Goal: Task Accomplishment & Management: Manage account settings

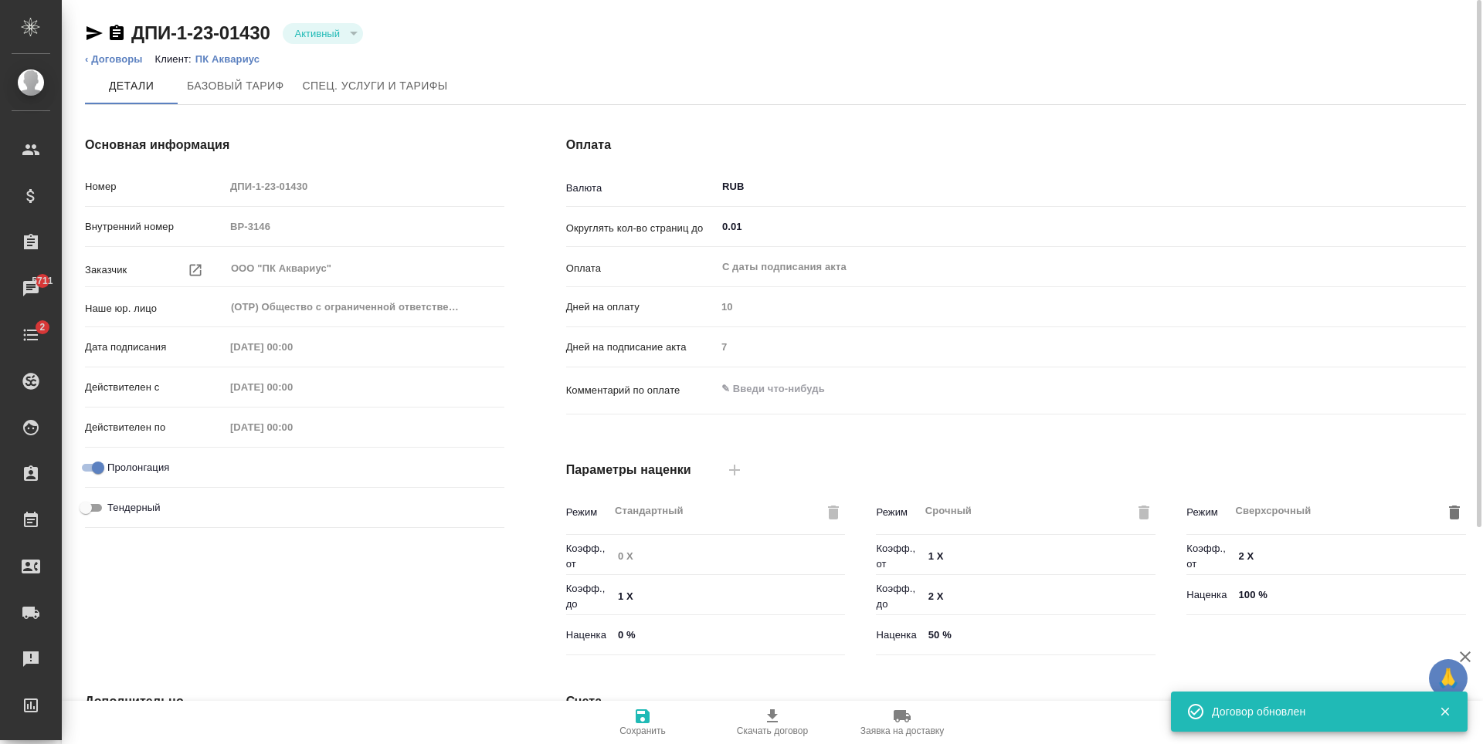
scroll to position [306, 0]
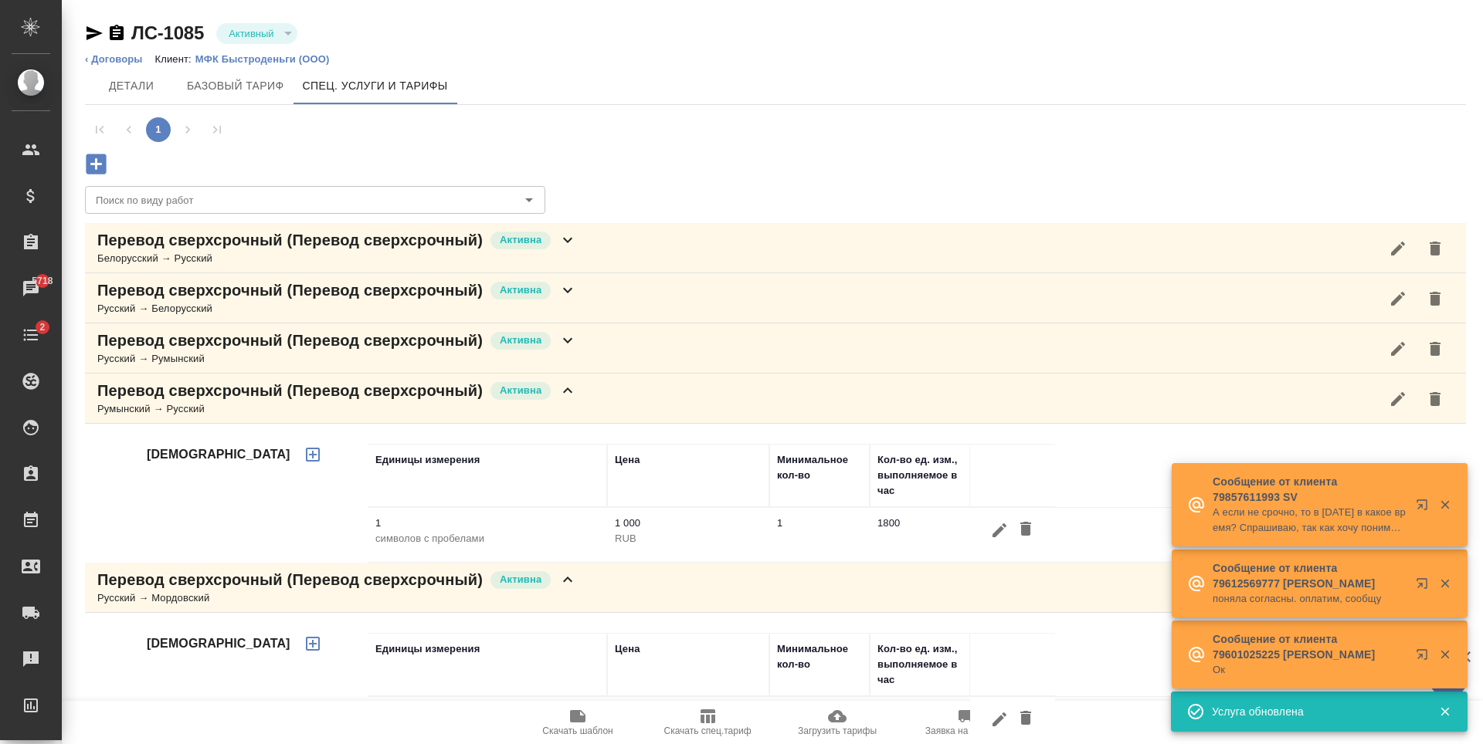
scroll to position [97, 0]
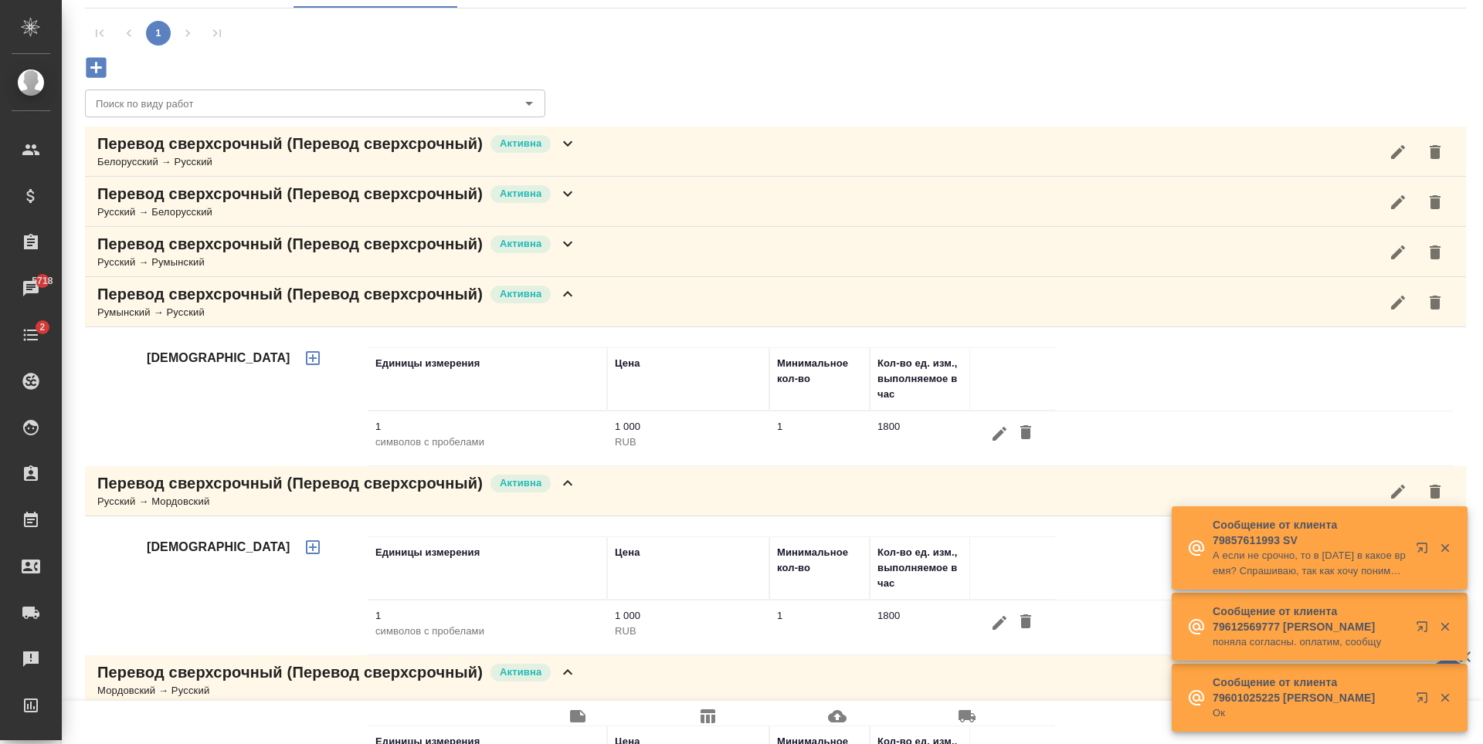
click at [103, 59] on icon "button" at bounding box center [96, 67] width 20 height 20
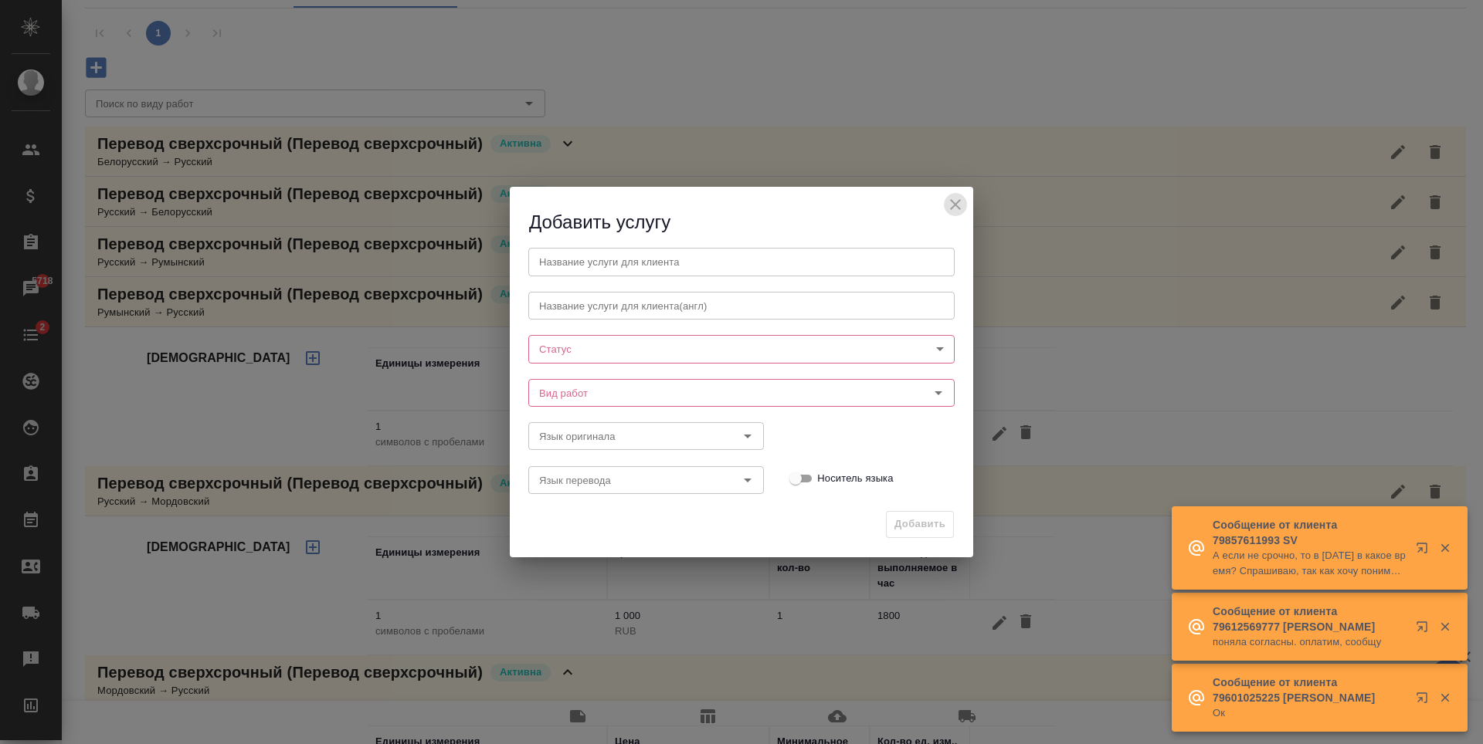
click at [951, 200] on icon "close" at bounding box center [955, 204] width 11 height 11
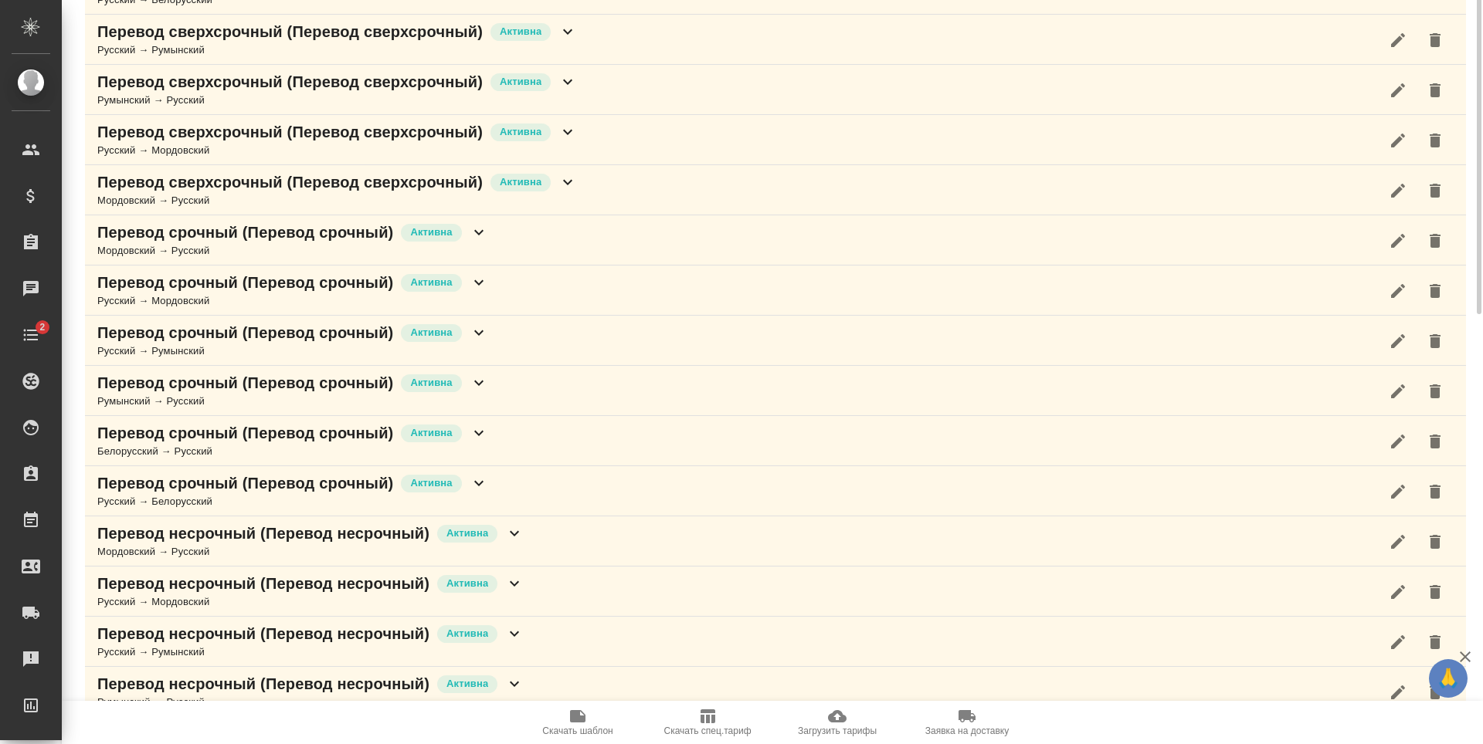
scroll to position [77, 0]
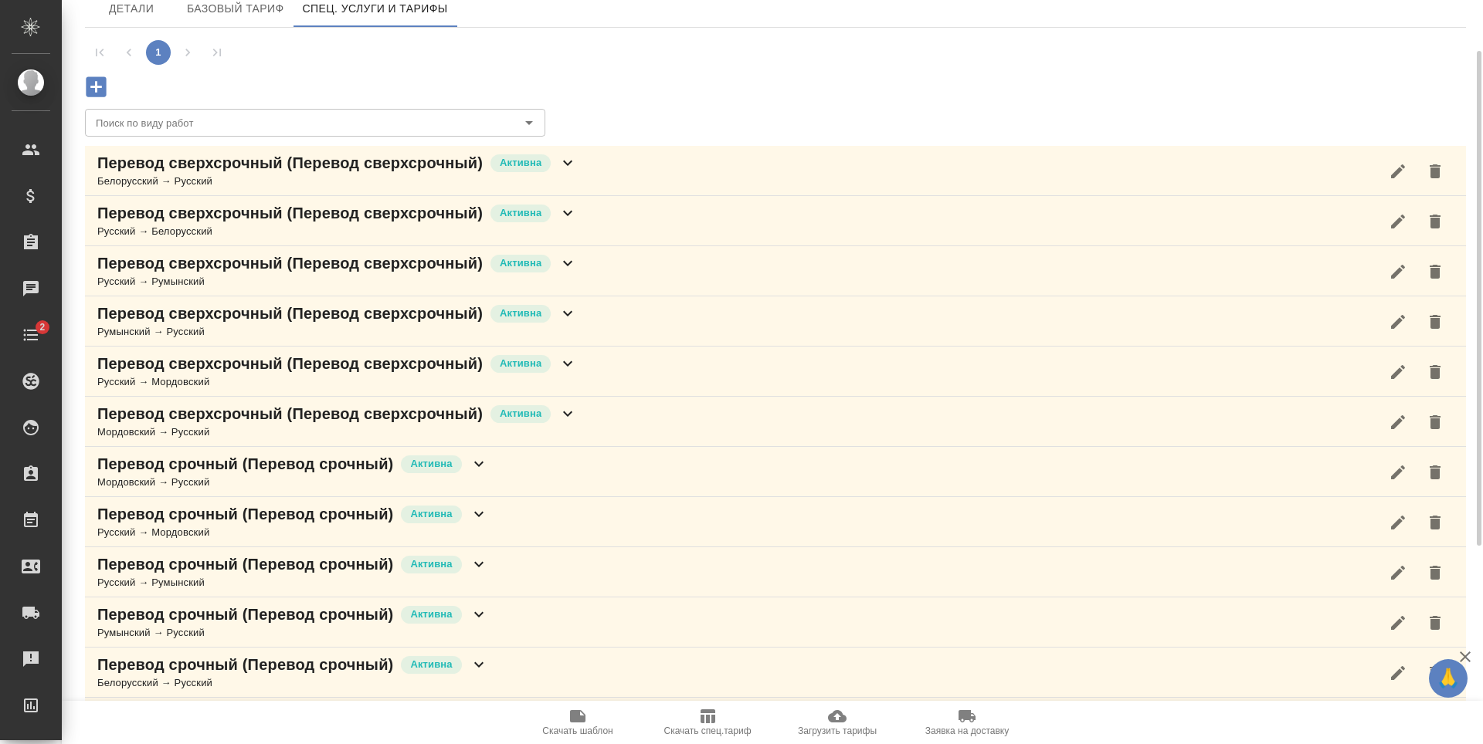
click at [819, 720] on span "Загрузить тарифы" at bounding box center [836, 721] width 111 height 29
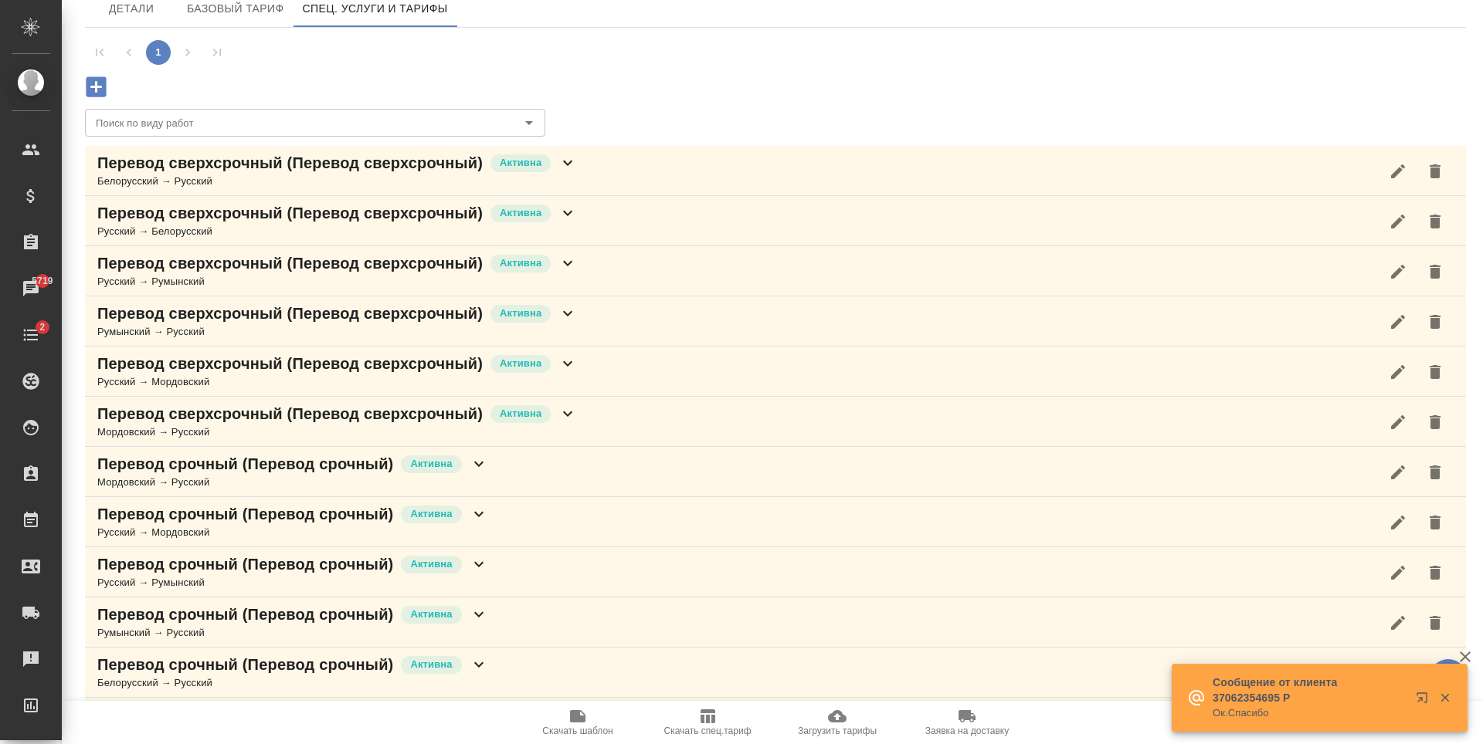
click at [601, 190] on div "Перевод сверхсрочный (Перевод сверхсрочный) Активна Белорусский → Русский" at bounding box center [775, 171] width 1381 height 50
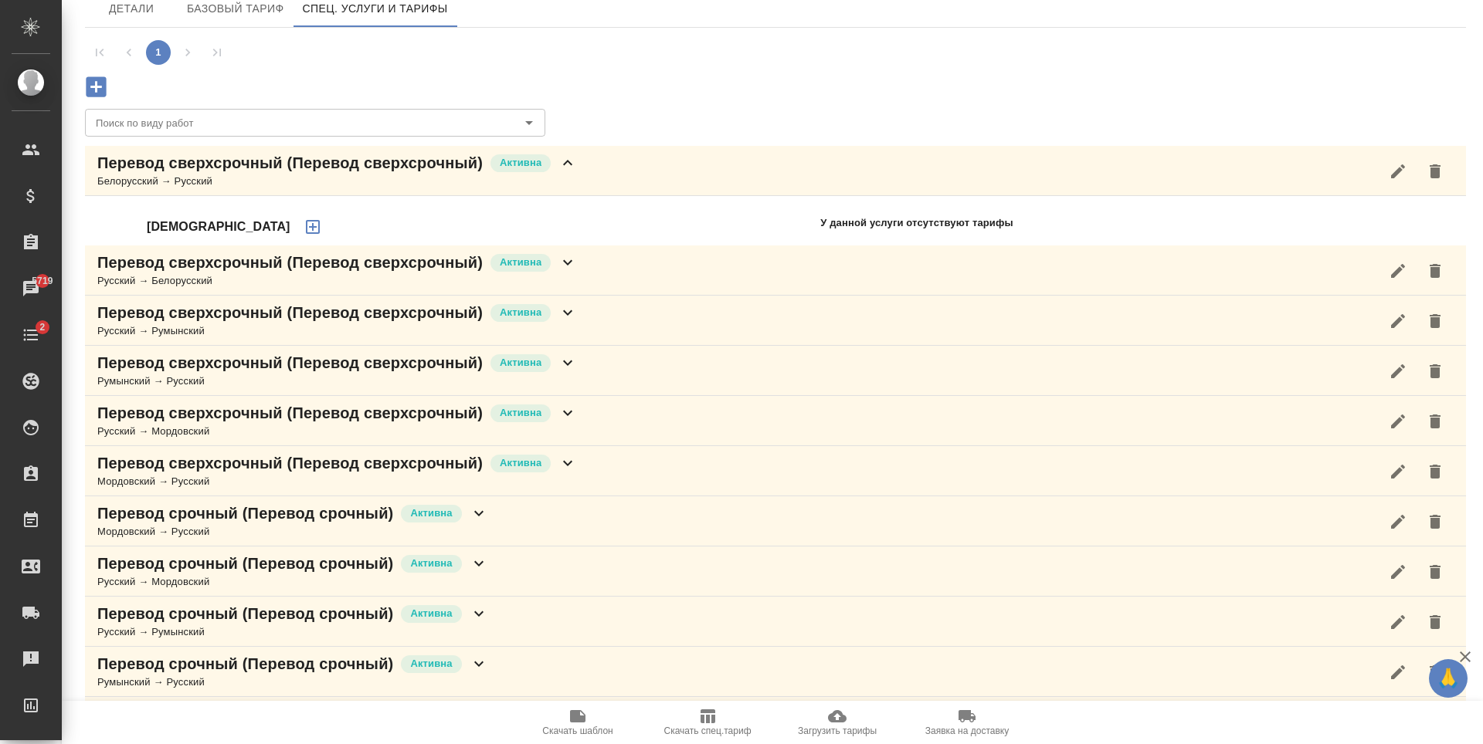
click at [613, 180] on div "Перевод сверхсрочный (Перевод сверхсрочный) Активна Белорусский → Русский" at bounding box center [775, 171] width 1381 height 50
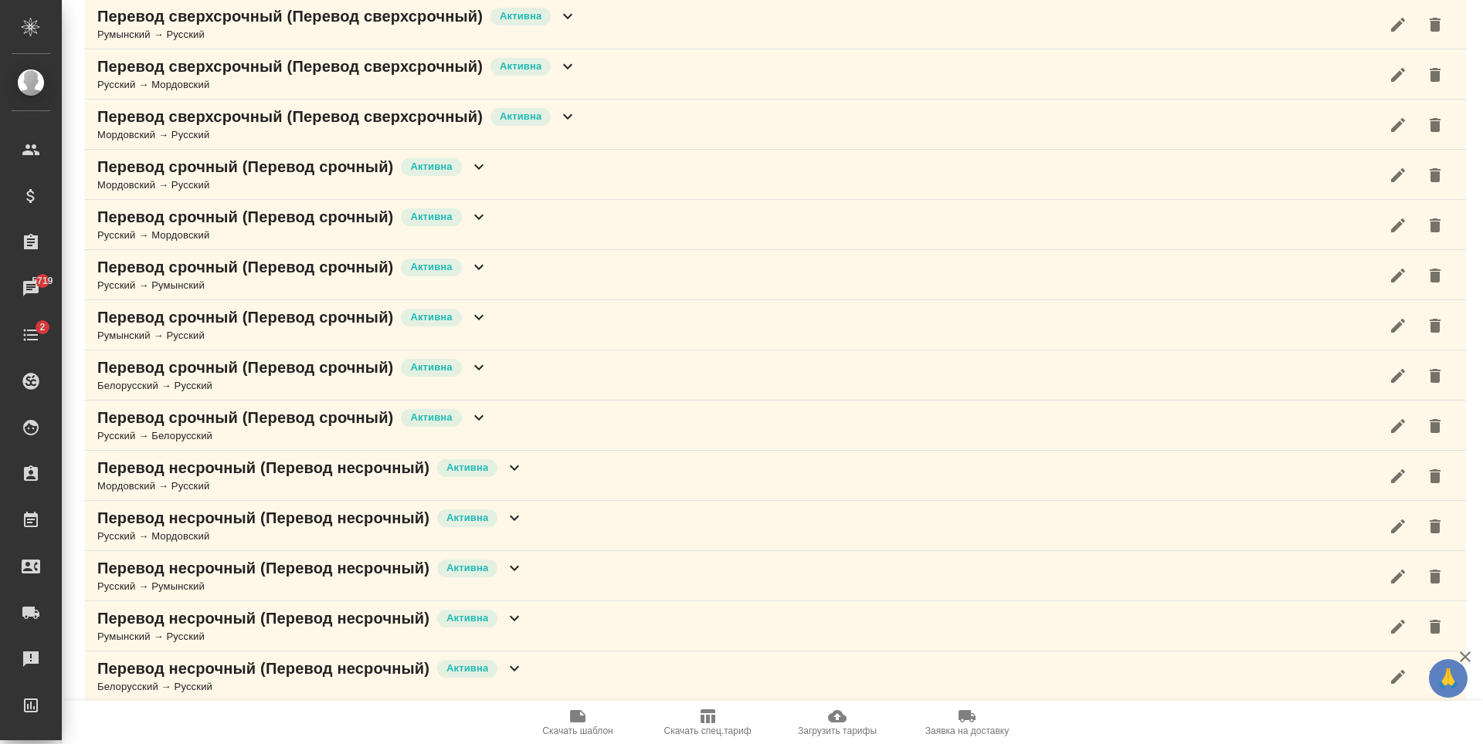
scroll to position [66, 0]
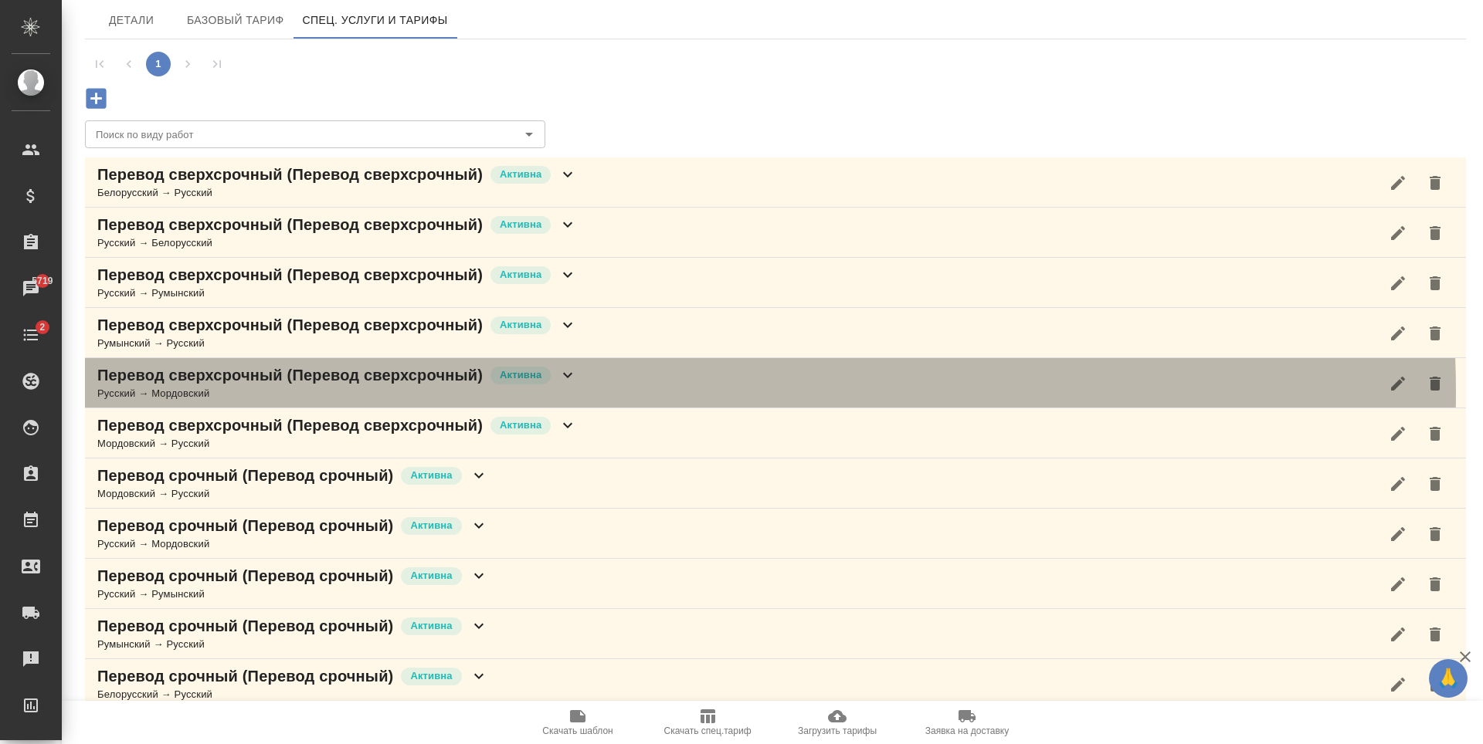
click at [621, 392] on div "Перевод сверхсрочный (Перевод сверхсрочный) Активна Русский → Мордовский" at bounding box center [775, 383] width 1381 height 50
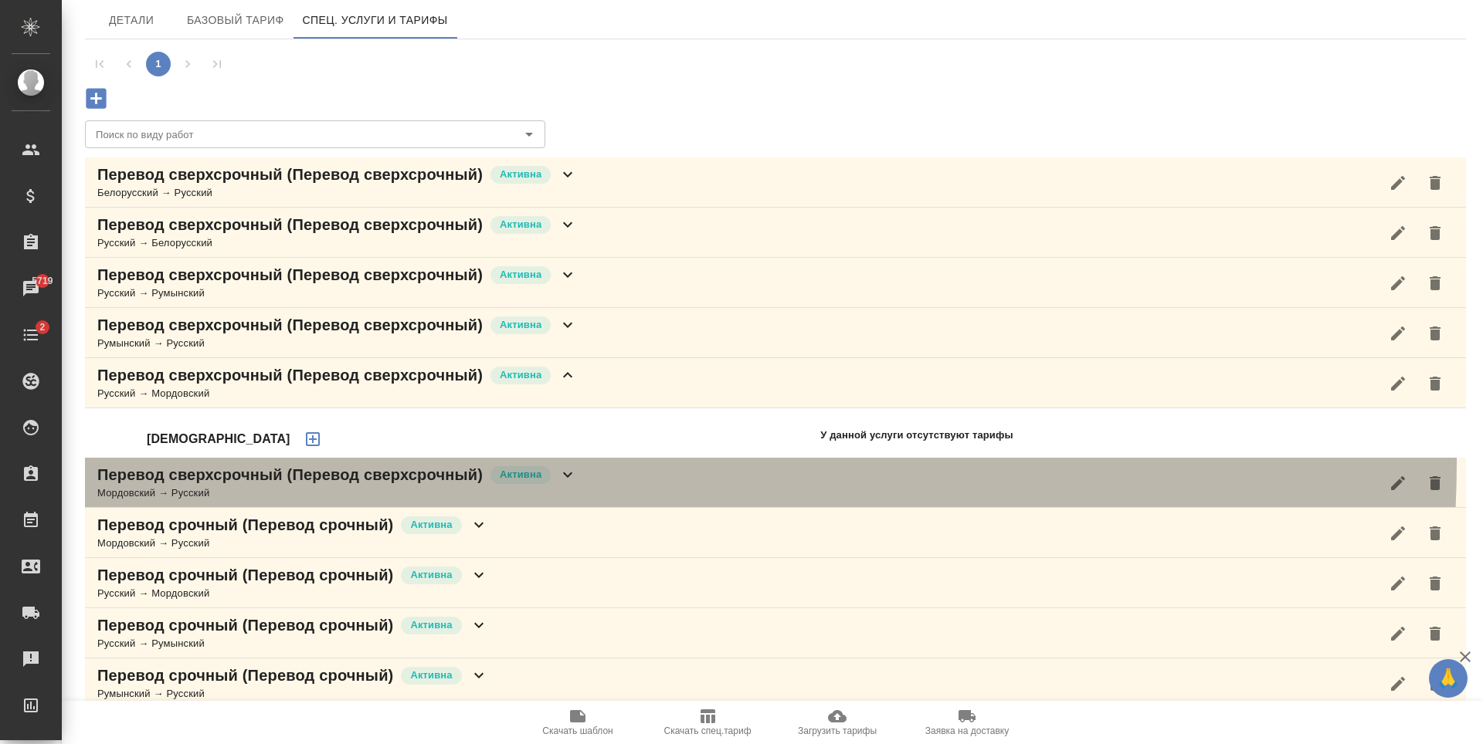
click at [597, 466] on div "Перевод сверхсрочный (Перевод сверхсрочный) Активна Мордовский → Русский" at bounding box center [775, 483] width 1381 height 50
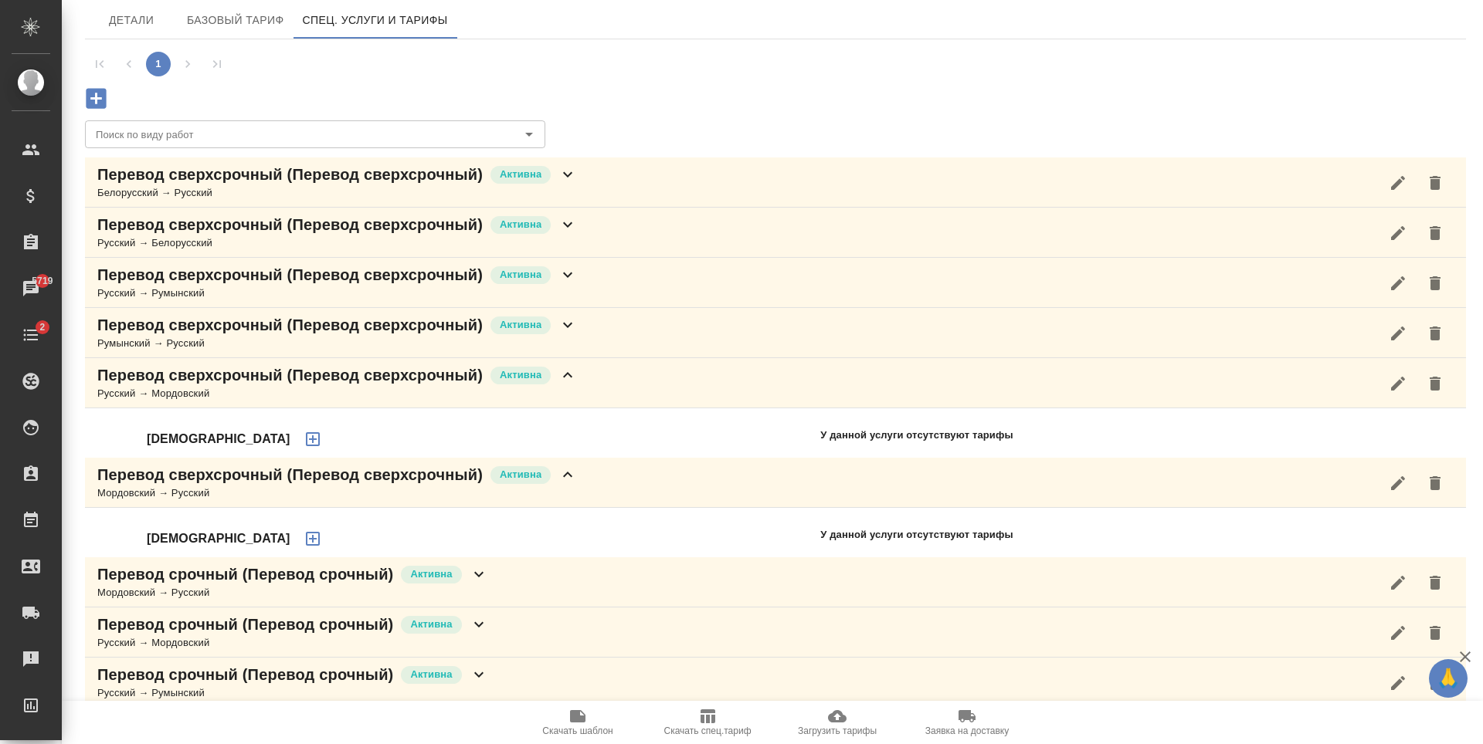
click at [606, 493] on div "Перевод сверхсрочный (Перевод сверхсрочный) Активна Мордовский → Русский" at bounding box center [775, 483] width 1381 height 50
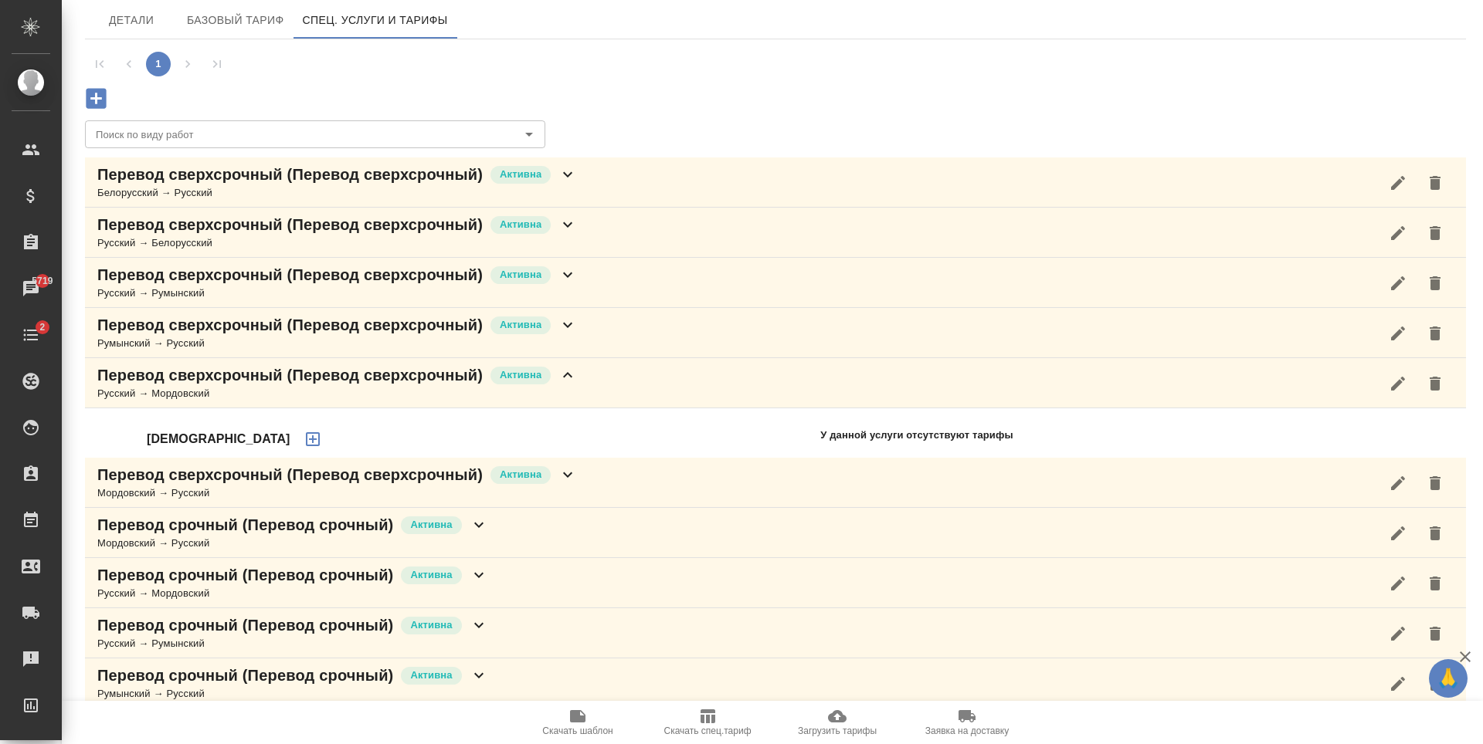
scroll to position [220, 0]
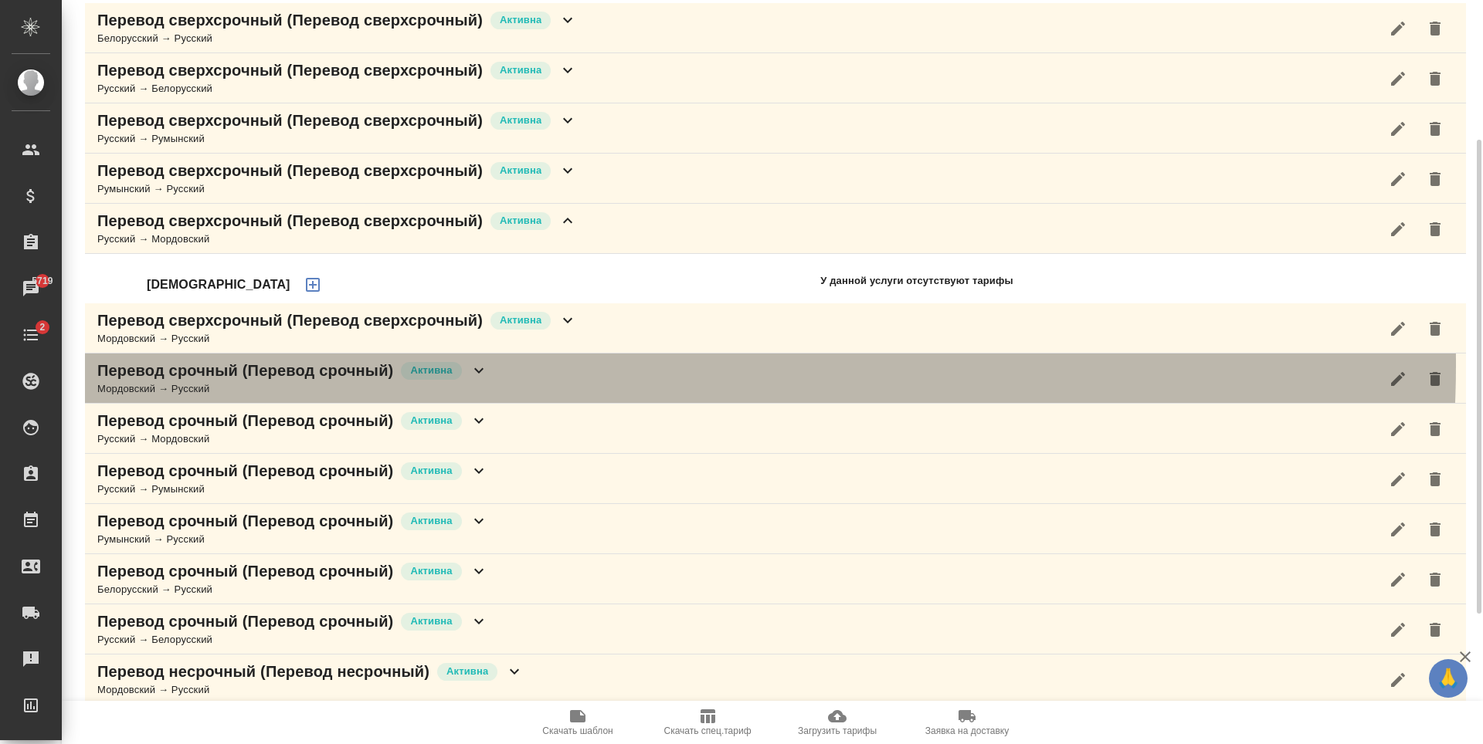
click at [569, 364] on div "Перевод срочный (Перевод срочный) Активна Мордовский → Русский" at bounding box center [775, 379] width 1381 height 50
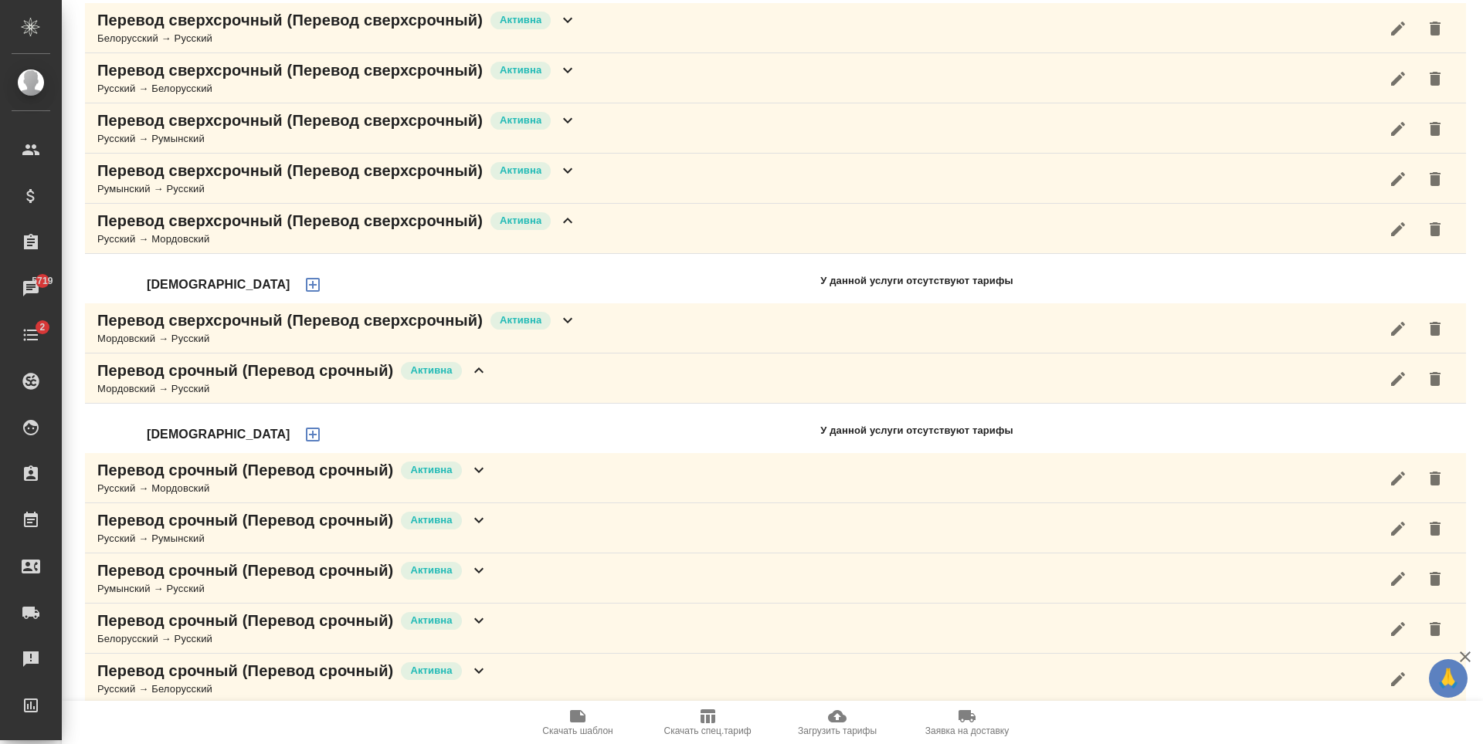
click at [605, 471] on div "Перевод срочный (Перевод срочный) Активна Русский → Мордовский" at bounding box center [775, 478] width 1381 height 50
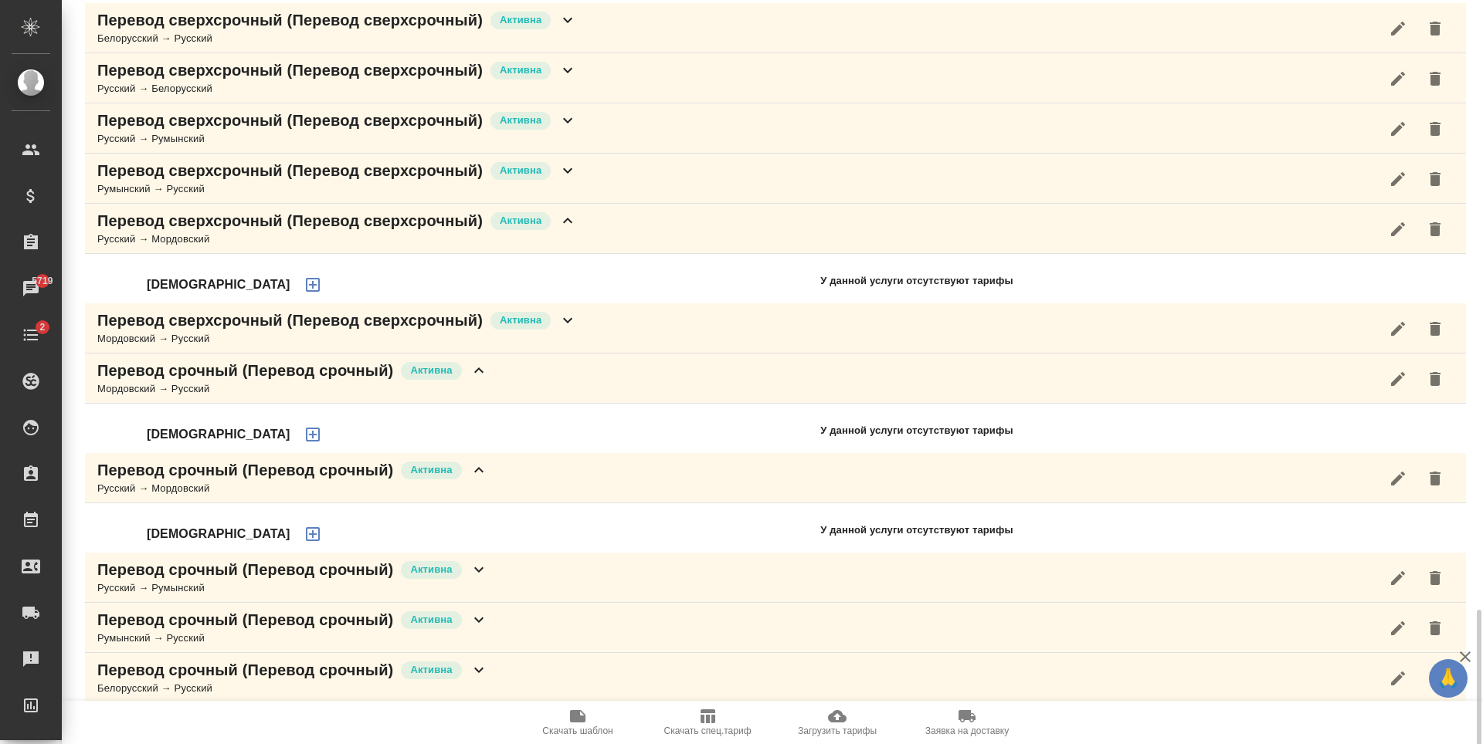
scroll to position [523, 0]
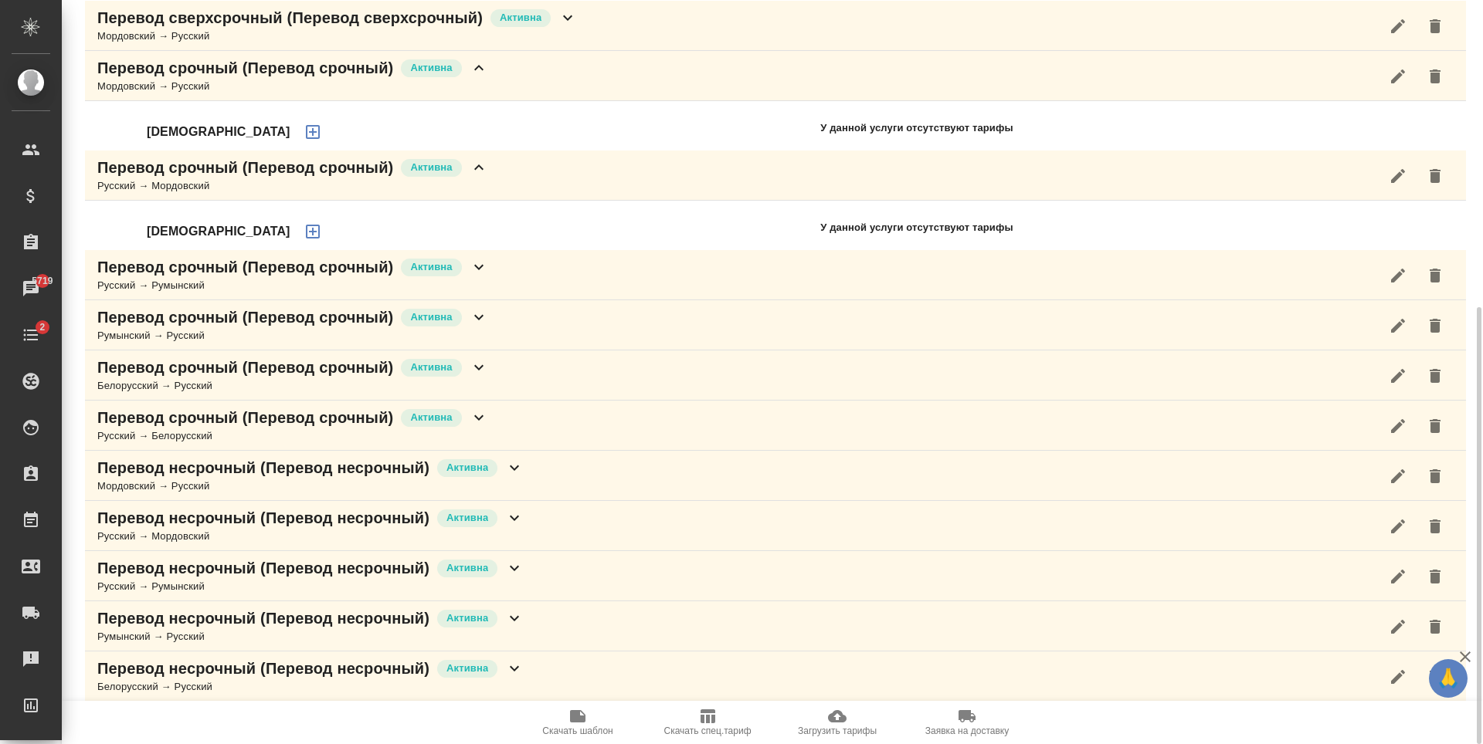
click at [500, 449] on div "Перевод срочный (Перевод срочный) Активна Русский → Белорусский" at bounding box center [775, 426] width 1381 height 50
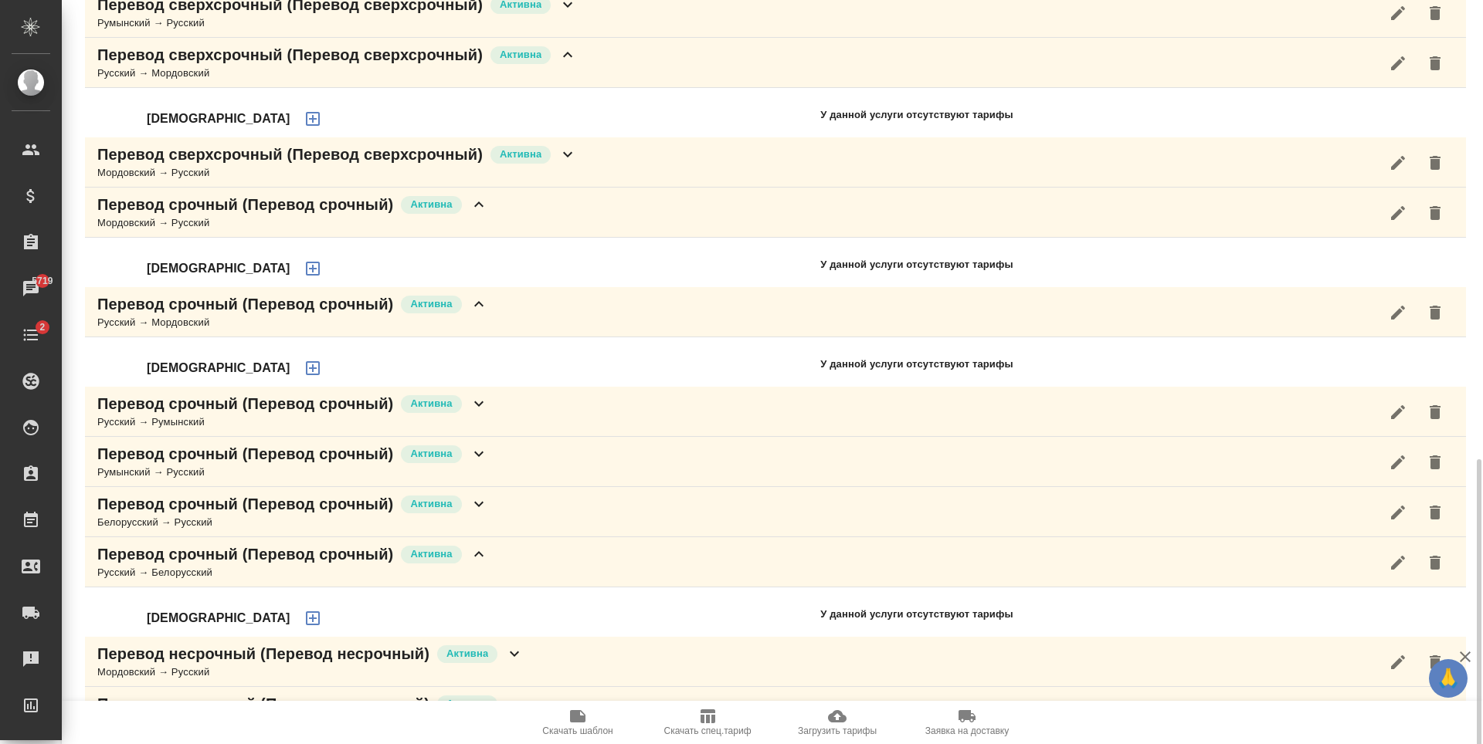
scroll to position [572, 0]
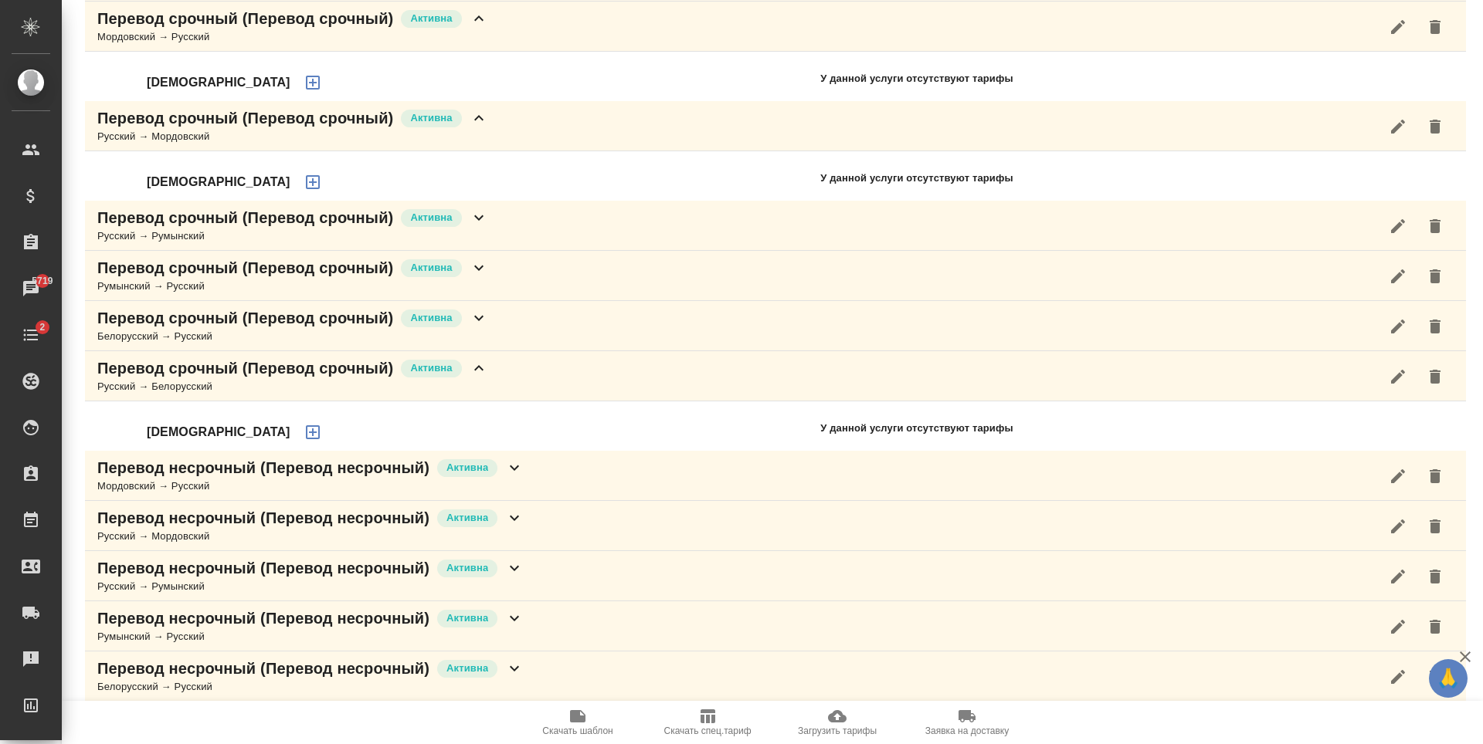
click at [576, 676] on div "Перевод несрочный (Перевод несрочный) Активна Белорусский → Русский" at bounding box center [775, 677] width 1381 height 50
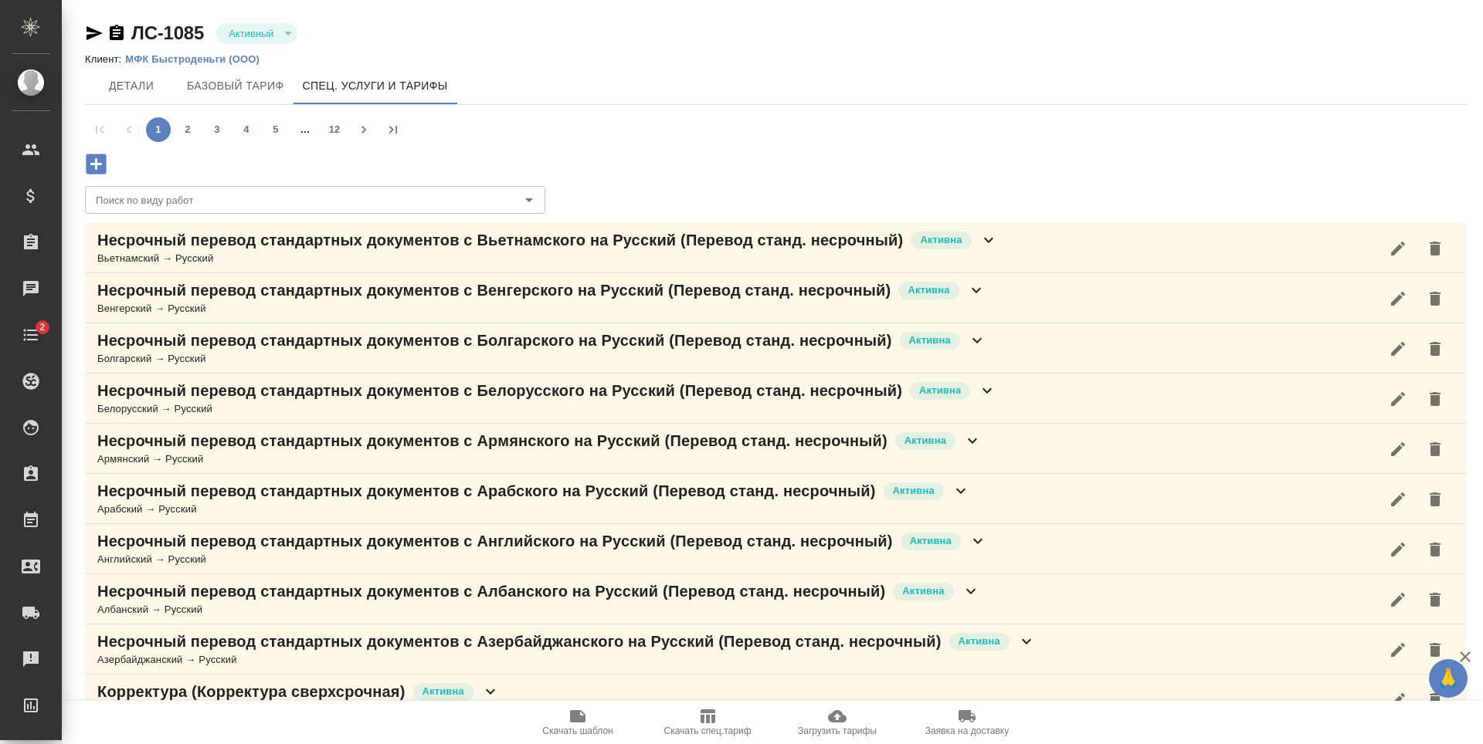
click at [721, 248] on p "Несрочный перевод стандартных документов c Вьетнамского на Русский (Перевод ста…" at bounding box center [499, 240] width 805 height 22
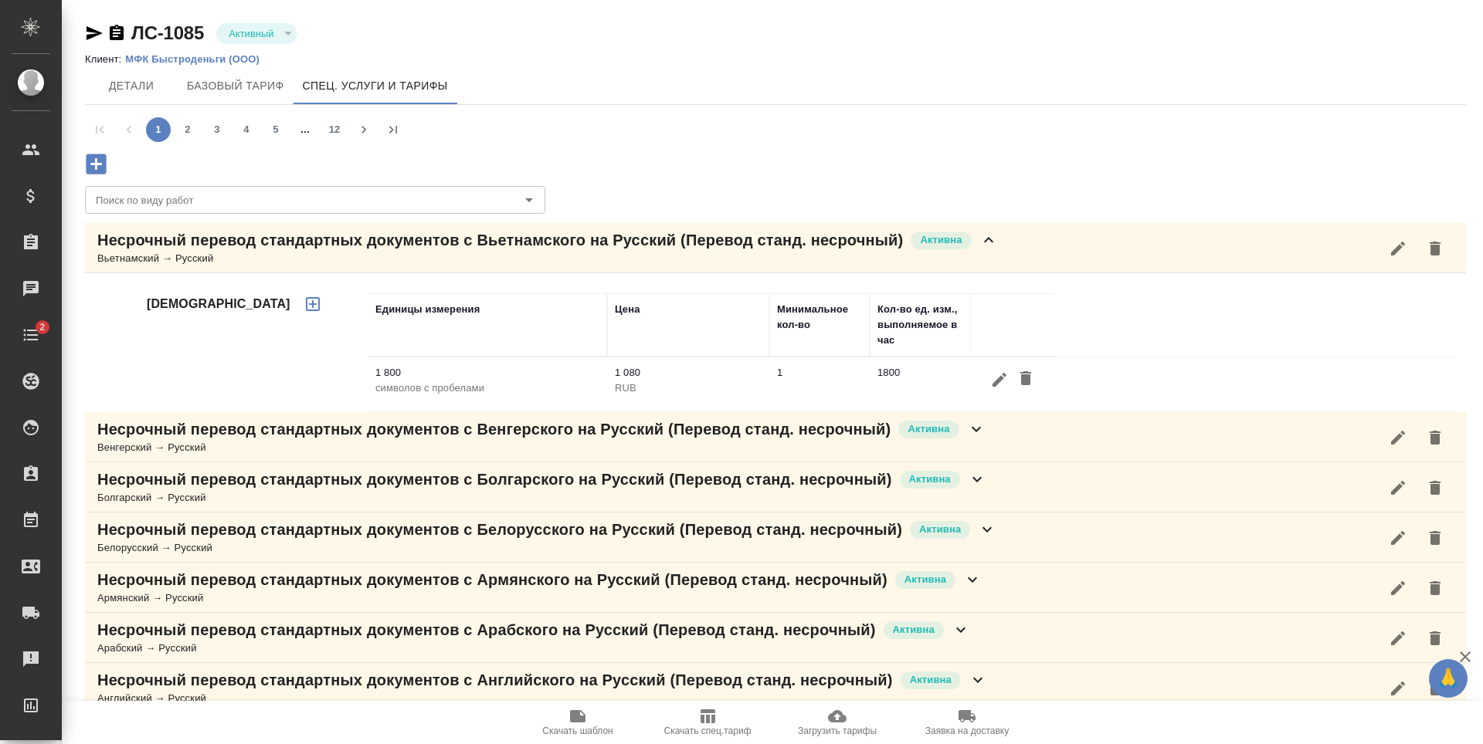
click at [721, 248] on p "Несрочный перевод стандартных документов c Вьетнамского на Русский (Перевод ста…" at bounding box center [499, 240] width 805 height 22
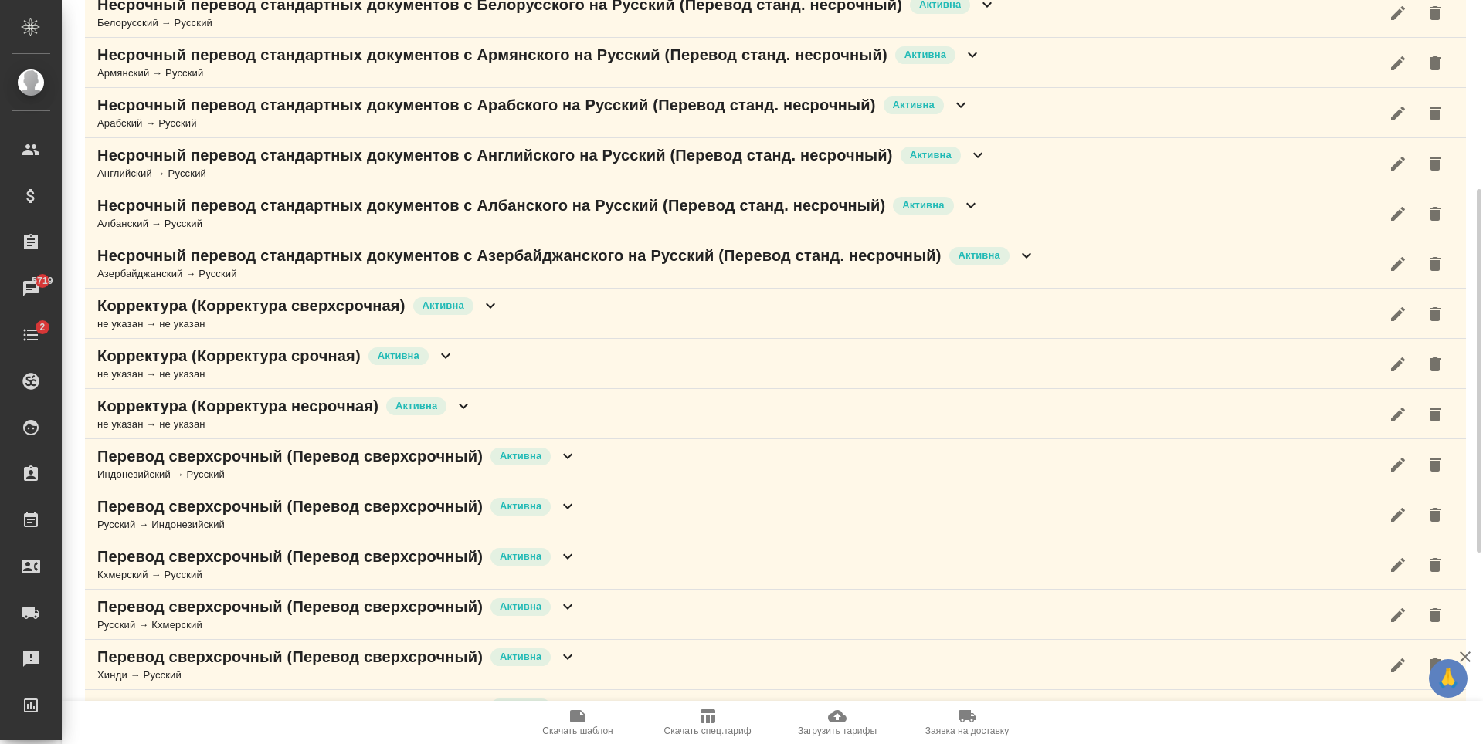
scroll to position [77, 0]
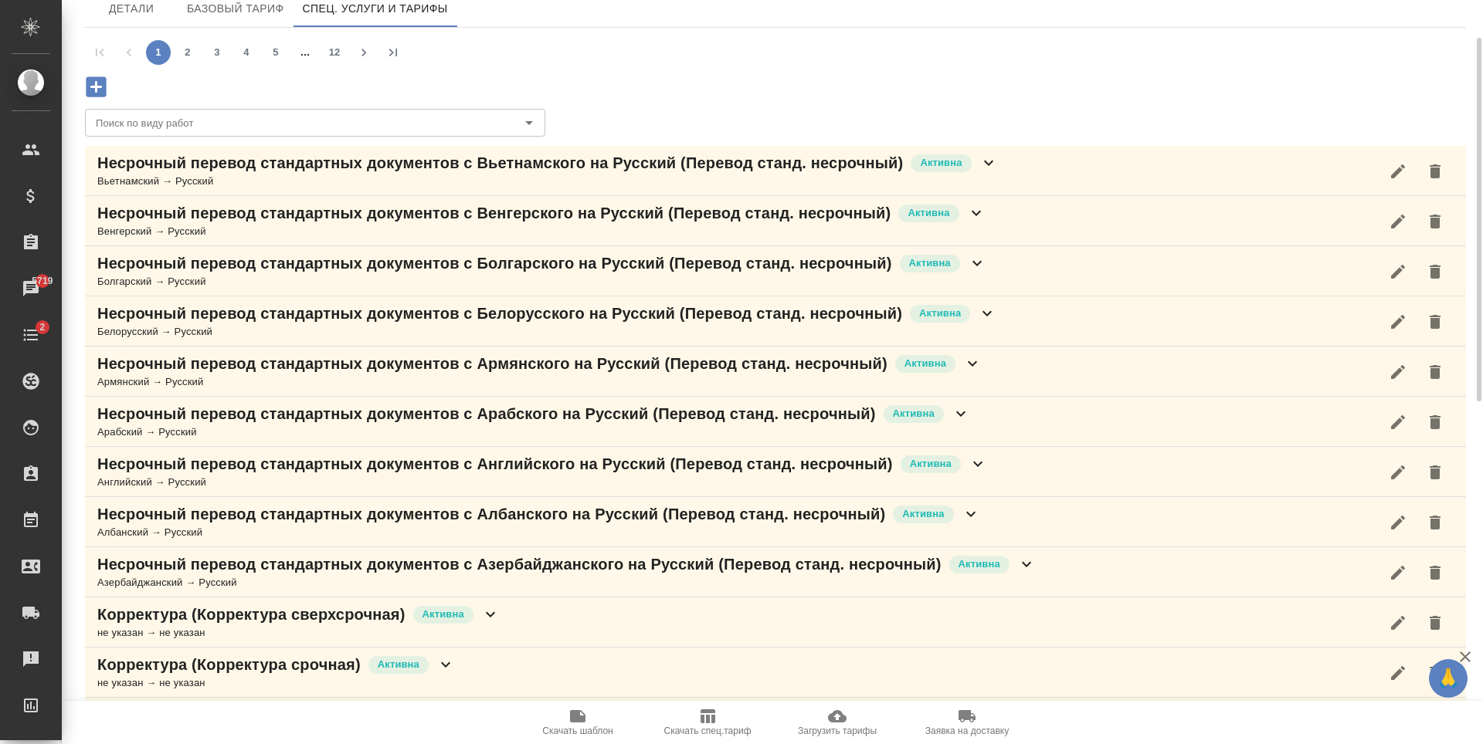
click at [349, 325] on div "Белорусский → Русский" at bounding box center [546, 331] width 899 height 15
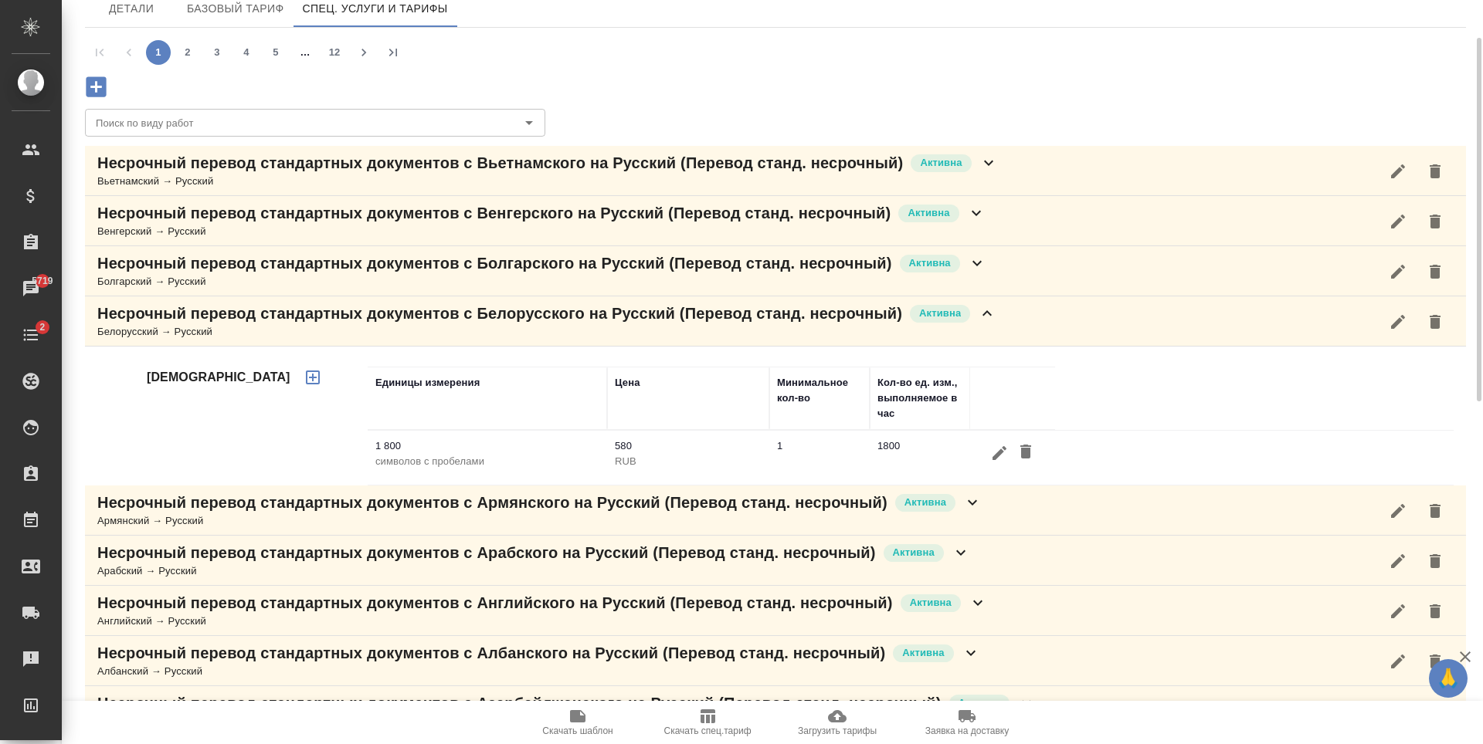
click at [670, 324] on p "Несрочный перевод стандартных документов c Белорусского на Русский (Перевод ста…" at bounding box center [499, 314] width 805 height 22
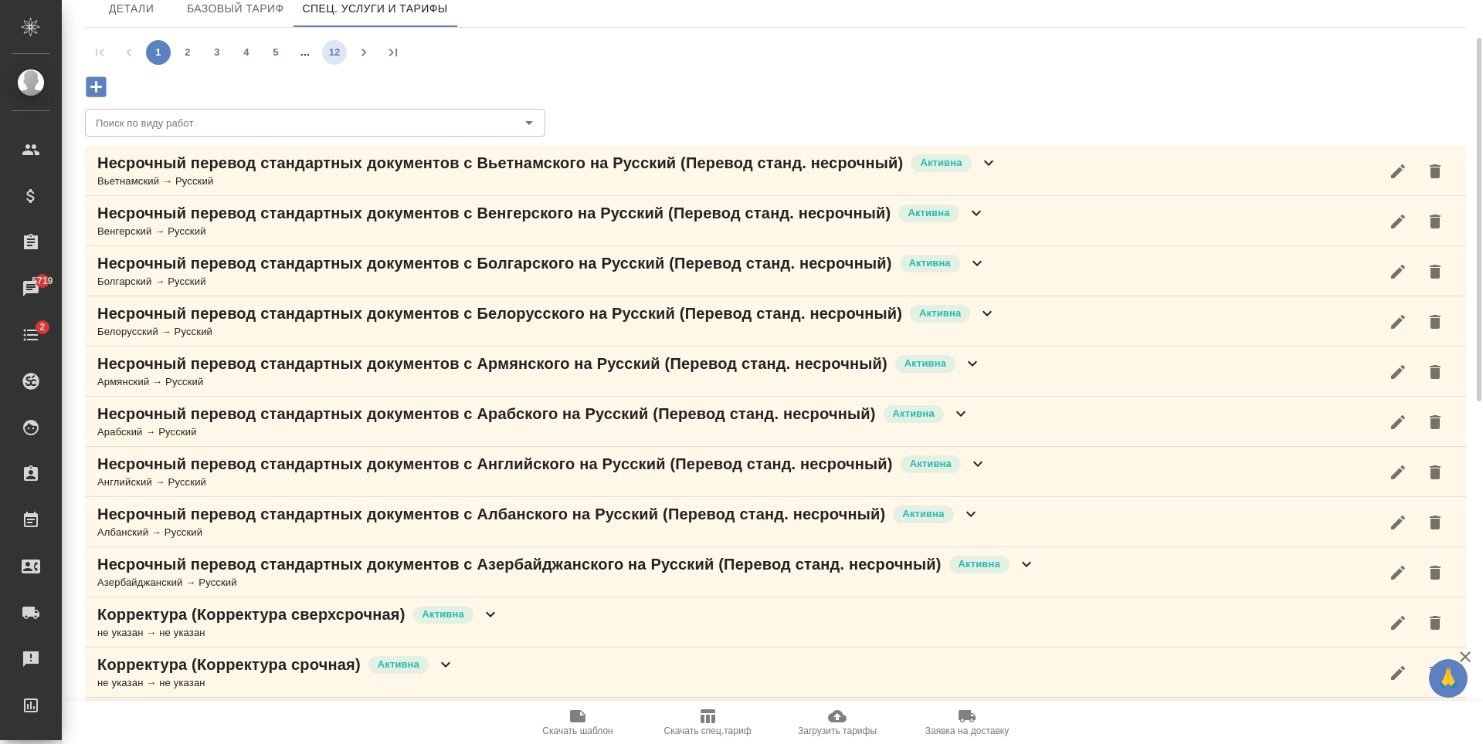
click at [339, 47] on button "12" at bounding box center [334, 52] width 25 height 25
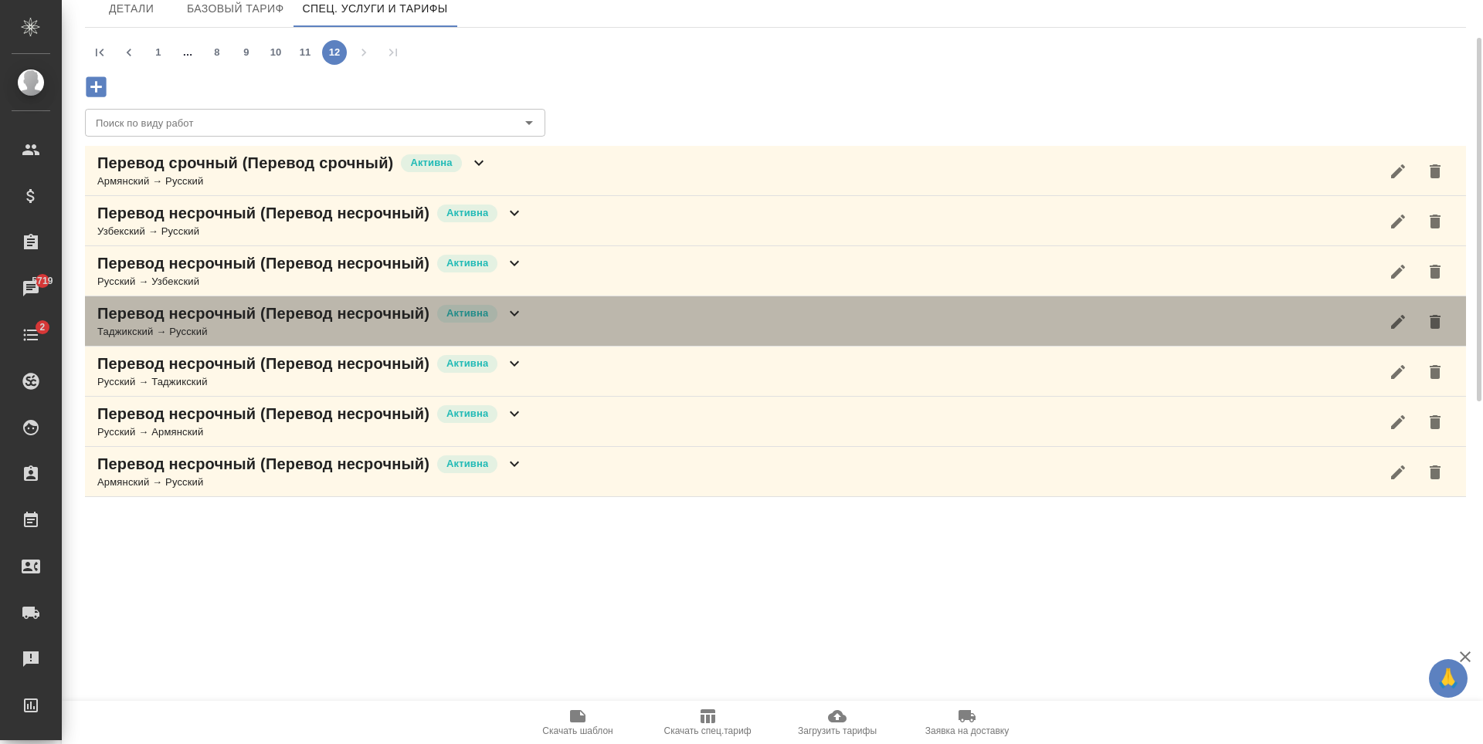
click at [569, 300] on div "Перевод несрочный (Перевод несрочный) Активна Таджикский → Русский" at bounding box center [775, 322] width 1381 height 50
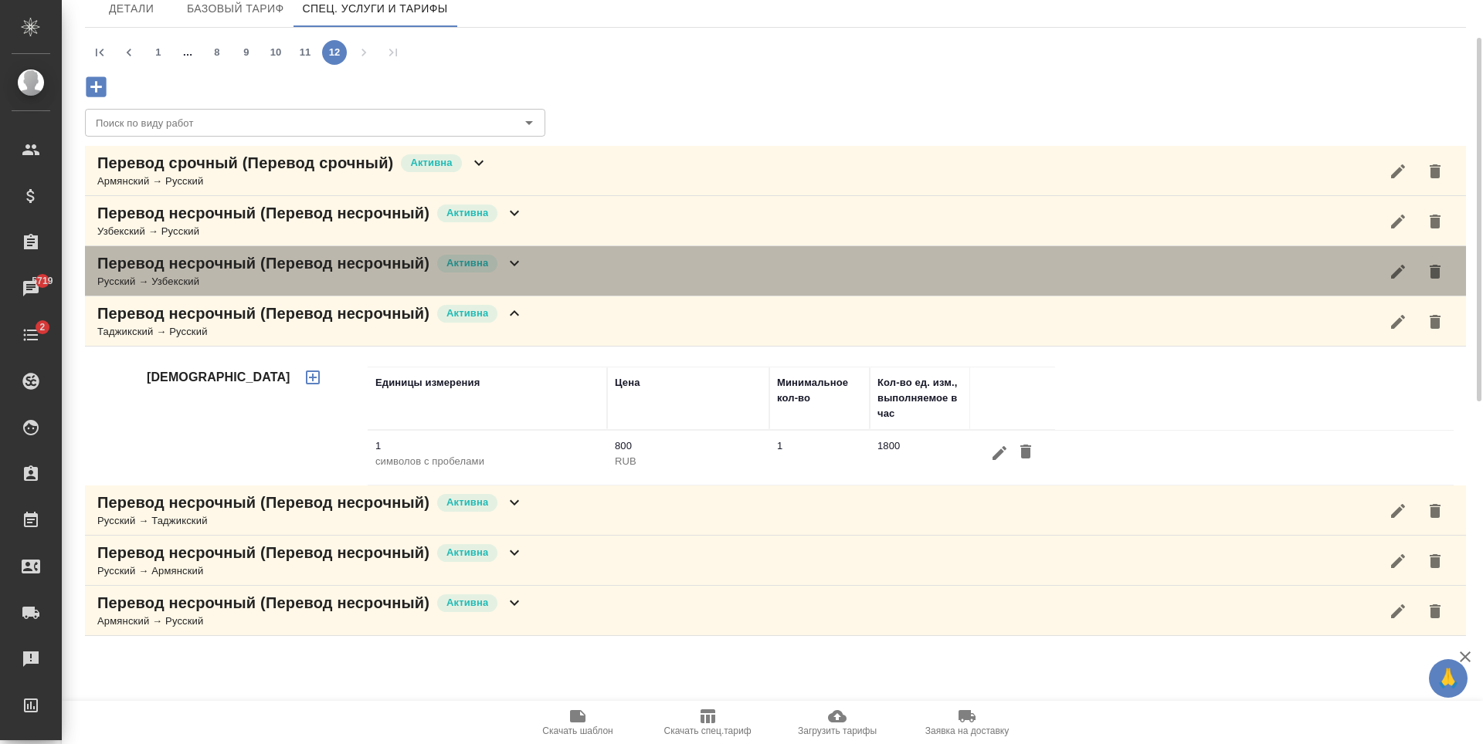
click at [583, 265] on div "Перевод несрочный (Перевод несрочный) Активна Русский → Узбекский" at bounding box center [775, 271] width 1381 height 50
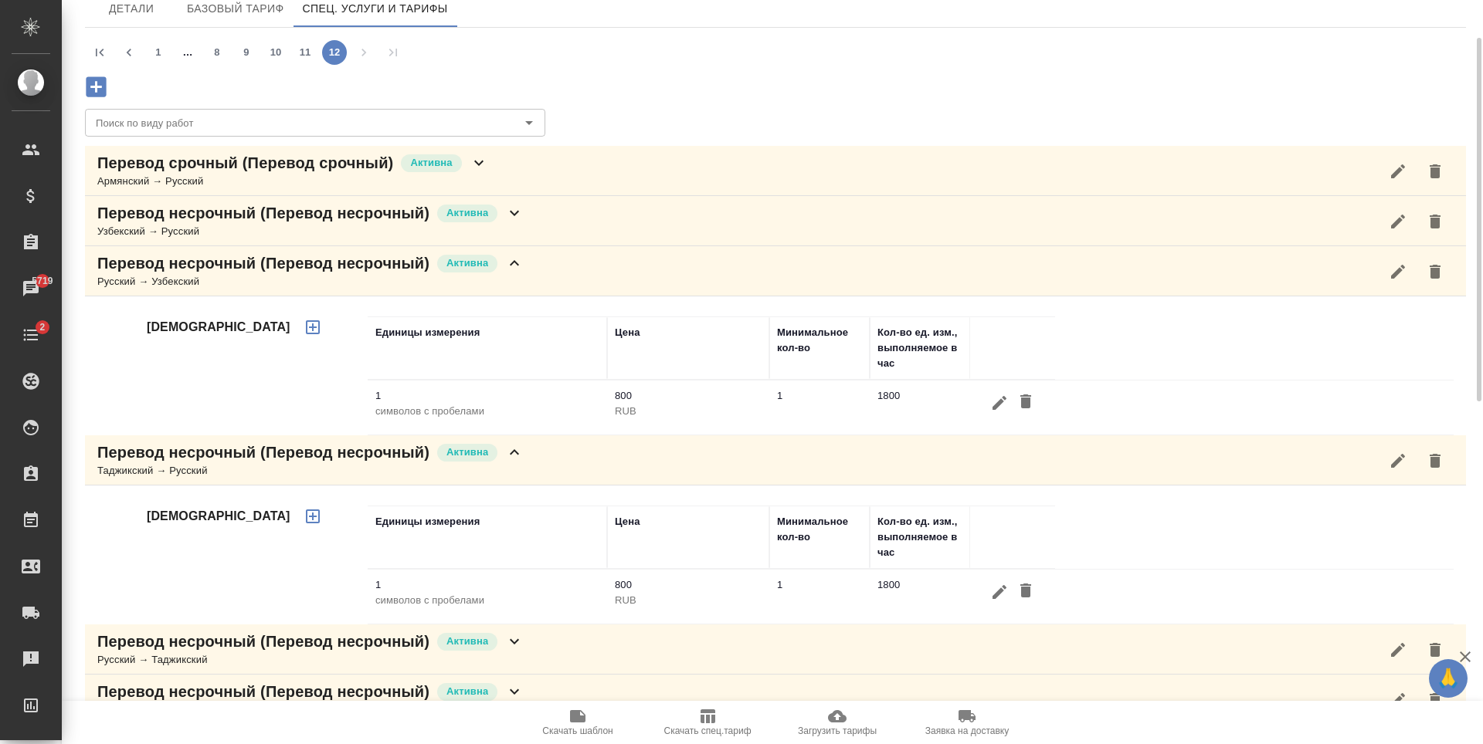
click at [578, 217] on div "Перевод несрочный (Перевод несрочный) Активна Узбекский → Русский" at bounding box center [775, 221] width 1381 height 50
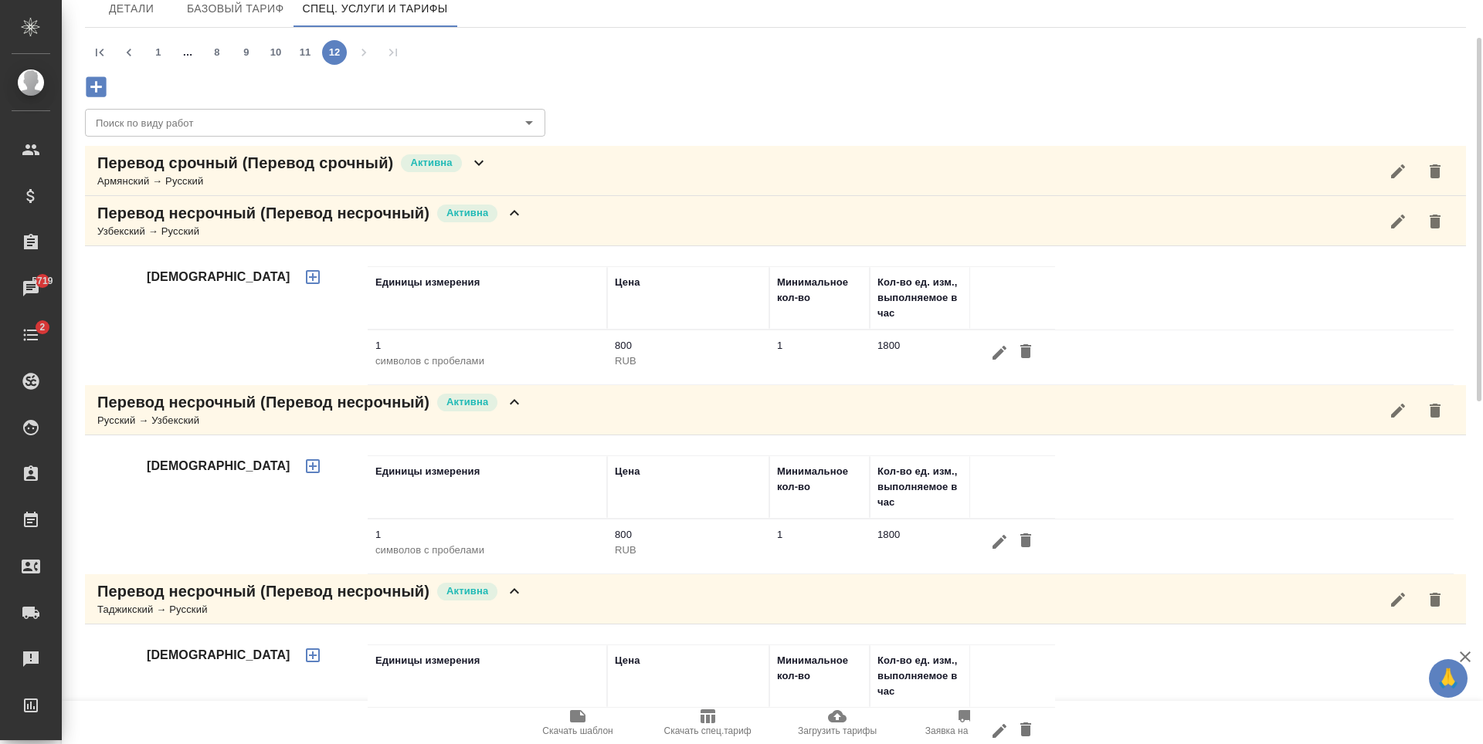
click at [494, 154] on div "Перевод срочный (Перевод срочный) Активна Армянский → Русский" at bounding box center [775, 171] width 1381 height 50
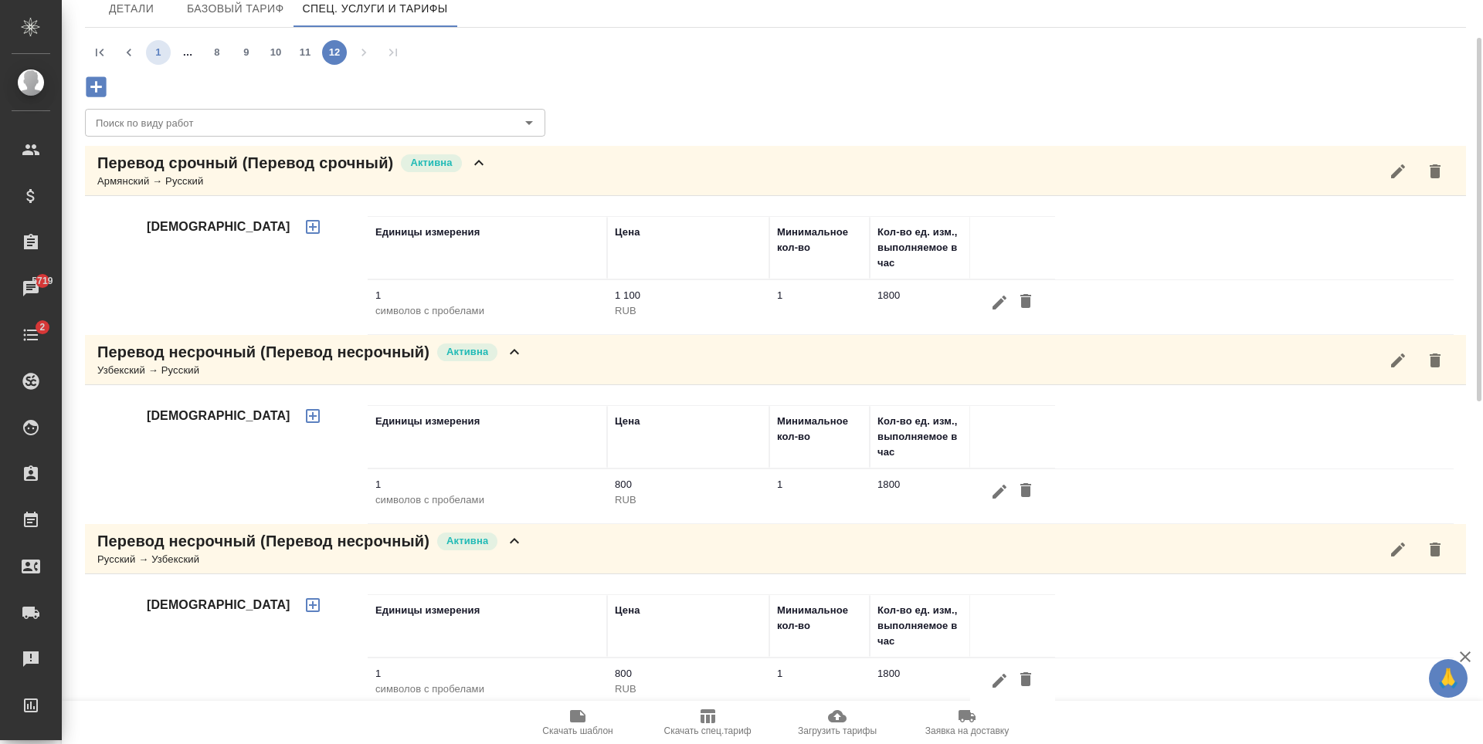
click at [164, 55] on button "1" at bounding box center [158, 52] width 25 height 25
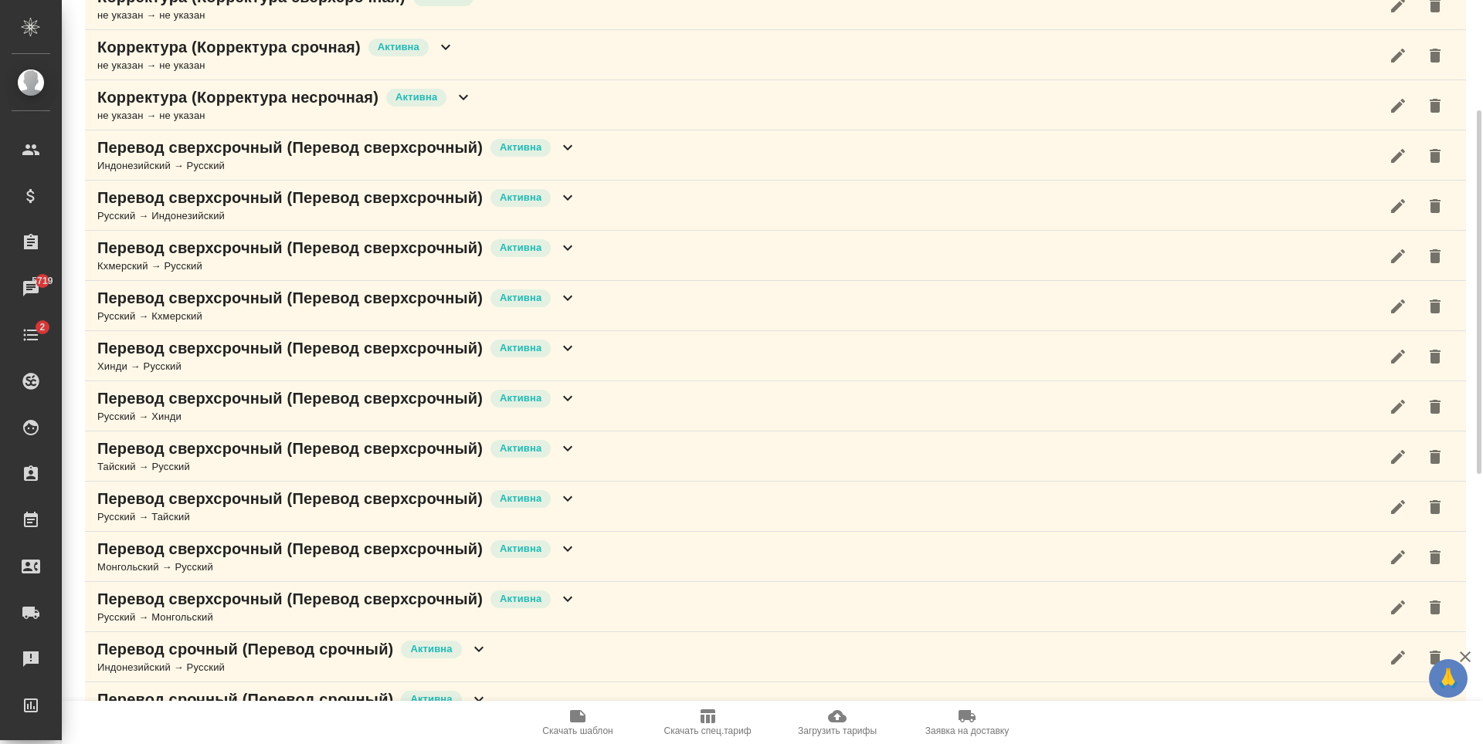
scroll to position [772, 0]
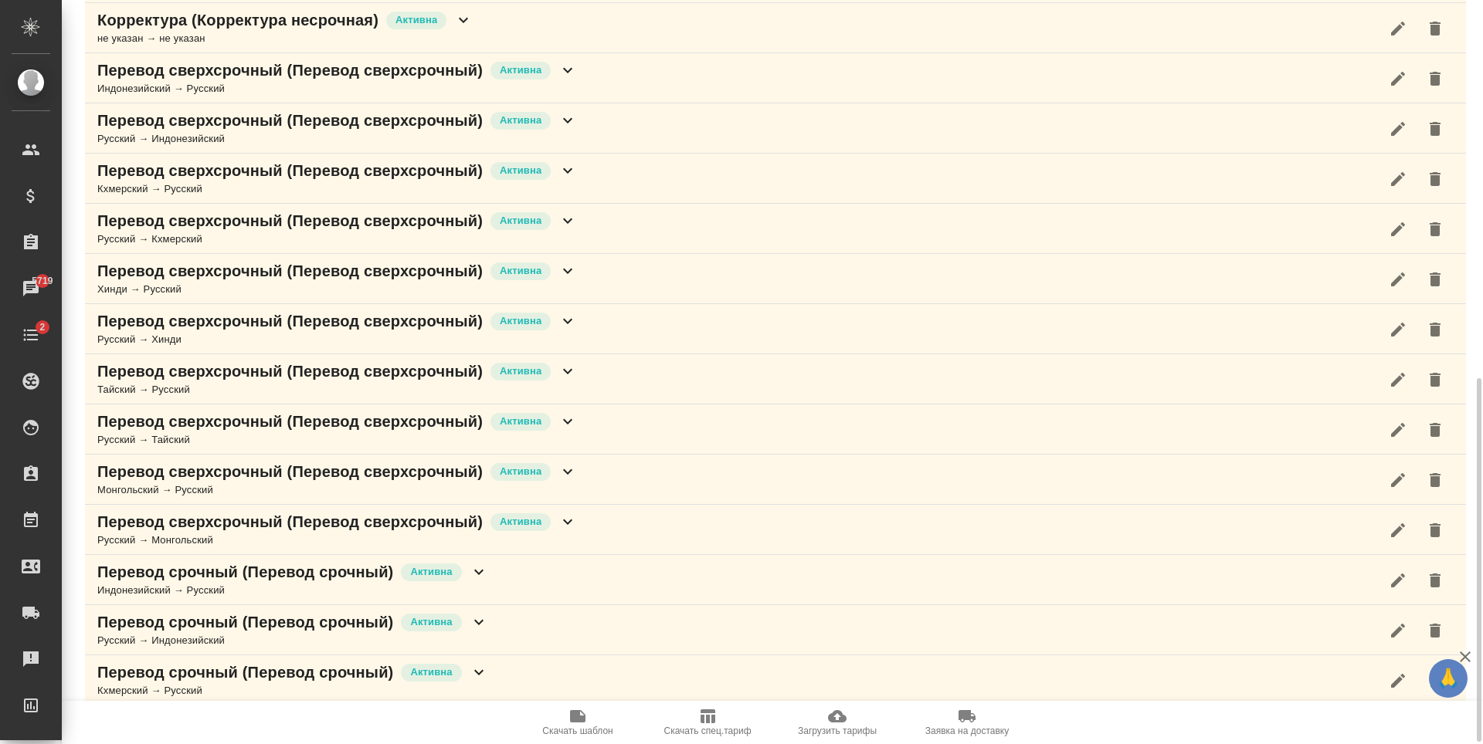
click at [577, 445] on div "Русский → Тайский" at bounding box center [337, 439] width 480 height 15
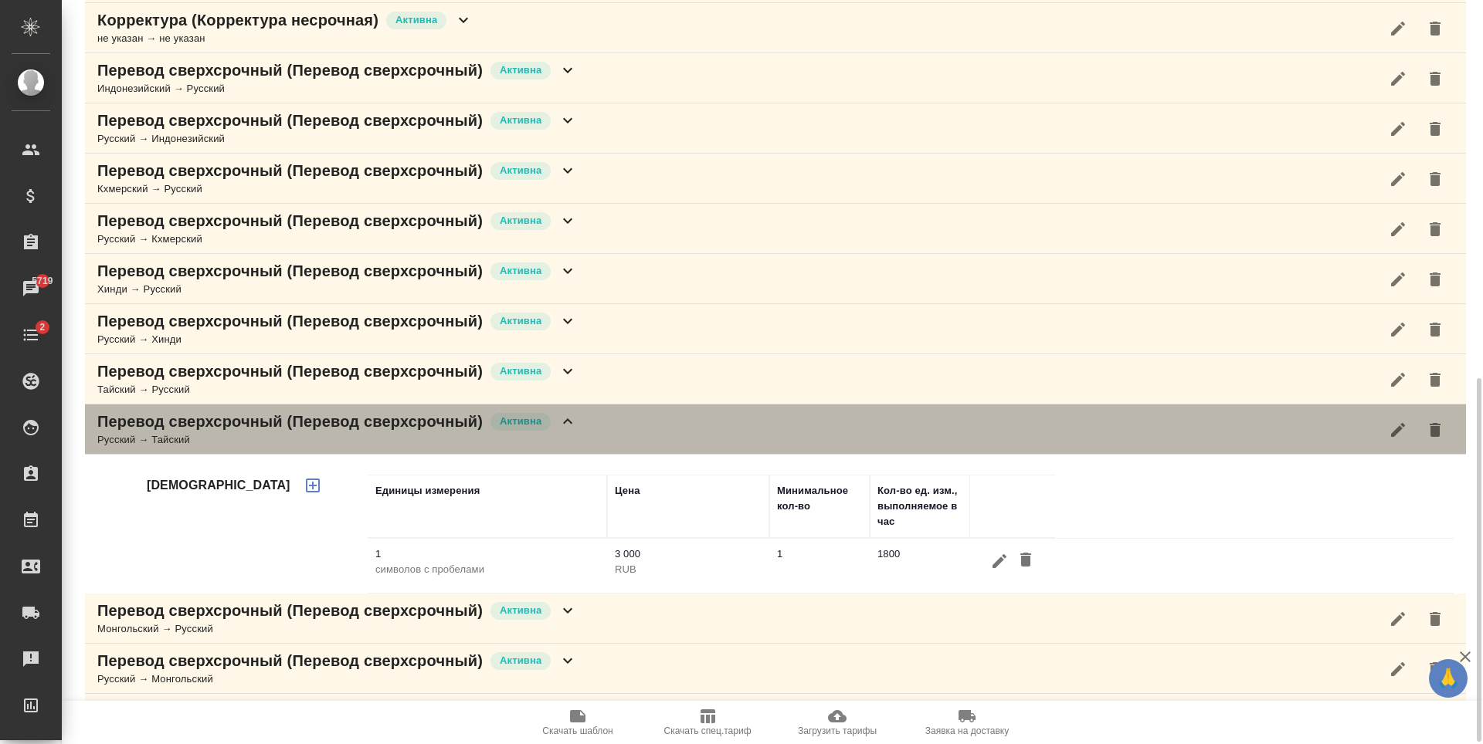
click at [611, 422] on div "Перевод сверхсрочный (Перевод сверхсрочный) Активна Русский → Тайский" at bounding box center [775, 430] width 1381 height 50
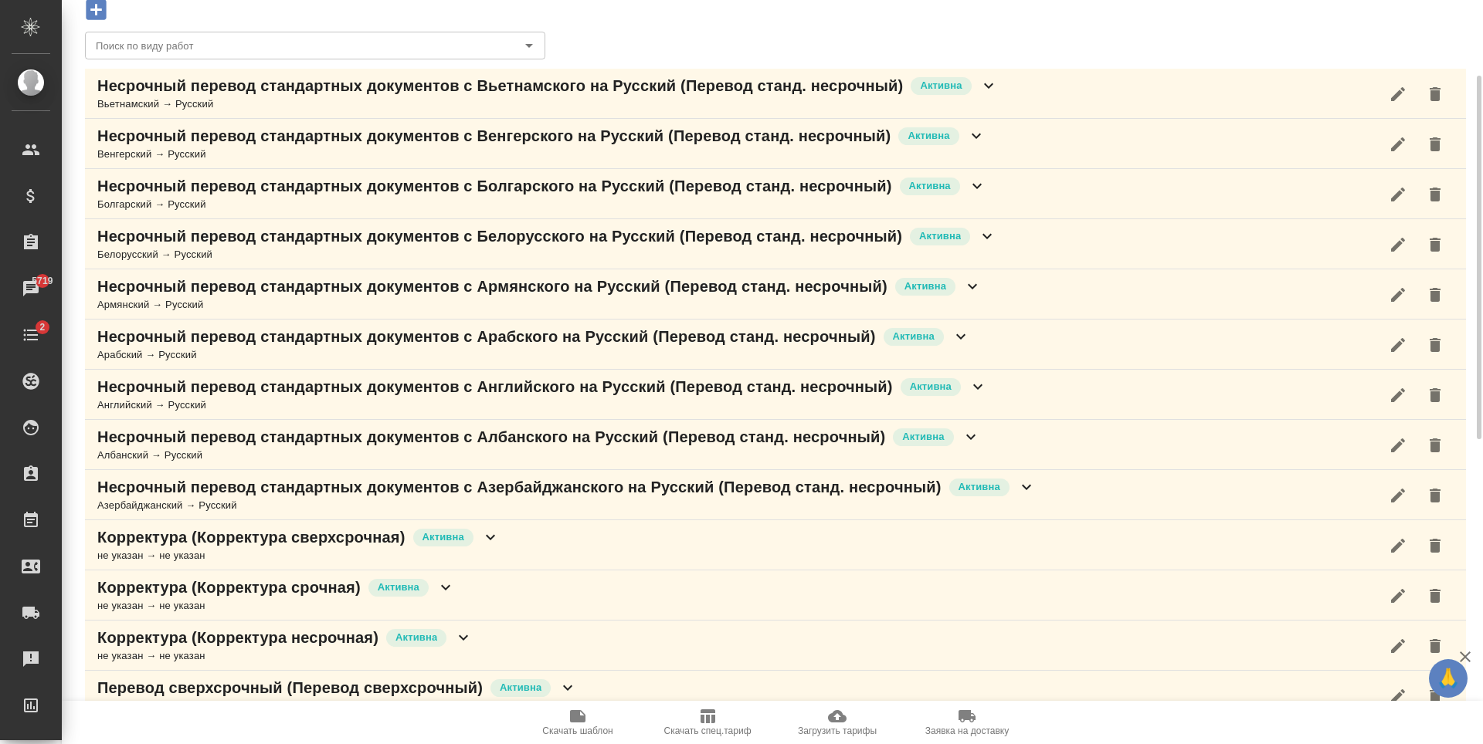
scroll to position [0, 0]
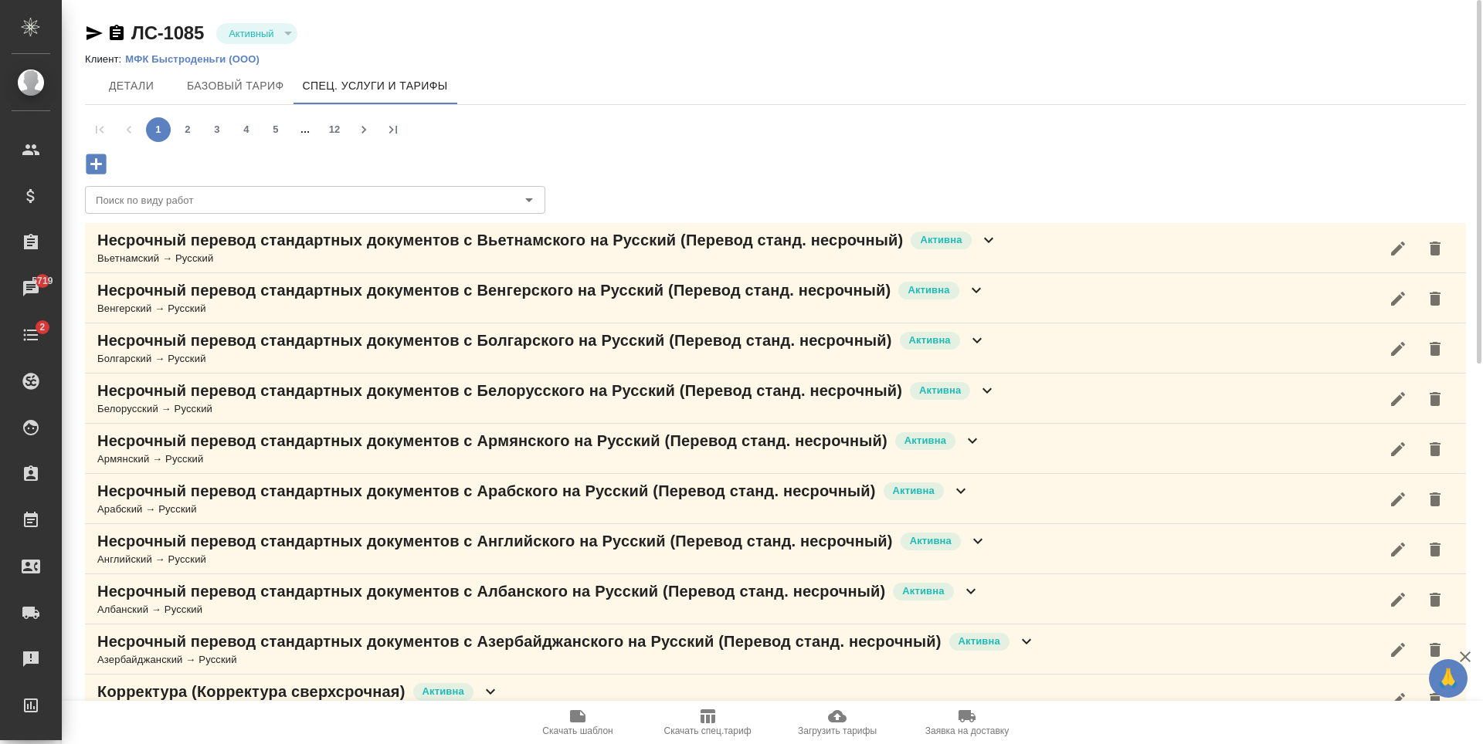
click at [107, 159] on icon "button" at bounding box center [96, 164] width 27 height 27
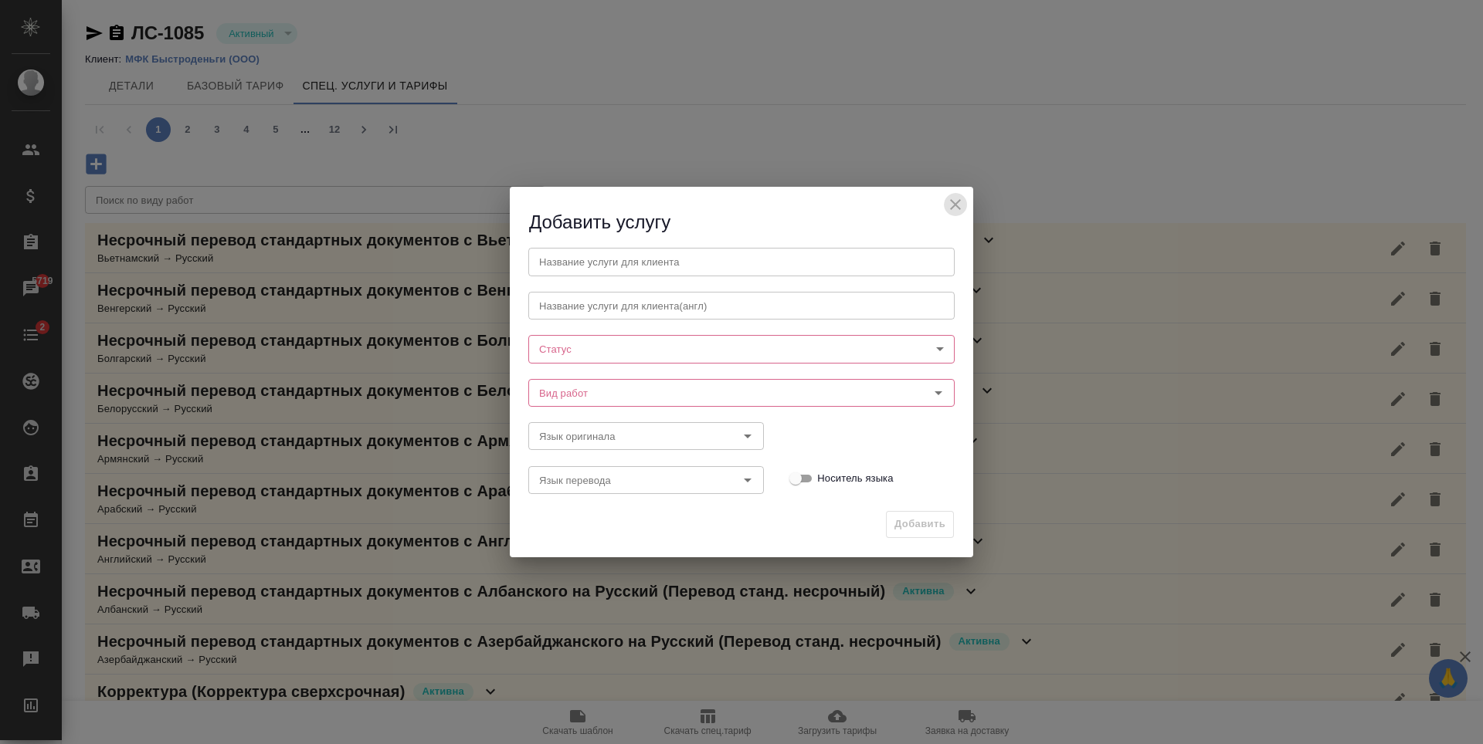
click at [958, 202] on icon "close" at bounding box center [955, 204] width 11 height 11
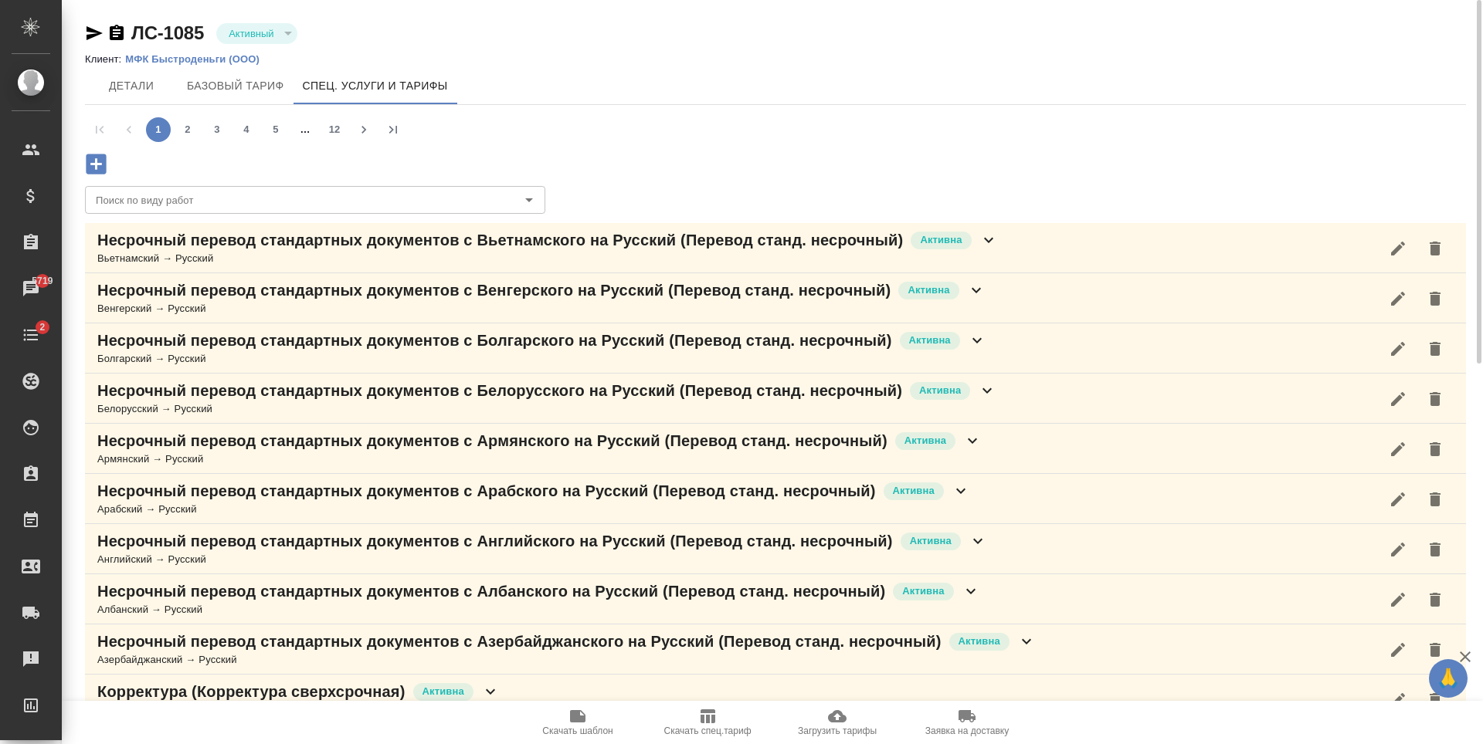
click at [833, 729] on span "Загрузить тарифы" at bounding box center [837, 731] width 79 height 11
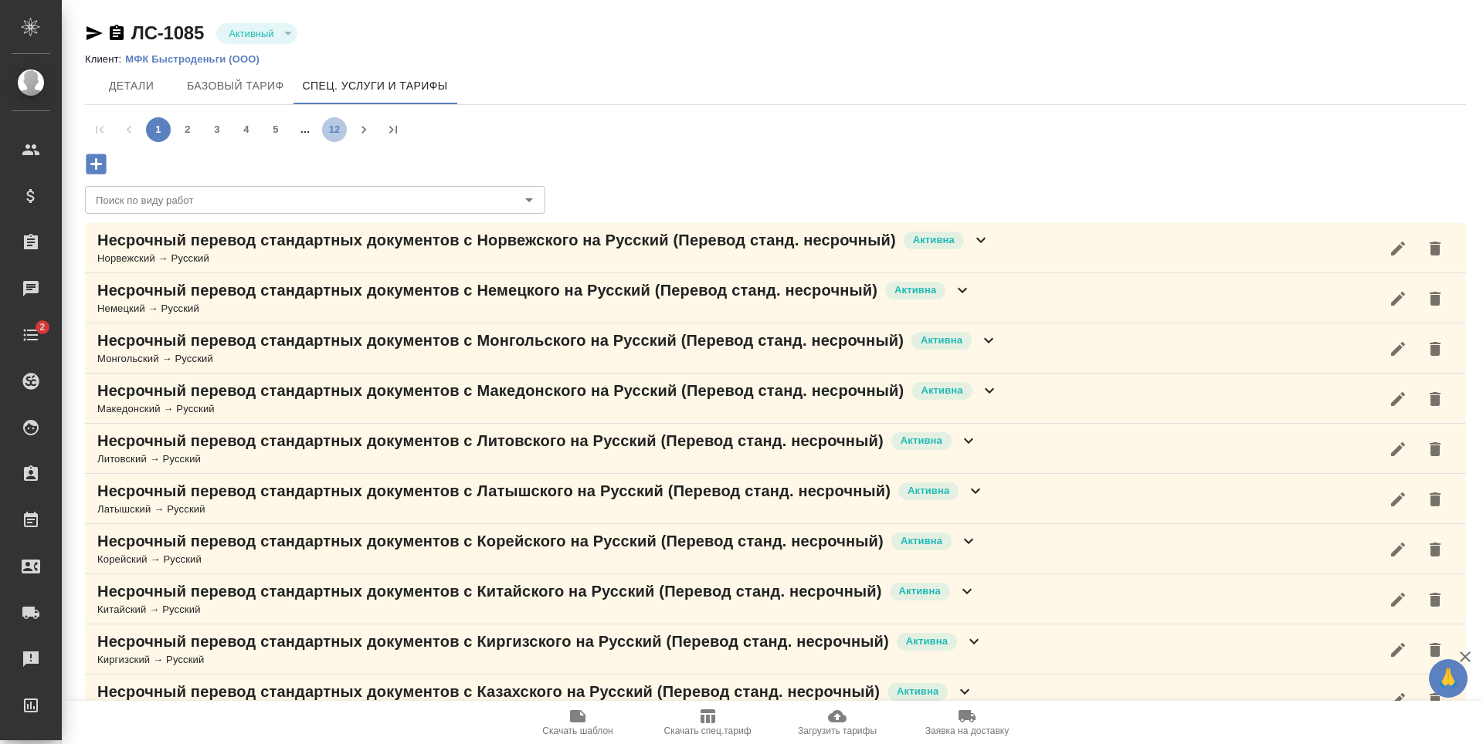
click at [331, 130] on button "12" at bounding box center [334, 129] width 25 height 25
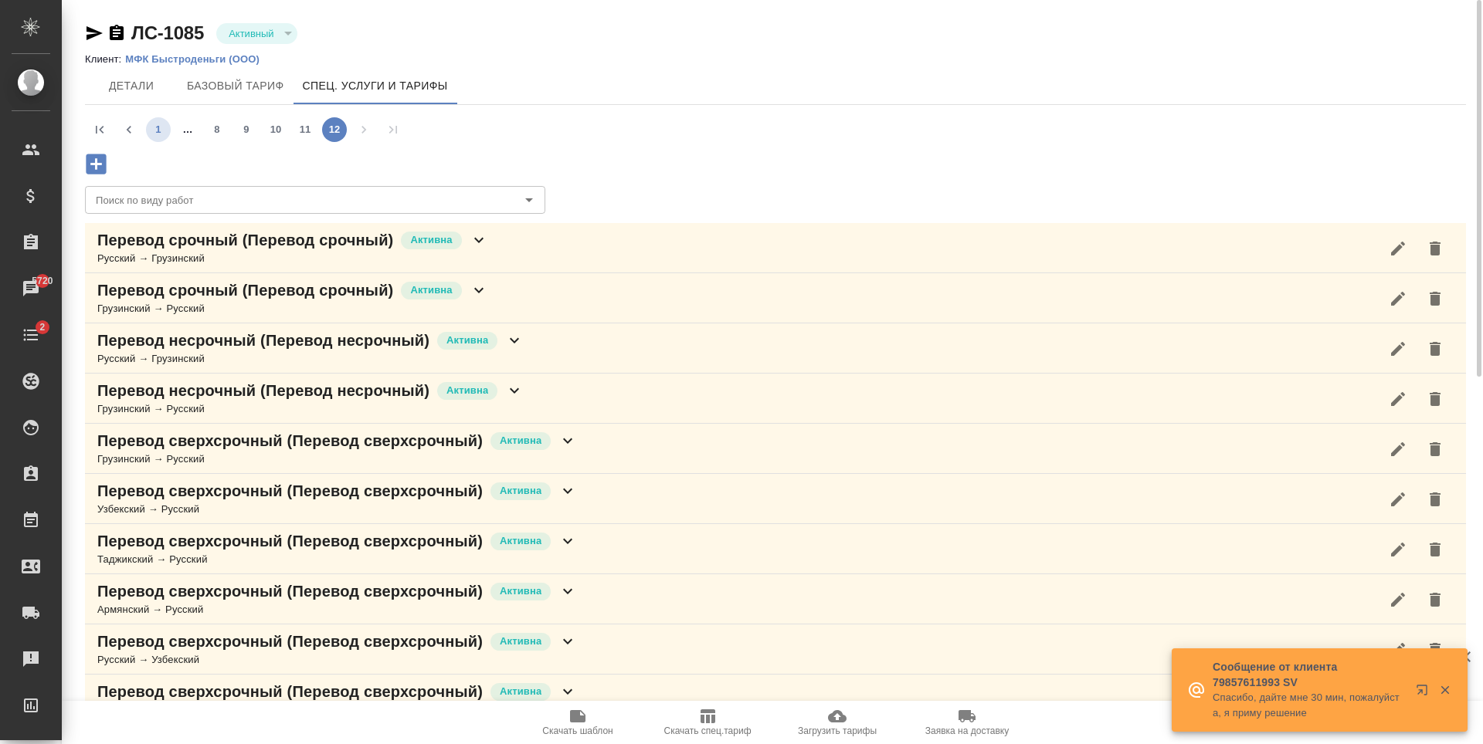
click at [156, 124] on button "1" at bounding box center [158, 129] width 25 height 25
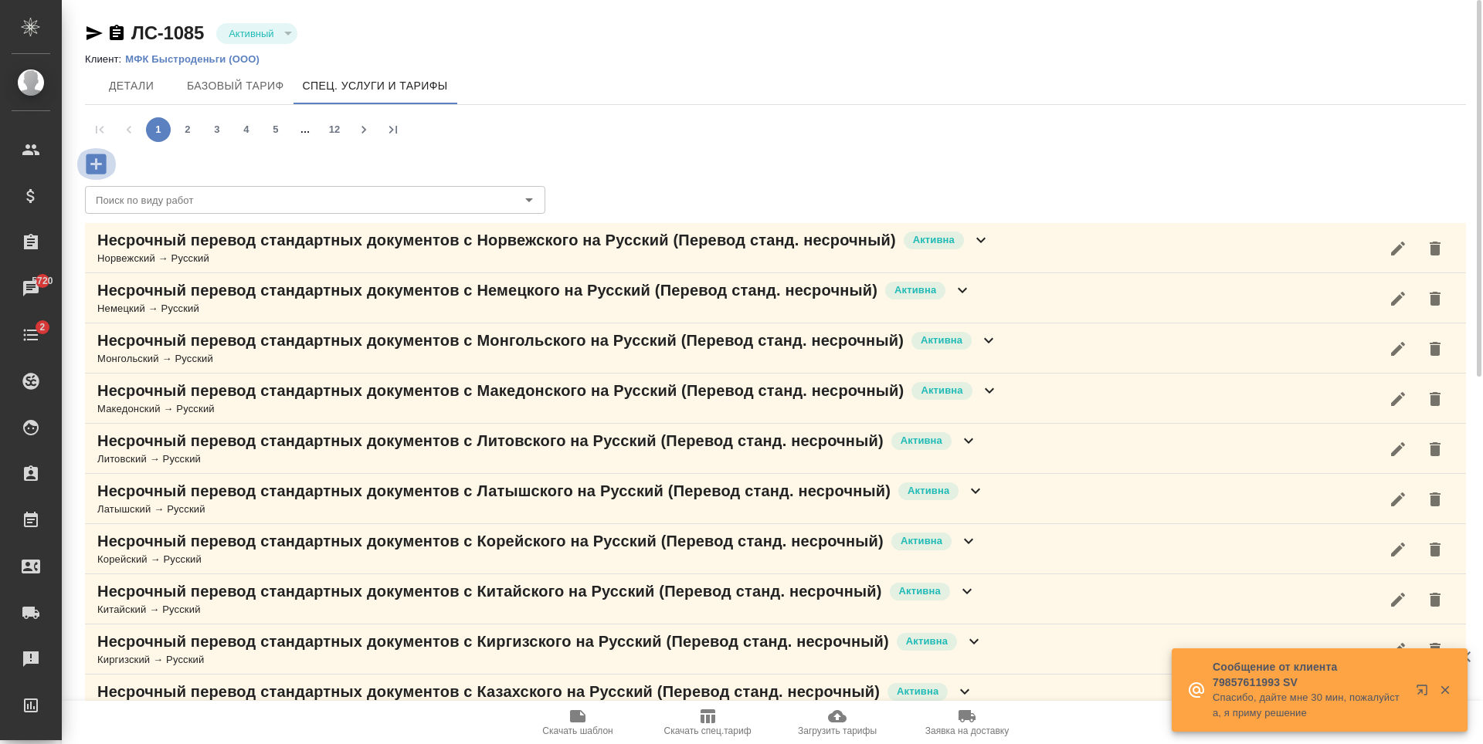
click at [90, 173] on icon "button" at bounding box center [96, 164] width 20 height 20
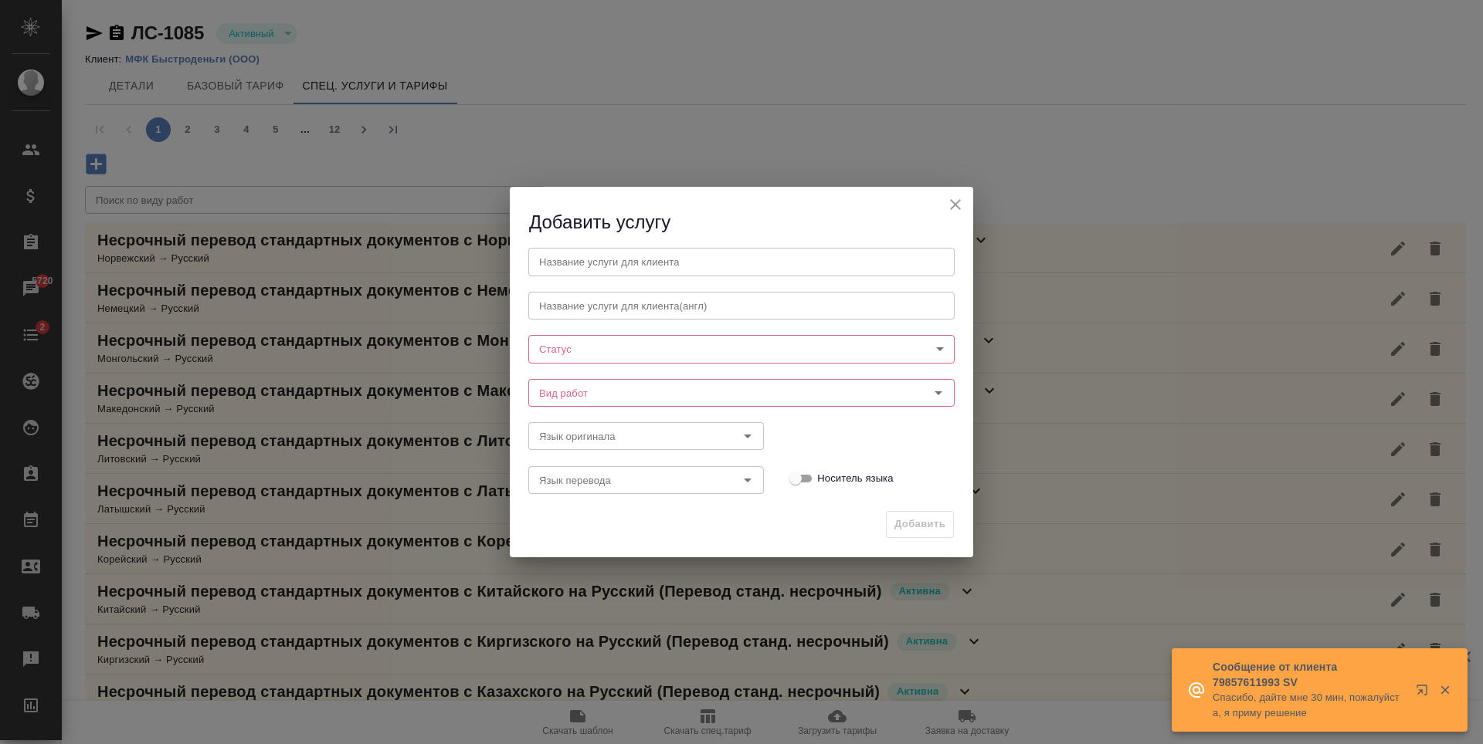
click at [961, 198] on icon "close" at bounding box center [955, 204] width 19 height 19
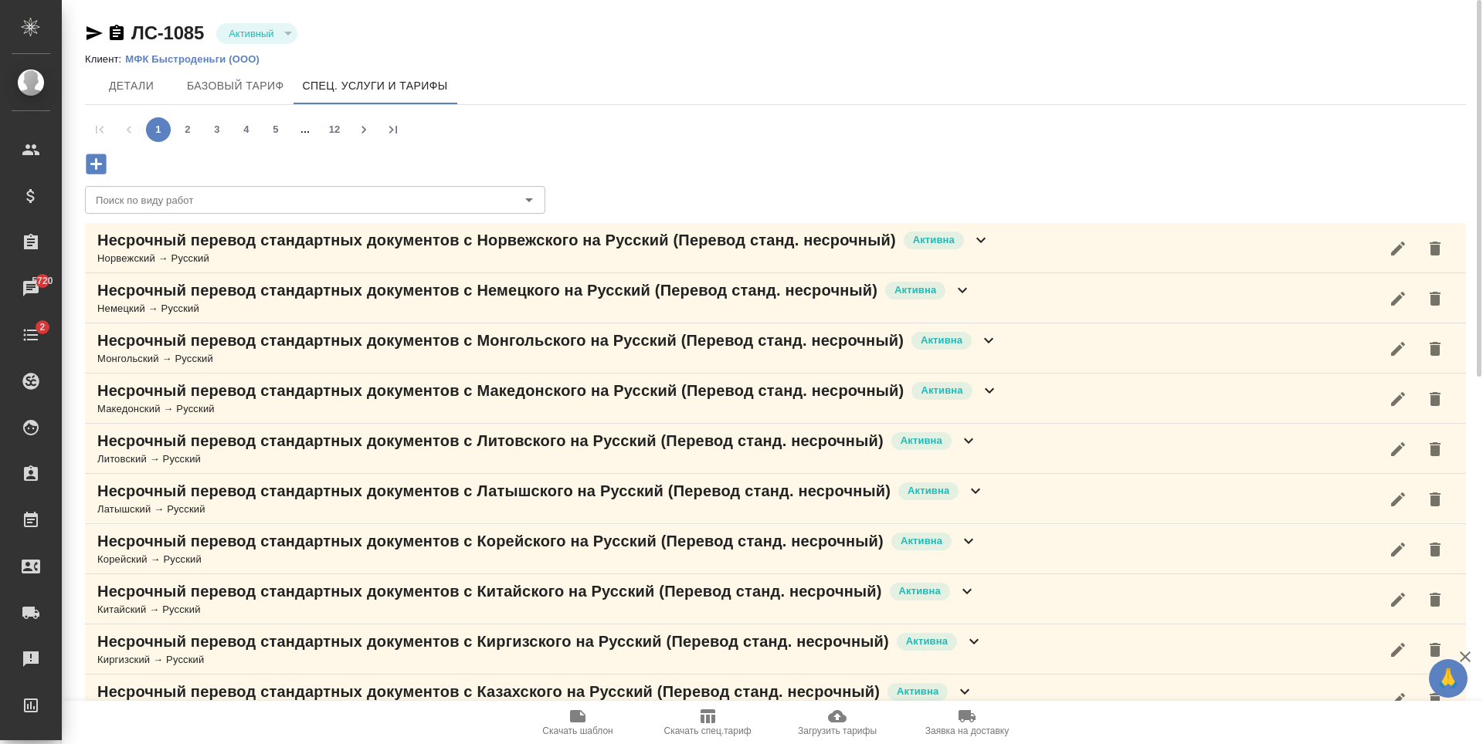
click at [828, 730] on span "Загрузить тарифы" at bounding box center [837, 731] width 79 height 11
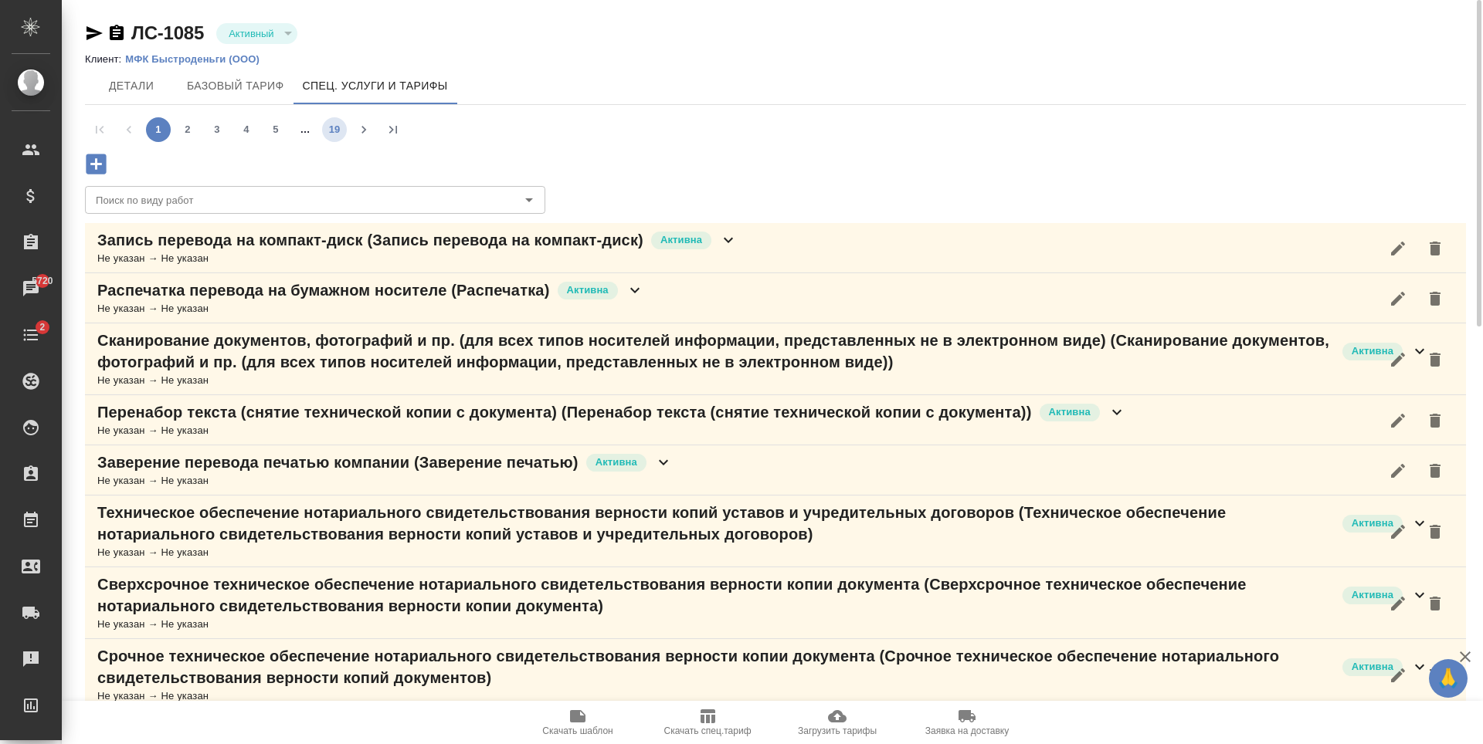
click at [331, 127] on button "19" at bounding box center [334, 129] width 25 height 25
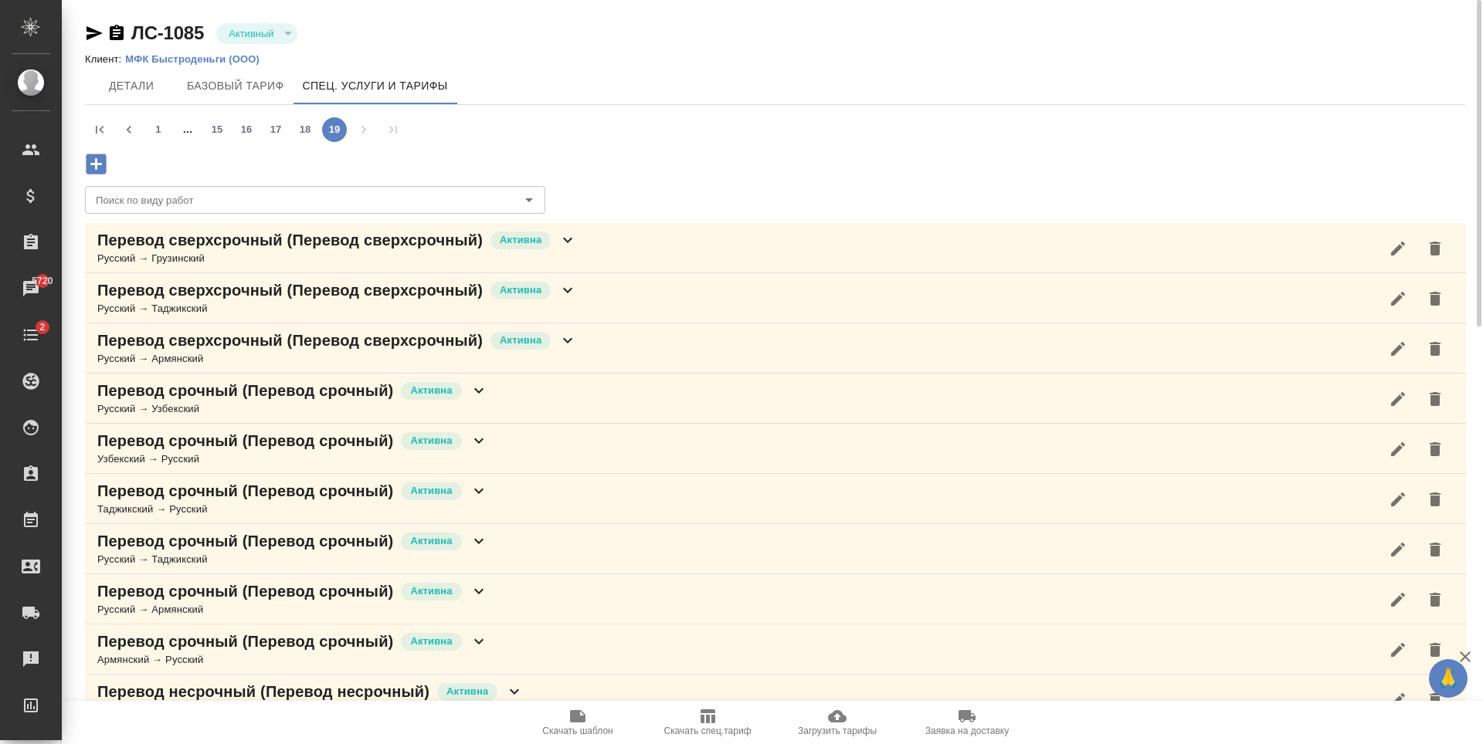
scroll to position [274, 0]
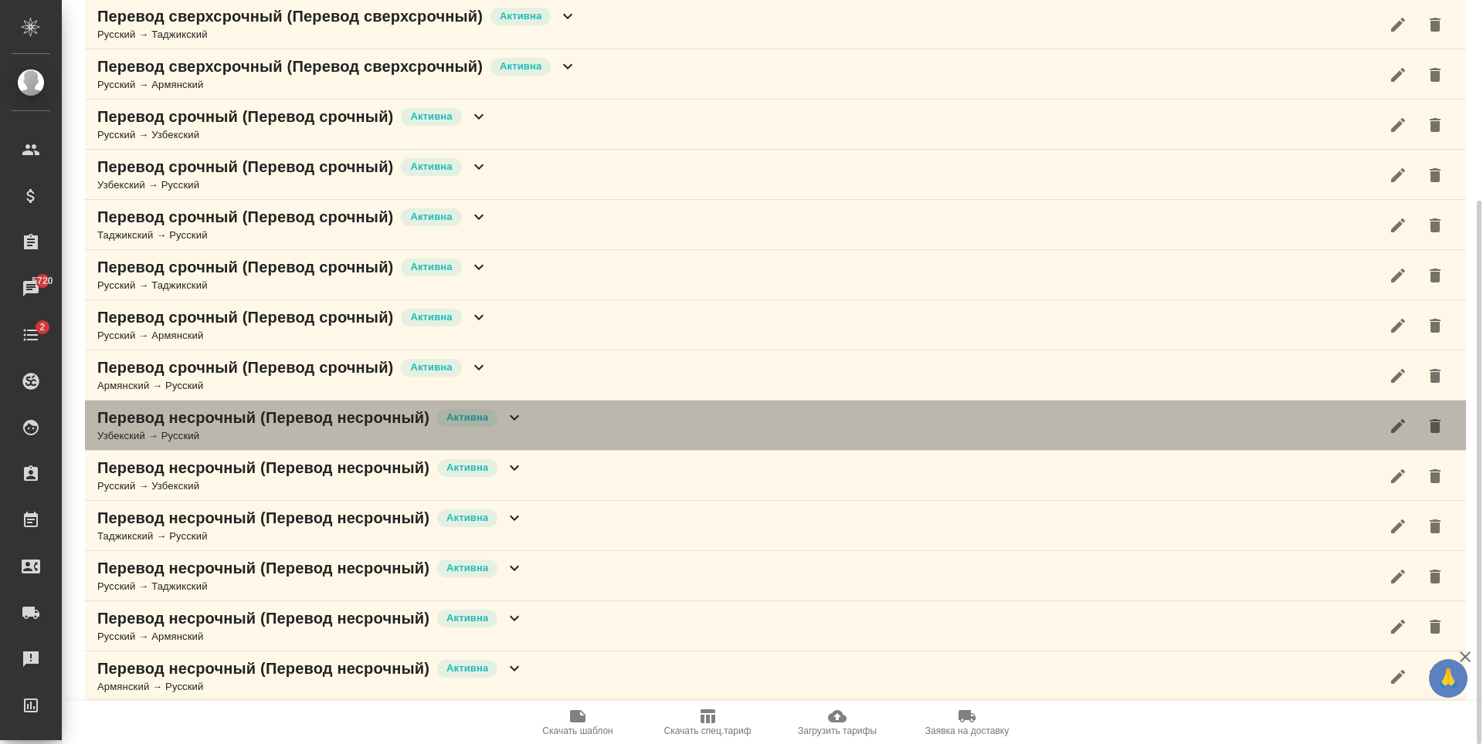
click at [557, 424] on div "Перевод несрочный (Перевод несрочный) Активна Узбекский → Русский" at bounding box center [775, 426] width 1381 height 50
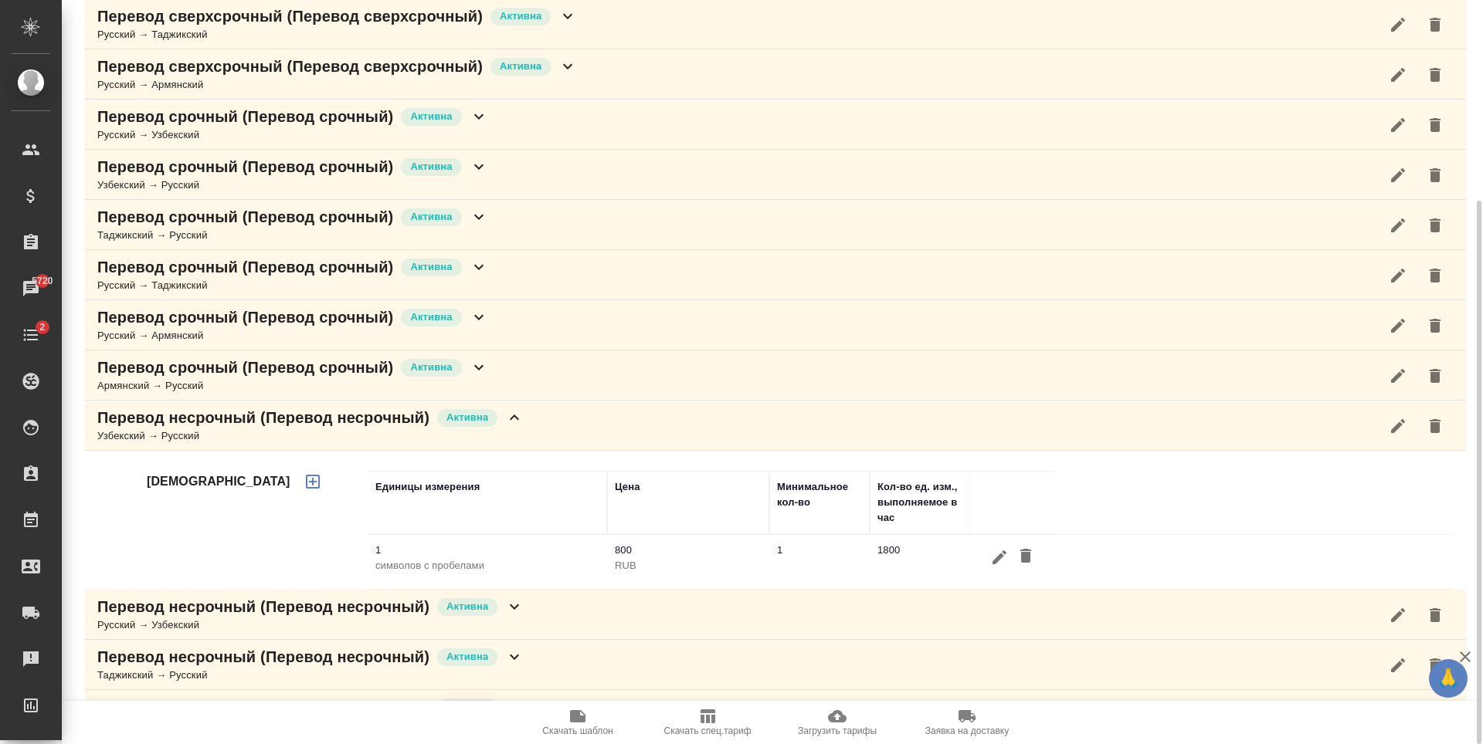
click at [1391, 422] on icon "button" at bounding box center [1397, 426] width 19 height 19
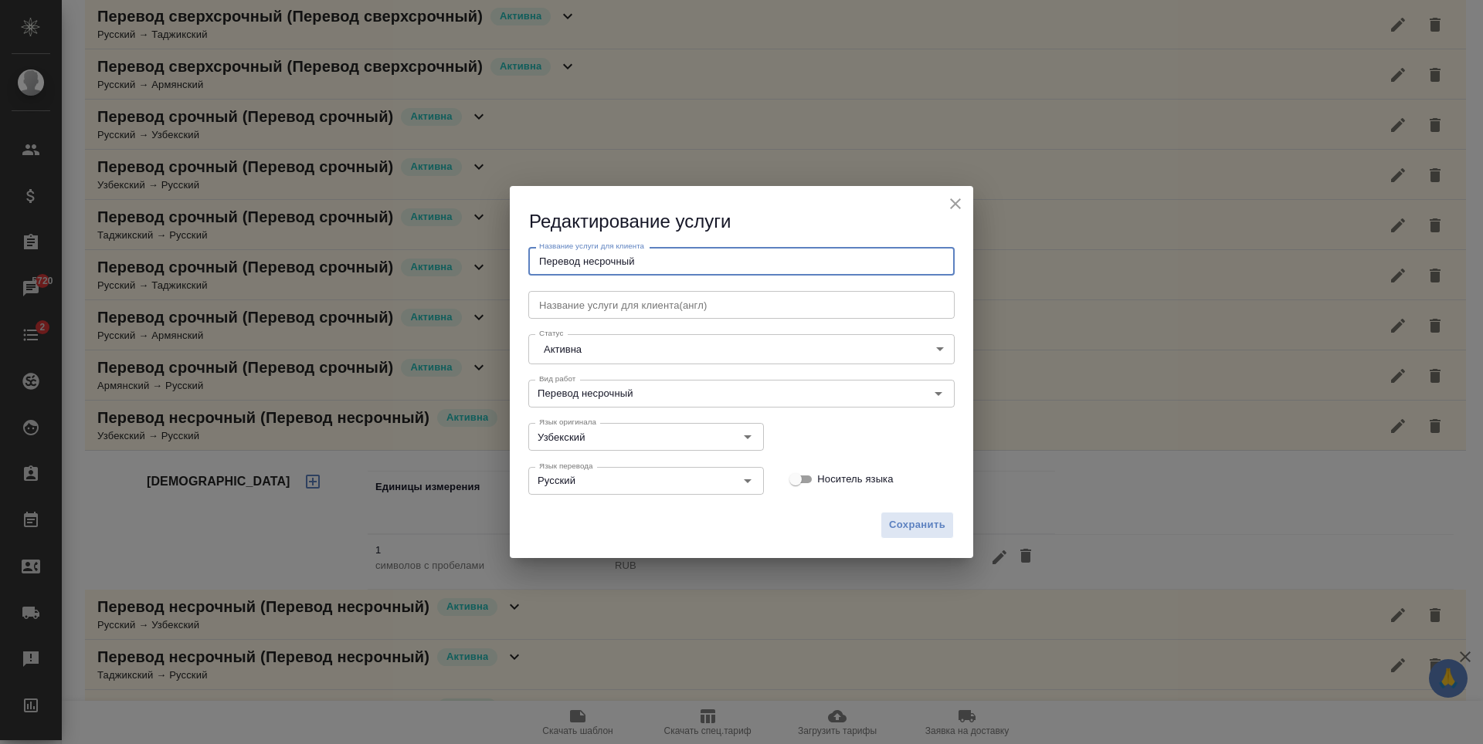
drag, startPoint x: 677, startPoint y: 269, endPoint x: 528, endPoint y: 275, distance: 149.1
click at [528, 275] on input "Перевод несрочный" at bounding box center [741, 261] width 426 height 28
click at [967, 210] on h2 "Редактирование услуги" at bounding box center [751, 221] width 444 height 25
click at [956, 207] on icon "close" at bounding box center [955, 204] width 19 height 19
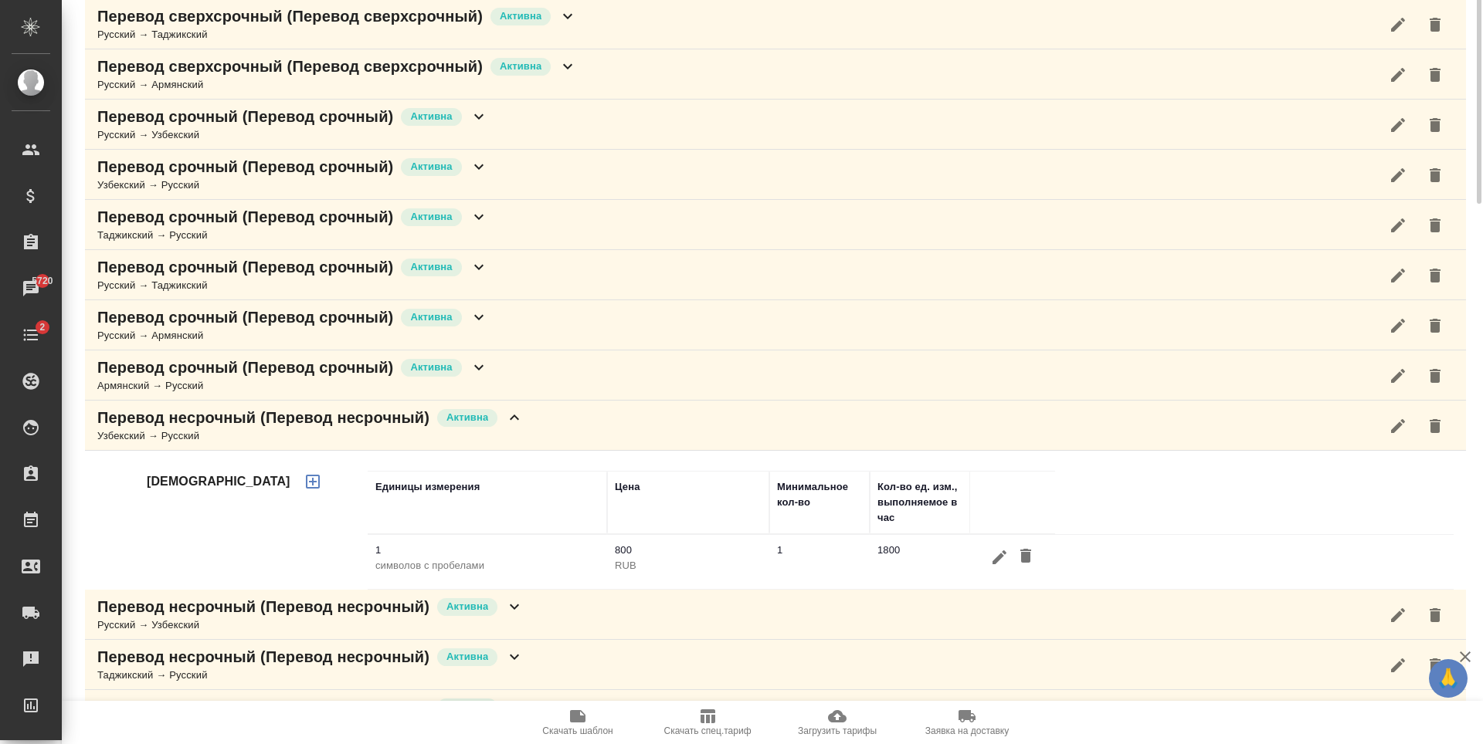
scroll to position [0, 0]
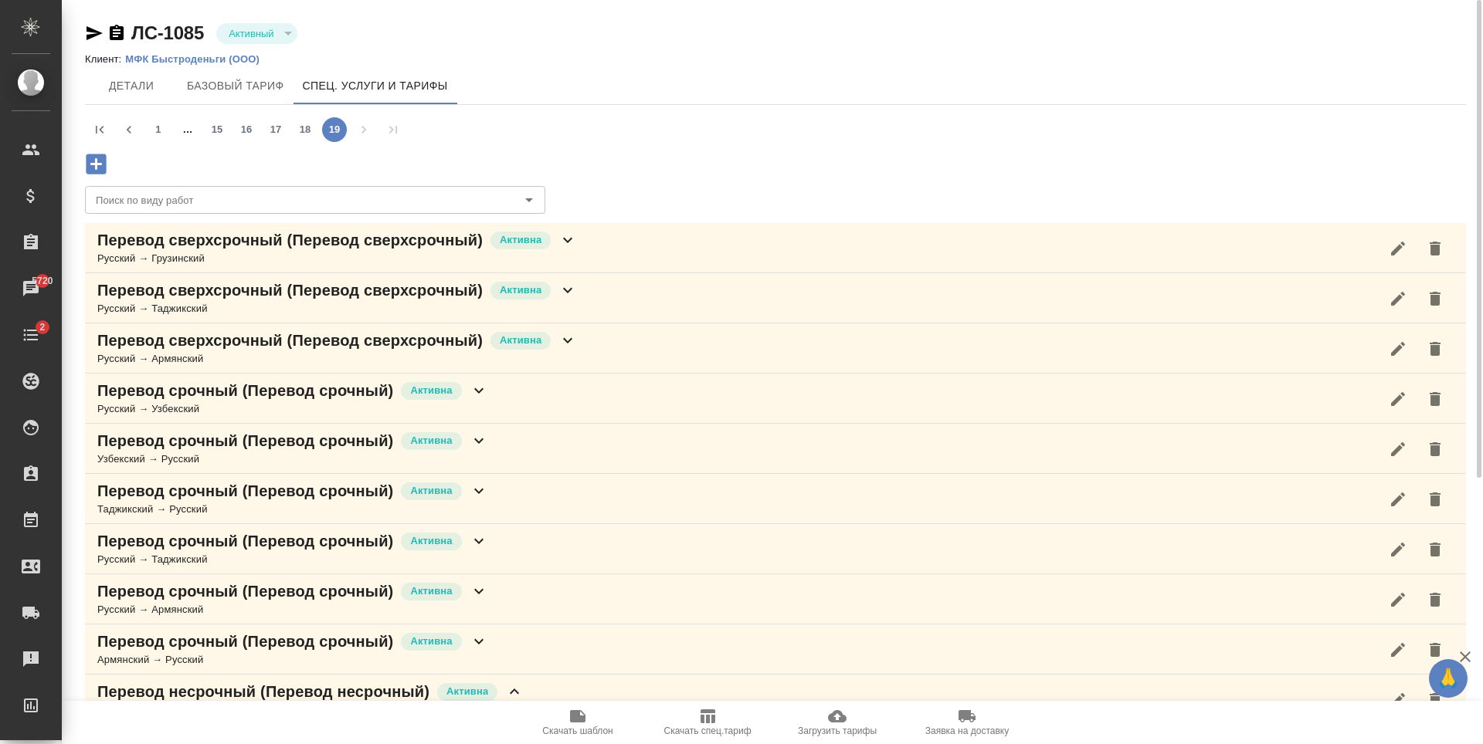
click at [100, 168] on icon "button" at bounding box center [96, 164] width 20 height 20
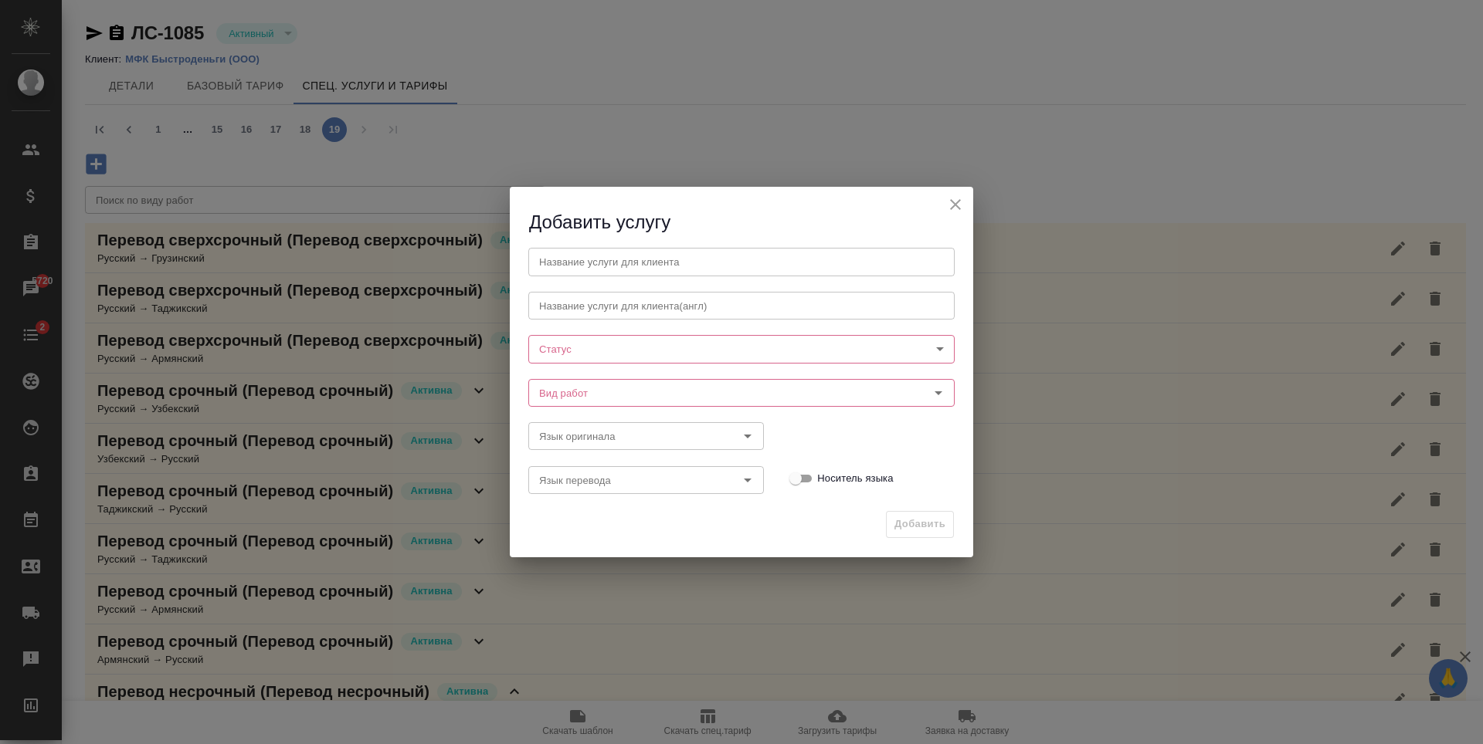
click at [836, 251] on input "text" at bounding box center [741, 262] width 426 height 28
paste input "Перевод несрочный"
type input "Перевод несрочный"
click at [660, 303] on input "text" at bounding box center [741, 306] width 426 height 28
click at [574, 347] on body "🙏 .cls-1 fill:#fff; AWATERA Antonova Kristina Клиенты Спецификации Заказы 5720 …" at bounding box center [741, 372] width 1483 height 744
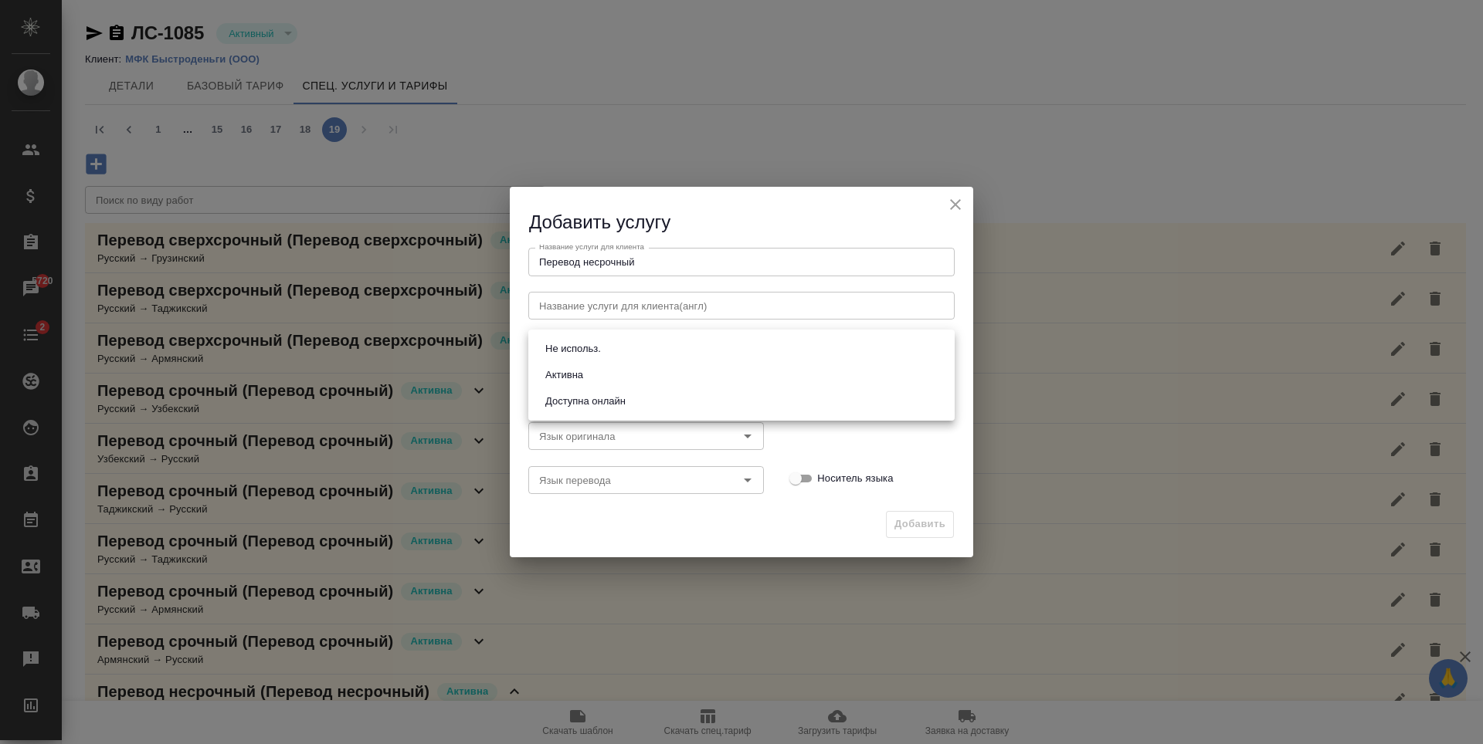
click at [645, 377] on li "Активна" at bounding box center [741, 375] width 426 height 26
type input "active"
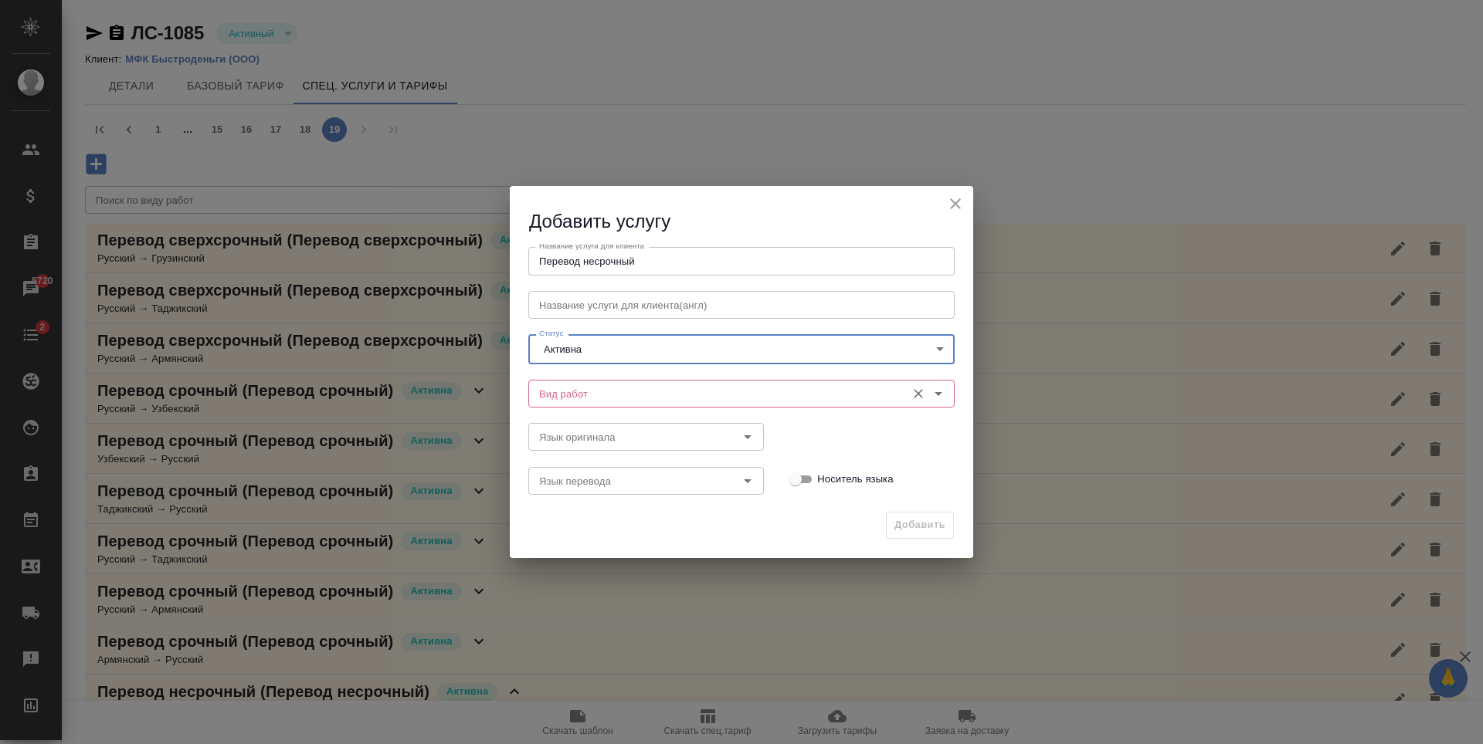
click at [686, 389] on input "Вид работ" at bounding box center [715, 394] width 365 height 19
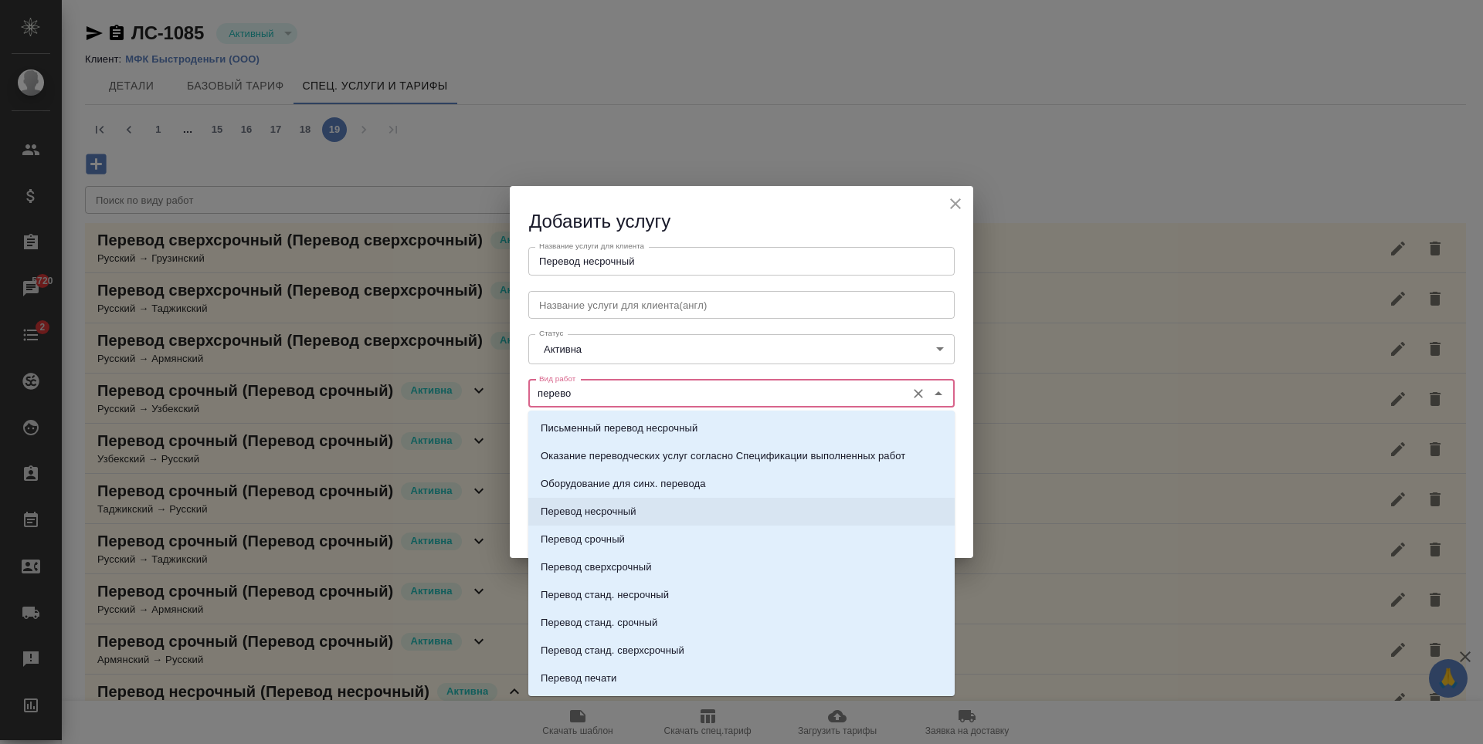
click at [651, 513] on li "Перевод несрочный" at bounding box center [741, 512] width 426 height 28
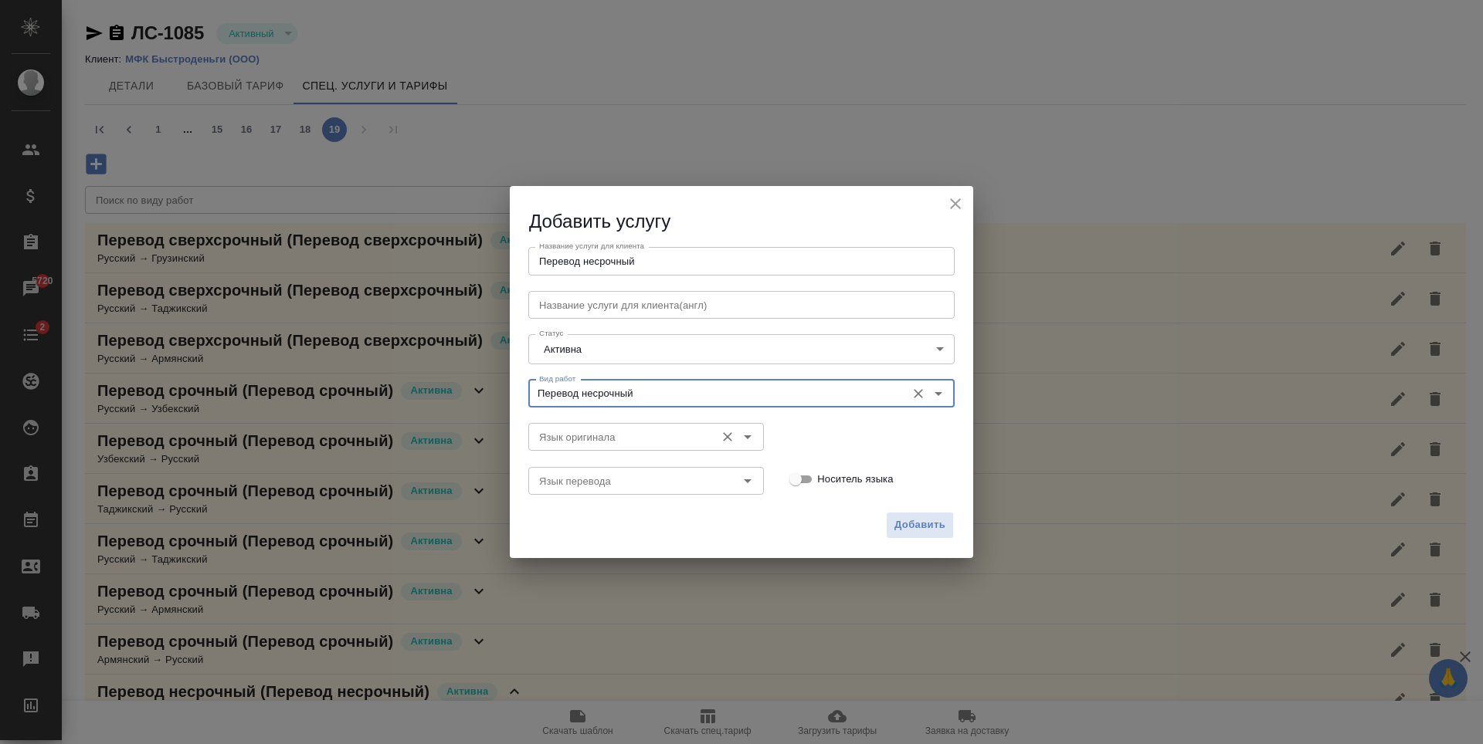
click at [742, 439] on icon "Open" at bounding box center [747, 437] width 19 height 19
type input "Перевод несрочный"
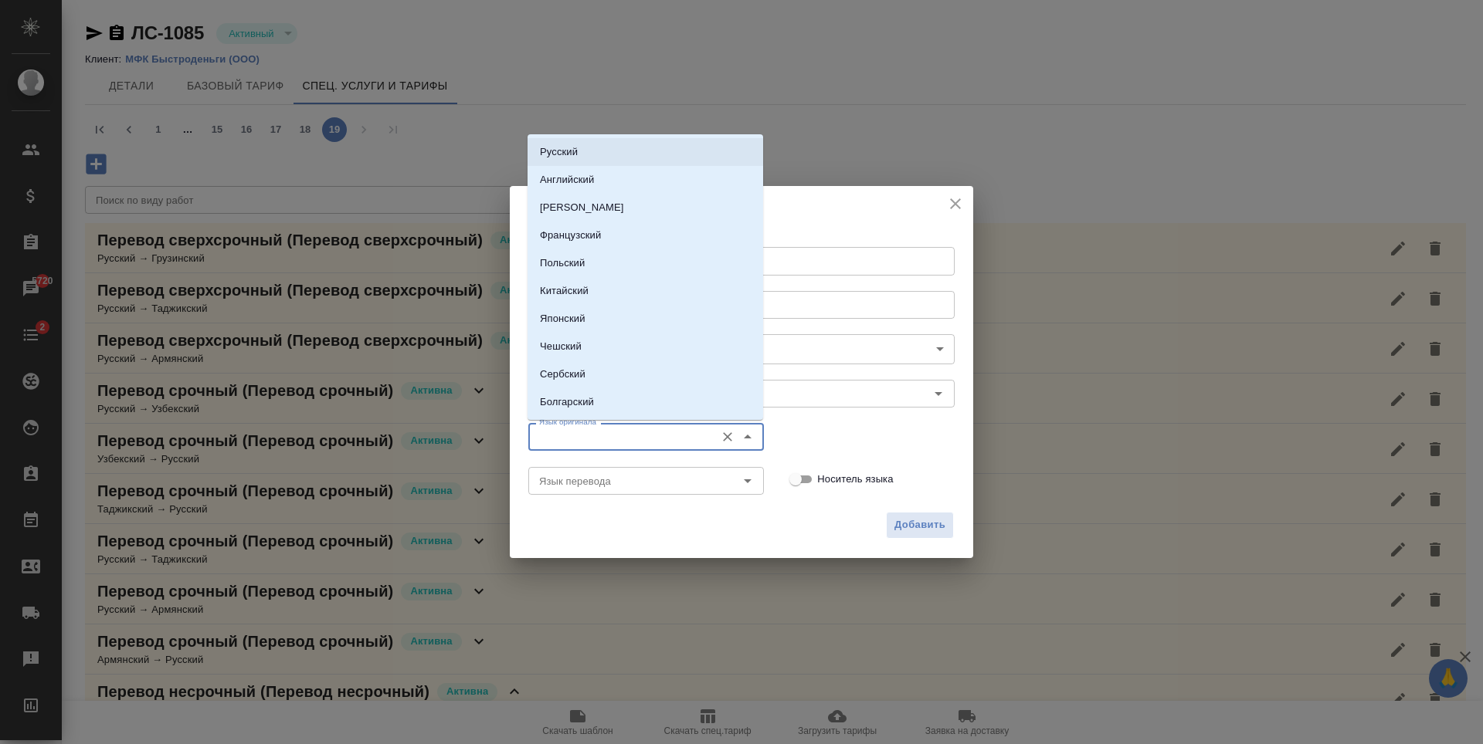
click at [632, 155] on li "Русский" at bounding box center [645, 152] width 236 height 28
type input "Русский"
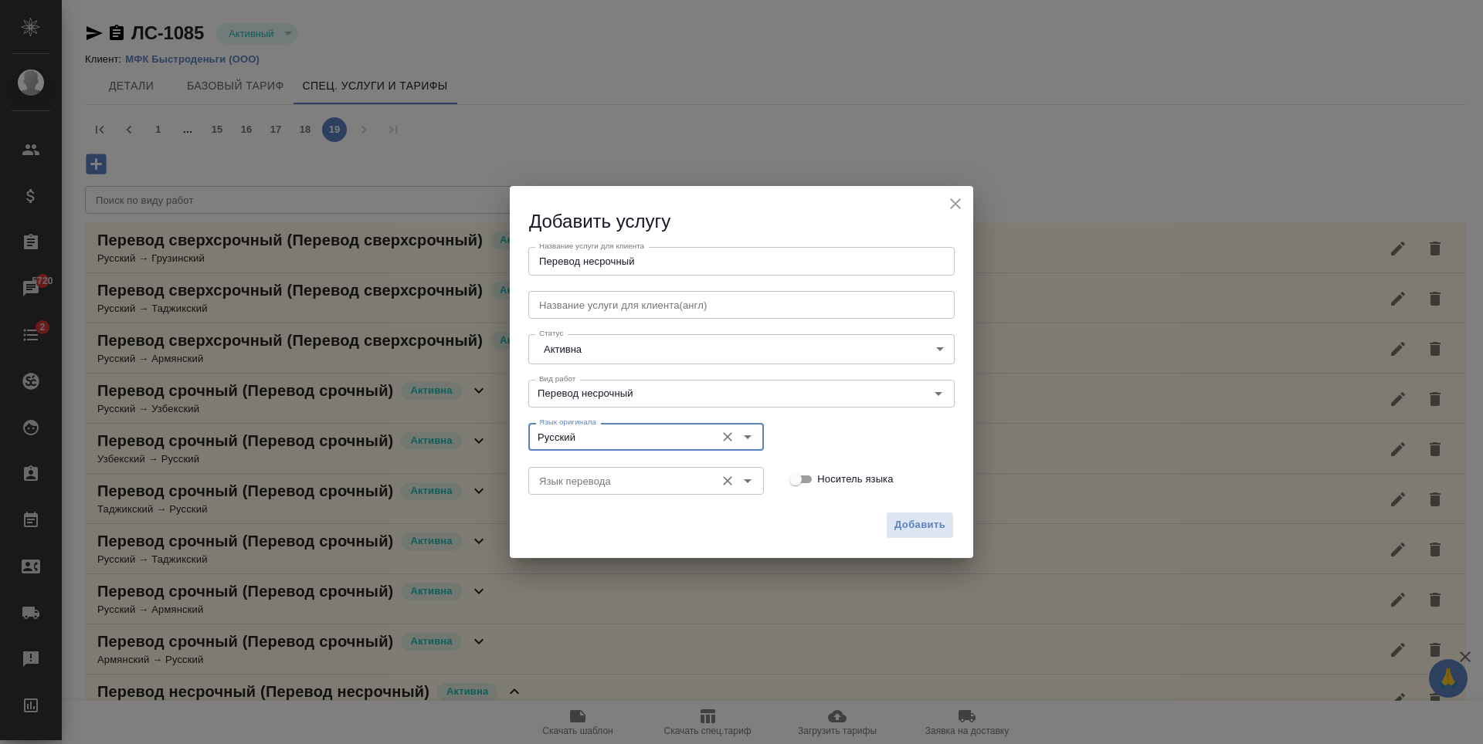
click at [748, 476] on icon "Open" at bounding box center [747, 481] width 19 height 19
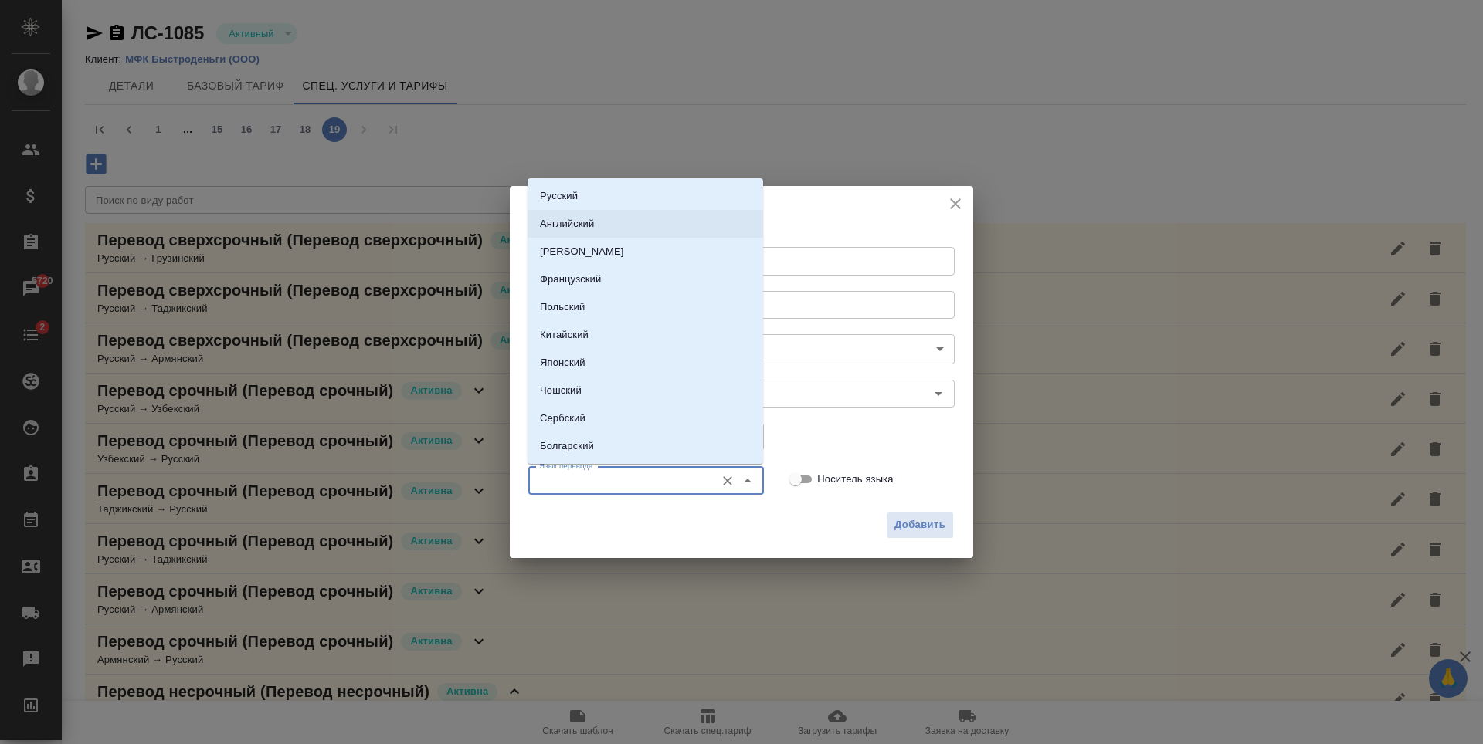
click at [625, 211] on li "Английский" at bounding box center [645, 224] width 236 height 28
type input "Английский"
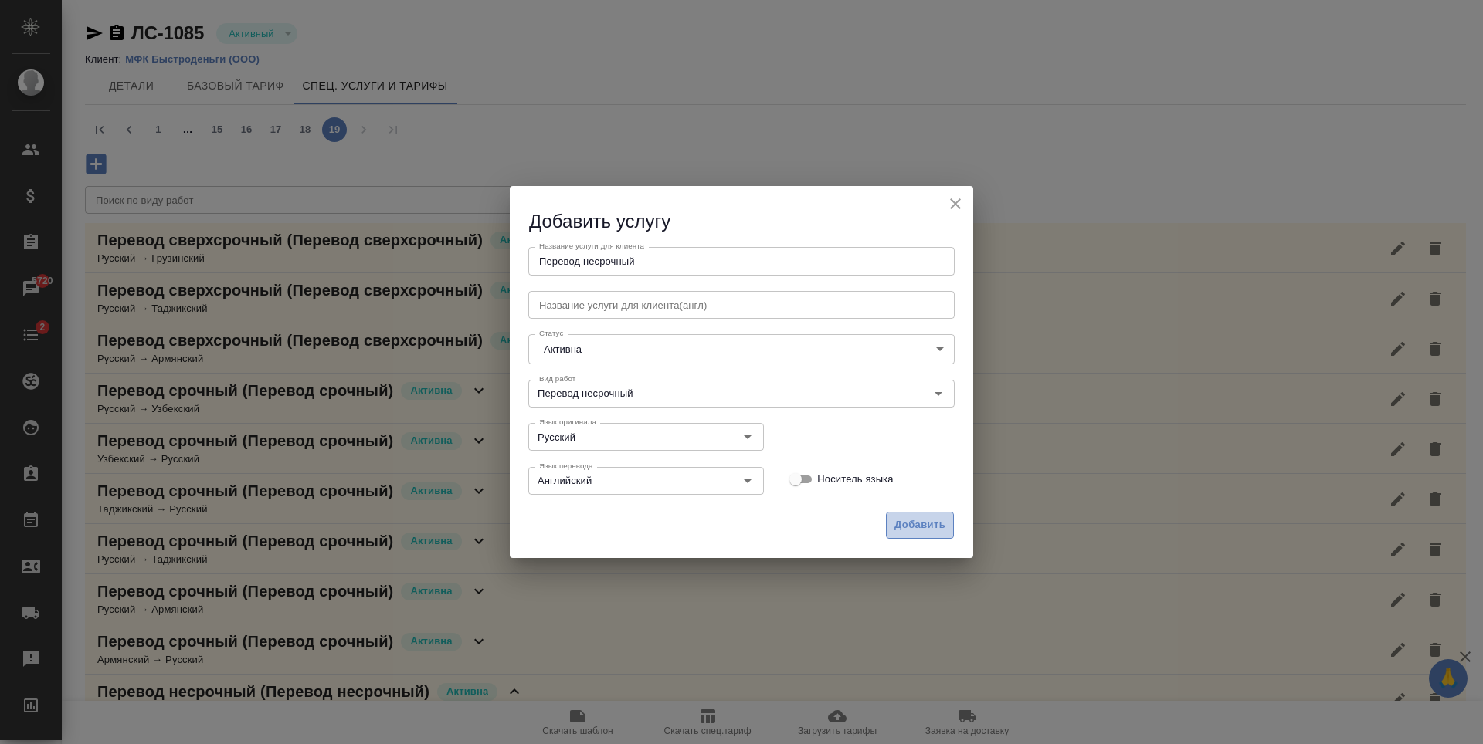
click at [901, 530] on span "Добавить" at bounding box center [919, 526] width 51 height 18
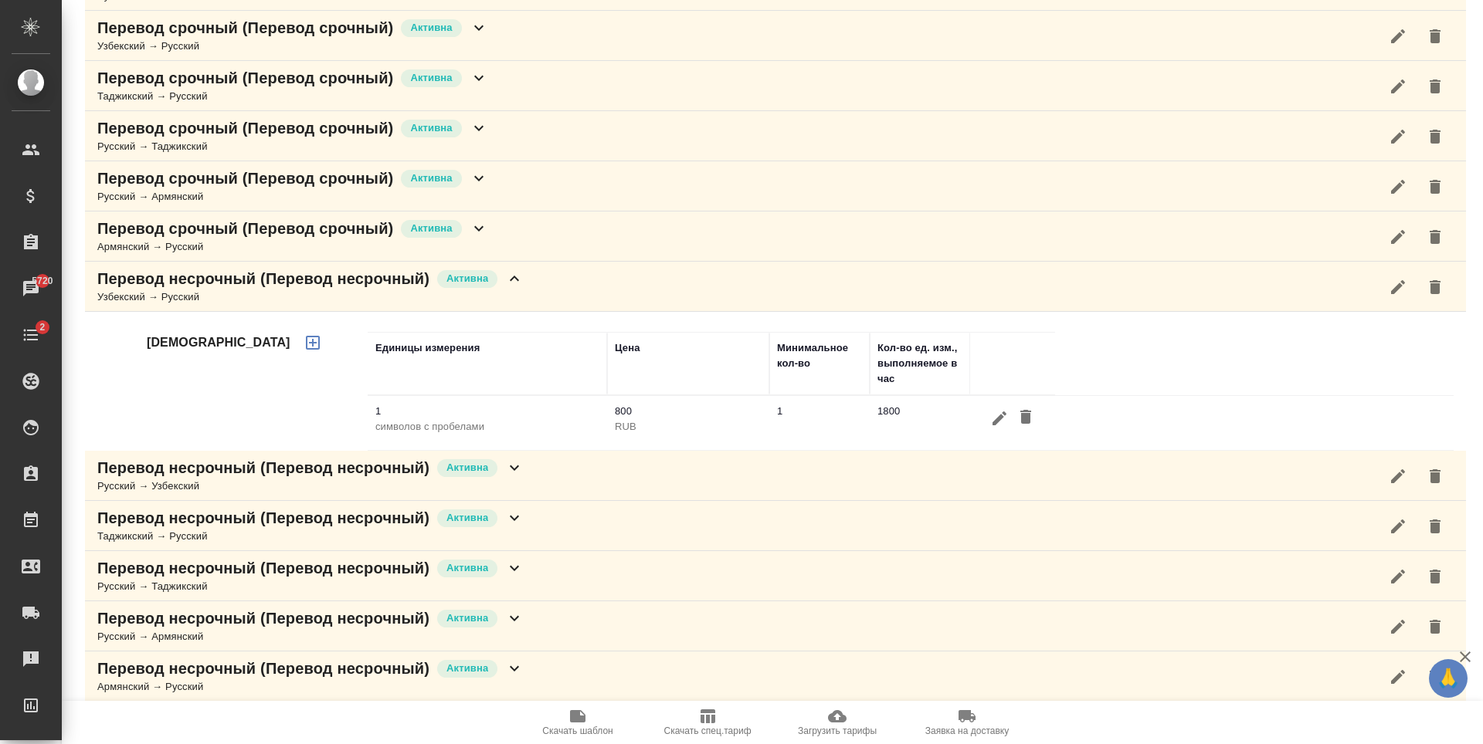
scroll to position [154, 0]
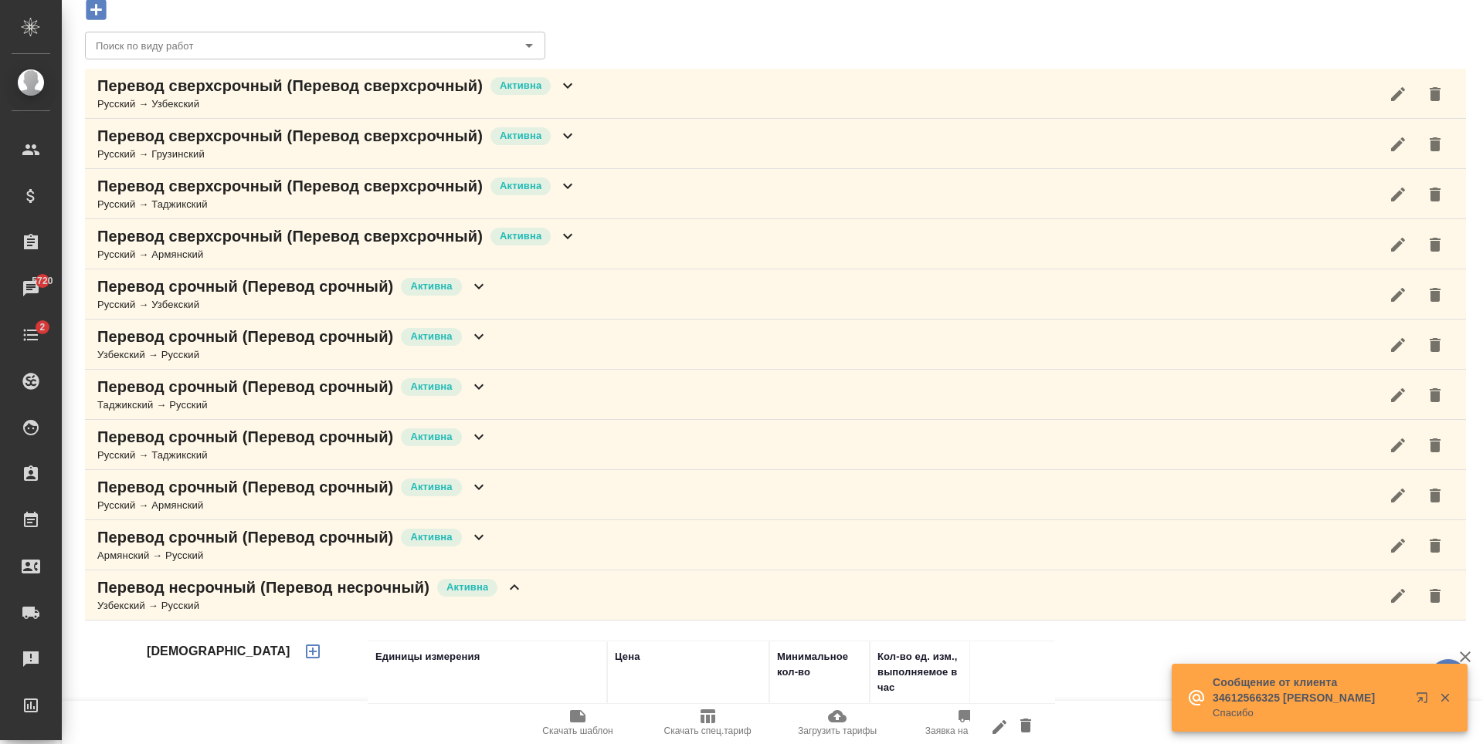
click at [530, 585] on div "Перевод несрочный (Перевод несрочный) Активна Узбекский → Русский" at bounding box center [775, 596] width 1381 height 50
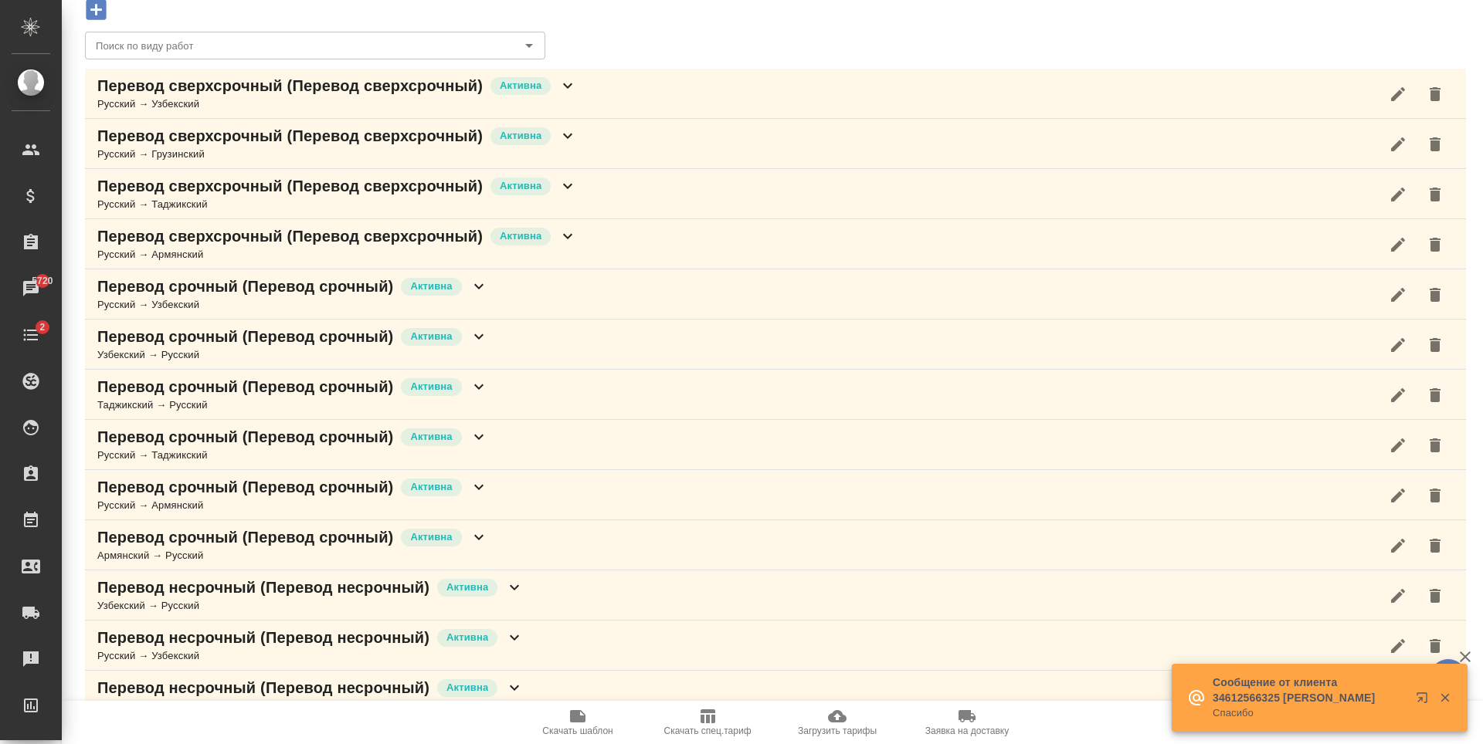
scroll to position [0, 0]
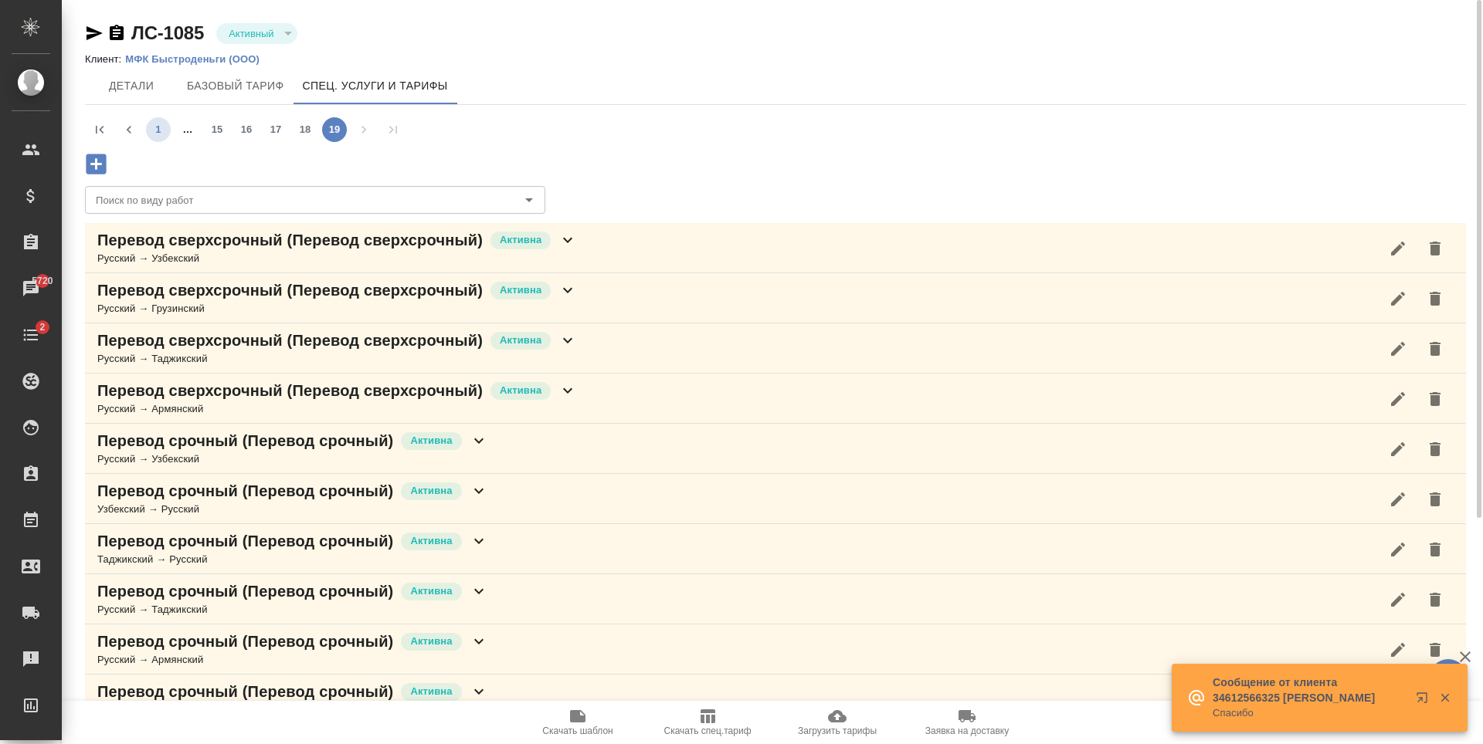
click at [163, 131] on button "1" at bounding box center [158, 129] width 25 height 25
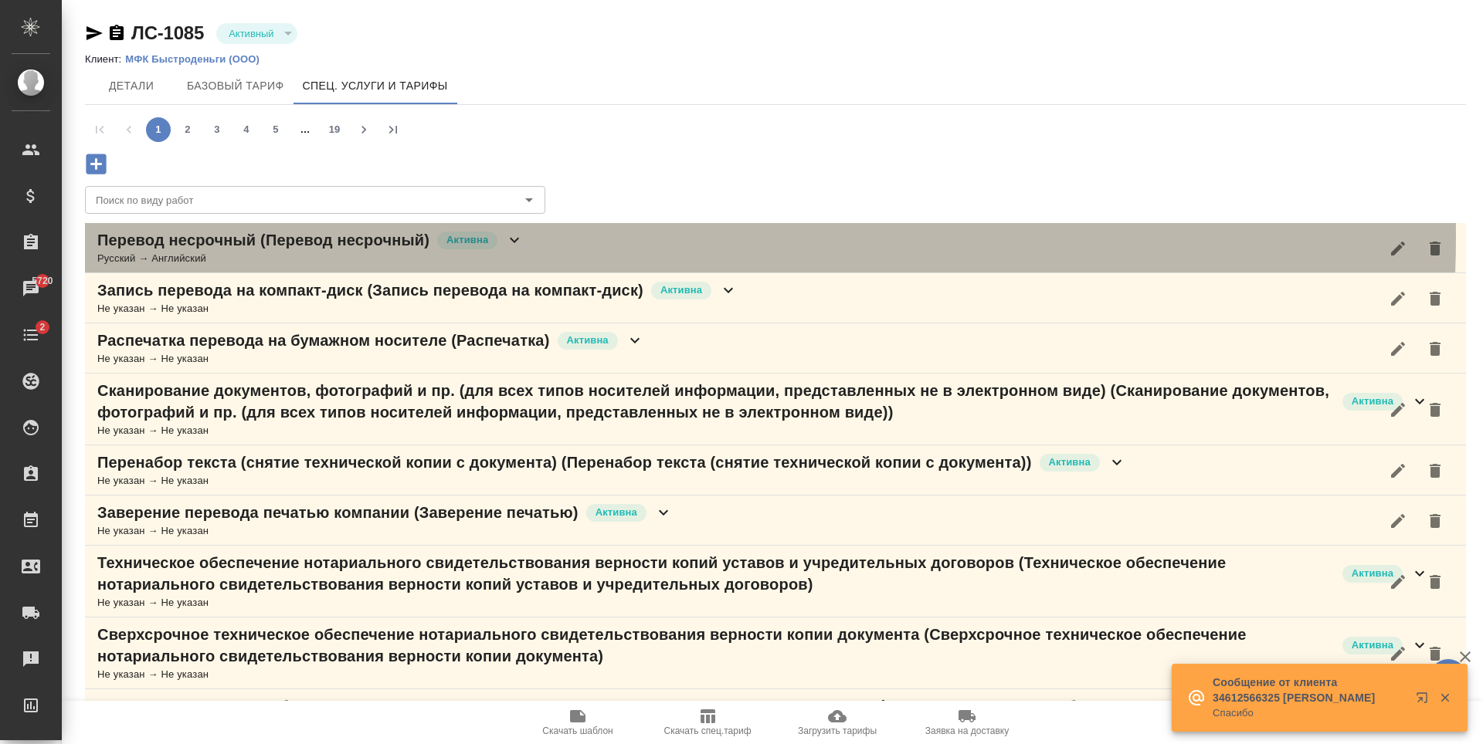
click at [574, 237] on div "Перевод несрочный (Перевод несрочный) Активна Русский → Английский" at bounding box center [775, 248] width 1381 height 50
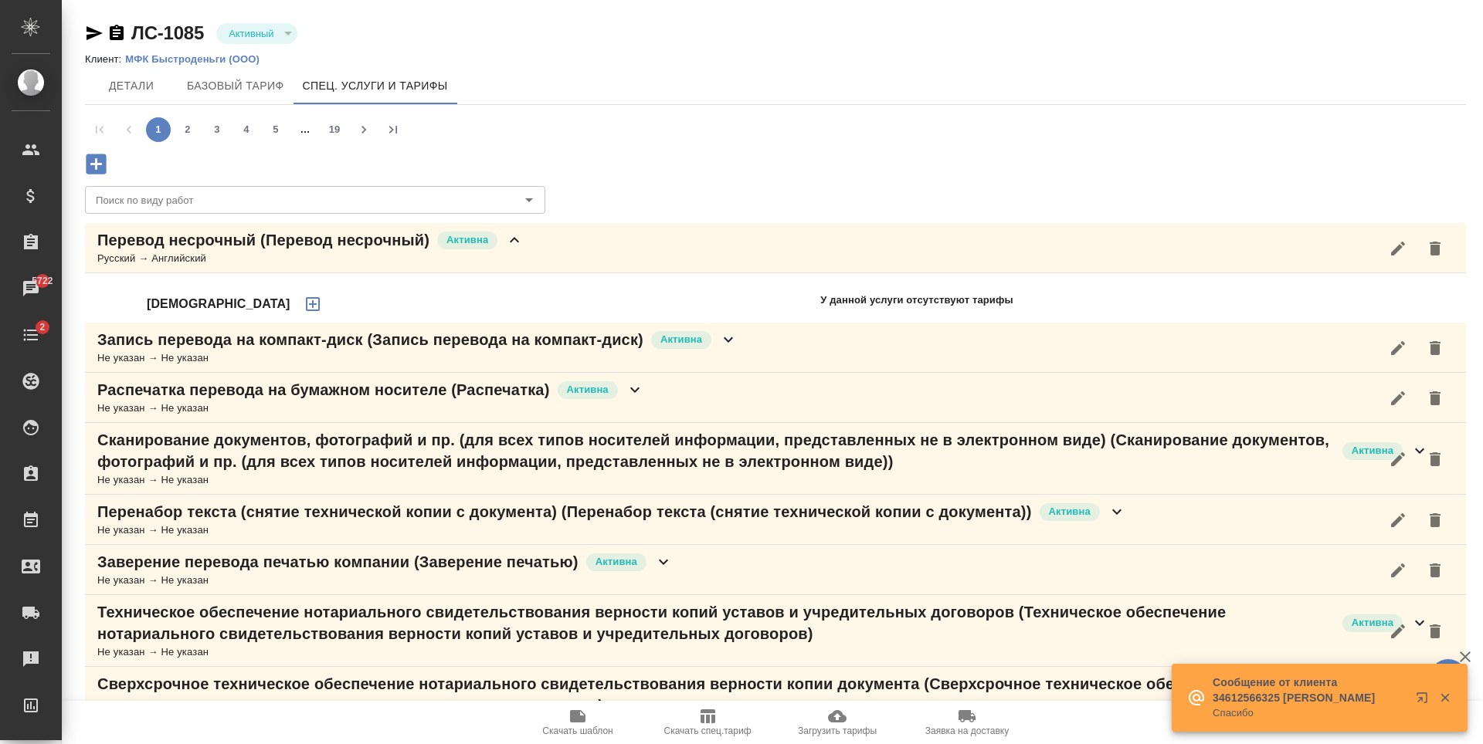
click at [303, 310] on icon "button" at bounding box center [312, 304] width 19 height 19
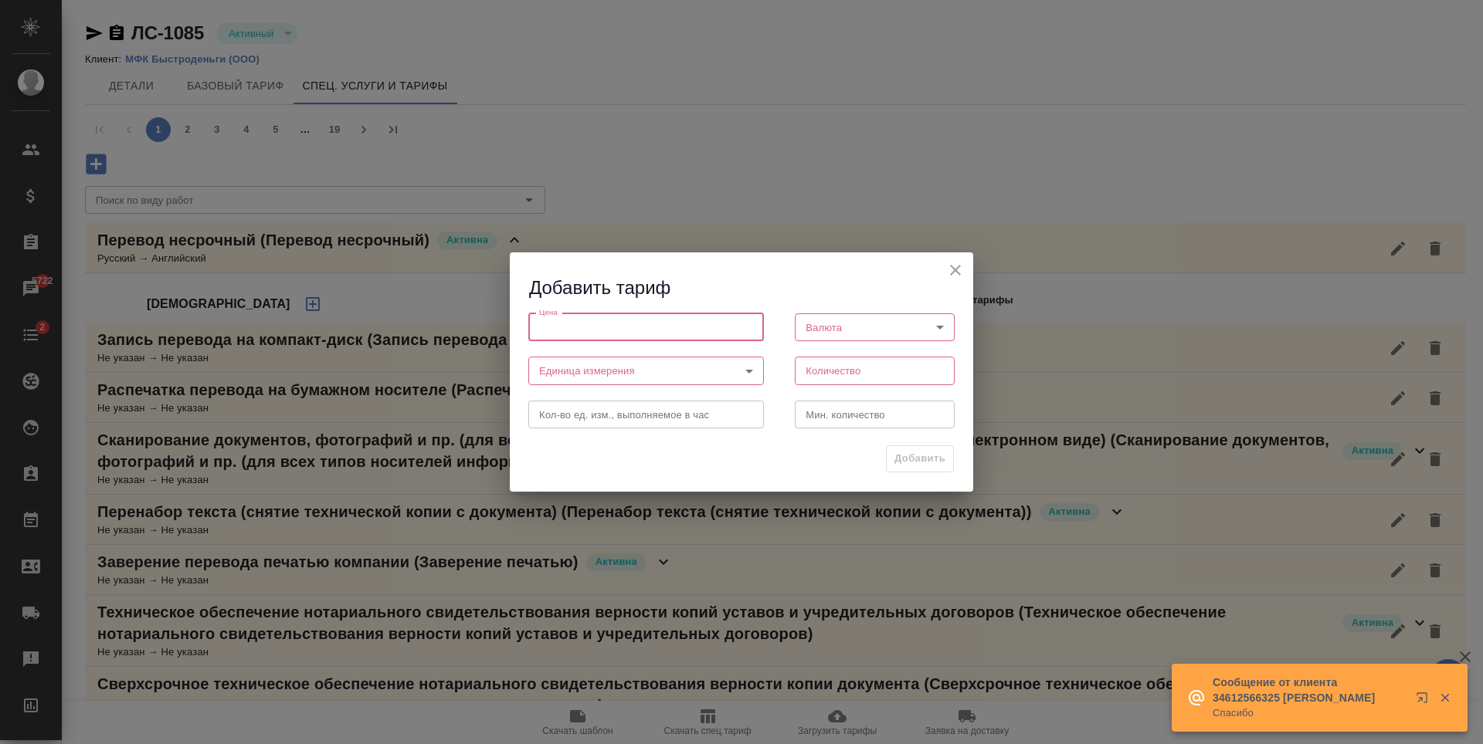
click at [705, 334] on input "number" at bounding box center [646, 327] width 236 height 28
type input "580"
click at [921, 322] on body "🙏 .cls-1 fill:#fff; AWATERA Antonova Kristina Клиенты Спецификации Заказы 5722 …" at bounding box center [741, 372] width 1483 height 744
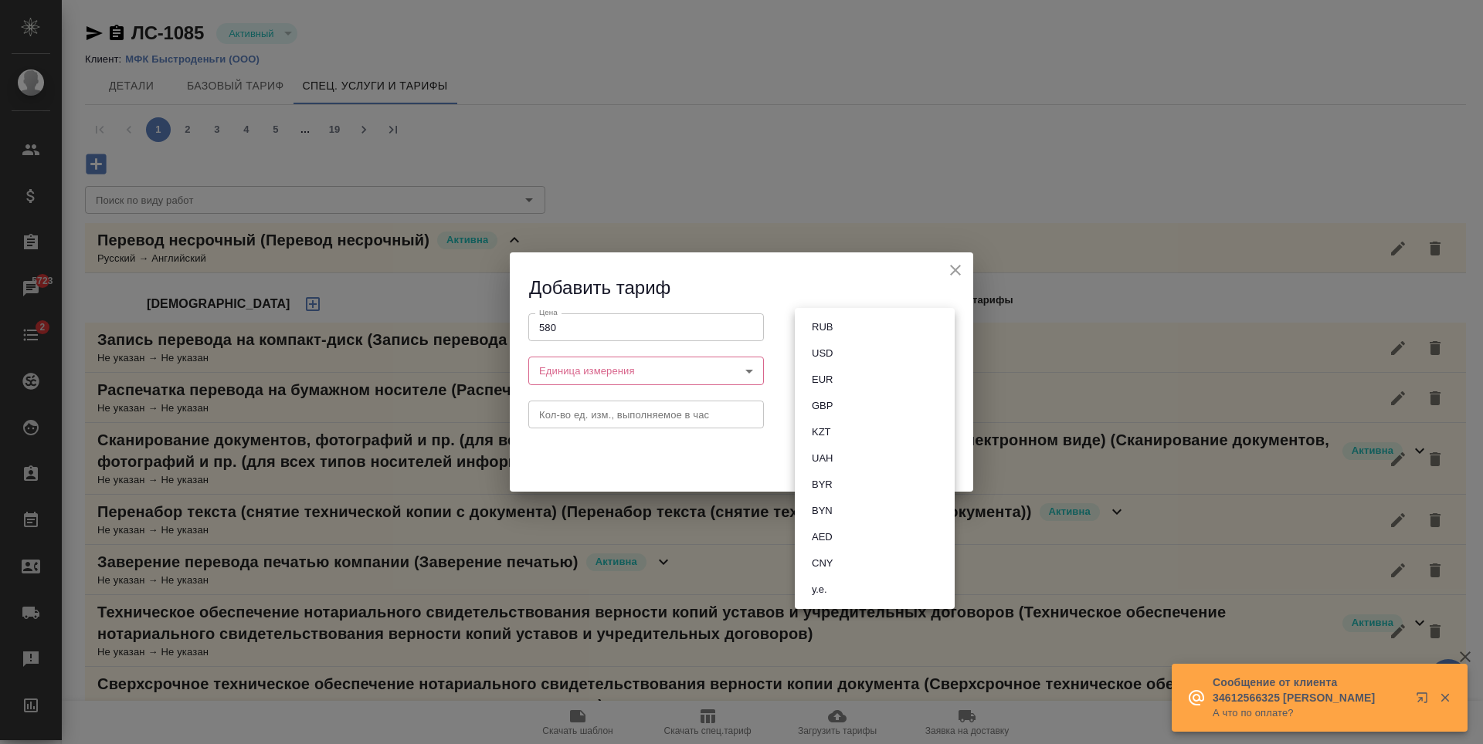
click at [862, 332] on li "RUB" at bounding box center [875, 327] width 160 height 26
type input "RUB"
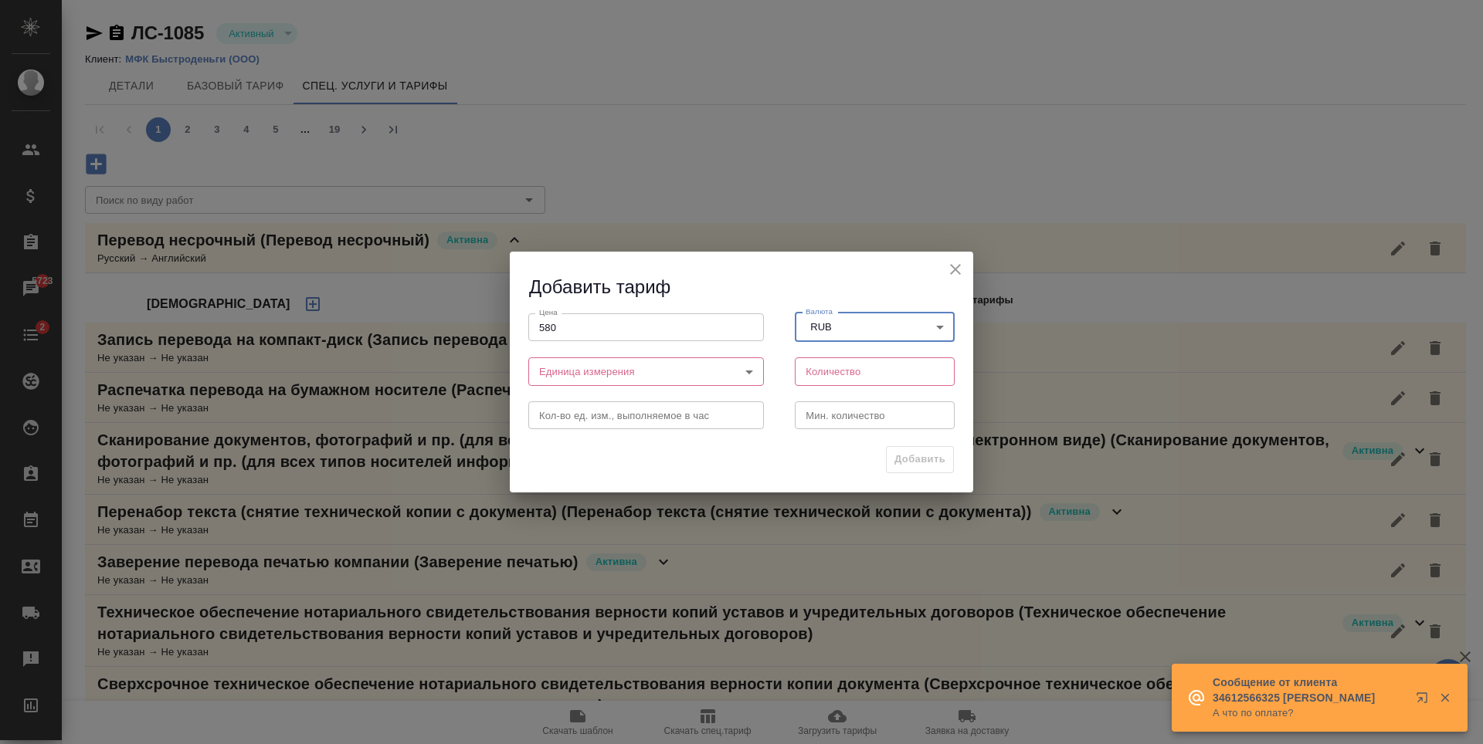
click at [738, 373] on body "🙏 .cls-1 fill:#fff; AWATERA Antonova Kristina Клиенты Спецификации Заказы 5723 …" at bounding box center [741, 372] width 1483 height 744
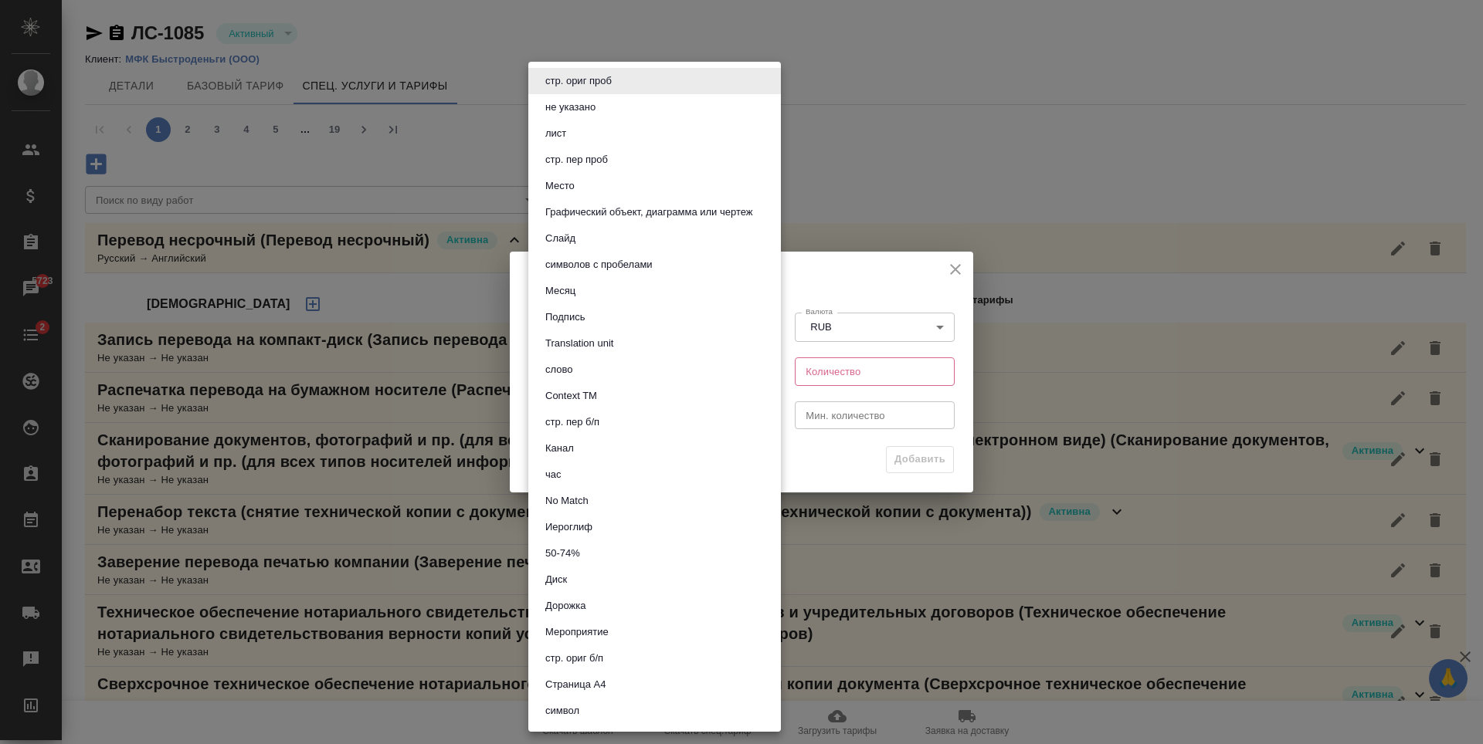
click at [659, 259] on li "символов с пробелами" at bounding box center [654, 265] width 252 height 26
type input "5ca1acf853b22f58dad1d161"
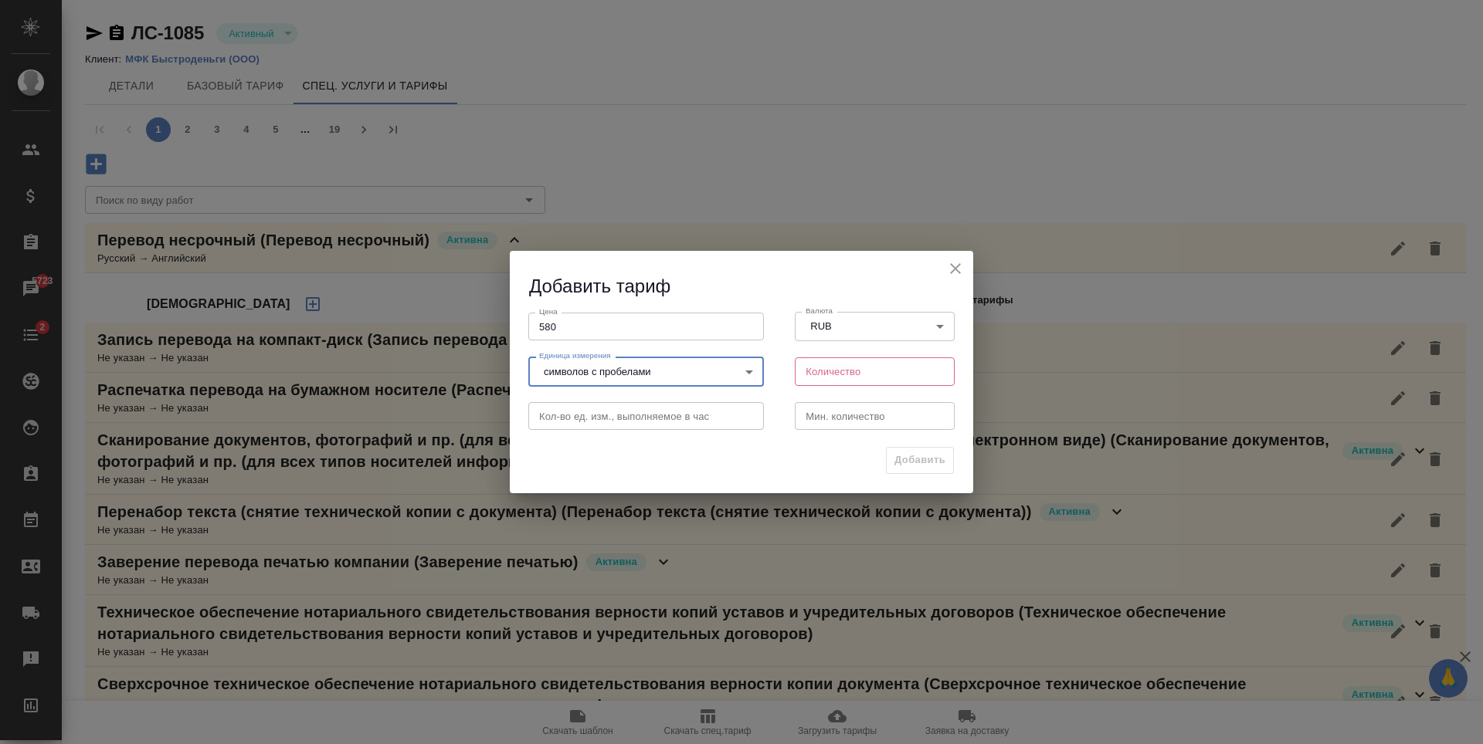
click at [857, 385] on input "number" at bounding box center [875, 372] width 160 height 28
type input "1800"
click at [850, 423] on input "number" at bounding box center [875, 416] width 160 height 28
type input "1"
click at [935, 458] on span "Добавить" at bounding box center [919, 461] width 51 height 18
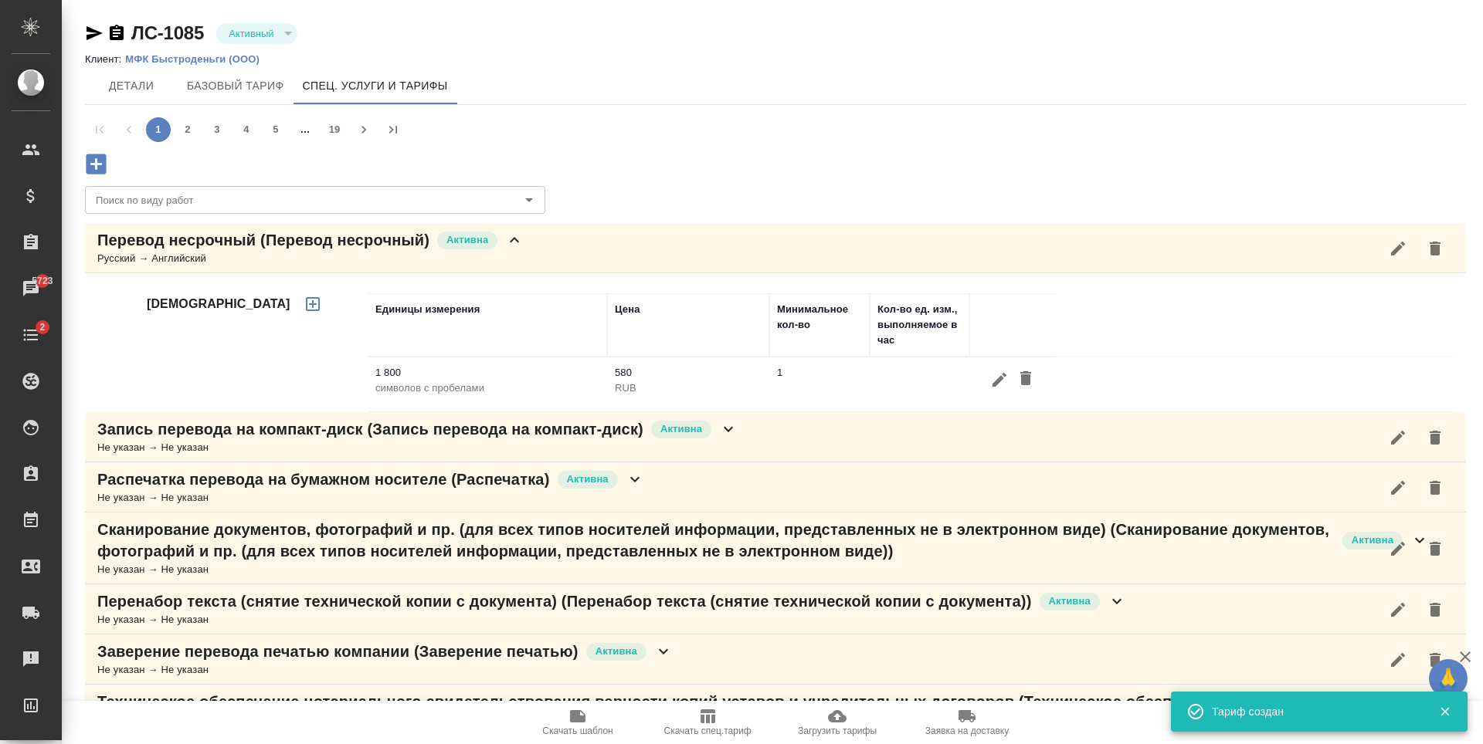
click at [103, 157] on icon "button" at bounding box center [96, 164] width 20 height 20
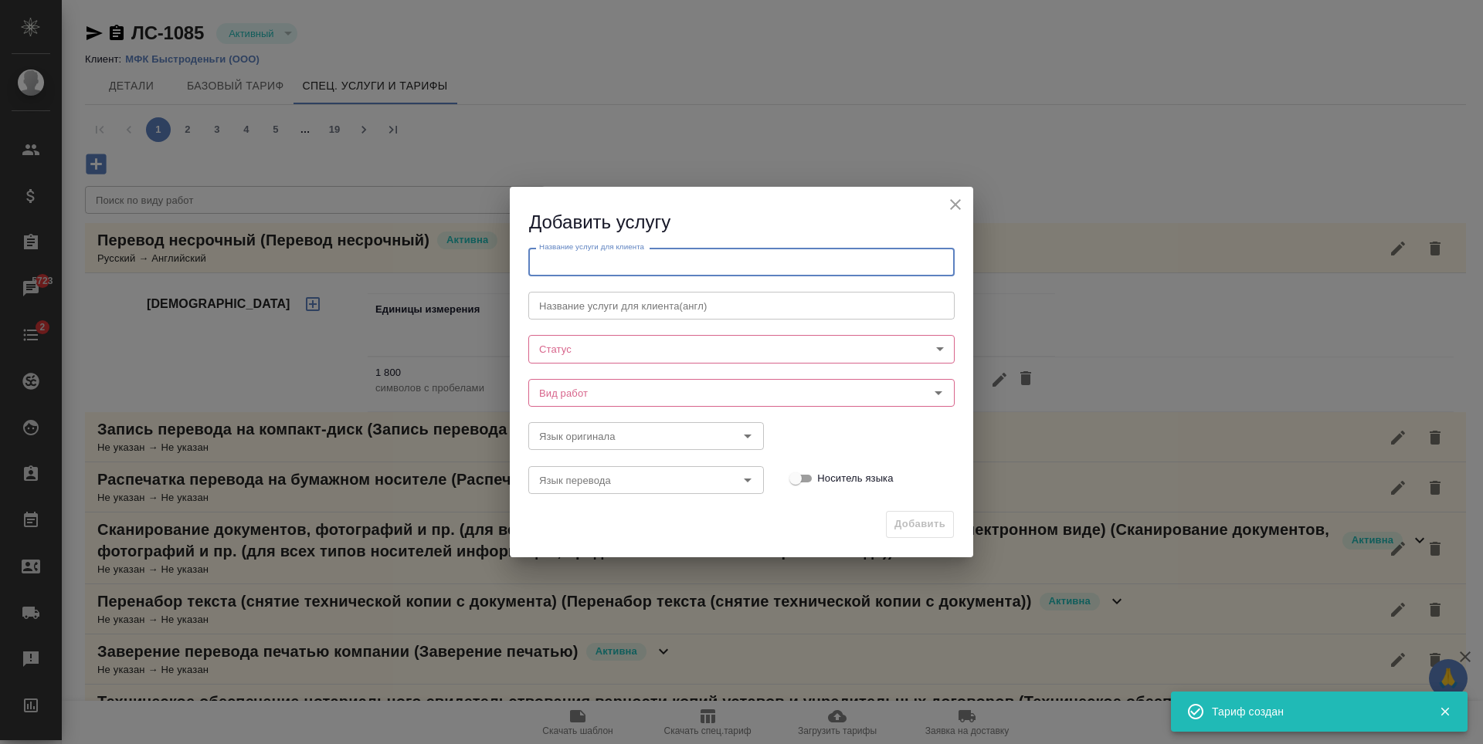
click at [664, 274] on input "text" at bounding box center [741, 262] width 426 height 28
paste input "Перевод несрочный"
type input "Перевод несрочный"
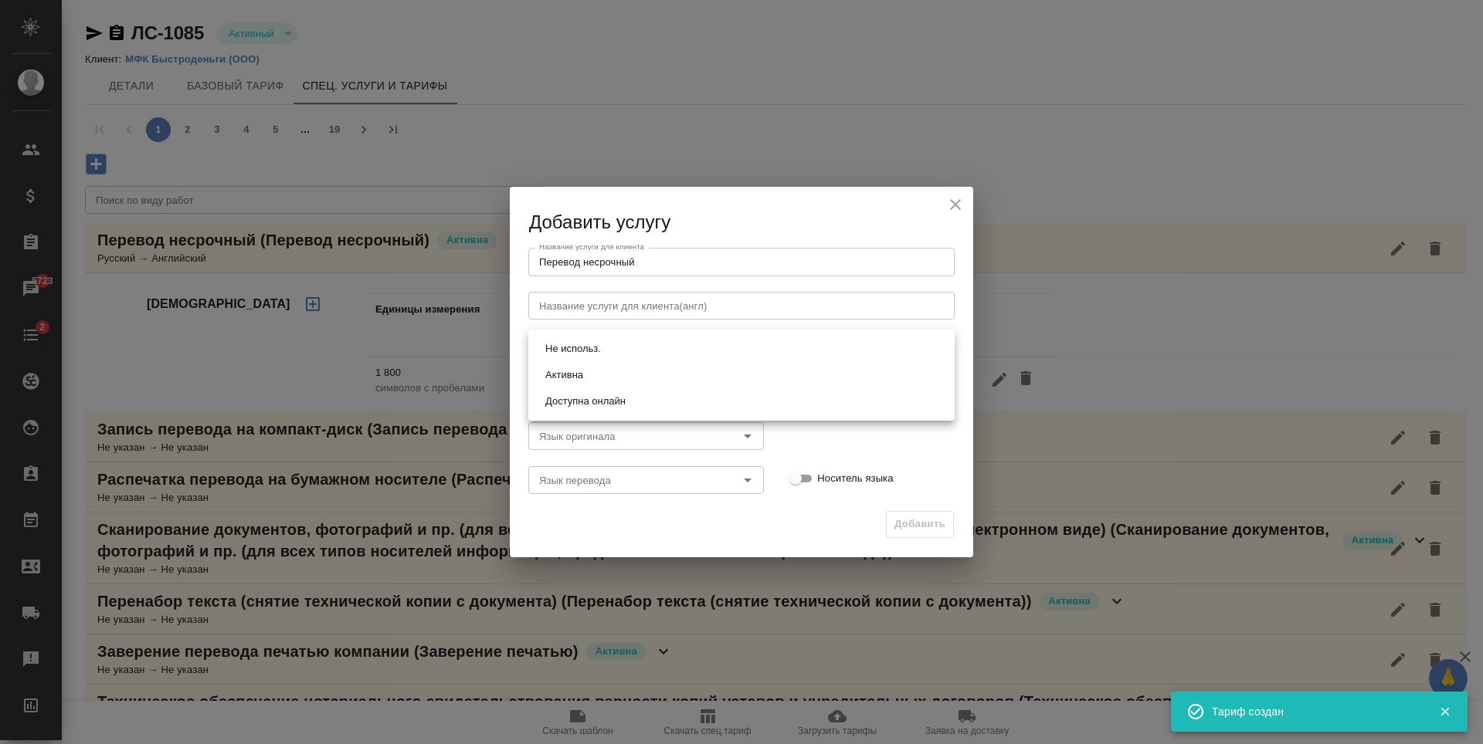
click at [634, 340] on body "🙏 .cls-1 fill:#fff; AWATERA Antonova Kristina Клиенты Спецификации Заказы 5723 …" at bounding box center [741, 372] width 1483 height 744
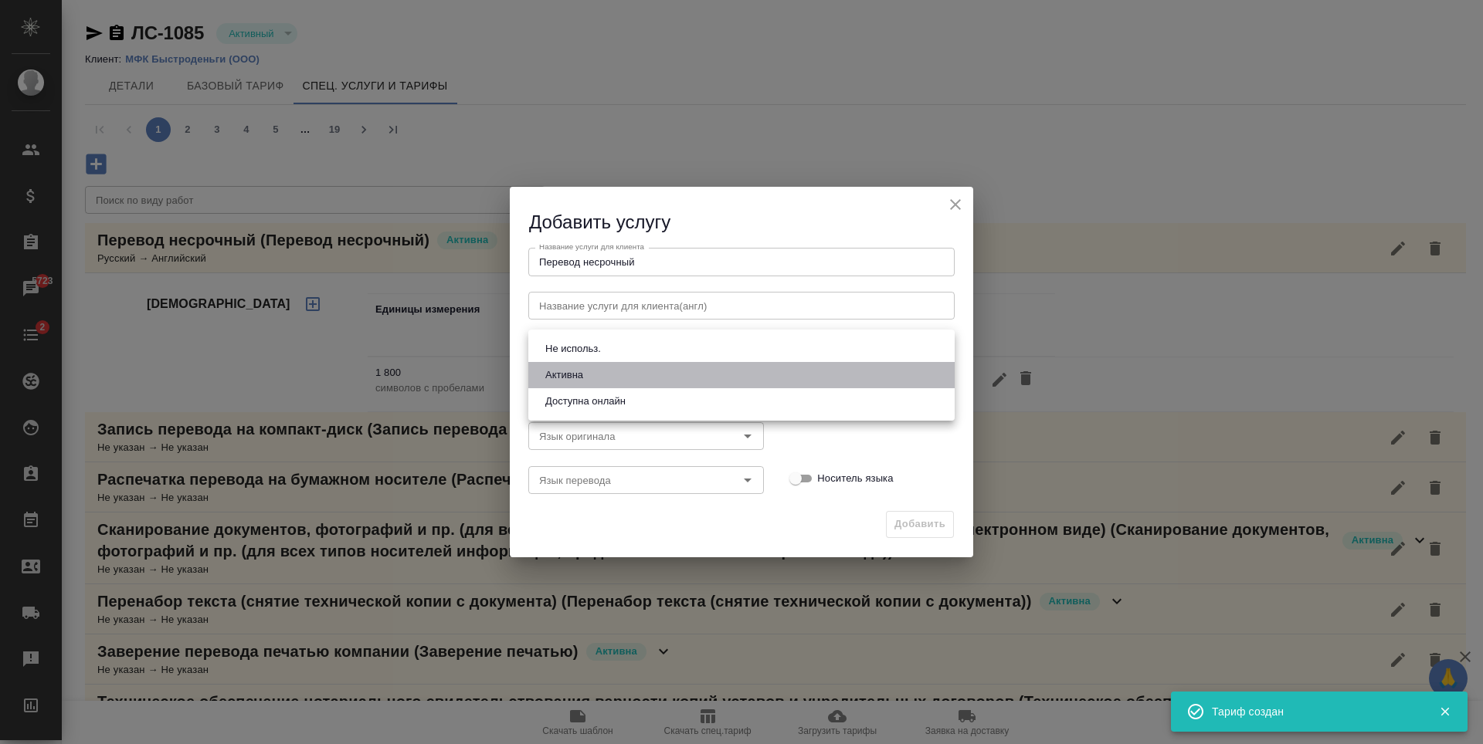
click at [639, 368] on li "Активна" at bounding box center [741, 375] width 426 height 26
type input "active"
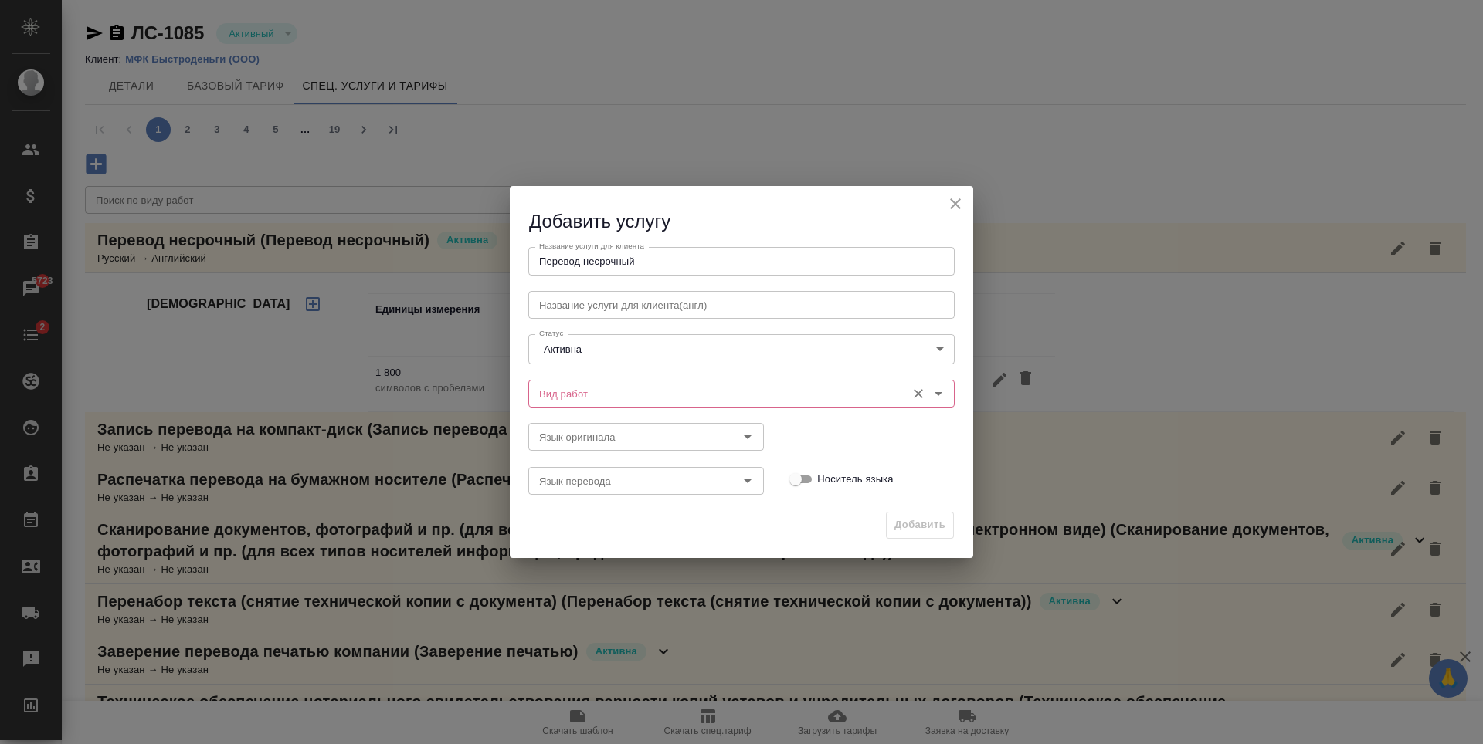
click at [635, 399] on input "Вид работ" at bounding box center [715, 394] width 365 height 19
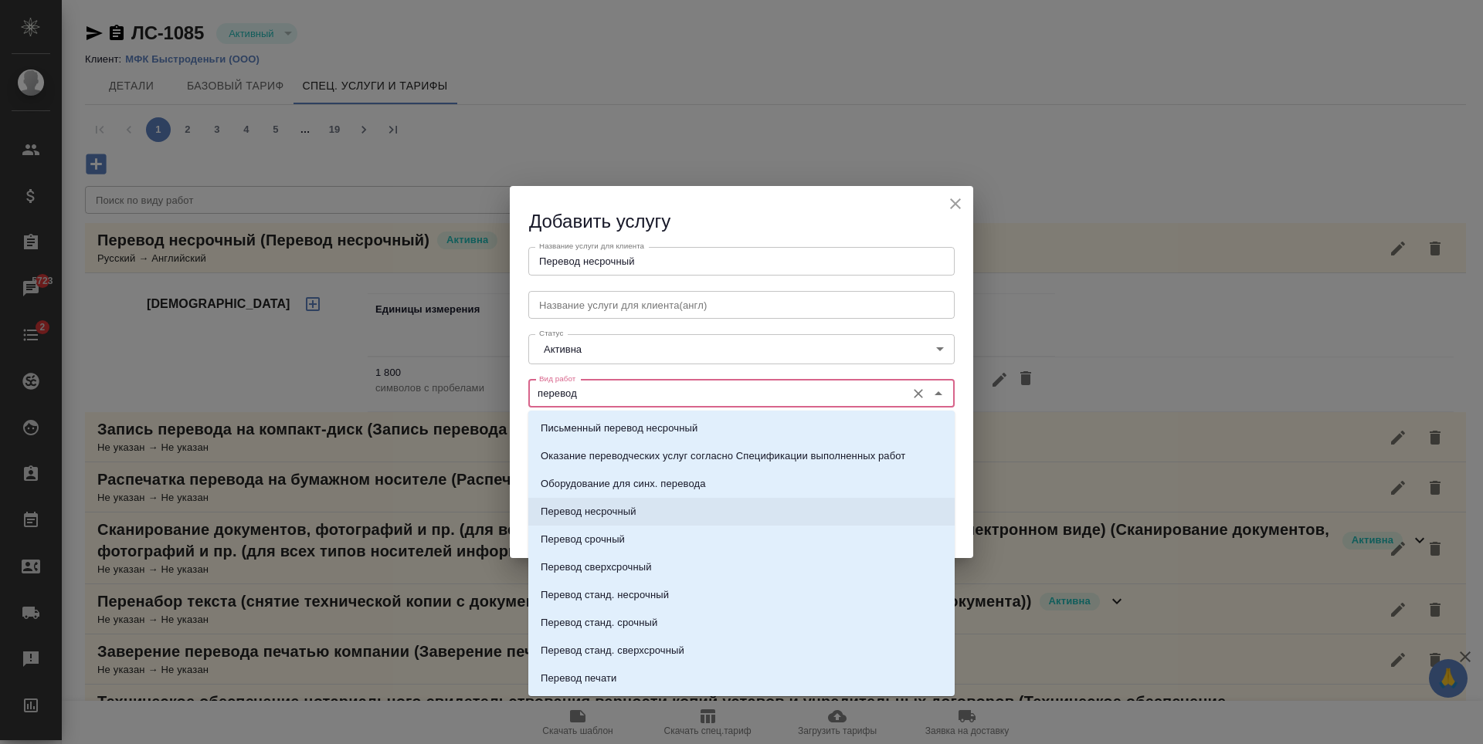
click at [624, 506] on p "Перевод несрочный" at bounding box center [589, 511] width 96 height 15
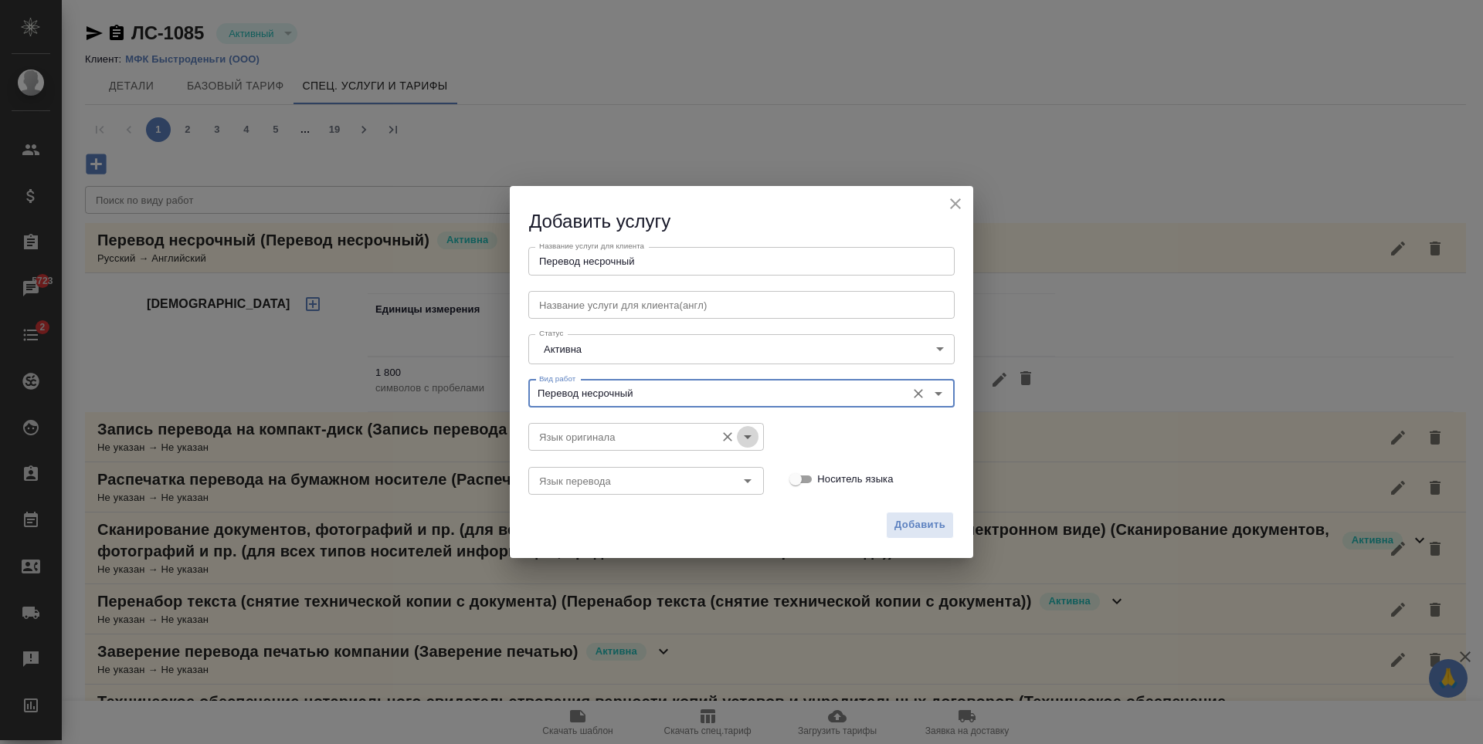
click at [757, 432] on icon "Open" at bounding box center [747, 437] width 19 height 19
type input "Перевод несрочный"
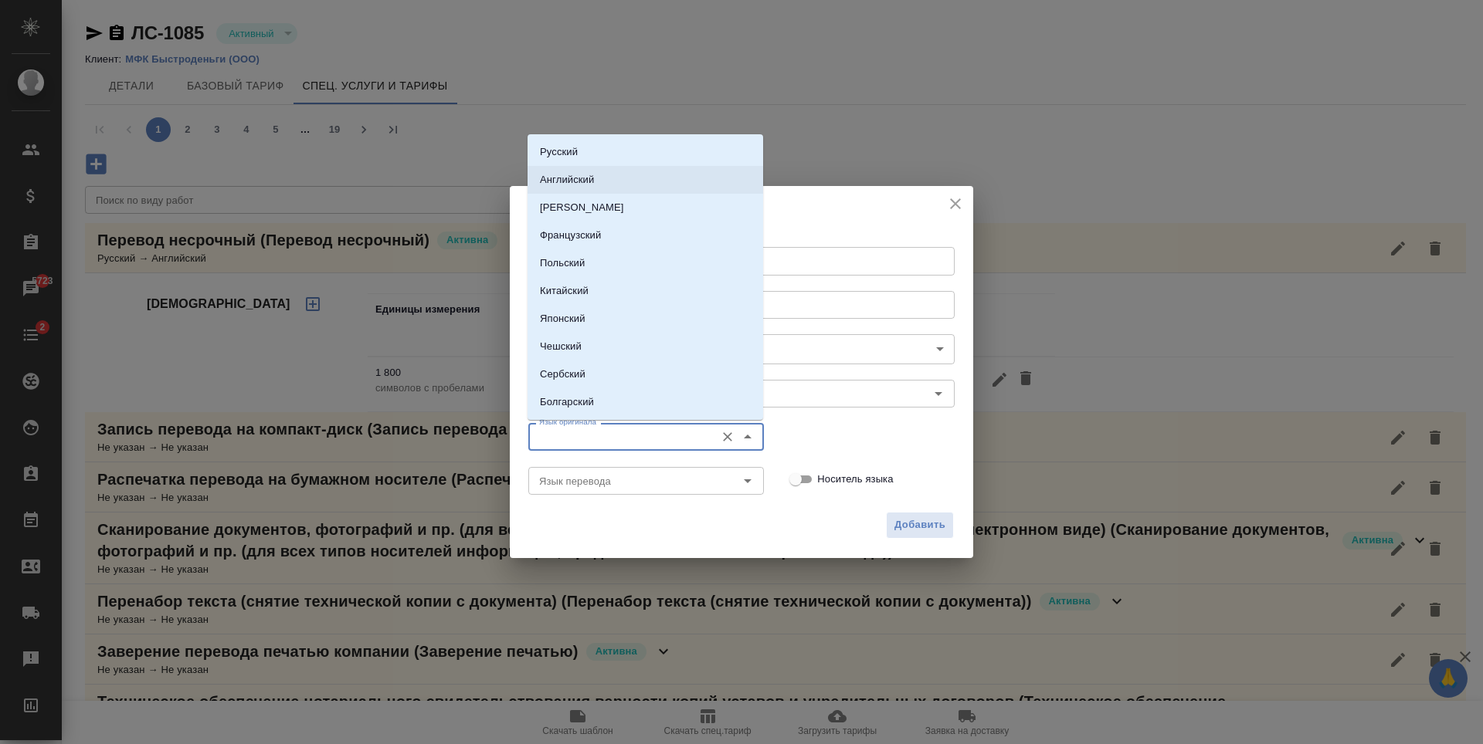
click at [612, 189] on li "Английский" at bounding box center [645, 180] width 236 height 28
type input "Английский"
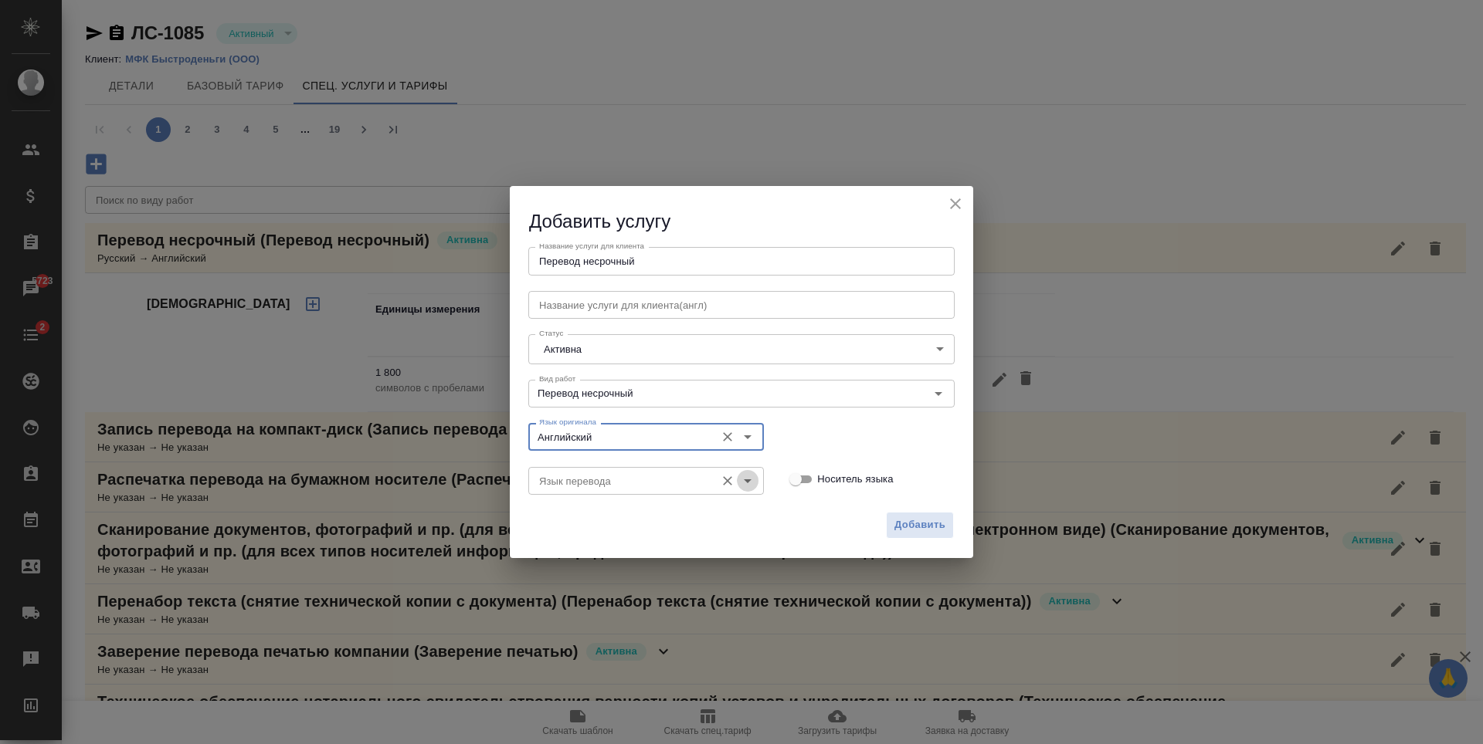
click at [747, 487] on icon "Open" at bounding box center [747, 481] width 19 height 19
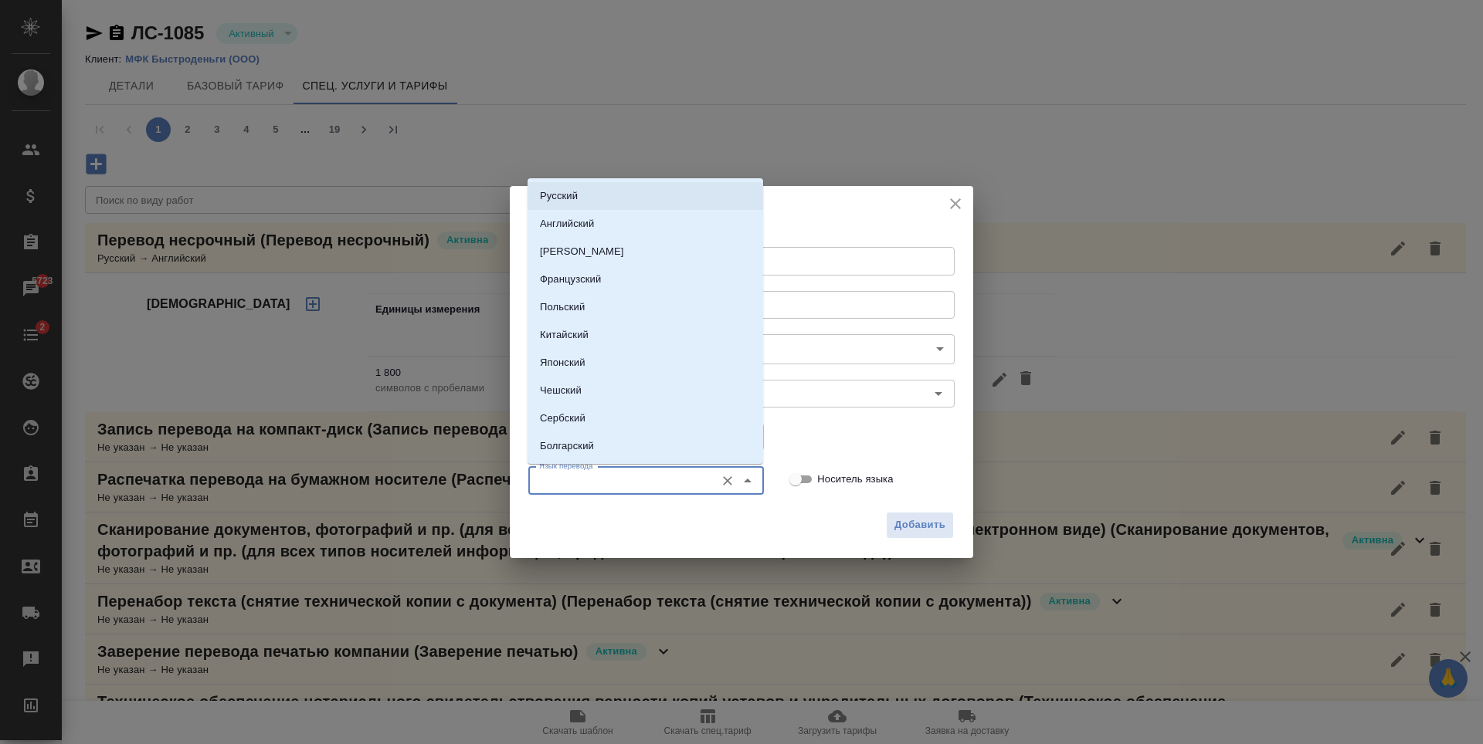
click at [595, 199] on li "Русский" at bounding box center [645, 196] width 236 height 28
type input "Русский"
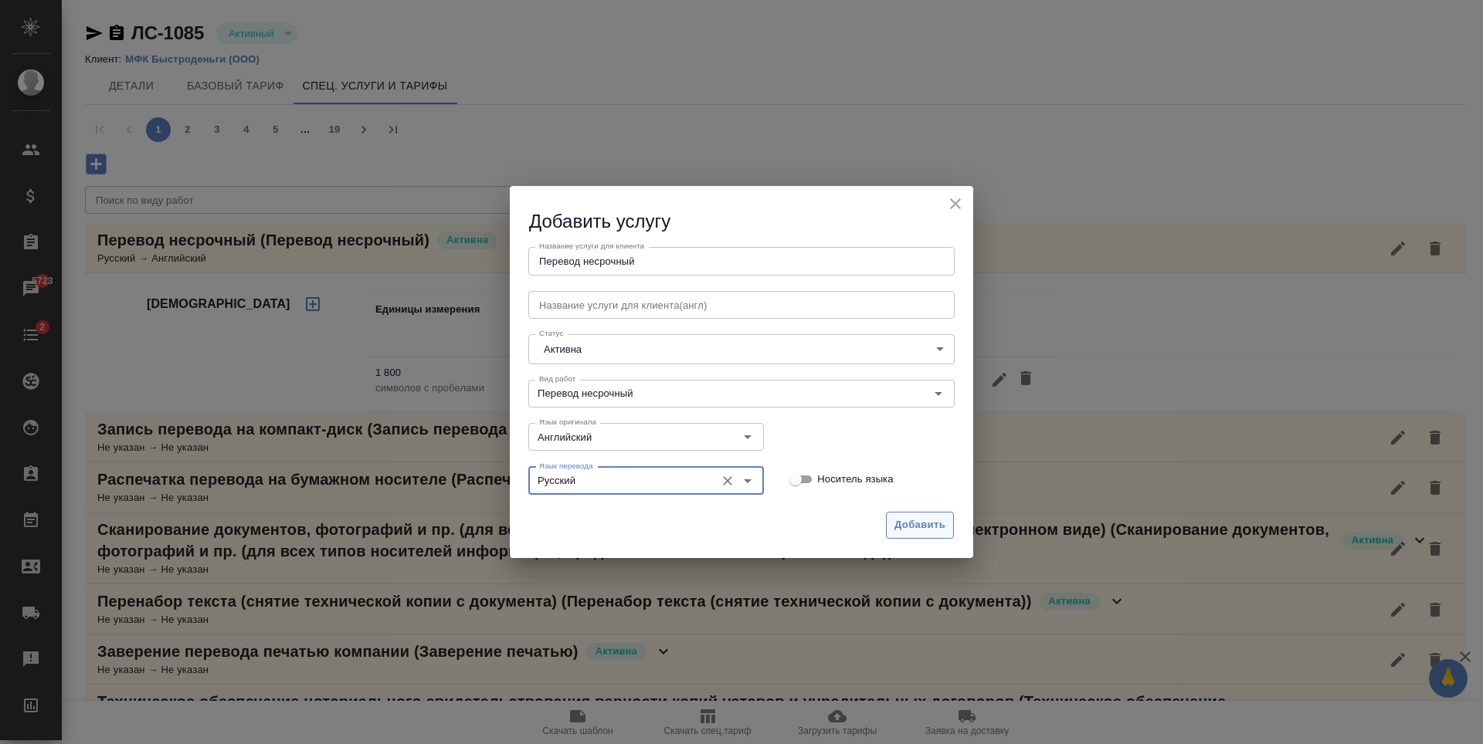
click at [927, 534] on button "Добавить" at bounding box center [920, 525] width 68 height 27
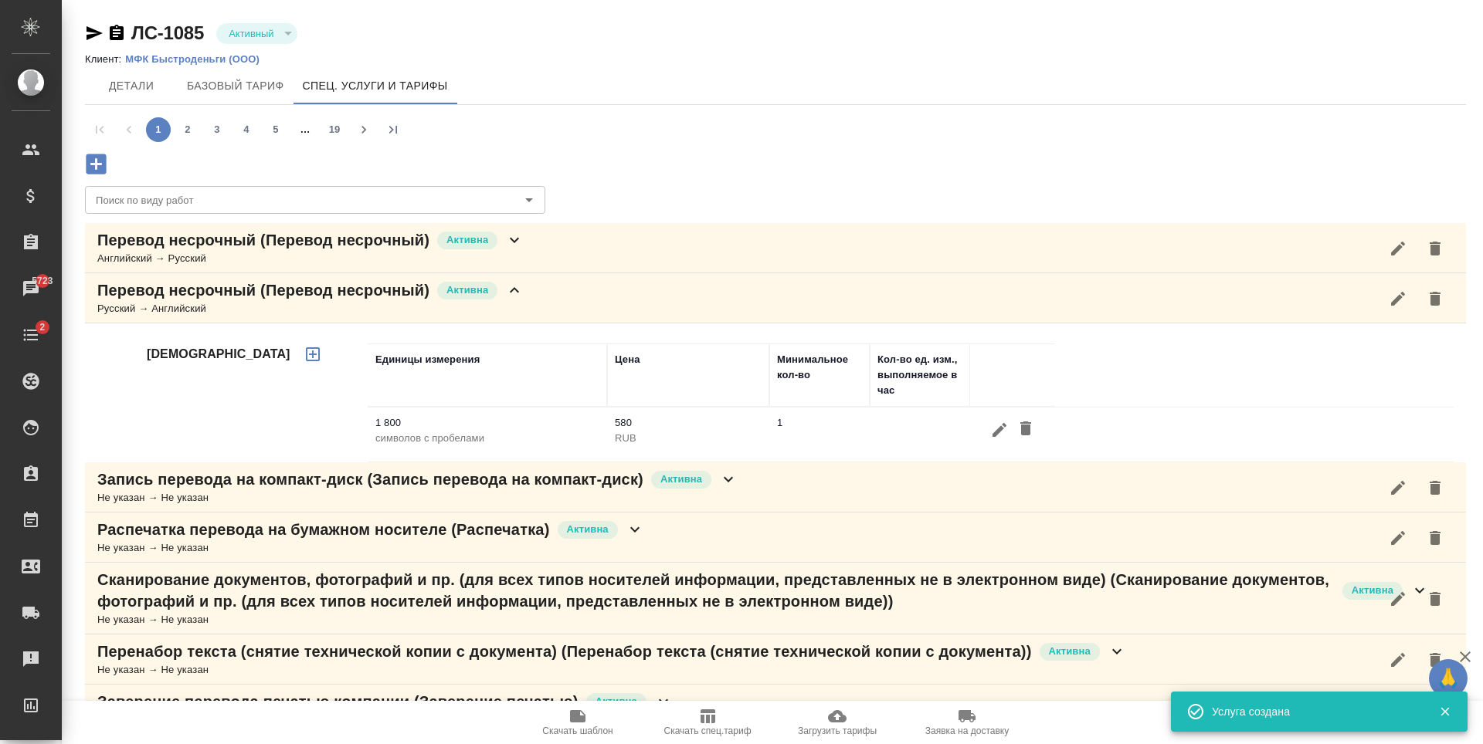
click at [540, 252] on div "Перевод несрочный (Перевод несрочный) Активна Английский → Русский" at bounding box center [775, 248] width 1381 height 50
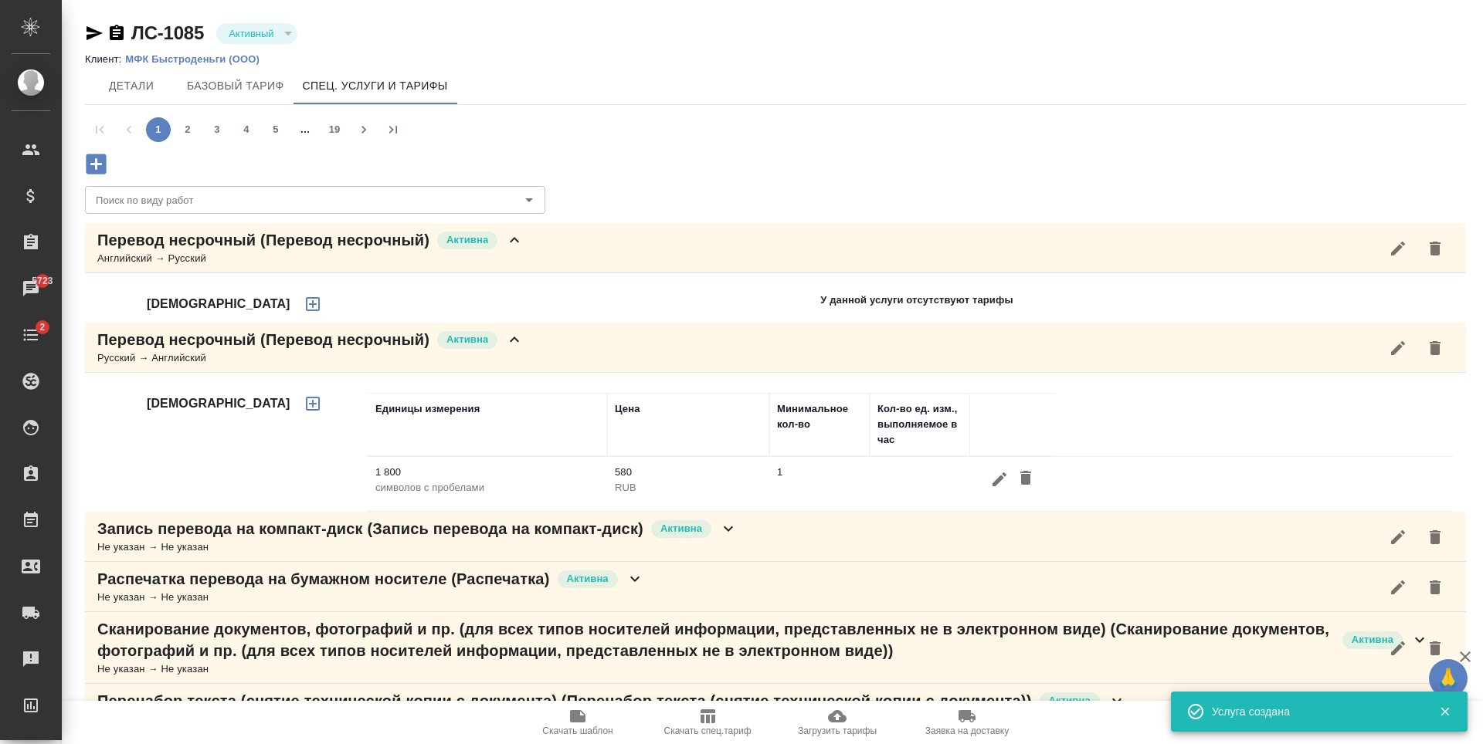
click at [534, 331] on div "Перевод несрочный (Перевод несрочный) Активна Русский → Английский" at bounding box center [775, 348] width 1381 height 50
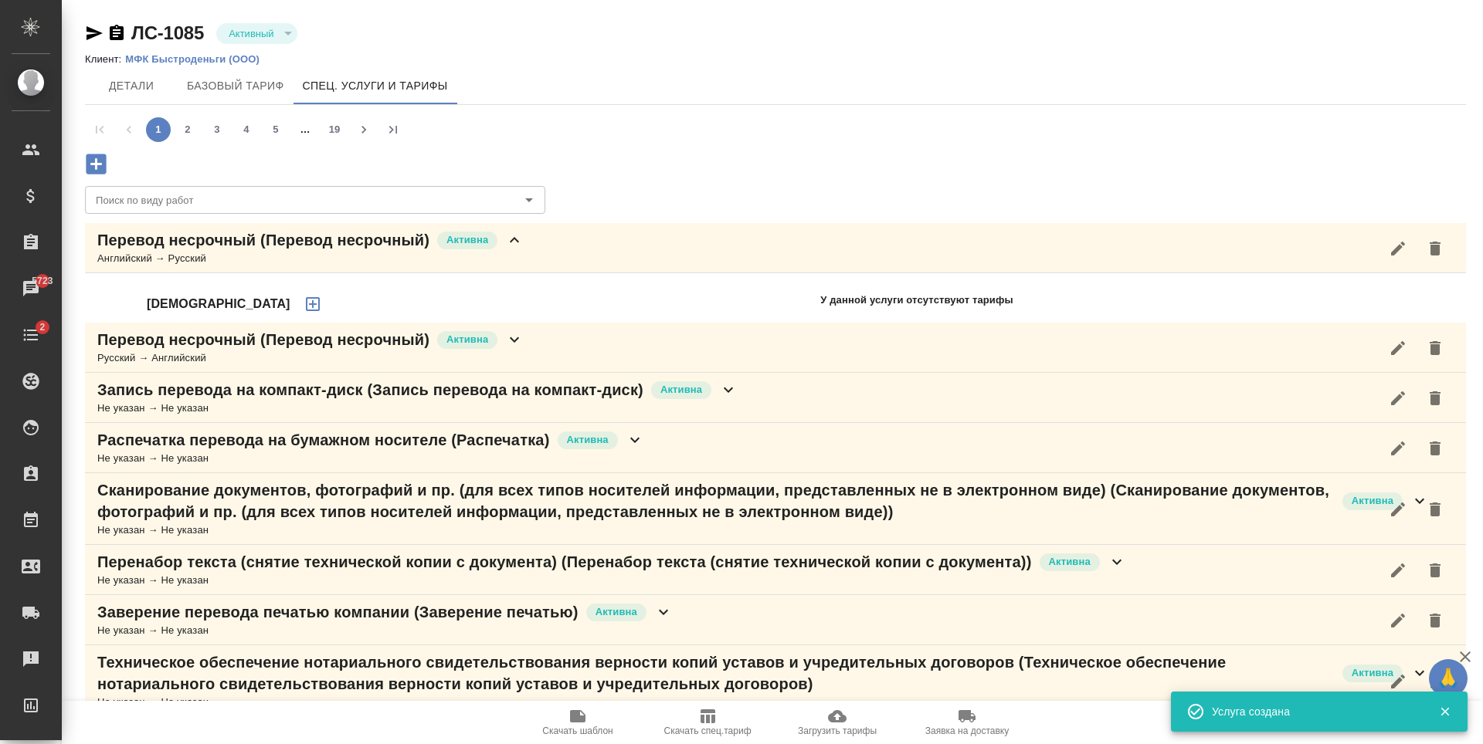
click at [303, 302] on icon "button" at bounding box center [312, 304] width 19 height 19
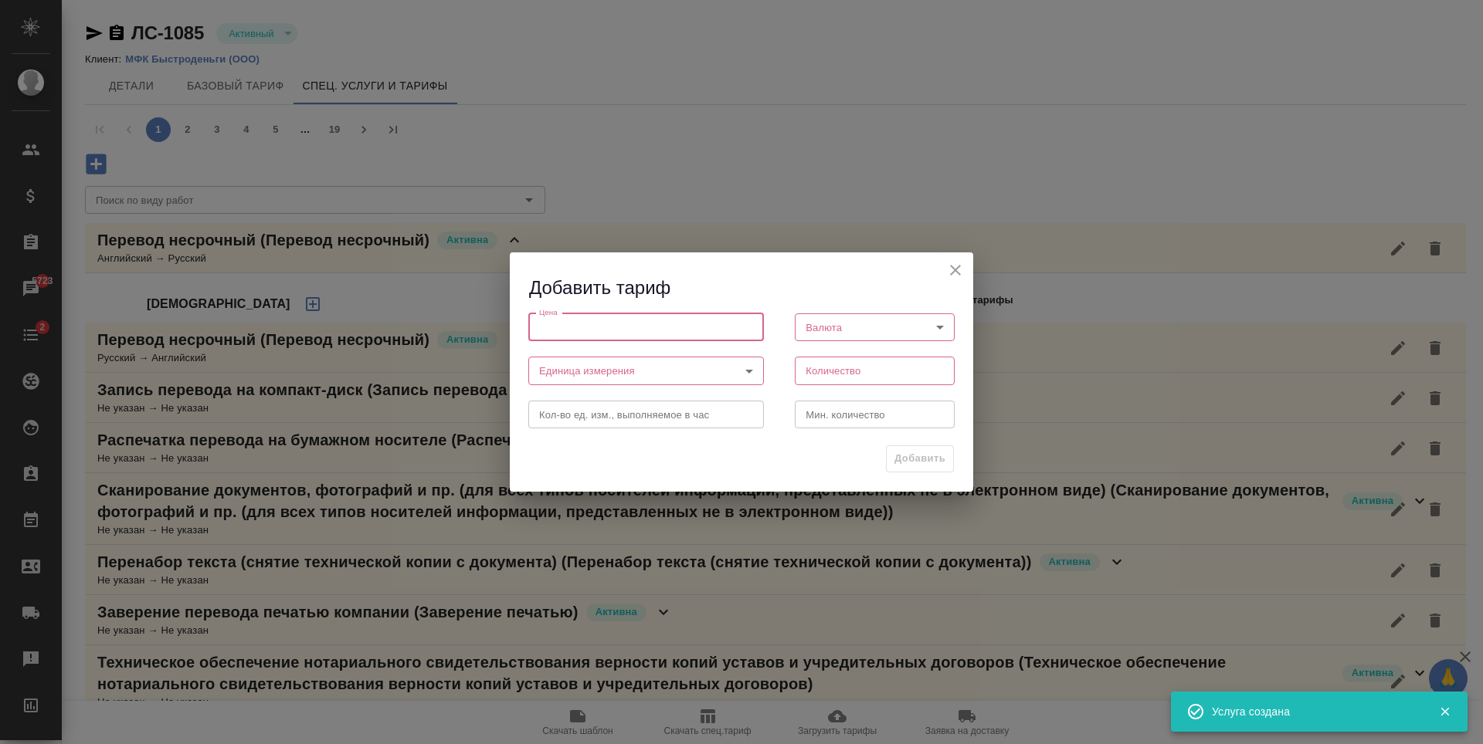
click at [643, 334] on input "number" at bounding box center [646, 327] width 236 height 28
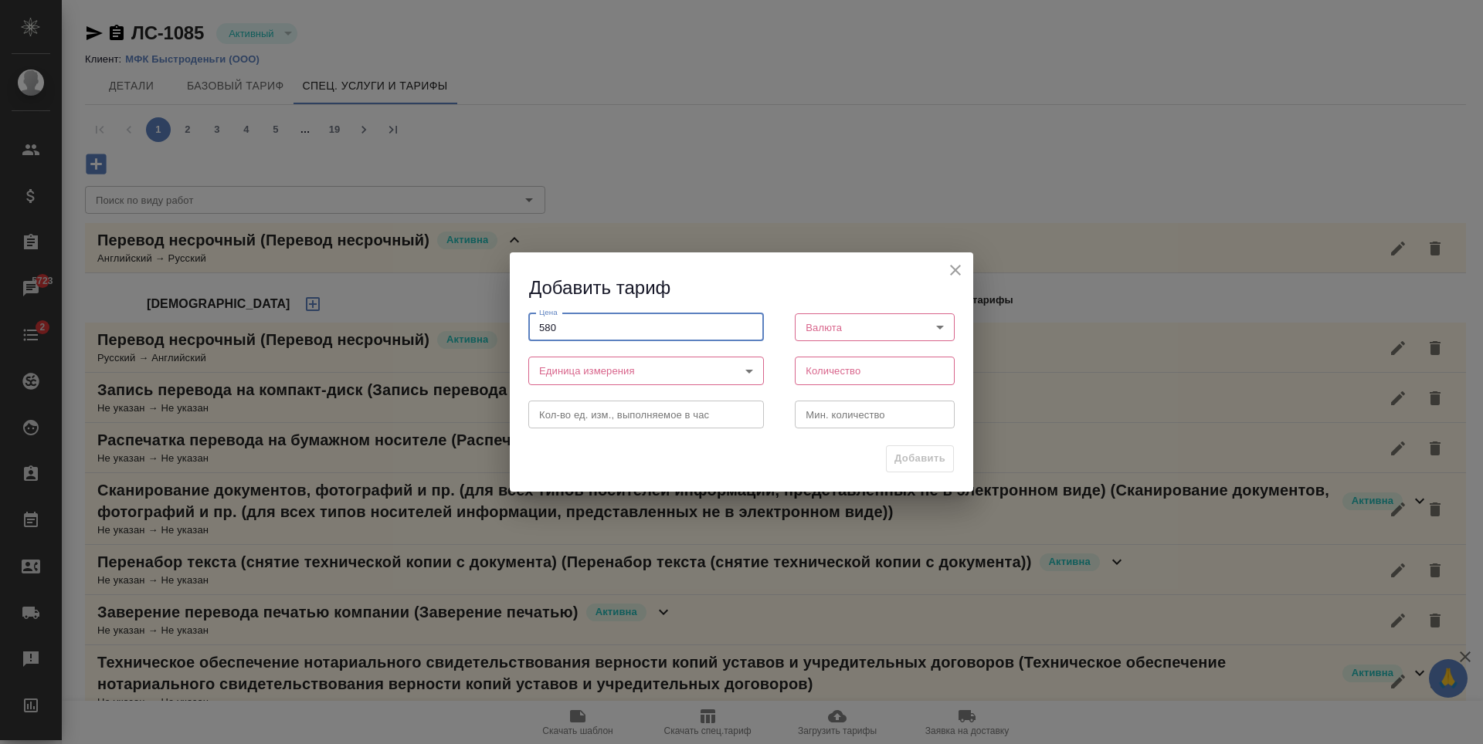
type input "580"
click at [918, 325] on body "🙏 .cls-1 fill:#fff; AWATERA Antonova Kristina Клиенты Спецификации Заказы 5723 …" at bounding box center [741, 372] width 1483 height 744
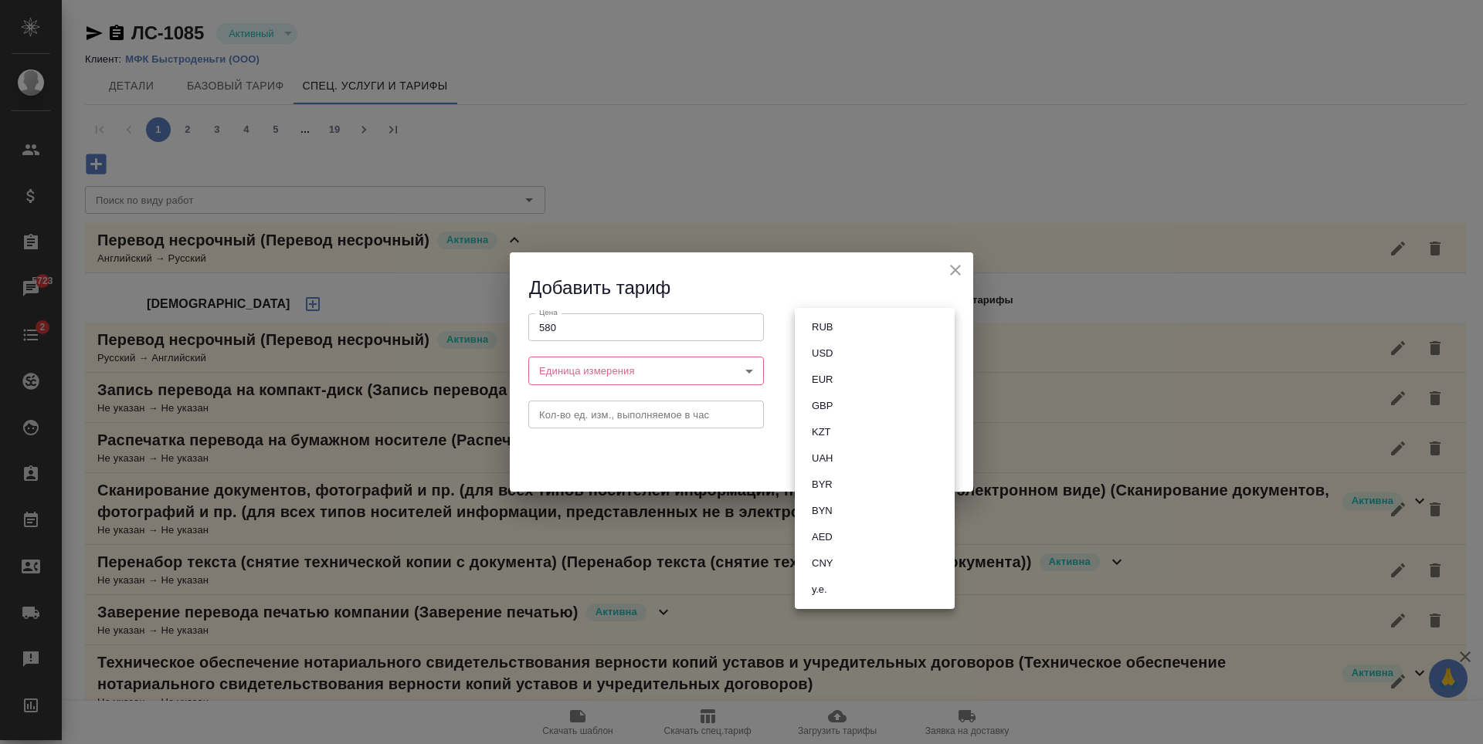
click at [867, 334] on li "RUB" at bounding box center [875, 327] width 160 height 26
type input "RUB"
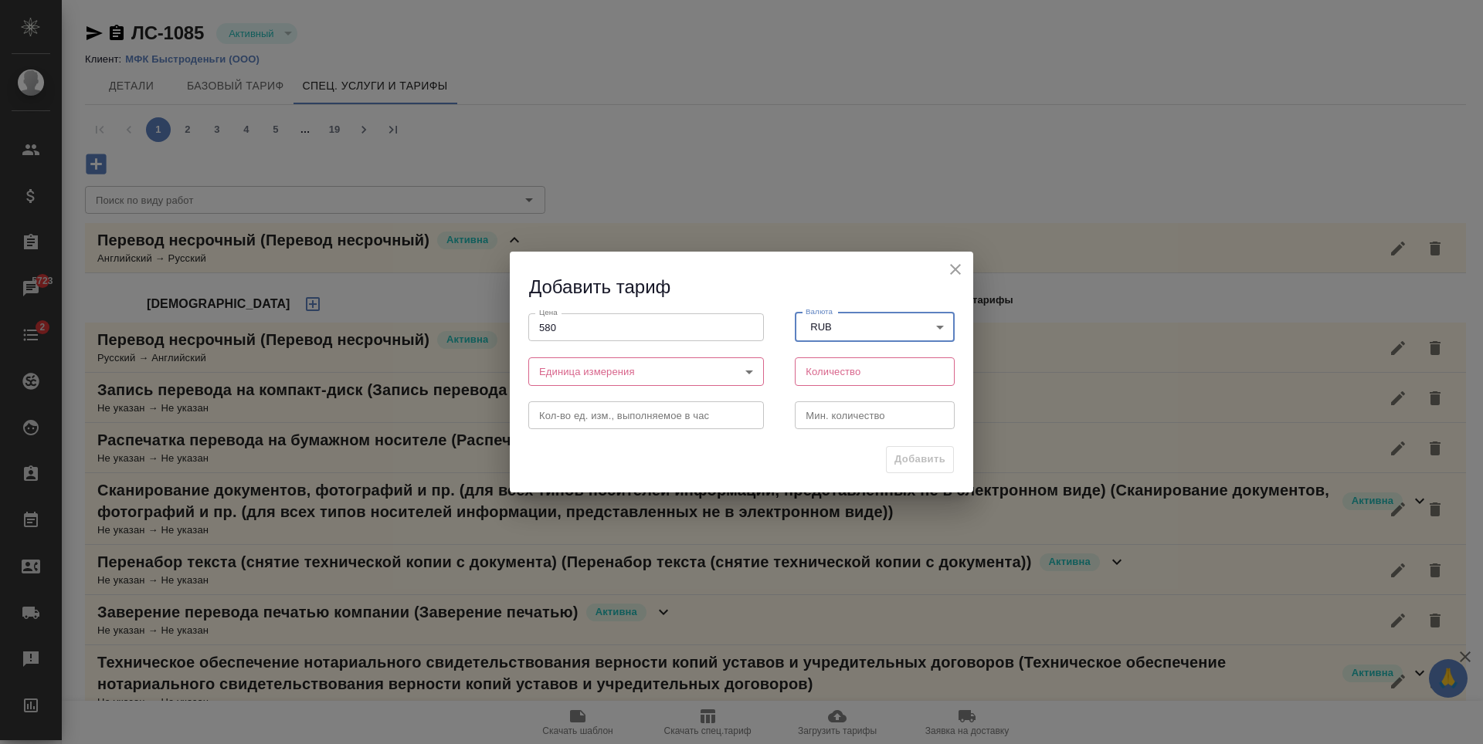
click at [747, 368] on body "🙏 .cls-1 fill:#fff; AWATERA Antonova Kristina Клиенты Спецификации Заказы 5723 …" at bounding box center [741, 372] width 1483 height 744
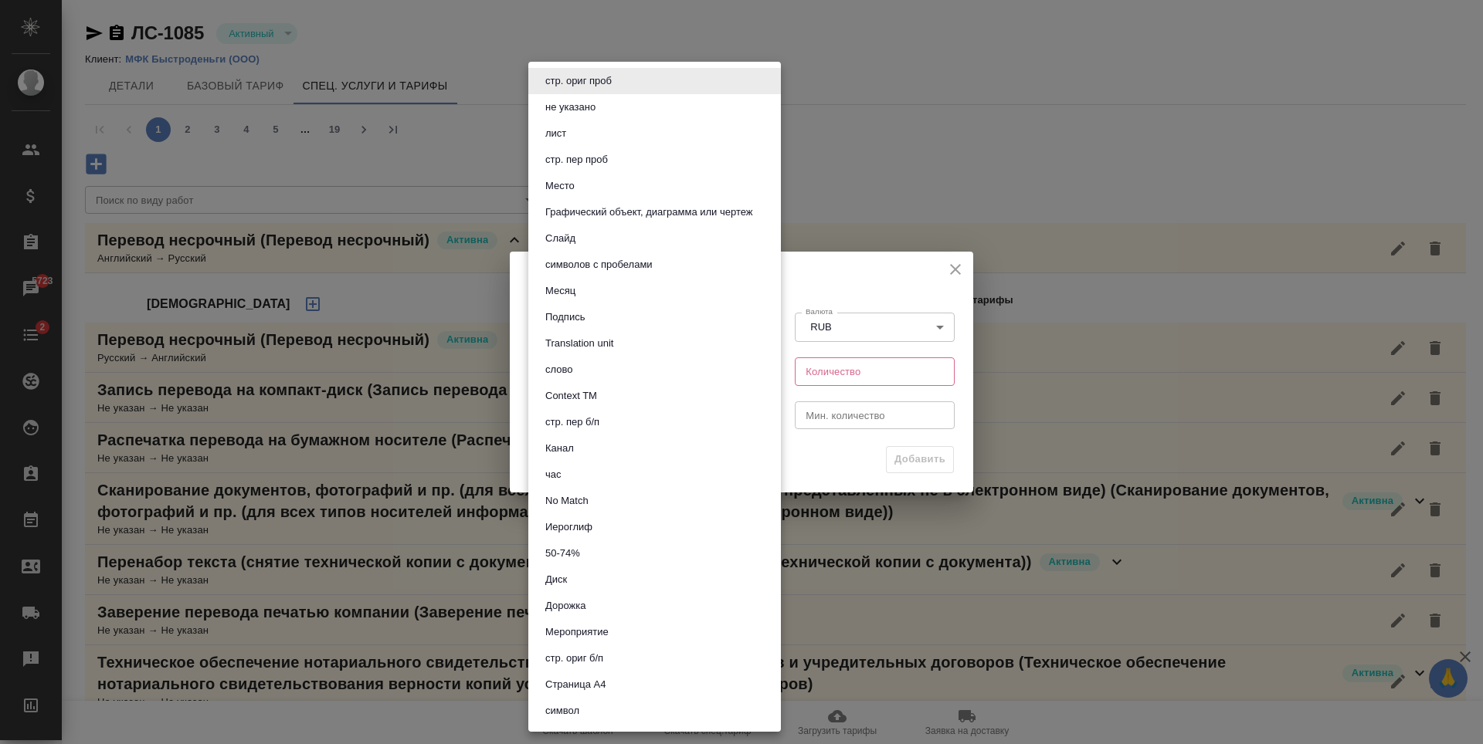
click at [632, 259] on button "символов с пробелами" at bounding box center [599, 264] width 117 height 17
type input "5ca1acf853b22f58dad1d161"
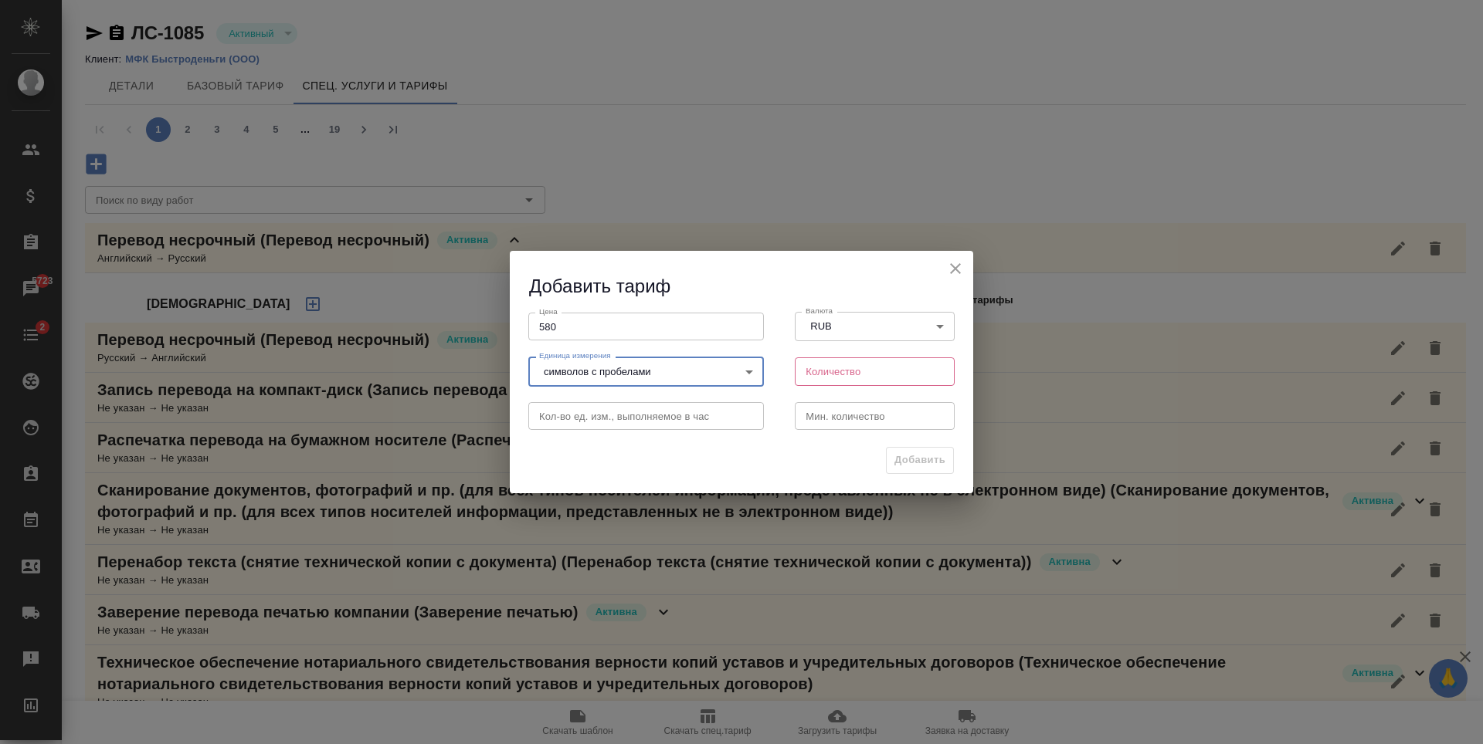
click at [881, 379] on div "стр. ориг проб не указано лист стр. пер проб Место Графический объект, диаграмм…" at bounding box center [741, 372] width 1483 height 744
click at [881, 379] on input "number" at bounding box center [875, 372] width 160 height 28
type input "1800"
click at [884, 436] on div "Мин. количество Мин. количество" at bounding box center [874, 415] width 191 height 68
click at [891, 419] on input "number" at bounding box center [875, 416] width 160 height 28
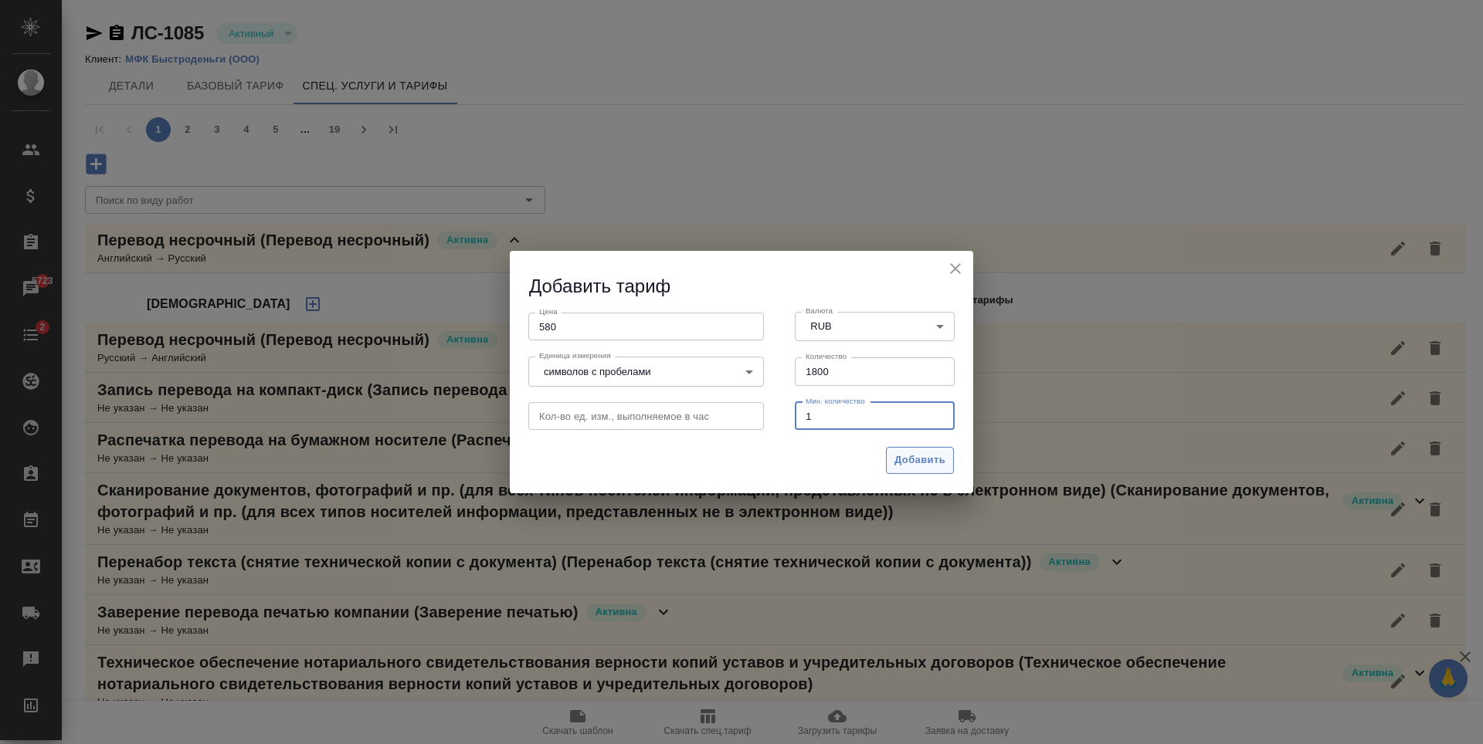
type input "1"
click at [941, 457] on span "Добавить" at bounding box center [919, 461] width 51 height 18
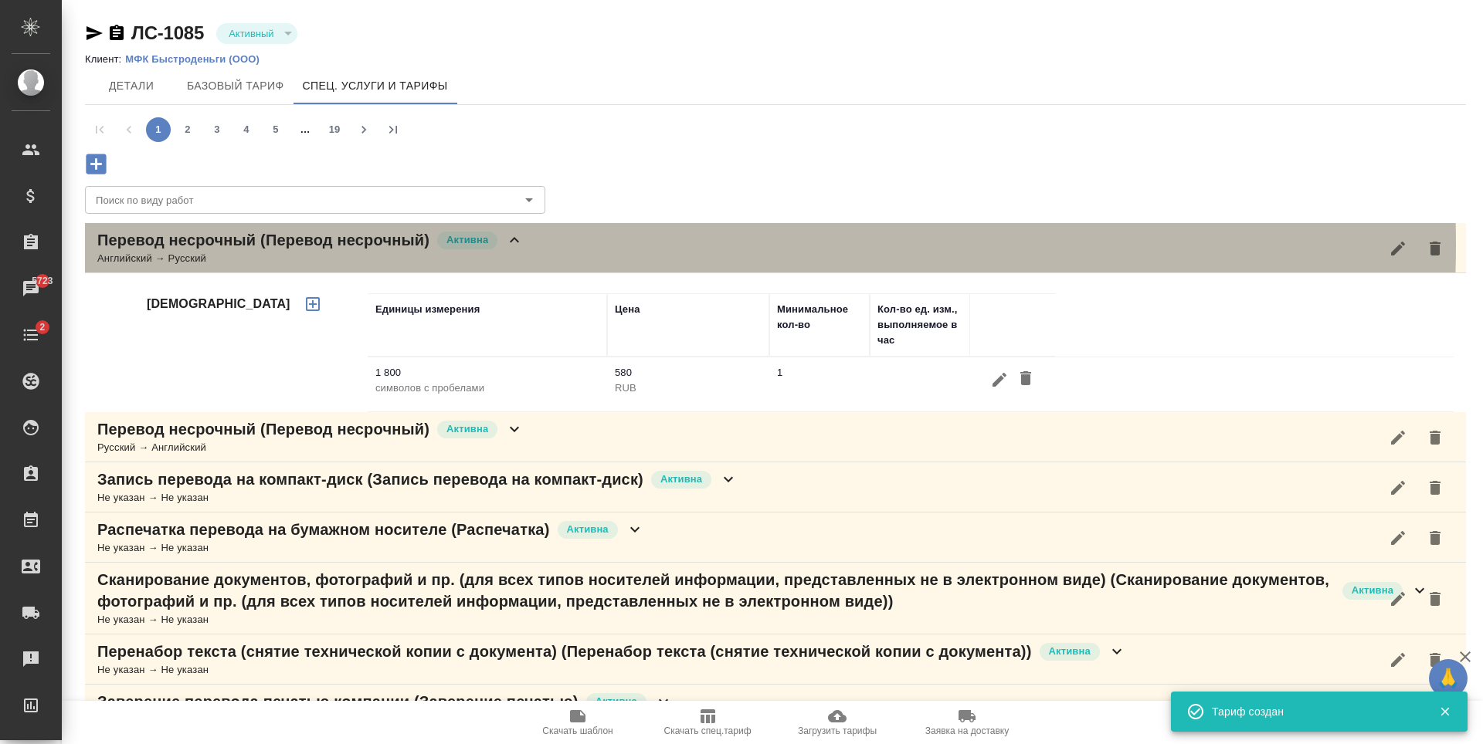
click at [548, 245] on div "Перевод несрочный (Перевод несрочный) Активна Английский → Русский" at bounding box center [775, 248] width 1381 height 50
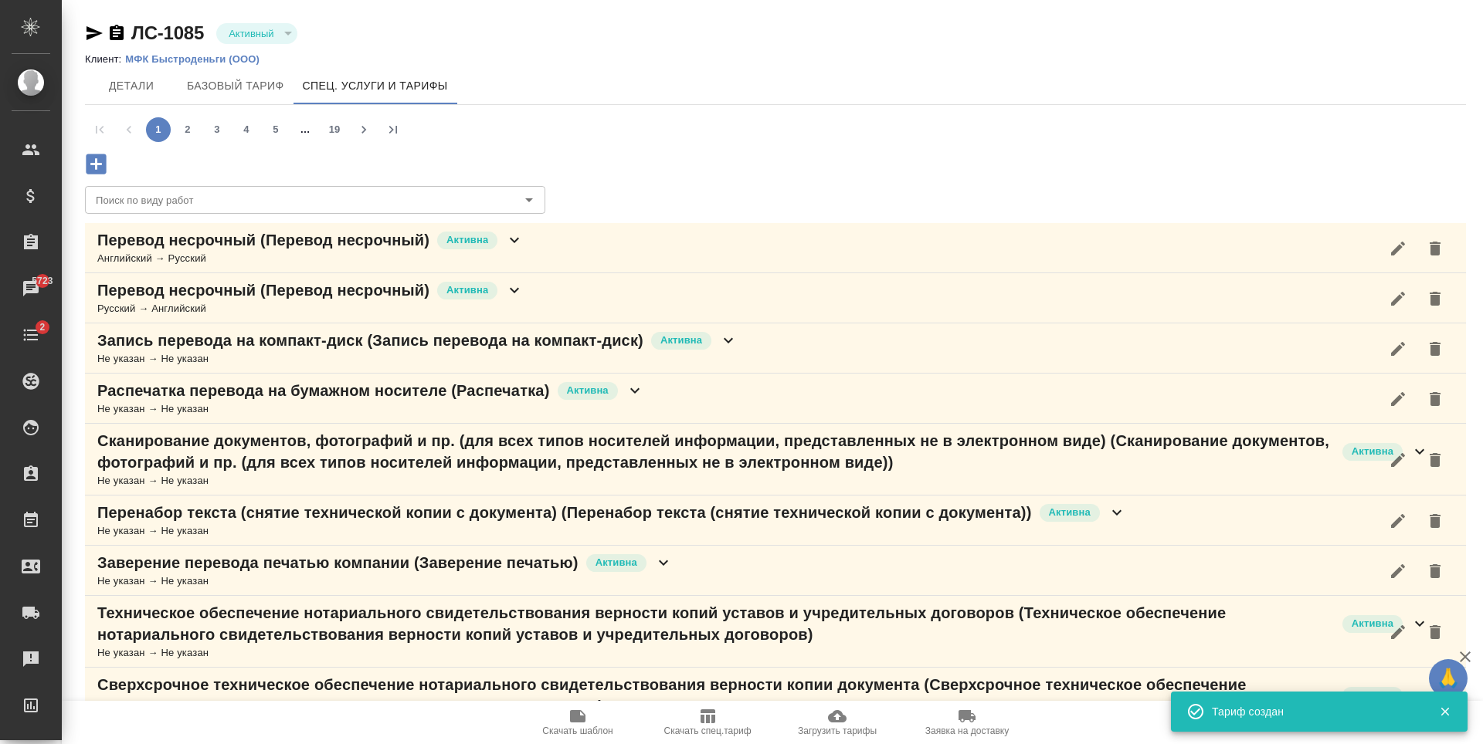
click at [107, 174] on icon "button" at bounding box center [96, 164] width 27 height 27
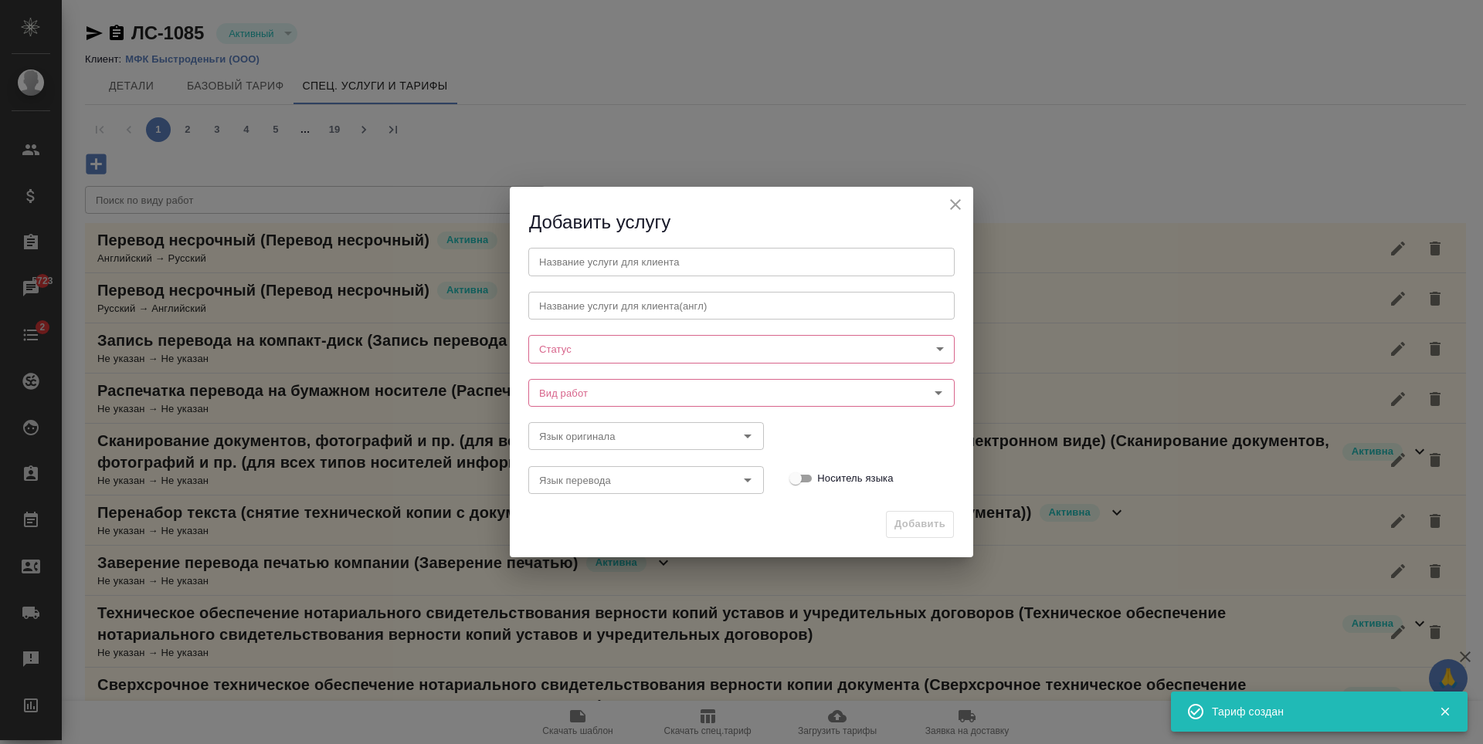
click at [720, 256] on input "text" at bounding box center [741, 262] width 426 height 28
paste input "Перевод несрочный"
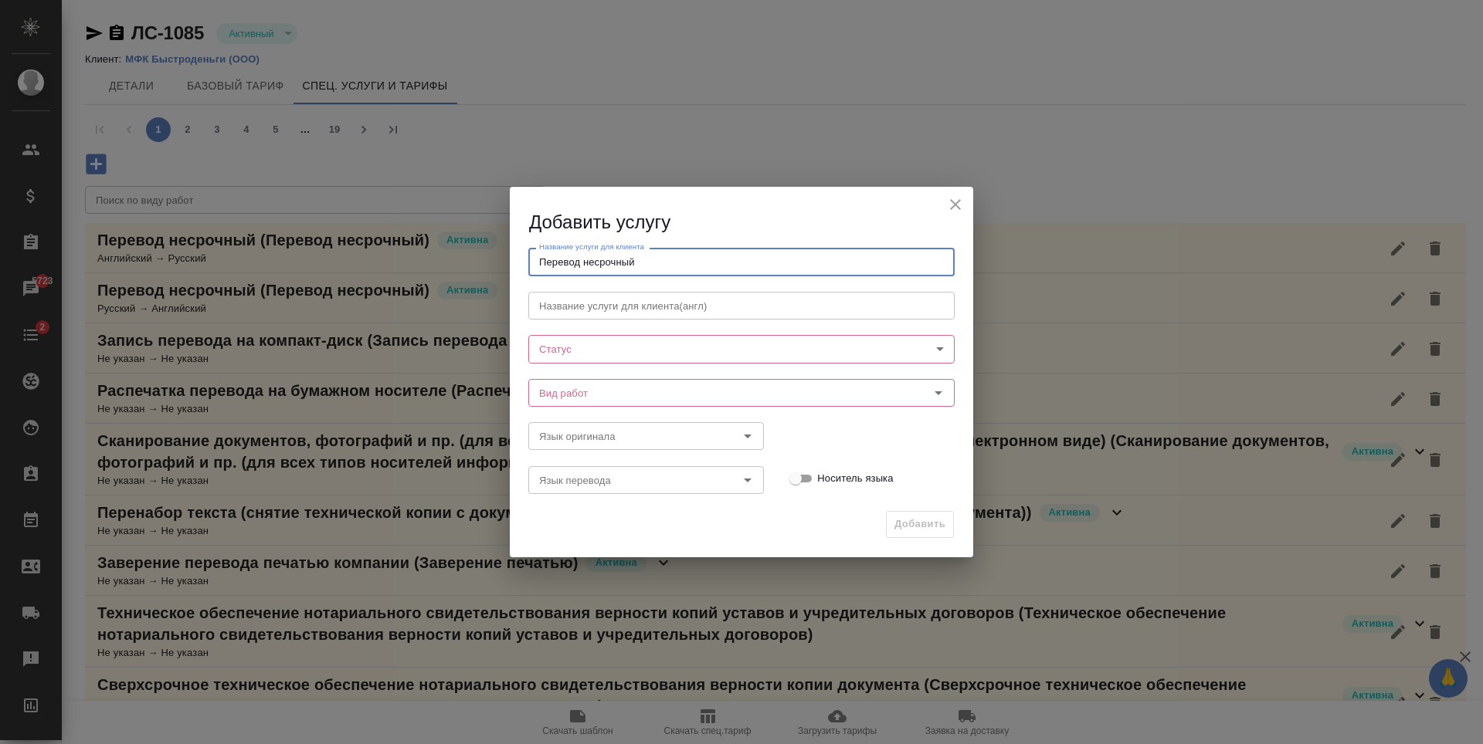
type input "Перевод несрочный"
click at [683, 364] on div "Вид работ Вид работ" at bounding box center [741, 392] width 457 height 68
click at [696, 344] on body "🙏 .cls-1 fill:#fff; AWATERA Antonova Kristina Клиенты Спецификации Заказы 5723 …" at bounding box center [741, 372] width 1483 height 744
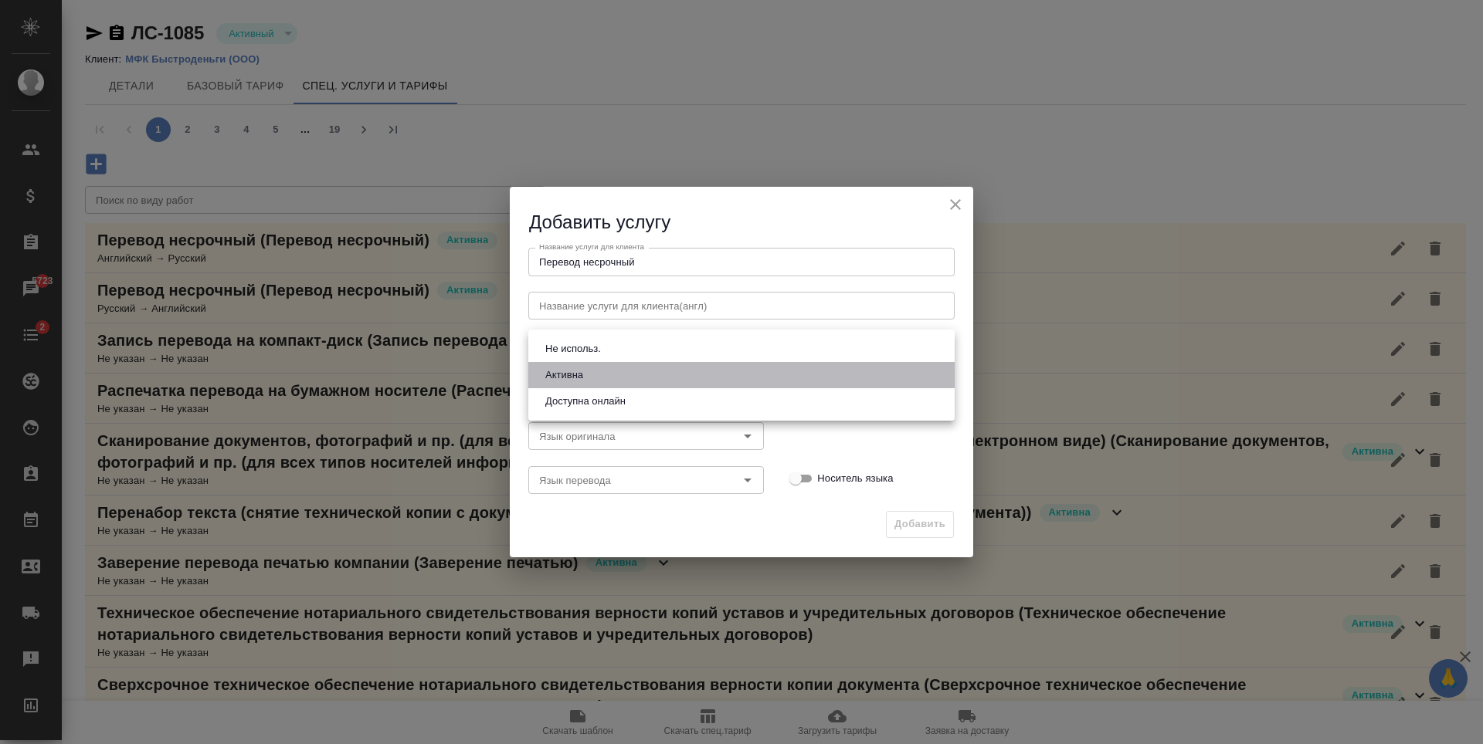
click at [634, 373] on li "Активна" at bounding box center [741, 375] width 426 height 26
type input "active"
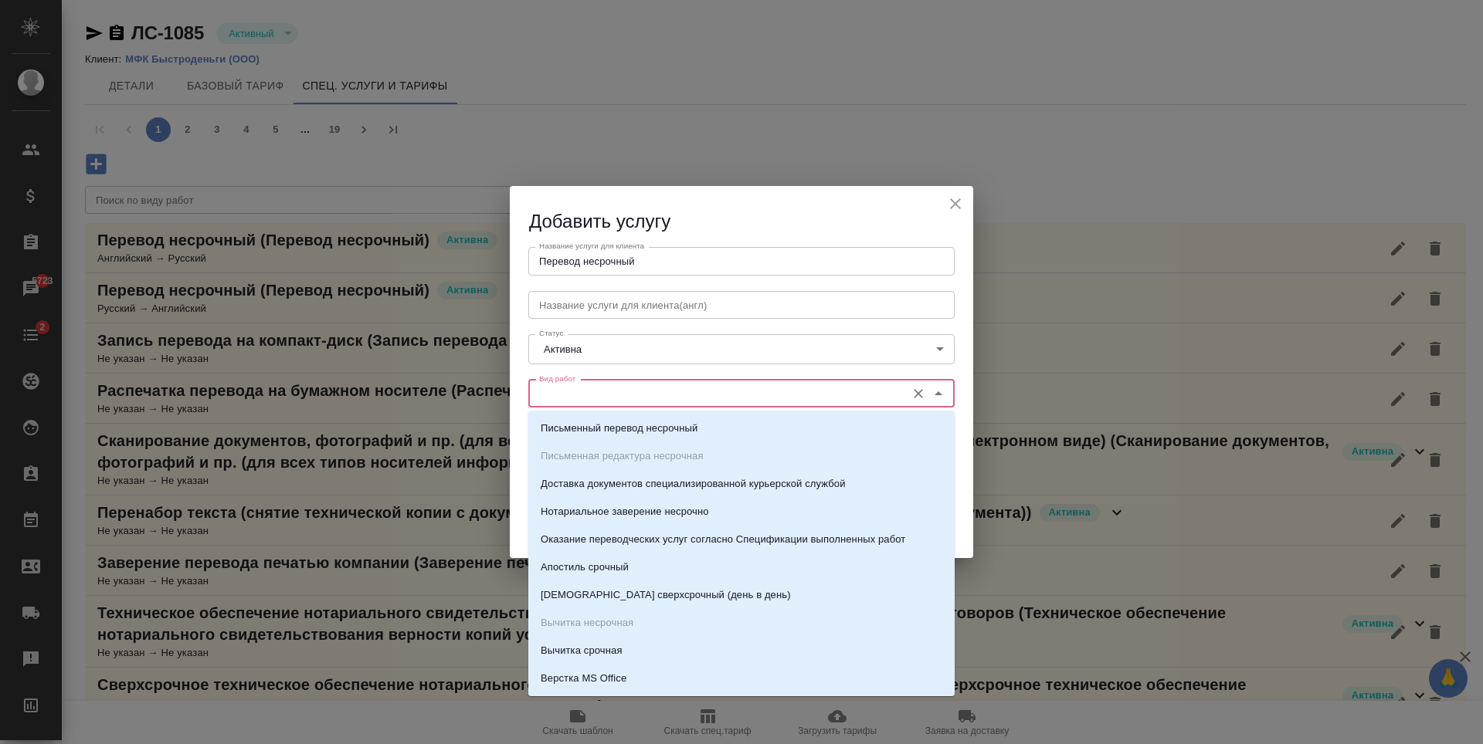
click at [654, 387] on input "Вид работ" at bounding box center [715, 394] width 365 height 19
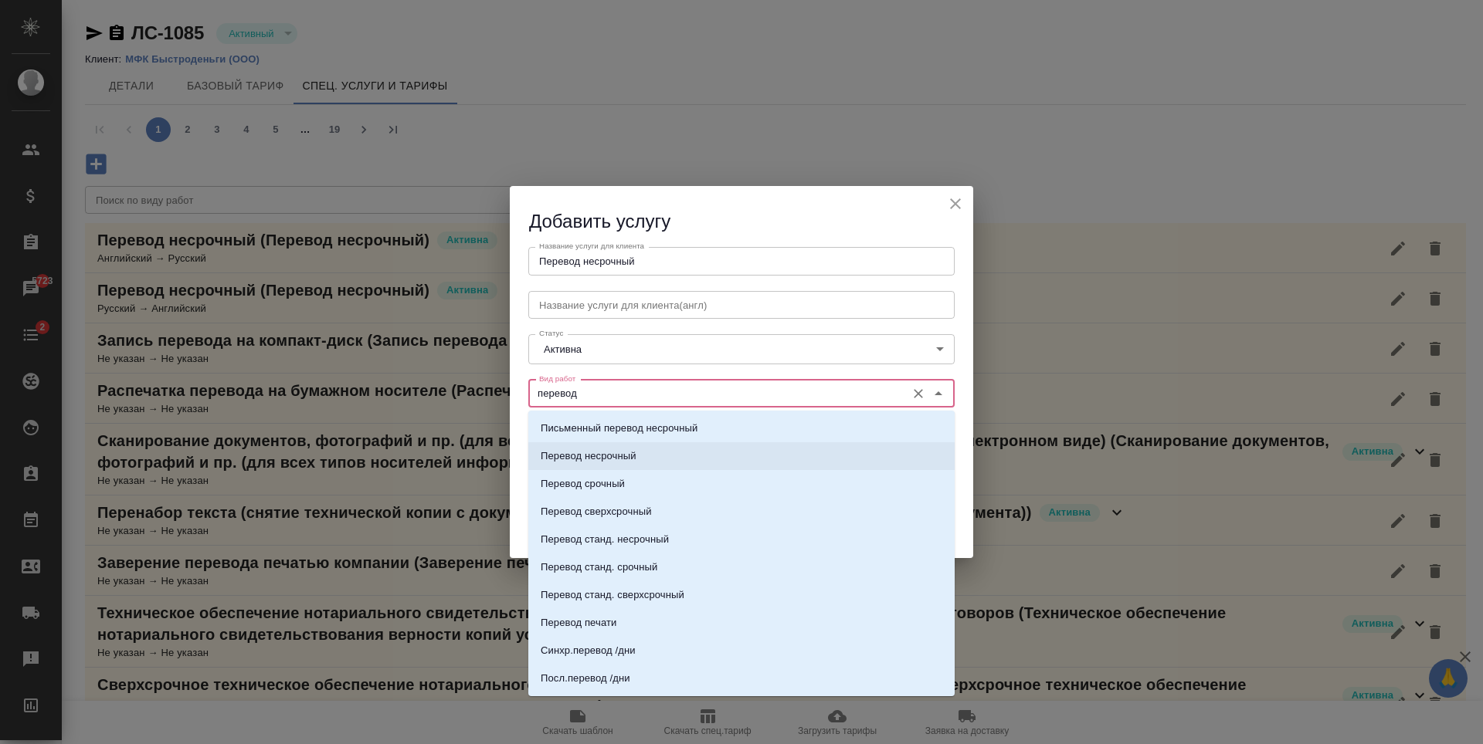
click at [638, 444] on li "Перевод несрочный" at bounding box center [741, 456] width 426 height 28
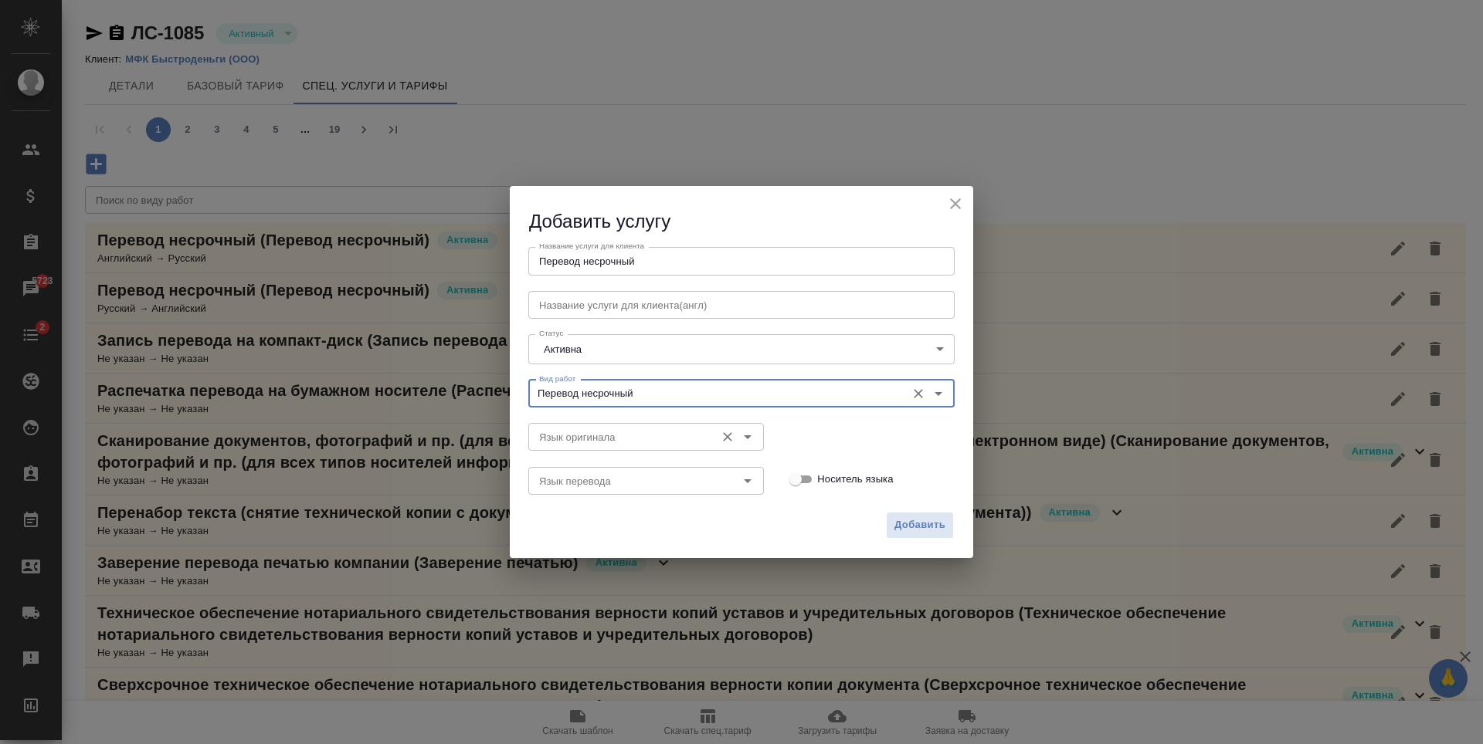
click at [749, 435] on icon "Open" at bounding box center [747, 437] width 19 height 19
type input "Перевод несрочный"
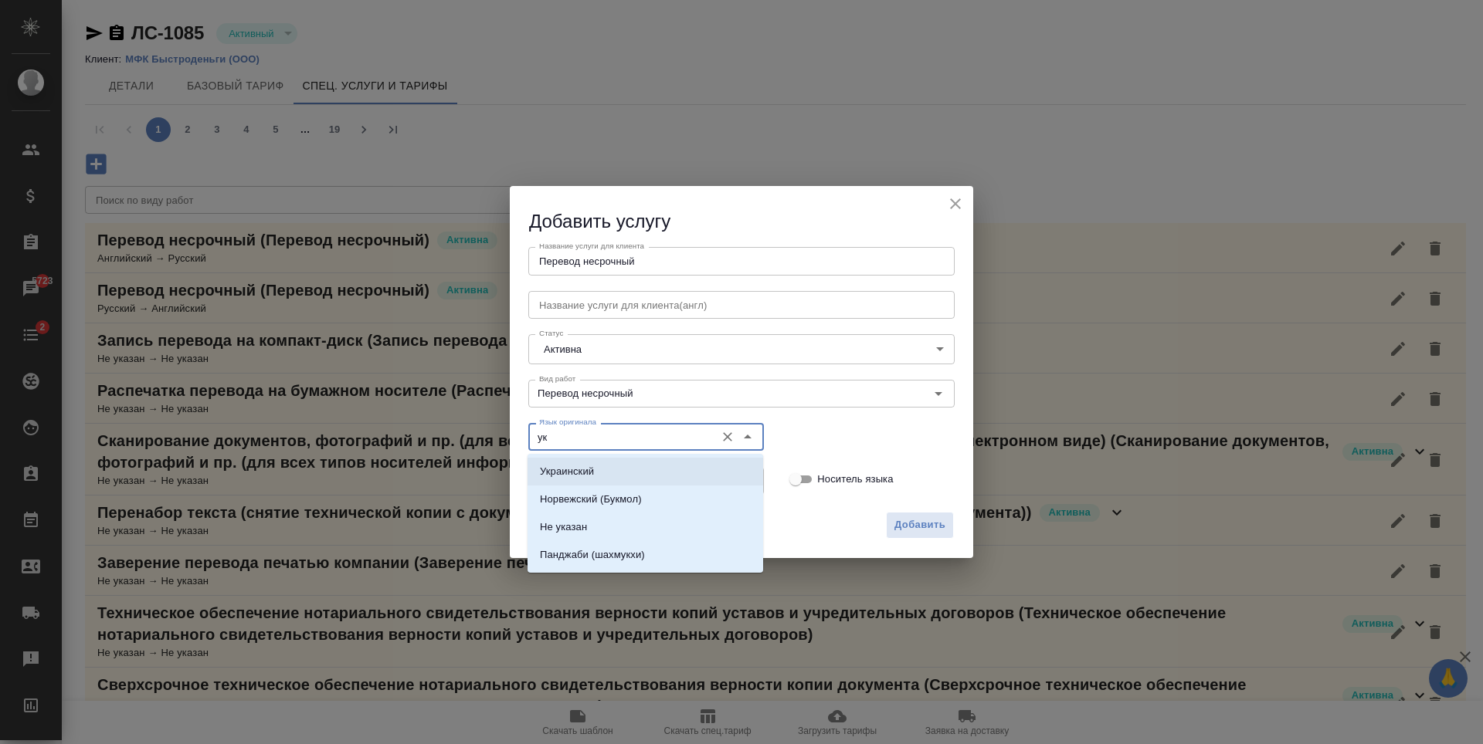
click at [593, 472] on p "Украинский" at bounding box center [567, 471] width 54 height 15
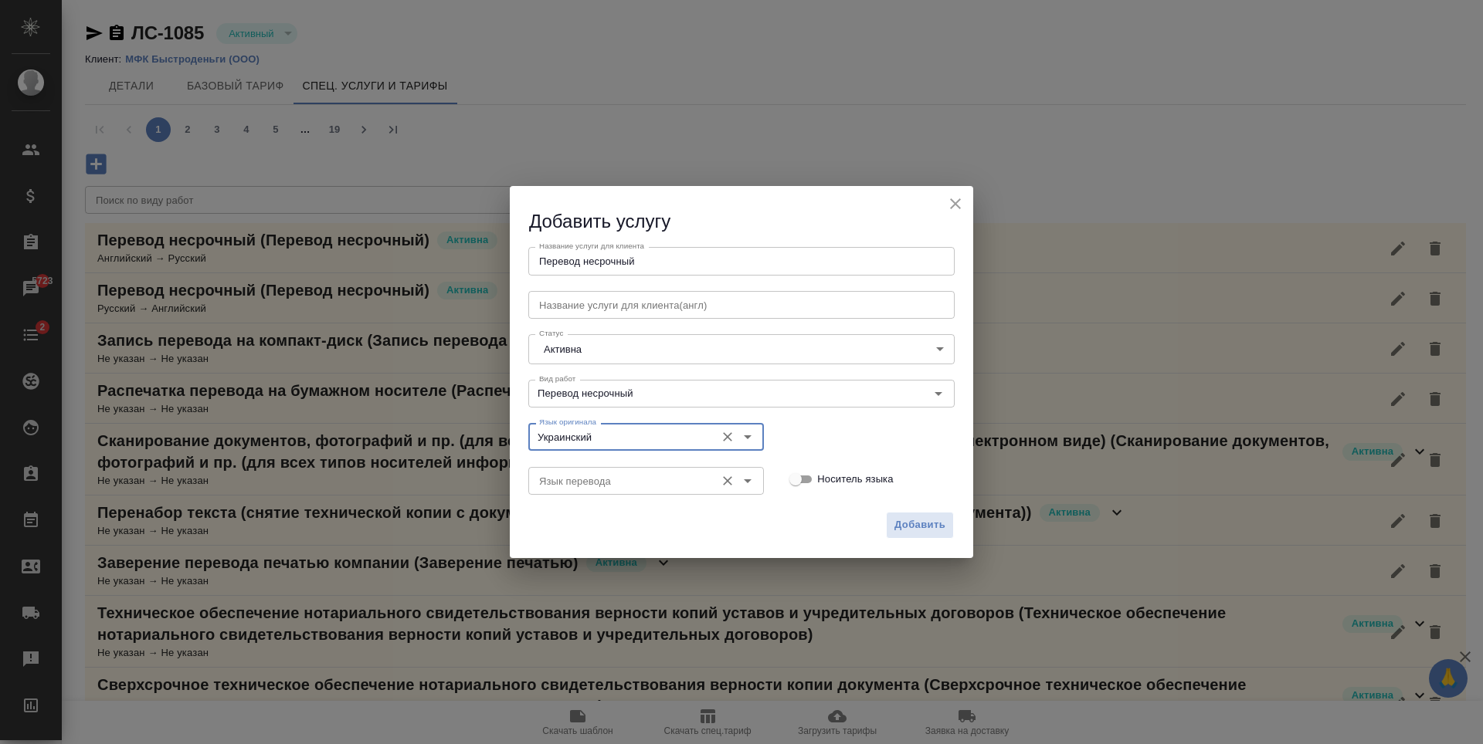
click at [758, 489] on div "Язык перевода" at bounding box center [646, 481] width 236 height 28
type input "Украинский"
click at [744, 470] on button "Open" at bounding box center [748, 481] width 22 height 22
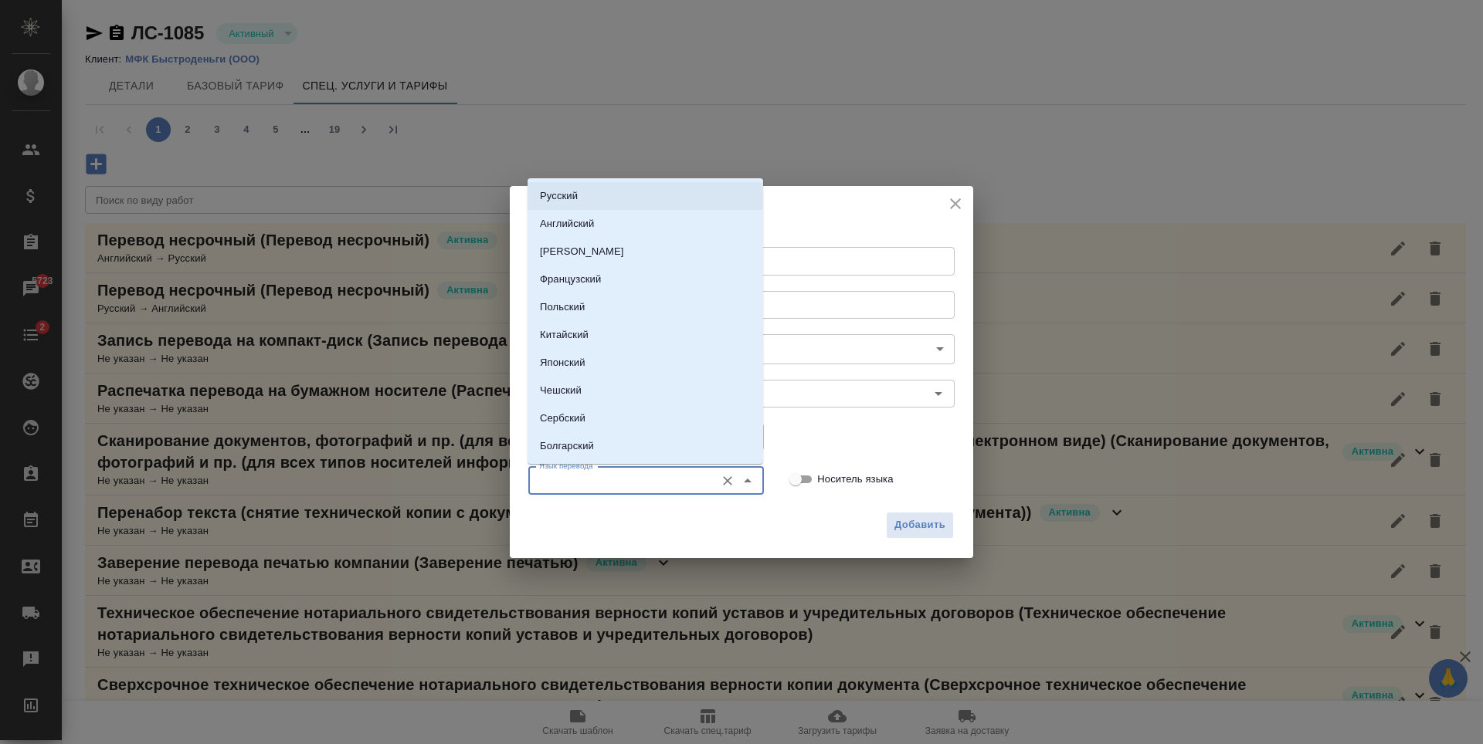
click at [615, 195] on li "Русский" at bounding box center [645, 196] width 236 height 28
type input "Русский"
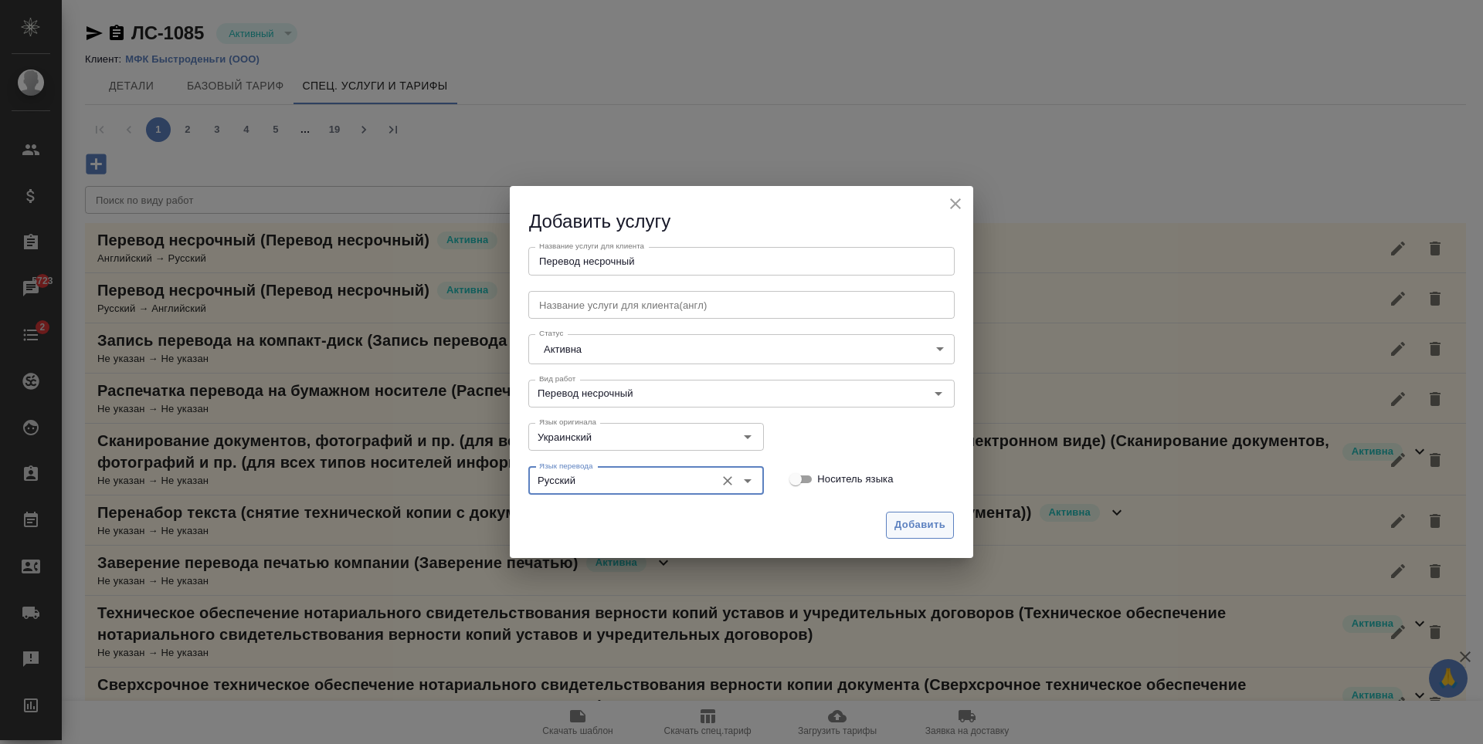
click at [924, 522] on span "Добавить" at bounding box center [919, 526] width 51 height 18
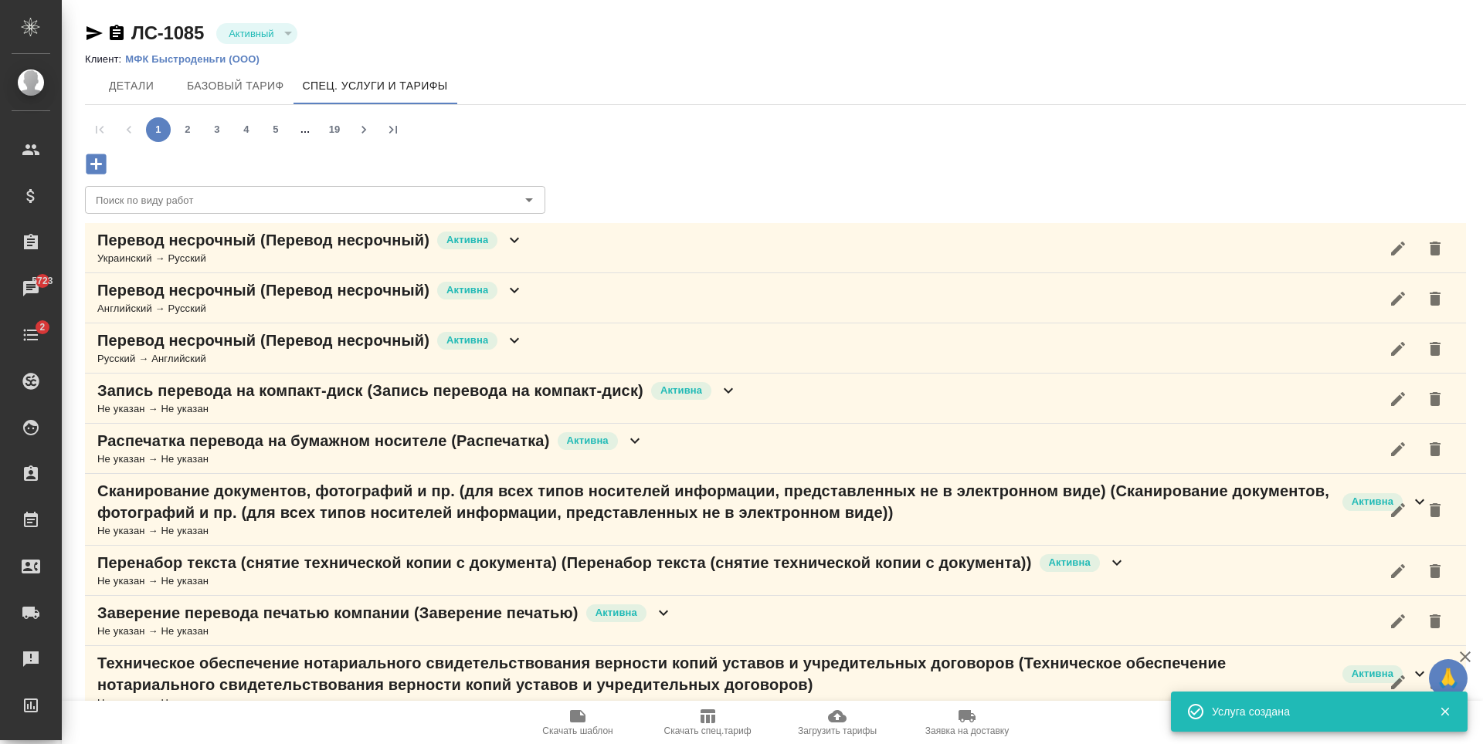
click at [595, 250] on div "Перевод несрочный (Перевод несрочный) Активна Украинский → Русский" at bounding box center [775, 248] width 1381 height 50
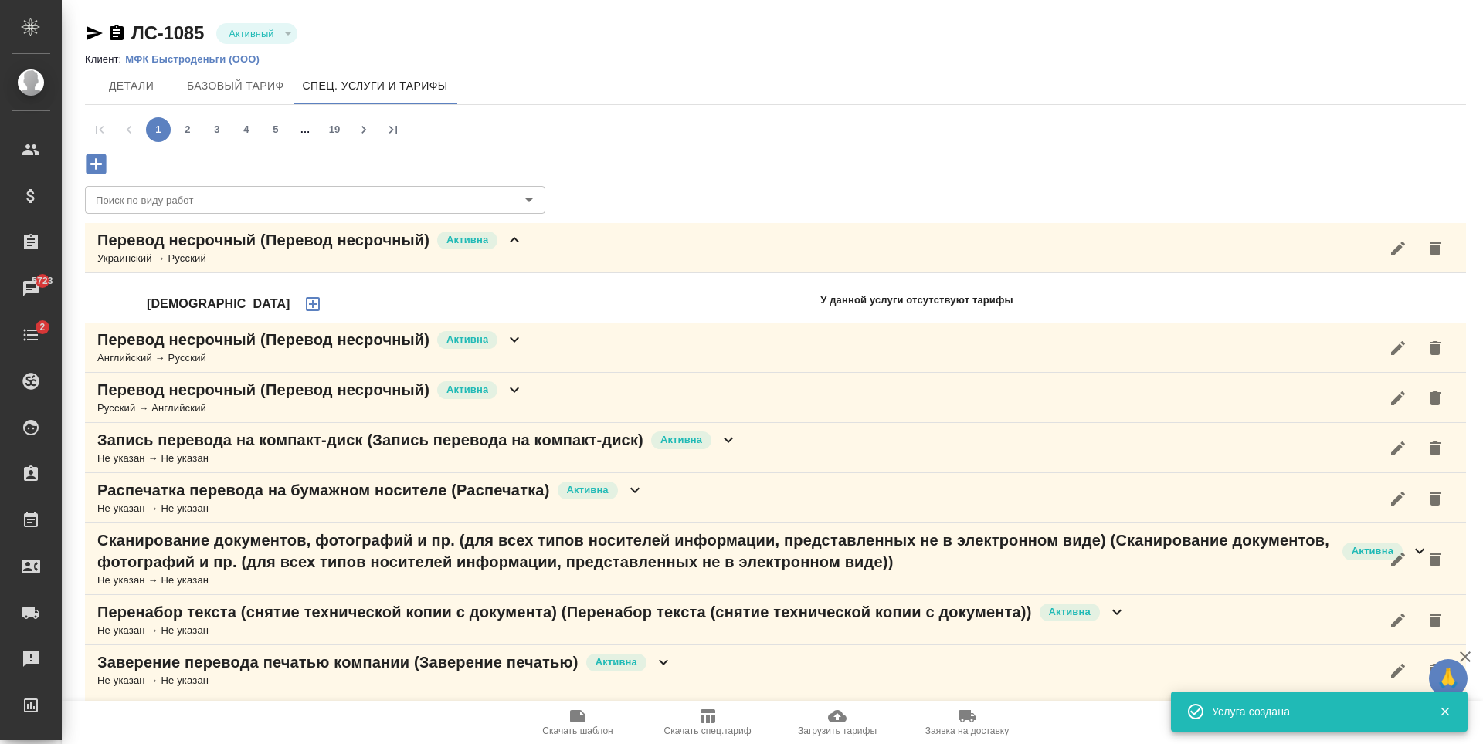
click at [303, 300] on icon "button" at bounding box center [312, 304] width 19 height 19
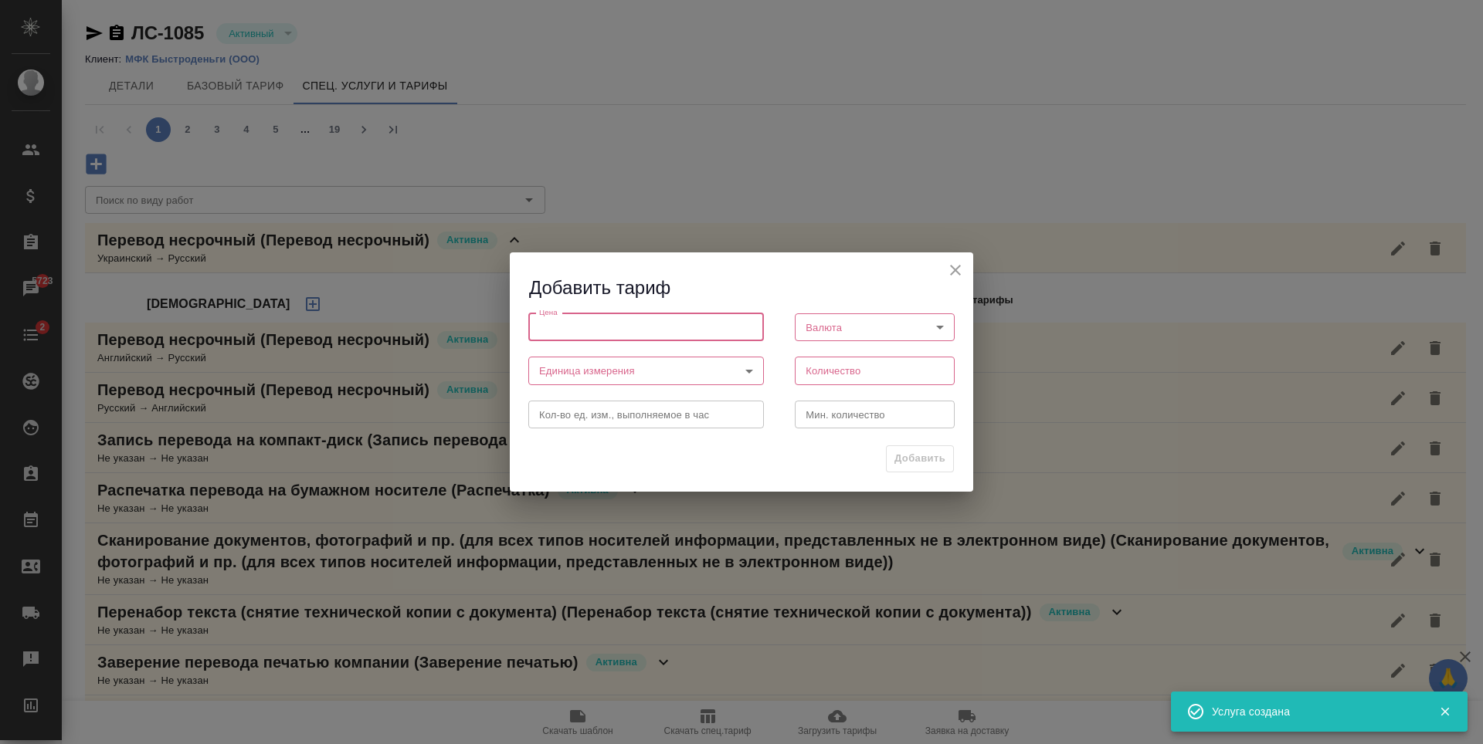
click at [702, 330] on input "number" at bounding box center [646, 327] width 236 height 28
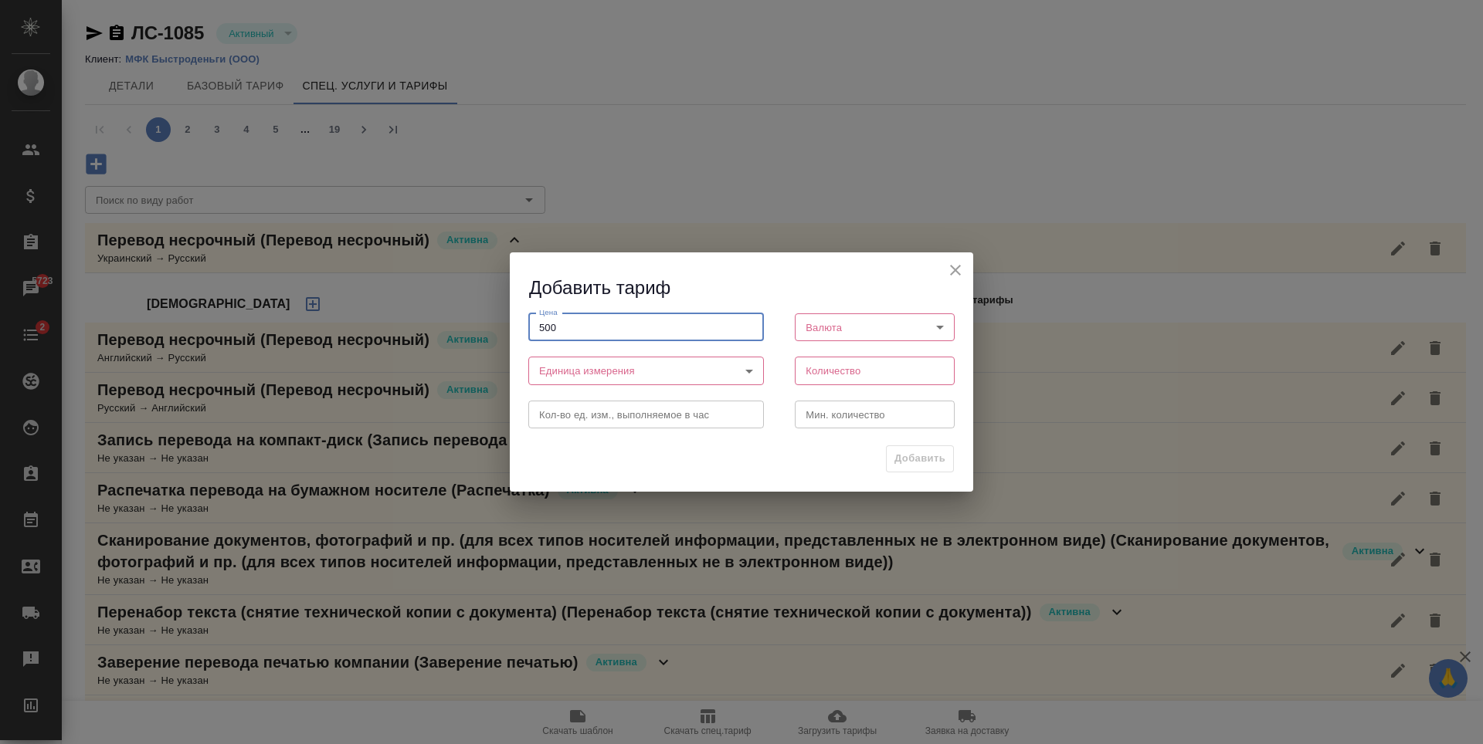
type input "500"
click at [896, 317] on body "🙏 .cls-1 fill:#fff; AWATERA Antonova Kristina Клиенты Спецификации Заказы 5723 …" at bounding box center [741, 372] width 1483 height 744
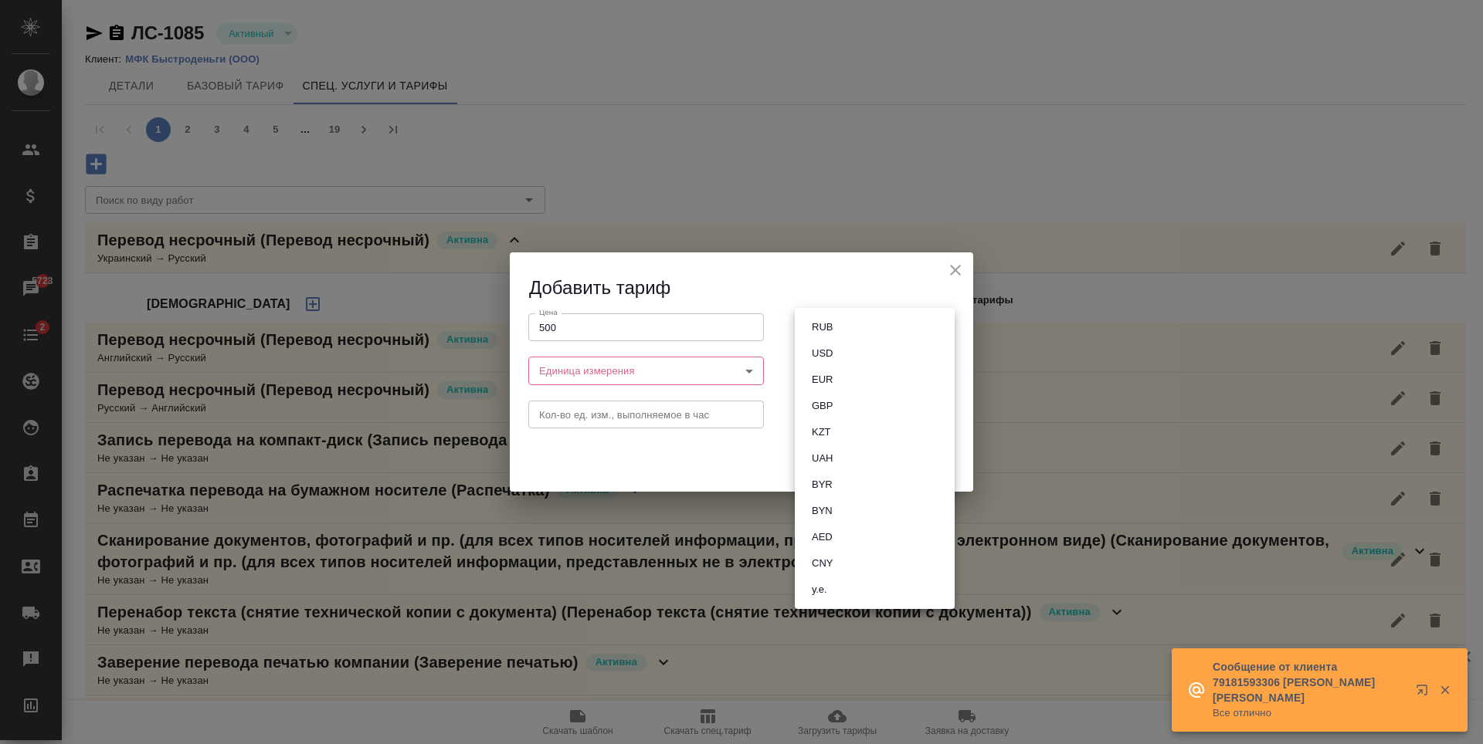
click at [864, 324] on li "RUB" at bounding box center [875, 327] width 160 height 26
type input "RUB"
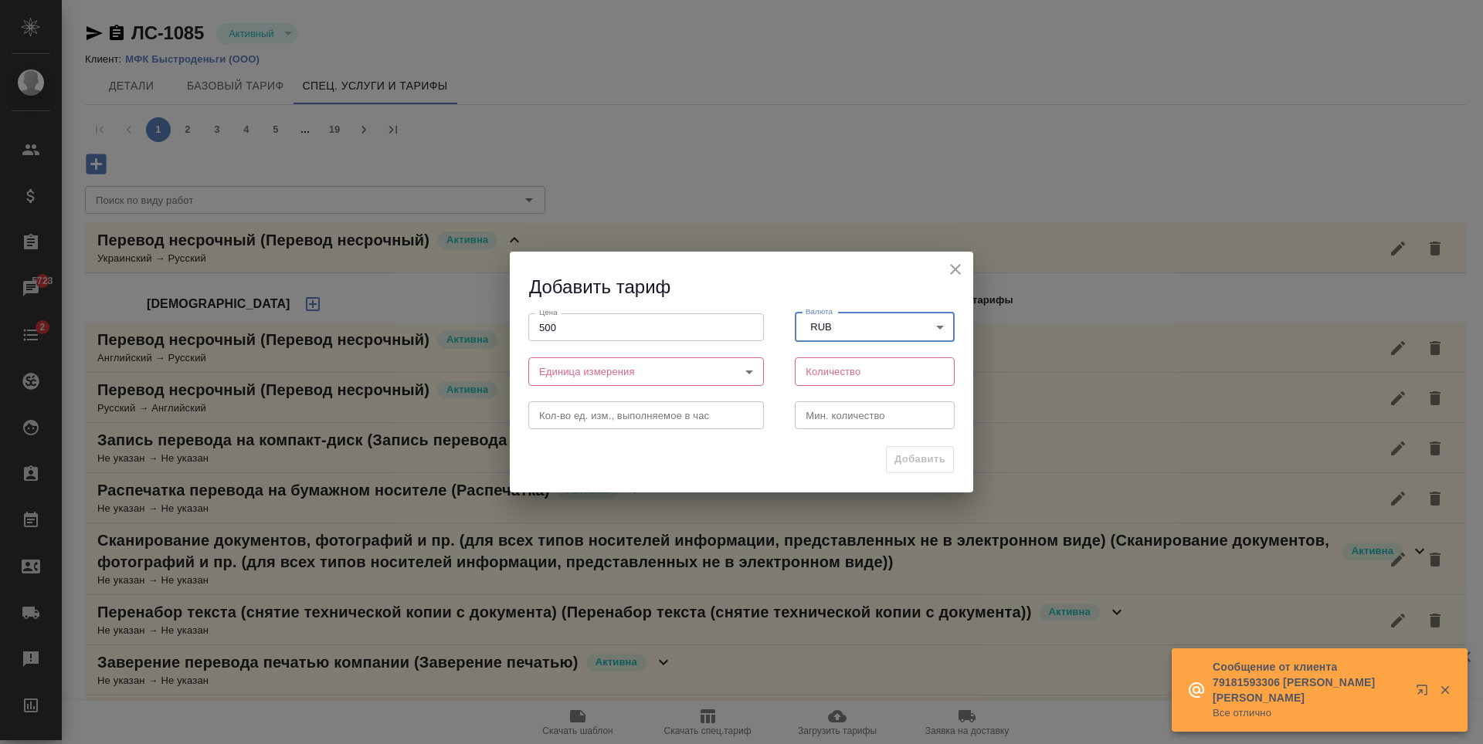
click at [746, 372] on body "🙏 .cls-1 fill:#fff; AWATERA Antonova Kristina Клиенты Спецификации Заказы 5723 …" at bounding box center [741, 372] width 1483 height 744
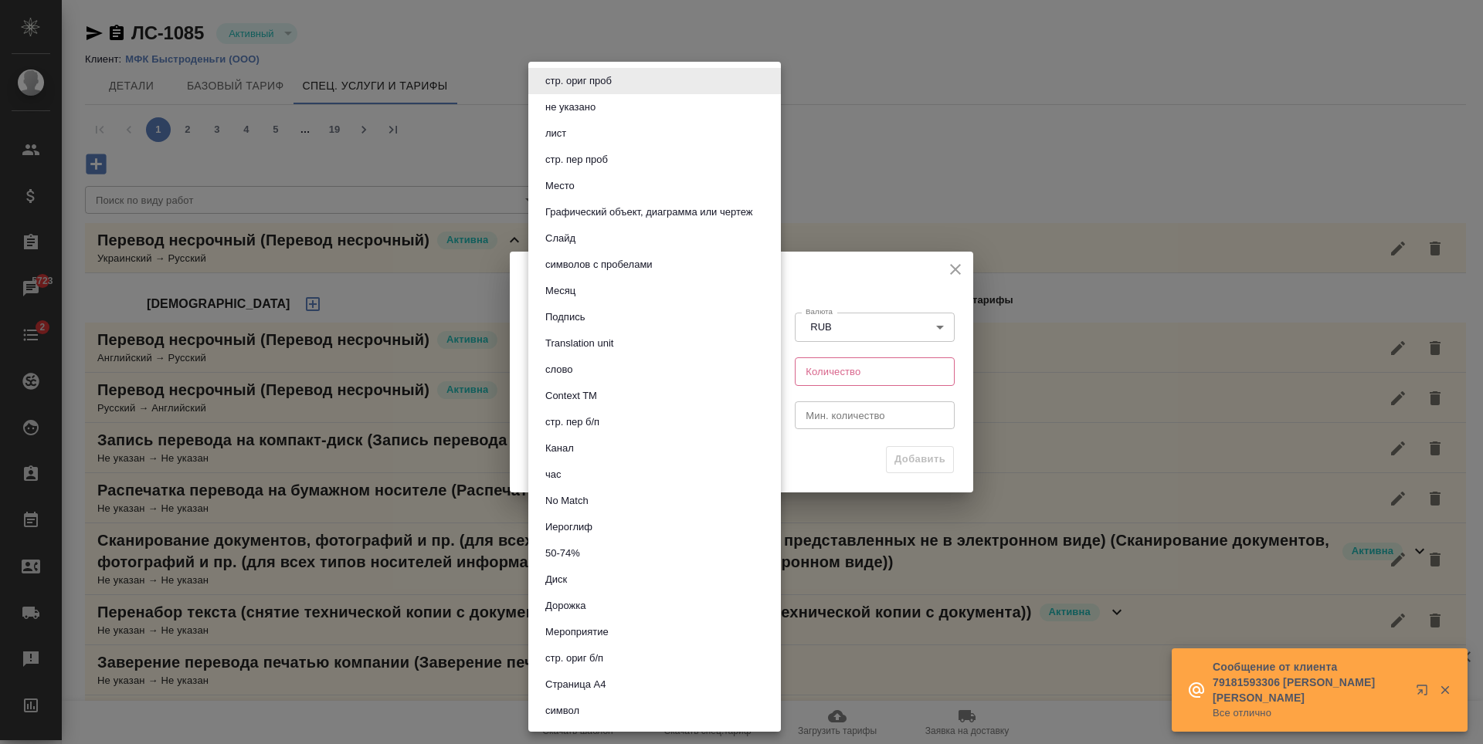
click at [646, 268] on button "символов с пробелами" at bounding box center [599, 264] width 117 height 17
type input "5ca1acf853b22f58dad1d161"
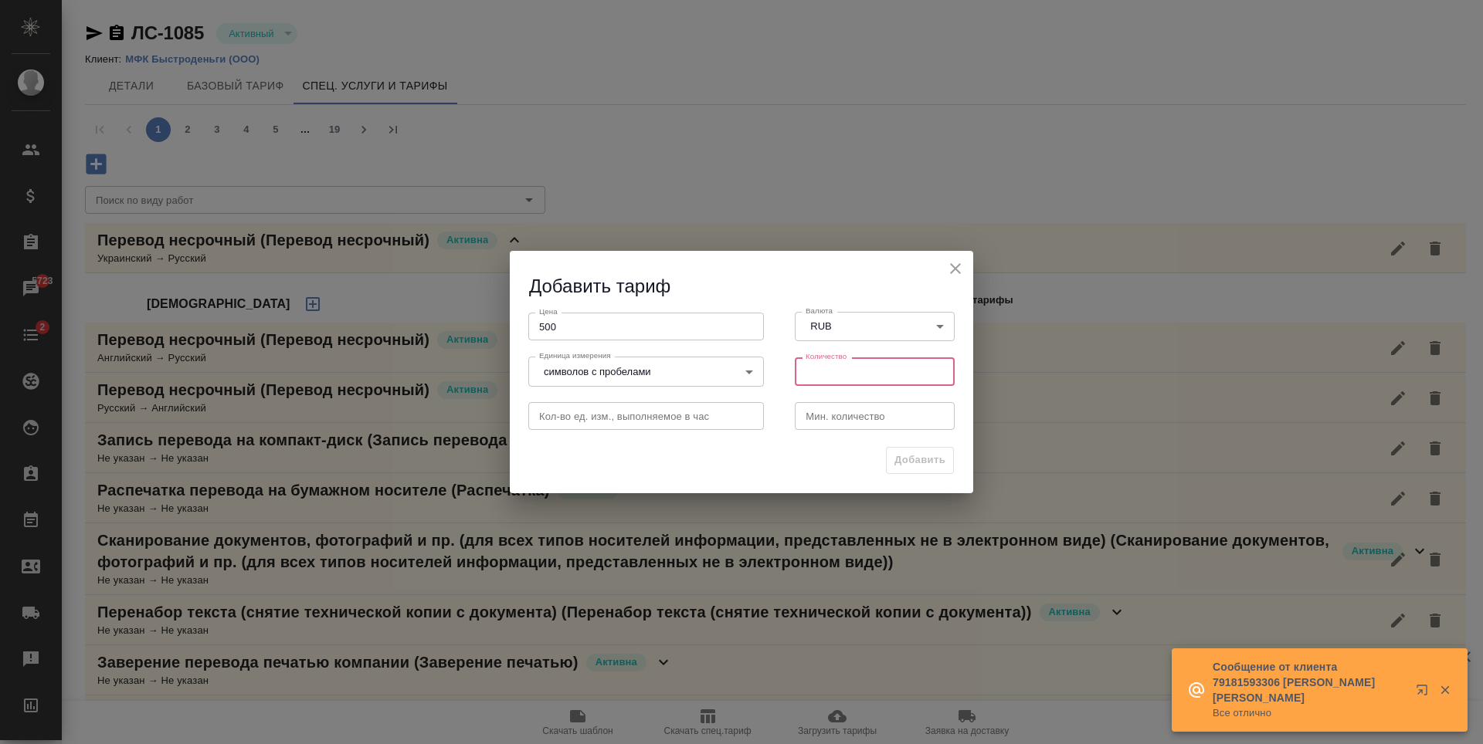
click at [859, 378] on input "number" at bounding box center [875, 372] width 160 height 28
type input "1800"
click at [856, 426] on input "number" at bounding box center [875, 416] width 160 height 28
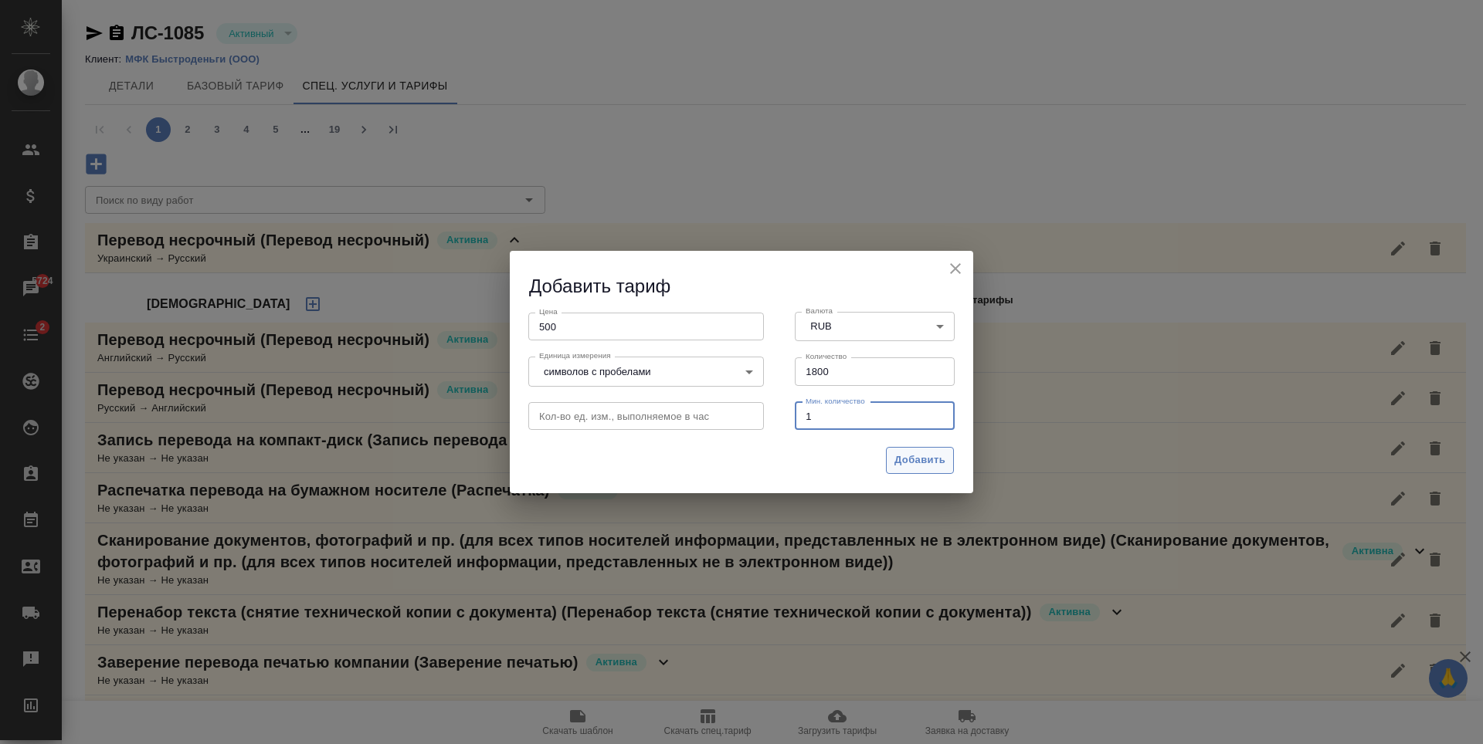
type input "1"
click at [940, 461] on span "Добавить" at bounding box center [919, 461] width 51 height 18
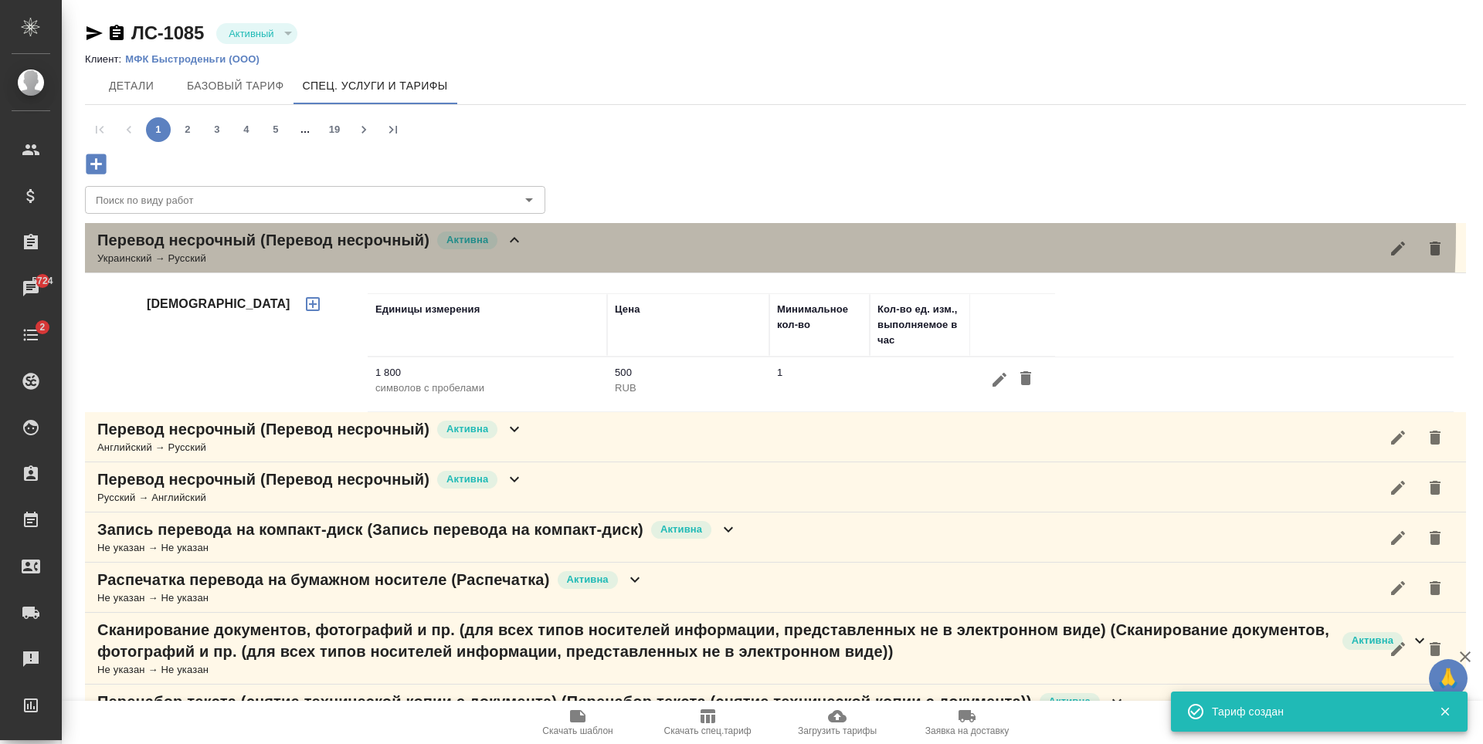
click at [607, 232] on div "Перевод несрочный (Перевод несрочный) Активна Украинский → Русский" at bounding box center [775, 248] width 1381 height 50
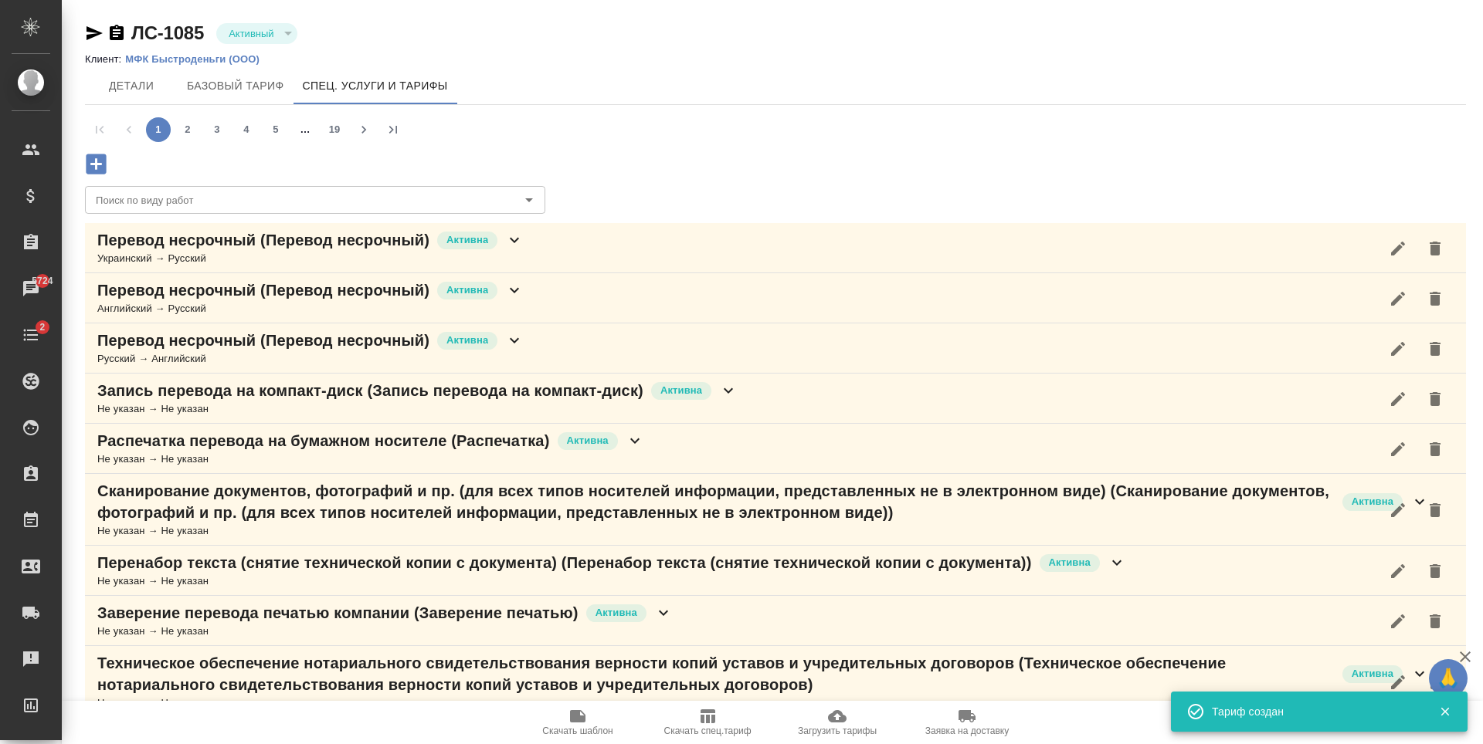
click at [94, 158] on icon "button" at bounding box center [96, 164] width 20 height 20
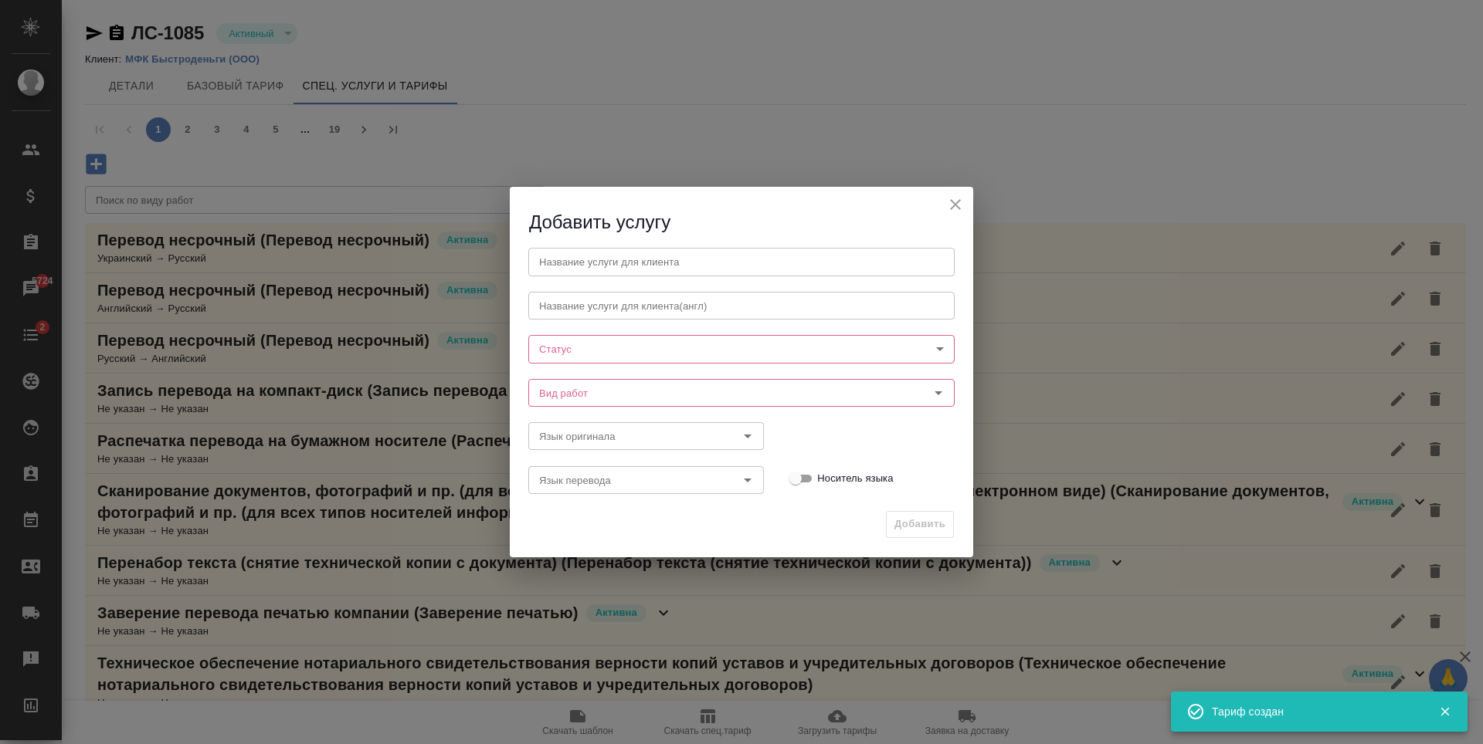
click at [636, 259] on input "text" at bounding box center [741, 262] width 426 height 28
paste input "Перевод несрочный"
type input "Перевод несрочный"
click at [787, 351] on body "🙏 .cls-1 fill:#fff; AWATERA Antonova Kristina Клиенты Спецификации Заказы 5724 …" at bounding box center [741, 372] width 1483 height 744
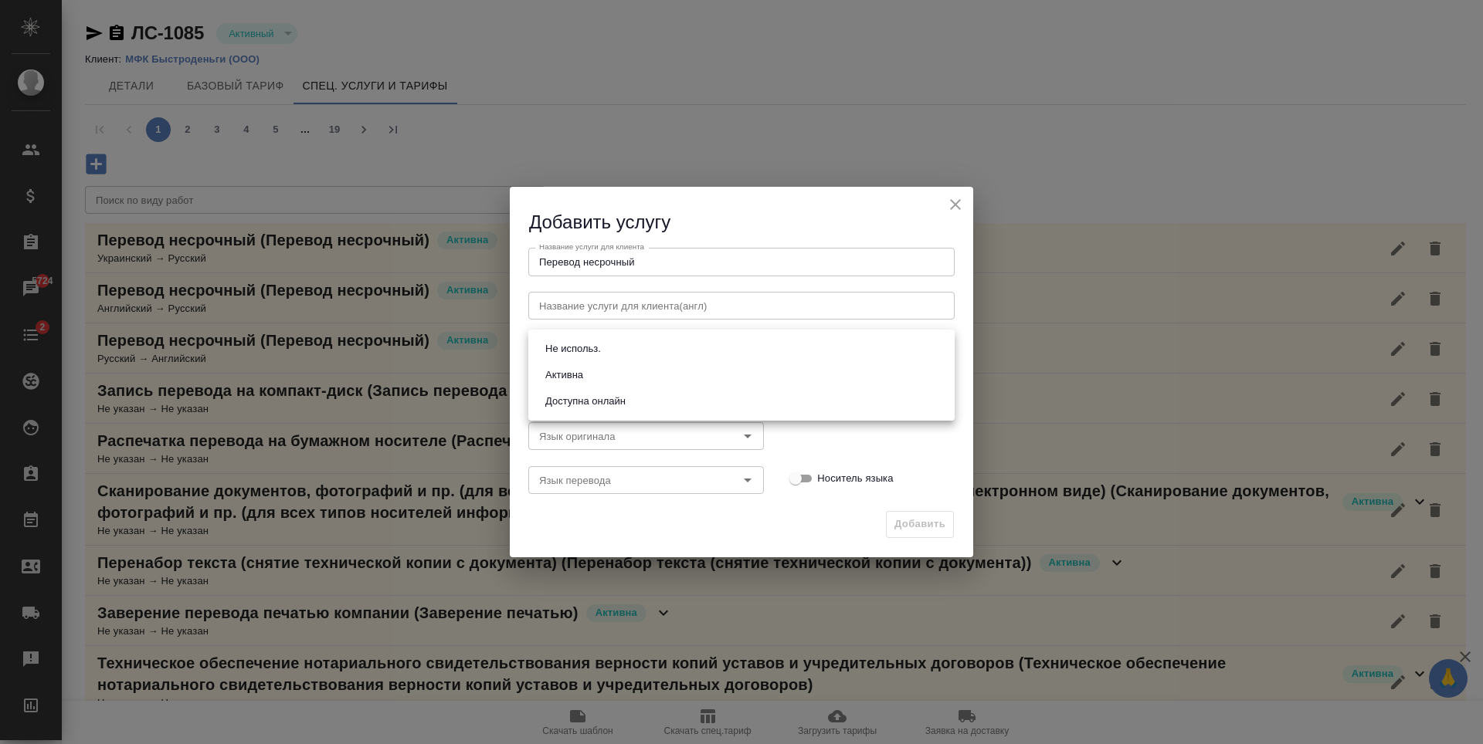
click at [703, 371] on li "Активна" at bounding box center [741, 375] width 426 height 26
type input "active"
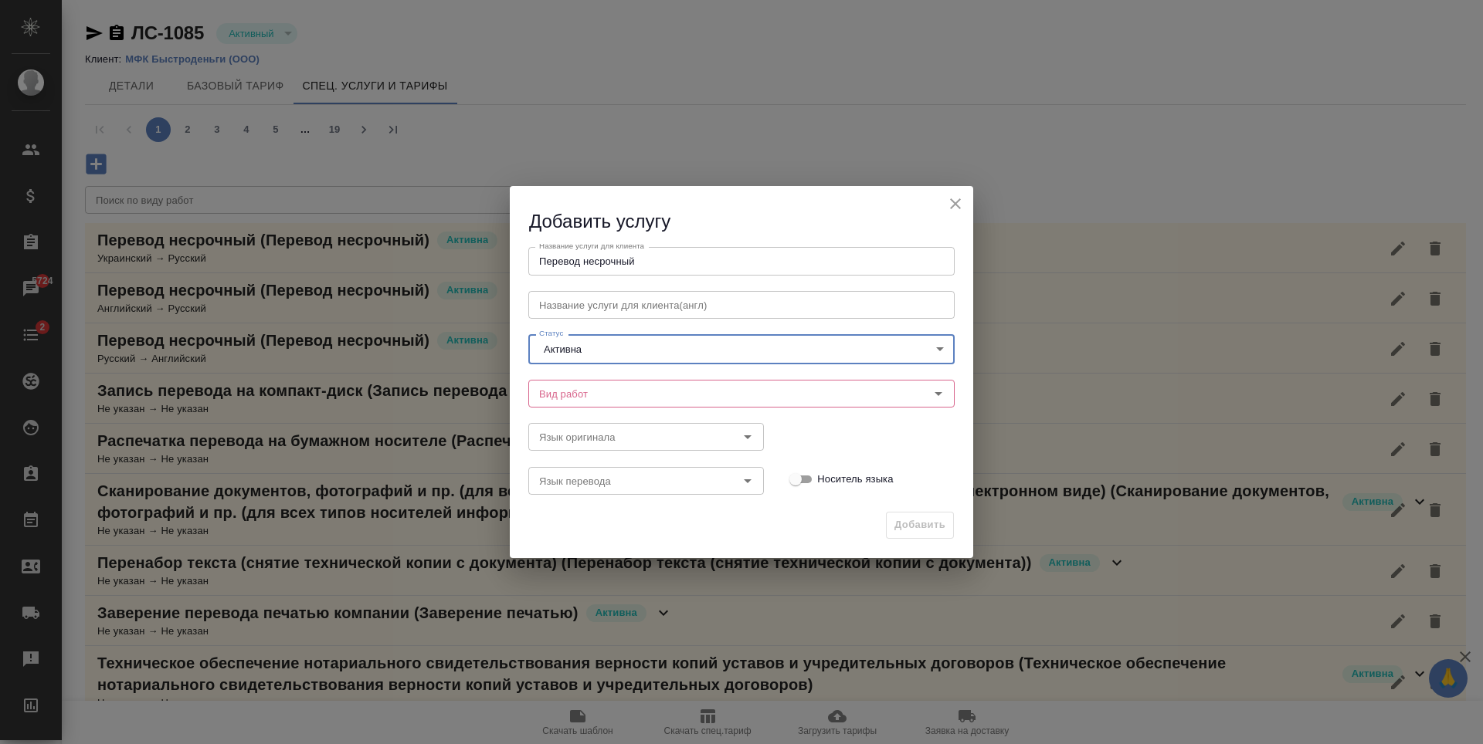
click at [713, 390] on input "Вид работ" at bounding box center [715, 394] width 365 height 19
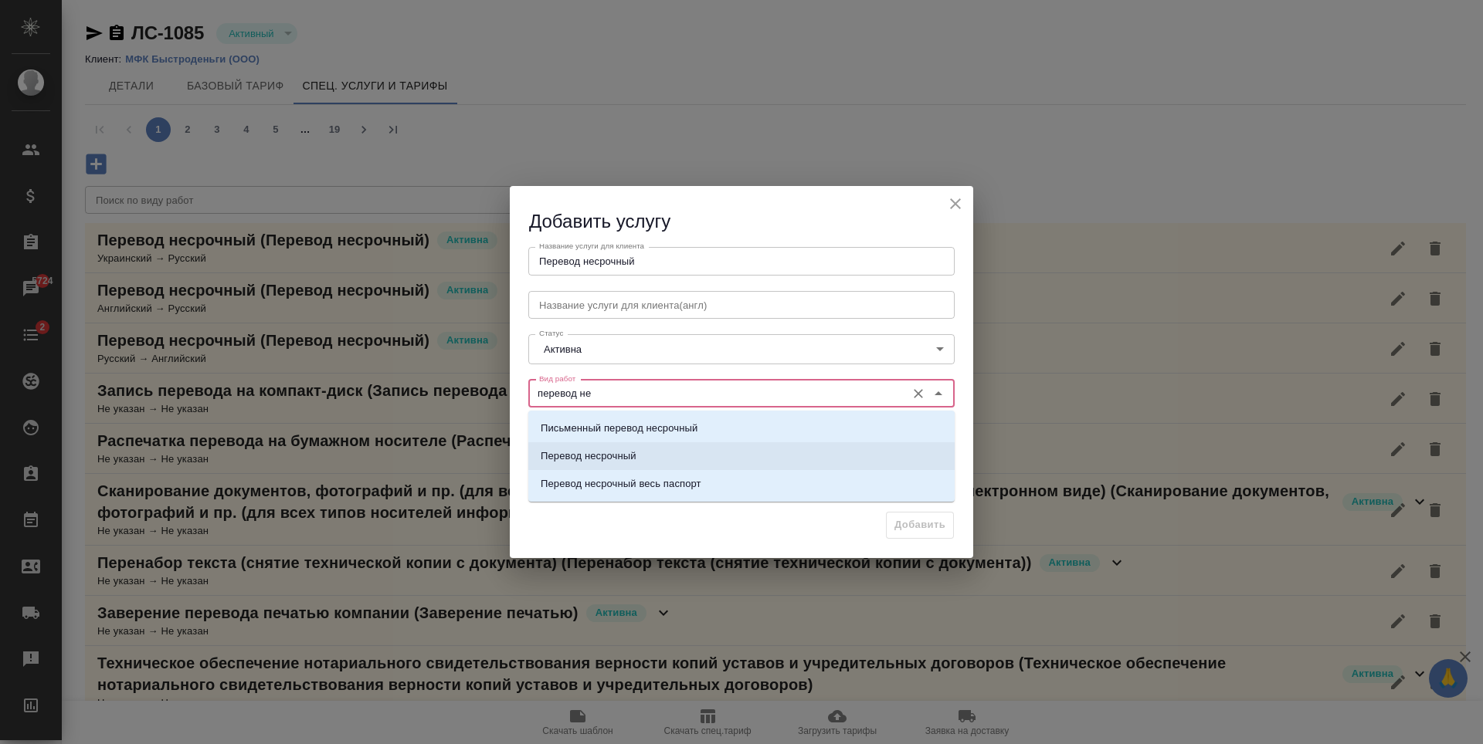
click at [622, 460] on p "Перевод несрочный" at bounding box center [589, 456] width 96 height 15
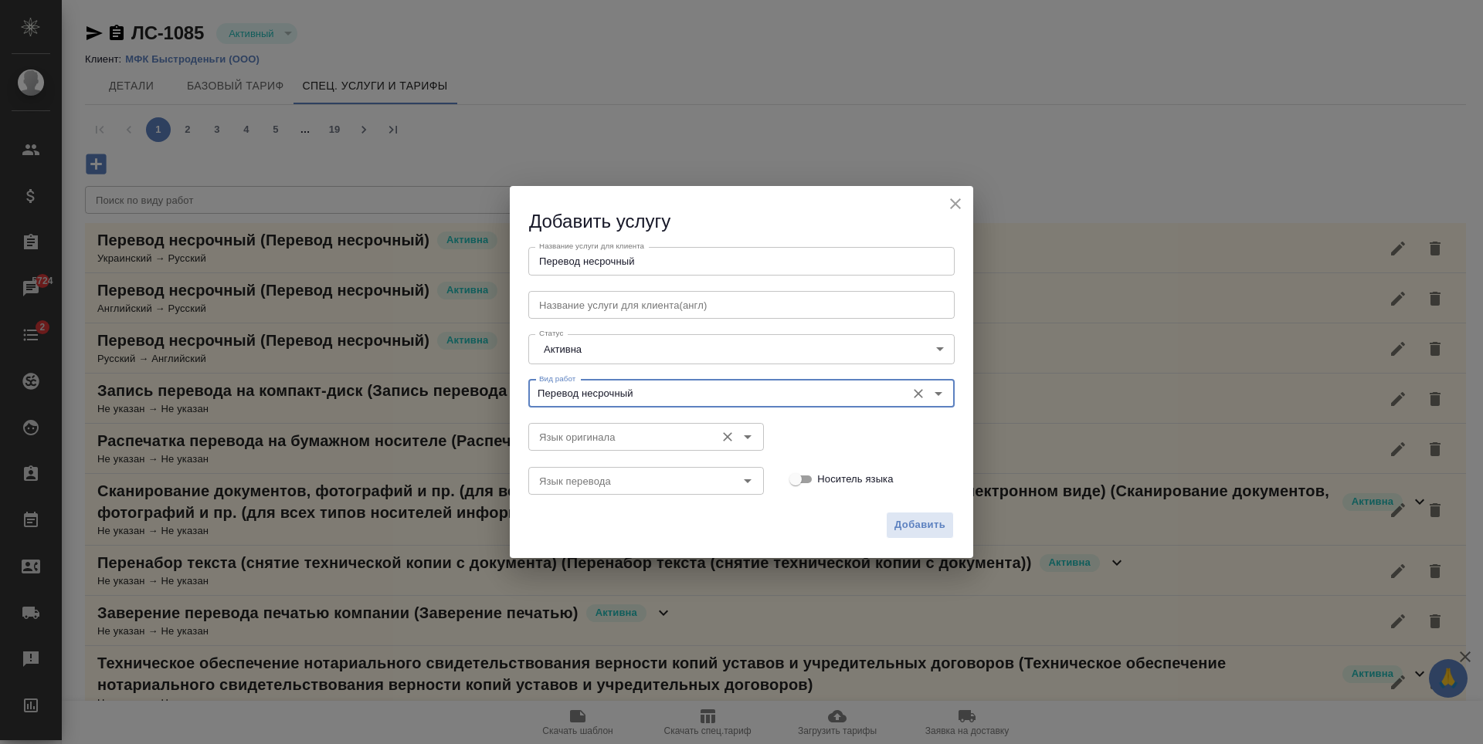
click at [744, 441] on icon "Open" at bounding box center [747, 437] width 19 height 19
type input "Перевод несрочный"
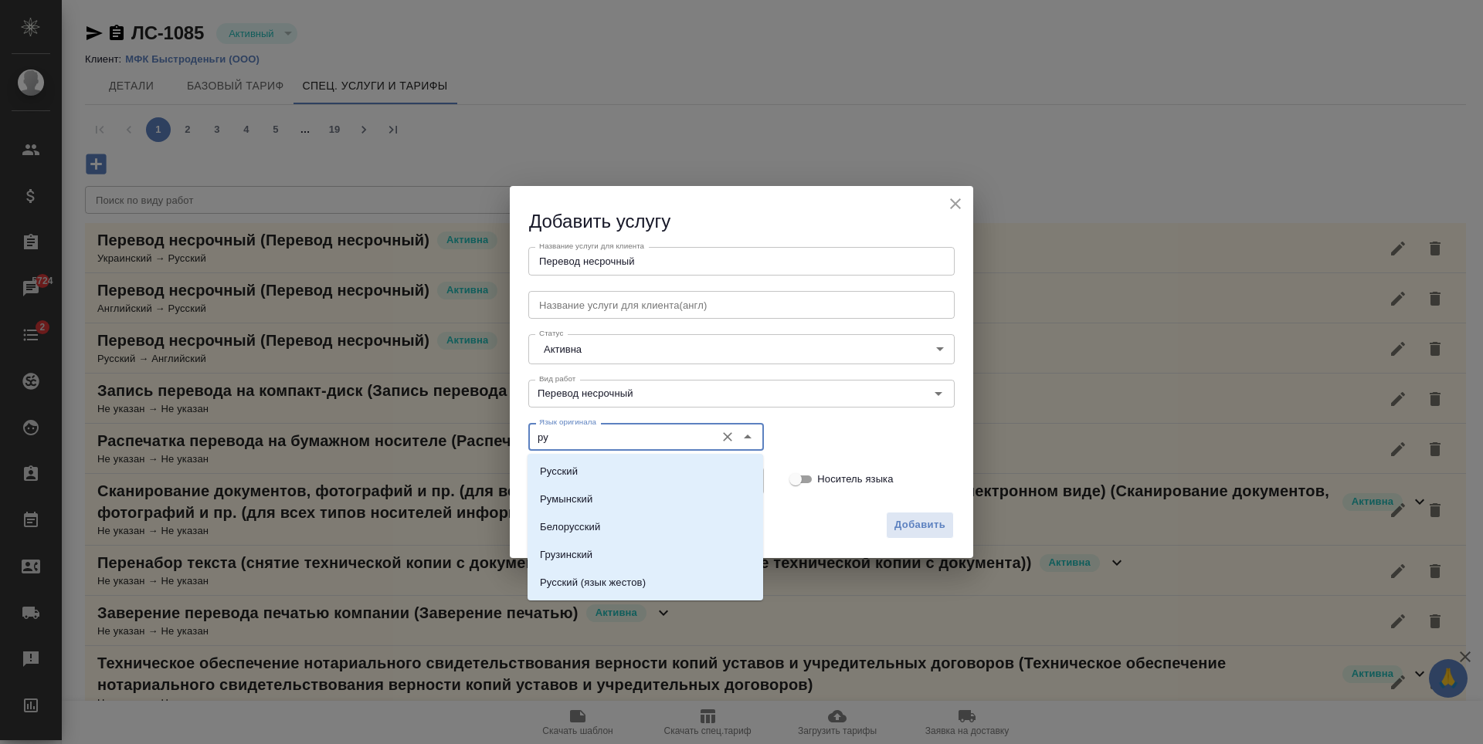
click at [632, 465] on li "Русский" at bounding box center [645, 472] width 236 height 28
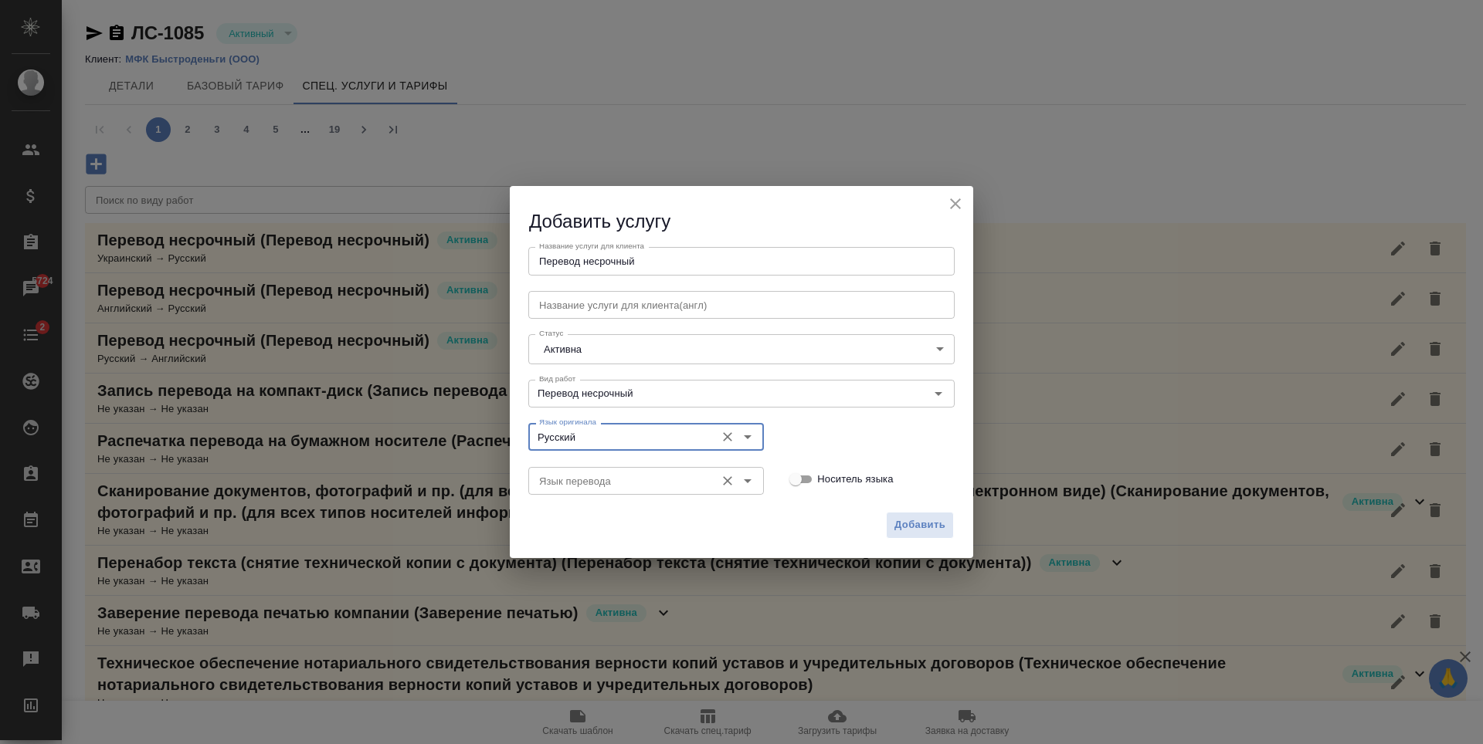
type input "Русский"
click at [657, 482] on input "Язык перевода" at bounding box center [620, 481] width 175 height 19
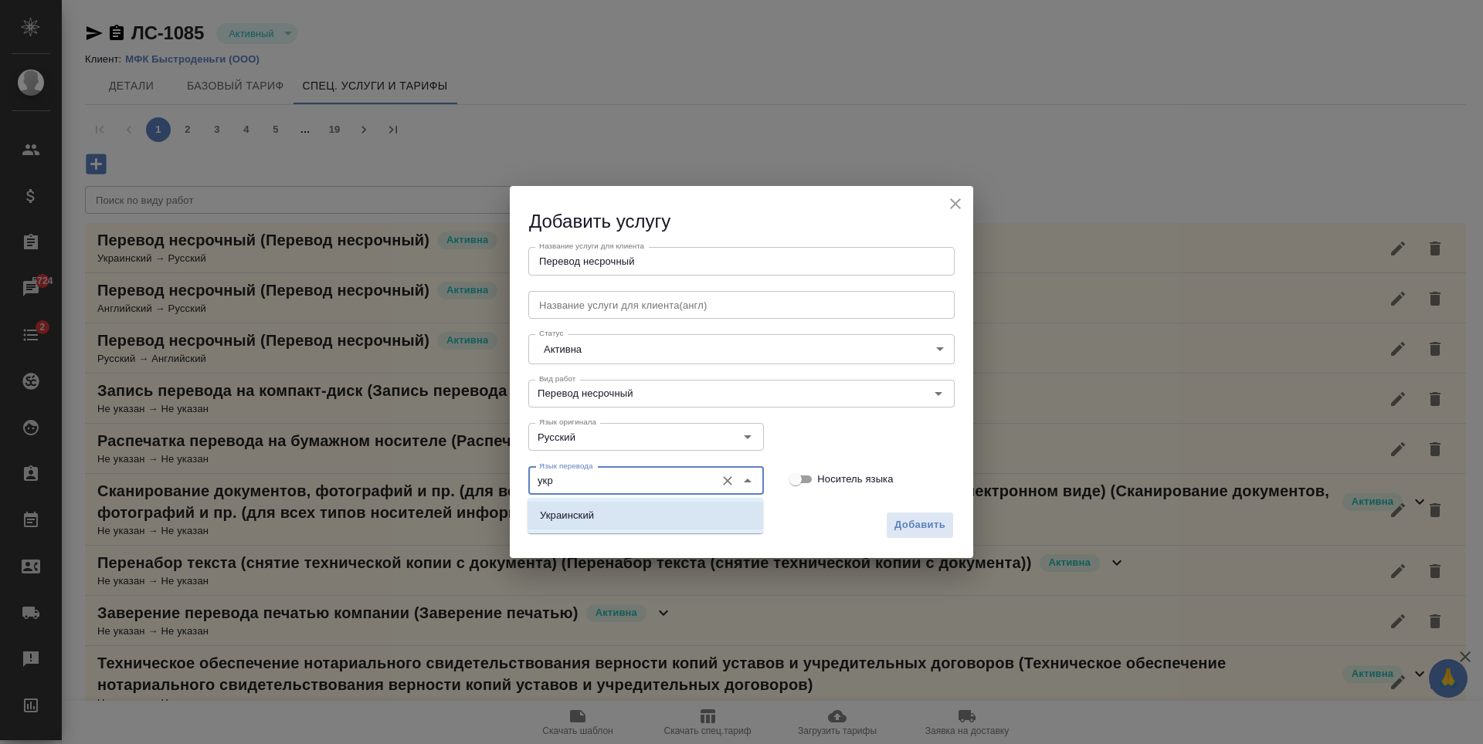
click at [674, 509] on li "Украинский" at bounding box center [645, 516] width 236 height 28
type input "Украинский"
click at [921, 524] on span "Добавить" at bounding box center [919, 526] width 51 height 18
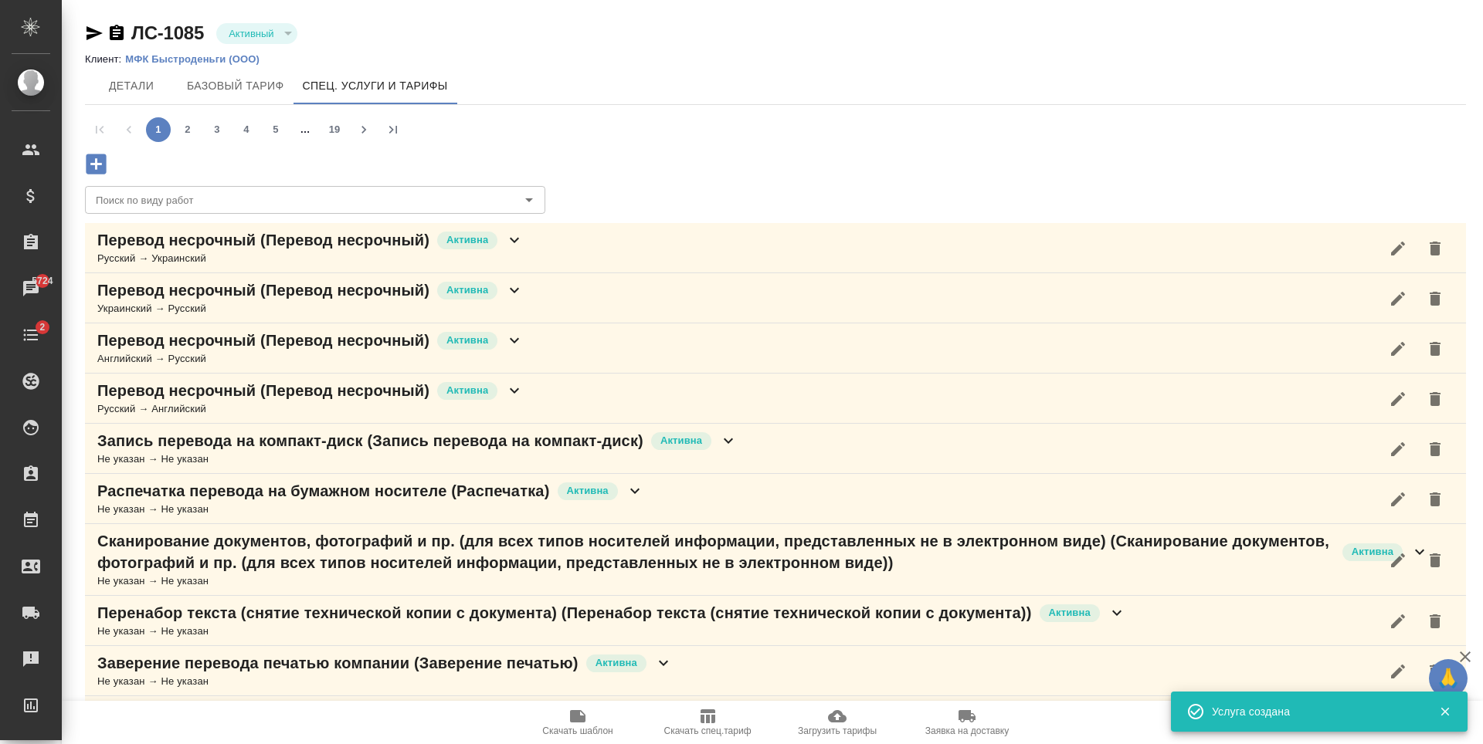
click at [623, 236] on div "Перевод несрочный (Перевод несрочный) Активна Русский → Украинский" at bounding box center [775, 248] width 1381 height 50
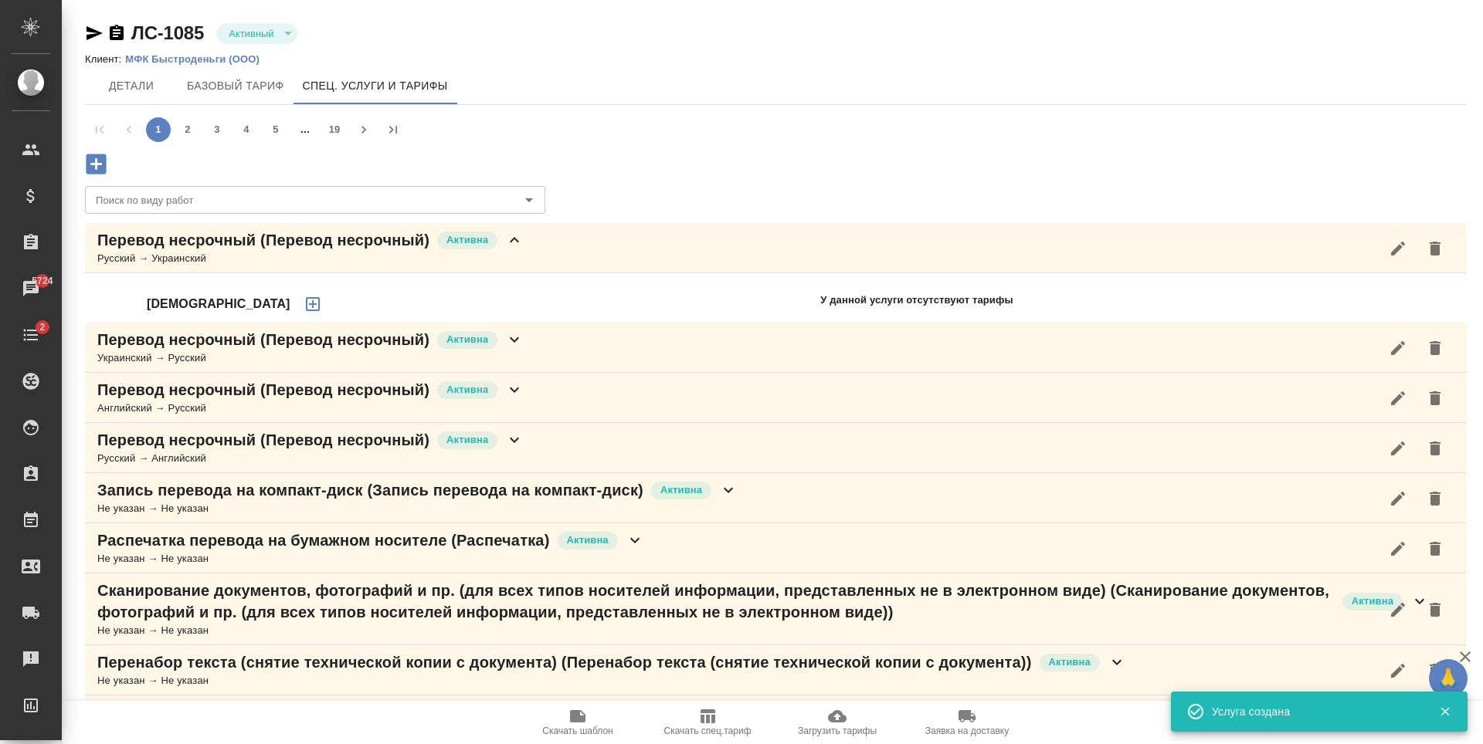
click at [306, 305] on icon "button" at bounding box center [313, 304] width 14 height 14
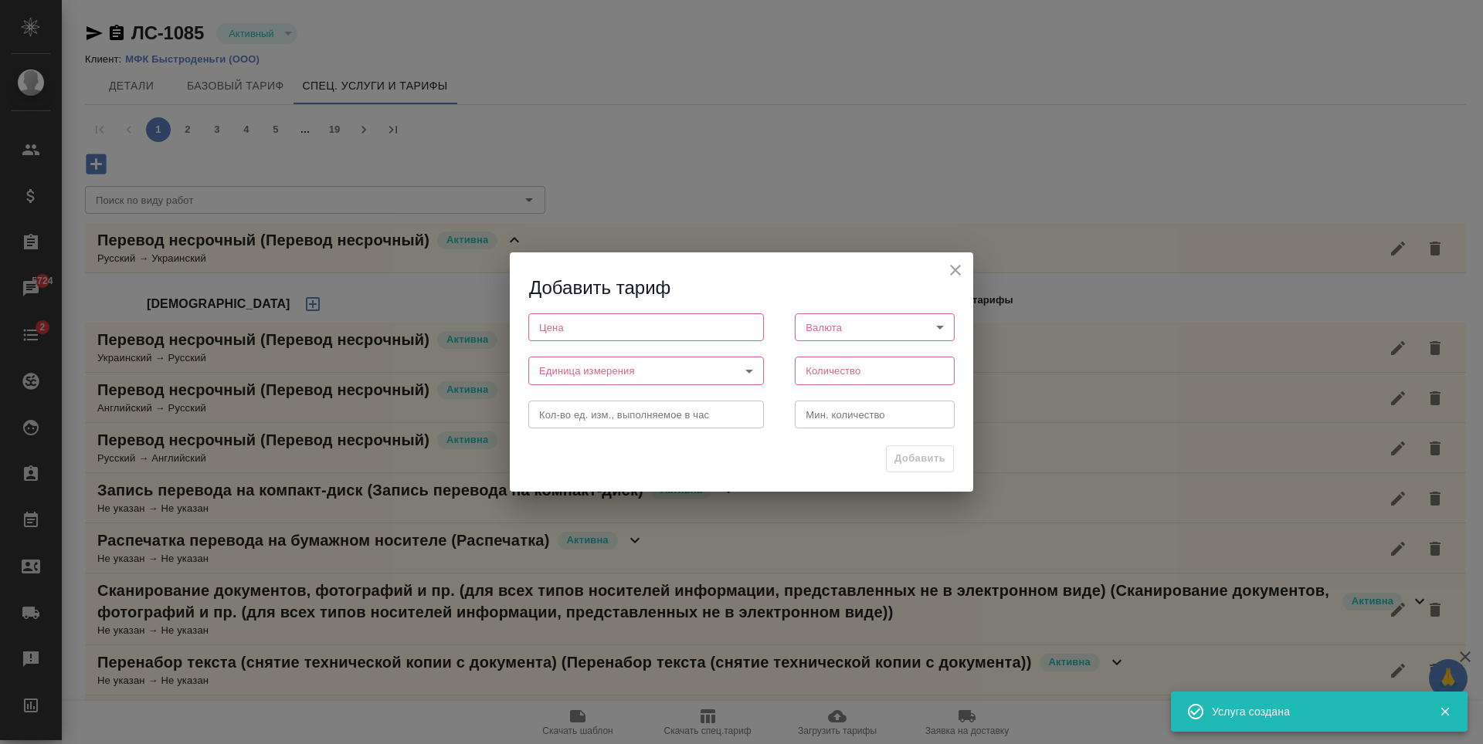
click at [662, 321] on input "number" at bounding box center [646, 327] width 236 height 28
type input "500"
click at [917, 326] on body "🙏 .cls-1 fill:#fff; AWATERA Antonova Kristina Клиенты Спецификации Заказы 5724 …" at bounding box center [741, 372] width 1483 height 744
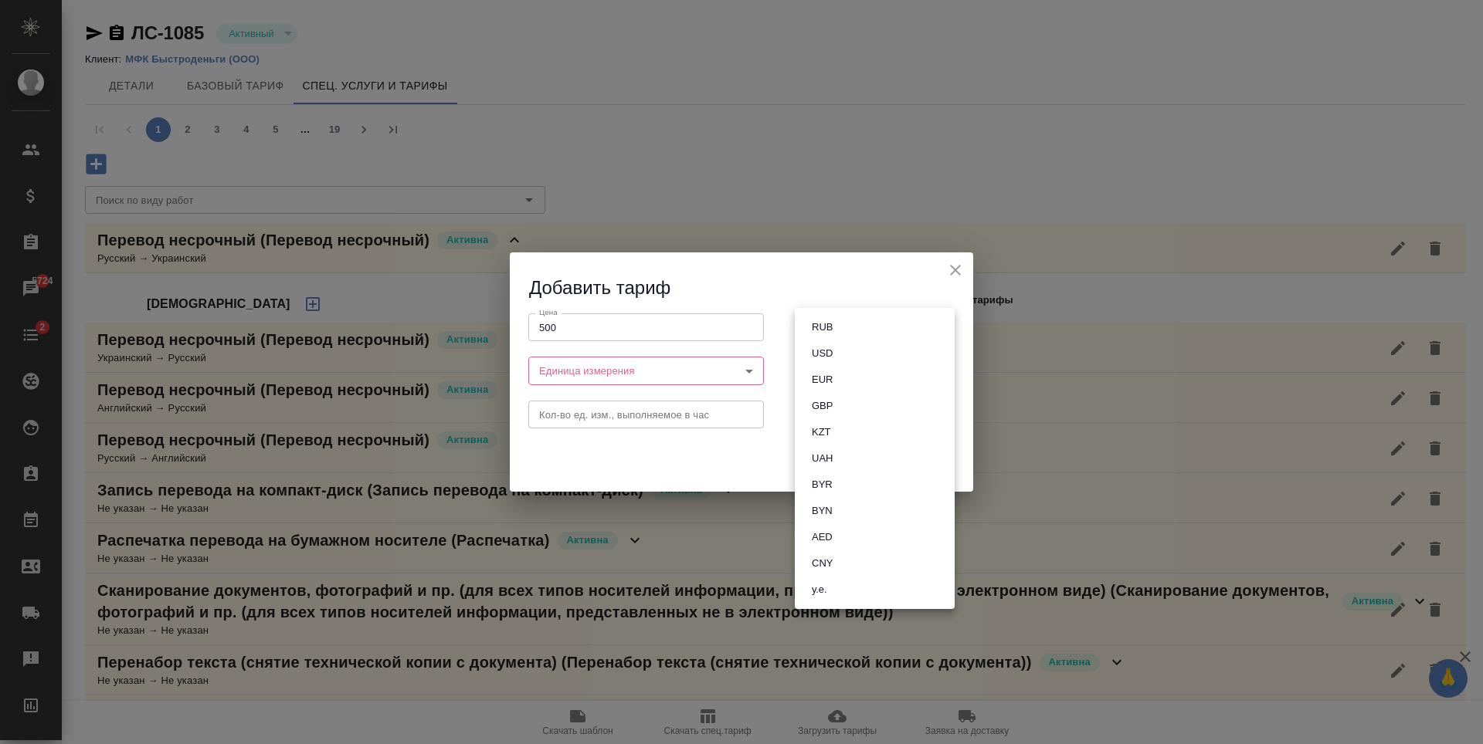
click at [847, 330] on li "RUB" at bounding box center [875, 327] width 160 height 26
type input "RUB"
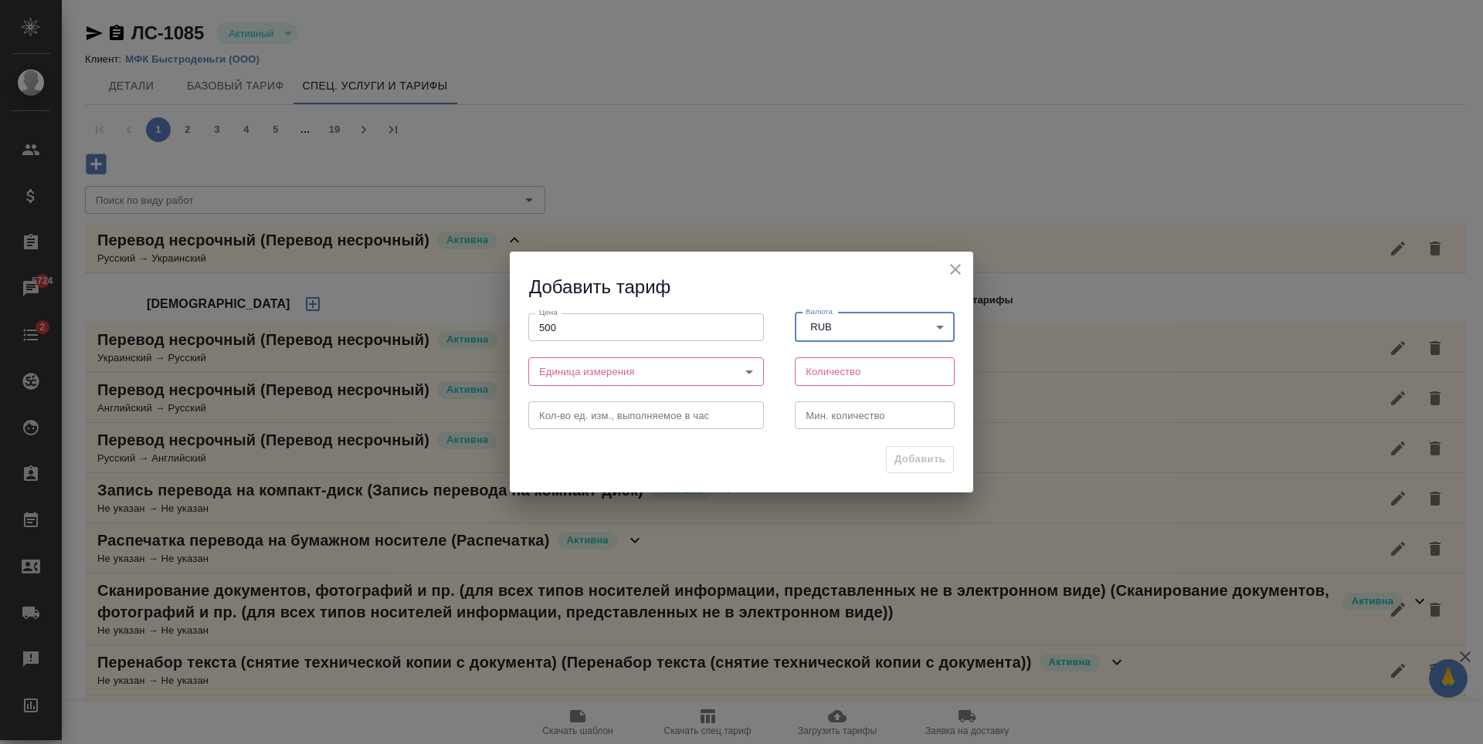
click at [747, 371] on body "🙏 .cls-1 fill:#fff; AWATERA Antonova Kristina Клиенты Спецификации Заказы 5724 …" at bounding box center [741, 372] width 1483 height 744
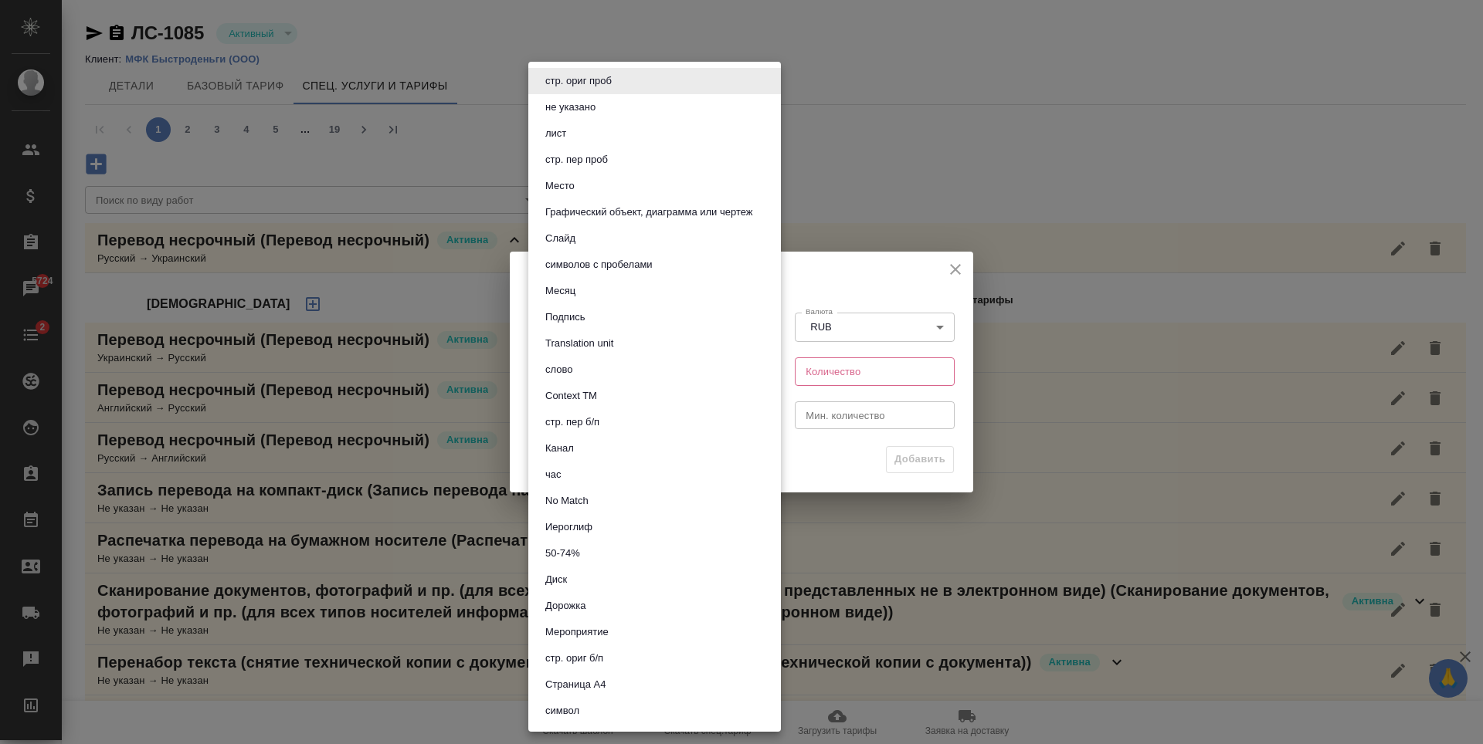
click at [602, 258] on button "символов с пробелами" at bounding box center [599, 264] width 117 height 17
type input "5ca1acf853b22f58dad1d161"
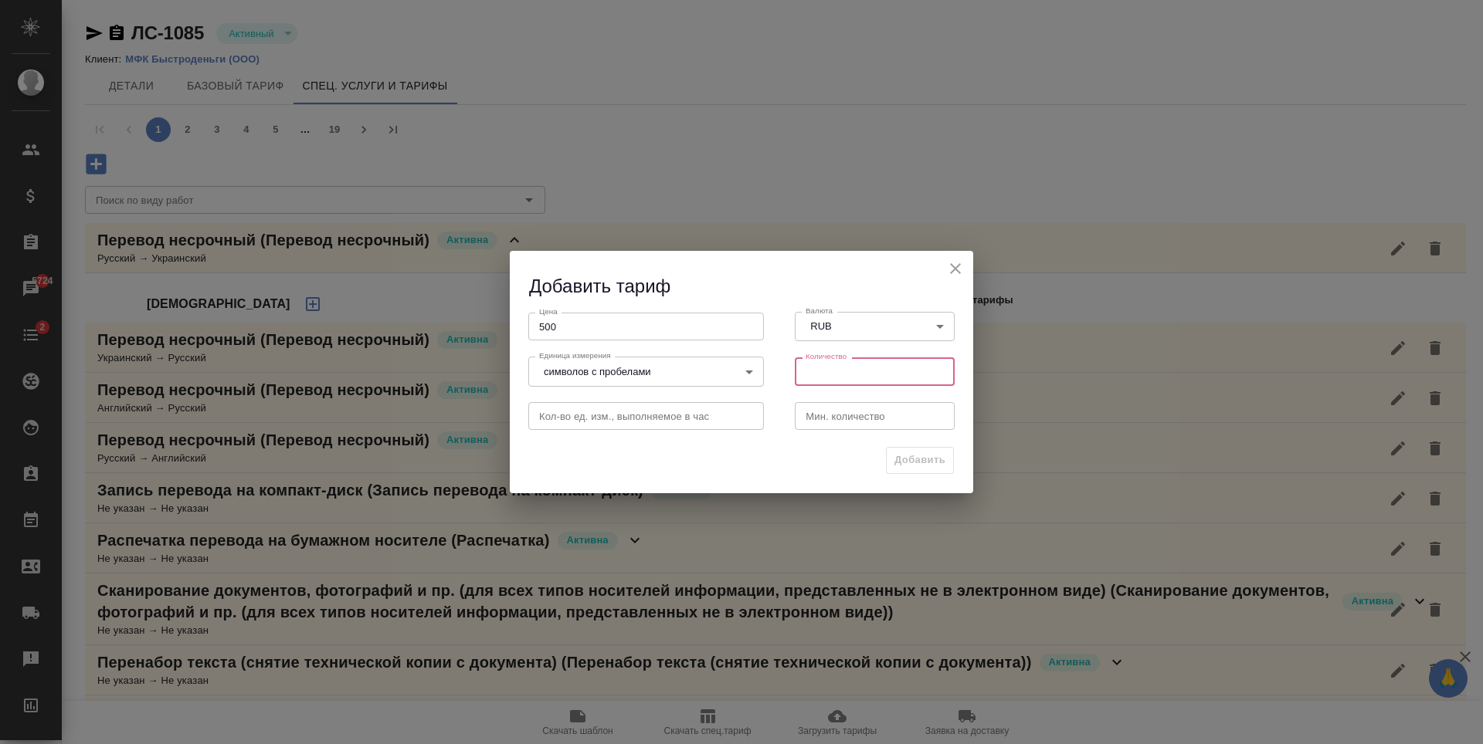
click at [878, 367] on input "number" at bounding box center [875, 372] width 160 height 28
type input "1800"
click at [870, 415] on input "number" at bounding box center [875, 416] width 160 height 28
type input "1"
click at [941, 465] on span "Добавить" at bounding box center [919, 461] width 51 height 18
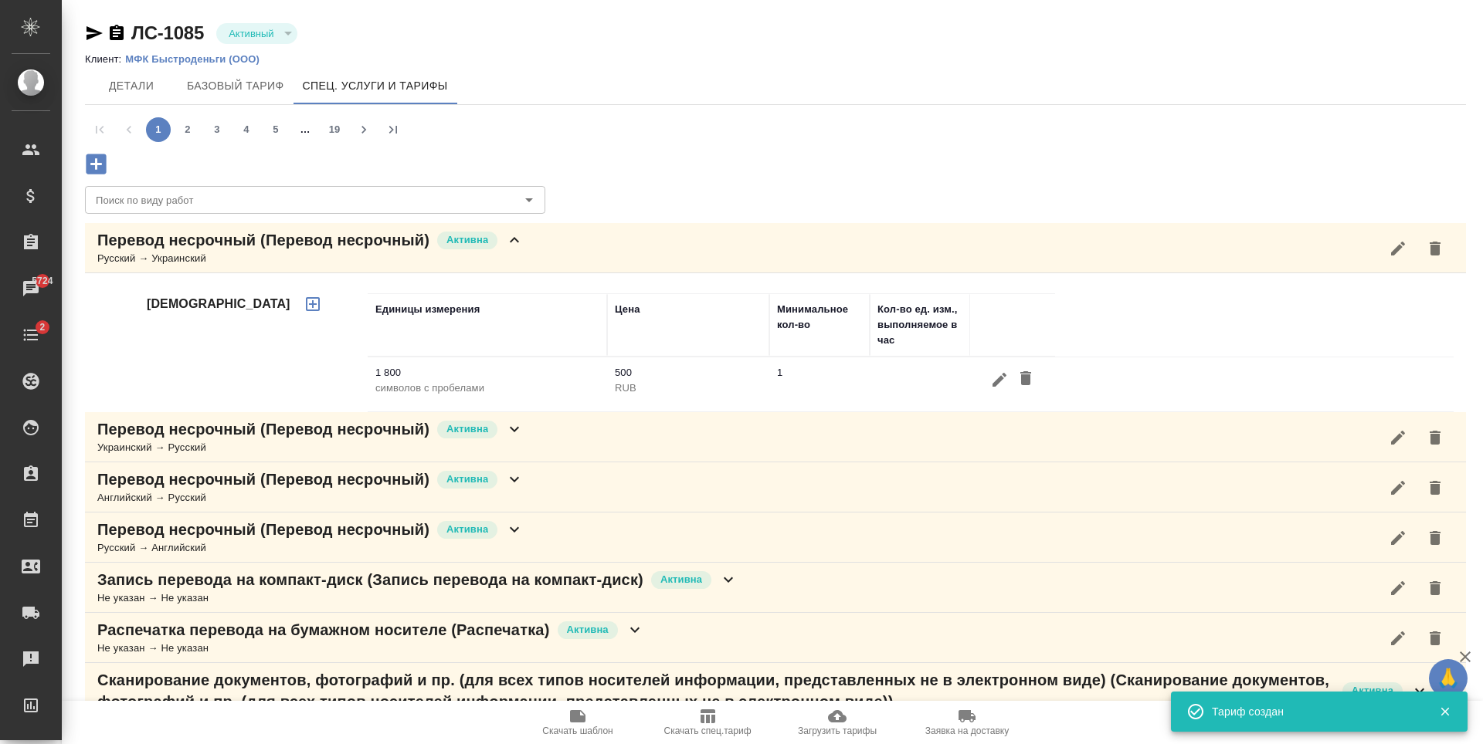
click at [598, 243] on div "Перевод несрочный (Перевод несрочный) Активна Русский → Украинский" at bounding box center [775, 248] width 1381 height 50
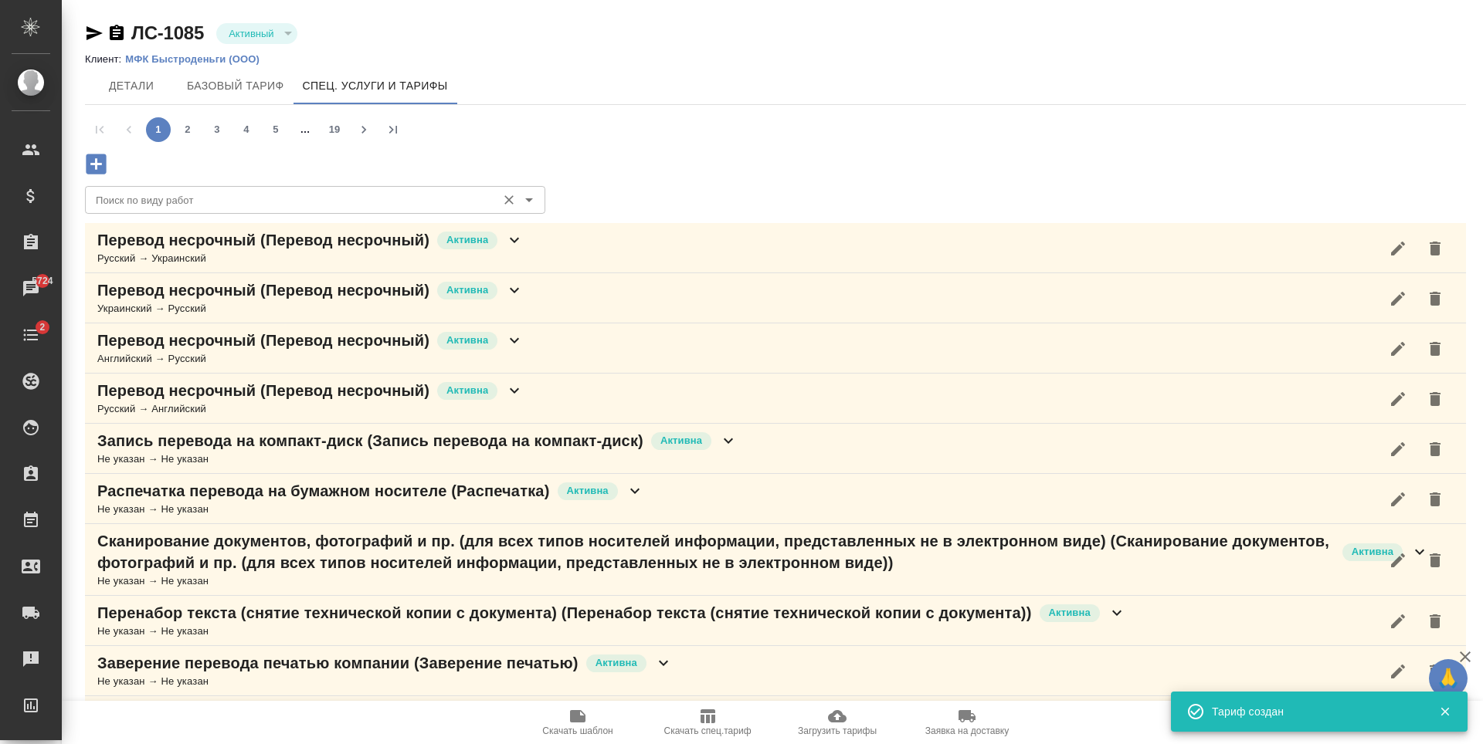
click at [102, 182] on div "Поиск по виду работ Поиск по виду работ" at bounding box center [315, 198] width 460 height 37
click at [93, 164] on icon "button" at bounding box center [96, 164] width 27 height 27
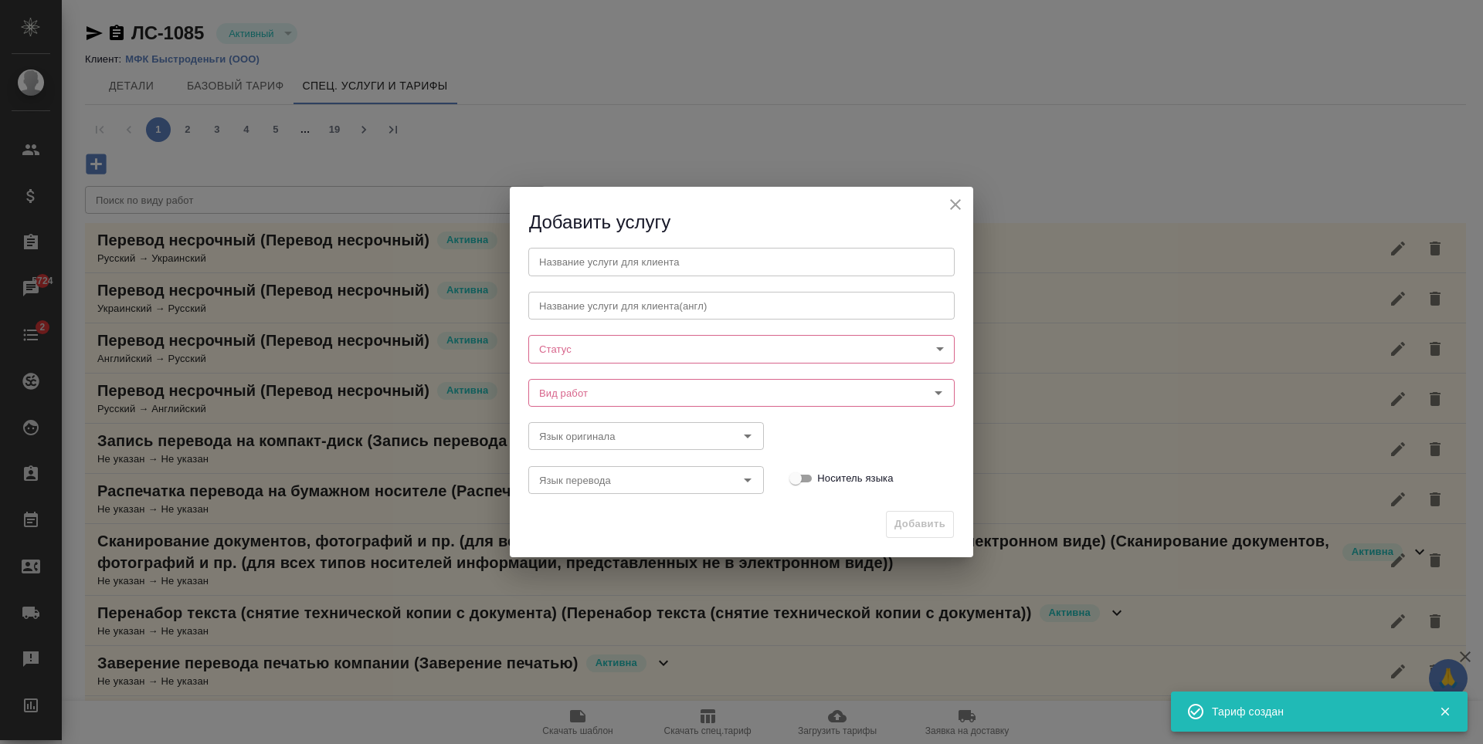
click at [755, 259] on input "text" at bounding box center [741, 262] width 426 height 28
paste input "Перевод несрочный"
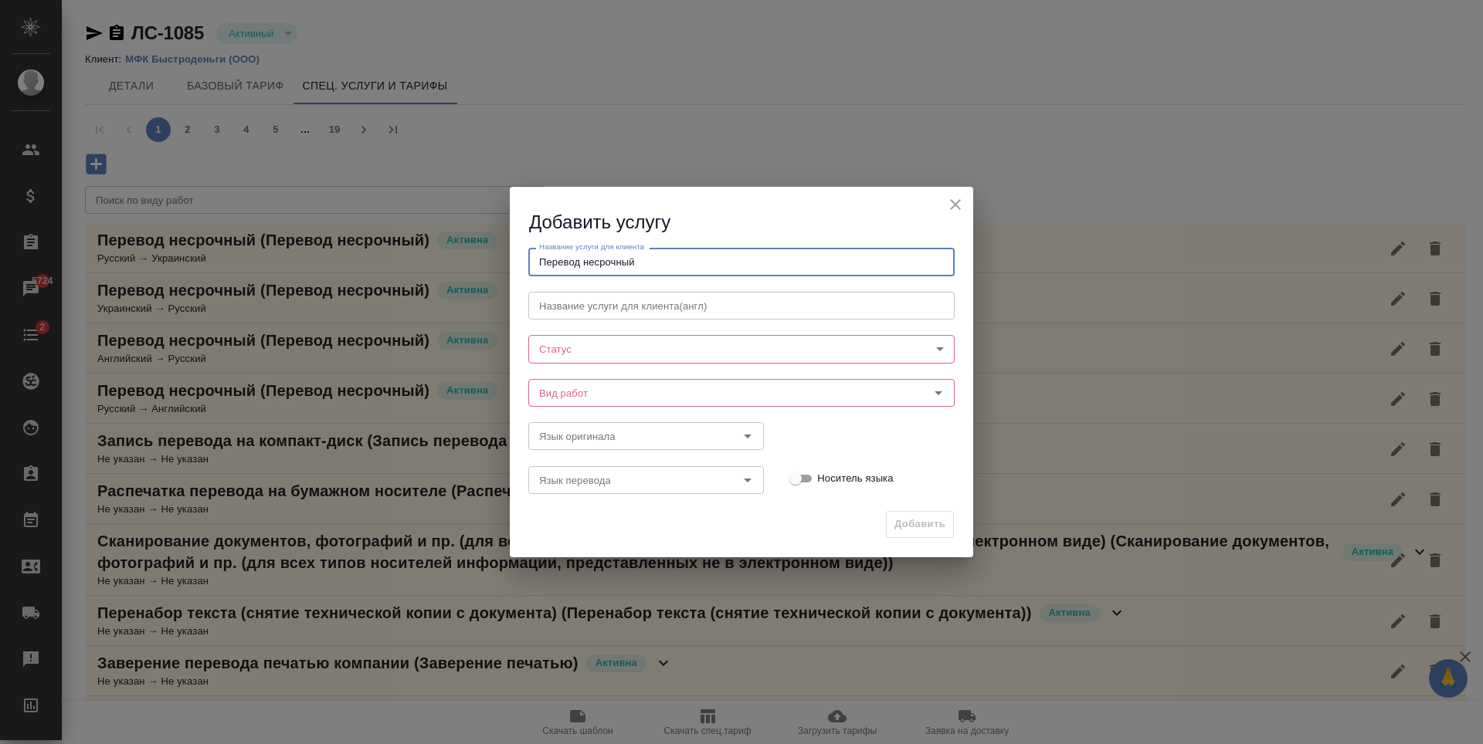
type input "Перевод несрочный"
click at [707, 351] on body "🙏 .cls-1 fill:#fff; AWATERA Antonova Kristina Клиенты Спецификации Заказы 5724 …" at bounding box center [741, 372] width 1483 height 744
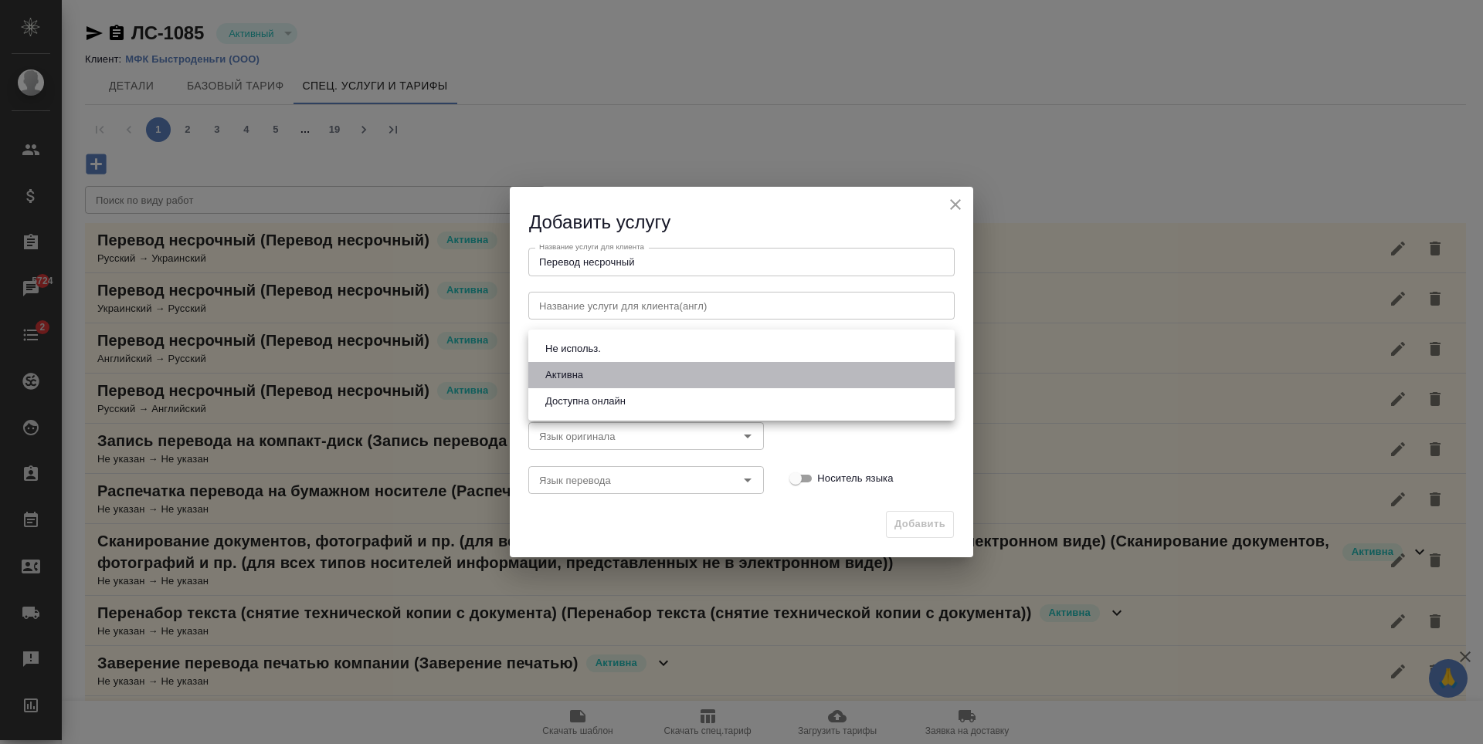
click at [703, 368] on li "Активна" at bounding box center [741, 375] width 426 height 26
type input "active"
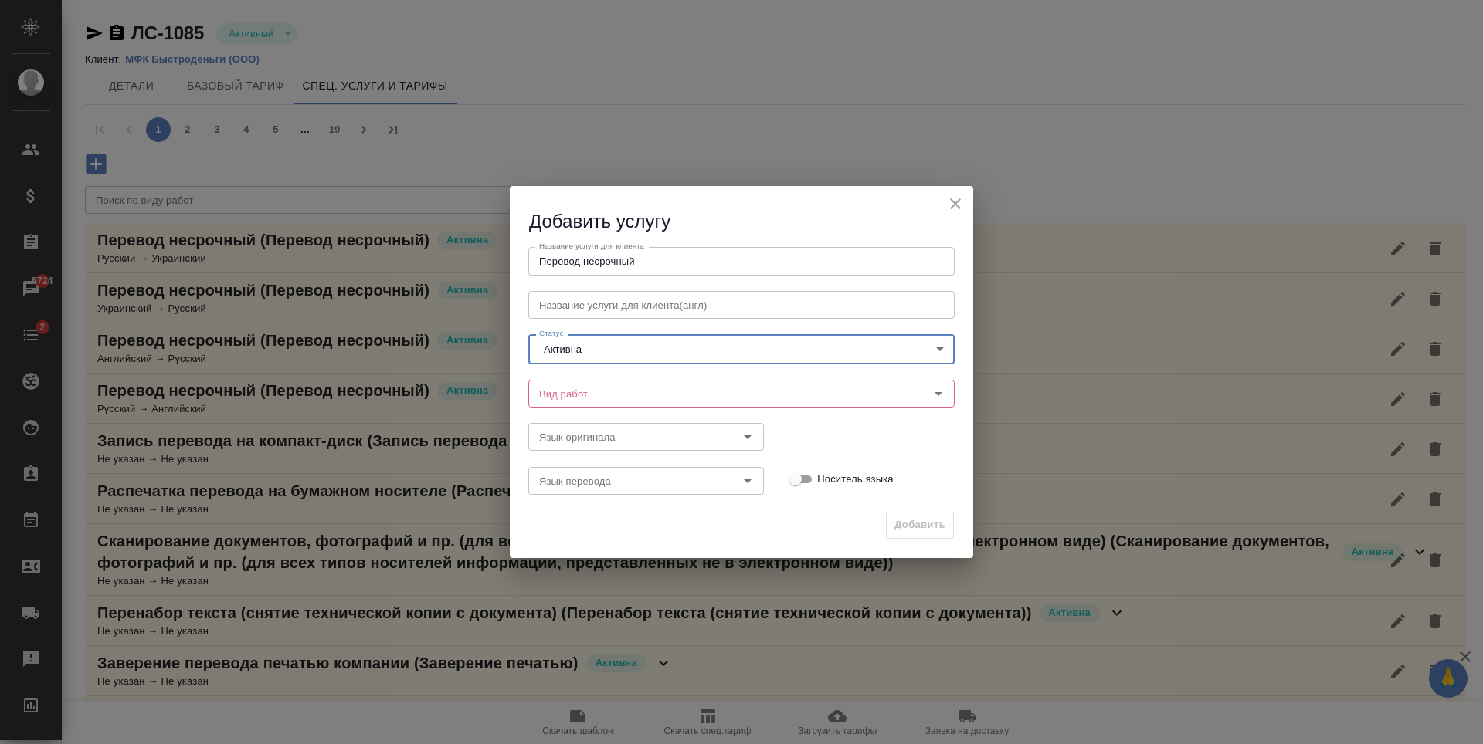
click at [805, 408] on div "Язык оригинала Язык оригинала" at bounding box center [741, 436] width 457 height 68
click at [832, 402] on input "Вид работ" at bounding box center [715, 394] width 365 height 19
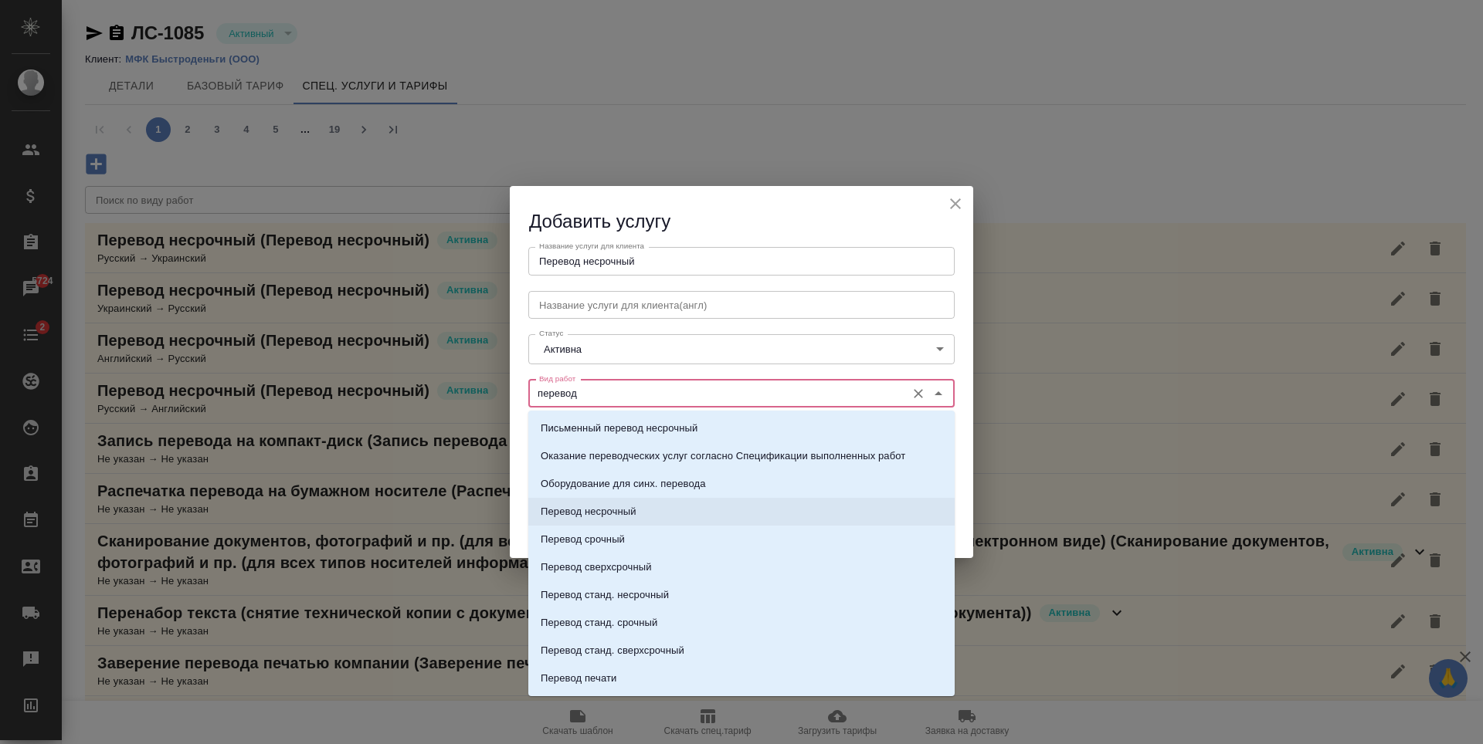
click at [649, 517] on li "Перевод несрочный" at bounding box center [741, 512] width 426 height 28
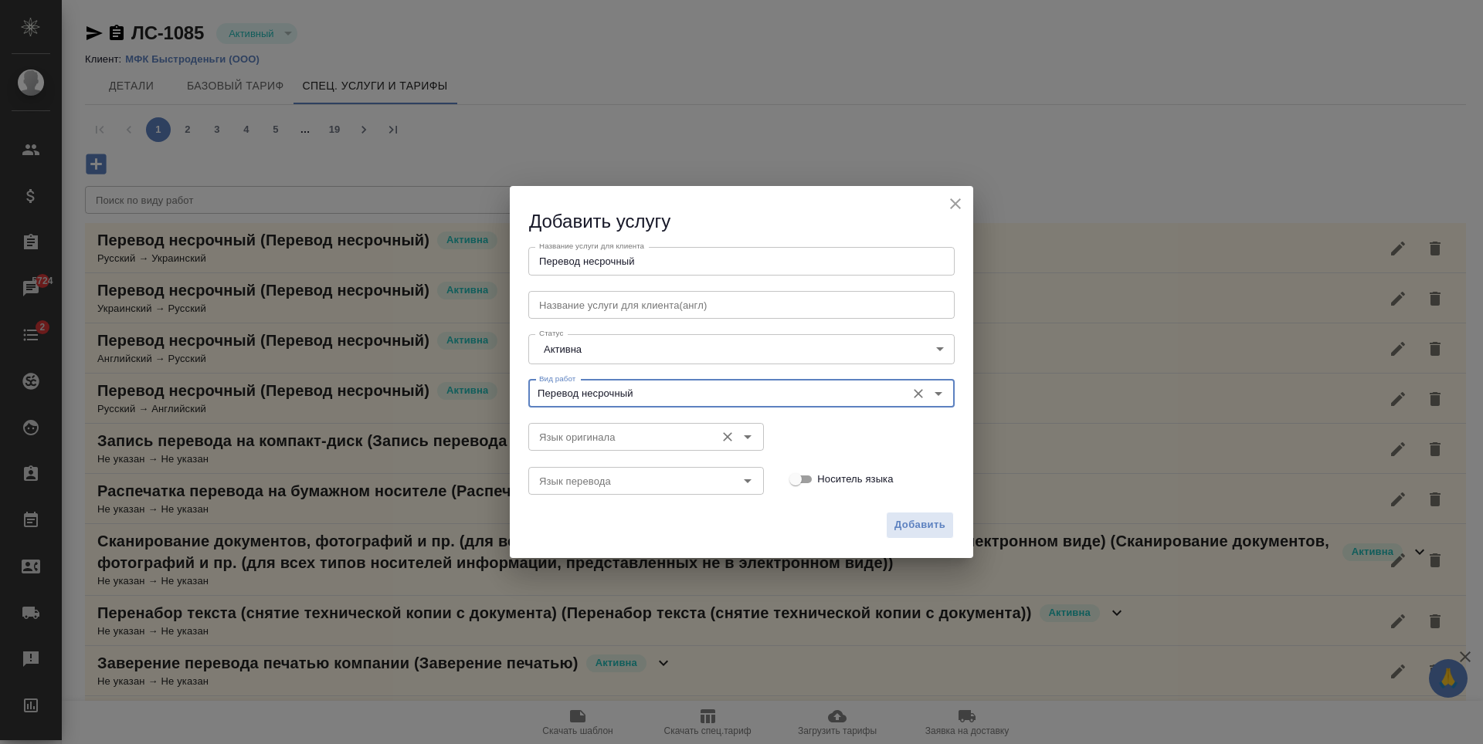
click at [709, 442] on div "Язык оригинала" at bounding box center [646, 437] width 236 height 28
type input "Перевод несрочный"
click at [751, 438] on icon "Open" at bounding box center [747, 437] width 19 height 19
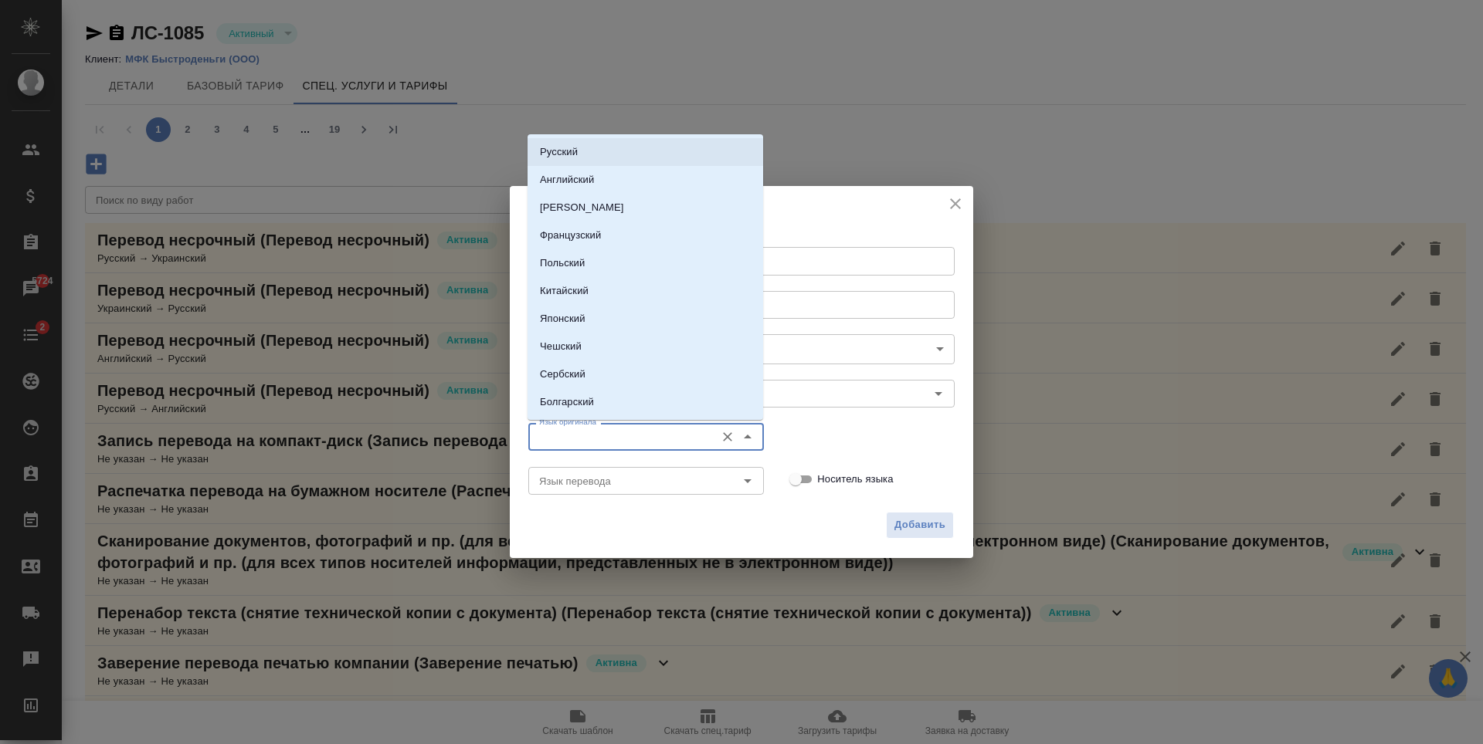
click at [612, 156] on li "Русский" at bounding box center [645, 152] width 236 height 28
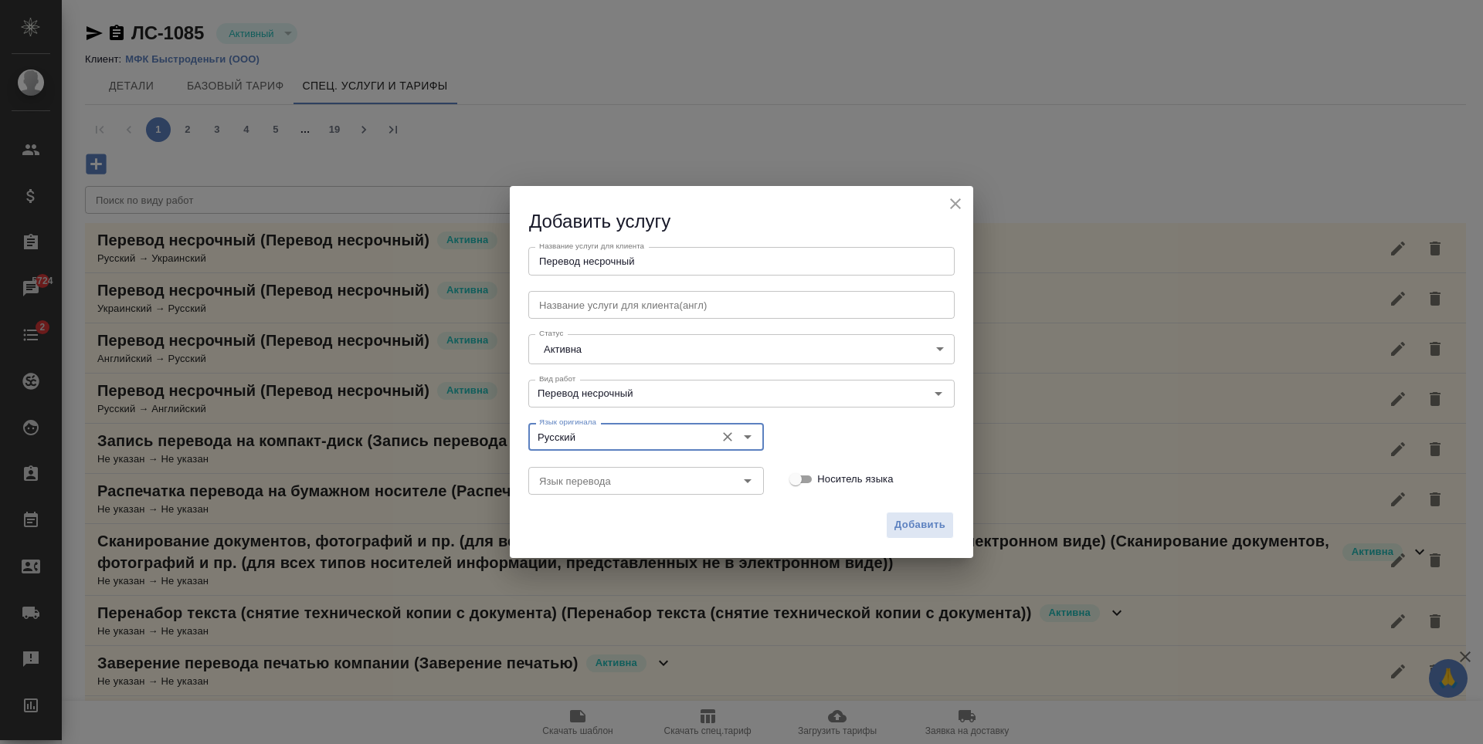
type input "Русский"
click at [747, 484] on icon "Open" at bounding box center [747, 481] width 19 height 19
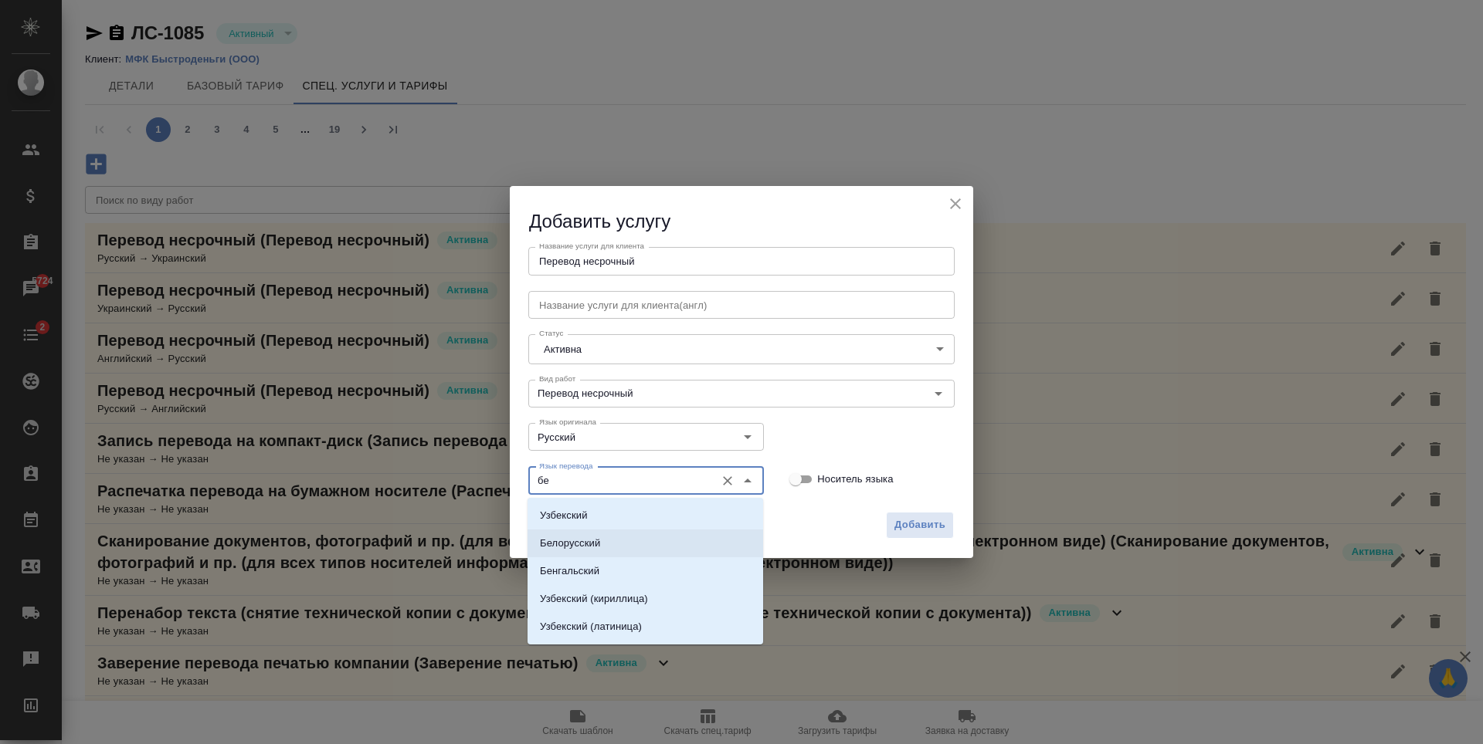
click at [626, 541] on li "Белорусский" at bounding box center [645, 544] width 236 height 28
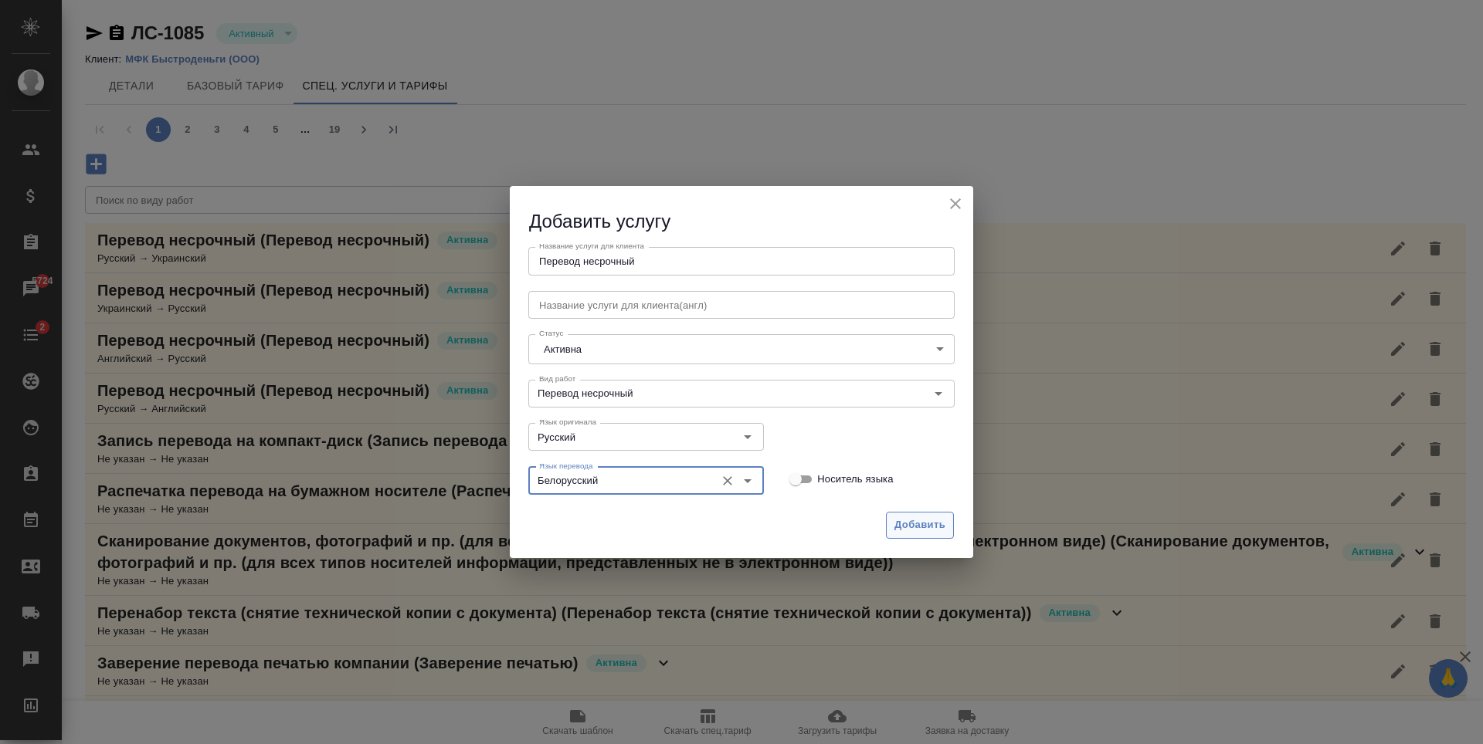
type input "Белорусский"
click at [917, 530] on span "Добавить" at bounding box center [919, 526] width 51 height 18
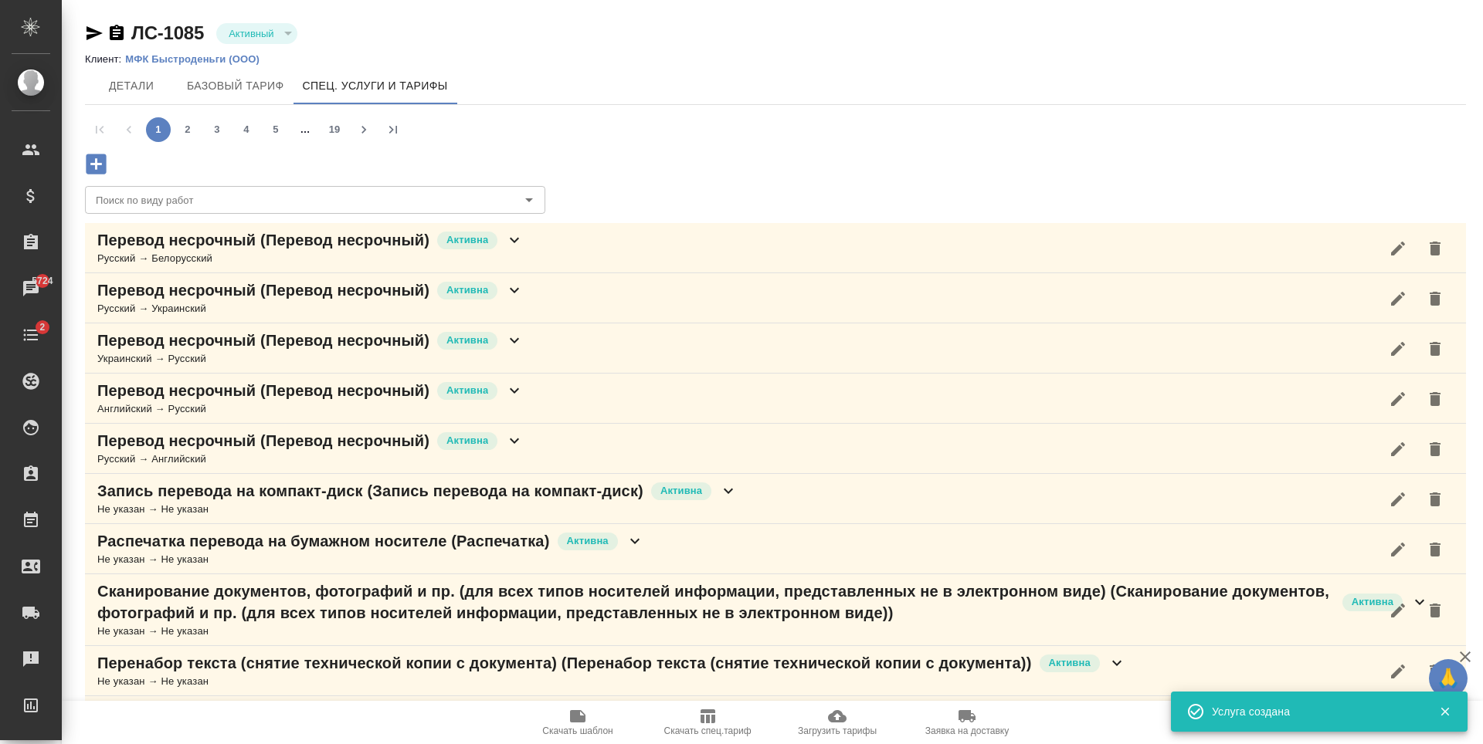
click at [663, 225] on div "Перевод несрочный (Перевод несрочный) Активна Русский → Белорусский" at bounding box center [775, 248] width 1381 height 50
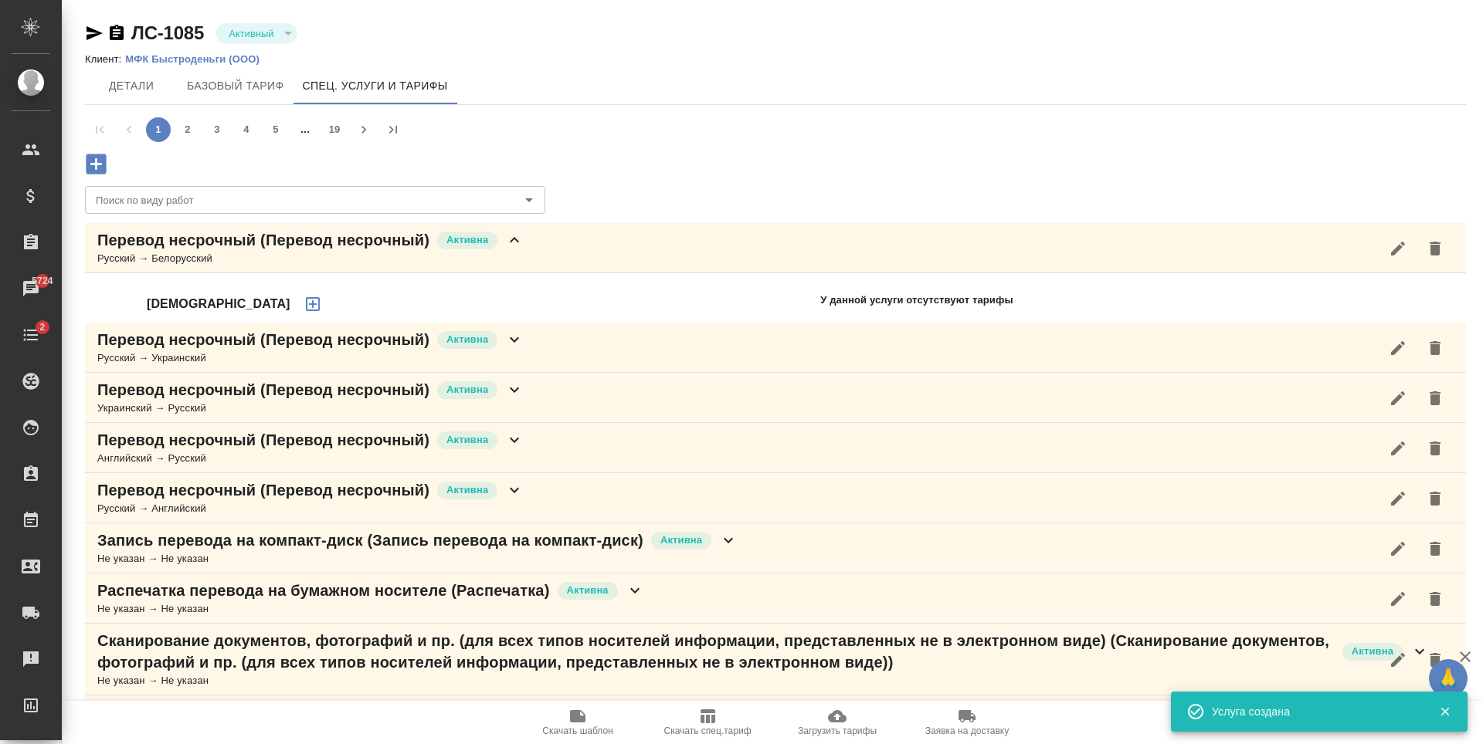
click at [294, 307] on button "button" at bounding box center [312, 304] width 37 height 37
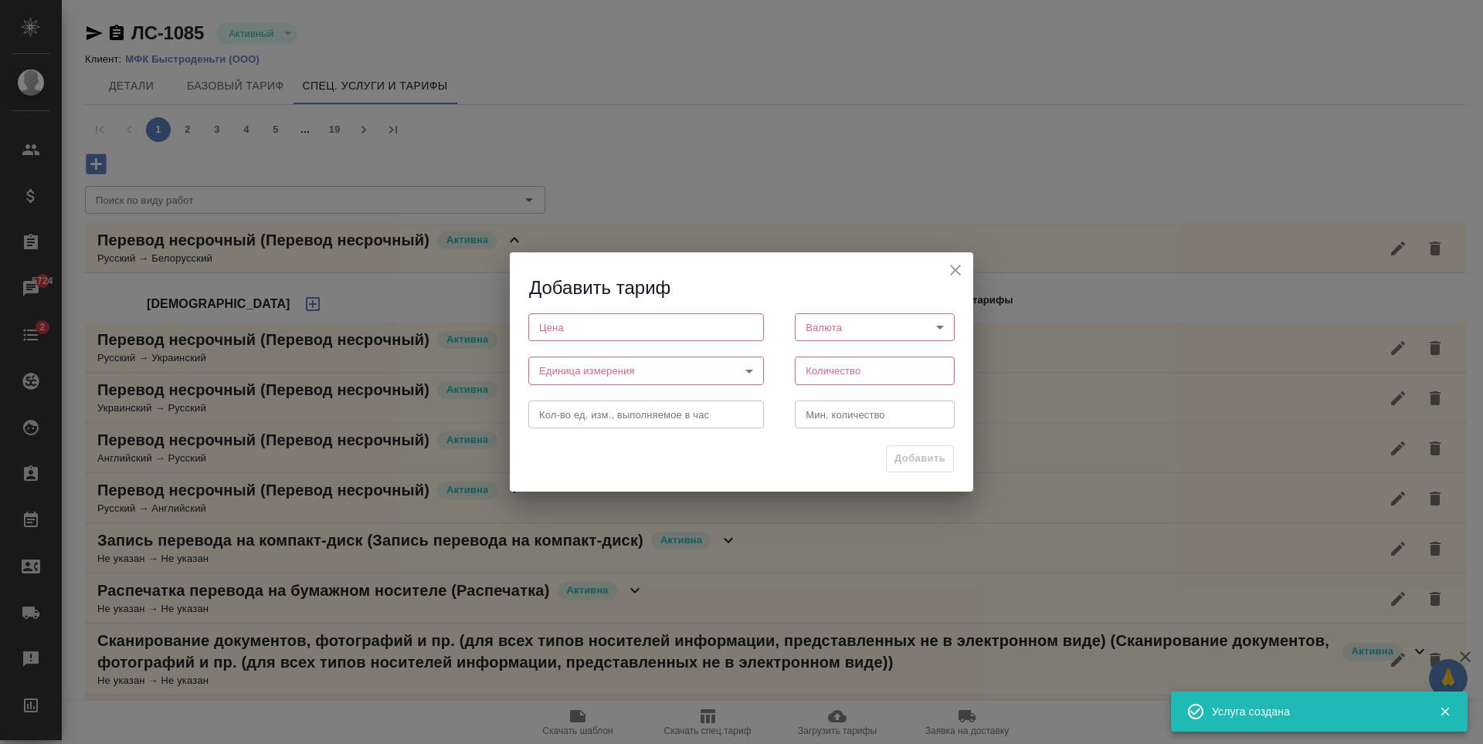
click at [662, 321] on input "number" at bounding box center [646, 327] width 236 height 28
type input "500"
click at [859, 335] on body "🙏 .cls-1 fill:#fff; AWATERA Antonova Kristina Клиенты Спецификации Заказы 5724 …" at bounding box center [741, 372] width 1483 height 744
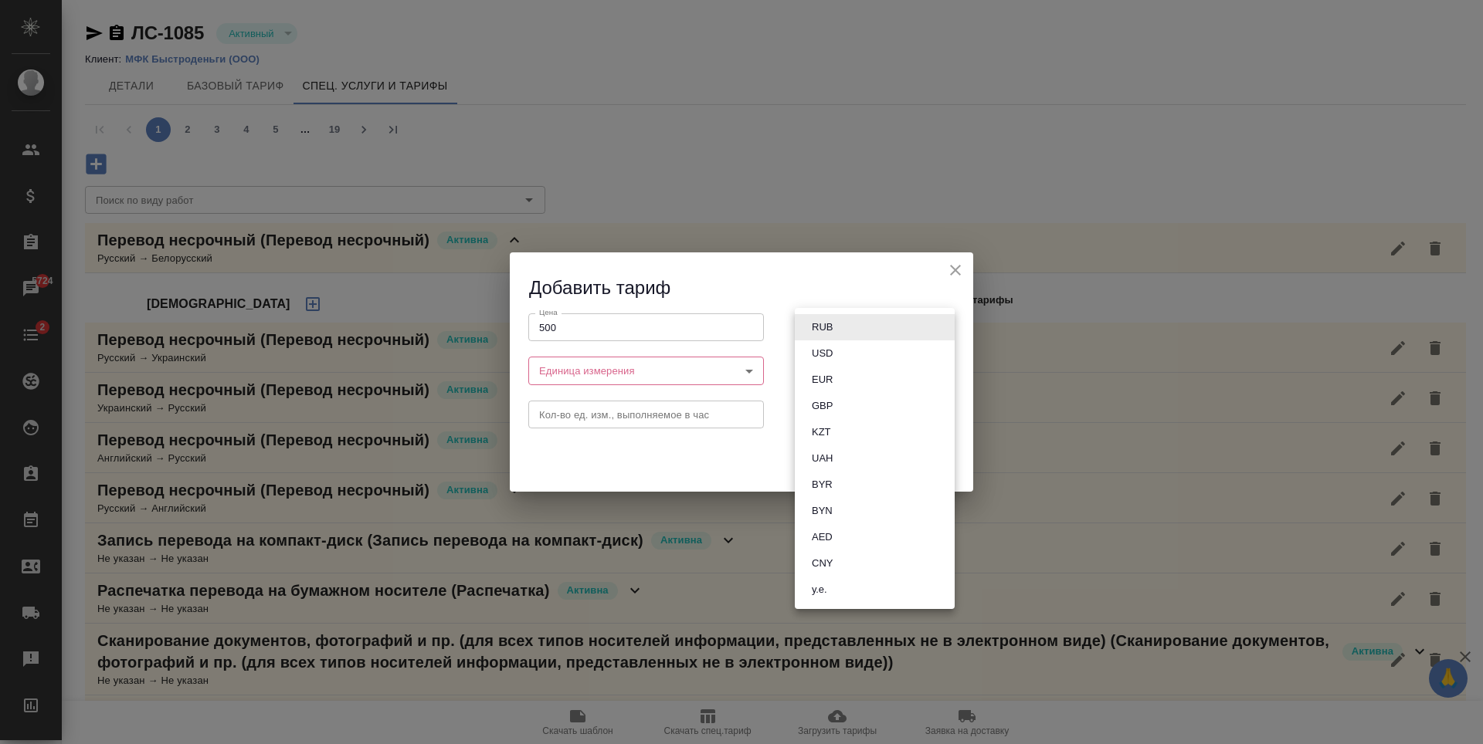
drag, startPoint x: 843, startPoint y: 327, endPoint x: 823, endPoint y: 347, distance: 28.4
click at [844, 327] on li "RUB" at bounding box center [875, 327] width 160 height 26
type input "RUB"
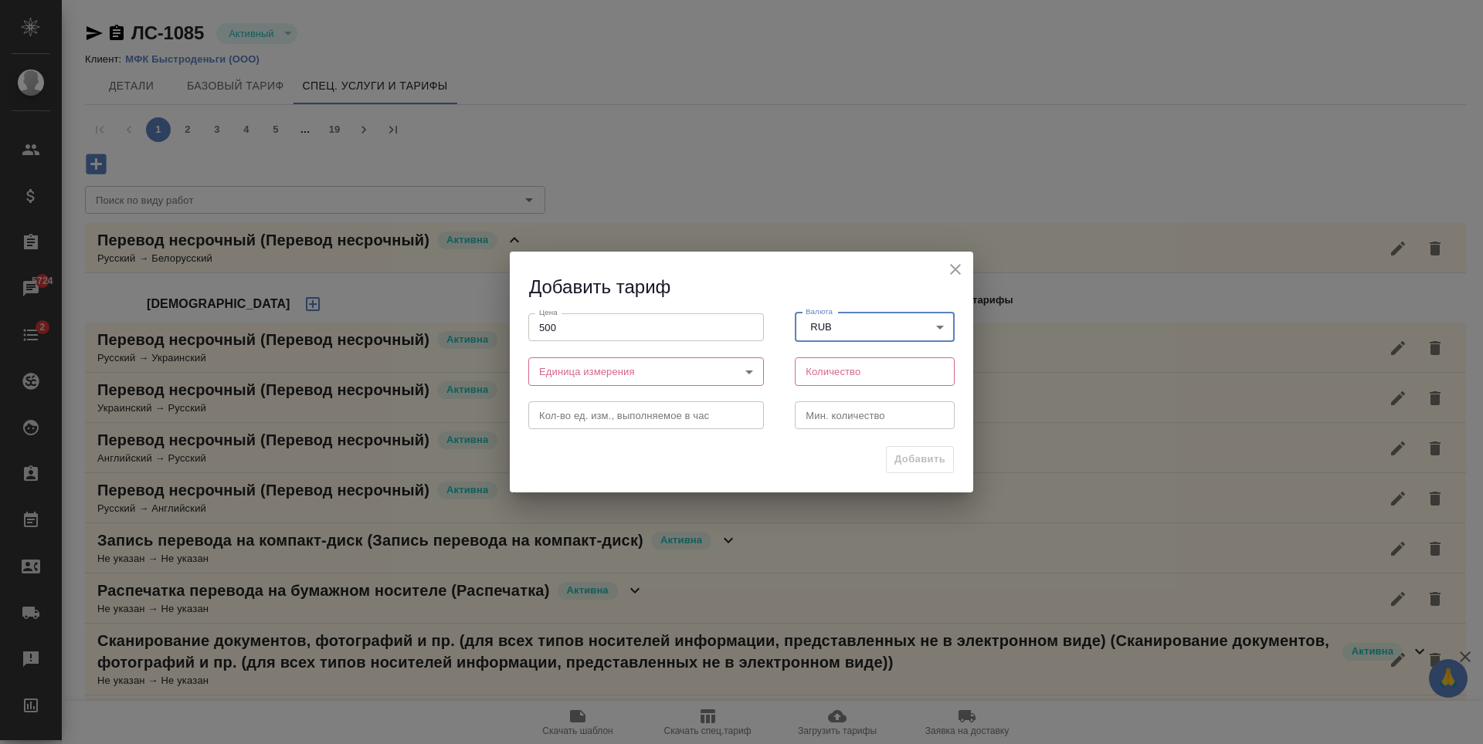
click at [741, 381] on body "🙏 .cls-1 fill:#fff; AWATERA Antonova Kristina Клиенты Спецификации Заказы 5724 …" at bounding box center [741, 372] width 1483 height 744
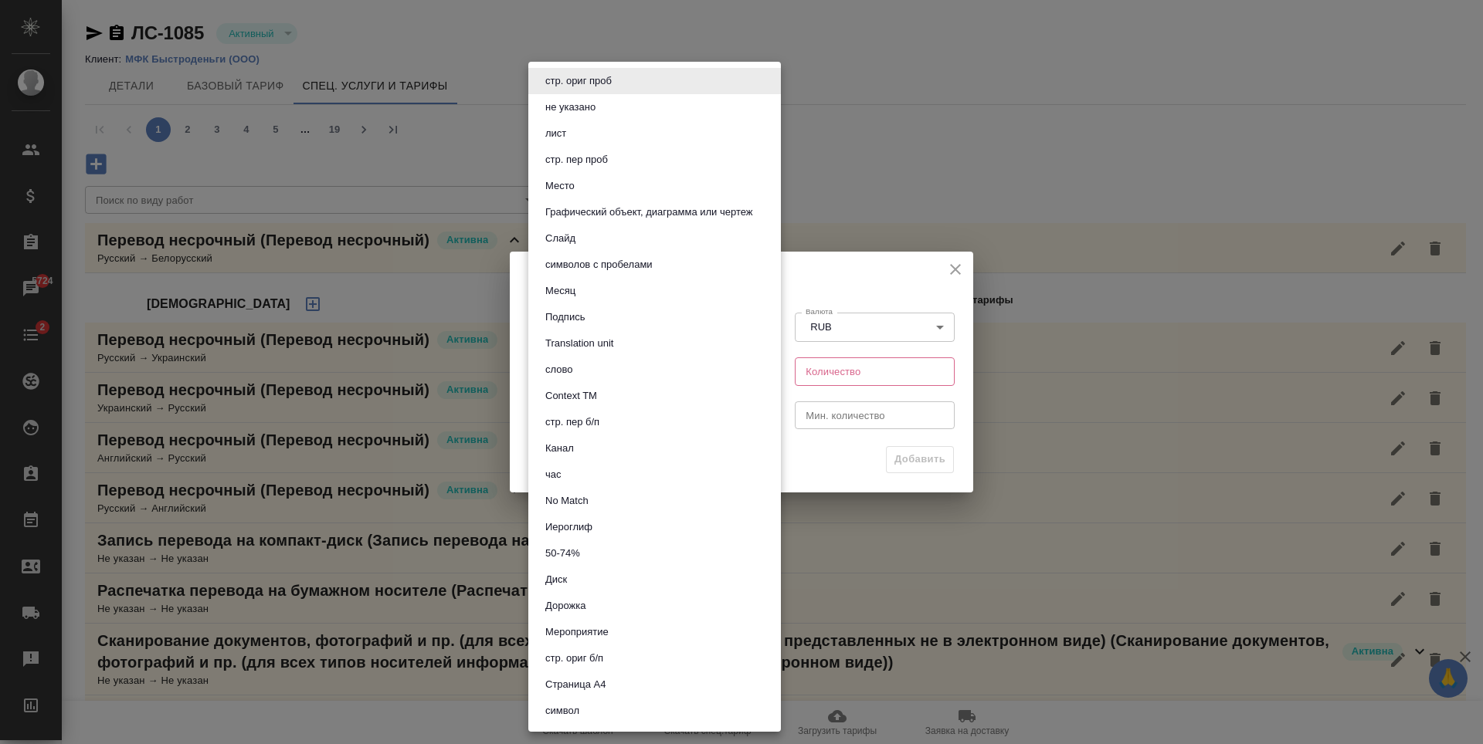
click at [605, 268] on button "символов с пробелами" at bounding box center [599, 264] width 117 height 17
type input "5ca1acf853b22f58dad1d161"
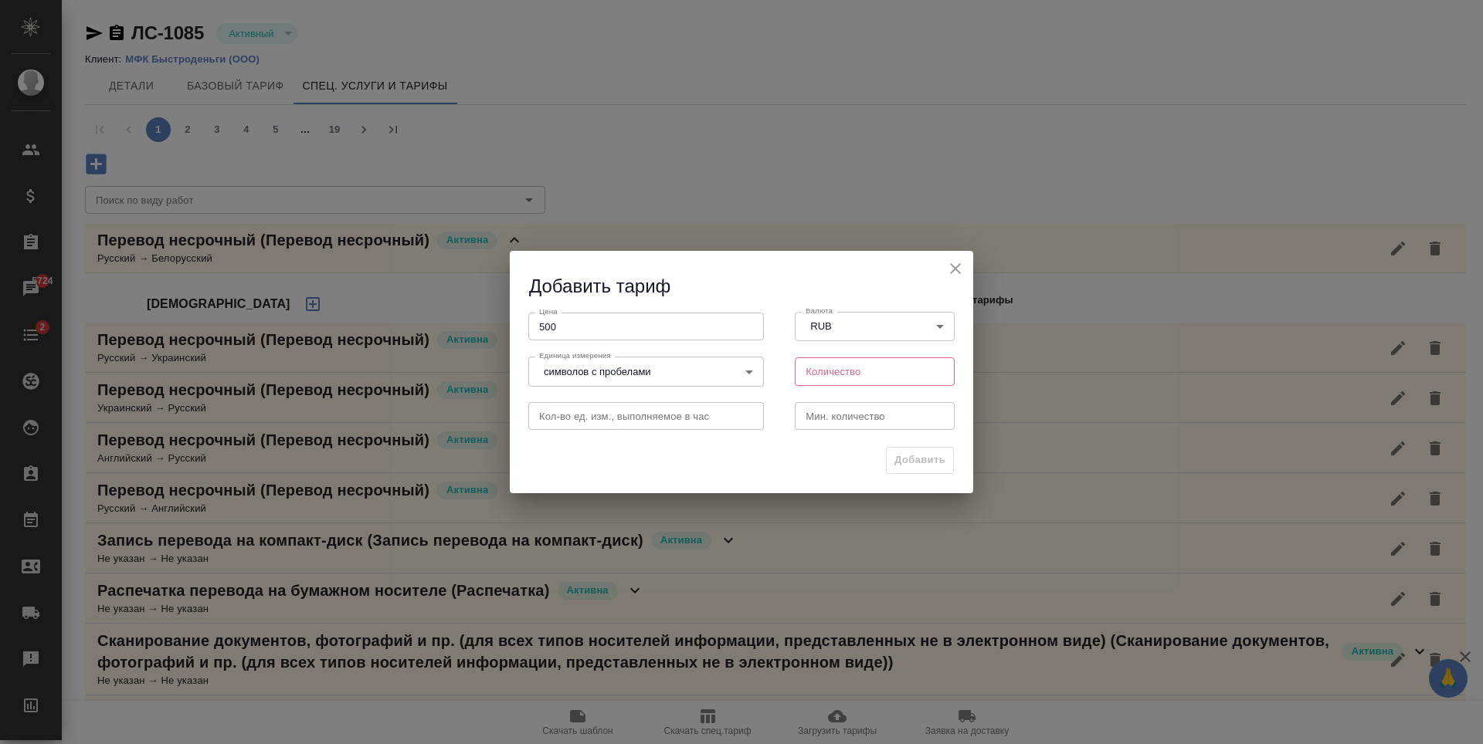
click at [862, 369] on input "number" at bounding box center [875, 372] width 160 height 28
type input "1800"
click at [901, 411] on input "number" at bounding box center [875, 416] width 160 height 28
type input "1"
click at [931, 461] on span "Добавить" at bounding box center [919, 461] width 51 height 18
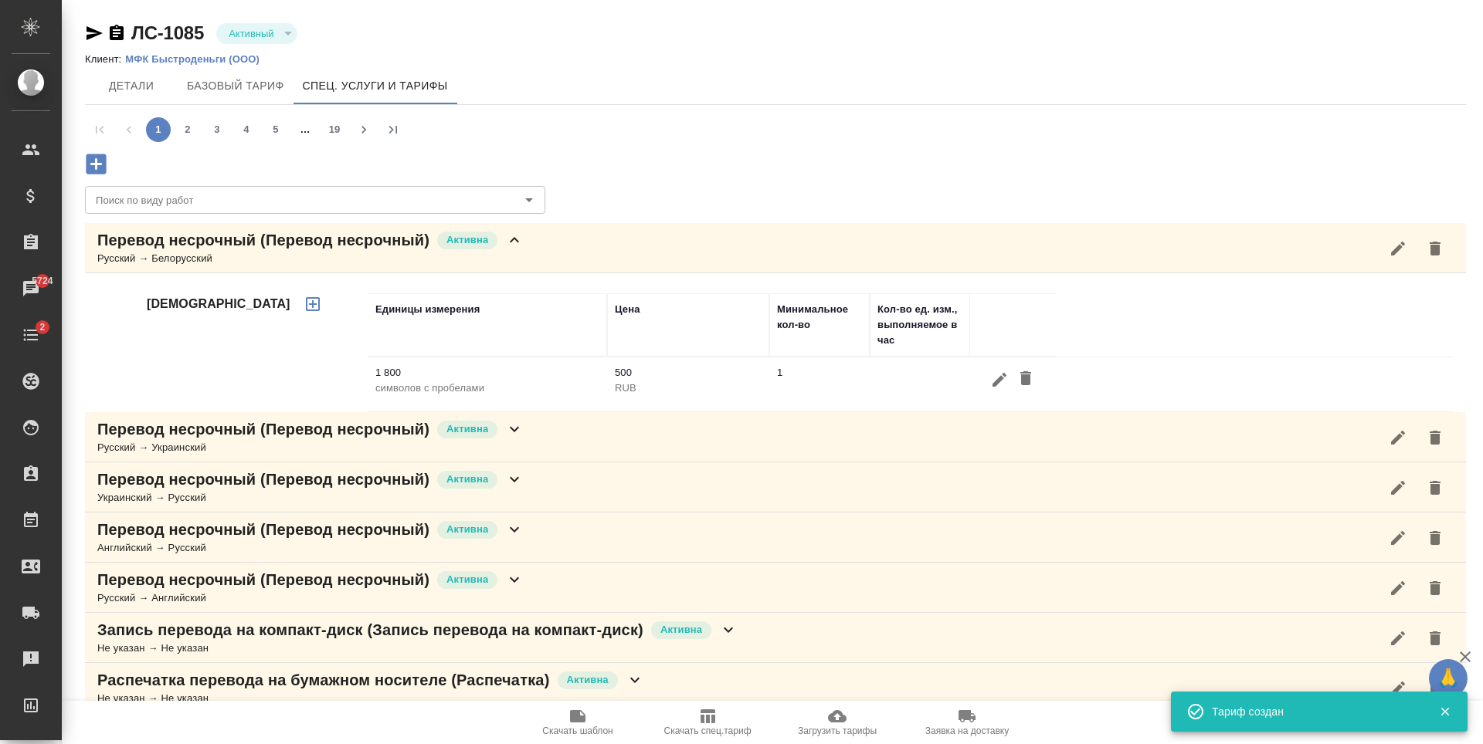
click at [705, 229] on div "Перевод несрочный (Перевод несрочный) Активна Русский → Белорусский" at bounding box center [775, 248] width 1381 height 50
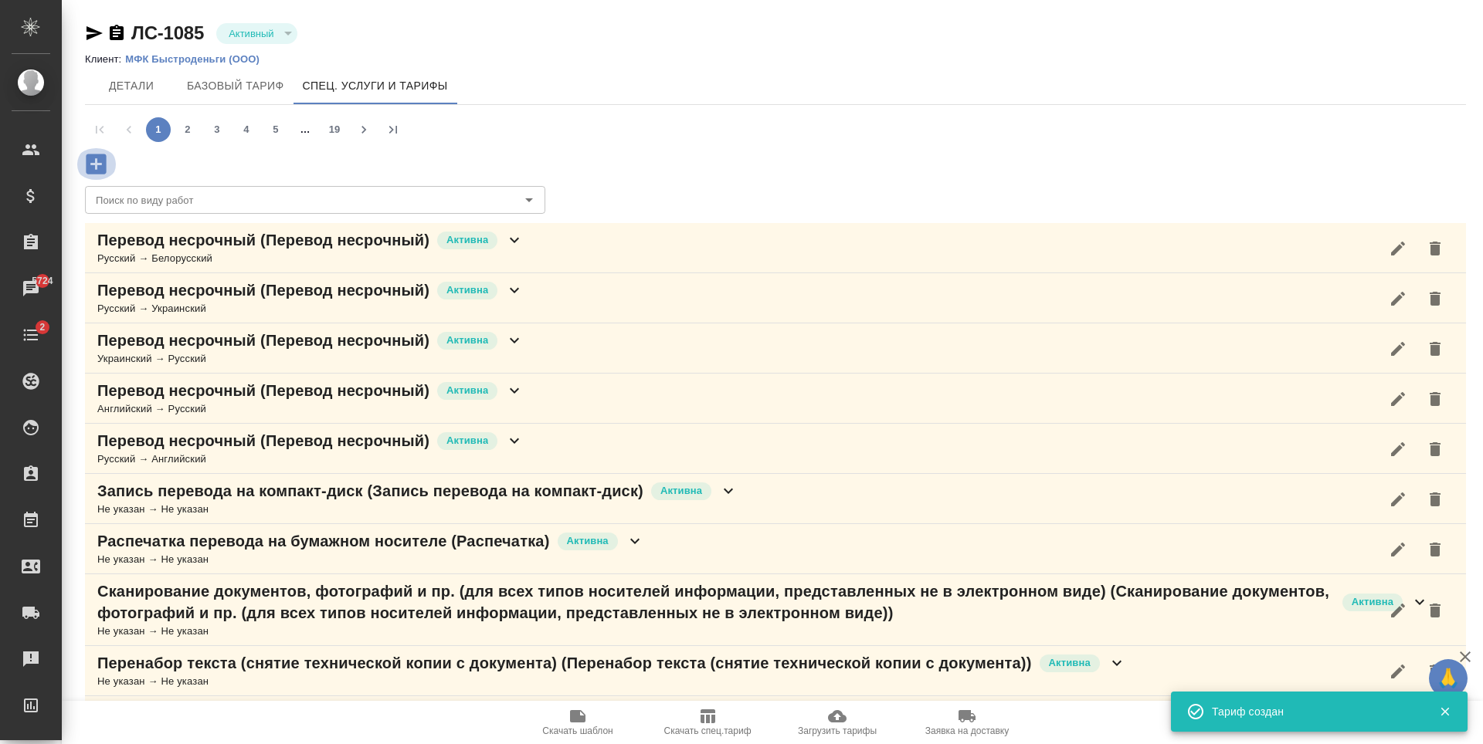
click at [97, 148] on button "button" at bounding box center [96, 164] width 42 height 32
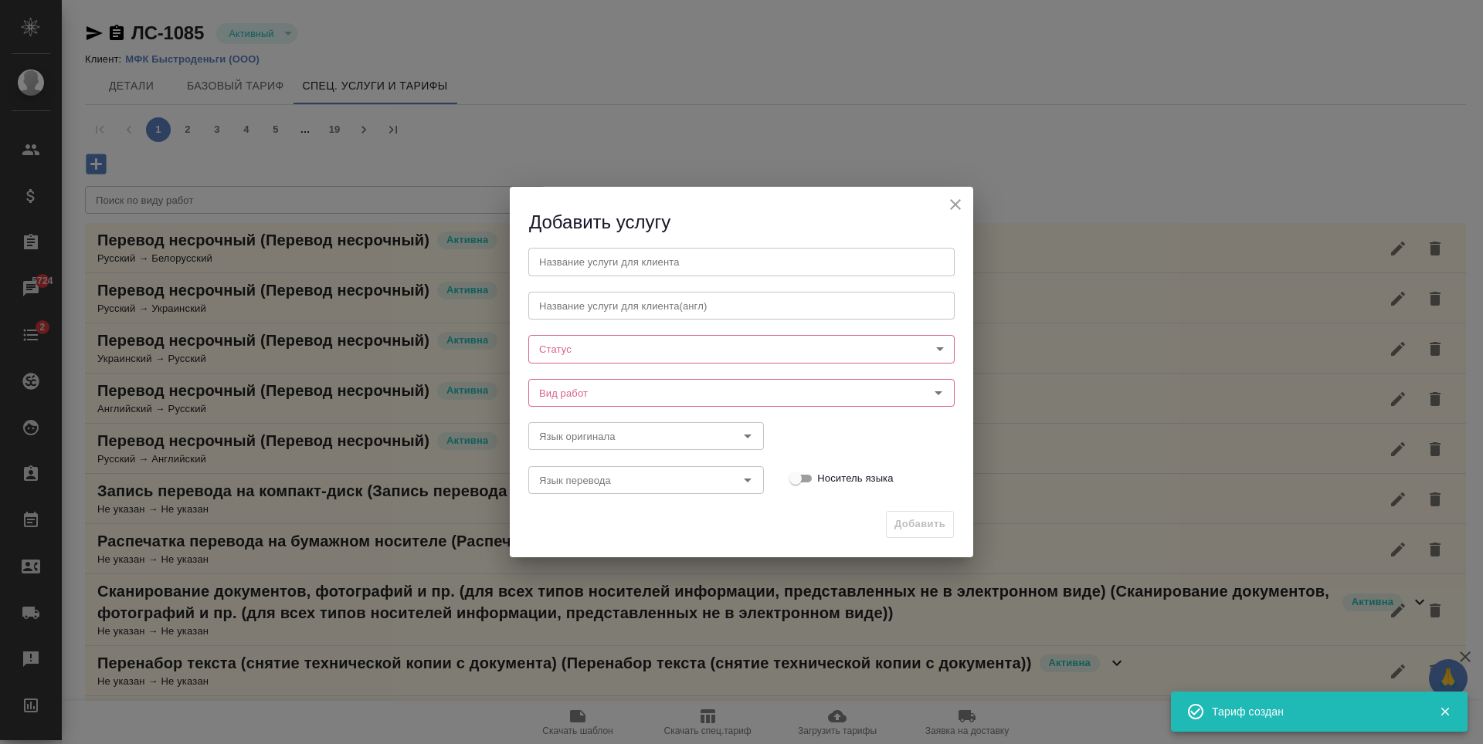
click at [648, 275] on input "text" at bounding box center [741, 262] width 426 height 28
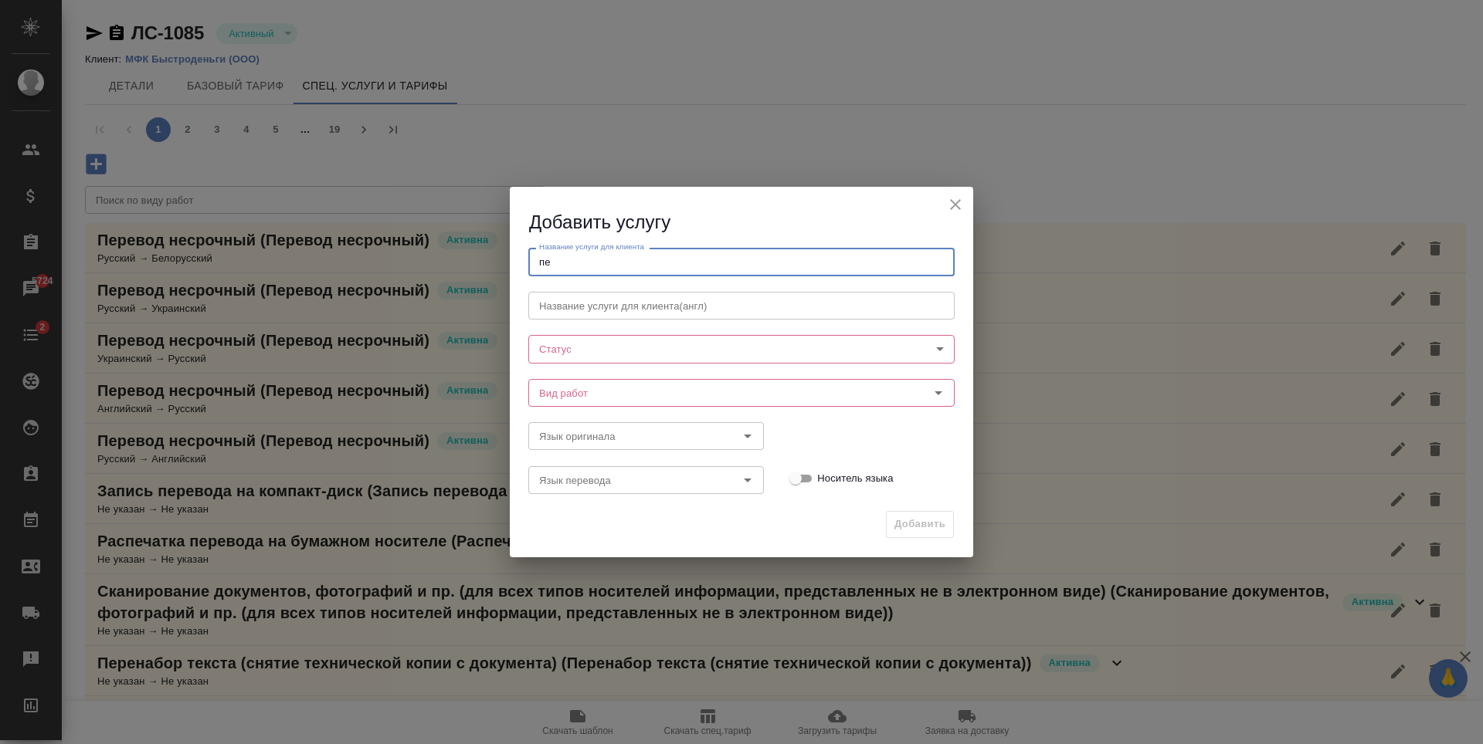
type input "п"
paste input "Перевод несрочный"
type input "Перевод несрочный"
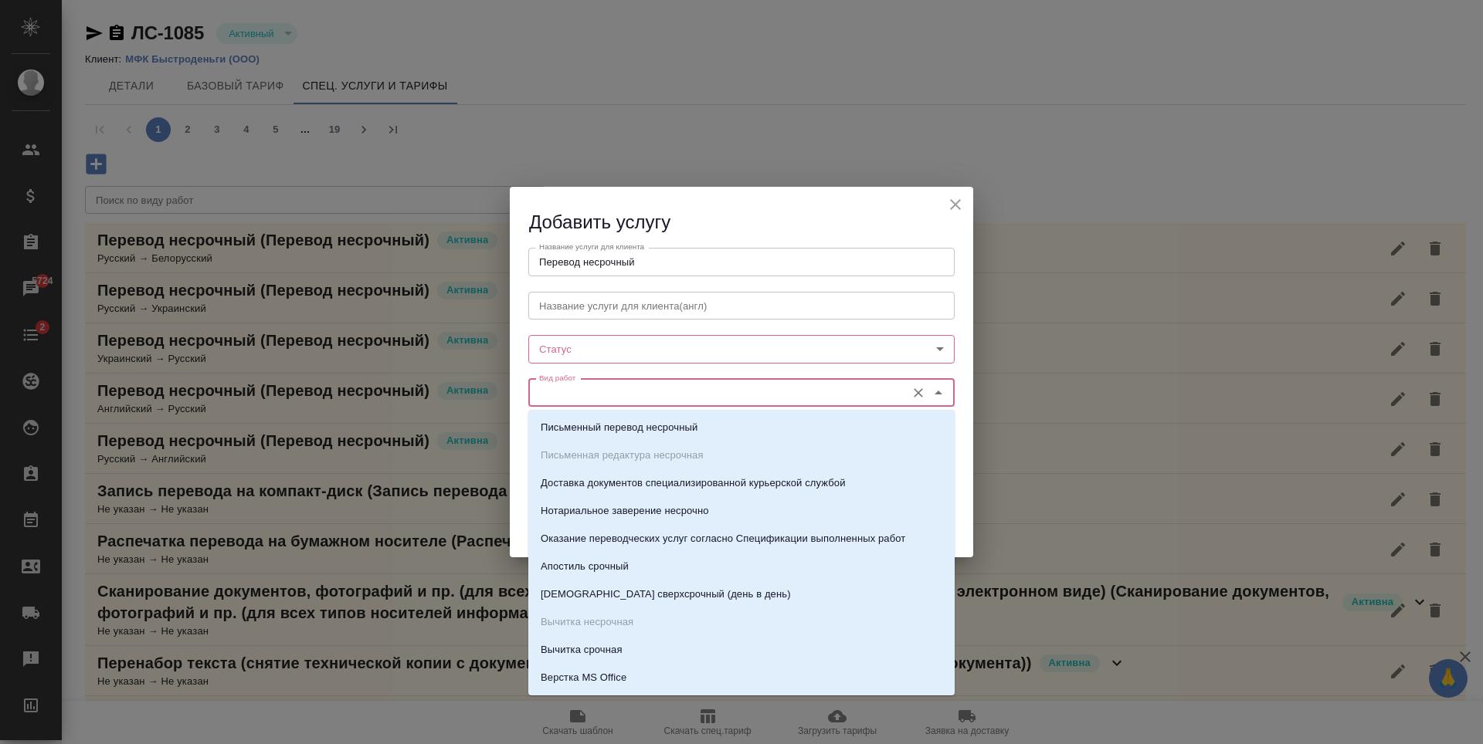
click at [627, 398] on input "Вид работ" at bounding box center [715, 393] width 365 height 19
paste input "Перевод несрочный"
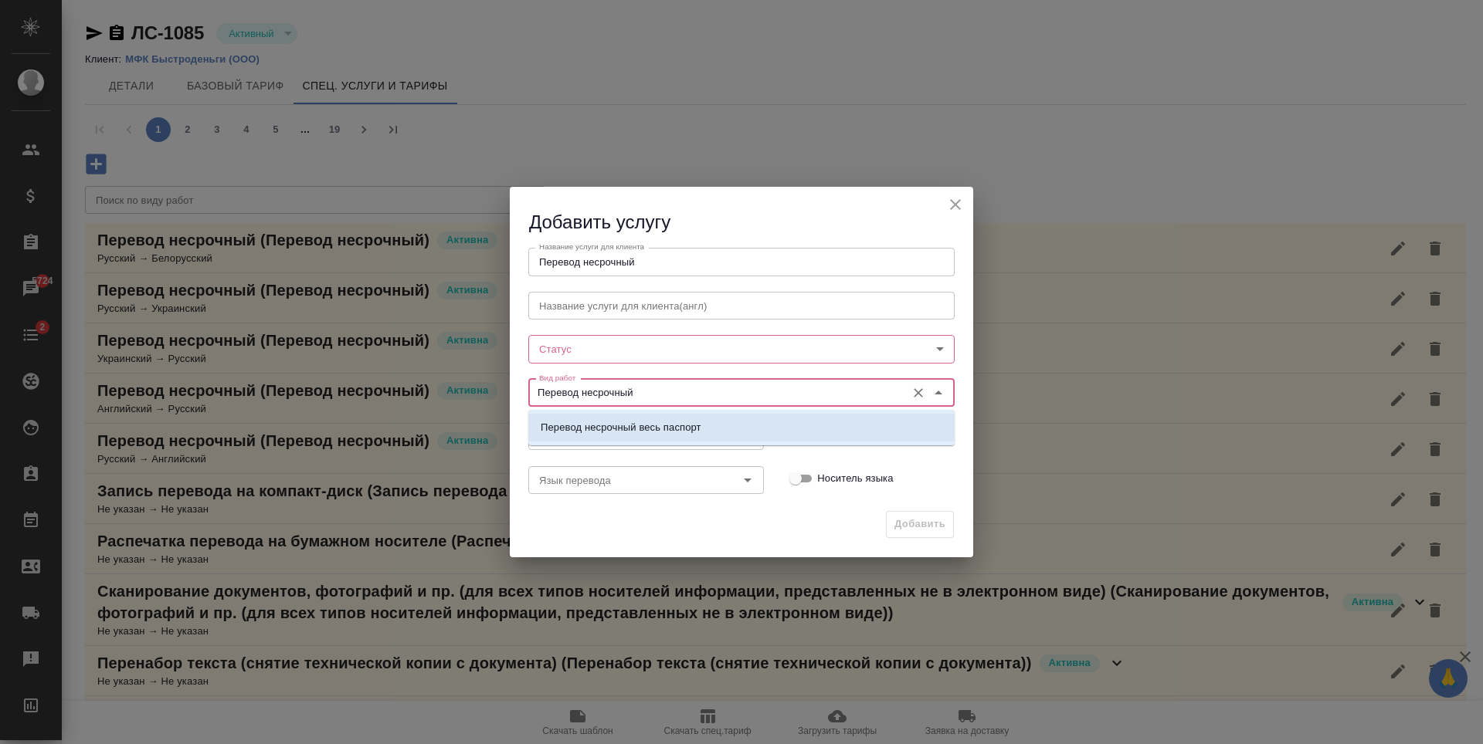
click at [544, 391] on input "Перевод несрочный" at bounding box center [715, 393] width 365 height 19
click at [799, 392] on input "перевод несрочный" at bounding box center [715, 393] width 365 height 19
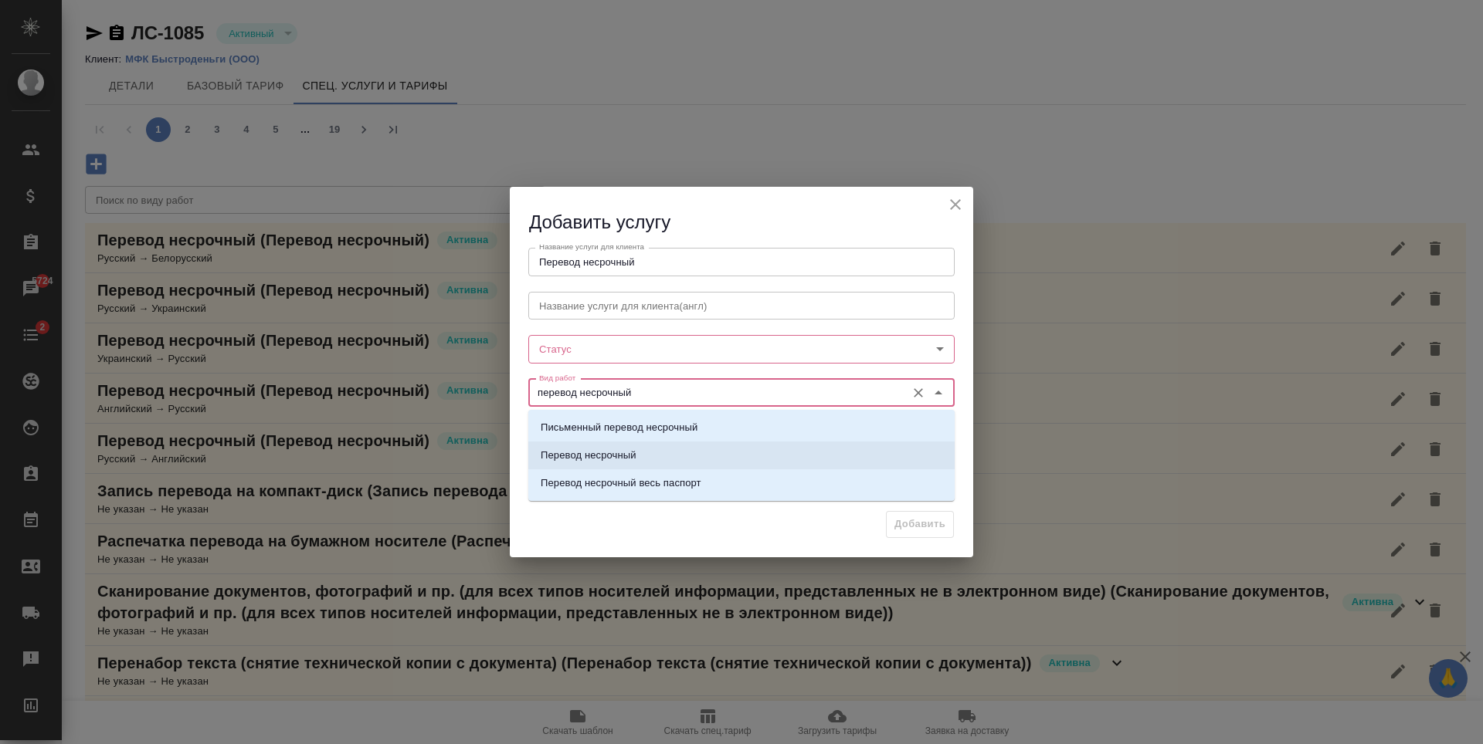
click at [663, 449] on li "Перевод несрочный" at bounding box center [741, 456] width 426 height 28
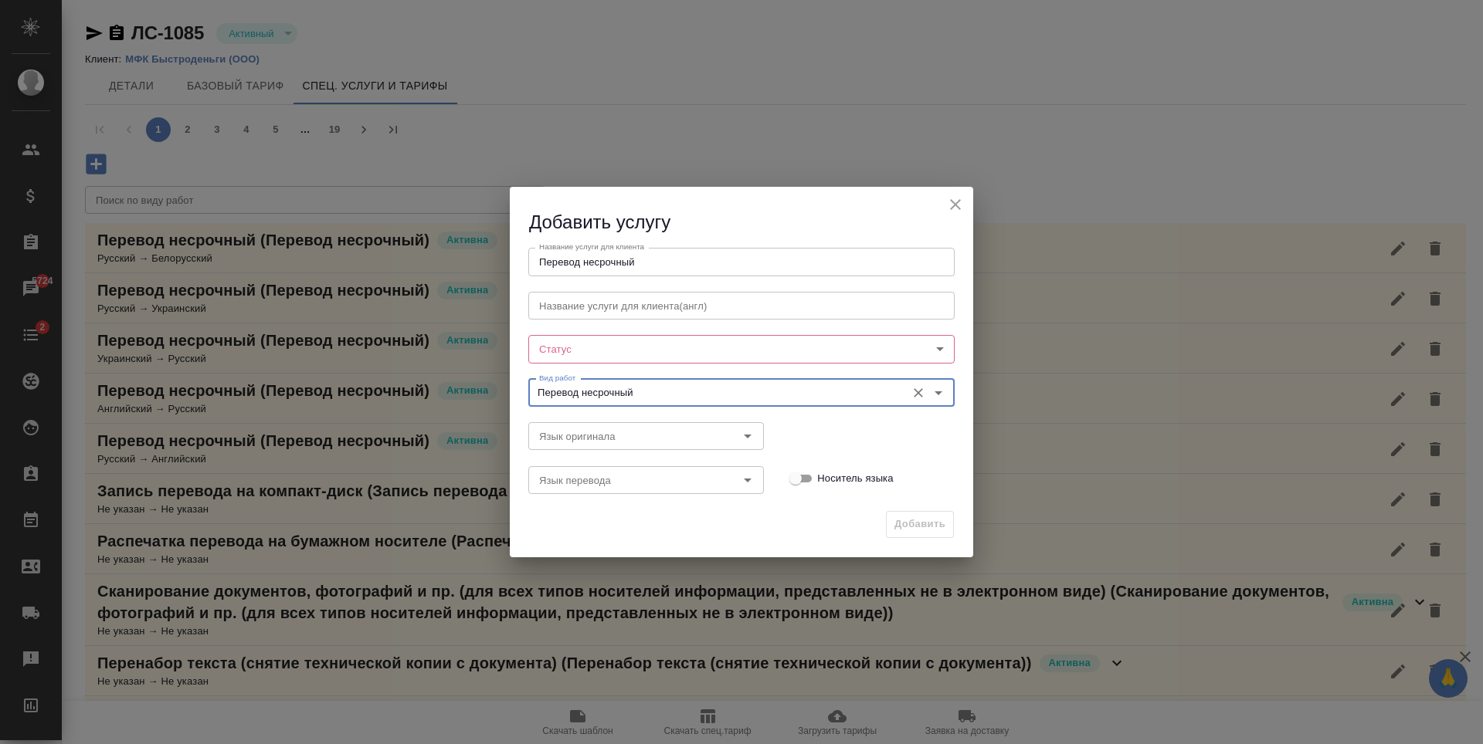
type input "Перевод несрочный"
click at [617, 341] on body "🙏 .cls-1 fill:#fff; AWATERA Antonova Kristina Клиенты Спецификации Заказы 5724 …" at bounding box center [741, 372] width 1483 height 744
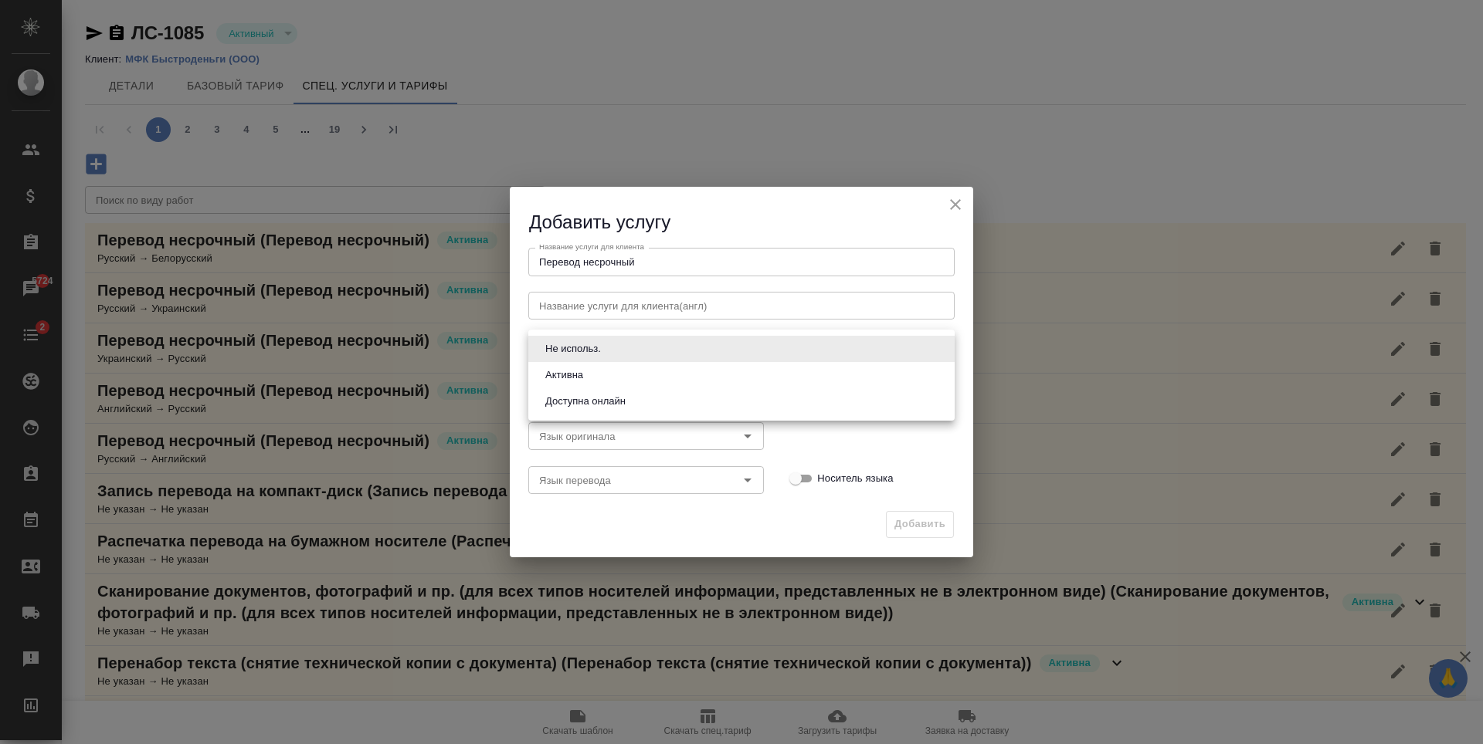
click at [644, 371] on li "Активна" at bounding box center [741, 375] width 426 height 26
type input "active"
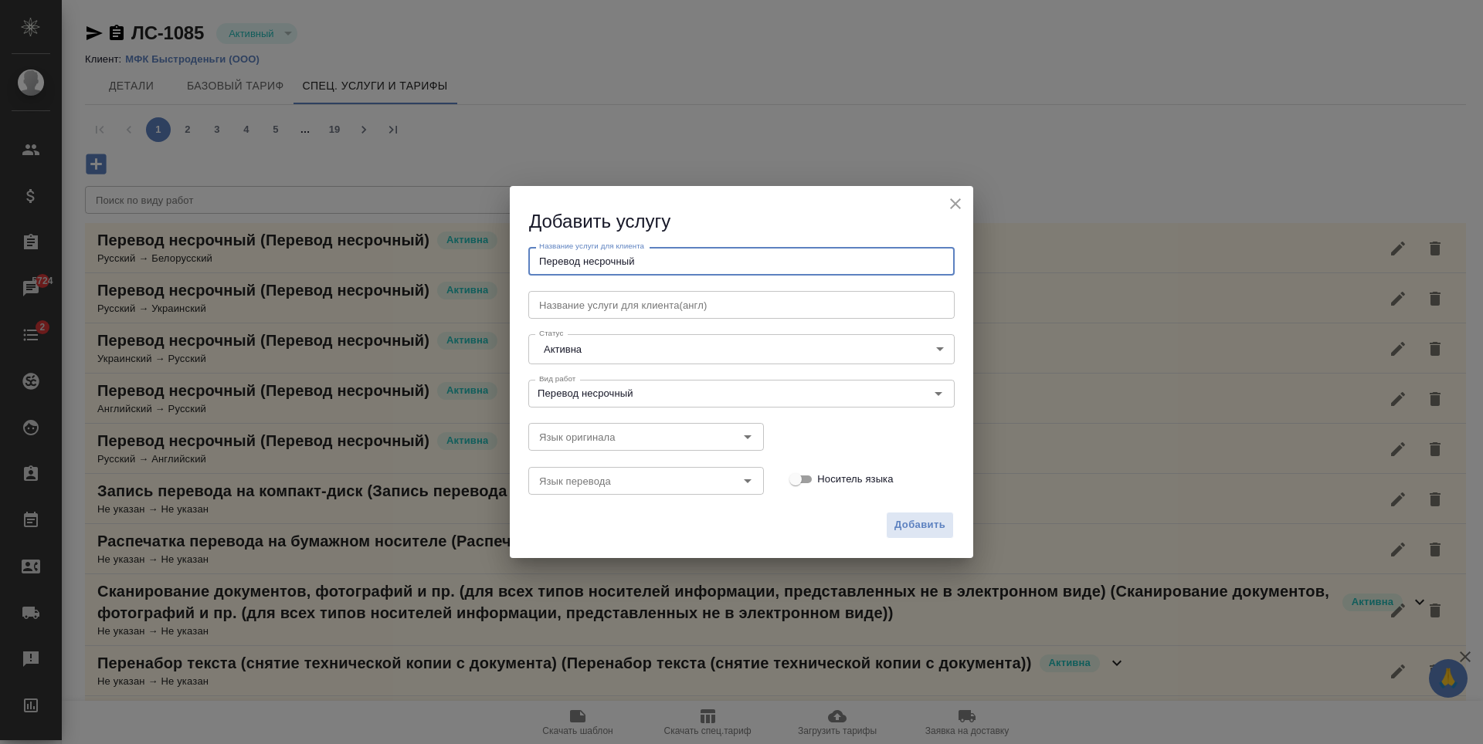
click at [638, 262] on input "Перевод несрочный" at bounding box center [741, 261] width 426 height 28
drag, startPoint x: 644, startPoint y: 259, endPoint x: 537, endPoint y: 267, distance: 106.9
click at [537, 267] on input "Перевод несрочный" at bounding box center [741, 261] width 426 height 28
type input "Перевод несрочный"
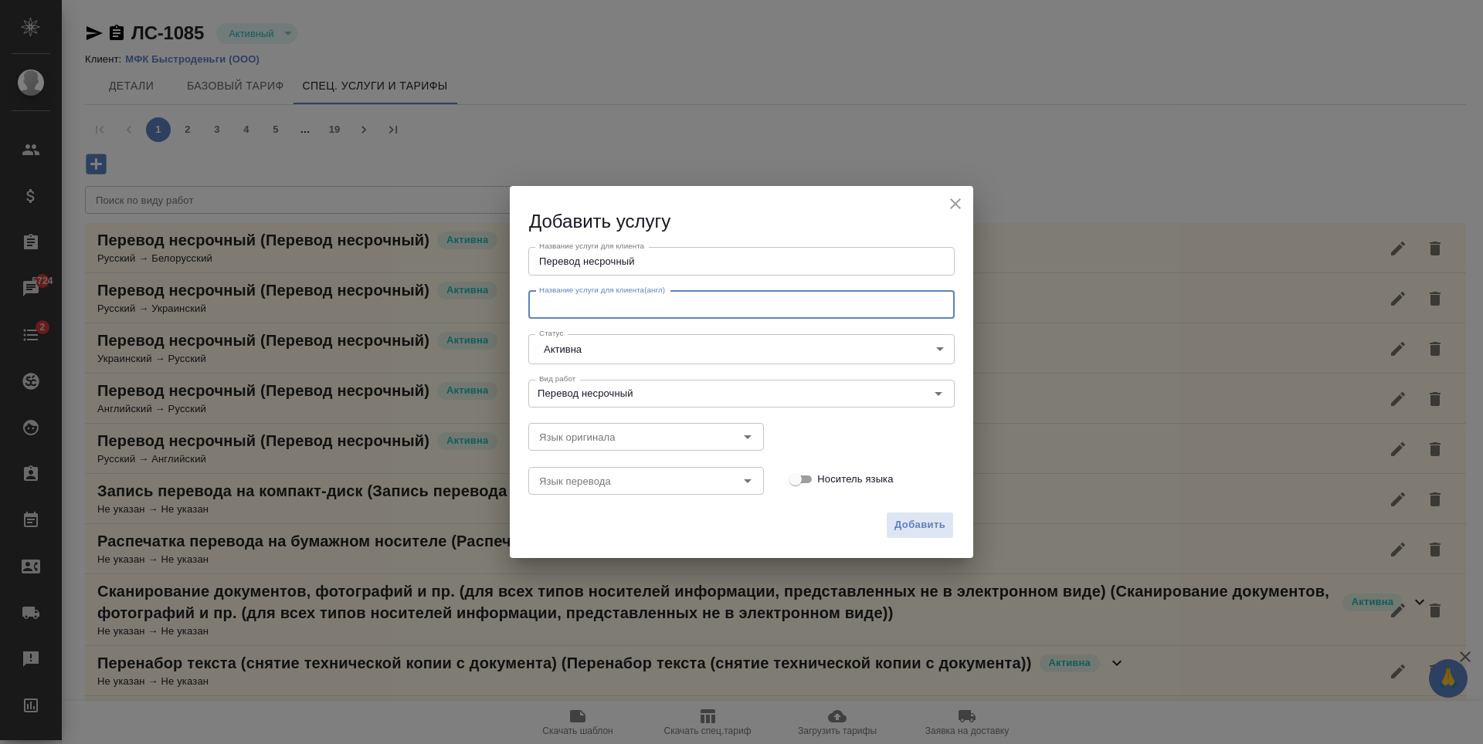
drag, startPoint x: 560, startPoint y: 310, endPoint x: 571, endPoint y: 324, distance: 18.7
click at [560, 310] on input "text" at bounding box center [741, 305] width 426 height 28
click at [569, 443] on input "Язык оригинала" at bounding box center [620, 437] width 175 height 19
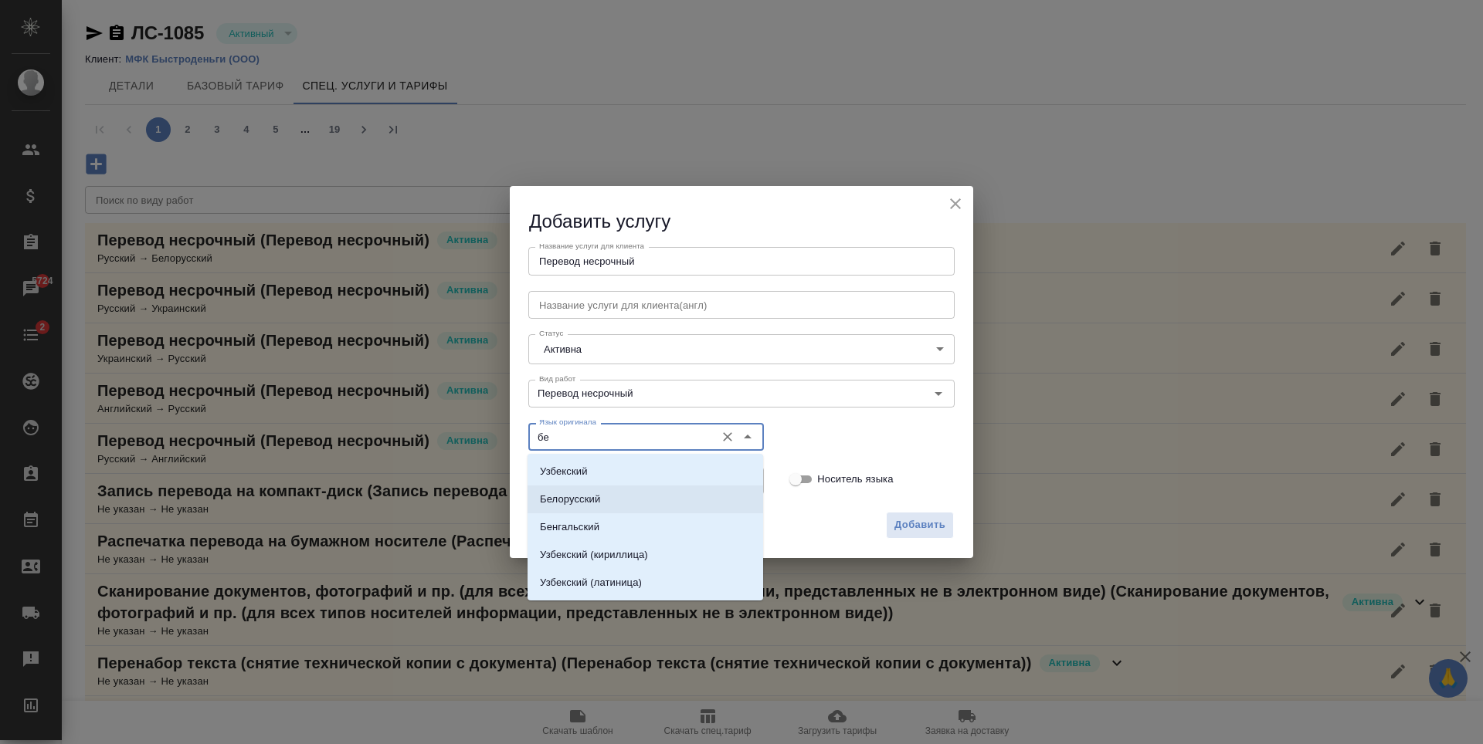
click at [632, 500] on li "Белорусский" at bounding box center [645, 500] width 236 height 28
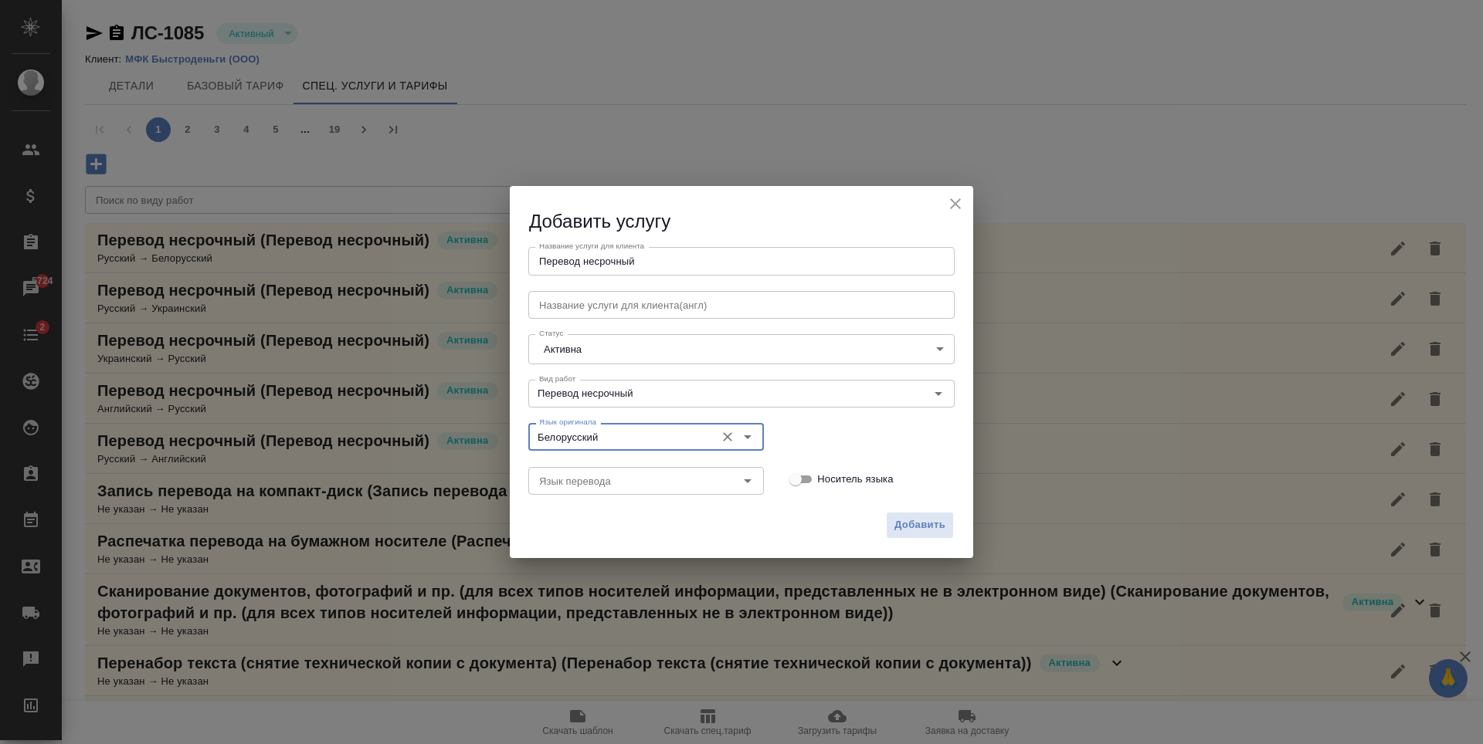
type input "Белорусский"
click at [632, 500] on div "Язык перевода Язык перевода" at bounding box center [646, 480] width 266 height 68
click at [631, 484] on input "Язык перевода" at bounding box center [620, 481] width 175 height 19
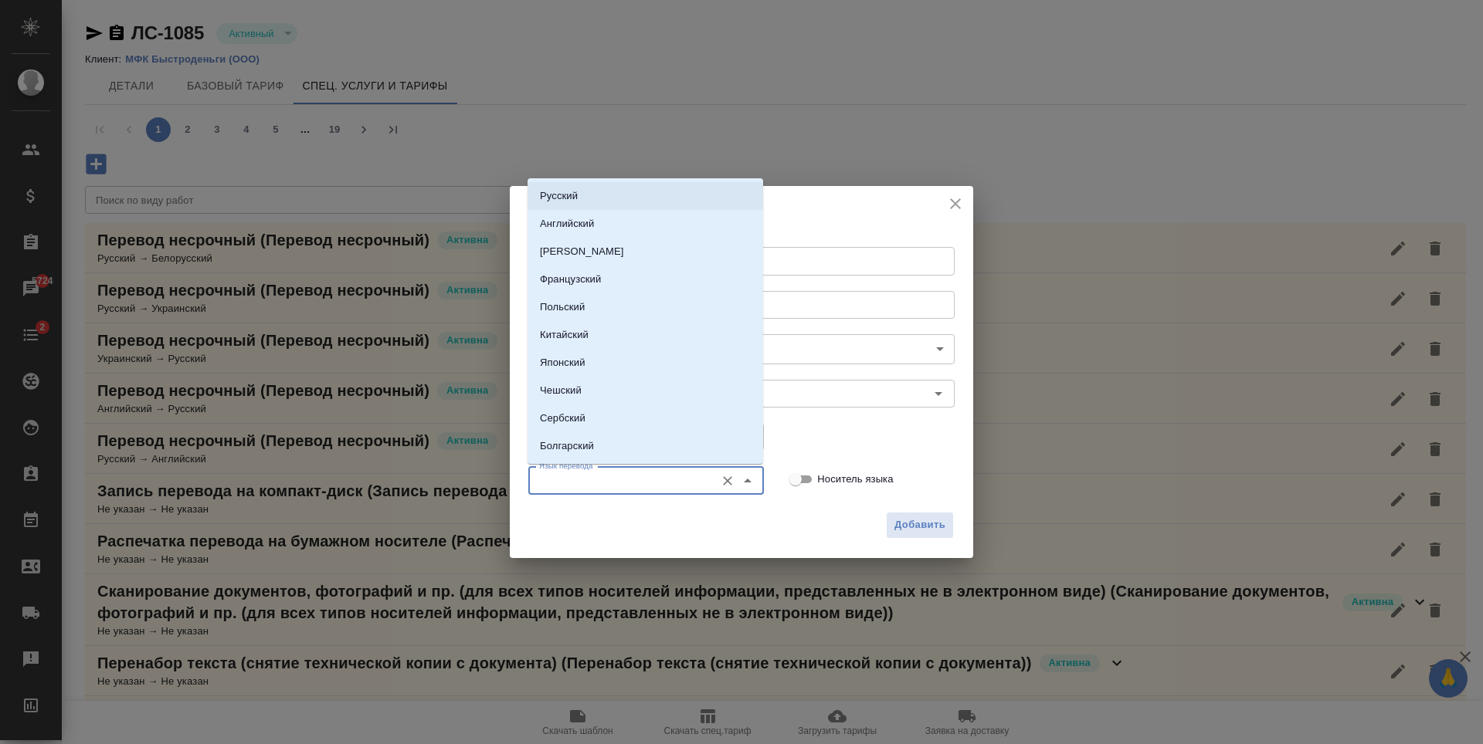
click at [593, 198] on li "Русский" at bounding box center [645, 196] width 236 height 28
type input "Русский"
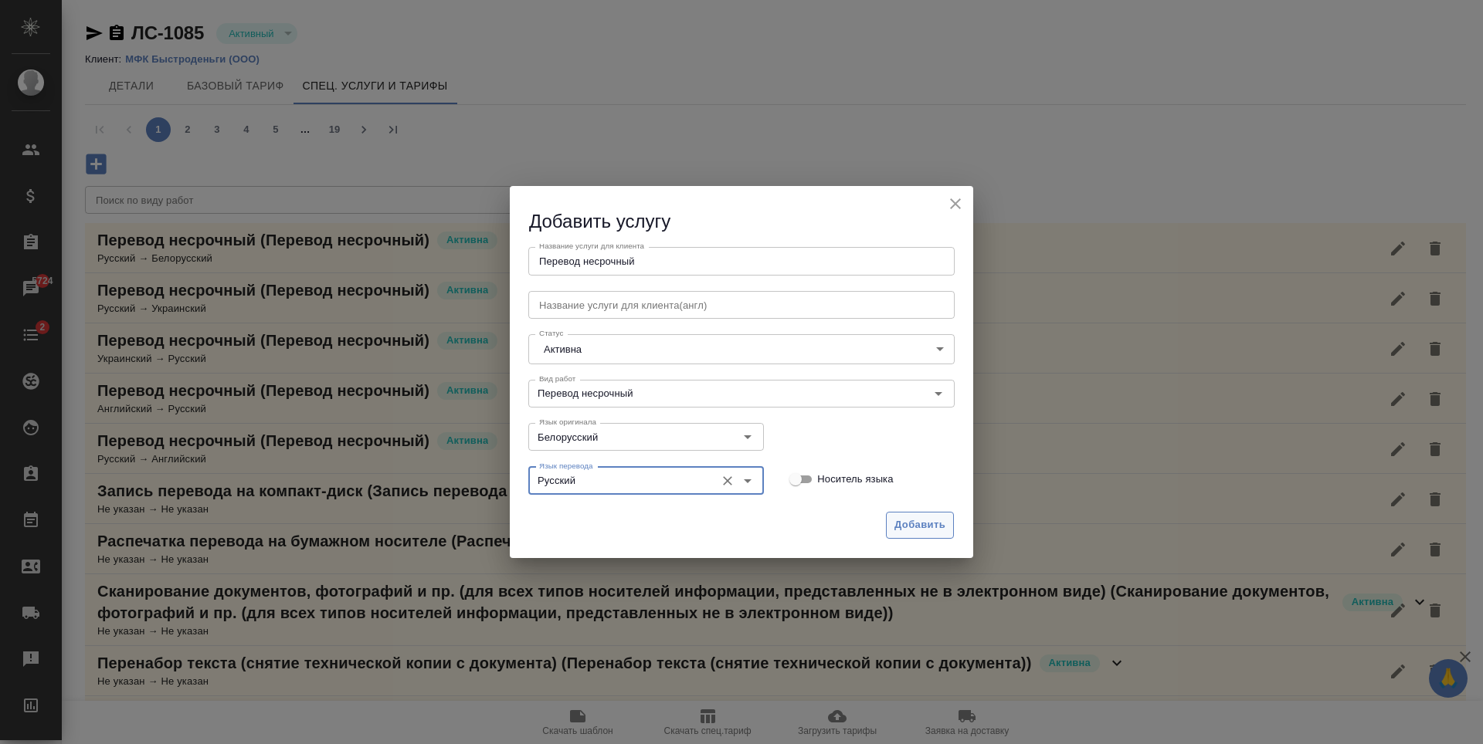
click at [905, 523] on span "Добавить" at bounding box center [919, 526] width 51 height 18
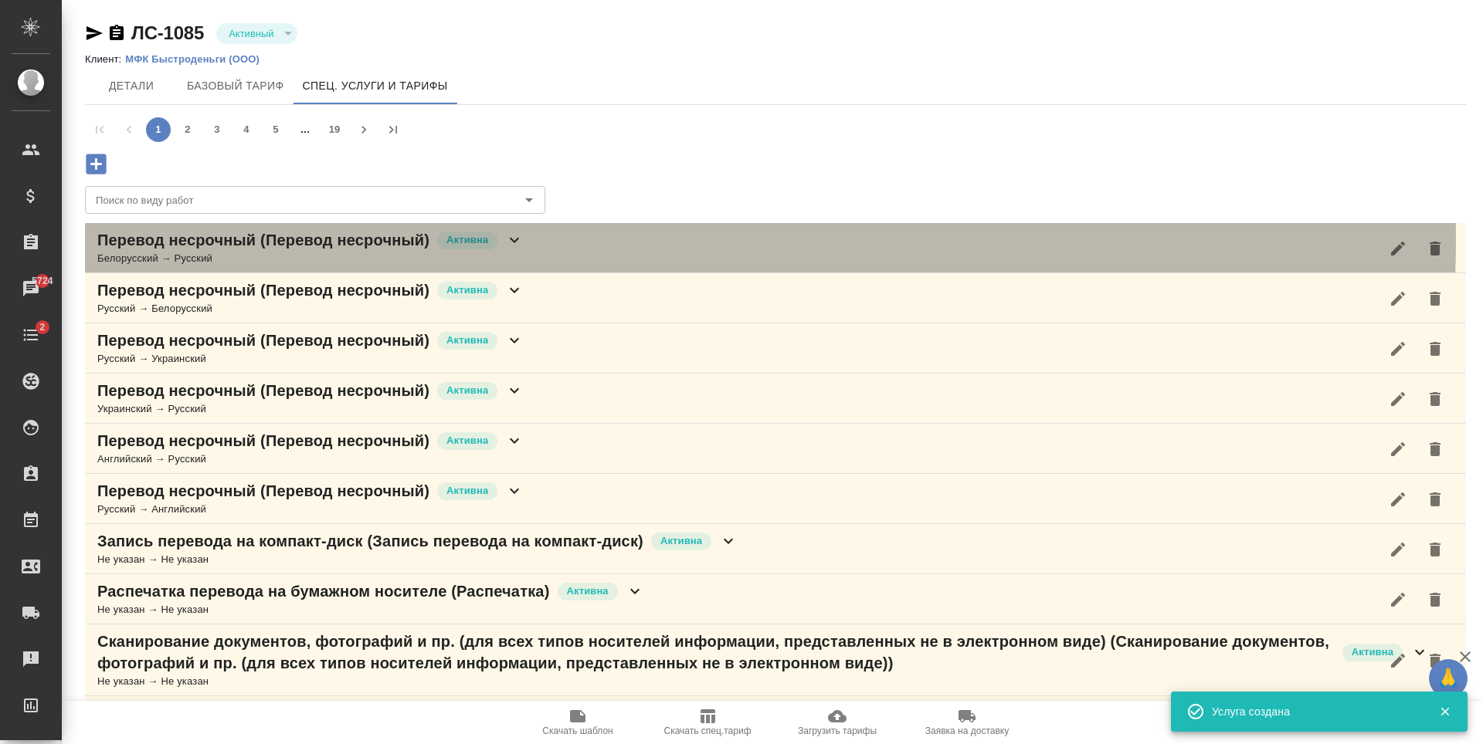
click at [571, 239] on div "Перевод несрочный (Перевод несрочный) Активна Белорусский → Русский" at bounding box center [775, 248] width 1381 height 50
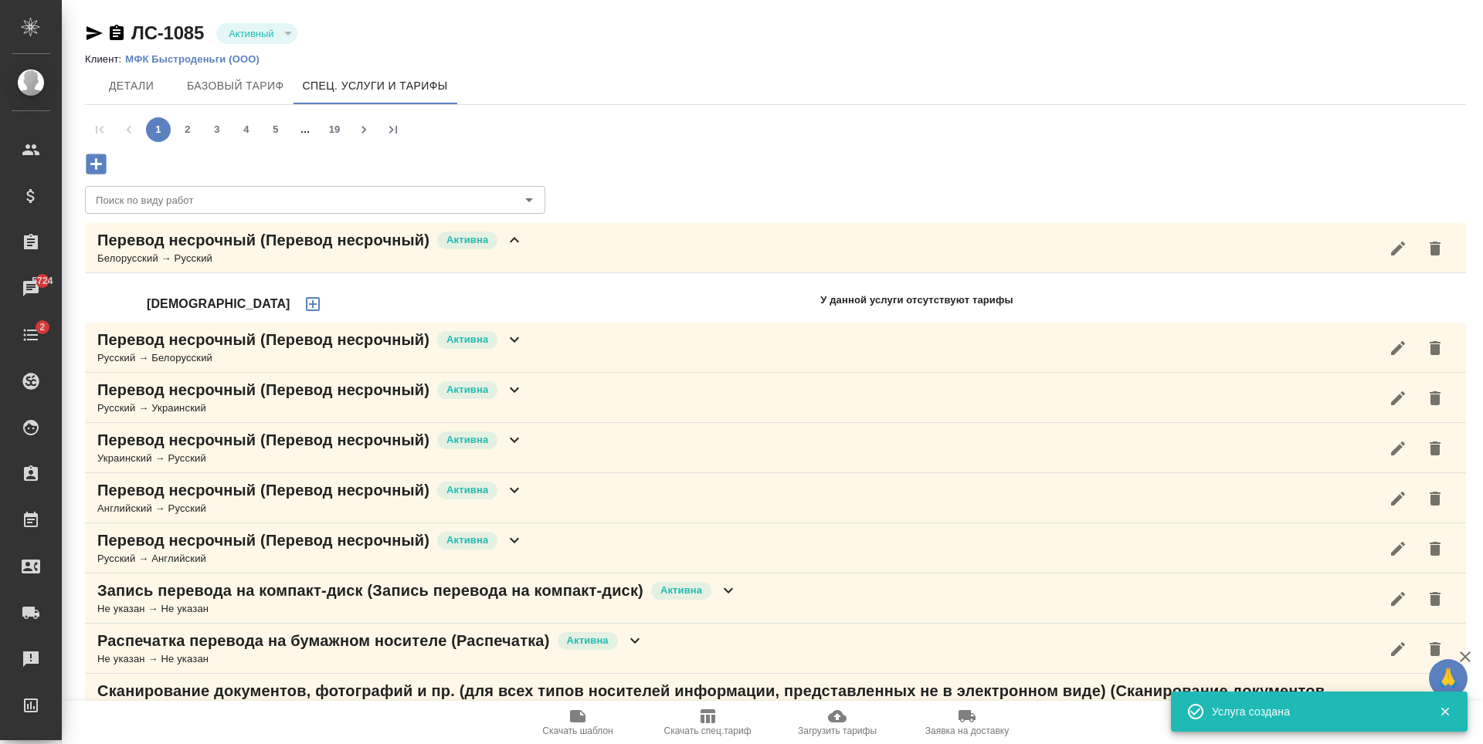
click at [585, 355] on div "Перевод несрочный (Перевод несрочный) Активна Русский → Белорусский" at bounding box center [775, 348] width 1381 height 50
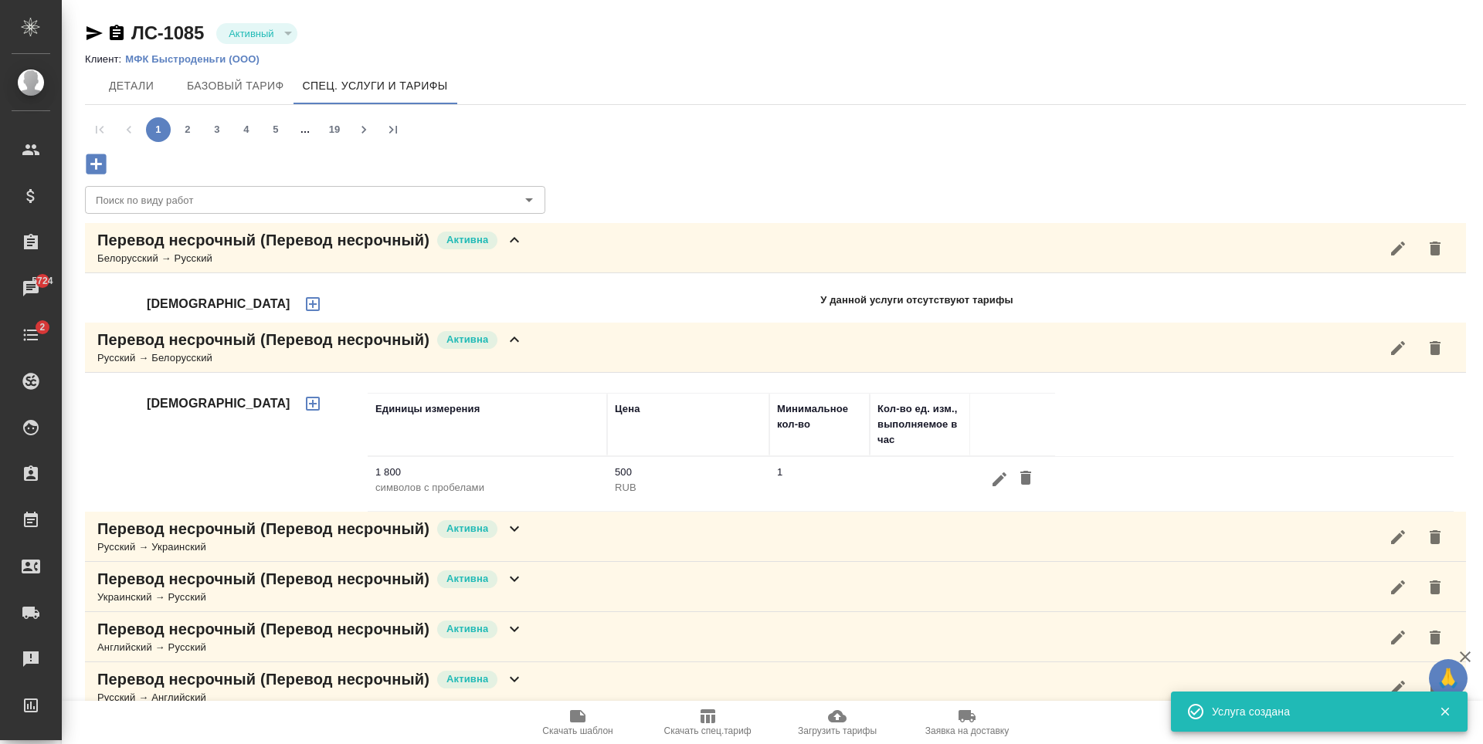
click at [585, 355] on div "Перевод несрочный (Перевод несрочный) Активна Русский → Белорусский" at bounding box center [775, 348] width 1381 height 50
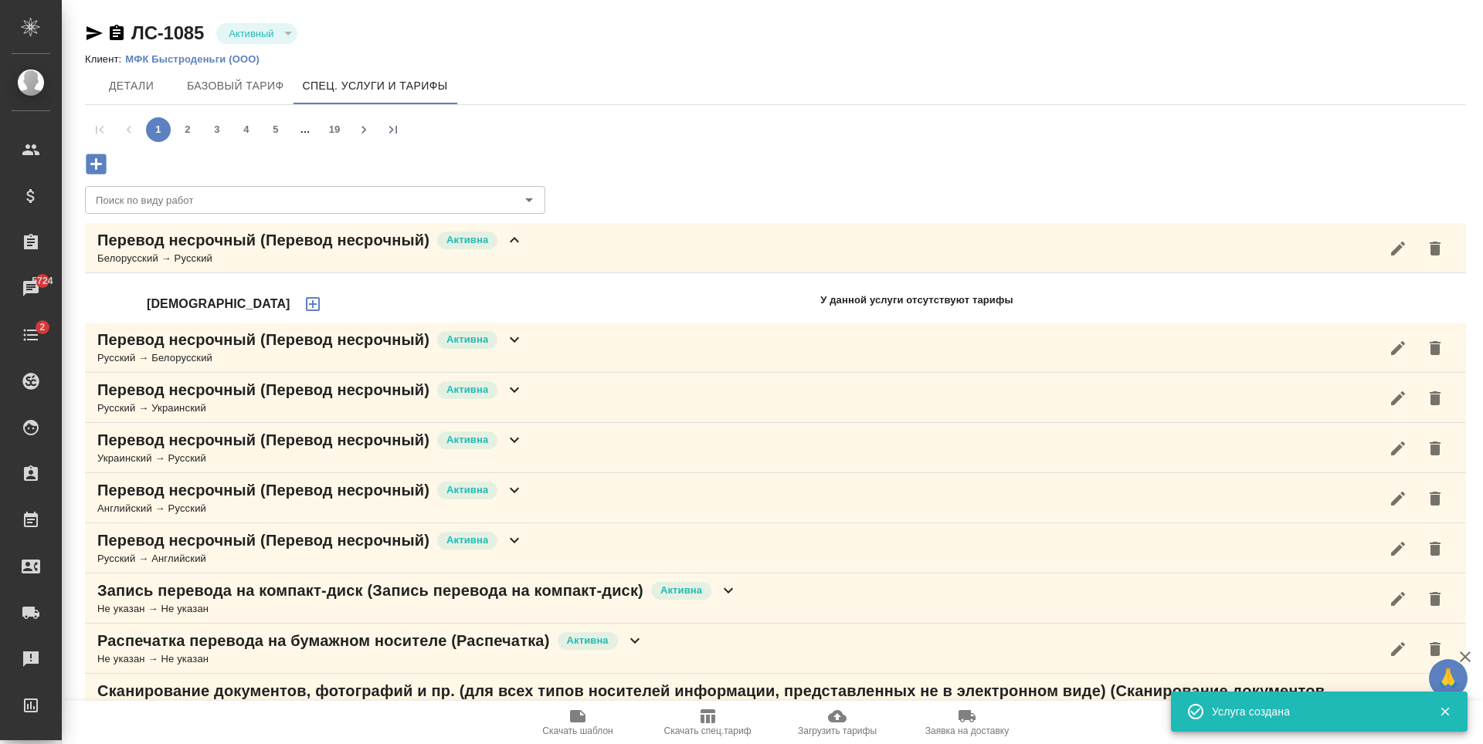
click at [306, 304] on icon "button" at bounding box center [313, 304] width 14 height 14
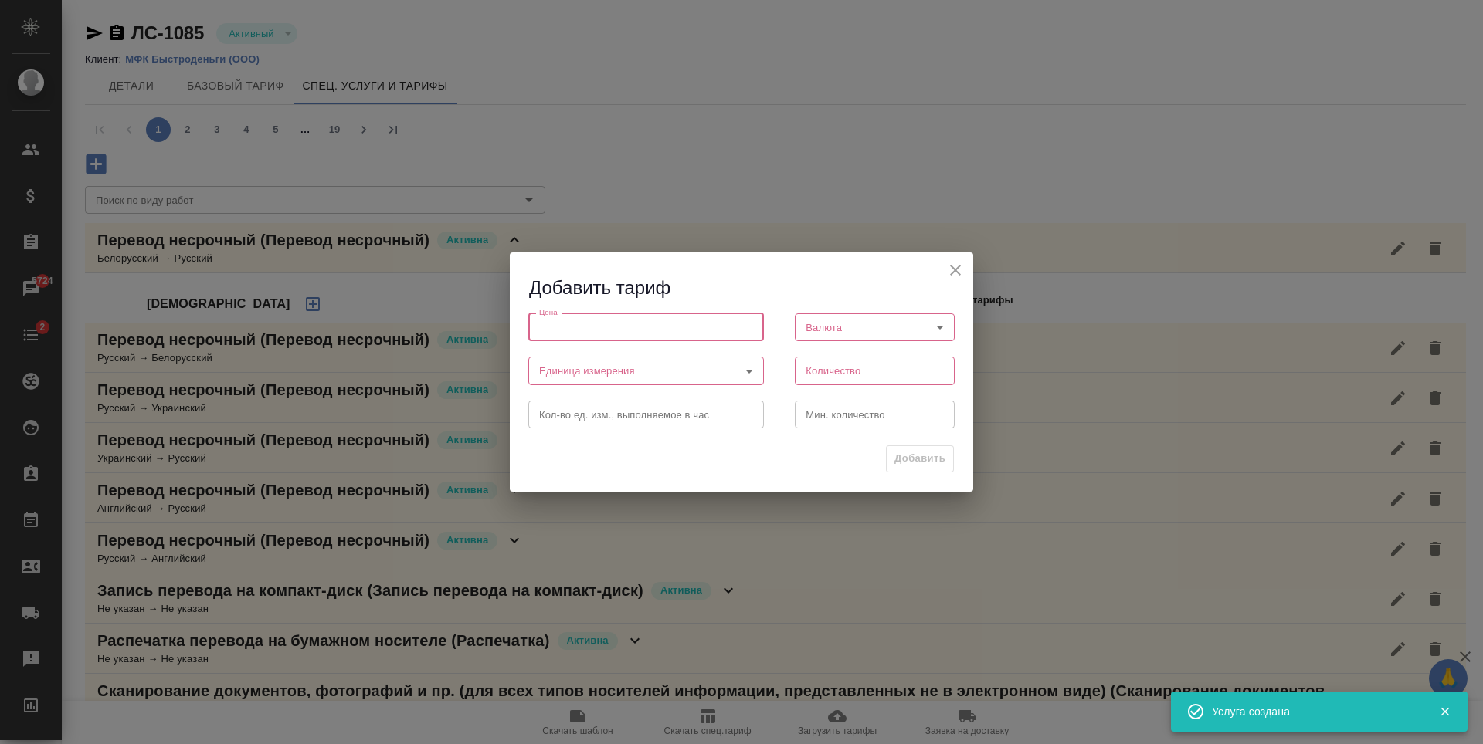
click at [706, 332] on input "number" at bounding box center [646, 327] width 236 height 28
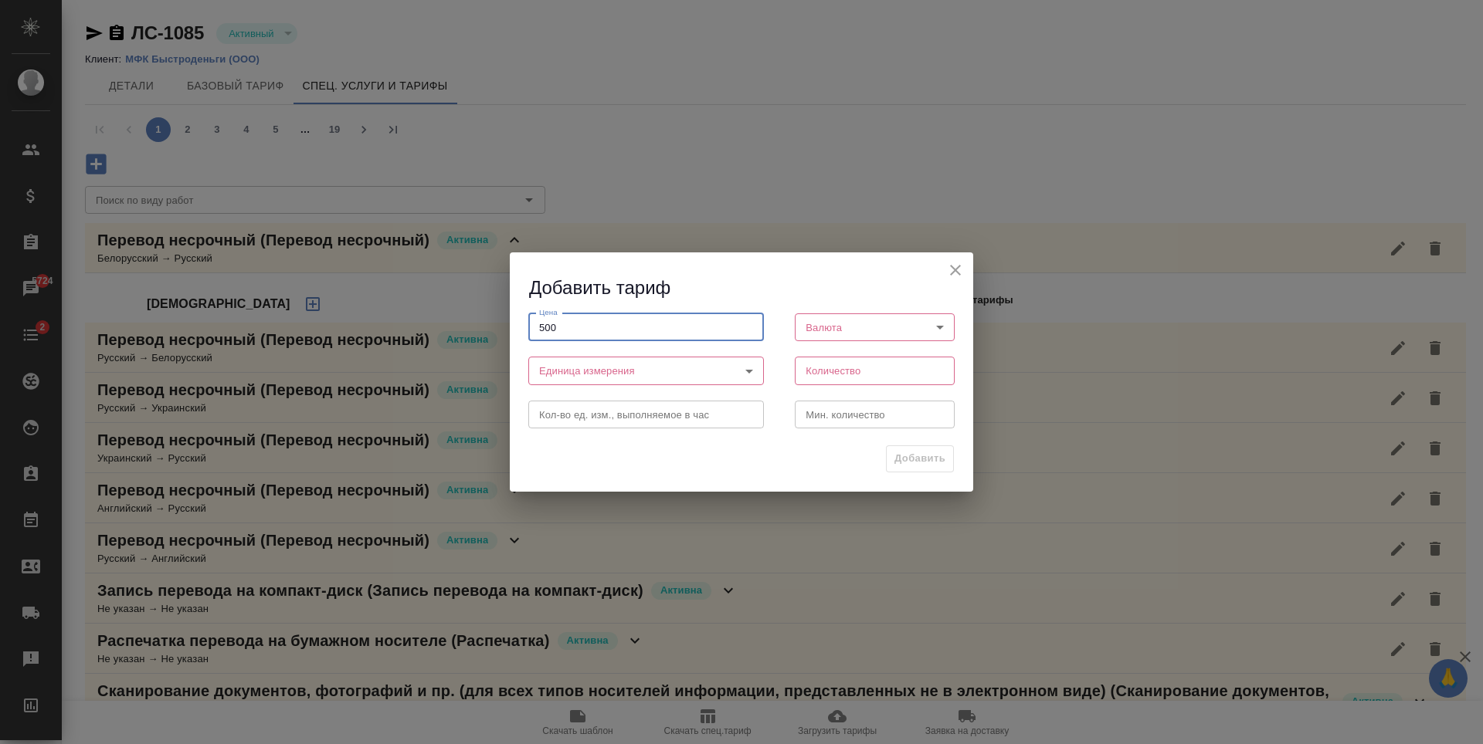
type input "500"
click at [917, 330] on body "🙏 .cls-1 fill:#fff; AWATERA Antonova Kristina Клиенты Спецификации Заказы 5724 …" at bounding box center [741, 372] width 1483 height 744
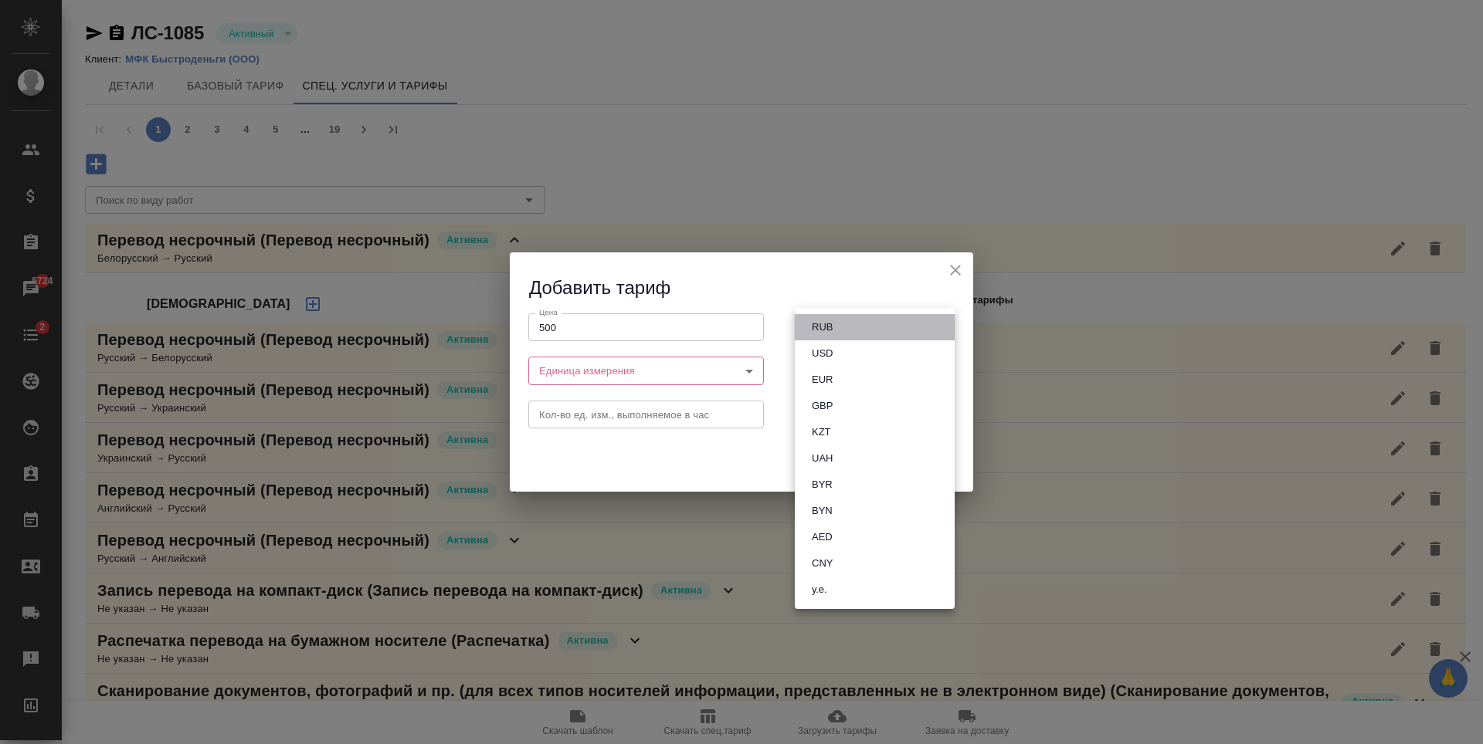
click at [850, 320] on li "RUB" at bounding box center [875, 327] width 160 height 26
type input "RUB"
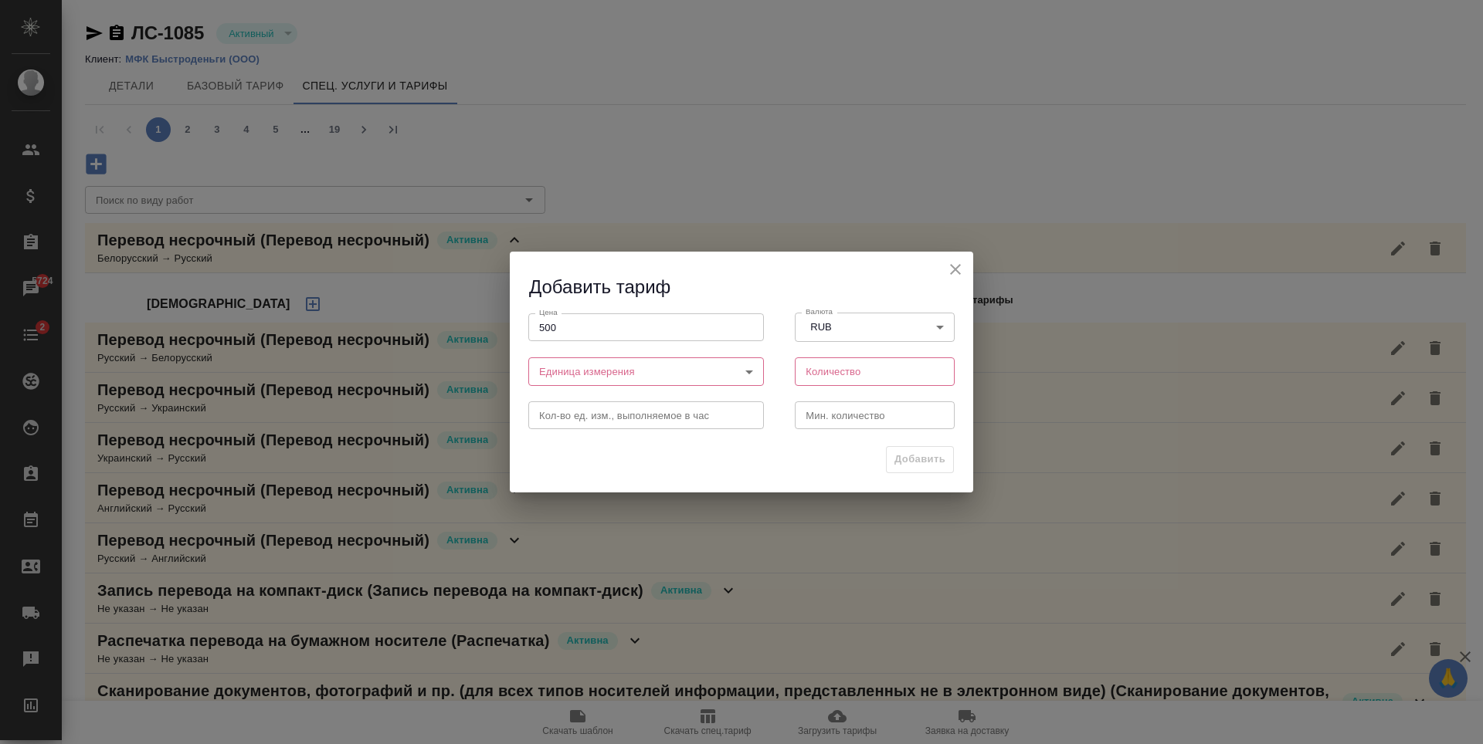
click at [713, 381] on div "RUB USD EUR GBP KZT UAH BYR BYN AED CNY у.е." at bounding box center [741, 372] width 1483 height 744
click at [738, 371] on body "🙏 .cls-1 fill:#fff; AWATERA Antonova Kristina Клиенты Спецификации Заказы 5724 …" at bounding box center [741, 372] width 1483 height 744
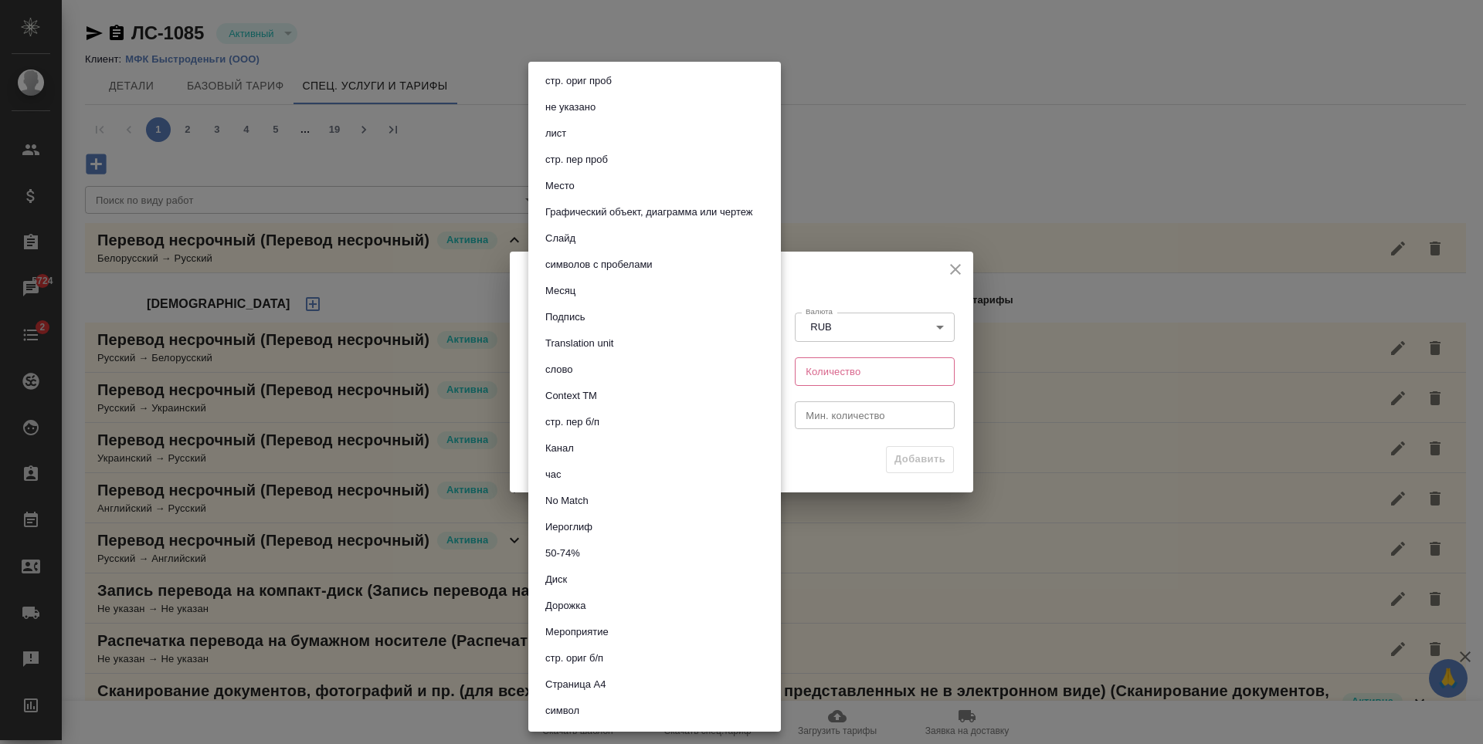
click at [658, 261] on li "символов с пробелами" at bounding box center [654, 265] width 252 height 26
type input "5ca1acf853b22f58dad1d161"
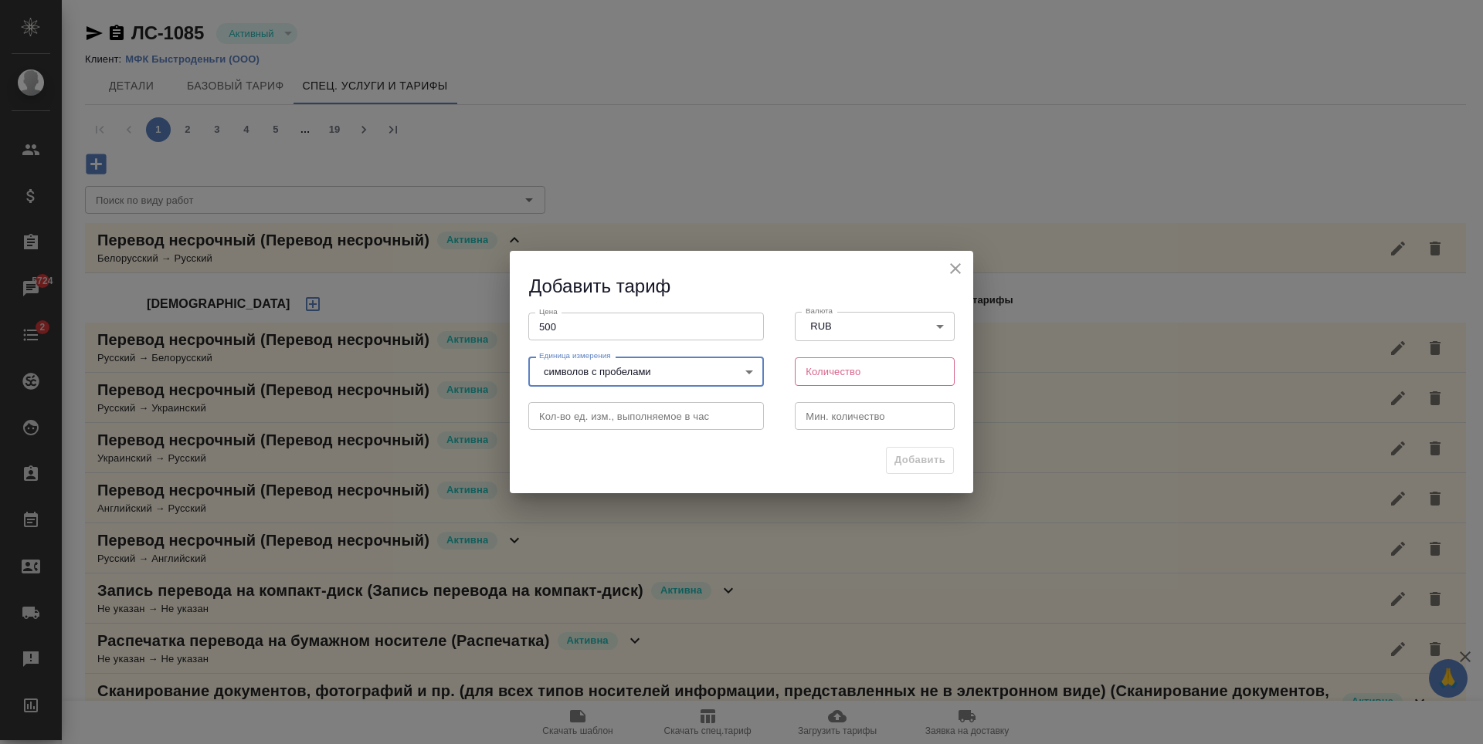
click at [859, 381] on div "стр. ориг проб не указано лист стр. пер проб Место Графический объект, диаграмм…" at bounding box center [741, 372] width 1483 height 744
click at [857, 380] on input "number" at bounding box center [875, 372] width 160 height 28
type input "1800"
click at [860, 414] on input "number" at bounding box center [875, 416] width 160 height 28
type input "1"
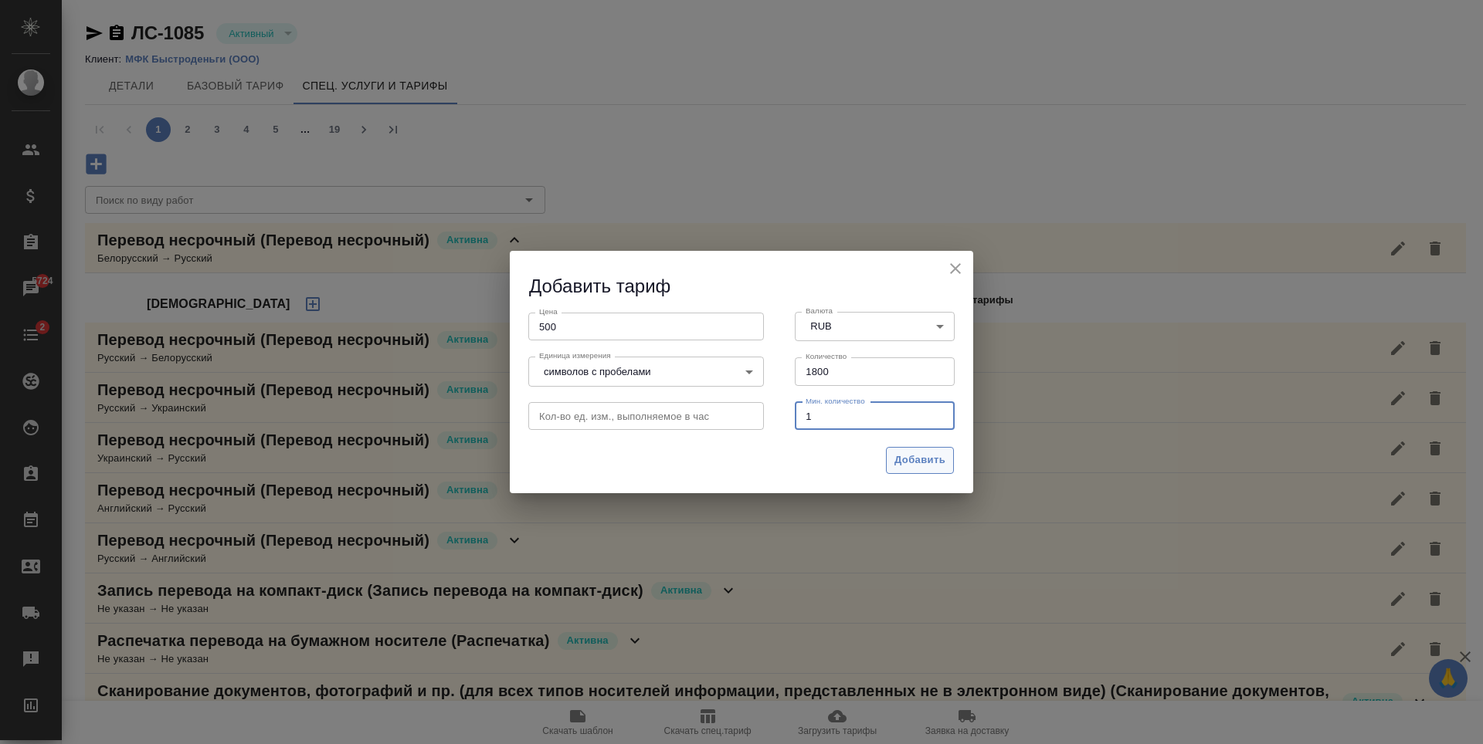
click at [912, 460] on span "Добавить" at bounding box center [919, 461] width 51 height 18
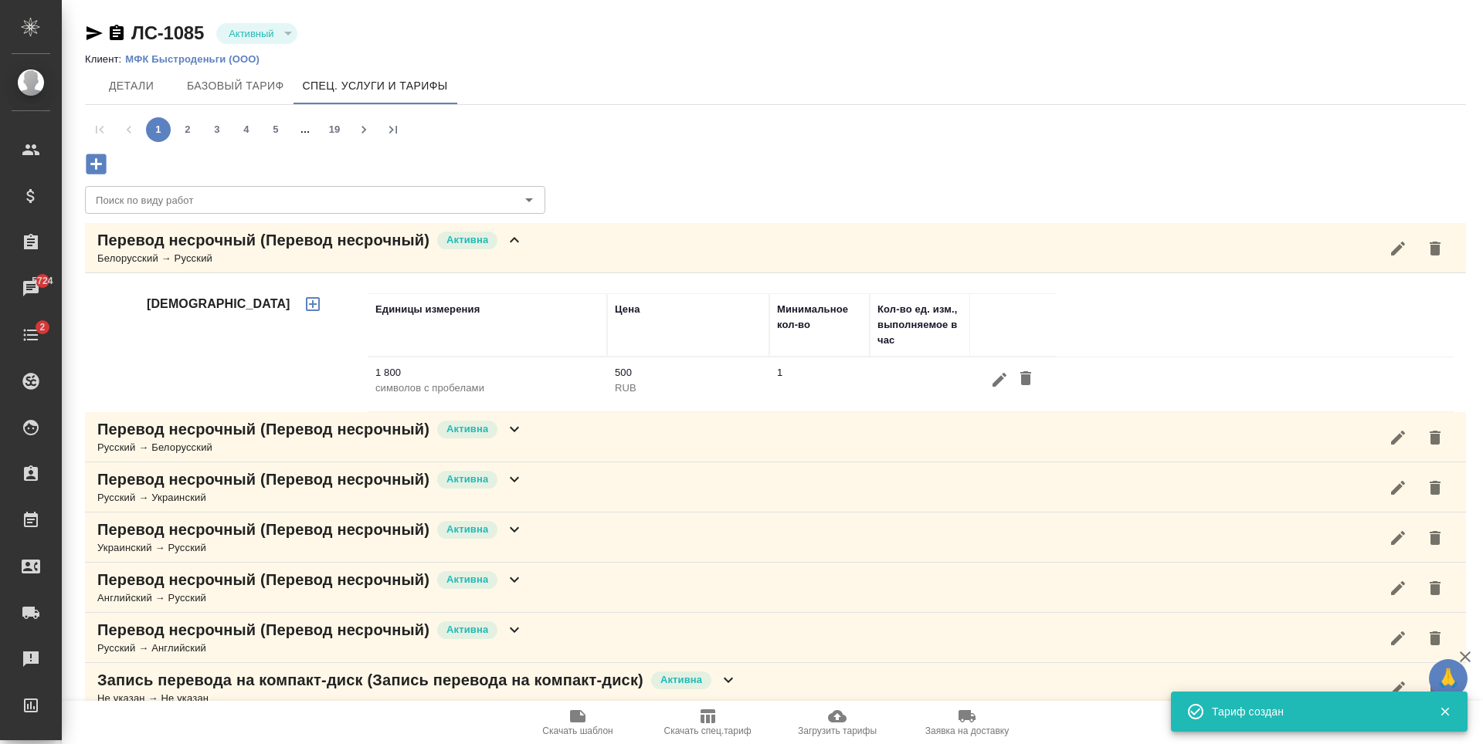
click at [639, 249] on div "Перевод несрочный (Перевод несрочный) Активна Белорусский → Русский" at bounding box center [775, 248] width 1381 height 50
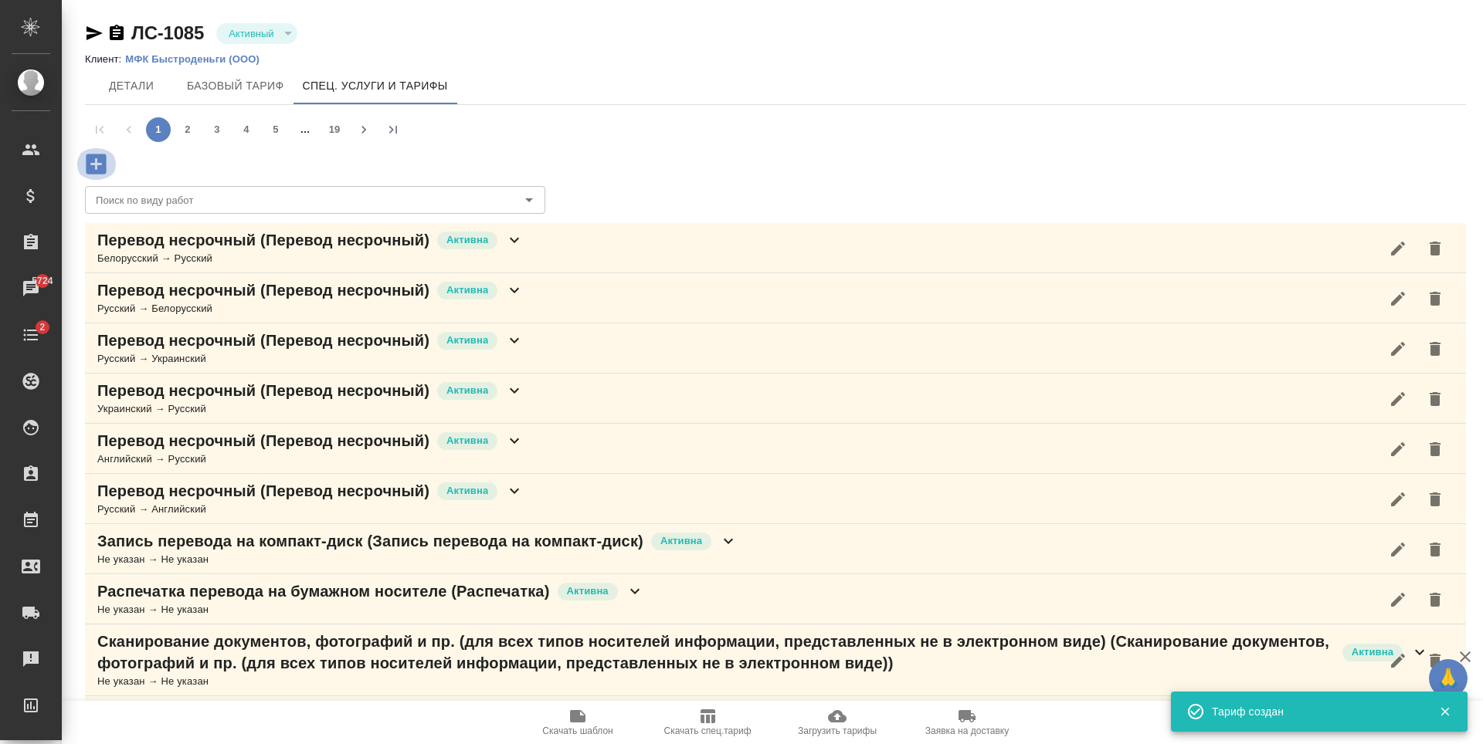
click at [100, 170] on icon "button" at bounding box center [96, 164] width 20 height 20
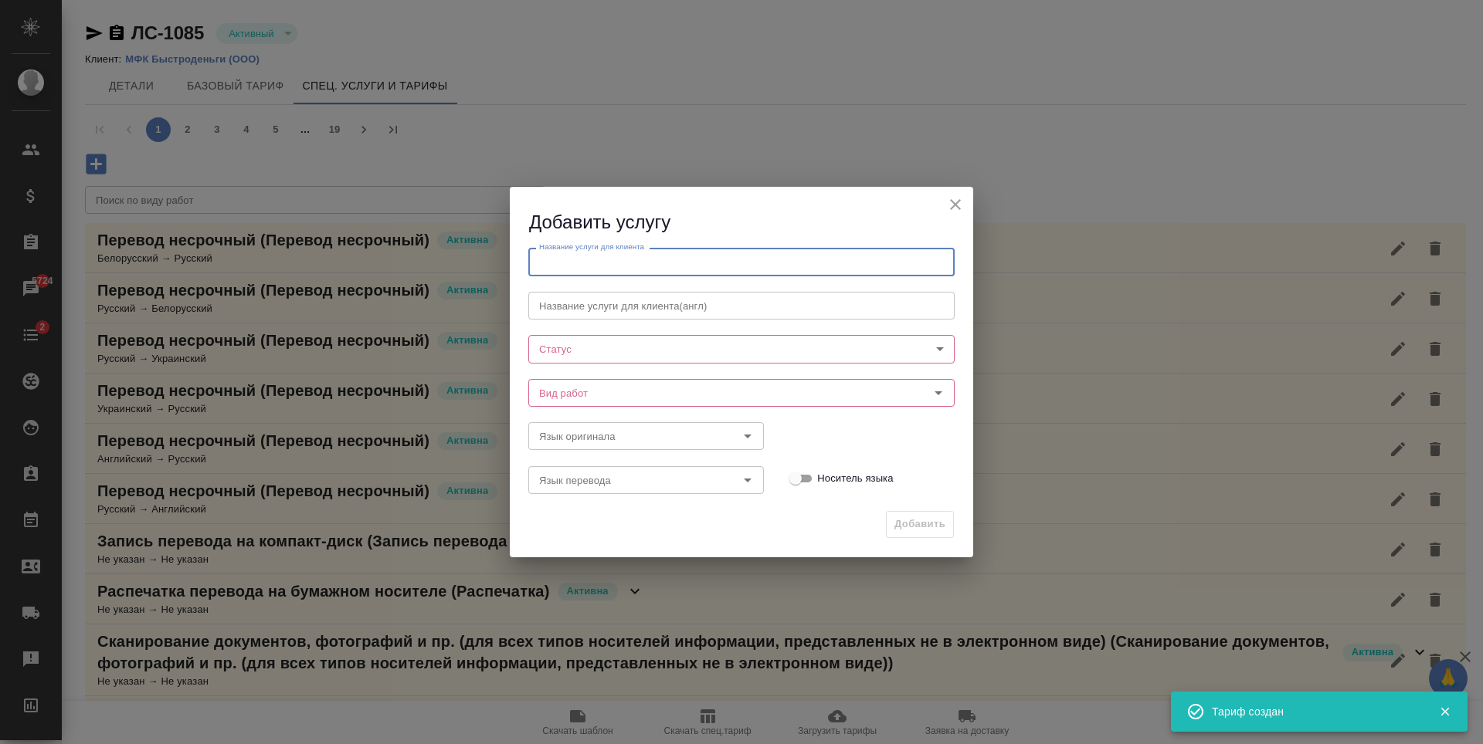
click at [612, 252] on input "text" at bounding box center [741, 262] width 426 height 28
paste input "Перевод несрочный"
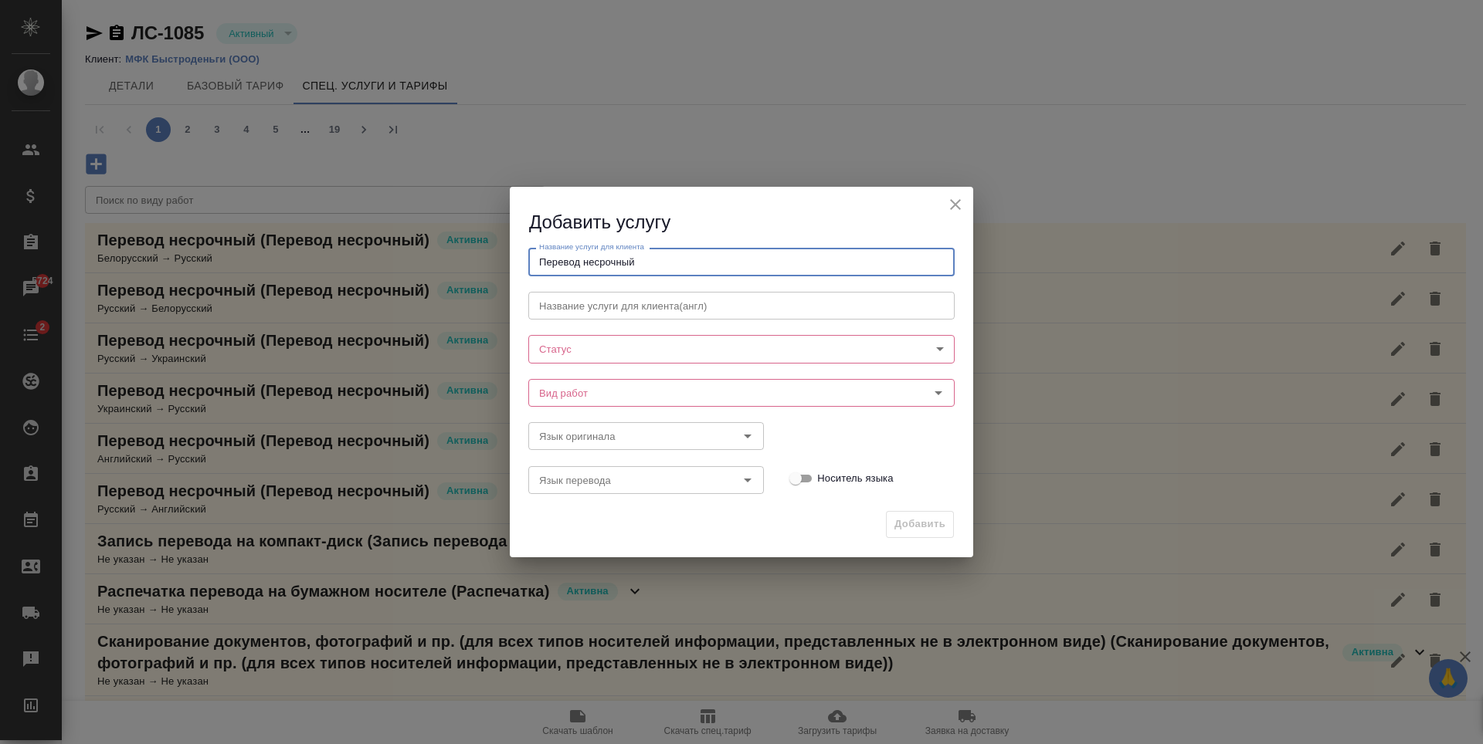
type input "Перевод несрочный"
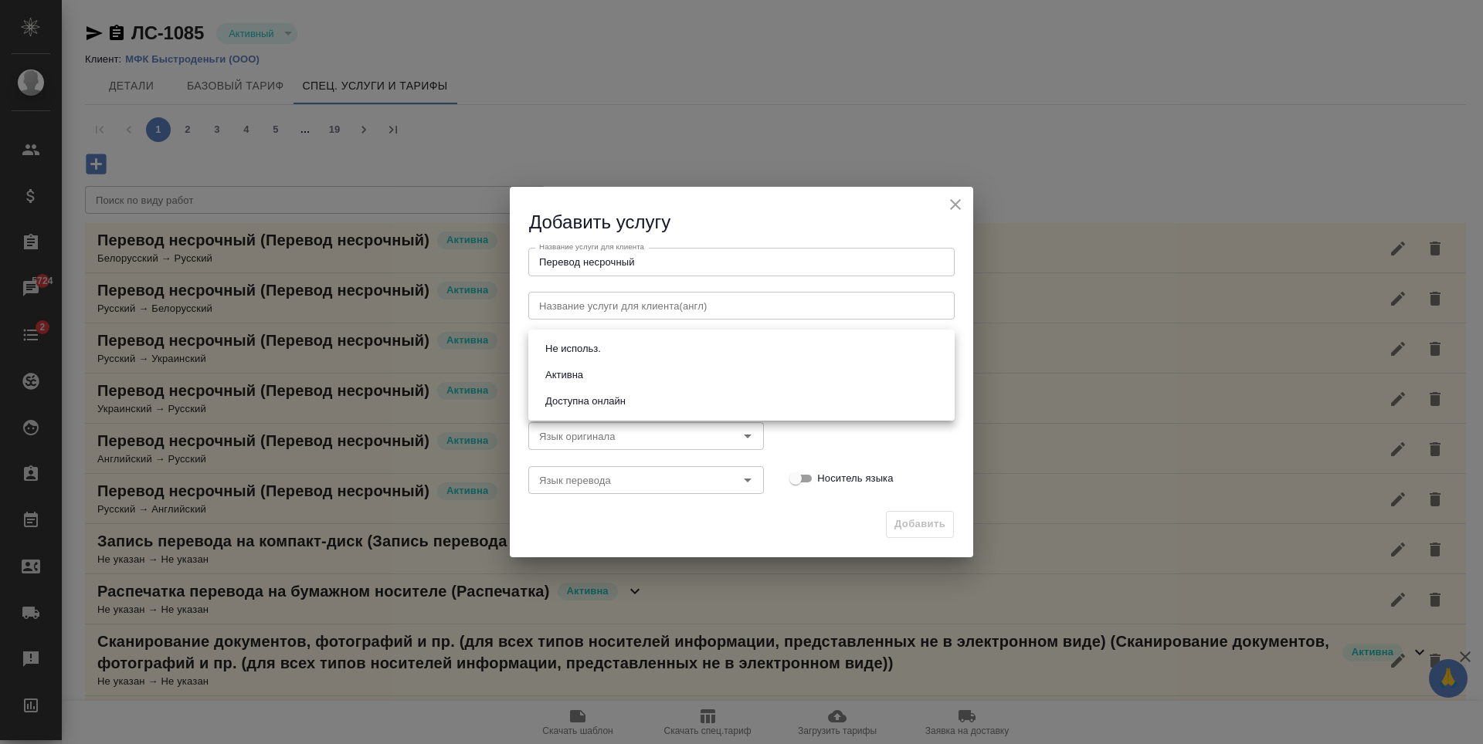
click at [551, 341] on body "🙏 .cls-1 fill:#fff; AWATERA Antonova Kristina Клиенты Спецификации Заказы 5724 …" at bounding box center [741, 372] width 1483 height 744
click at [612, 374] on li "Активна" at bounding box center [741, 375] width 426 height 26
type input "active"
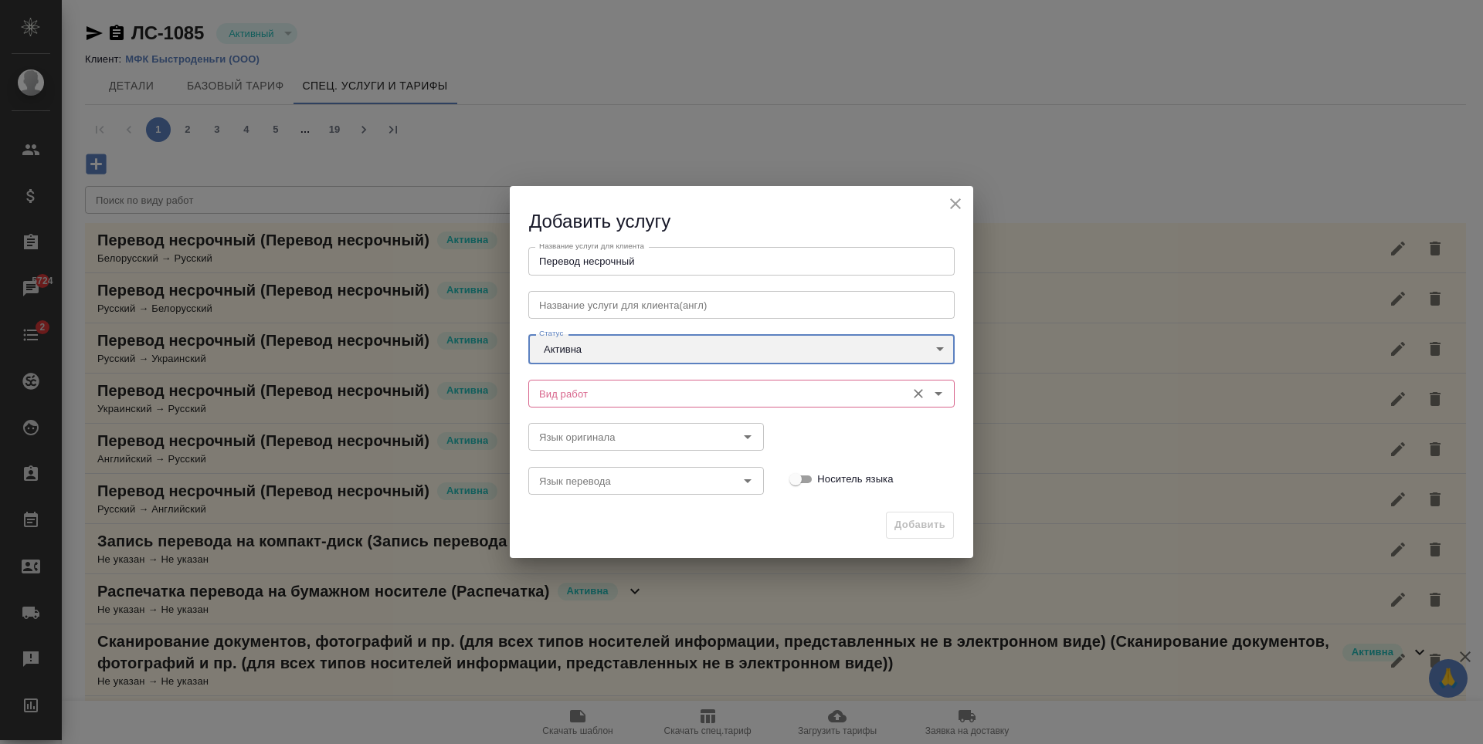
click at [623, 403] on div "Вид работ" at bounding box center [741, 394] width 426 height 28
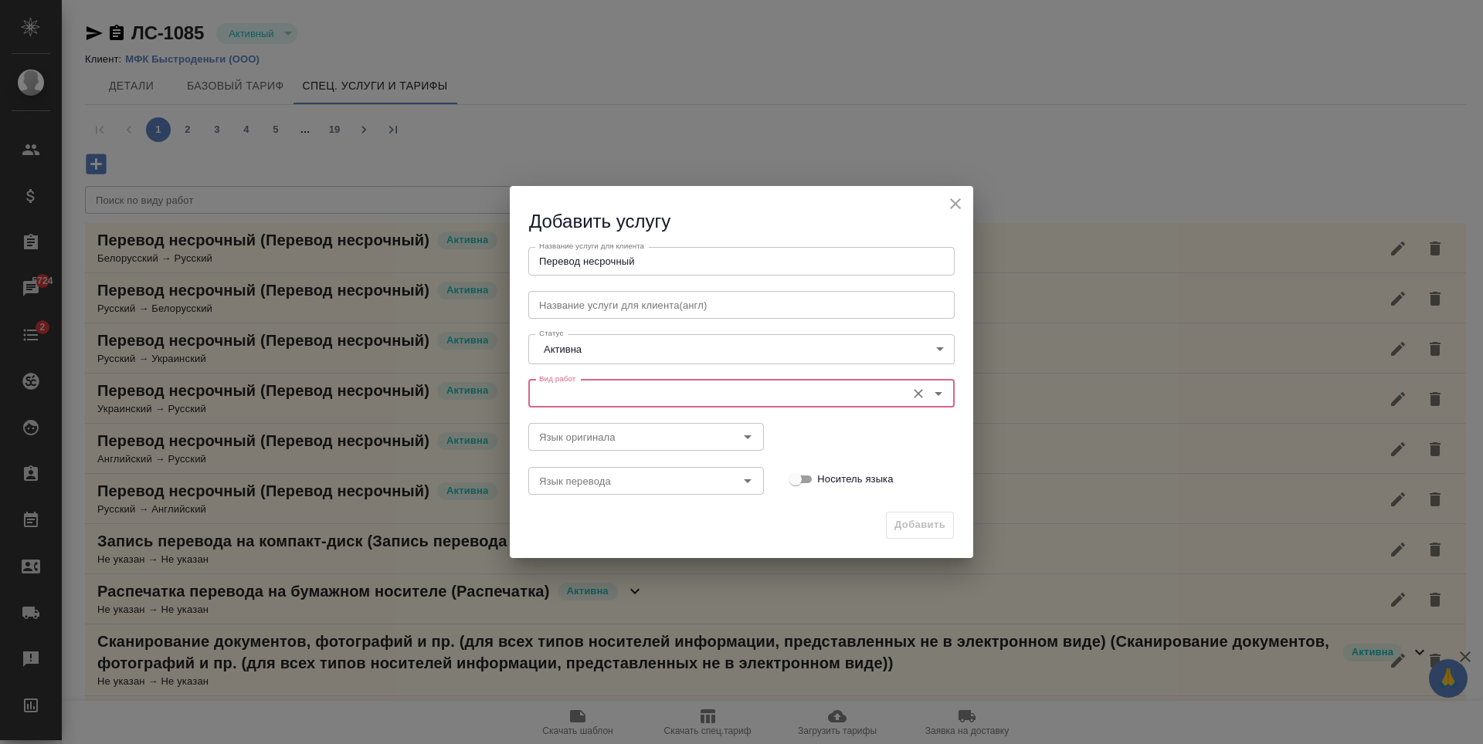
type input "м"
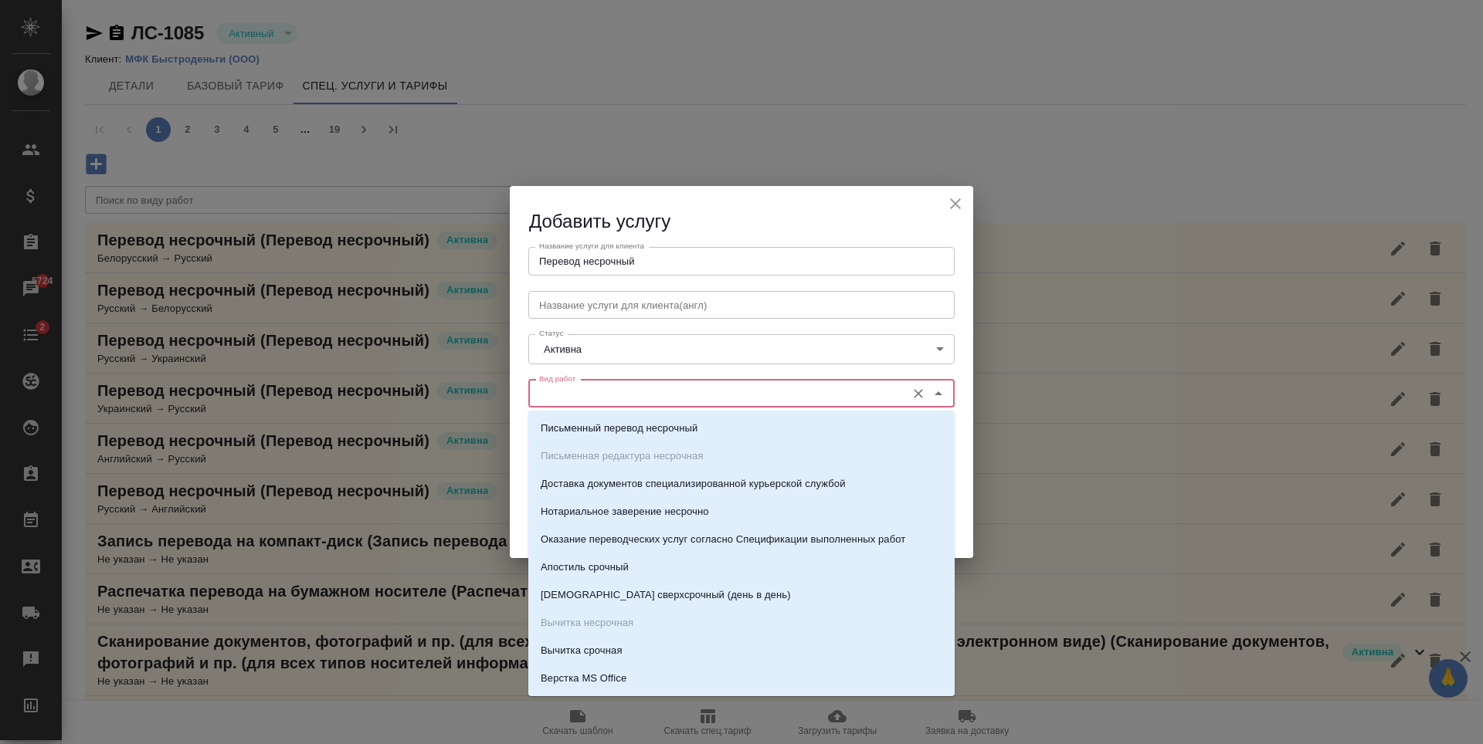
paste input "Перевод несрочный"
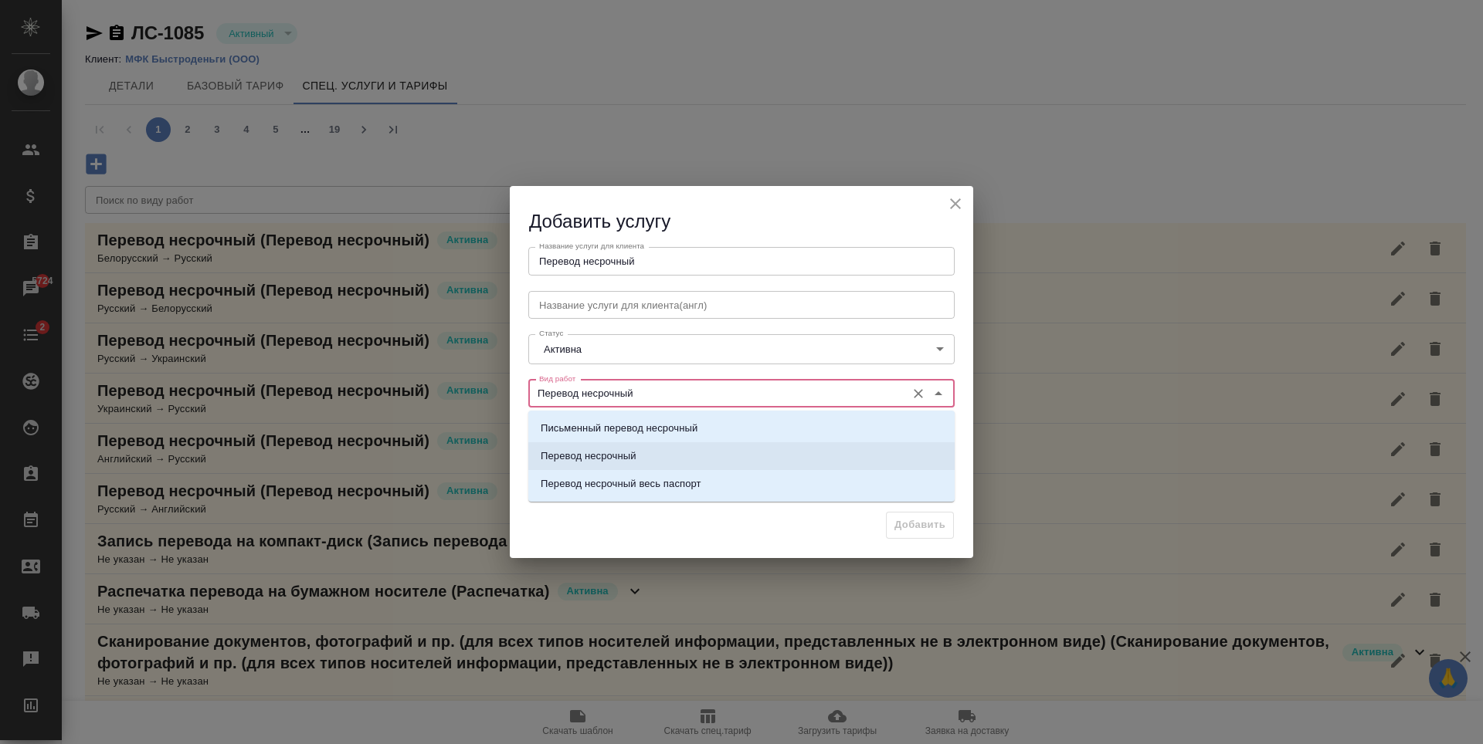
click at [615, 463] on p "Перевод несрочный" at bounding box center [589, 456] width 96 height 15
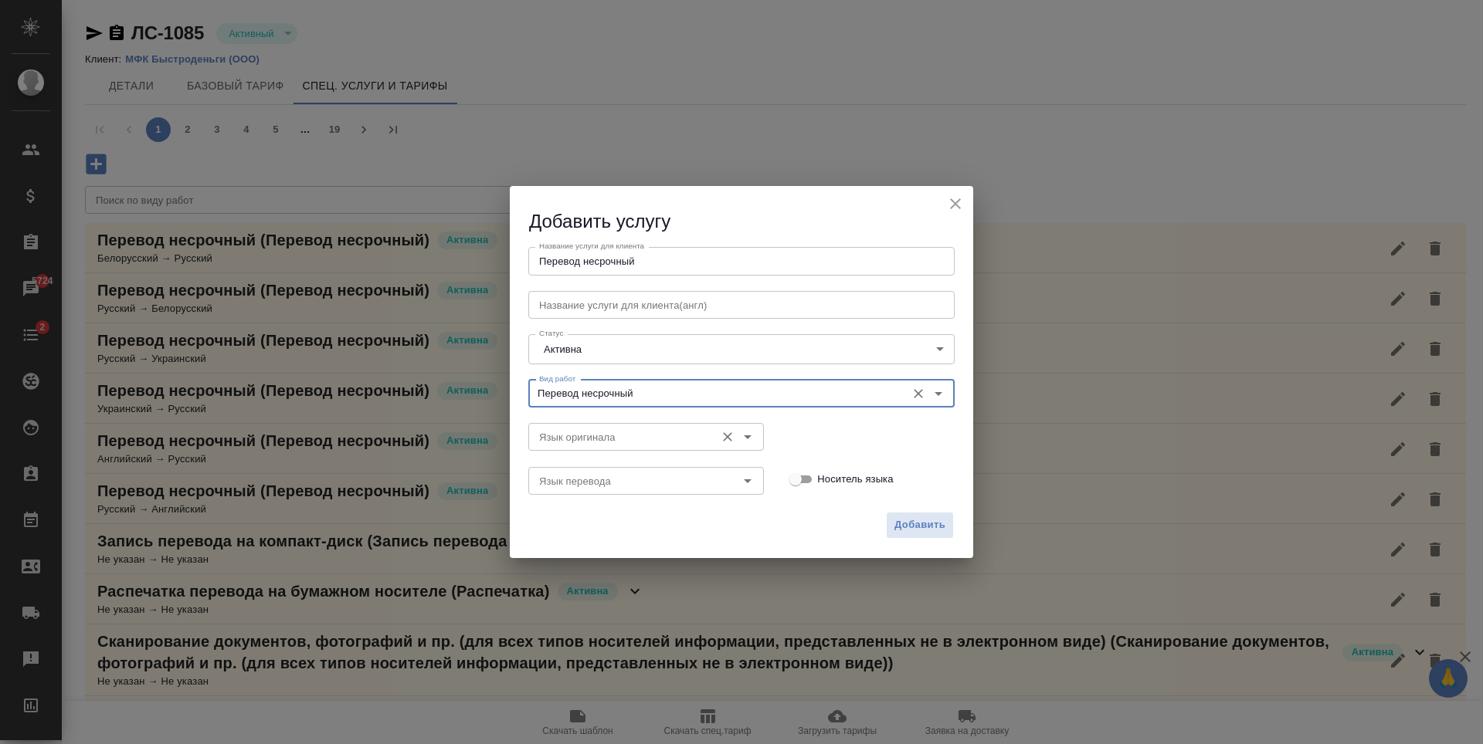
type input "Перевод несрочный"
click at [646, 435] on input "Язык оригинала" at bounding box center [620, 437] width 175 height 19
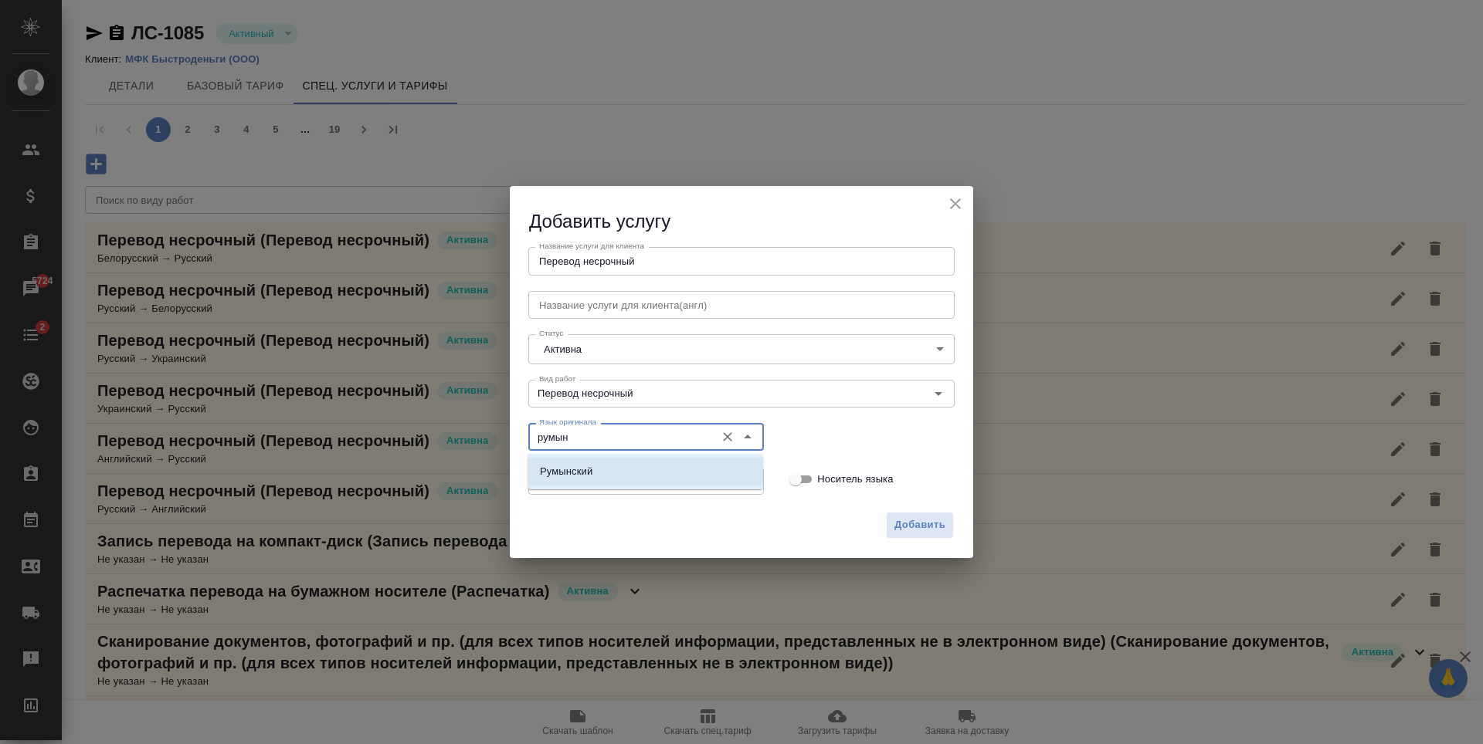
click at [658, 481] on li "Румынский" at bounding box center [645, 472] width 236 height 28
type input "Румынский"
click at [658, 481] on input "Язык перевода" at bounding box center [620, 481] width 175 height 19
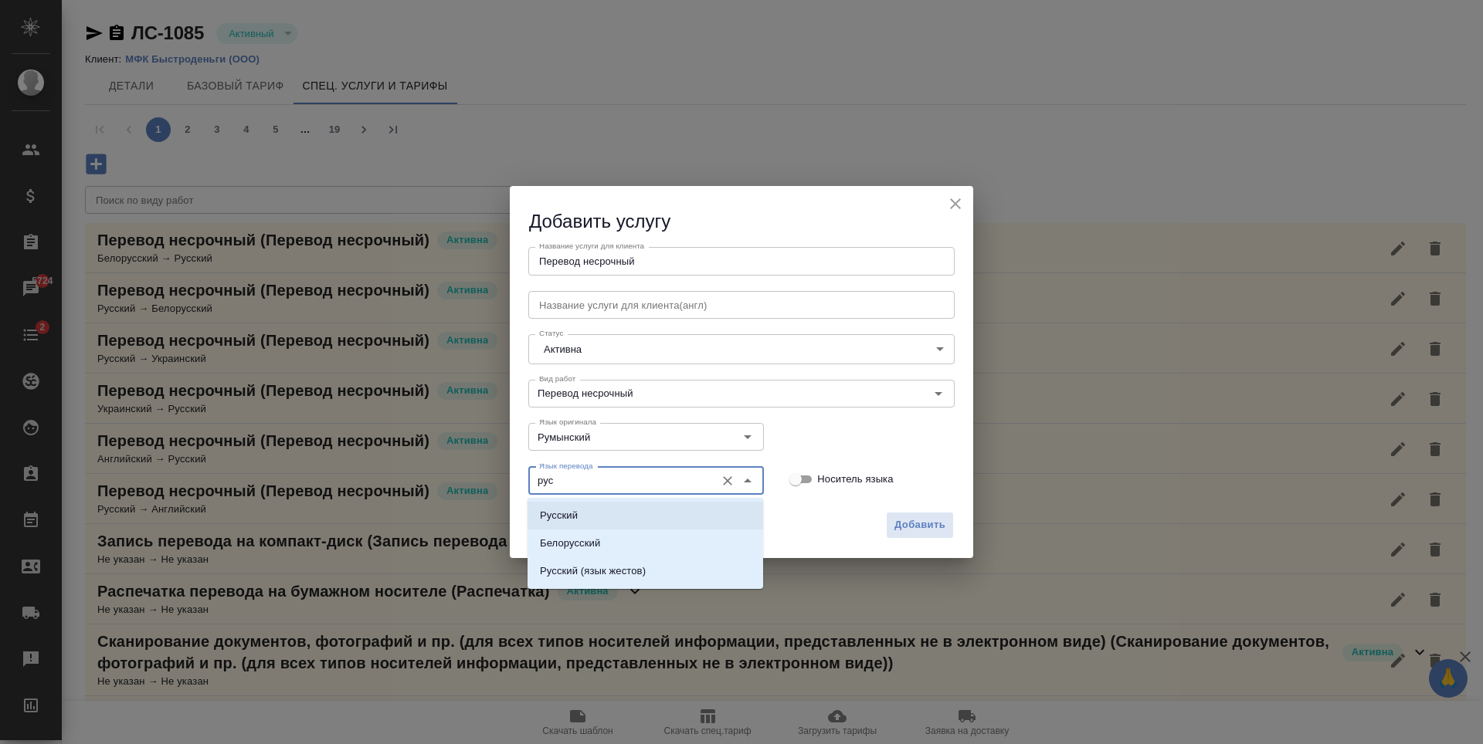
click at [626, 523] on li "Русский" at bounding box center [645, 516] width 236 height 28
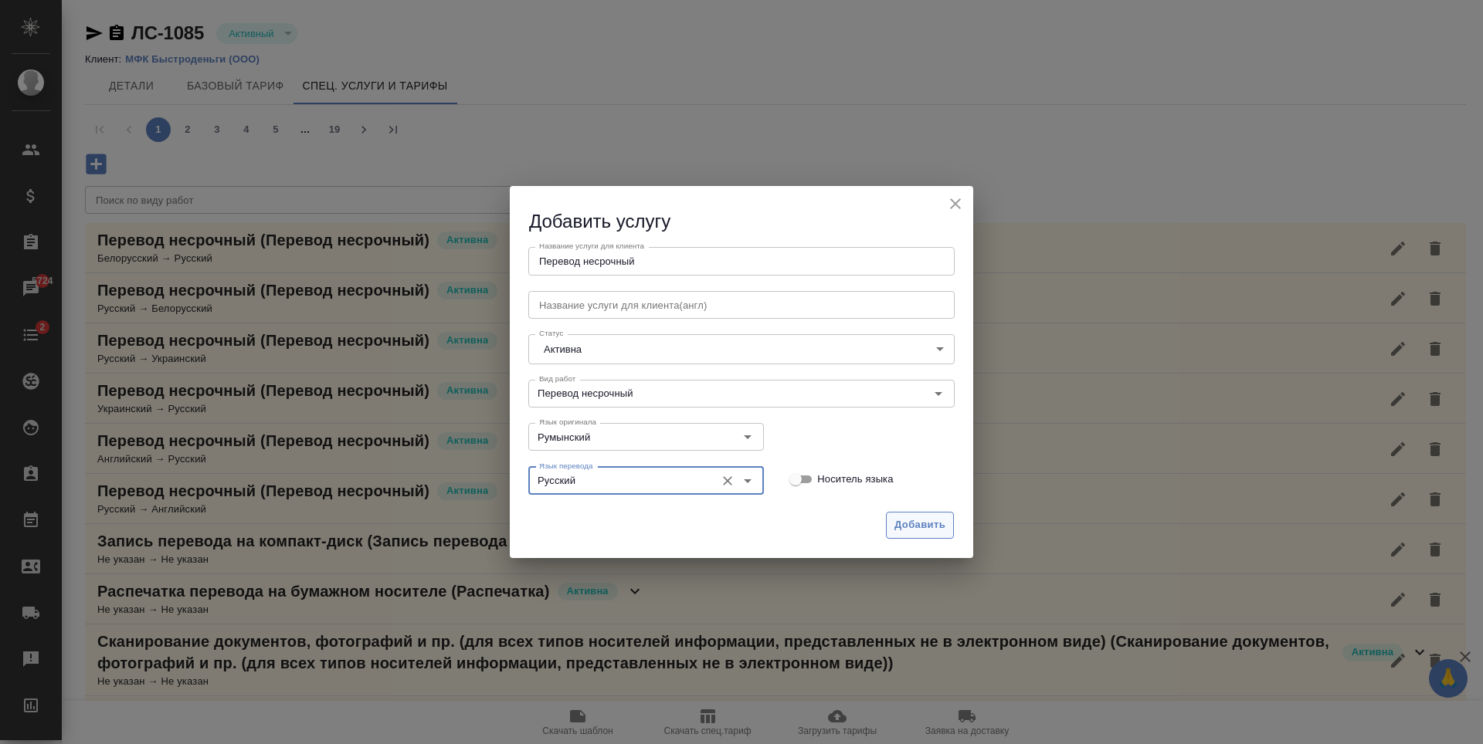
type input "Русский"
click at [952, 534] on button "Добавить" at bounding box center [920, 525] width 68 height 27
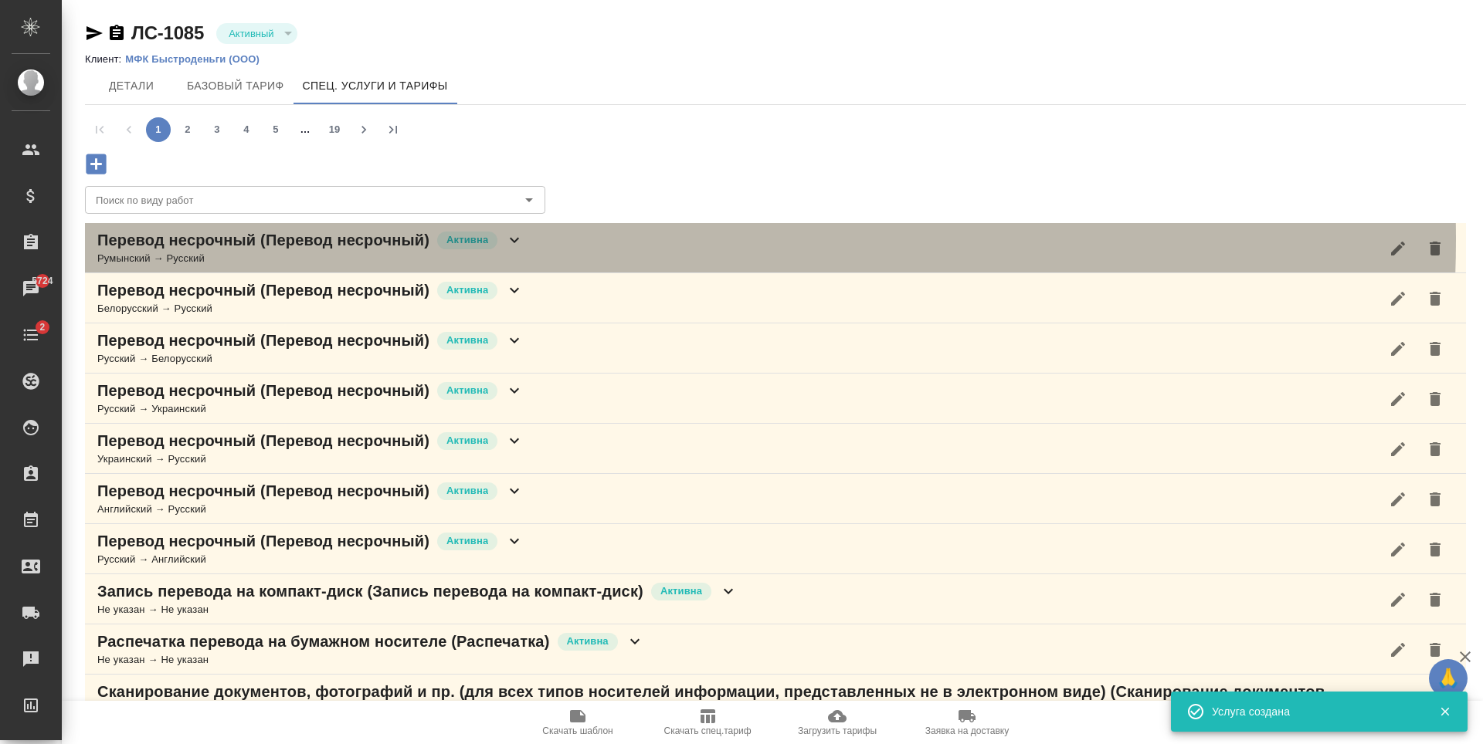
click at [527, 239] on div "Перевод несрочный (Перевод несрочный) Активна Румынский → Русский" at bounding box center [775, 248] width 1381 height 50
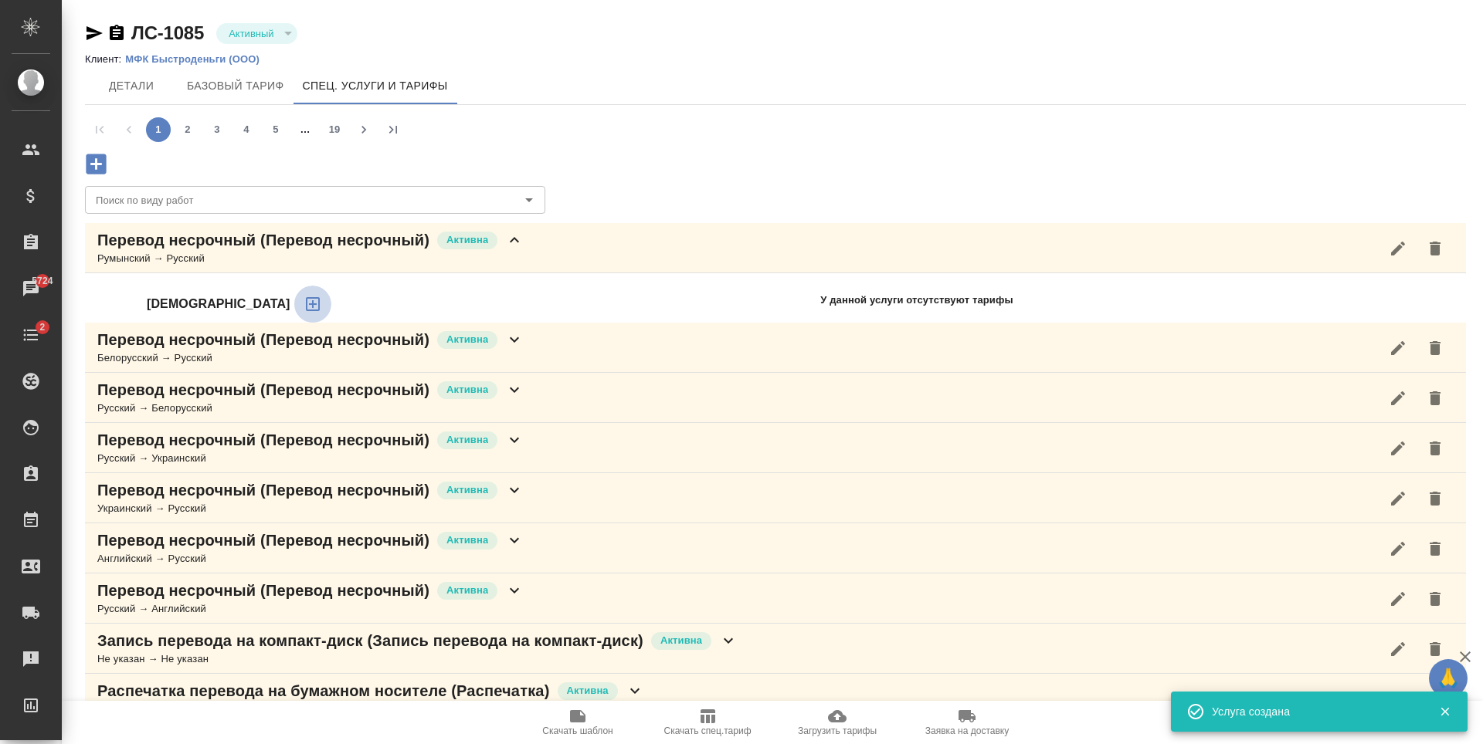
click at [303, 309] on icon "button" at bounding box center [312, 304] width 19 height 19
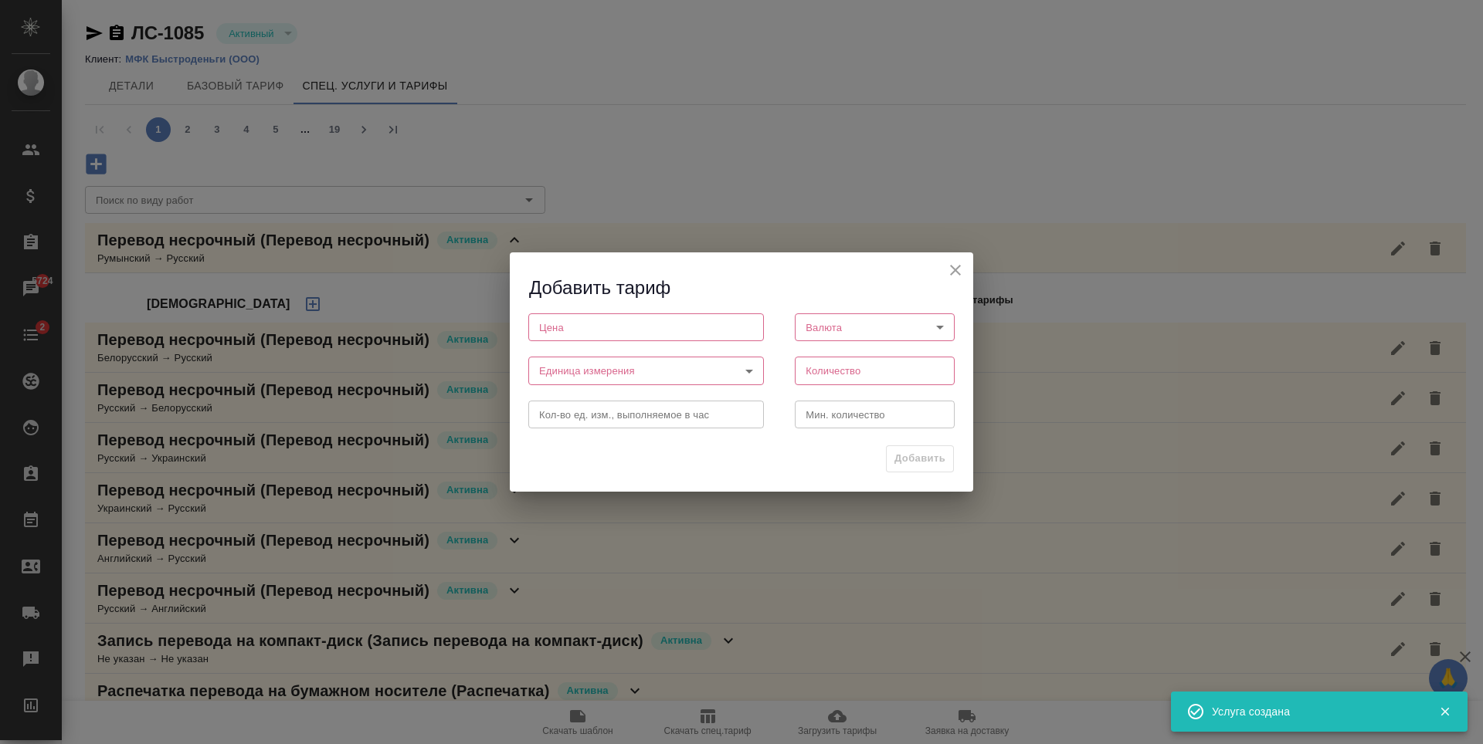
click at [663, 317] on input "number" at bounding box center [646, 327] width 236 height 28
type input "500"
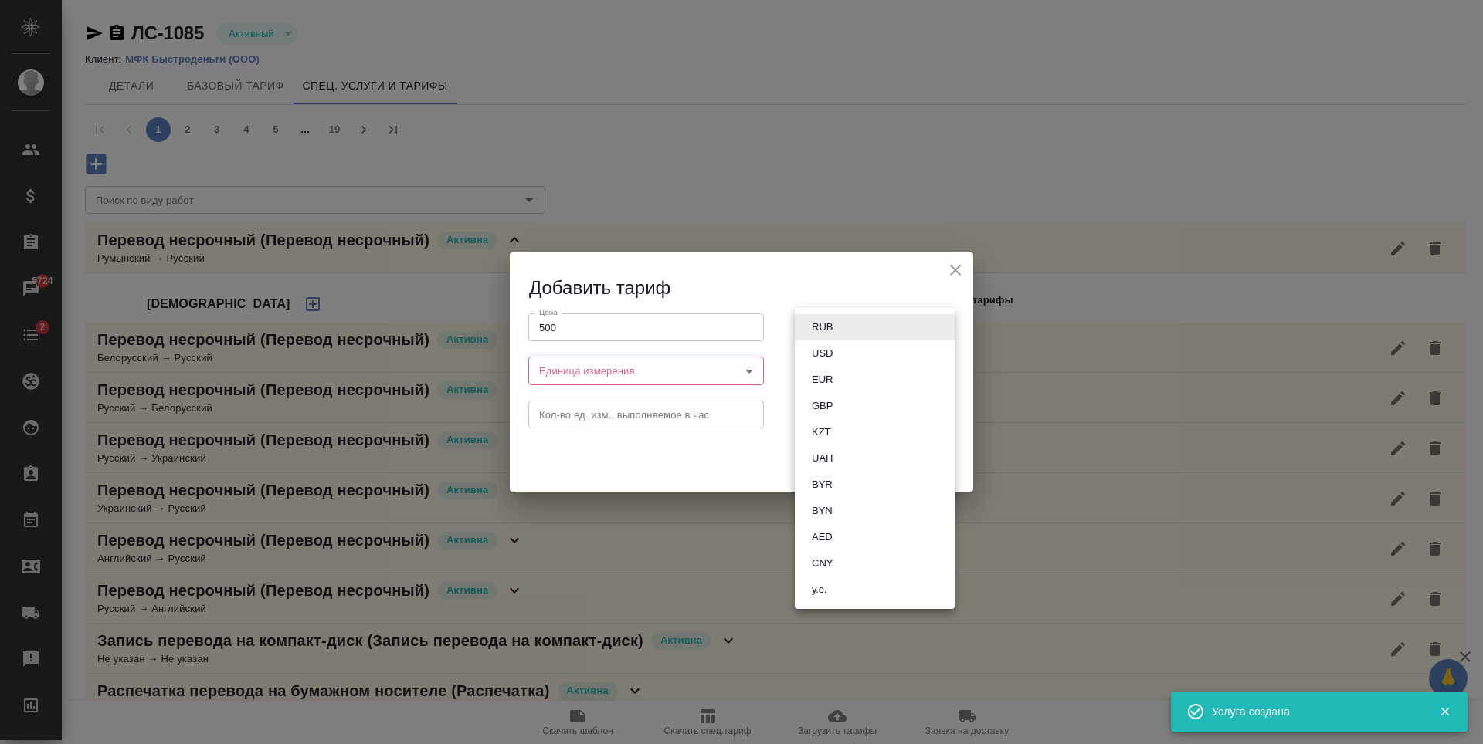
click at [889, 320] on body "🙏 .cls-1 fill:#fff; AWATERA Antonova Kristina Клиенты Спецификации Заказы 5724 …" at bounding box center [741, 372] width 1483 height 744
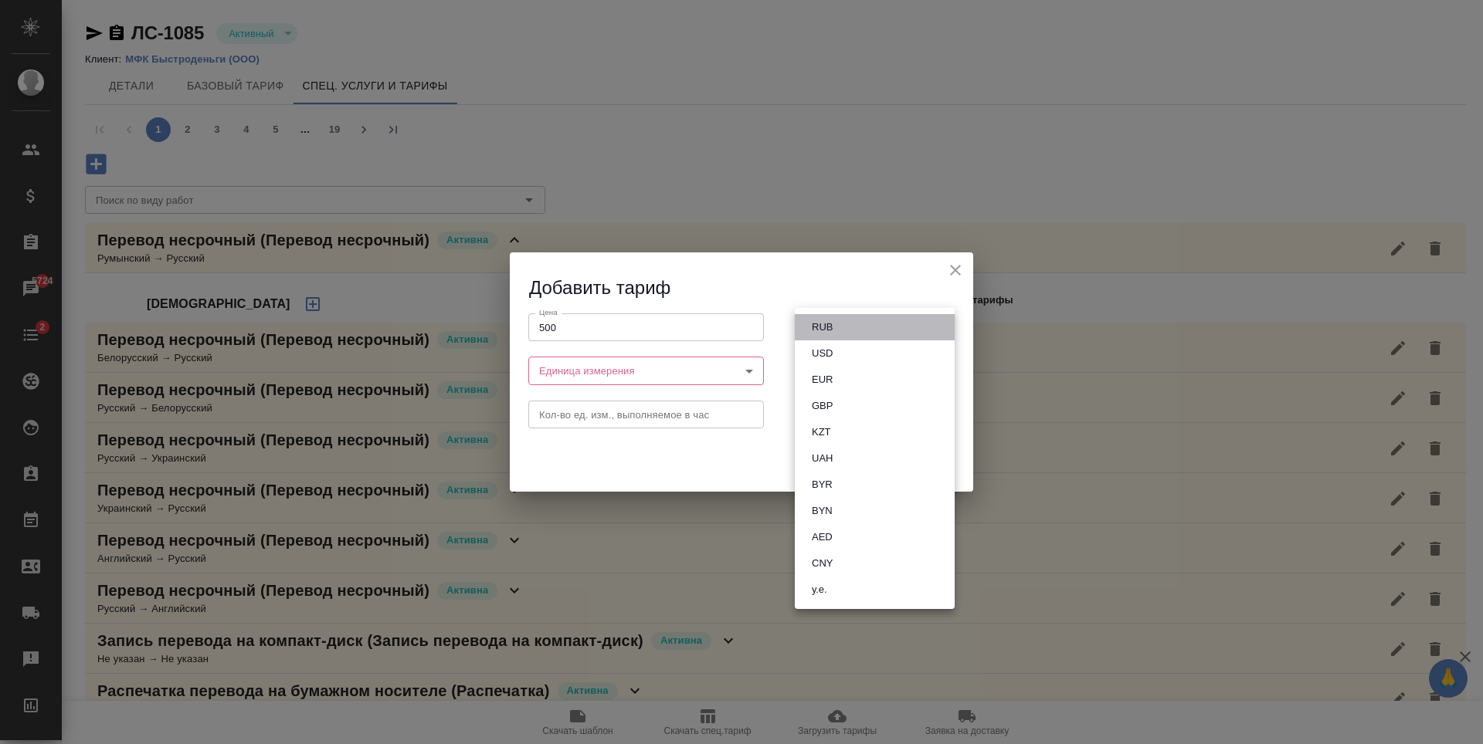
drag, startPoint x: 869, startPoint y: 330, endPoint x: 822, endPoint y: 354, distance: 52.8
click at [869, 330] on li "RUB" at bounding box center [875, 327] width 160 height 26
type input "RUB"
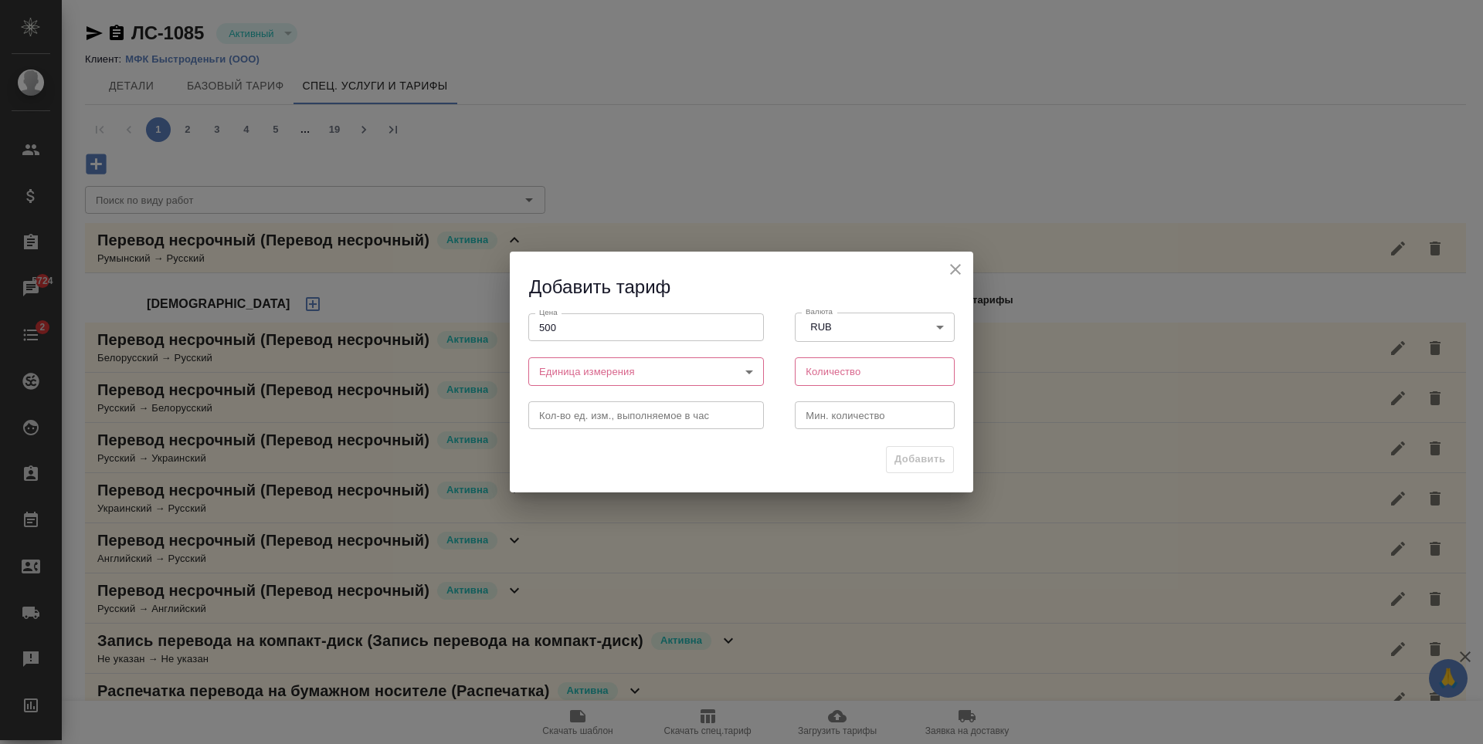
click at [703, 374] on body "🙏 .cls-1 fill:#fff; AWATERA Antonova Kristina Клиенты Спецификации Заказы 5724 …" at bounding box center [741, 372] width 1483 height 744
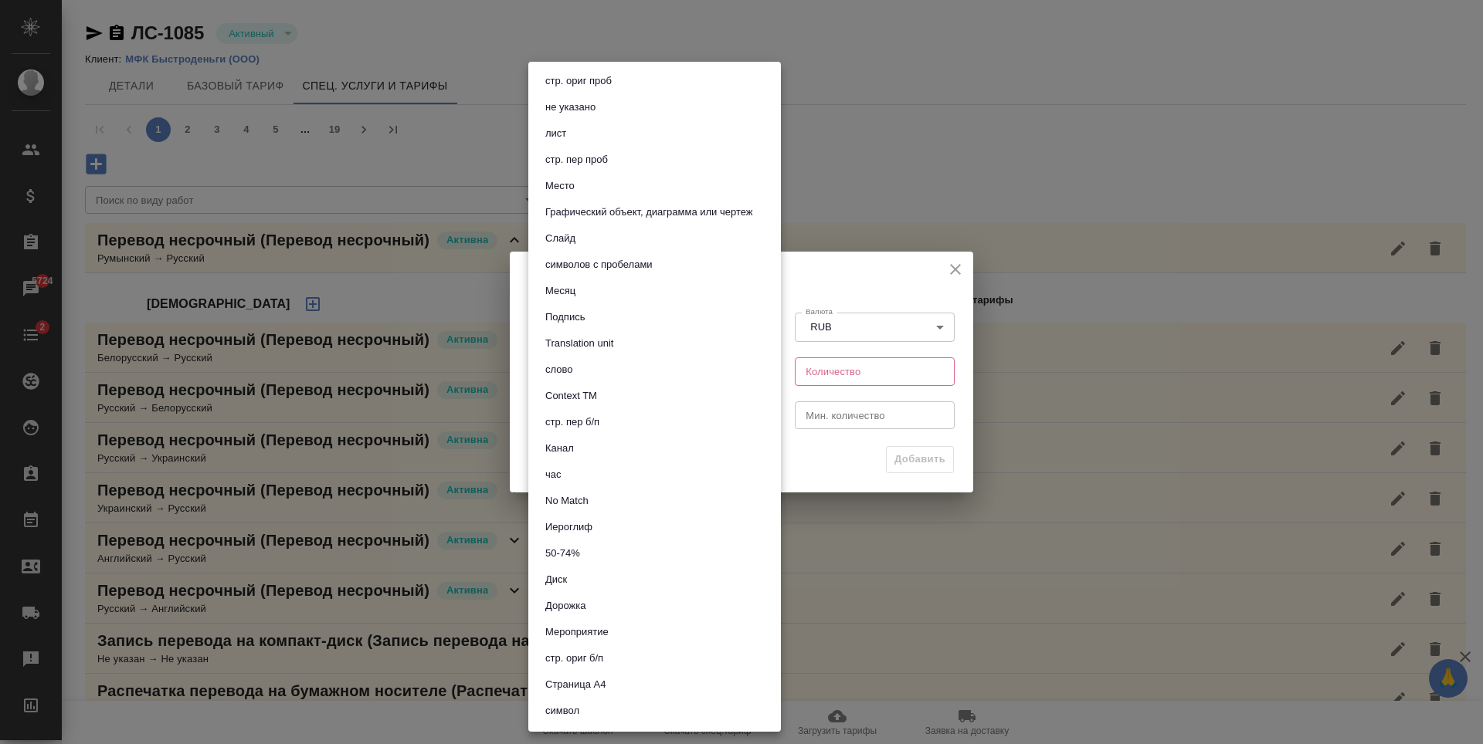
click at [633, 264] on button "символов с пробелами" at bounding box center [599, 264] width 117 height 17
type input "5ca1acf853b22f58dad1d161"
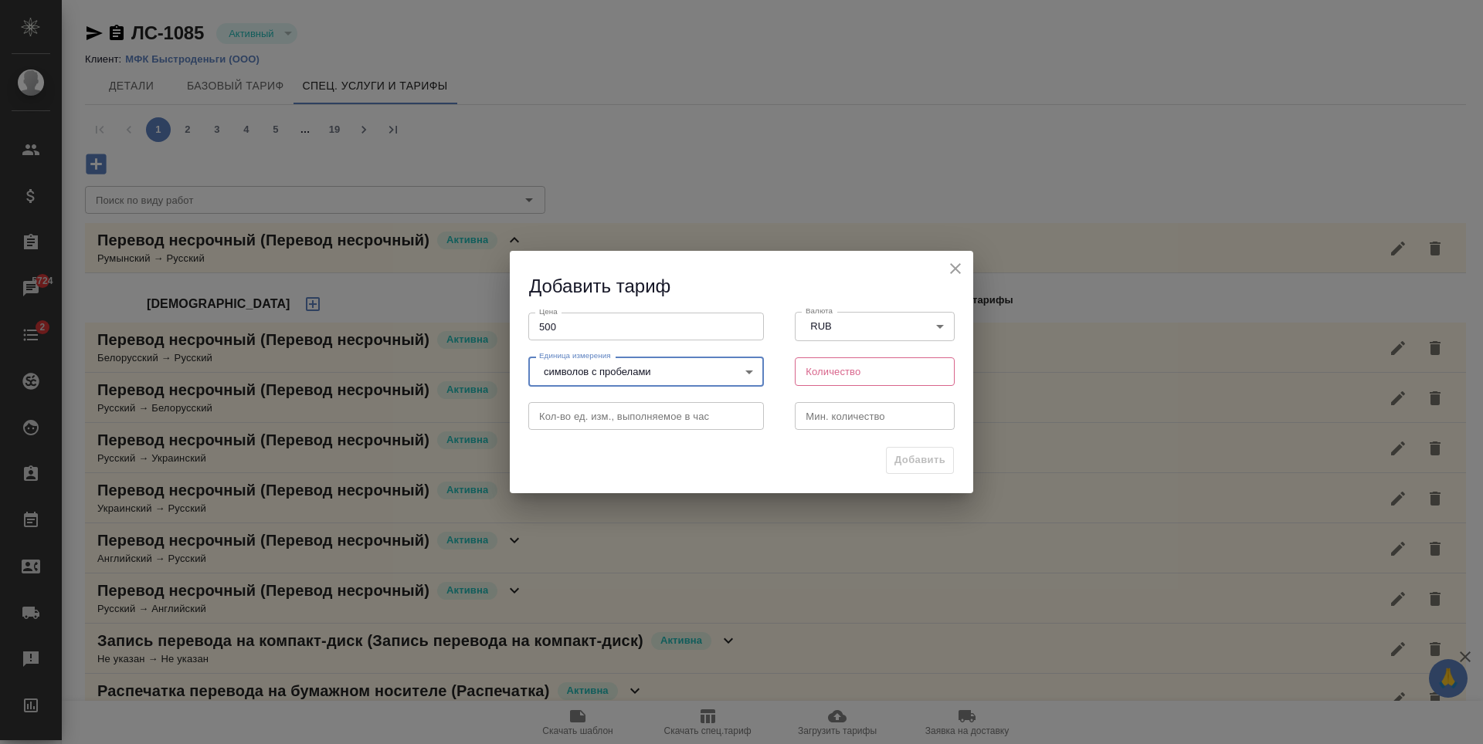
click at [861, 384] on div "стр. ориг проб не указано лист стр. пер проб Место Графический объект, диаграмм…" at bounding box center [741, 372] width 1483 height 744
click at [861, 371] on input "number" at bounding box center [875, 372] width 160 height 28
type input "1800"
click at [853, 425] on input "number" at bounding box center [875, 416] width 160 height 28
type input "1"
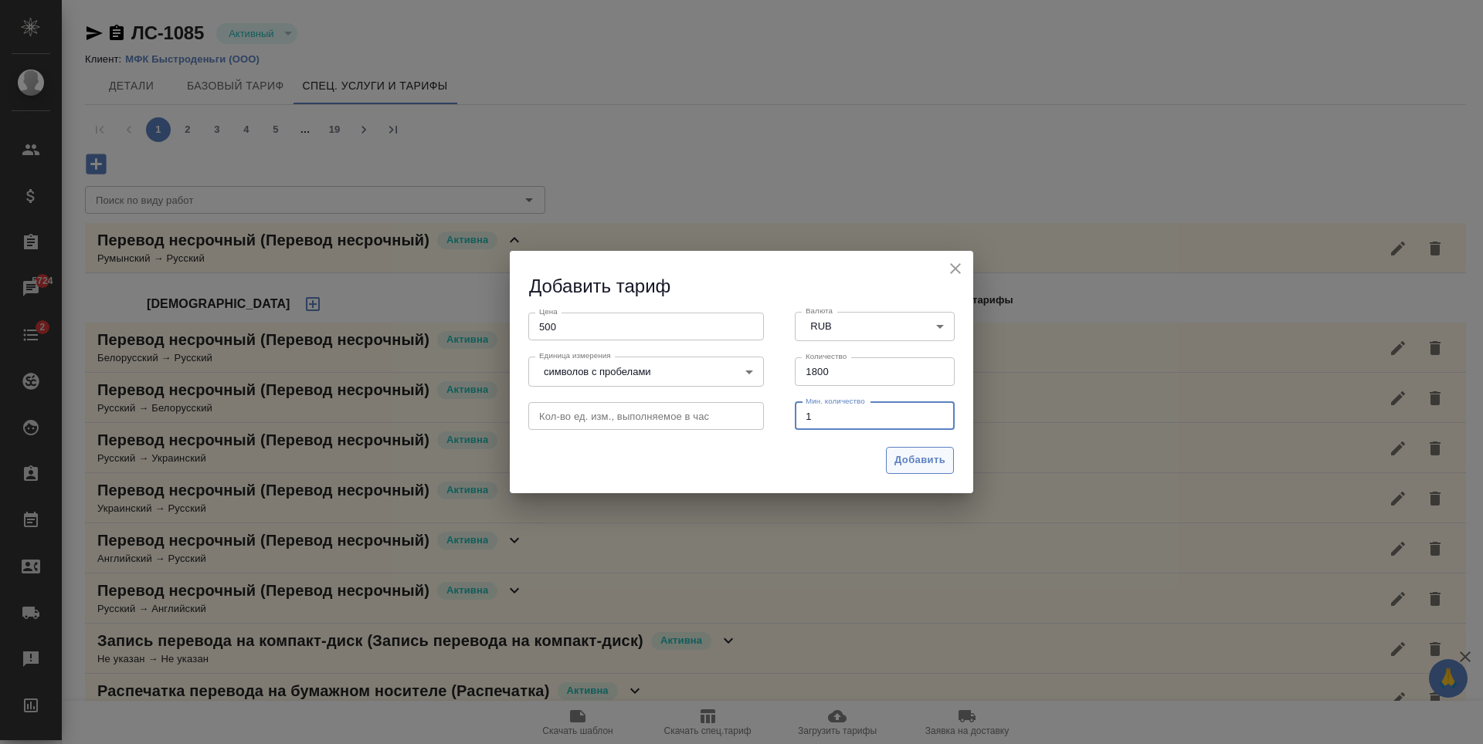
click at [931, 465] on span "Добавить" at bounding box center [919, 461] width 51 height 18
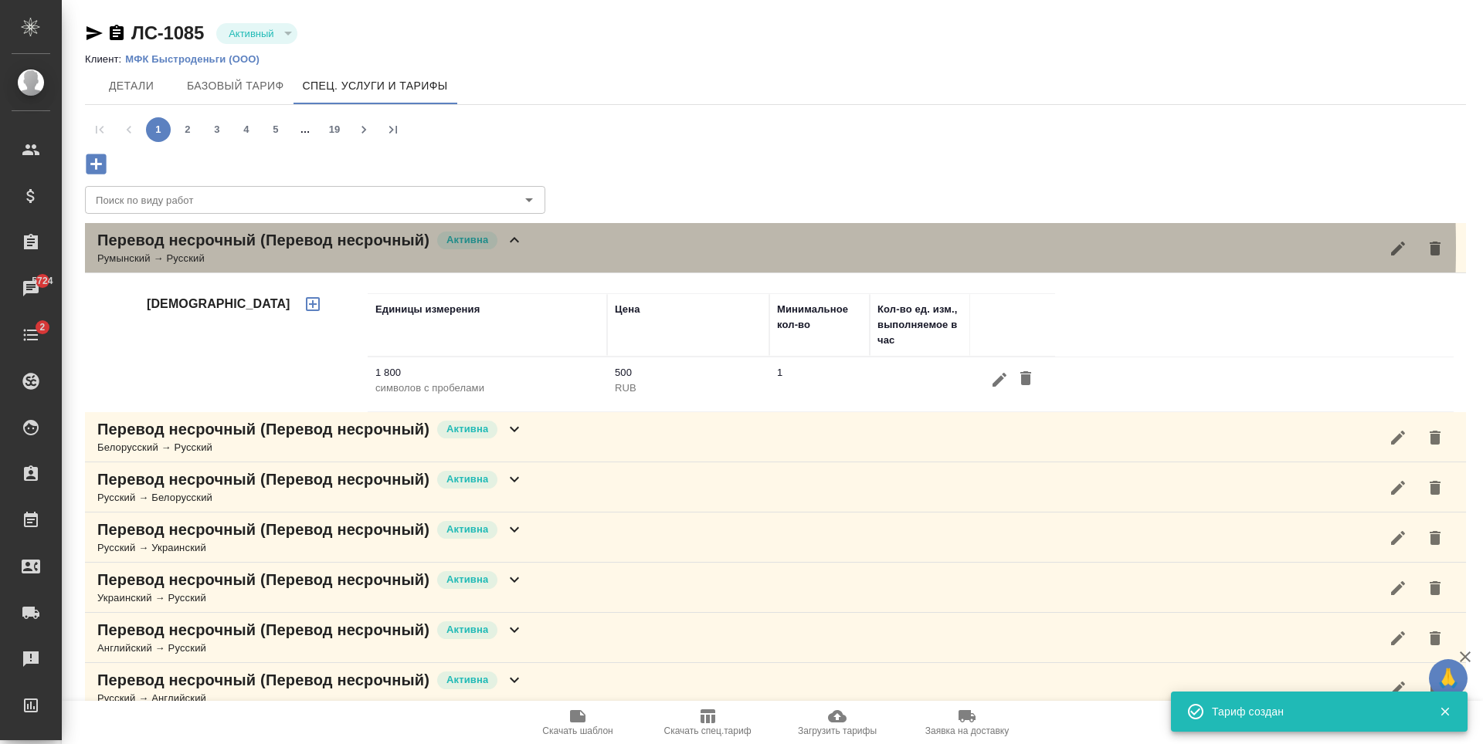
click at [551, 247] on div "Перевод несрочный (Перевод несрочный) Активна Румынский → Русский" at bounding box center [775, 248] width 1381 height 50
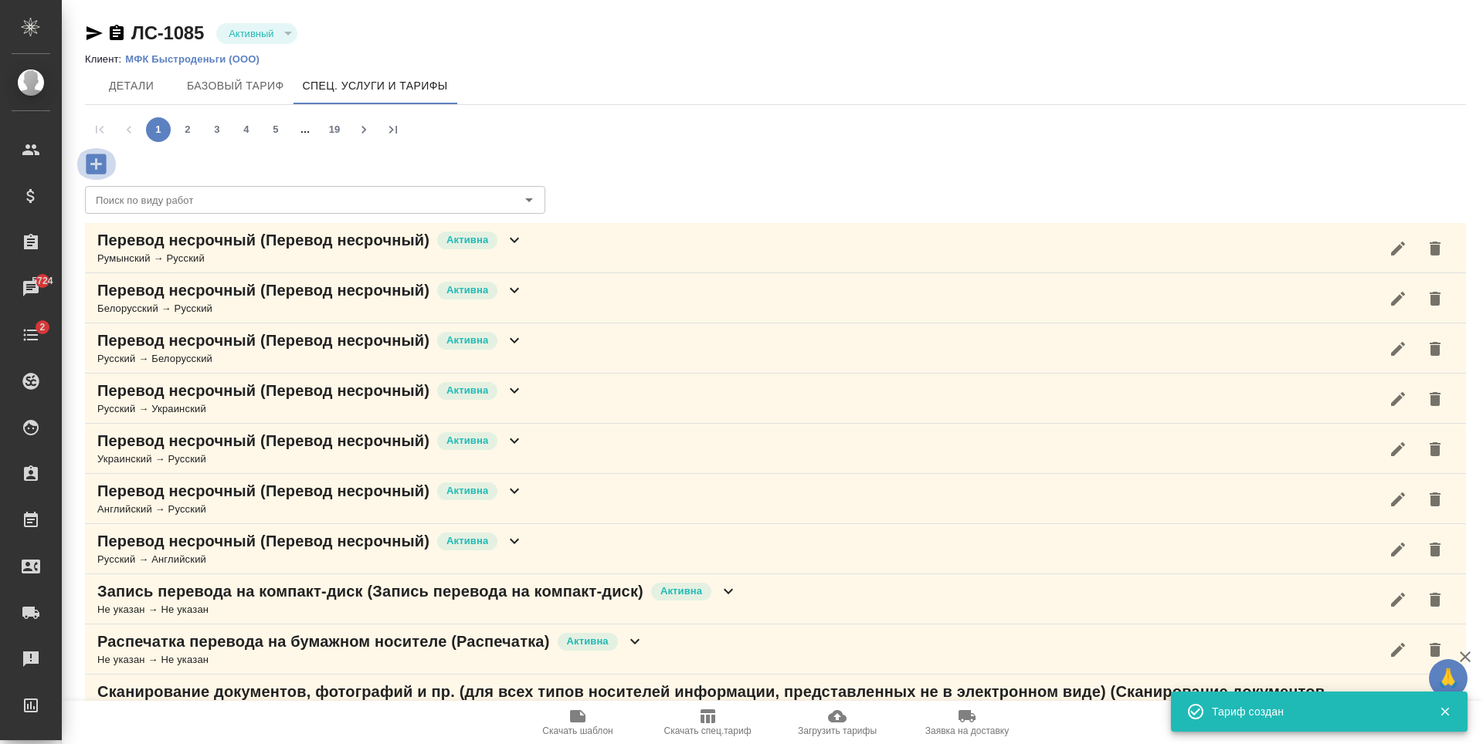
click at [99, 157] on icon "button" at bounding box center [96, 164] width 20 height 20
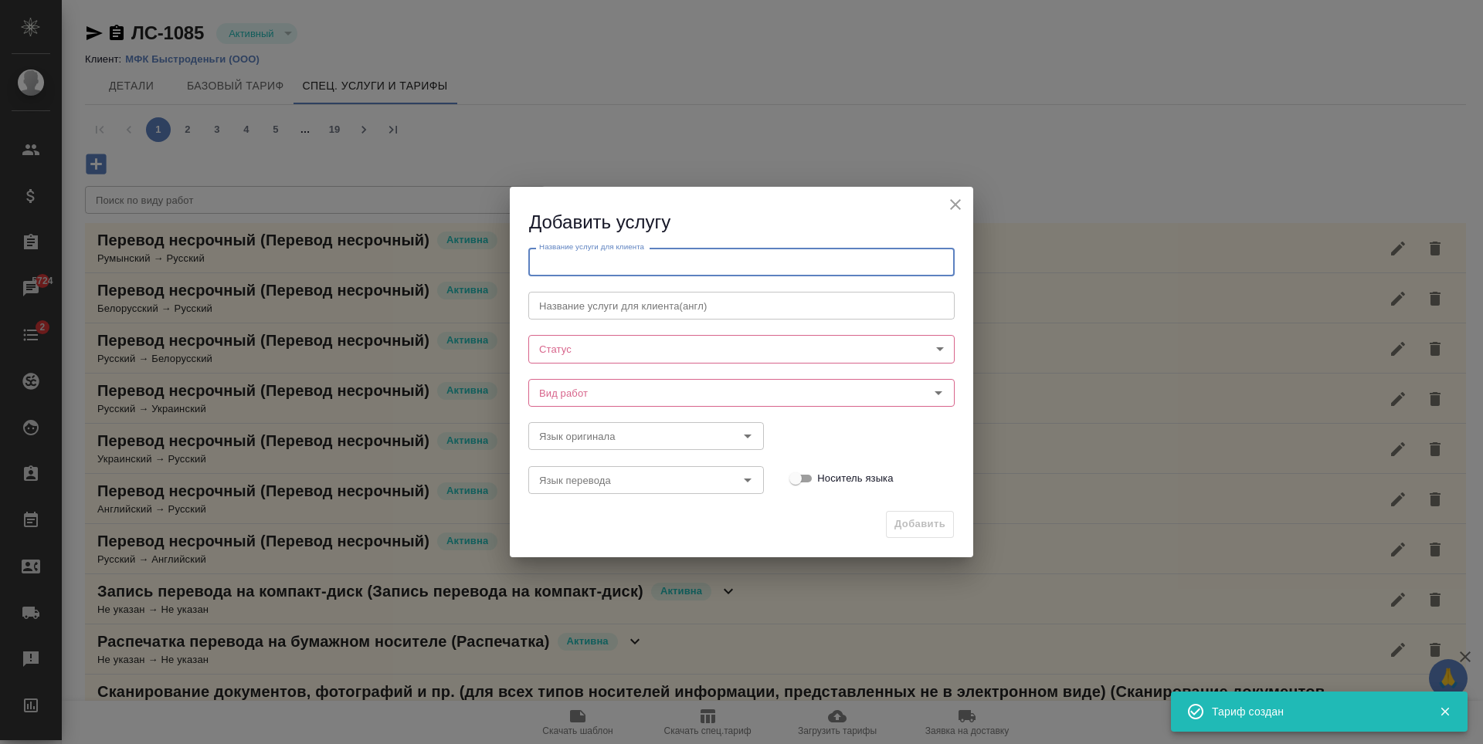
click at [758, 261] on input "text" at bounding box center [741, 262] width 426 height 28
paste input "Перевод несрочный"
type input "Перевод несрочный"
click at [584, 391] on input "Вид работ" at bounding box center [715, 393] width 365 height 19
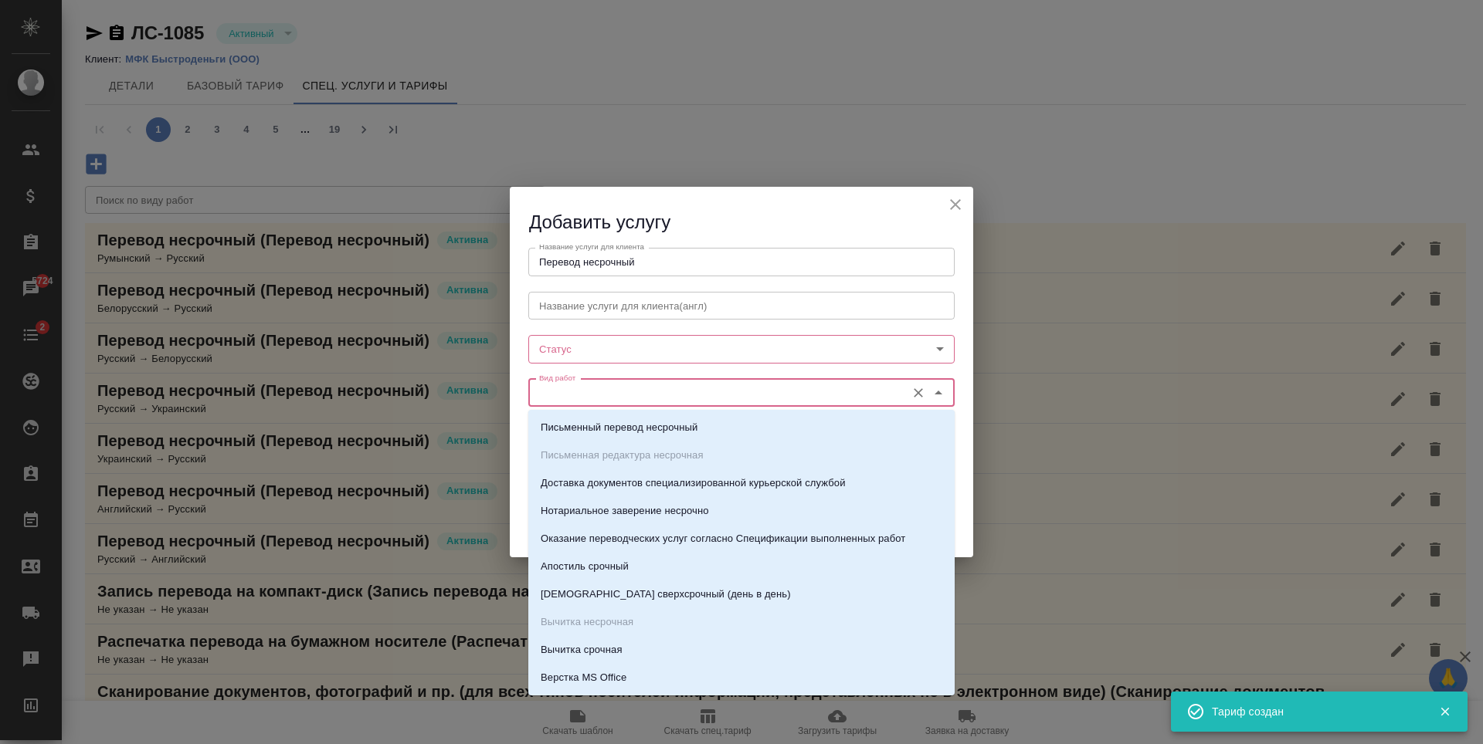
paste input "Перевод несрочный"
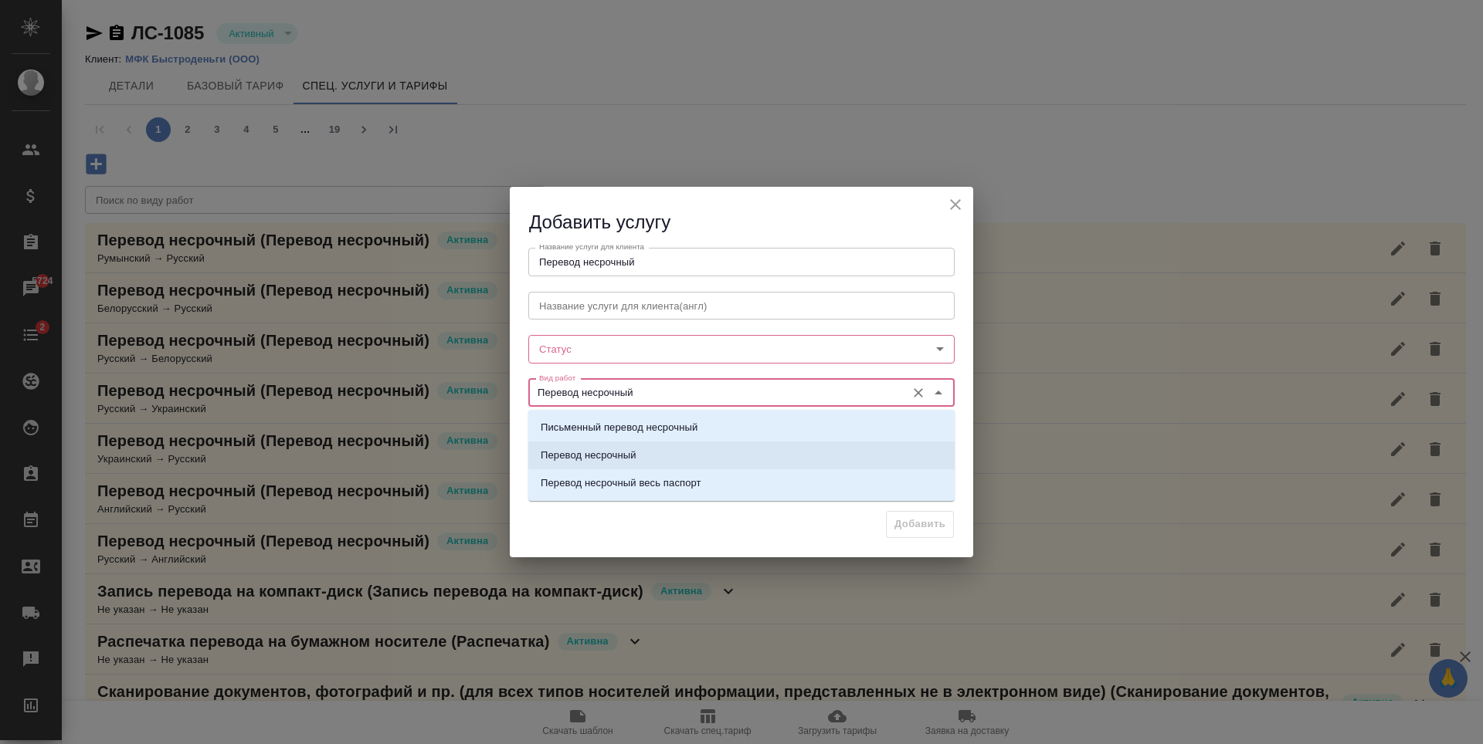
click at [622, 452] on p "Перевод несрочный" at bounding box center [589, 455] width 96 height 15
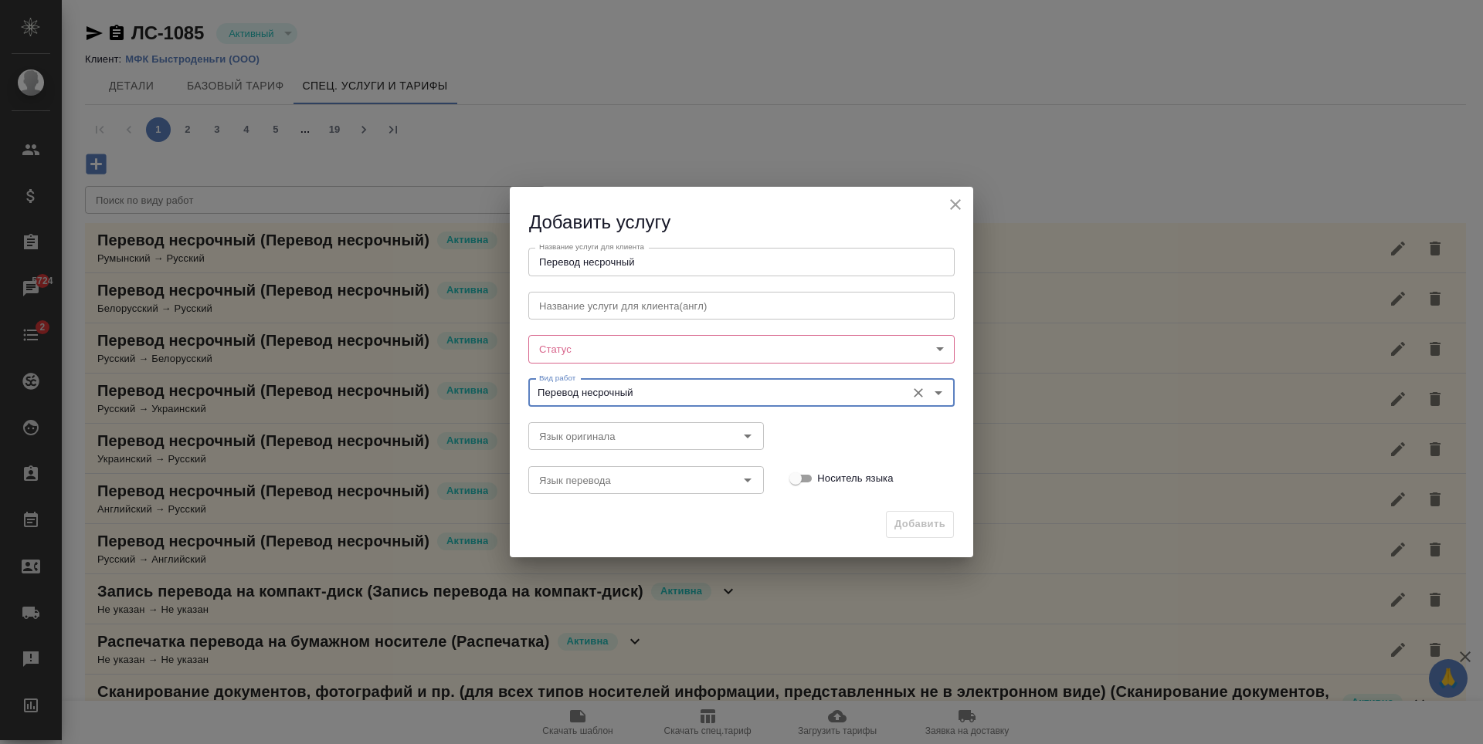
type input "Перевод несрочный"
click at [635, 330] on div "Статус ​ Статус" at bounding box center [741, 347] width 457 height 68
click at [637, 344] on body "🙏 .cls-1 fill:#fff; AWATERA Antonova Kristina Клиенты Спецификации Заказы 5724 …" at bounding box center [741, 372] width 1483 height 744
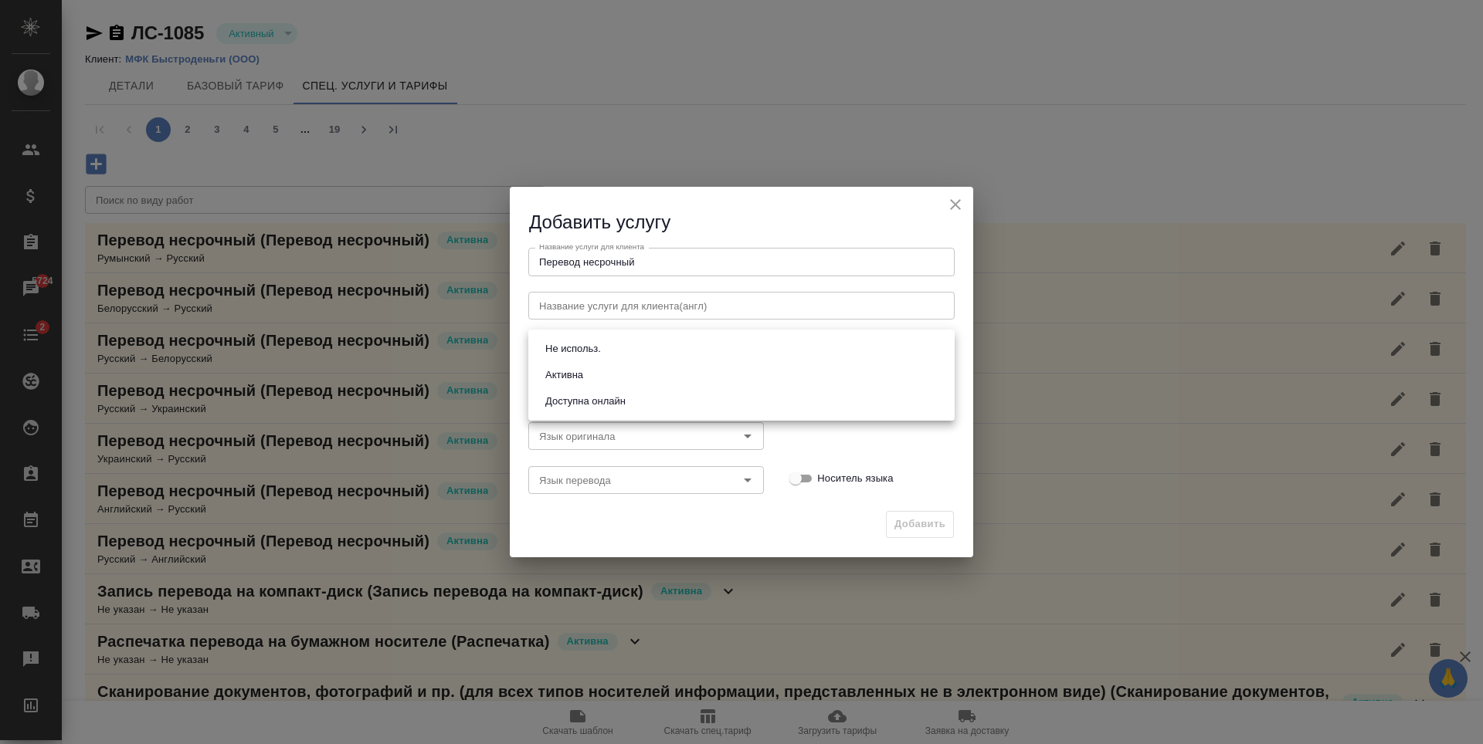
click at [627, 370] on li "Активна" at bounding box center [741, 375] width 426 height 26
type input "active"
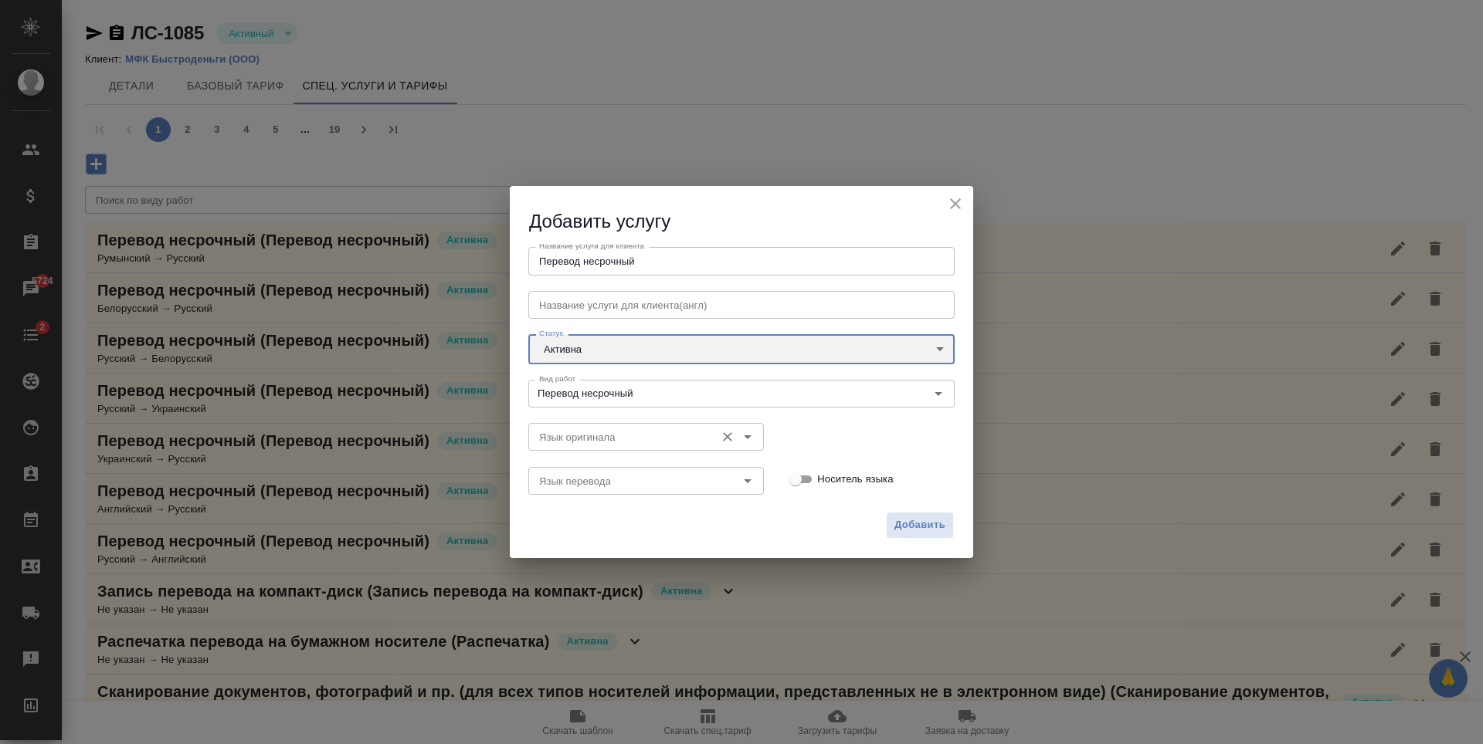
click at [625, 447] on div "Язык оригинала" at bounding box center [646, 437] width 236 height 28
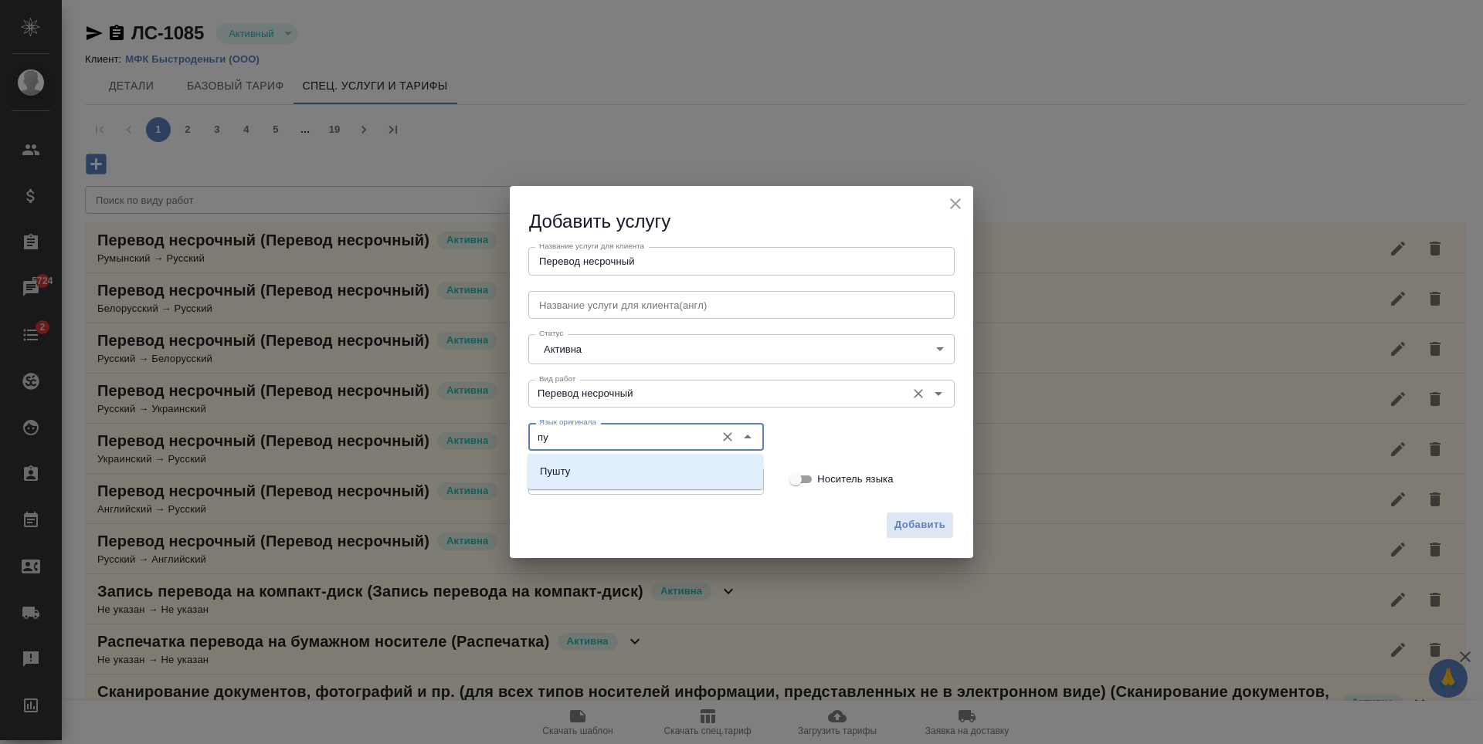
type input "п"
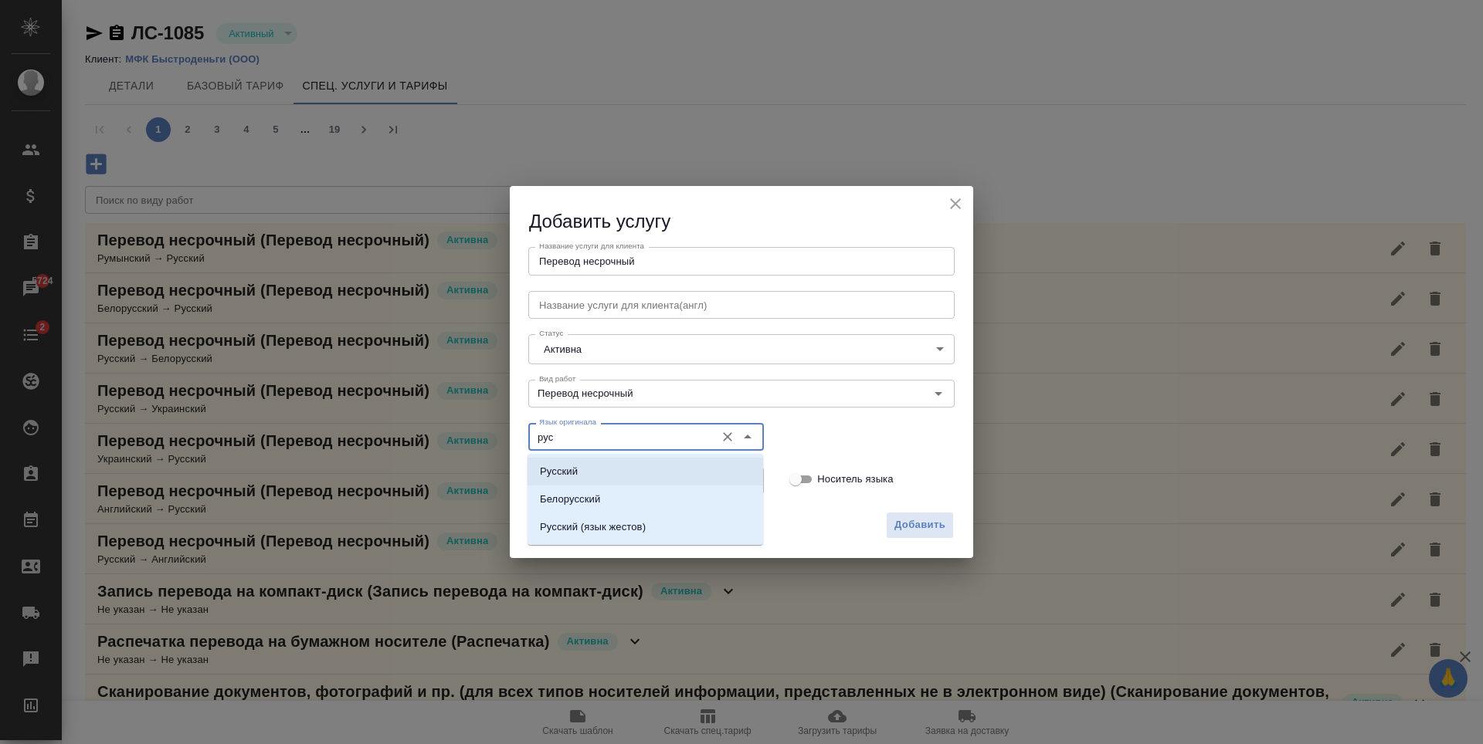
click at [637, 477] on li "Русский" at bounding box center [645, 472] width 236 height 28
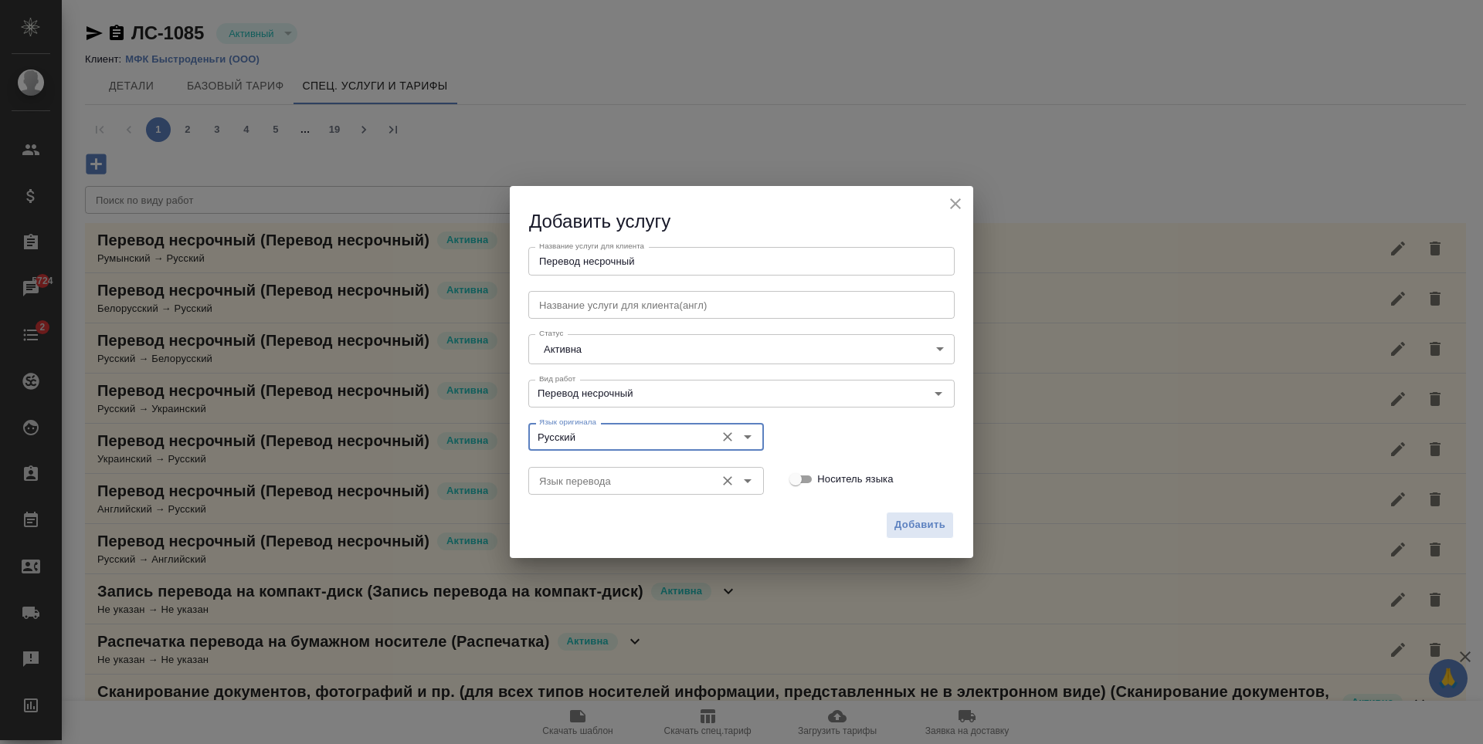
type input "Русский"
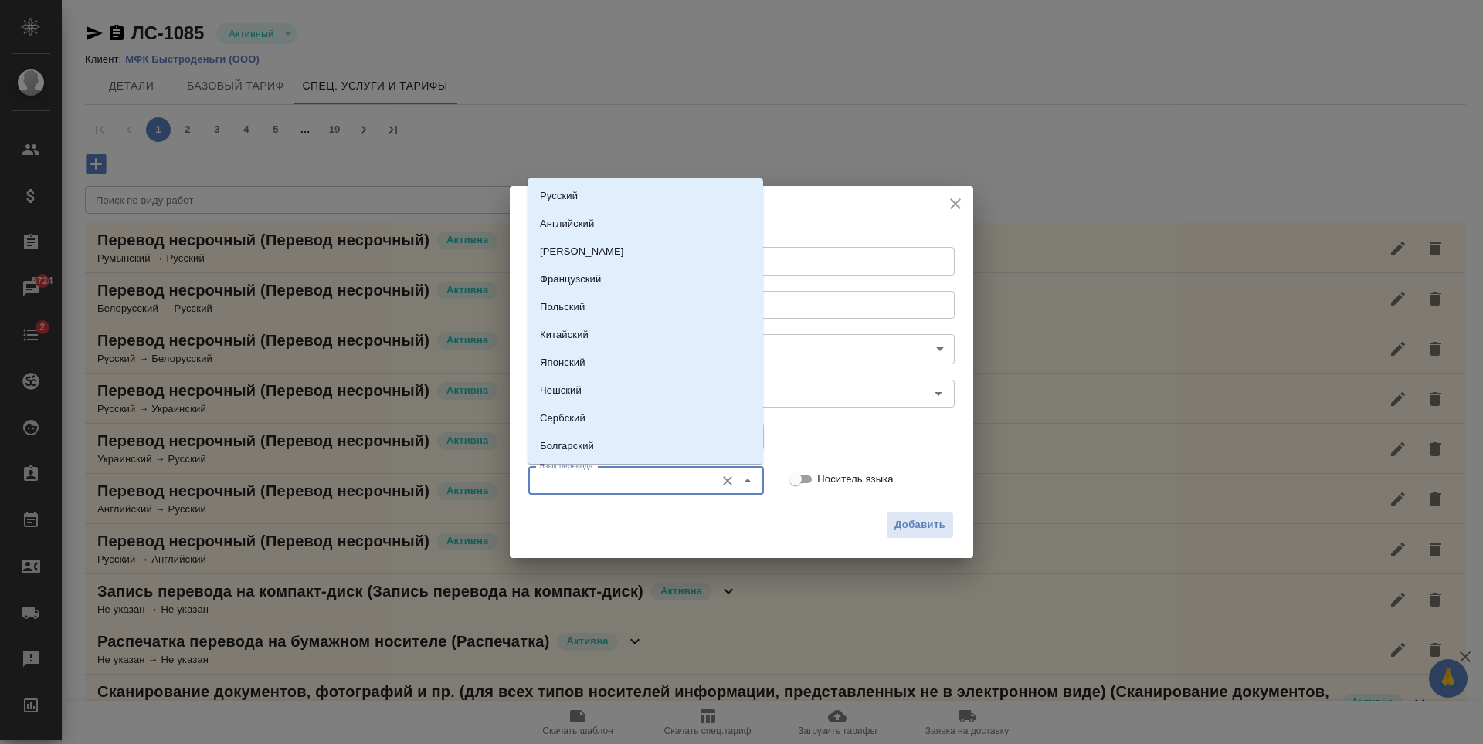
click at [636, 478] on input "Язык перевода" at bounding box center [620, 481] width 175 height 19
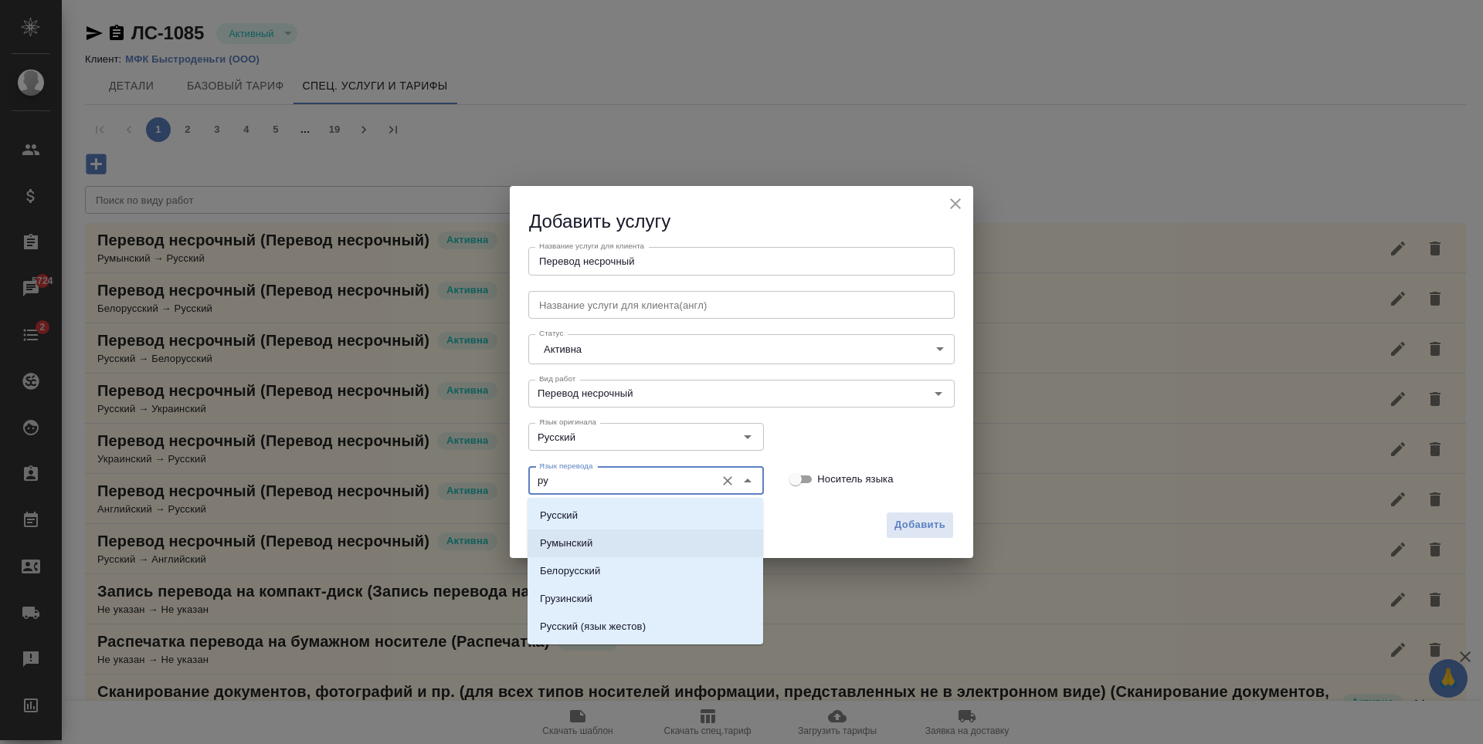
click at [635, 537] on li "Румынский" at bounding box center [645, 544] width 236 height 28
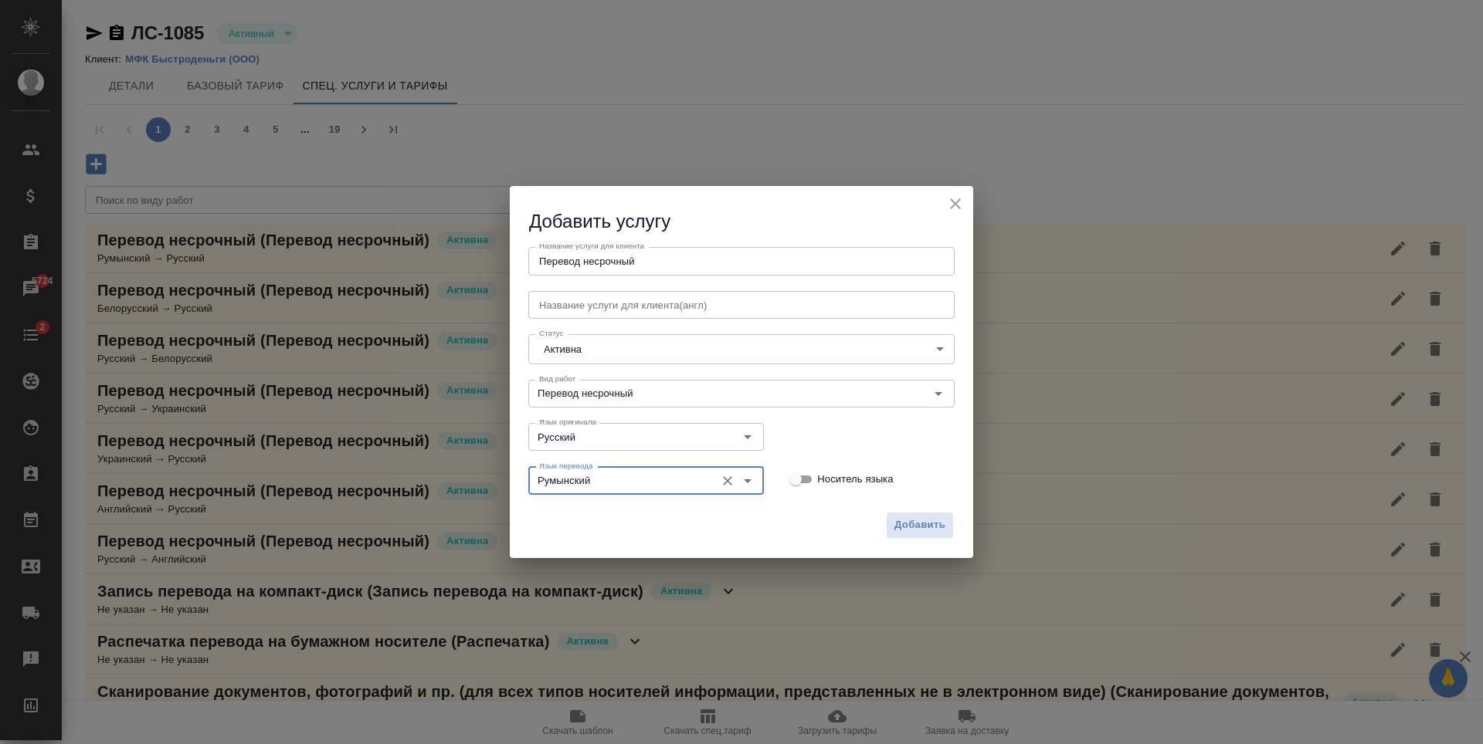
type input "Румынский"
click at [874, 530] on div "Добавить" at bounding box center [741, 531] width 463 height 54
click at [952, 515] on button "Добавить" at bounding box center [920, 525] width 68 height 27
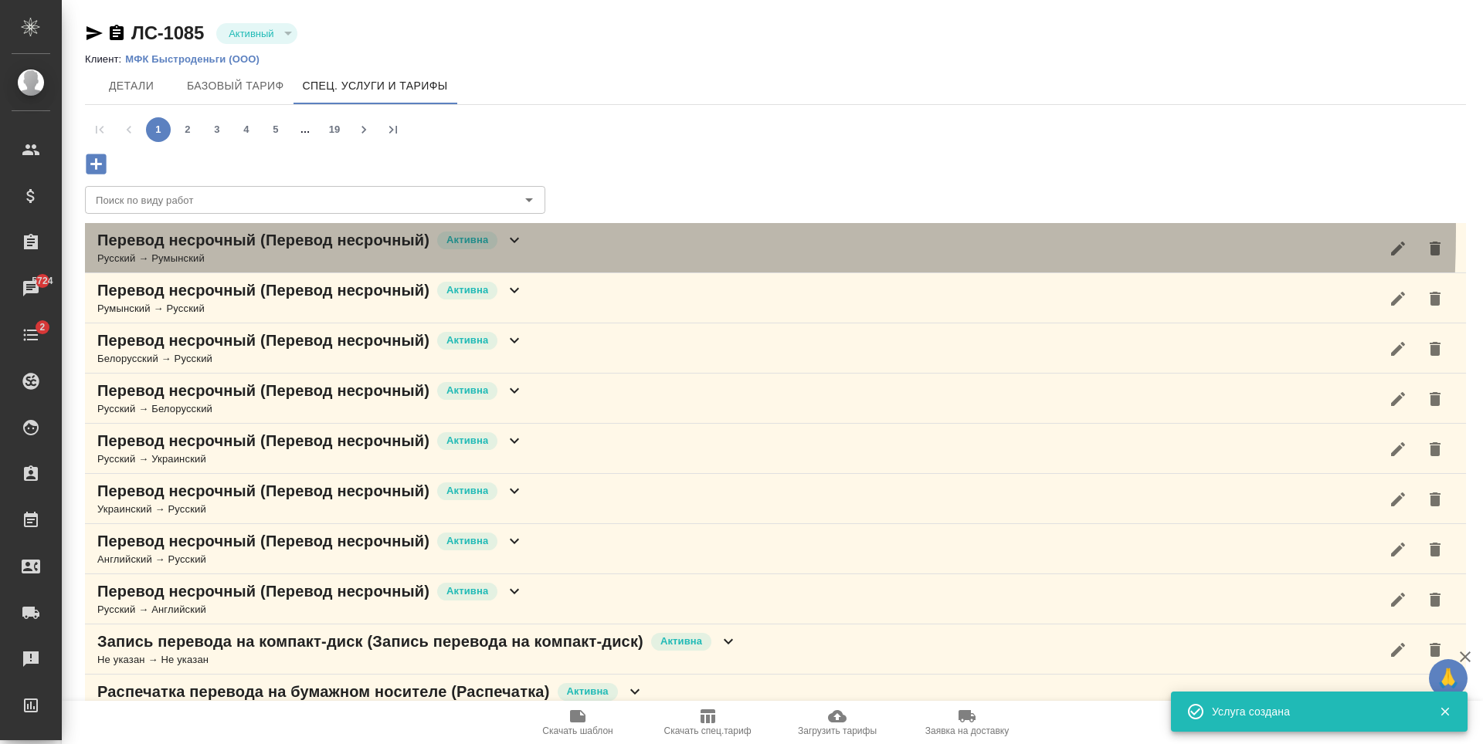
click at [501, 230] on div "Перевод несрочный (Перевод несрочный) Активна" at bounding box center [310, 240] width 426 height 22
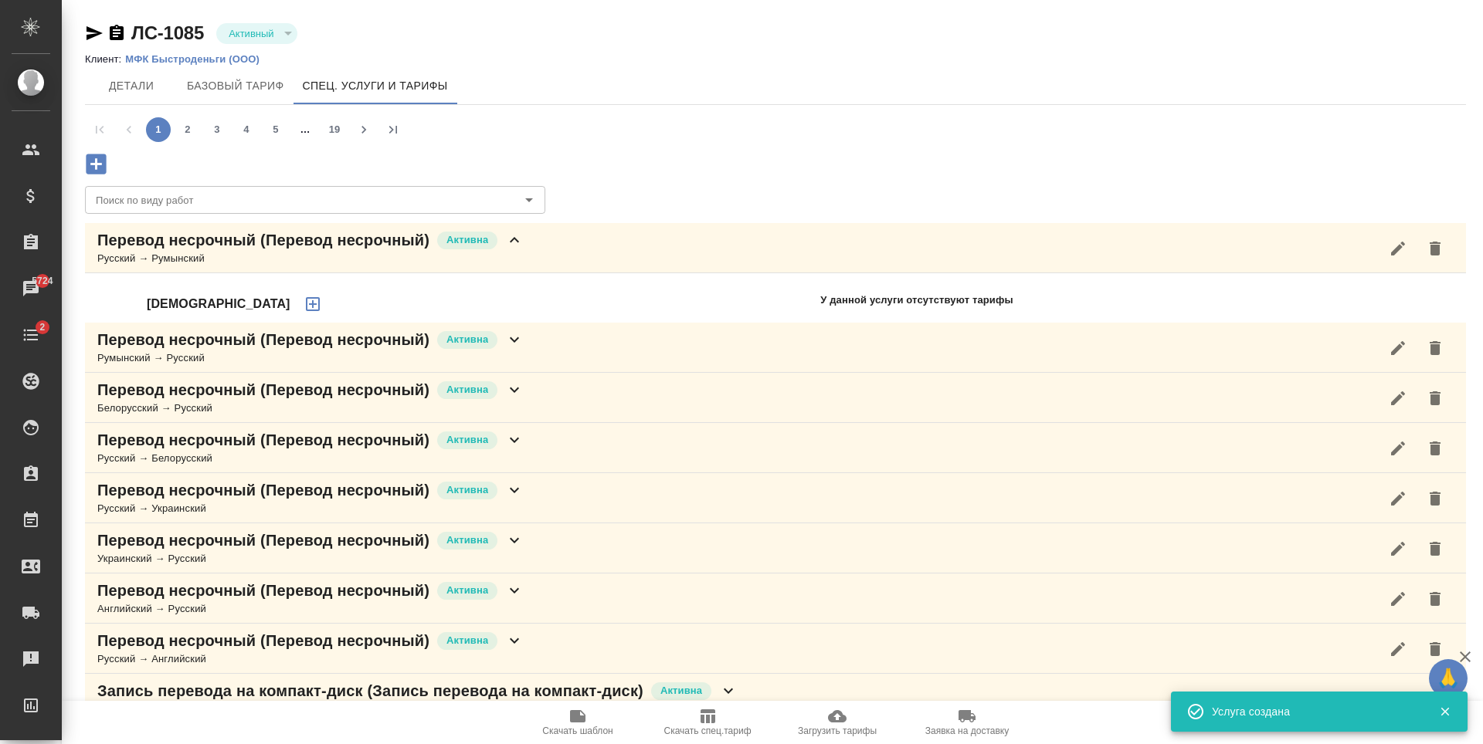
click at [303, 311] on icon "button" at bounding box center [312, 304] width 19 height 19
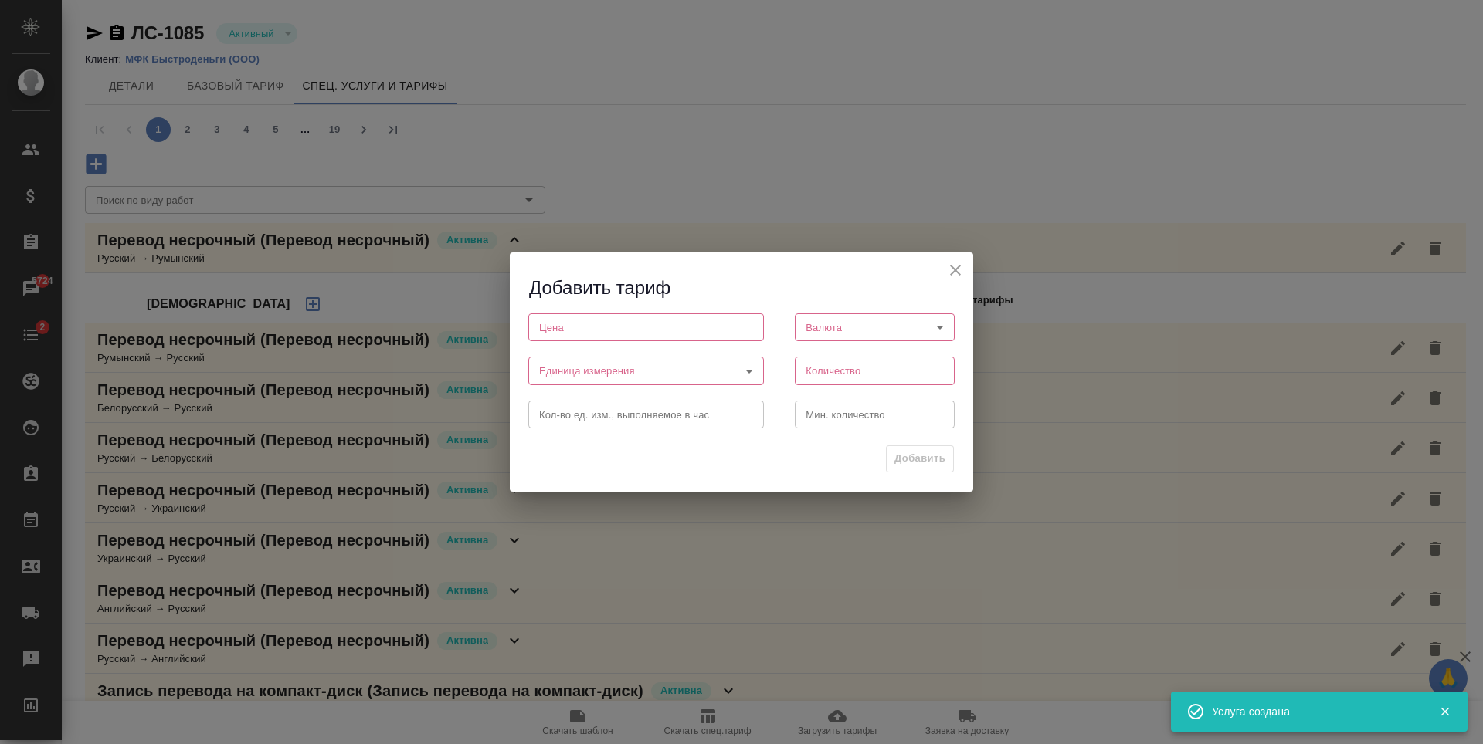
click at [686, 312] on div "Цена Цена" at bounding box center [646, 326] width 266 height 68
click at [683, 334] on input "number" at bounding box center [646, 327] width 236 height 28
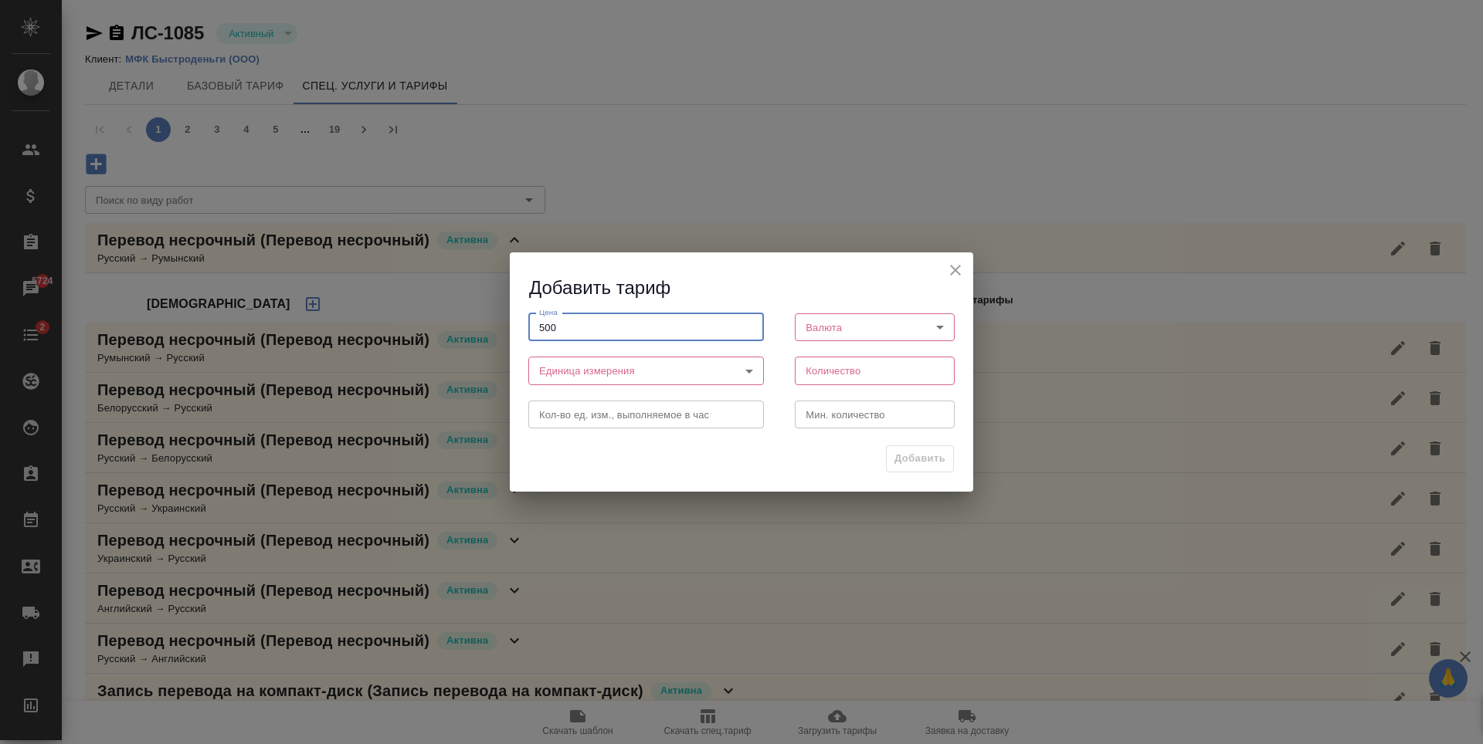
type input "500"
click at [883, 314] on body "🙏 .cls-1 fill:#fff; AWATERA Antonova Kristina Клиенты Спецификации Заказы 5724 …" at bounding box center [741, 372] width 1483 height 744
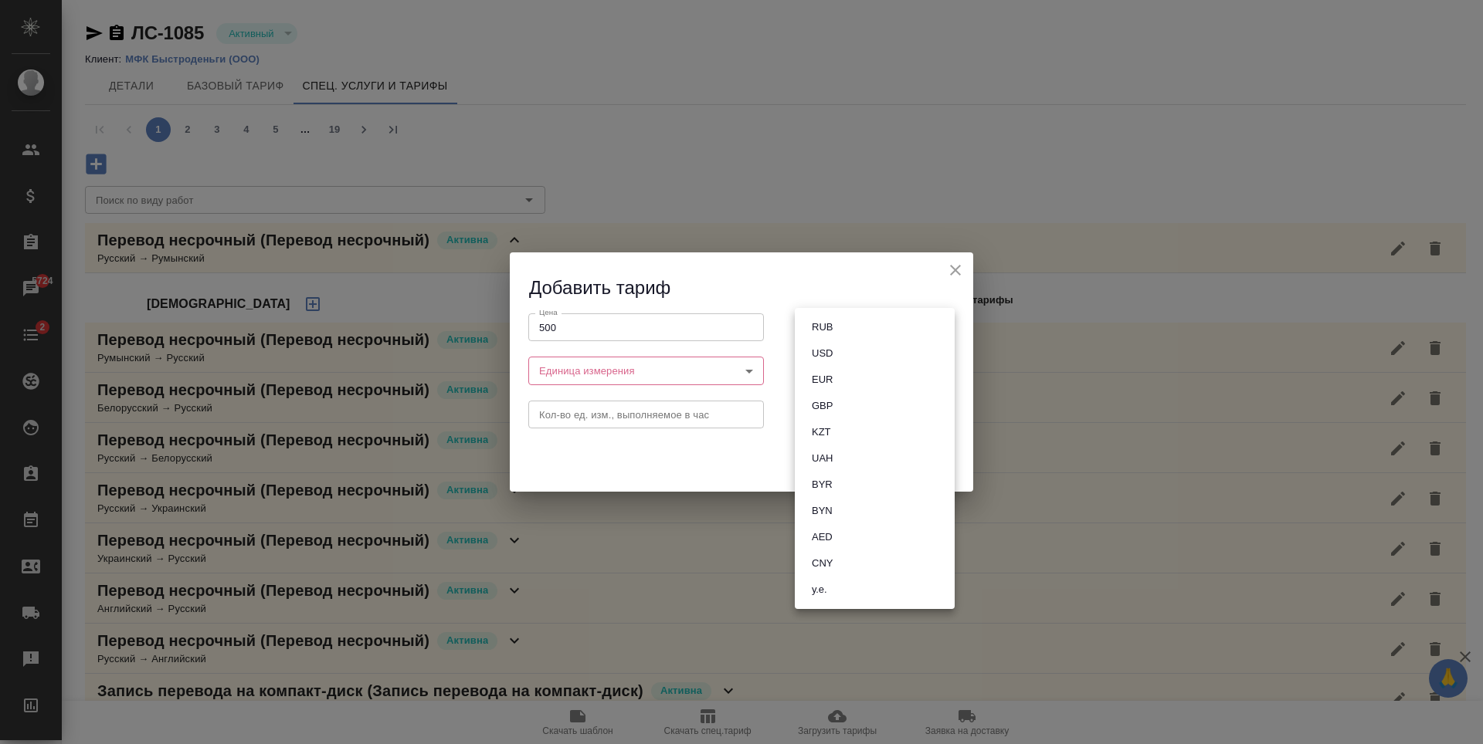
click at [852, 317] on li "RUB" at bounding box center [875, 327] width 160 height 26
type input "RUB"
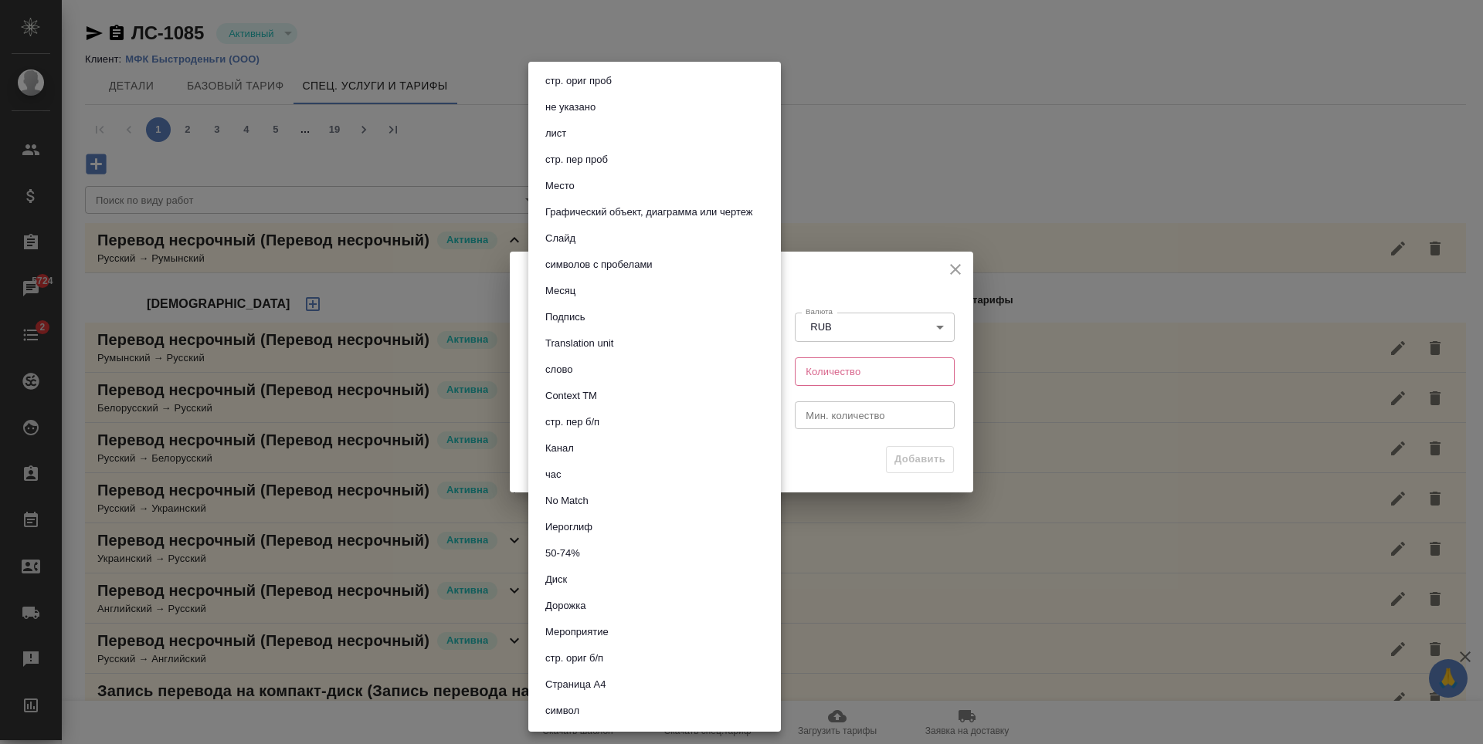
click at [736, 368] on body "🙏 .cls-1 fill:#fff; AWATERA Antonova Kristina Клиенты Спецификации Заказы 5724 …" at bounding box center [741, 372] width 1483 height 744
click at [609, 267] on button "символов с пробелами" at bounding box center [599, 264] width 117 height 17
type input "5ca1acf853b22f58dad1d161"
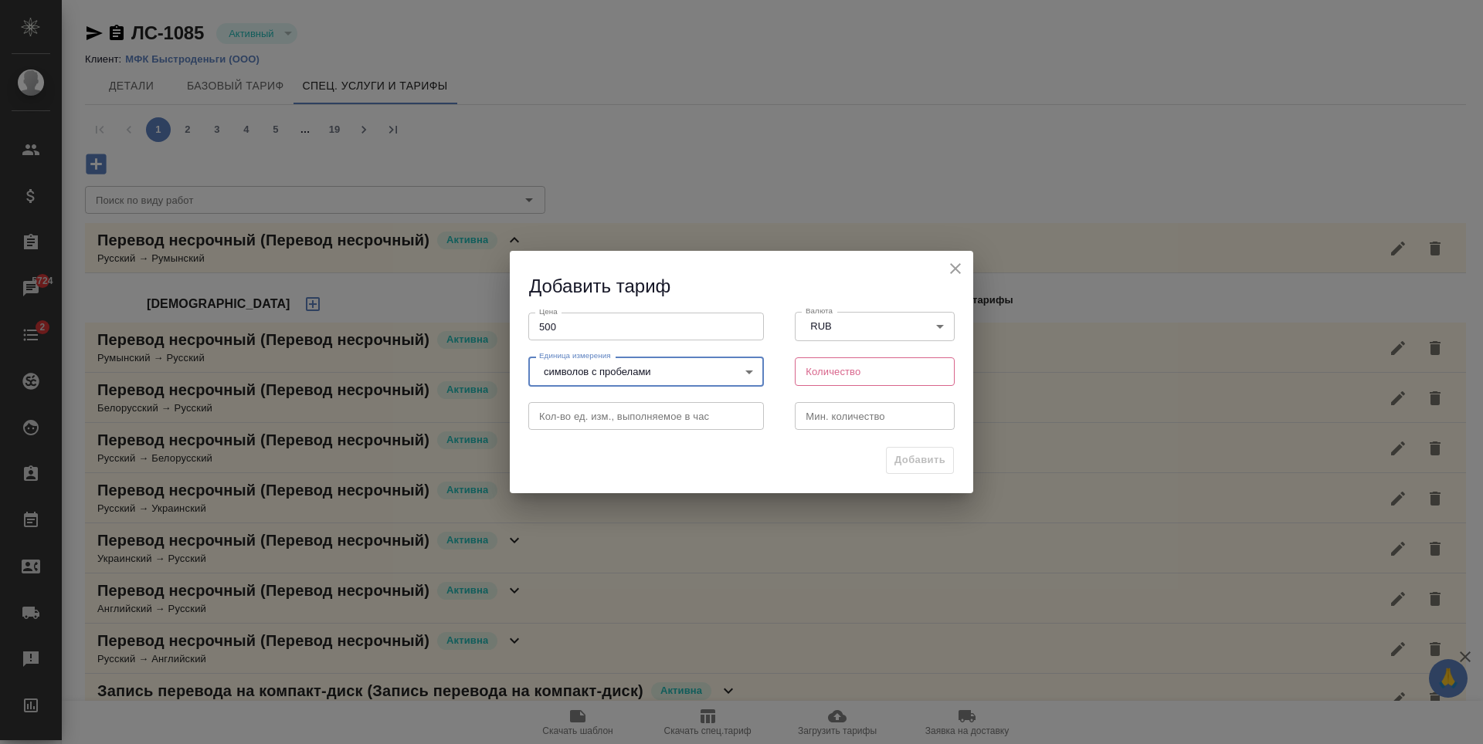
click at [870, 375] on input "number" at bounding box center [875, 372] width 160 height 28
type input "1800"
click at [893, 410] on input "number" at bounding box center [875, 416] width 160 height 28
type input "1"
click at [905, 473] on button "Добавить" at bounding box center [920, 460] width 68 height 27
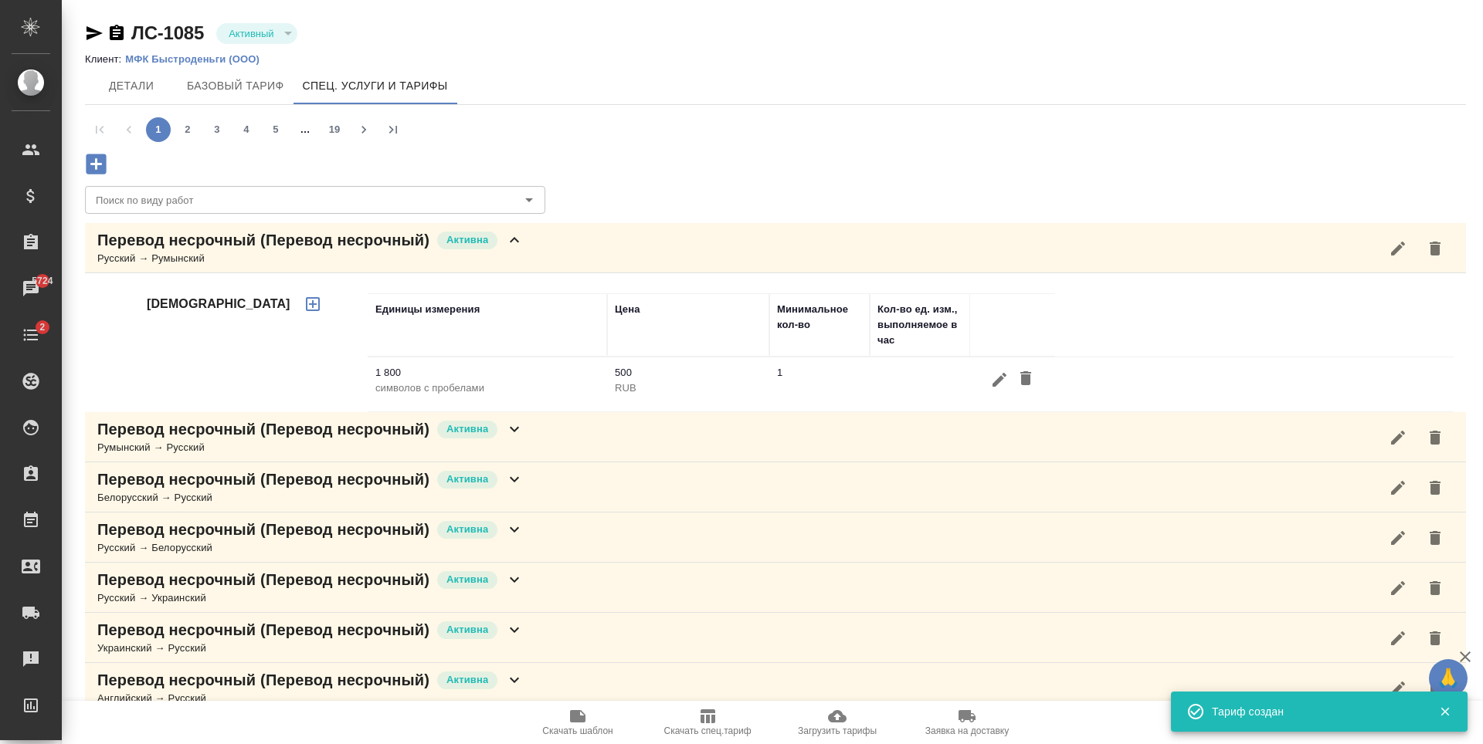
click at [107, 166] on icon "button" at bounding box center [96, 164] width 27 height 27
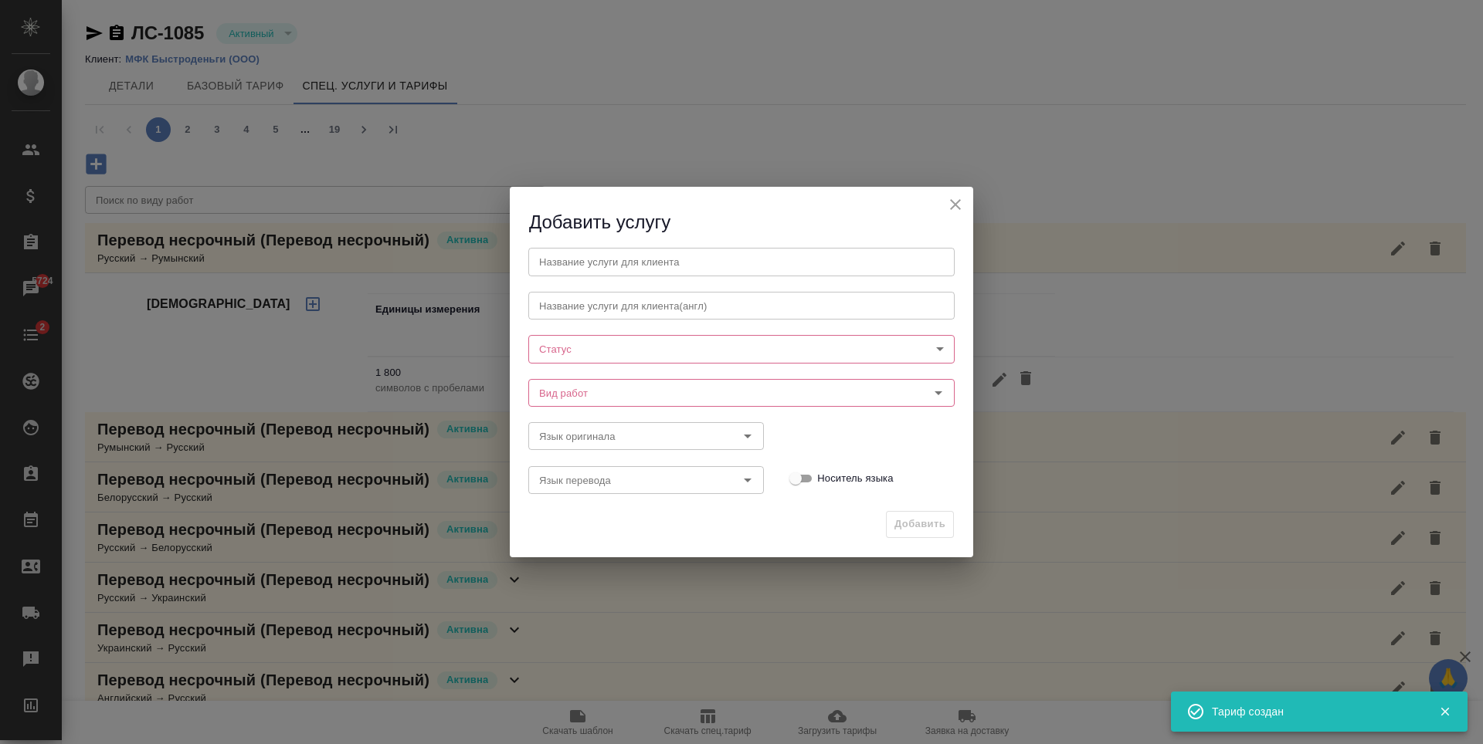
click at [687, 273] on input "text" at bounding box center [741, 262] width 426 height 28
paste input "Перевод несрочный"
type input "Перевод несрочный"
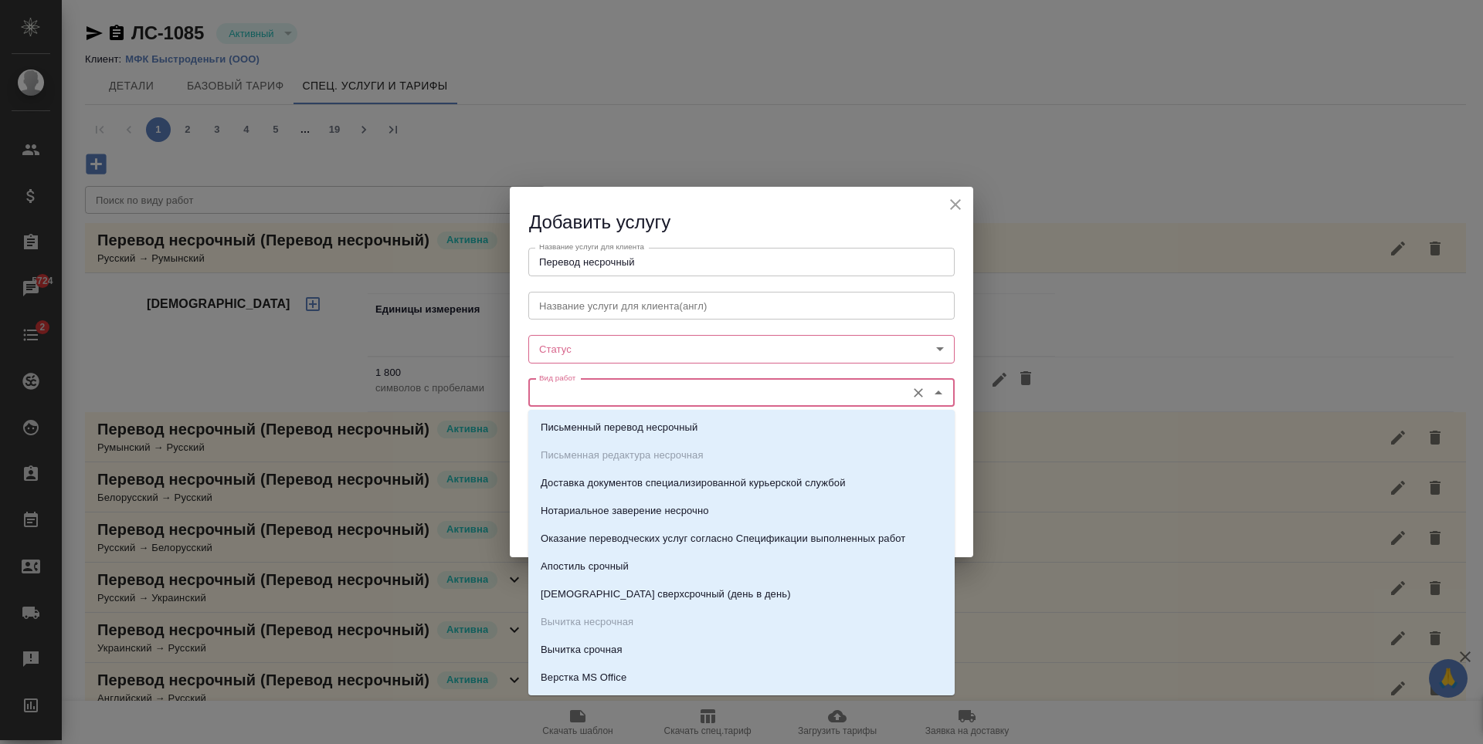
click at [605, 388] on input "Вид работ" at bounding box center [715, 393] width 365 height 19
paste input "Перевод несрочный"
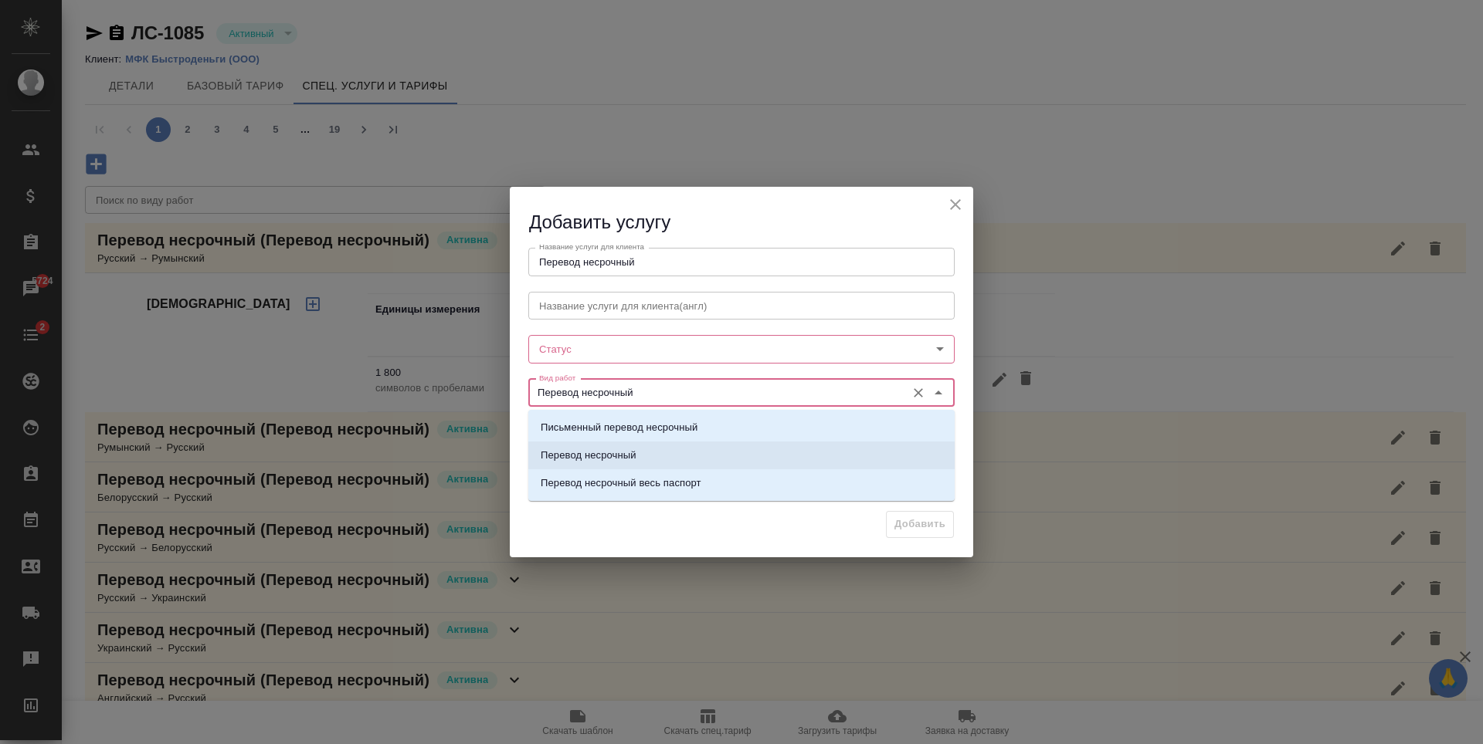
click at [617, 449] on p "Перевод несрочный" at bounding box center [589, 455] width 96 height 15
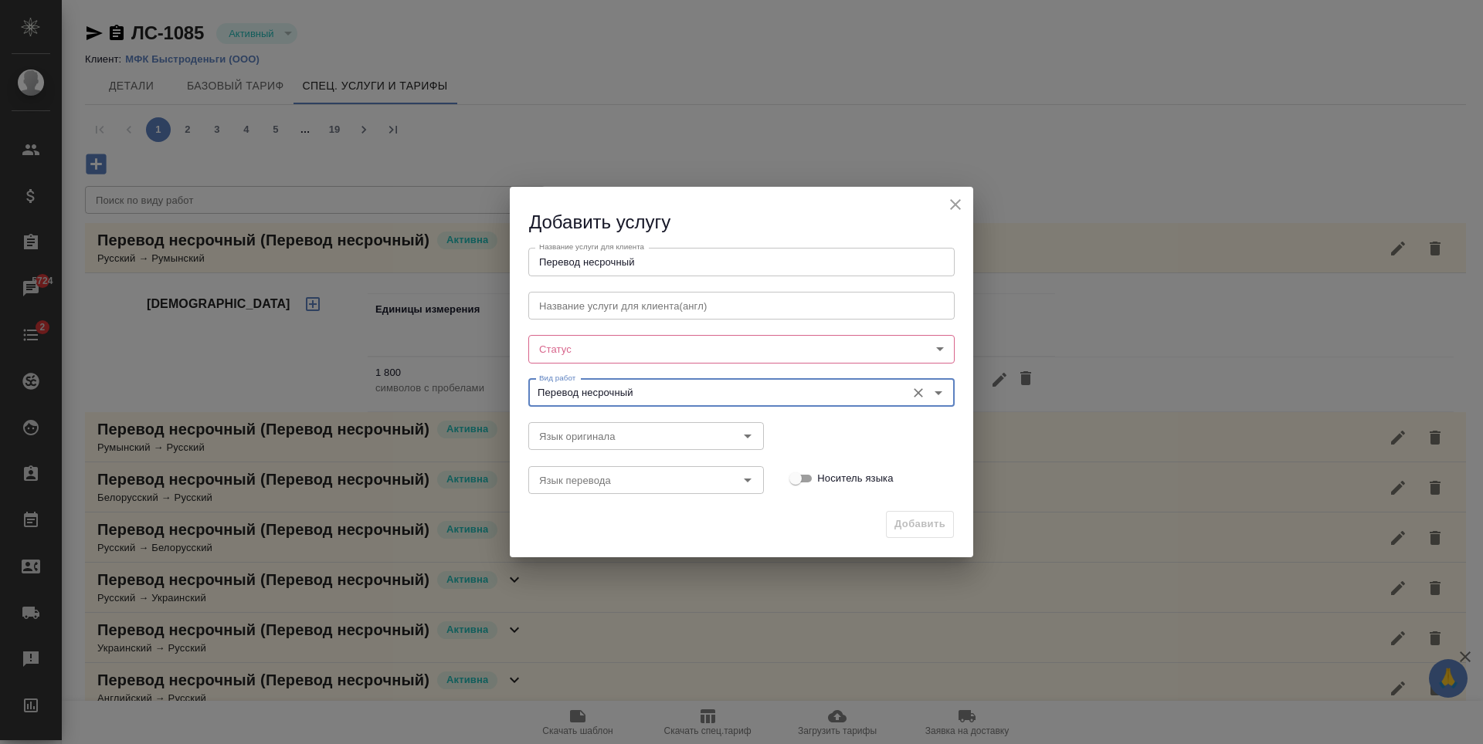
type input "Перевод несрочный"
click at [600, 351] on body "🙏 .cls-1 fill:#fff; AWATERA Antonova Kristina Клиенты Спецификации Заказы 5724 …" at bounding box center [741, 372] width 1483 height 744
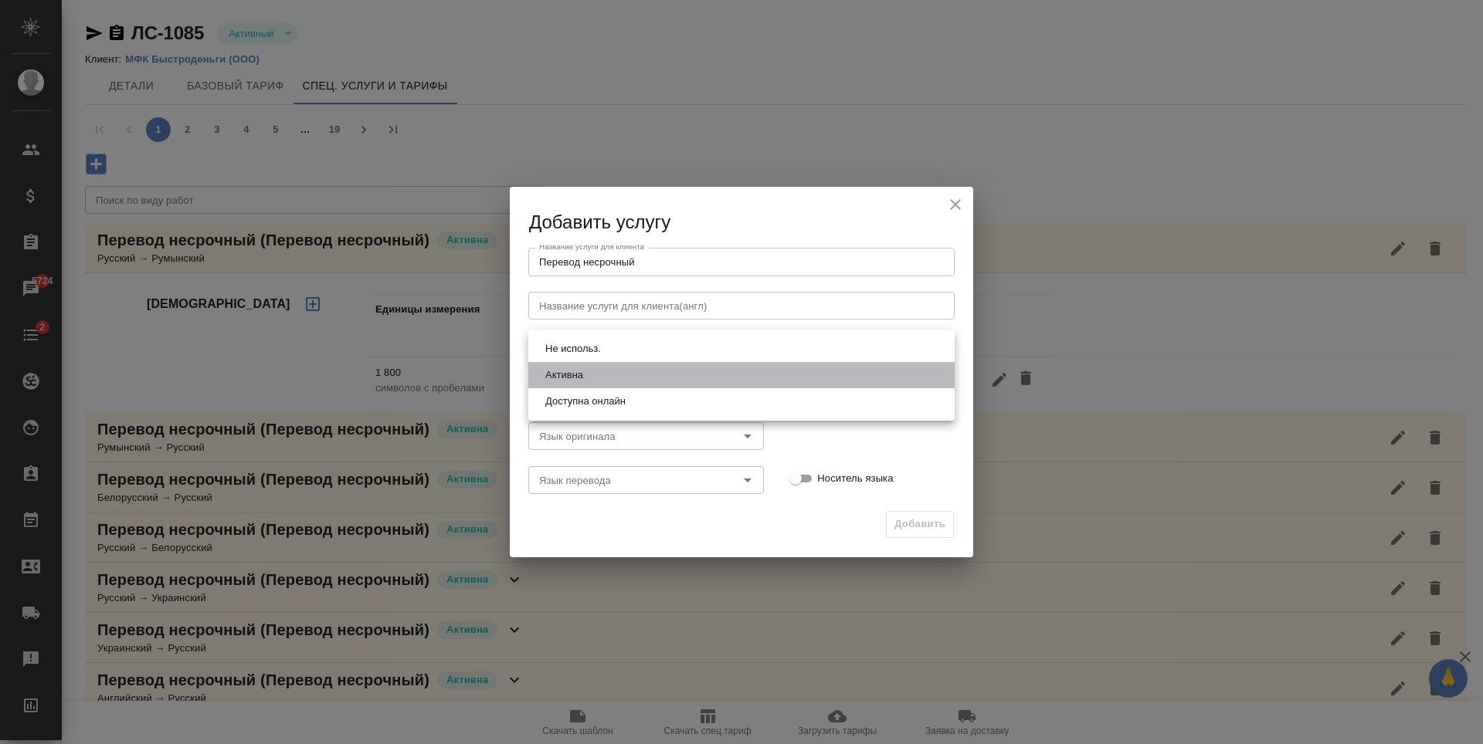
click at [595, 371] on li "Активна" at bounding box center [741, 375] width 426 height 26
type input "active"
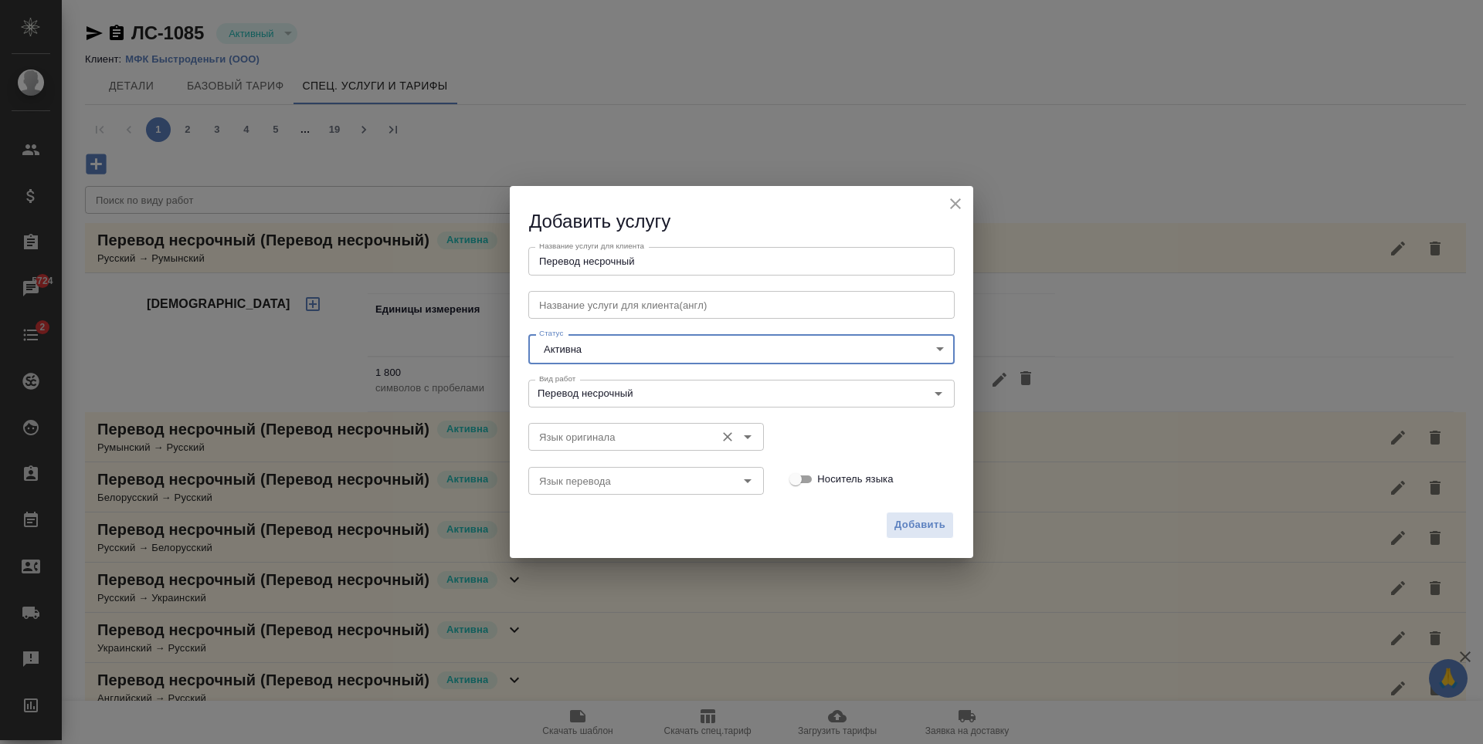
click at [659, 435] on input "Язык оригинала" at bounding box center [620, 437] width 175 height 19
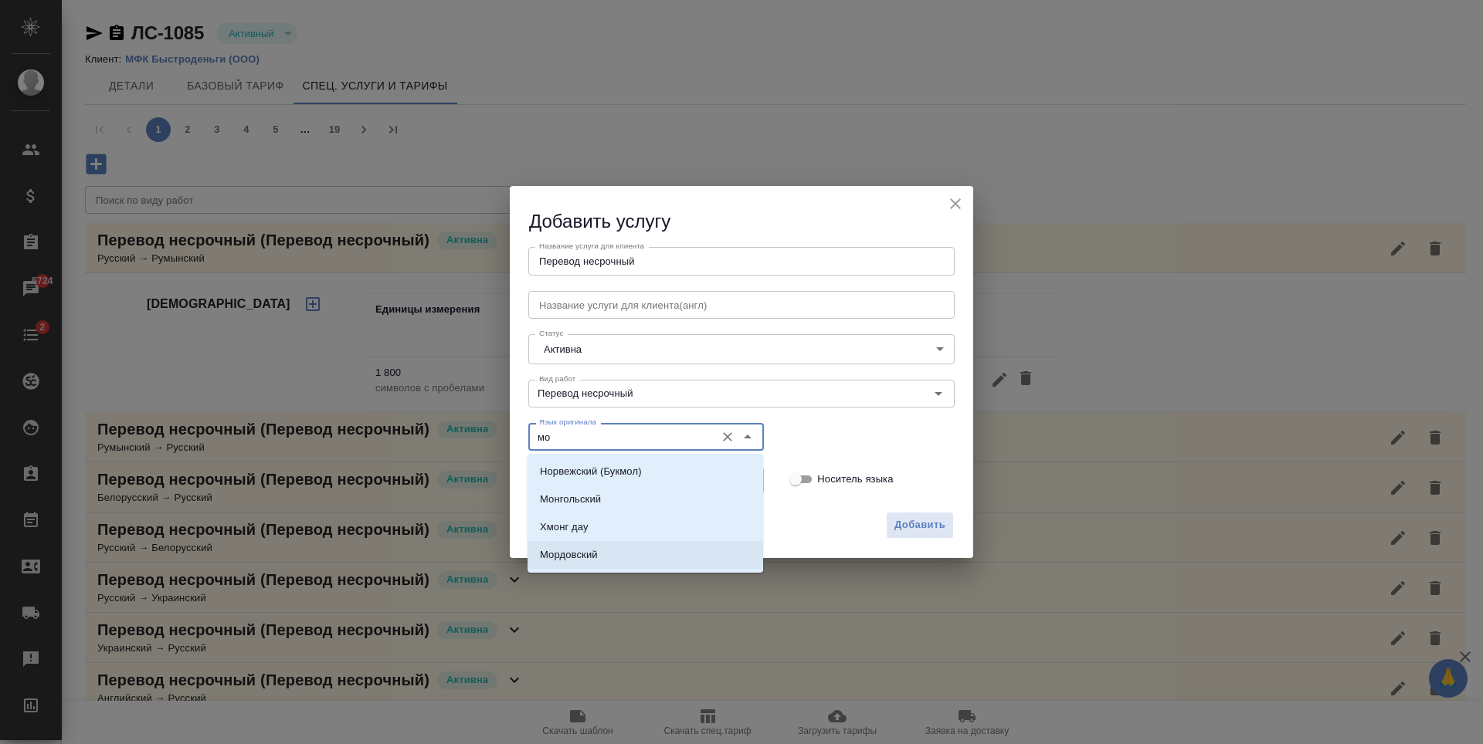
click at [636, 555] on li "Мордовский" at bounding box center [645, 555] width 236 height 28
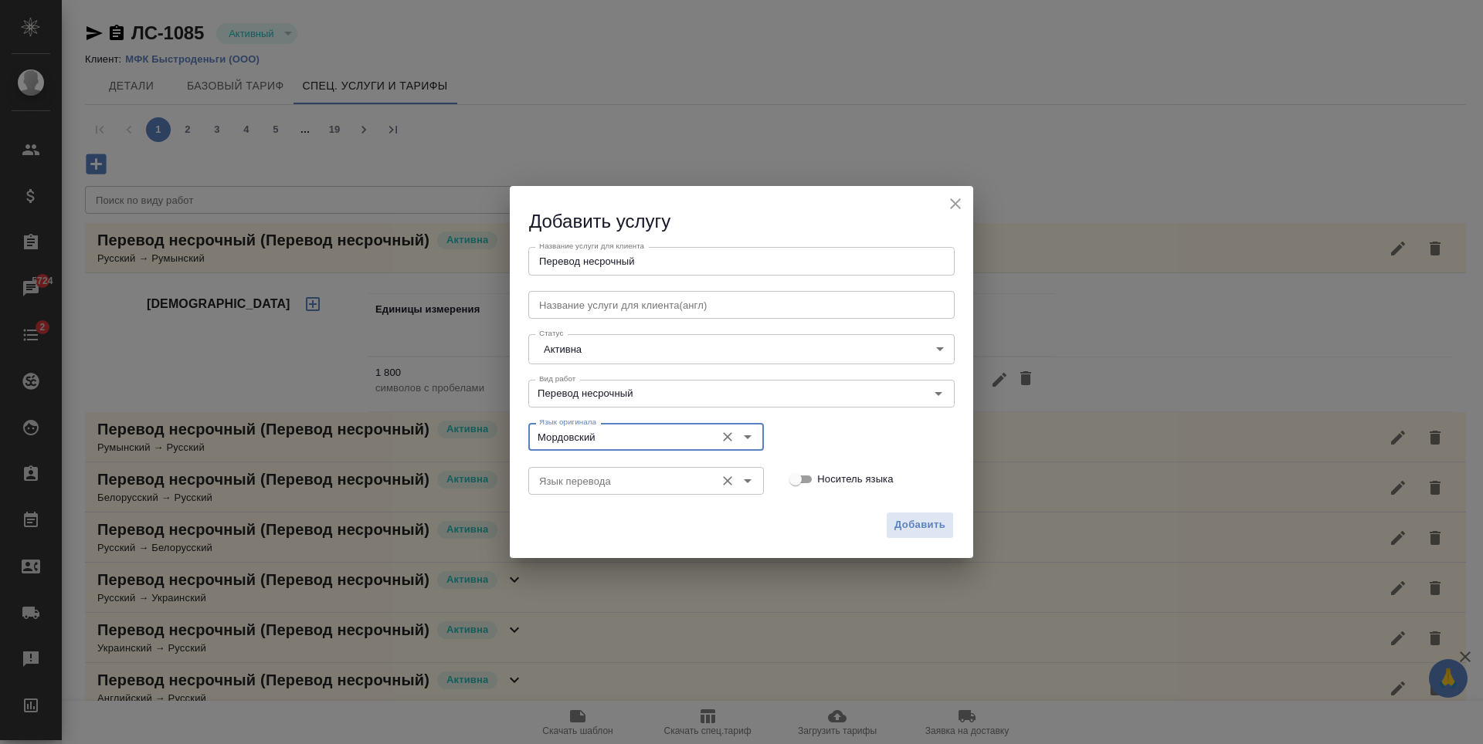
click at [606, 466] on div "Язык перевода Язык перевода" at bounding box center [646, 479] width 236 height 37
type input "Мордовский"
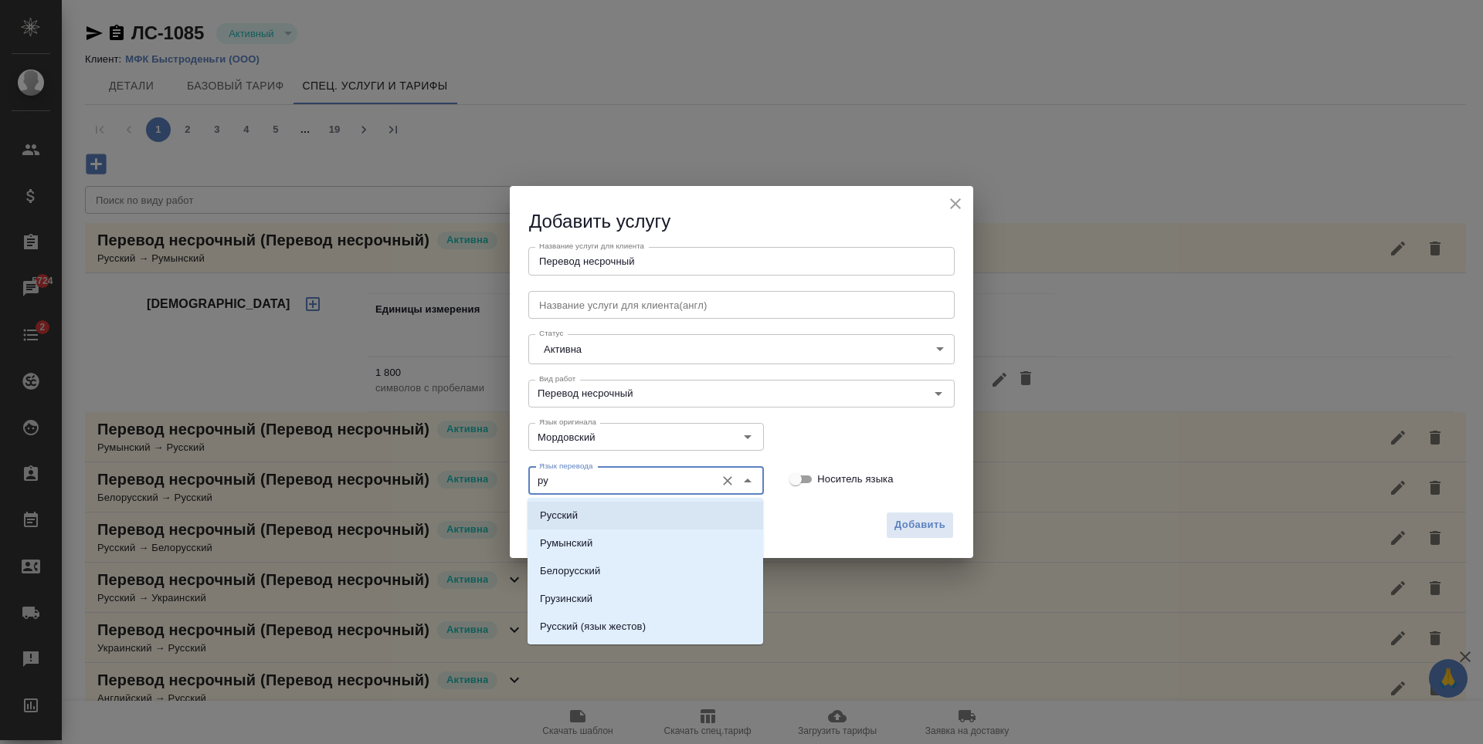
click at [633, 520] on li "Русский" at bounding box center [645, 516] width 236 height 28
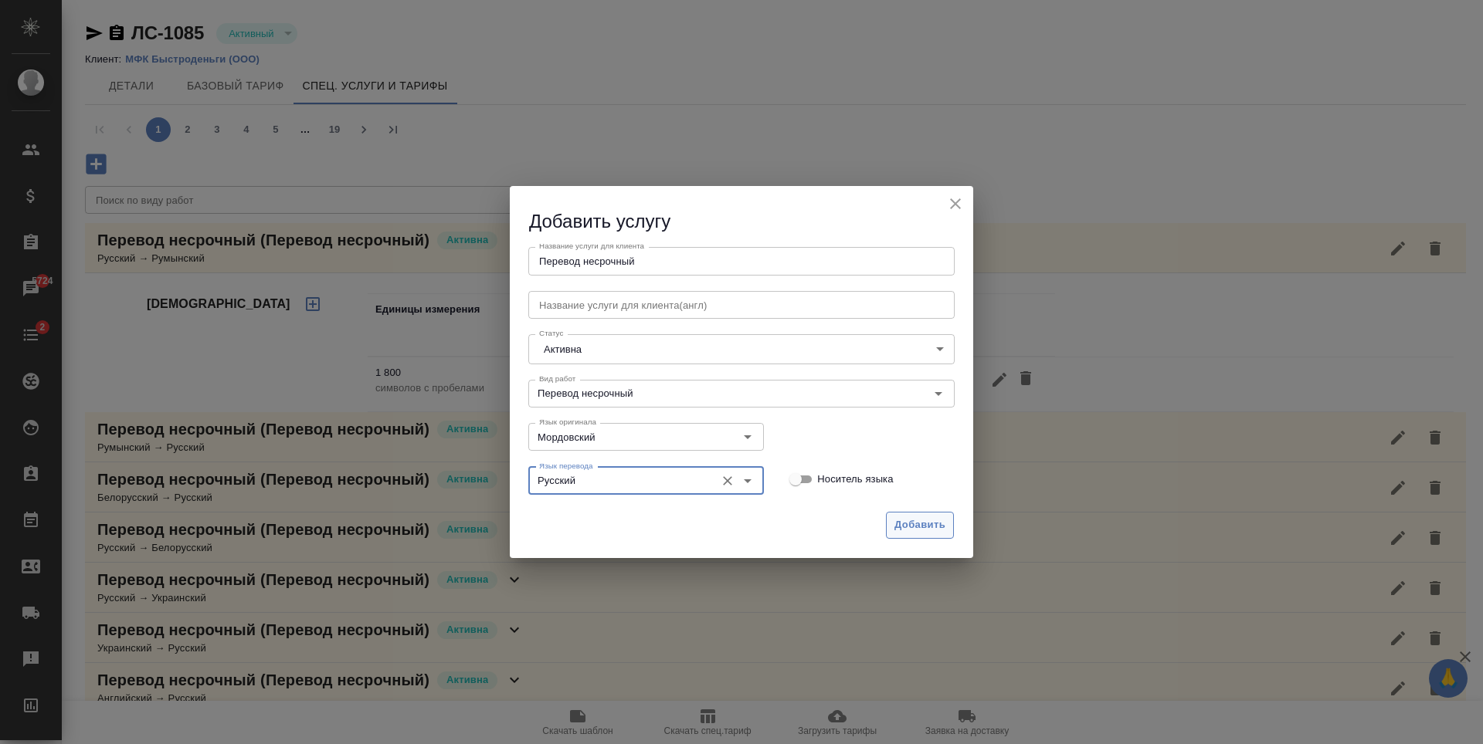
type input "Русский"
click at [925, 516] on button "Добавить" at bounding box center [920, 525] width 68 height 27
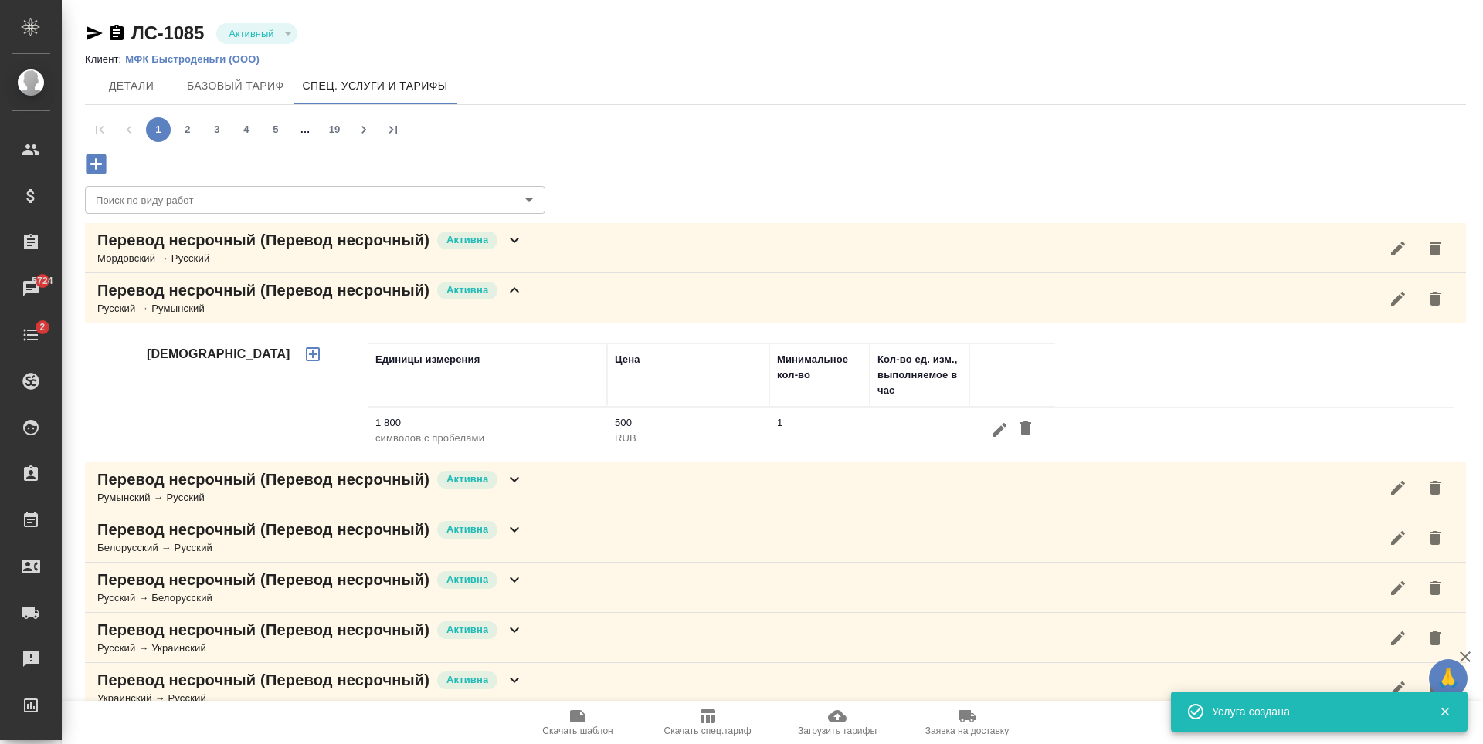
click at [596, 253] on div "Перевод несрочный (Перевод несрочный) Активна Мордовский → Русский" at bounding box center [775, 248] width 1381 height 50
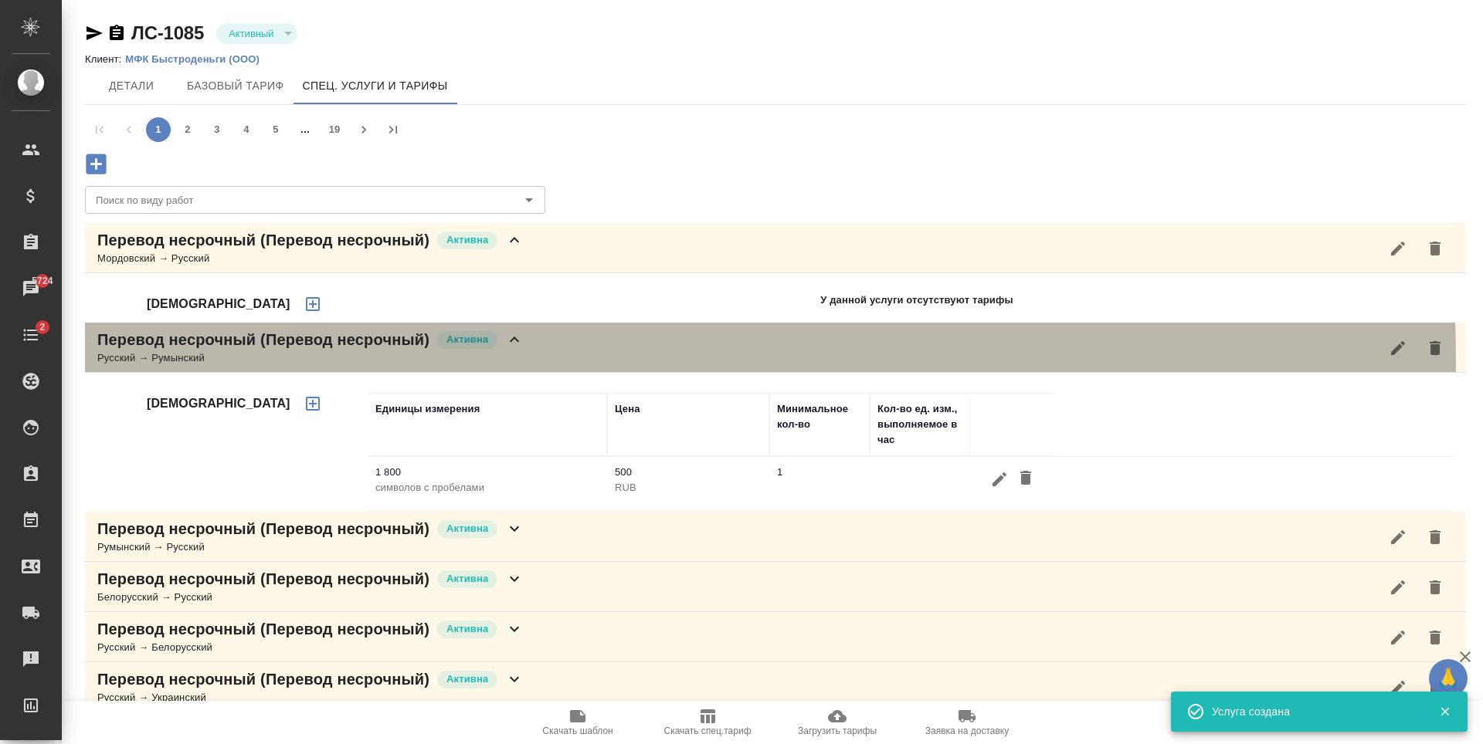
click at [411, 361] on div "Русский → Румынский" at bounding box center [310, 358] width 426 height 15
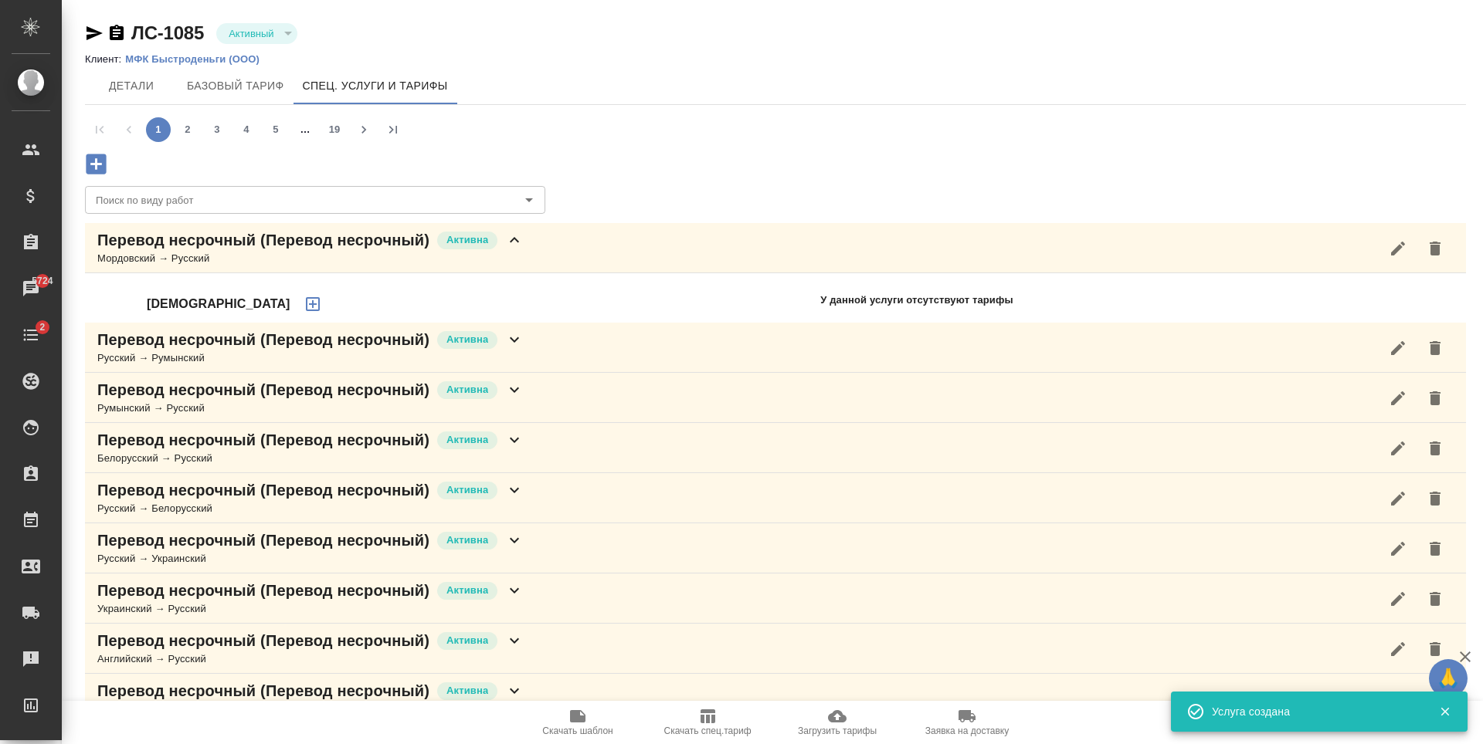
drag, startPoint x: 247, startPoint y: 298, endPoint x: 220, endPoint y: 316, distance: 32.3
click at [247, 299] on div "Тарифы" at bounding box center [256, 304] width 218 height 37
click at [294, 316] on button "button" at bounding box center [312, 304] width 37 height 37
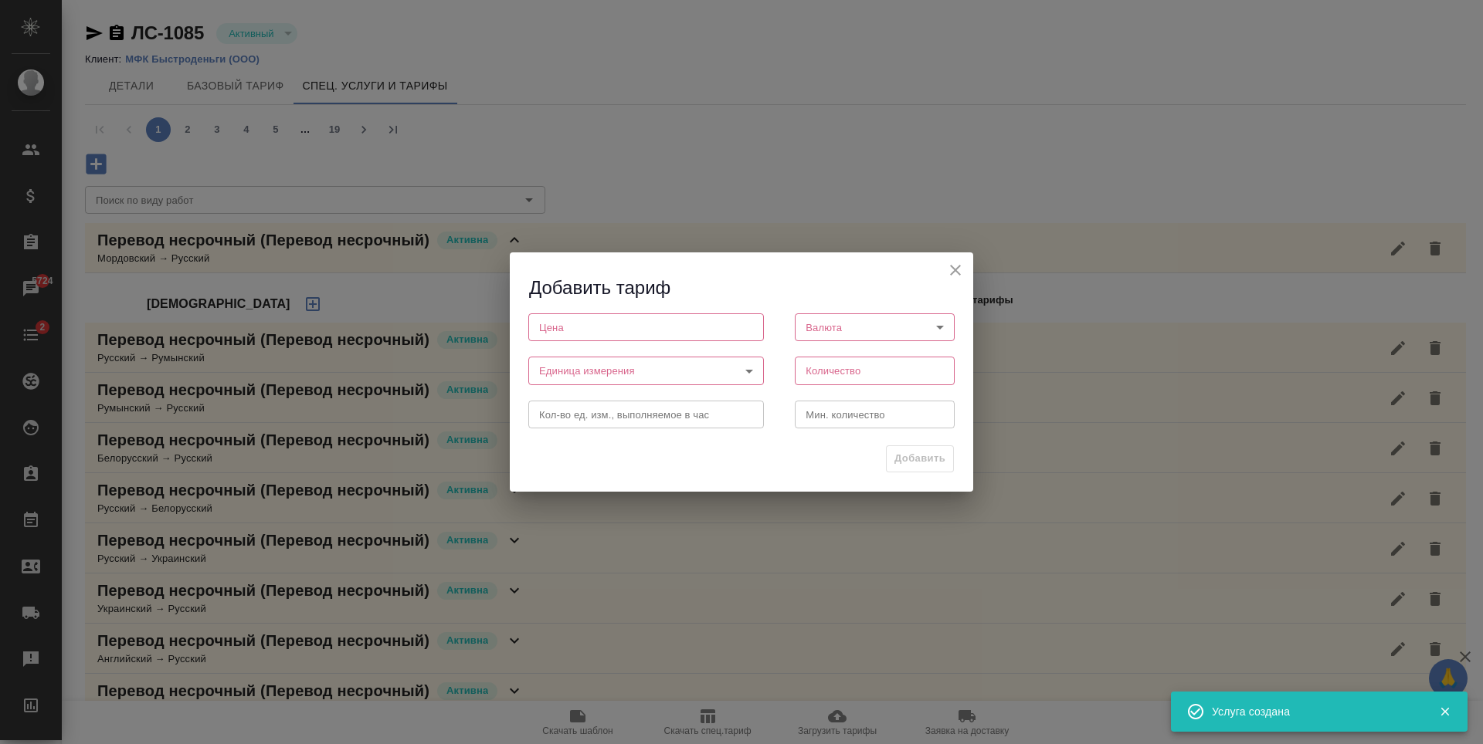
click at [640, 327] on input "number" at bounding box center [646, 327] width 236 height 28
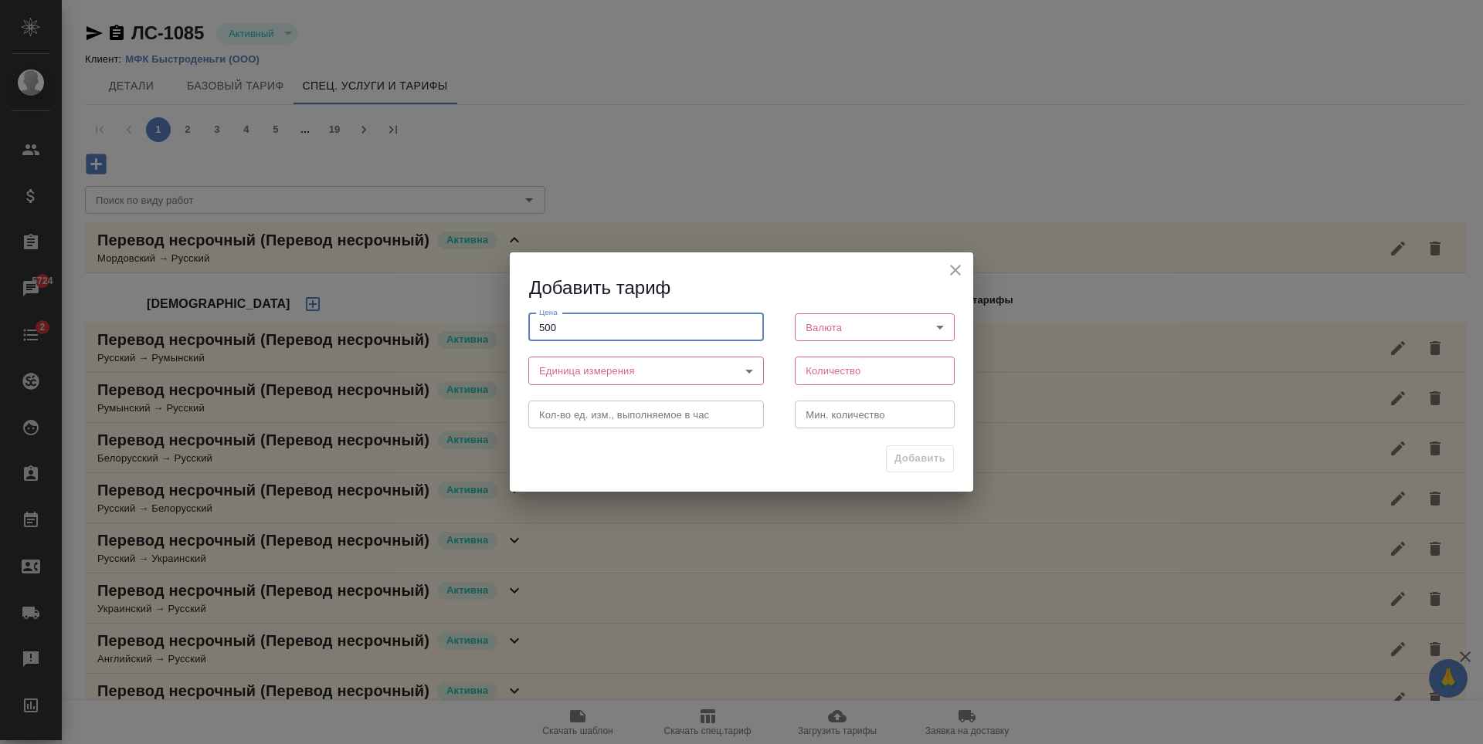
type input "500"
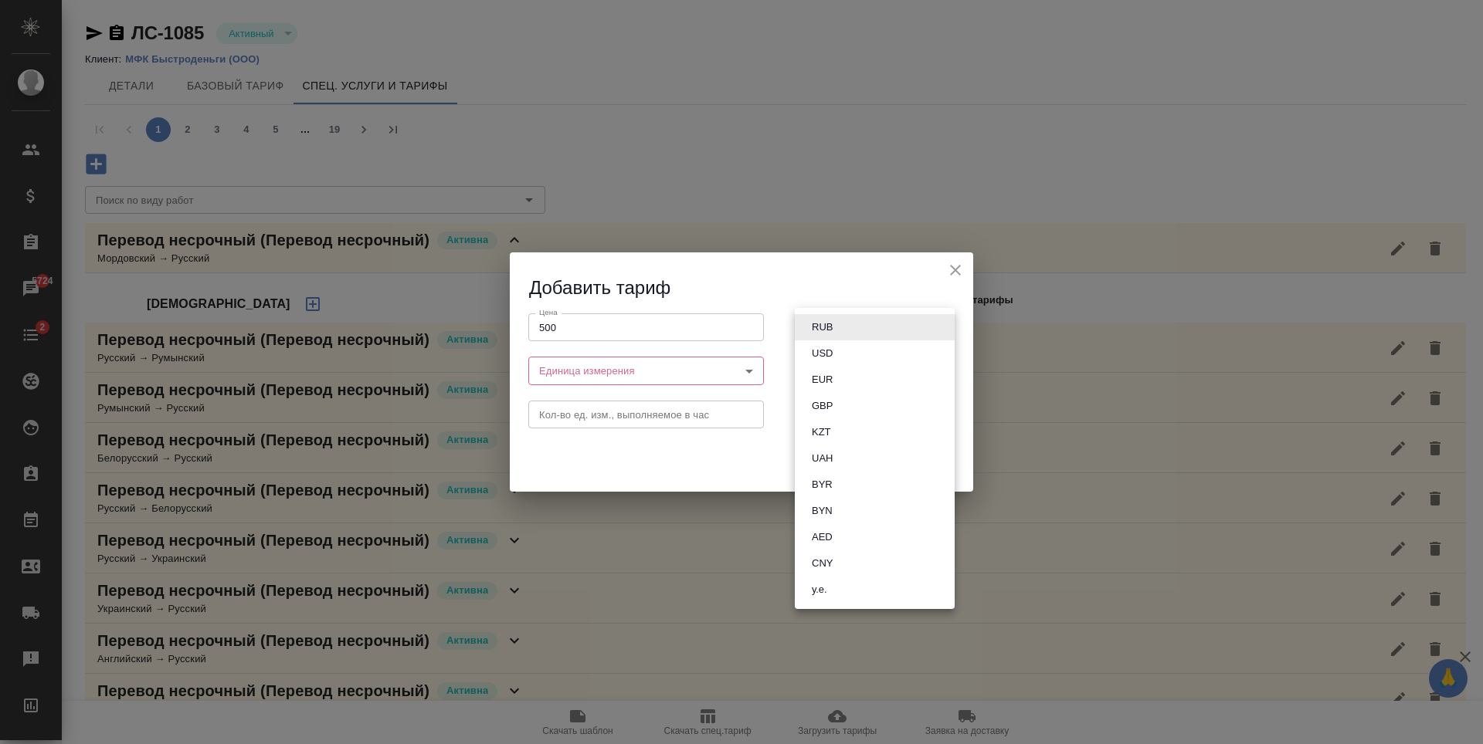
click at [843, 318] on body "🙏 .cls-1 fill:#fff; AWATERA Antonova Kristina Клиенты Спецификации Заказы 5724 …" at bounding box center [741, 372] width 1483 height 744
click at [835, 330] on button "RUB" at bounding box center [822, 327] width 30 height 17
type input "RUB"
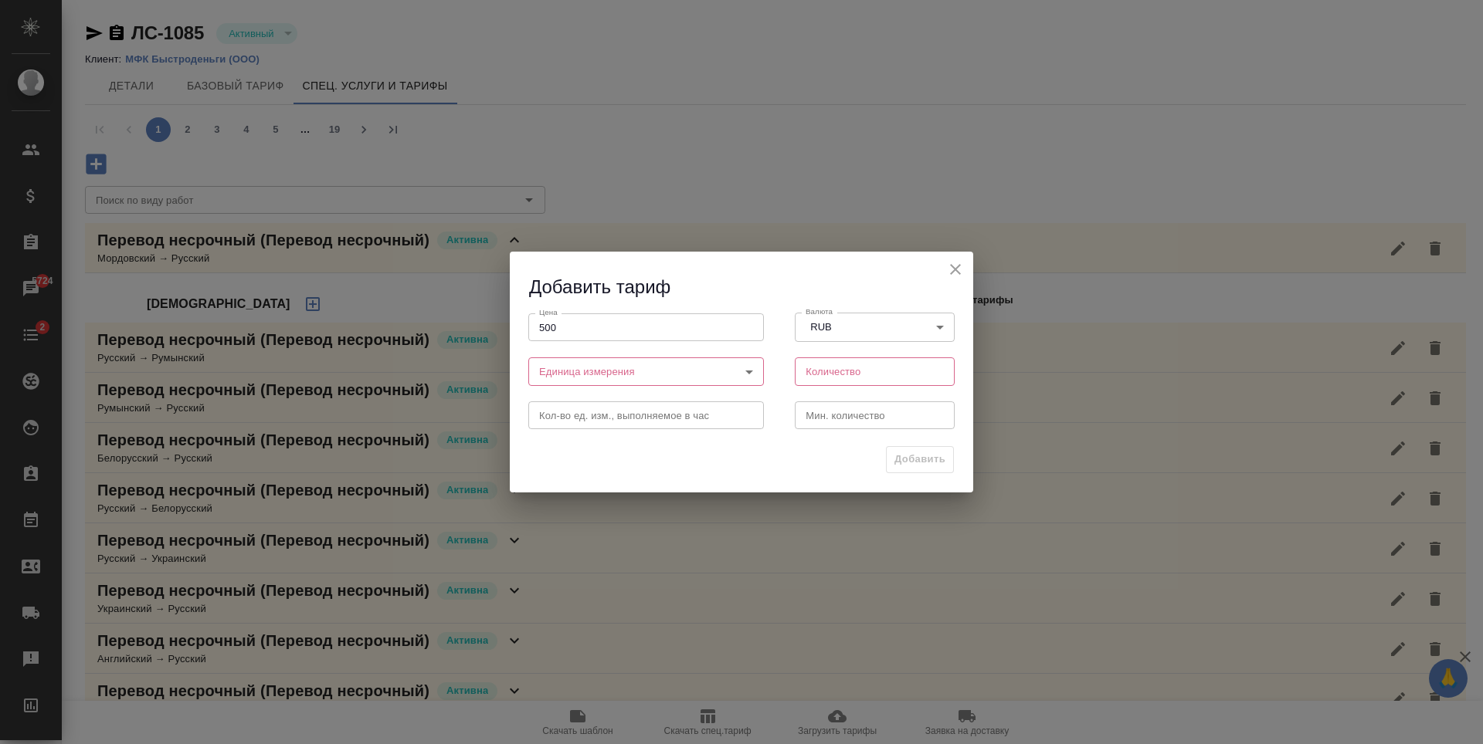
click at [664, 375] on body "🙏 .cls-1 fill:#fff; AWATERA Antonova Kristina Клиенты Спецификации Заказы 5724 …" at bounding box center [741, 372] width 1483 height 744
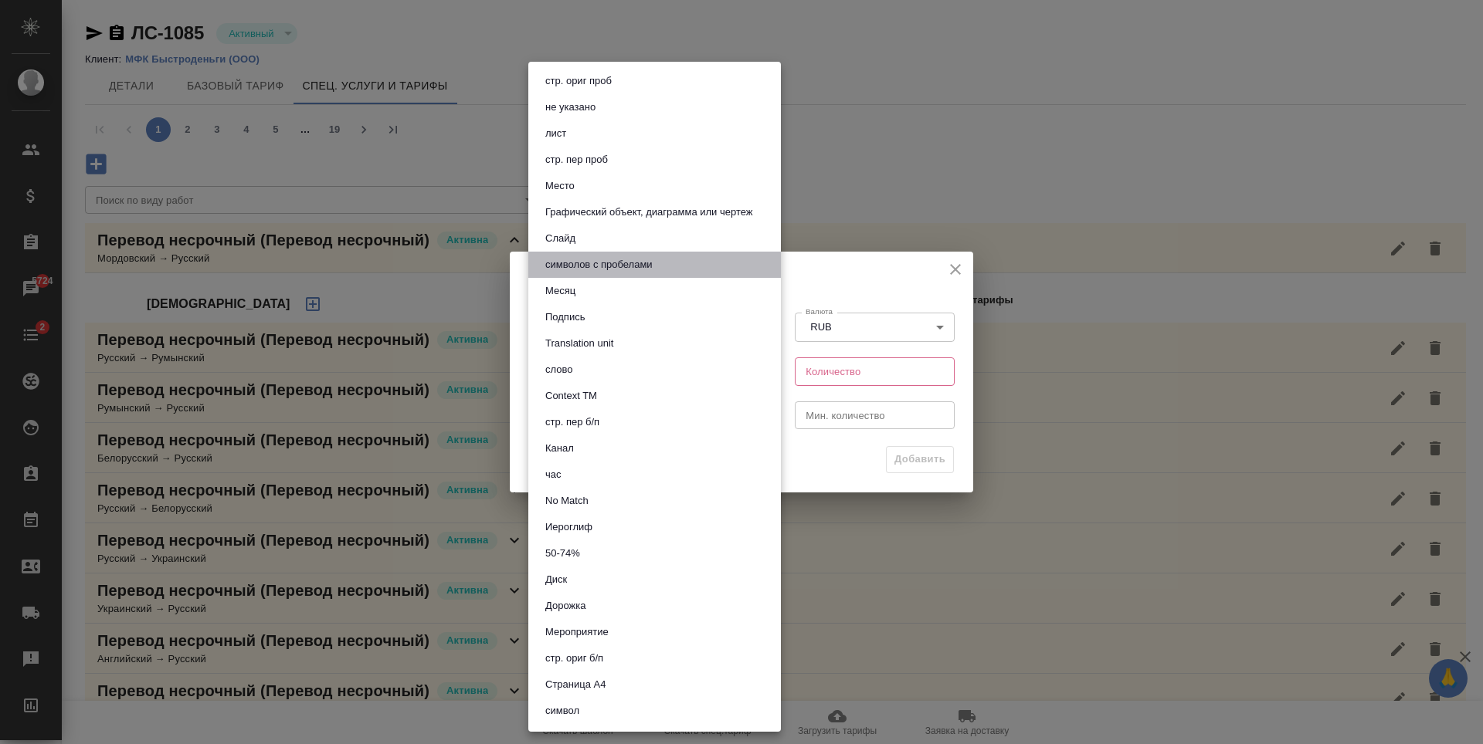
click at [614, 262] on button "символов с пробелами" at bounding box center [599, 264] width 117 height 17
type input "5ca1acf853b22f58dad1d161"
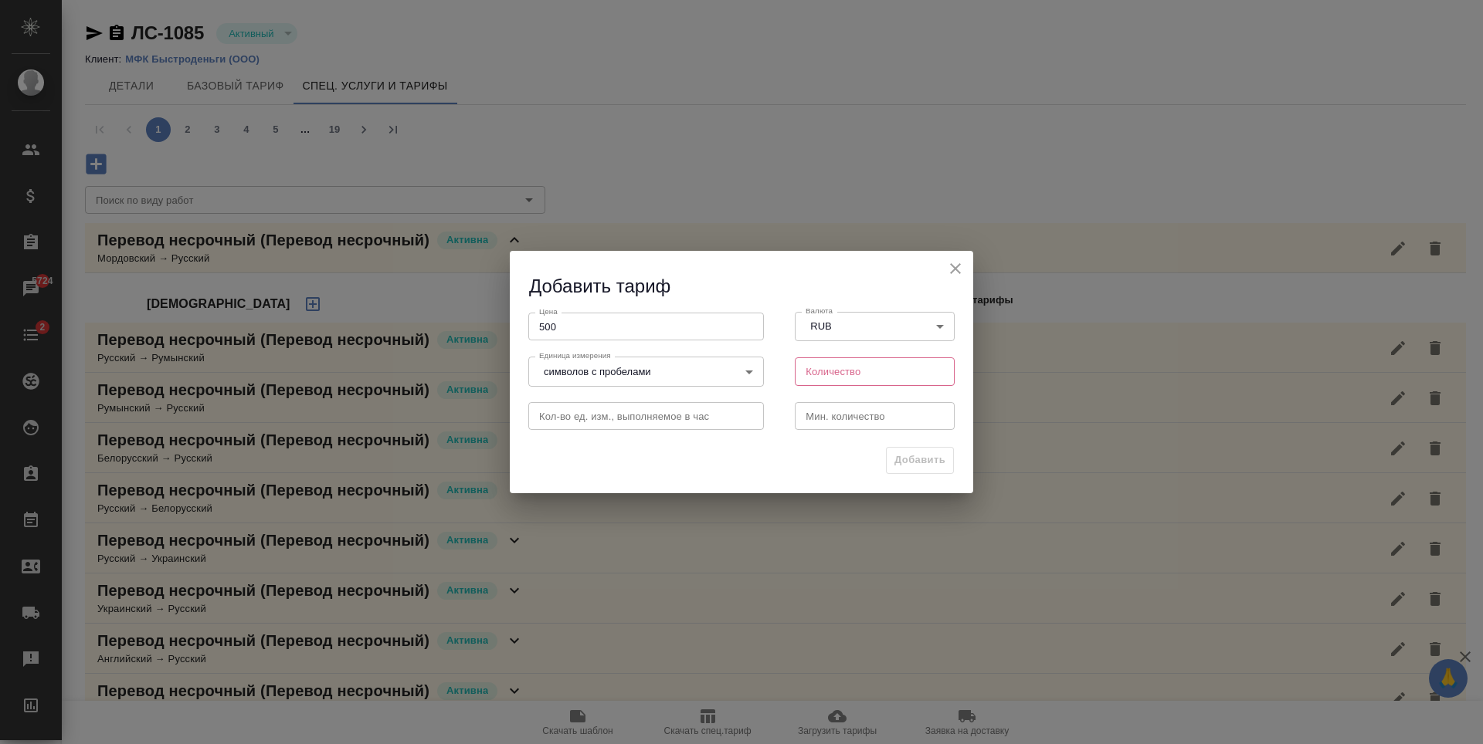
click at [832, 371] on input "number" at bounding box center [875, 372] width 160 height 28
type input "1800"
click at [829, 412] on input "number" at bounding box center [875, 416] width 160 height 28
type input "1"
click at [917, 466] on span "Добавить" at bounding box center [919, 461] width 51 height 18
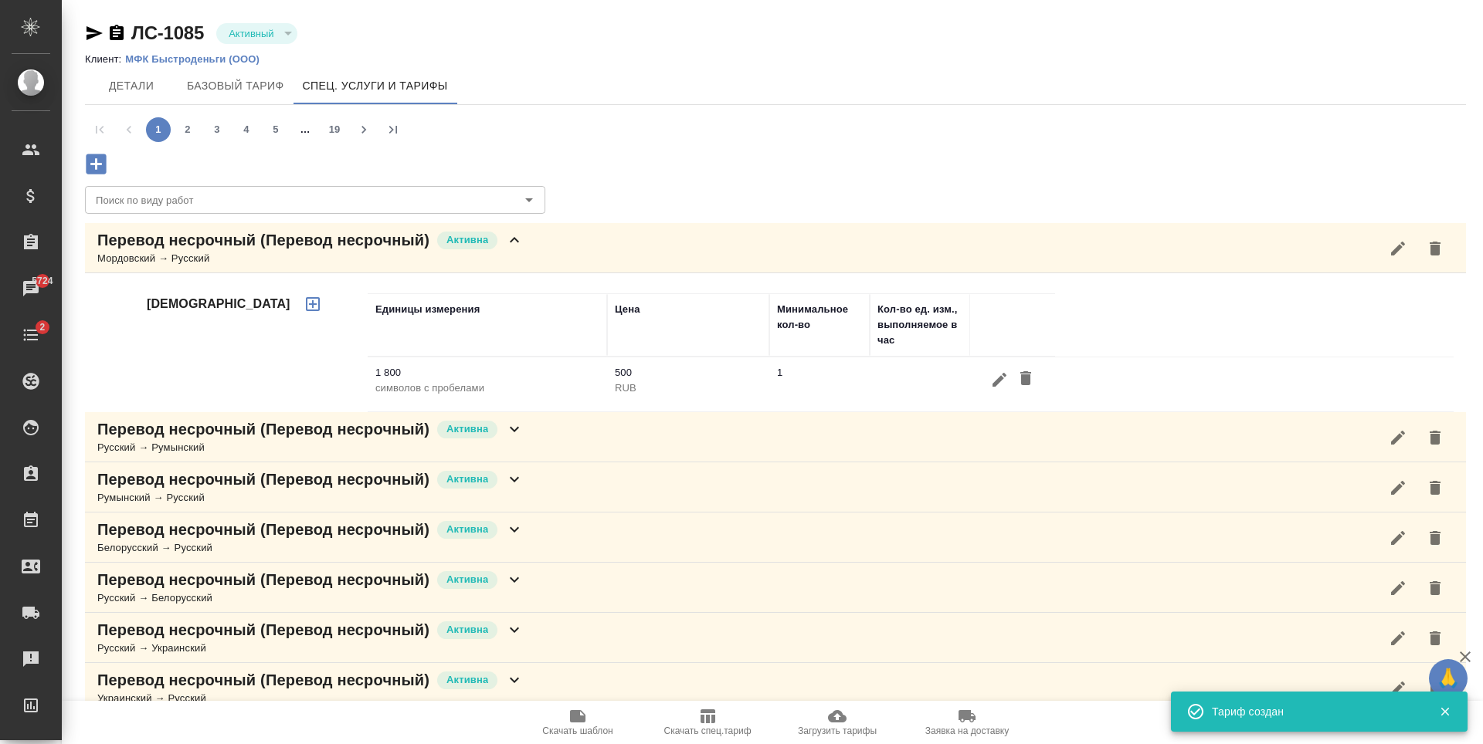
click at [739, 228] on div "Перевод несрочный (Перевод несрочный) Активна Мордовский → Русский" at bounding box center [775, 248] width 1381 height 50
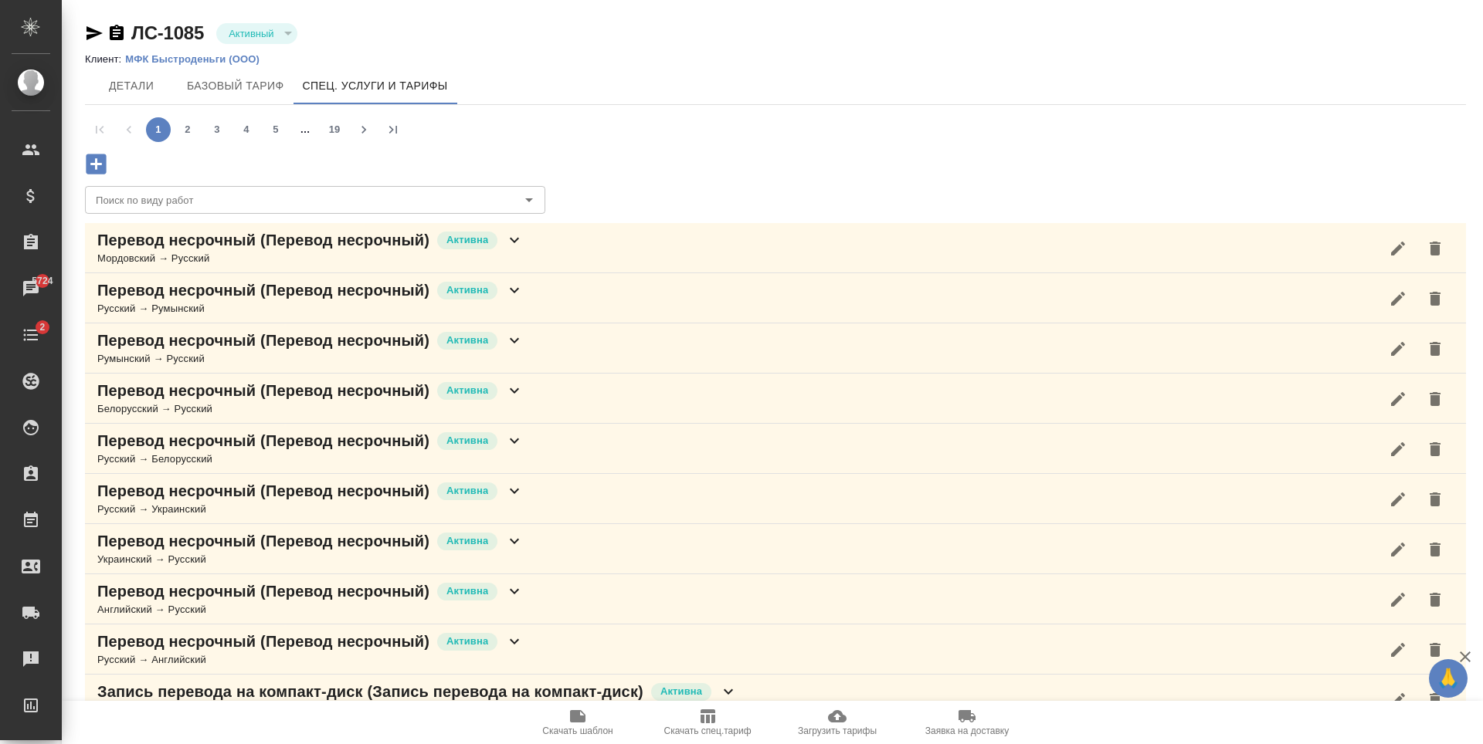
click at [90, 164] on icon "button" at bounding box center [96, 164] width 20 height 20
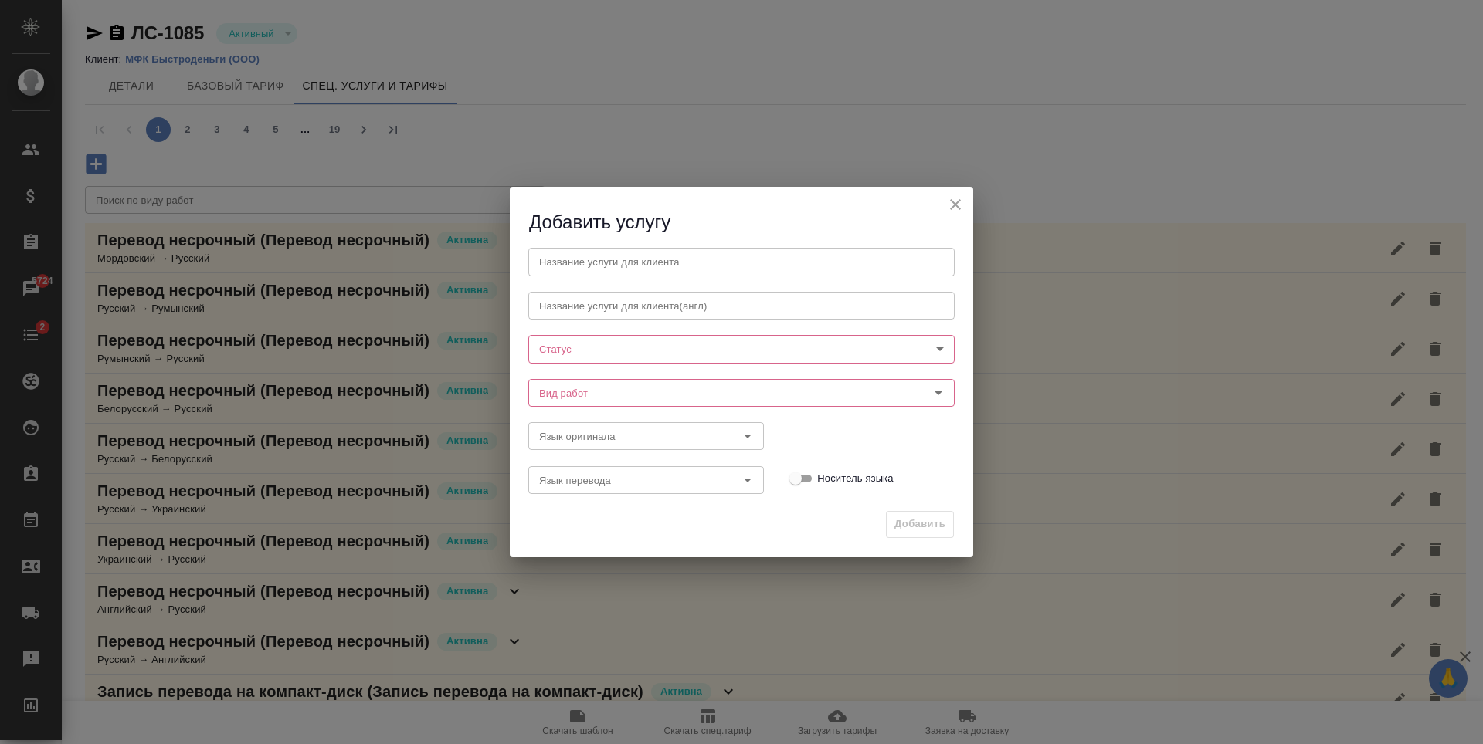
click at [778, 267] on input "text" at bounding box center [741, 262] width 426 height 28
paste input "Перевод несрочный"
type input "Перевод несрочный"
click at [566, 351] on body "🙏 .cls-1 fill:#fff; AWATERA Antonova Kristina Клиенты Спецификации Заказы 5724 …" at bounding box center [741, 372] width 1483 height 744
click at [608, 378] on li "Активна" at bounding box center [741, 375] width 426 height 26
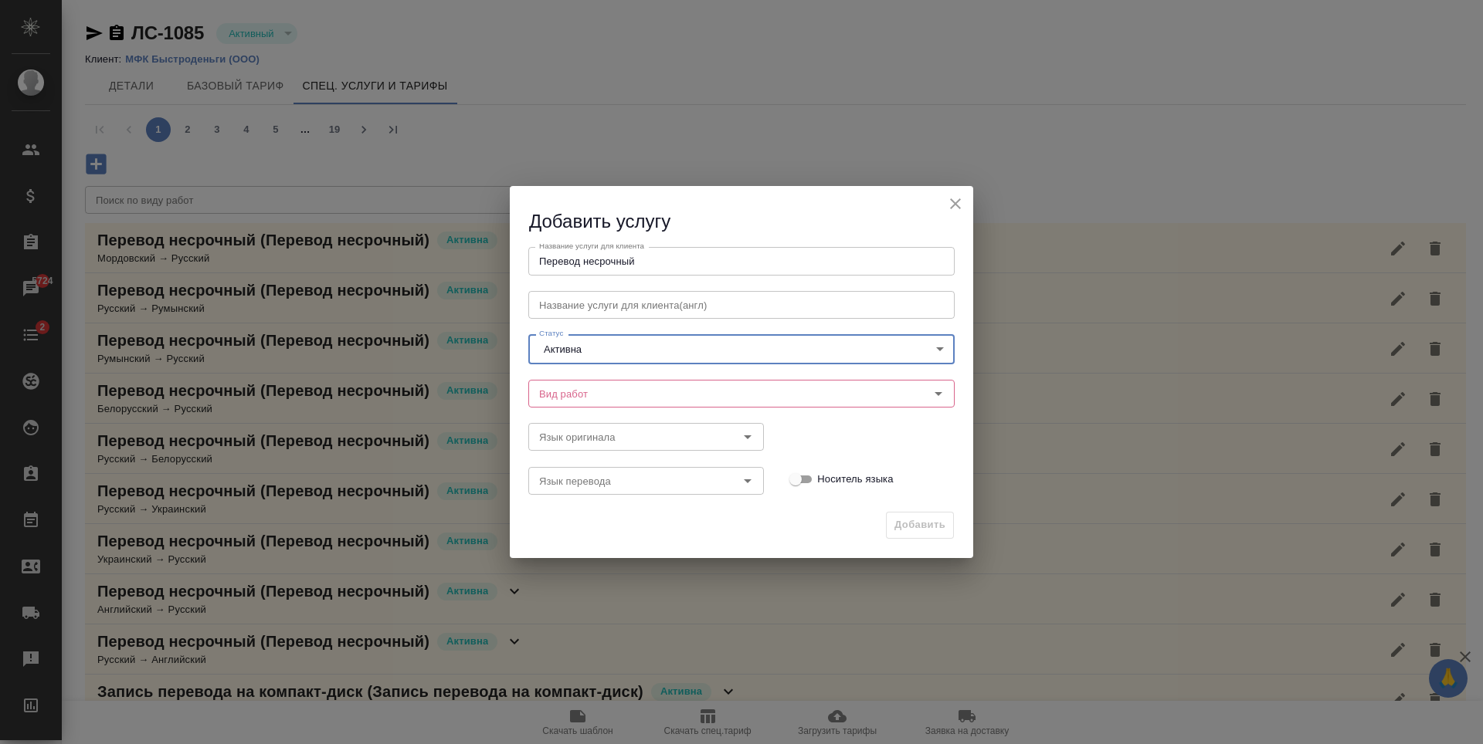
click at [591, 398] on input "Вид работ" at bounding box center [715, 394] width 365 height 19
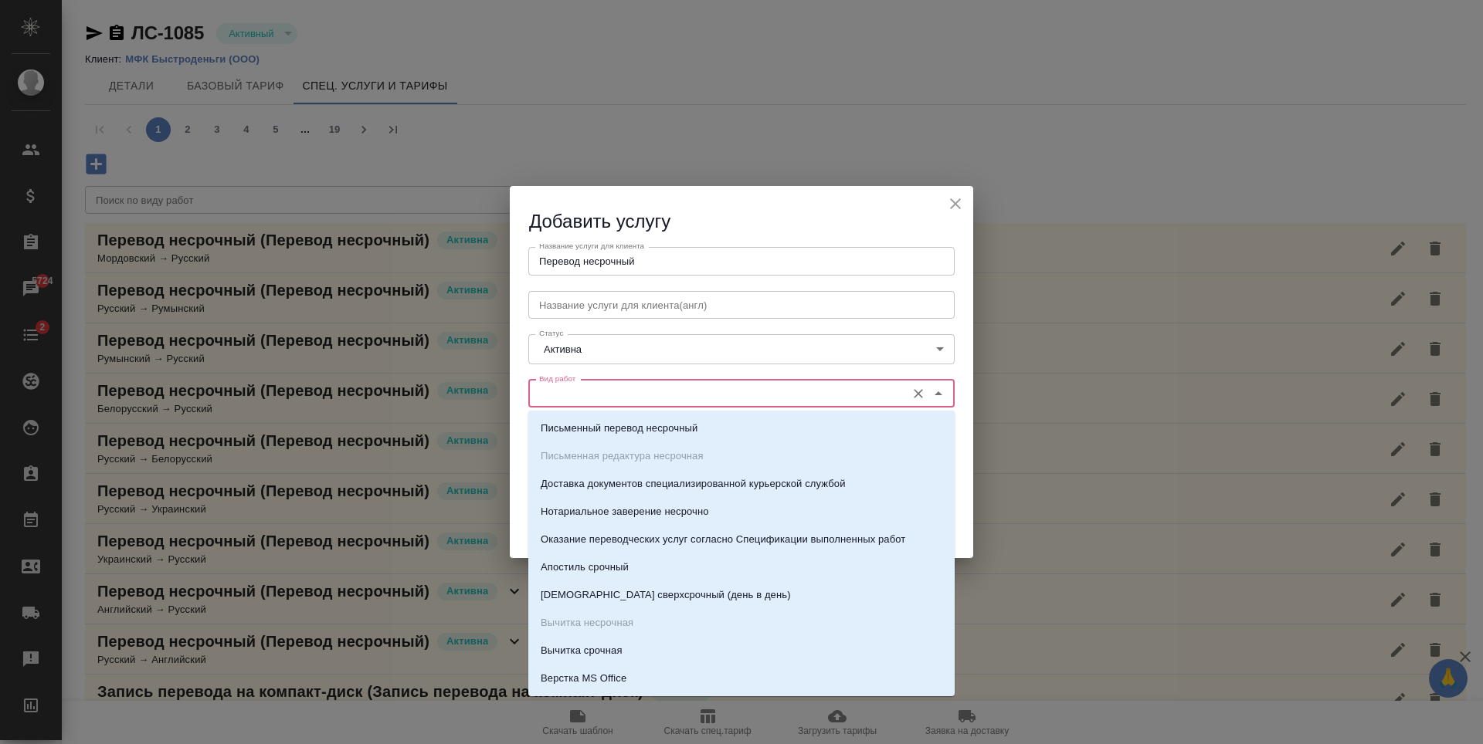
paste input "Перевод несрочный"
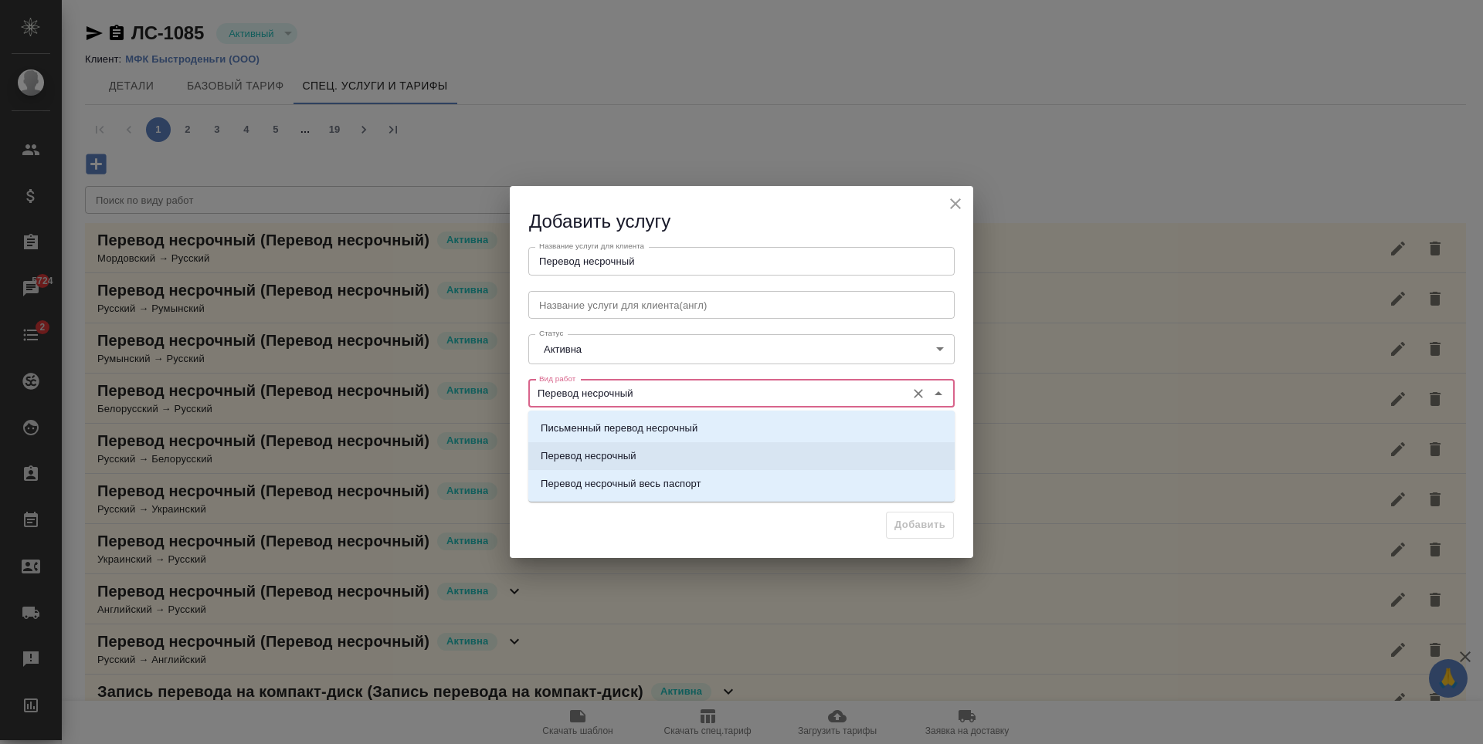
click at [608, 466] on li "Перевод несрочный" at bounding box center [741, 456] width 426 height 28
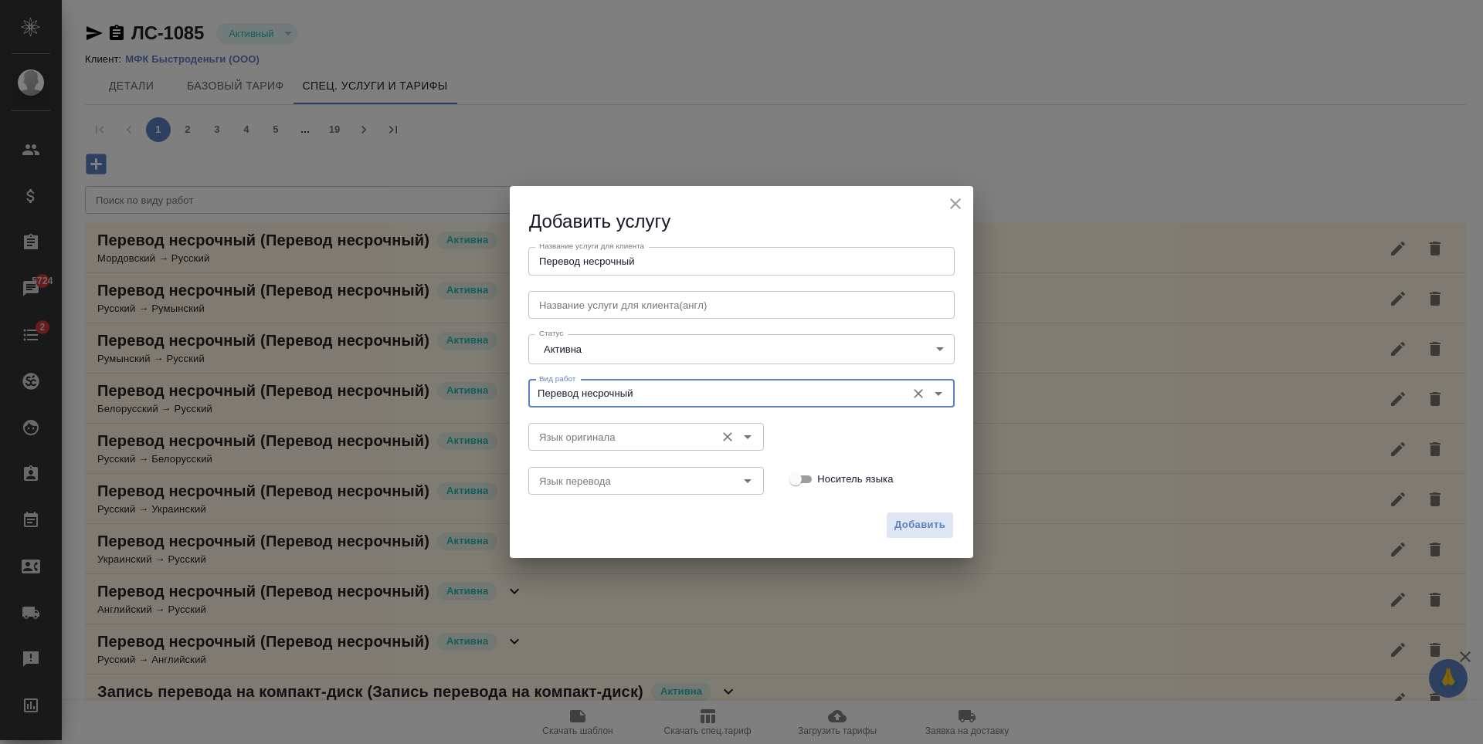
type input "Перевод несрочный"
click at [644, 439] on input "Язык оригинала" at bounding box center [620, 437] width 175 height 19
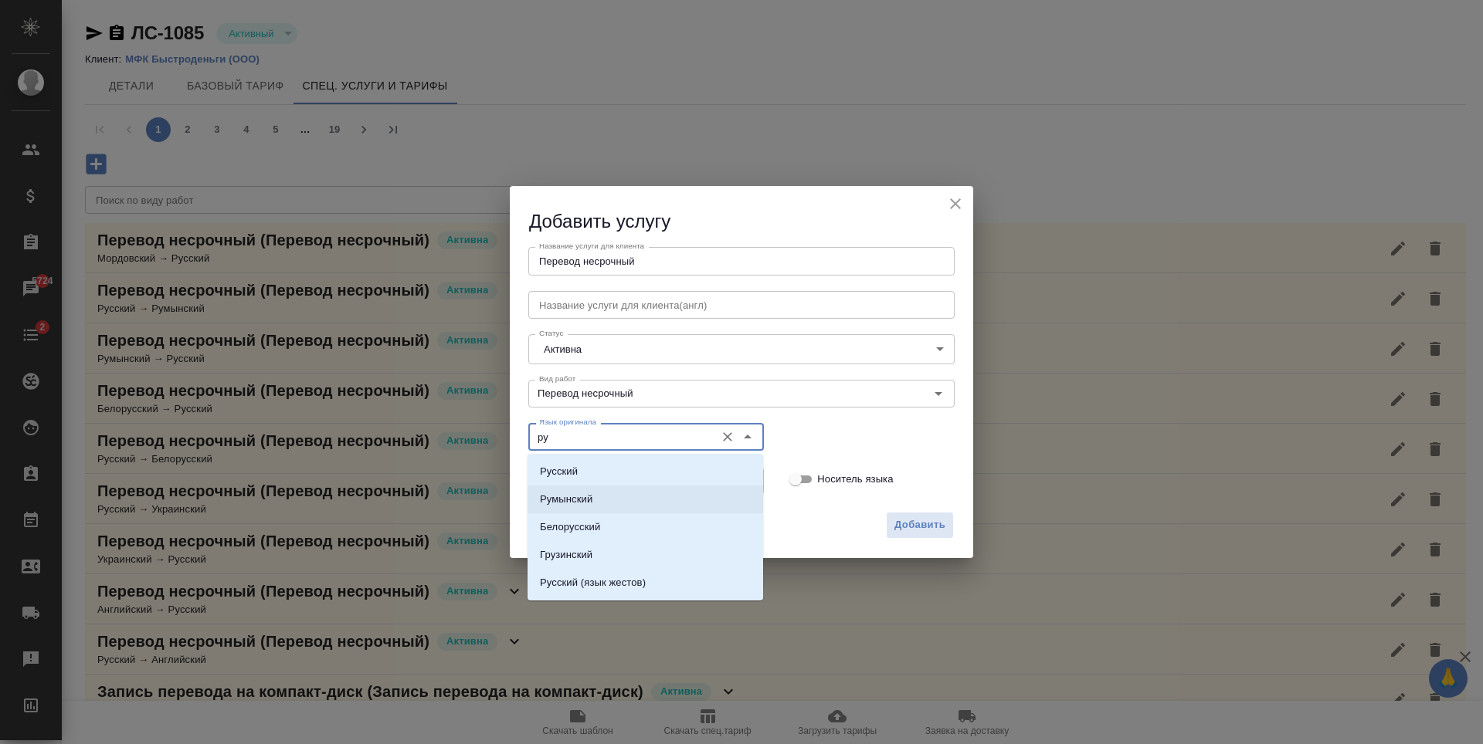
click at [629, 466] on li "Русский" at bounding box center [645, 472] width 236 height 28
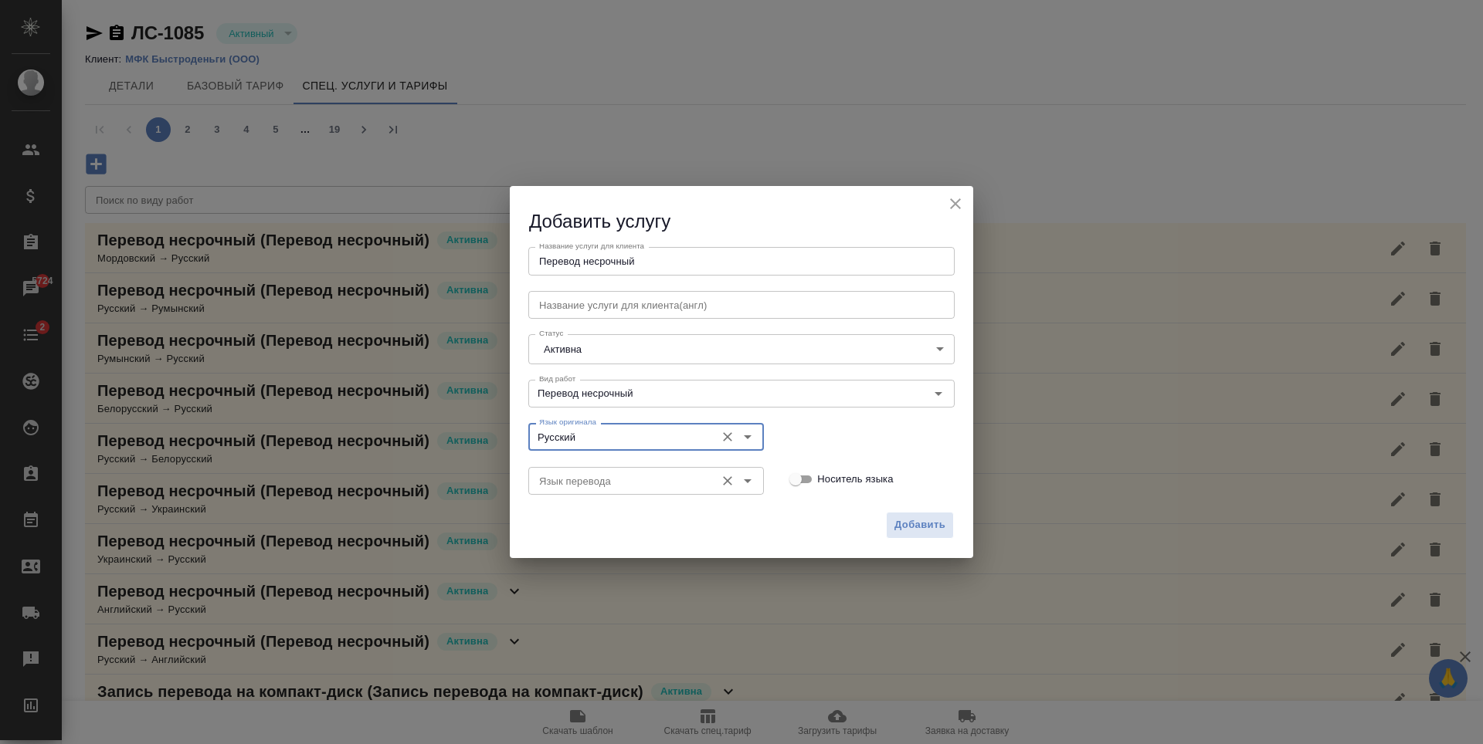
click at [610, 496] on div "Язык перевода Язык перевода" at bounding box center [646, 479] width 236 height 37
type input "Русский"
click at [609, 490] on div "Язык перевода" at bounding box center [646, 481] width 236 height 28
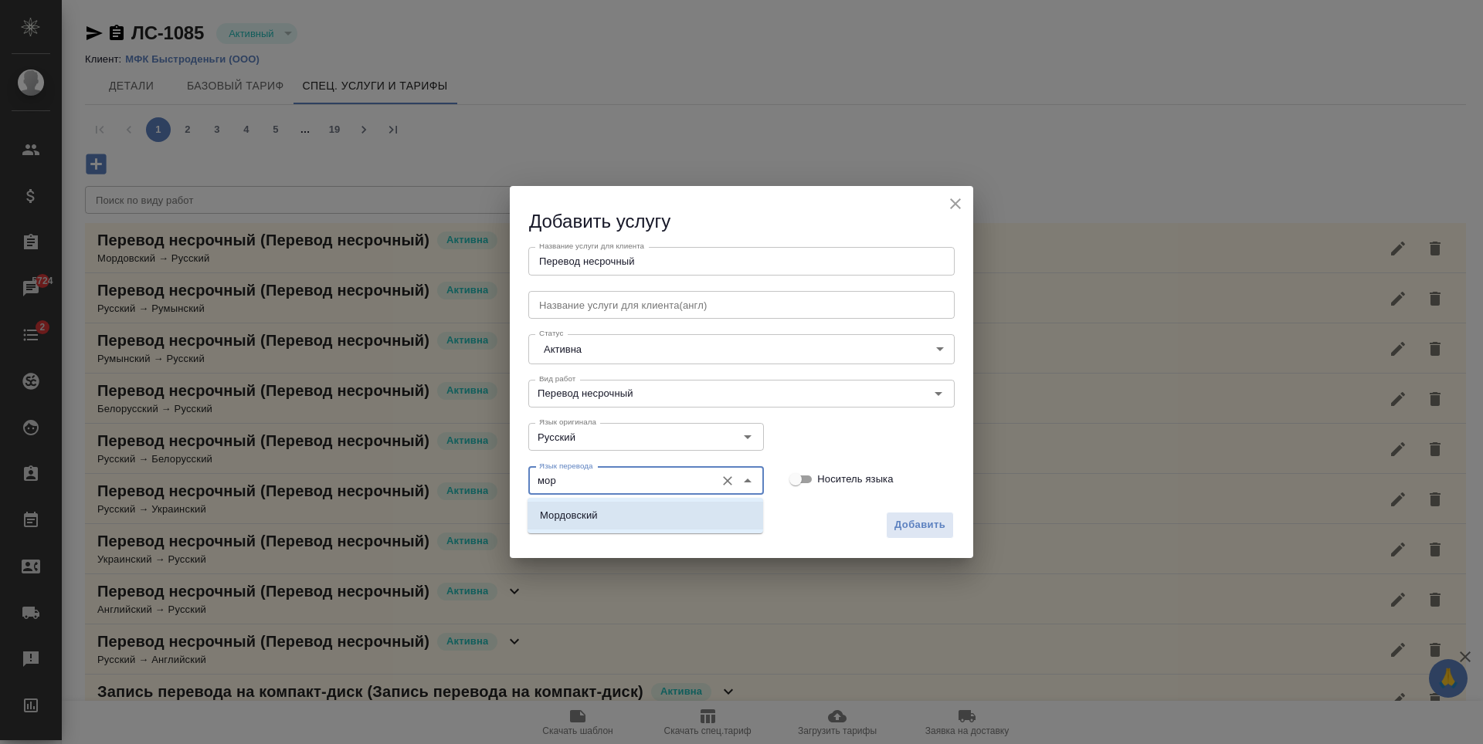
click at [634, 514] on li "Мордовский" at bounding box center [645, 516] width 236 height 28
type input "Мордовский"
click at [883, 522] on div "Добавить" at bounding box center [741, 531] width 463 height 54
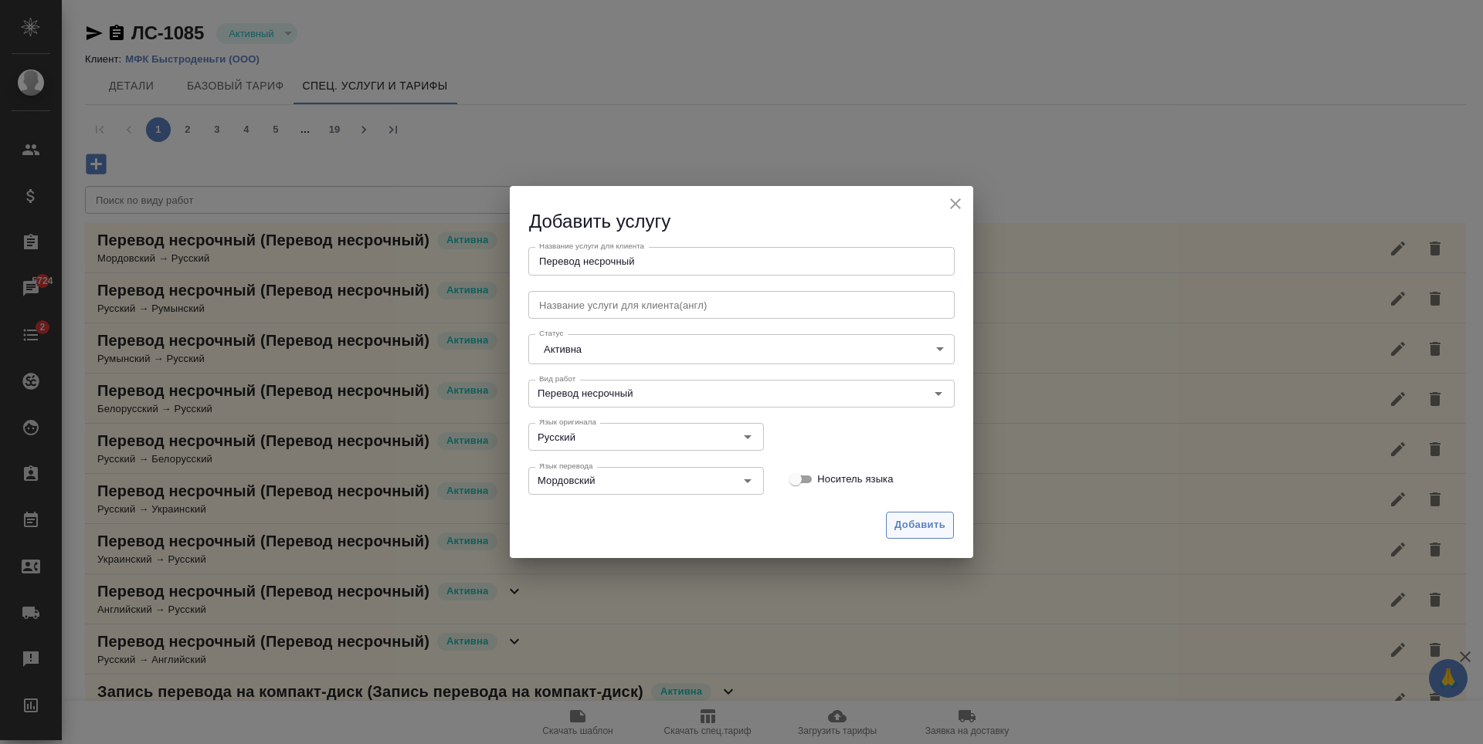
click at [900, 523] on span "Добавить" at bounding box center [919, 526] width 51 height 18
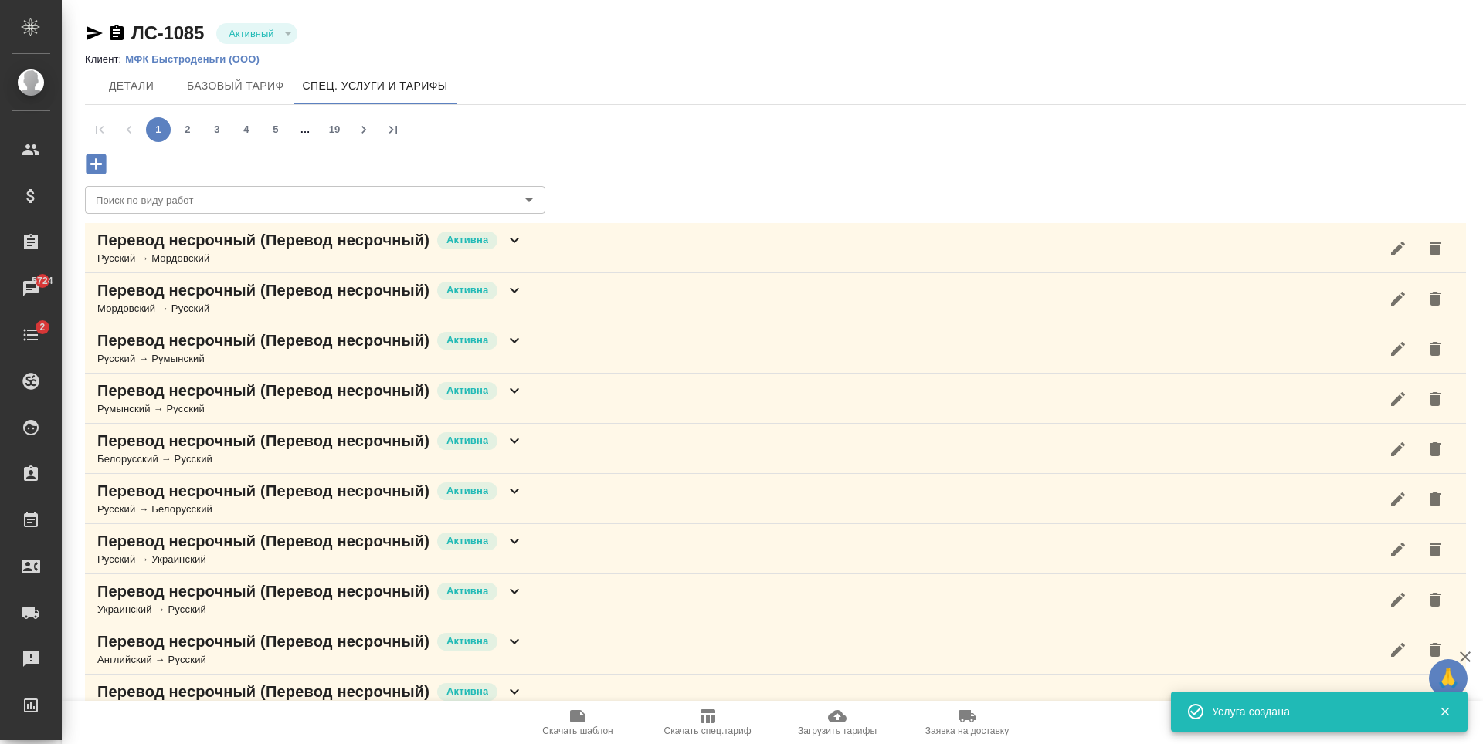
drag, startPoint x: 663, startPoint y: 253, endPoint x: 629, endPoint y: 254, distance: 34.0
click at [663, 254] on div "Перевод несрочный (Перевод несрочный) Активна Русский → Мордовский" at bounding box center [775, 248] width 1381 height 50
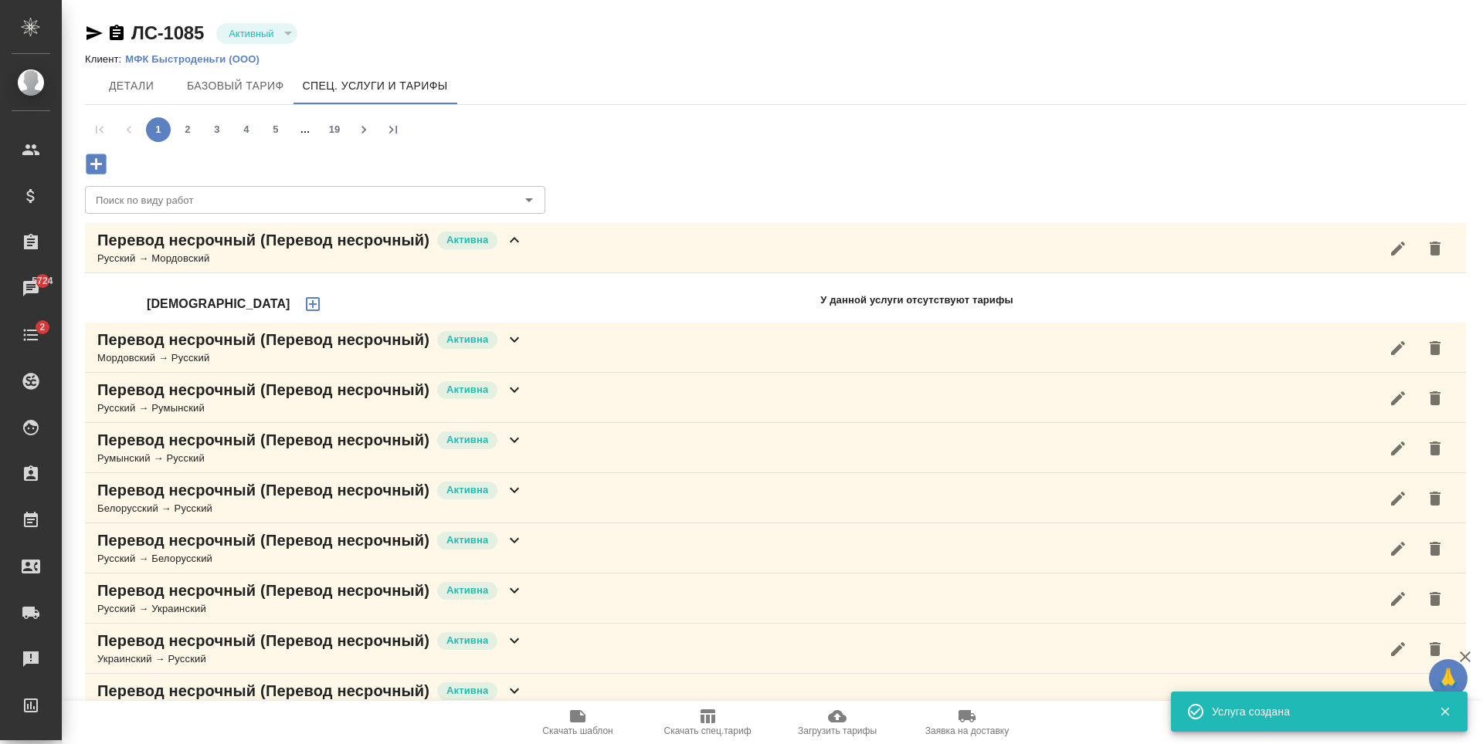
click at [303, 312] on icon "button" at bounding box center [312, 304] width 19 height 19
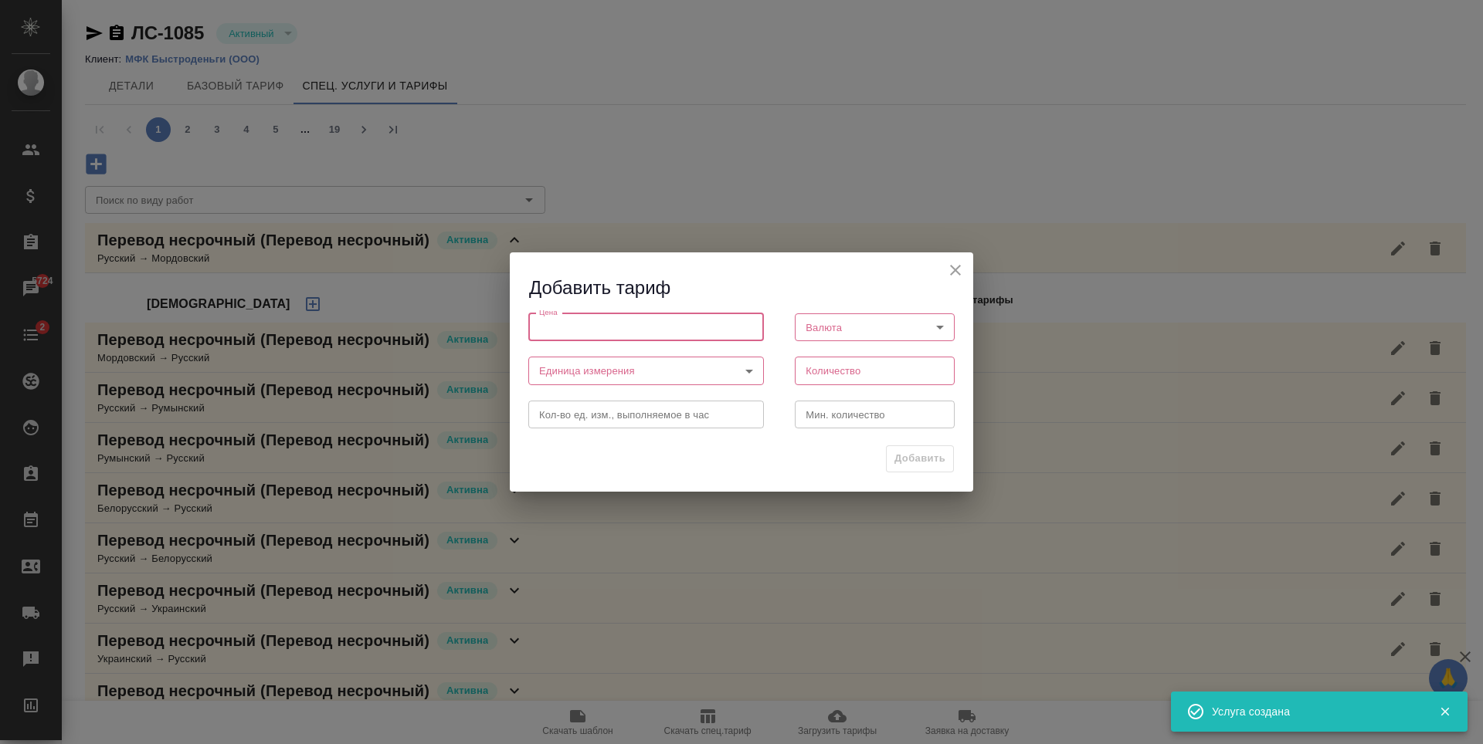
click at [650, 341] on input "number" at bounding box center [646, 327] width 236 height 28
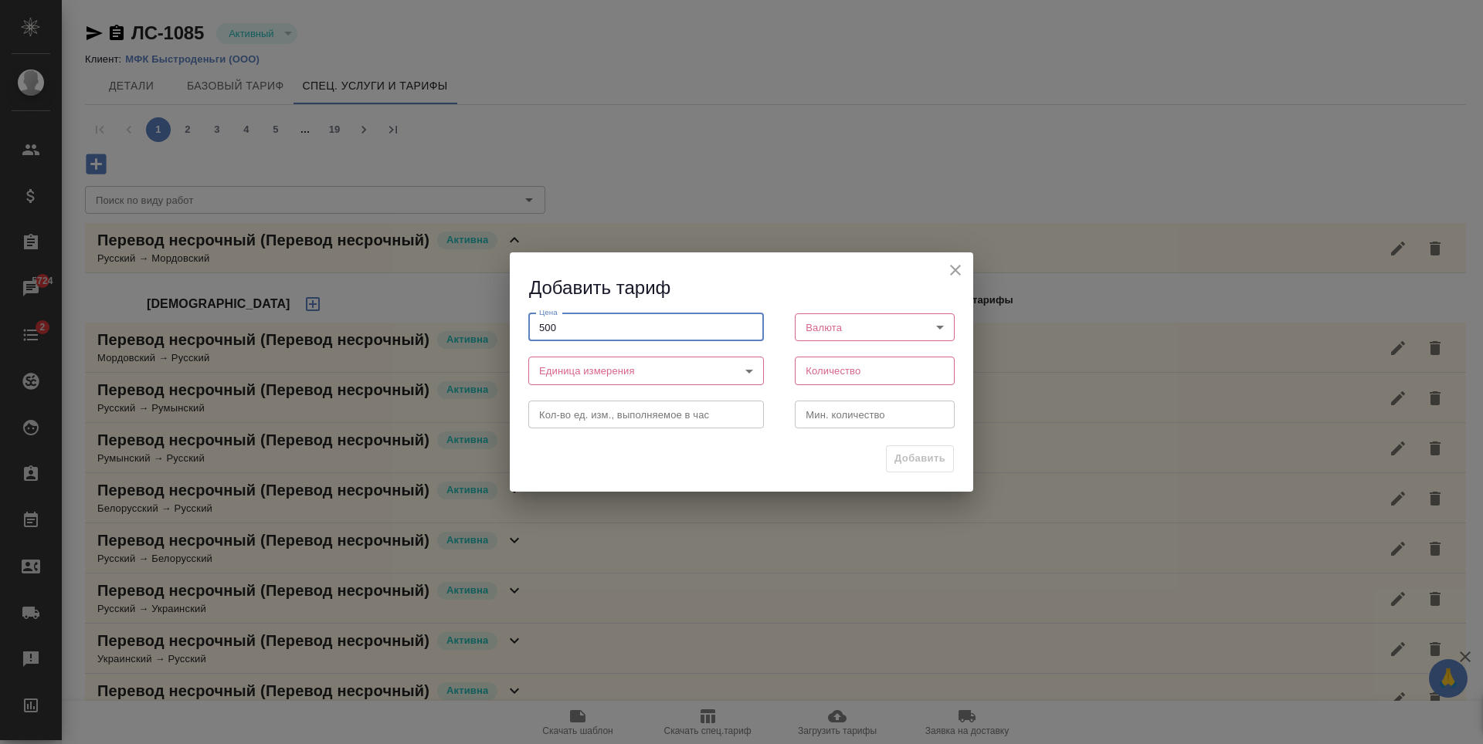
type input "500"
click at [826, 327] on body "🙏 .cls-1 fill:#fff; AWATERA Antonova Kristina Клиенты Спецификации Заказы 5724 …" at bounding box center [741, 372] width 1483 height 744
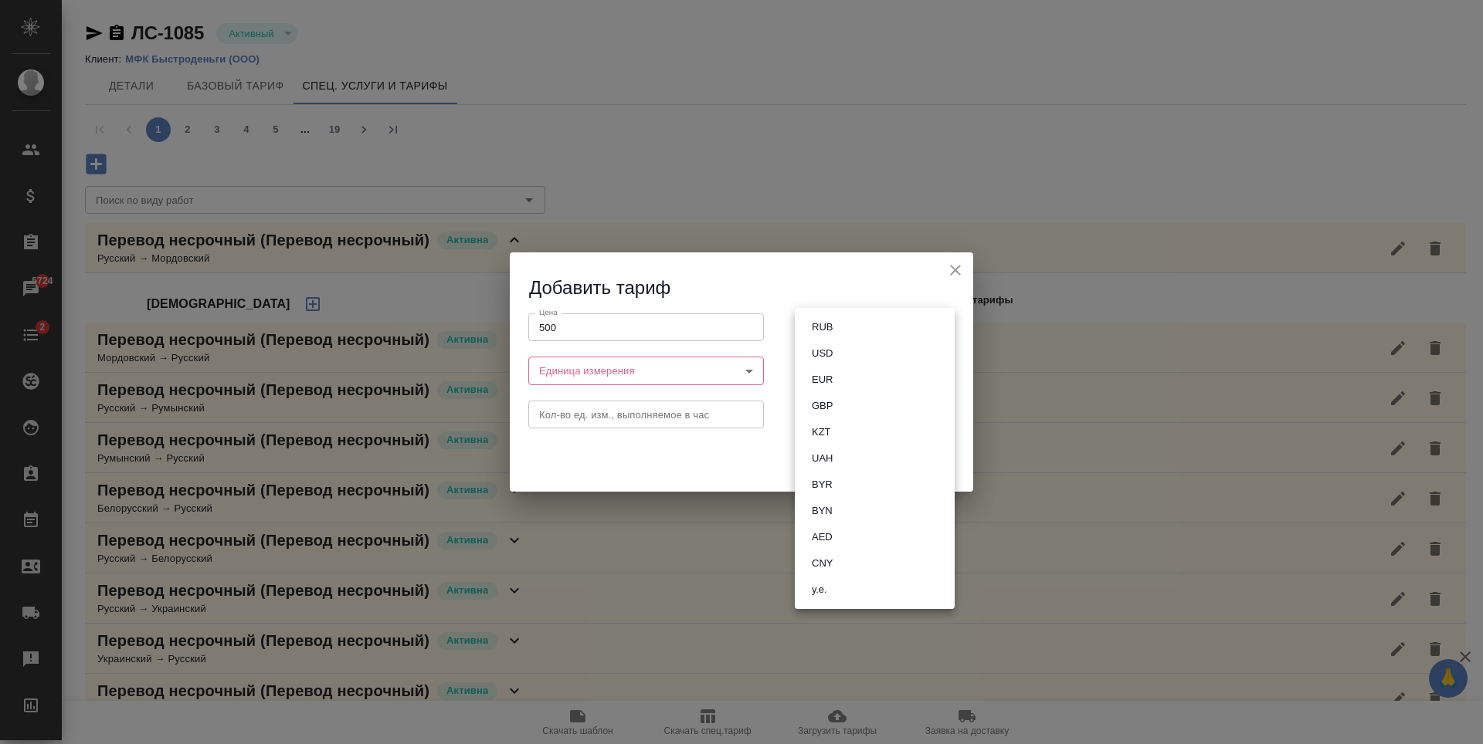
click at [822, 323] on button "RUB" at bounding box center [822, 327] width 30 height 17
type input "RUB"
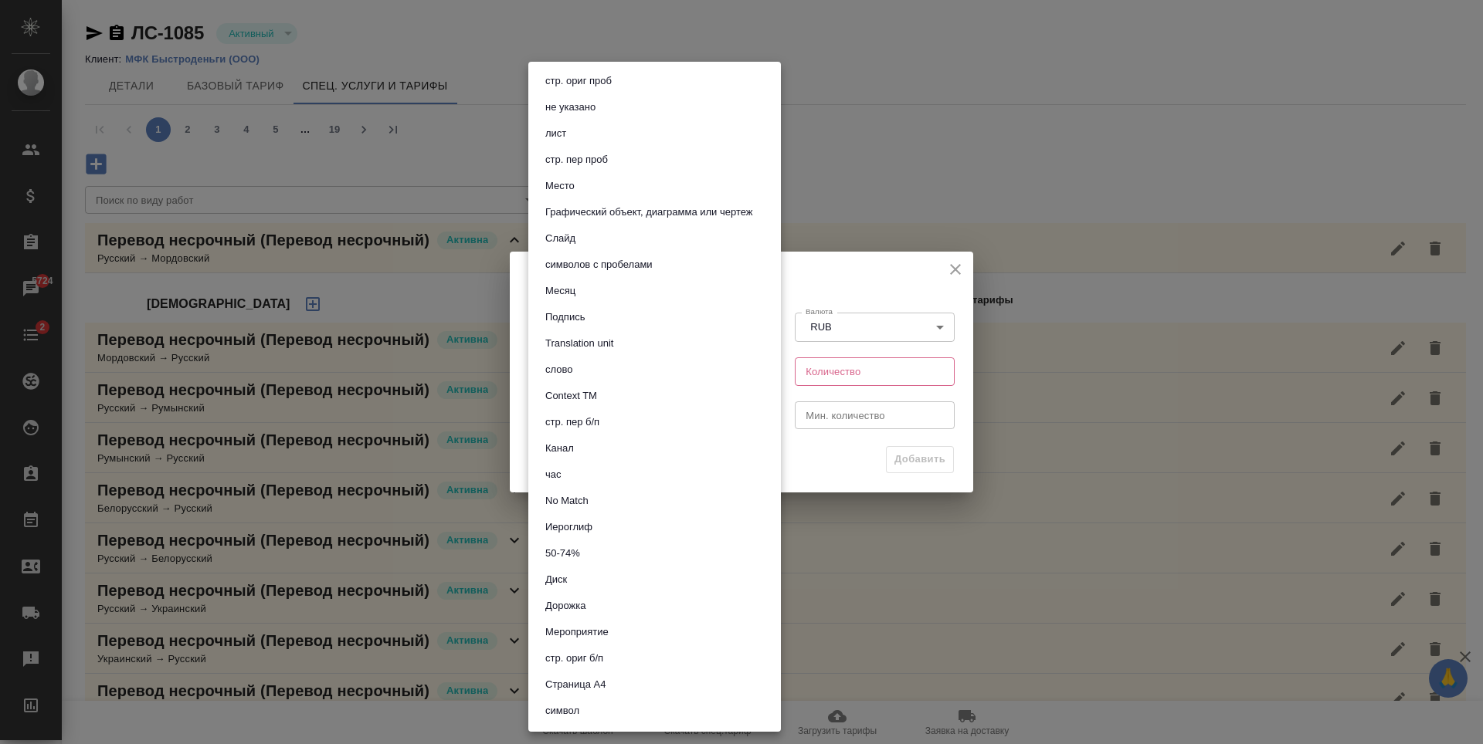
click at [719, 377] on body "🙏 .cls-1 fill:#fff; AWATERA Antonova Kristina Клиенты Спецификации Заказы 5724 …" at bounding box center [741, 372] width 1483 height 744
drag, startPoint x: 614, startPoint y: 266, endPoint x: 664, endPoint y: 293, distance: 56.6
click at [615, 266] on button "символов с пробелами" at bounding box center [599, 264] width 117 height 17
type input "5ca1acf853b22f58dad1d161"
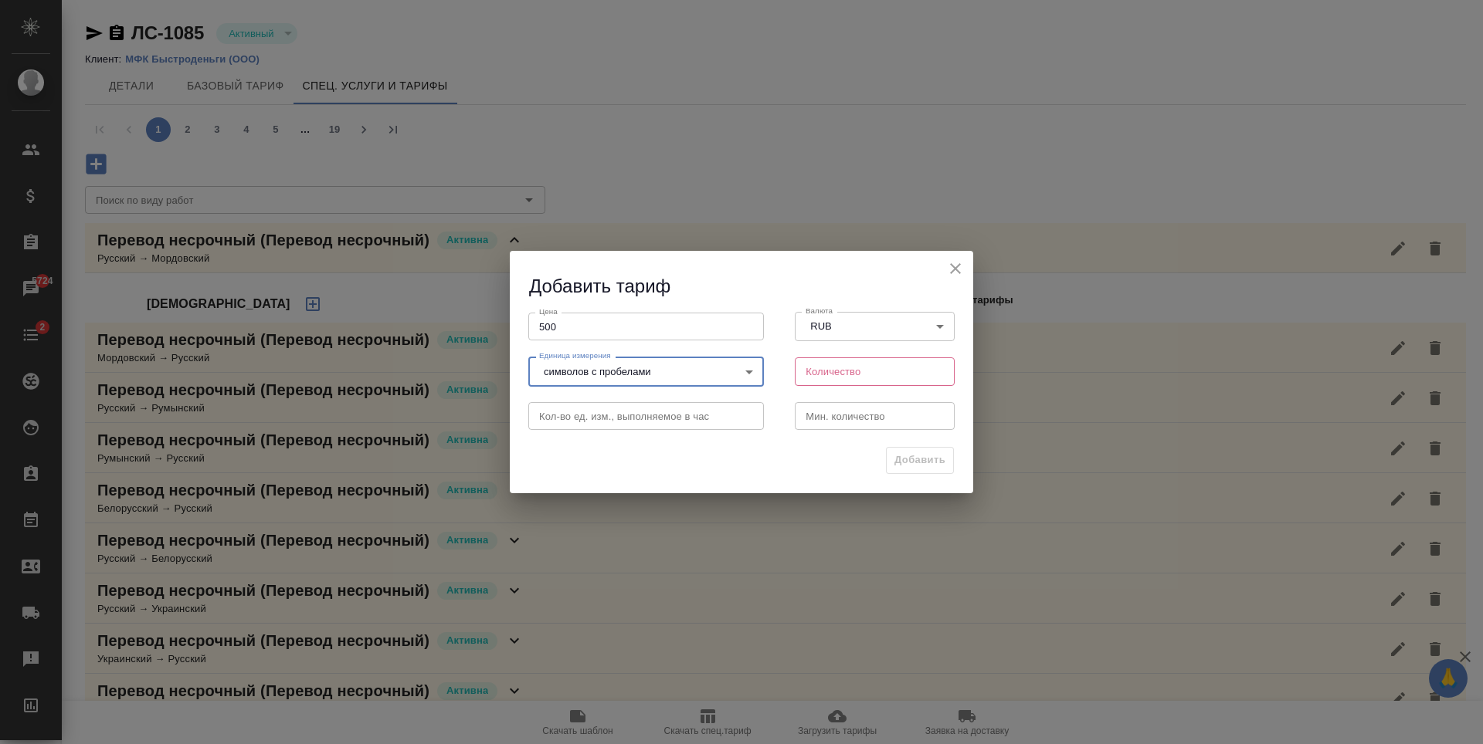
click at [887, 382] on input "number" at bounding box center [875, 372] width 160 height 28
type input "1800"
click at [862, 408] on input "number" at bounding box center [875, 416] width 160 height 28
type input "1"
click at [910, 462] on span "Добавить" at bounding box center [919, 461] width 51 height 18
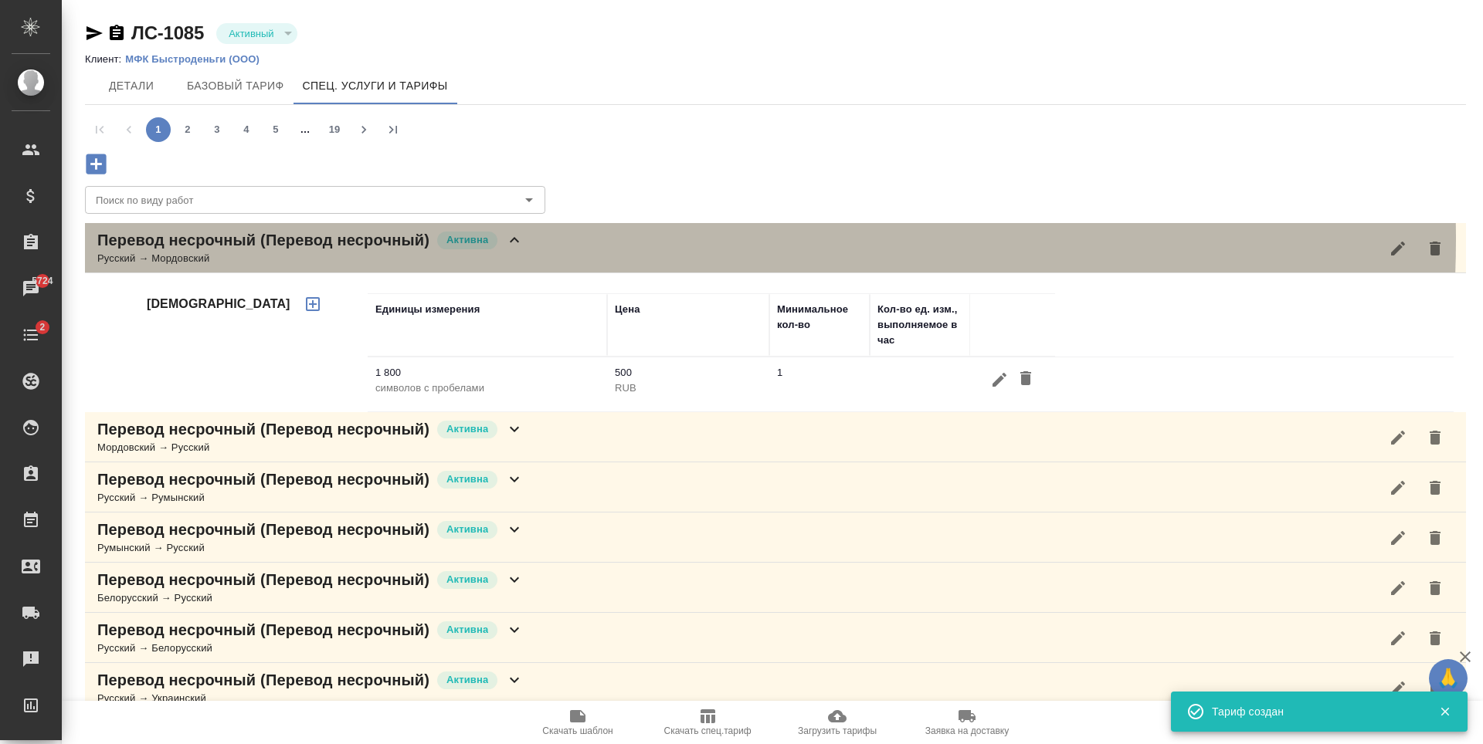
click at [601, 239] on div "Перевод несрочный (Перевод несрочный) Активна Русский → Мордовский" at bounding box center [775, 248] width 1381 height 50
